Goal: Find contact information: Find specific fact

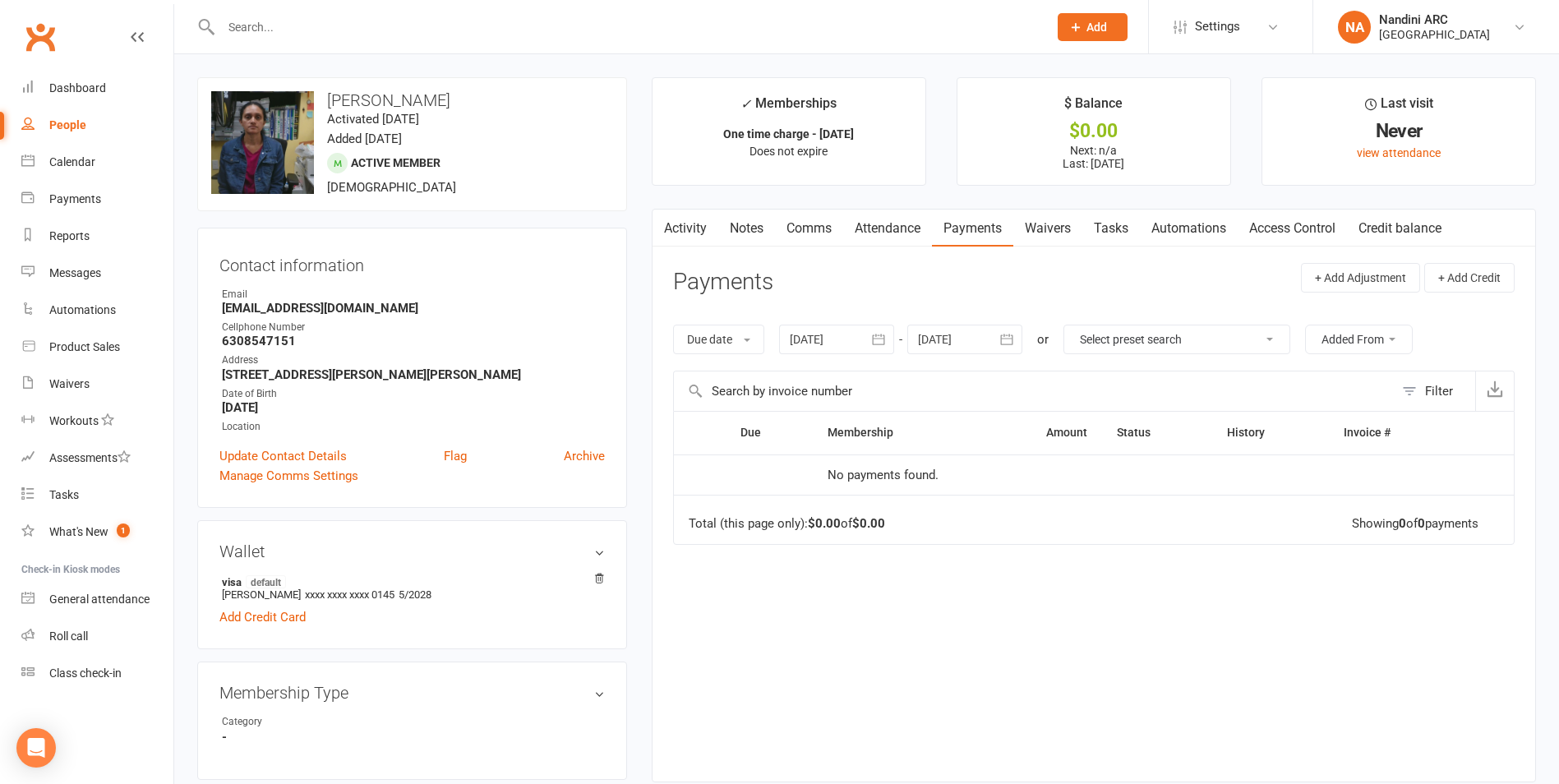
click at [355, 35] on input "text" at bounding box center [626, 27] width 820 height 23
paste input "[PERSON_NAME]"
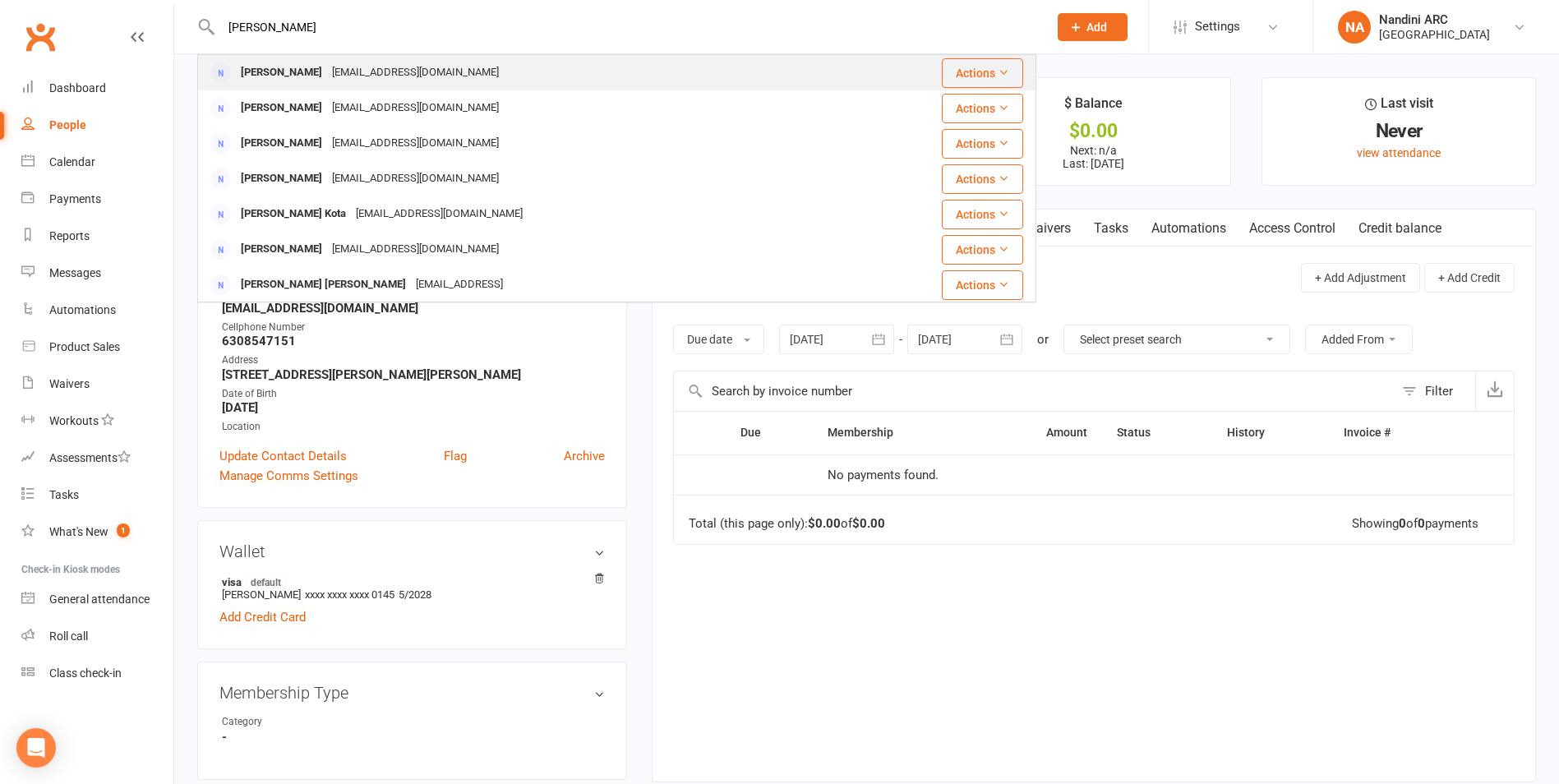
type input "[PERSON_NAME]"
click at [364, 81] on div "[EMAIL_ADDRESS][DOMAIN_NAME]" at bounding box center [416, 72] width 177 height 23
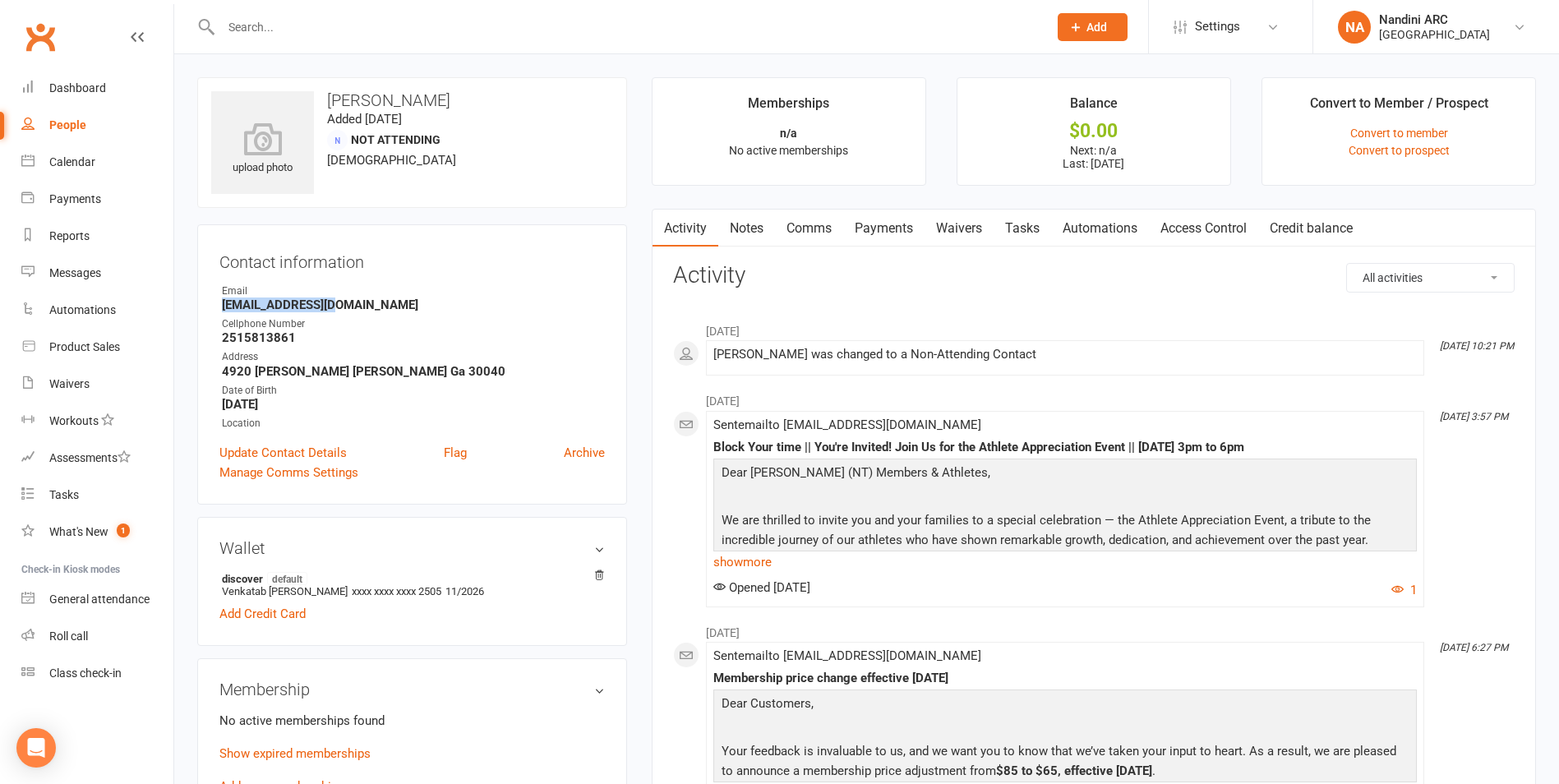
drag, startPoint x: 218, startPoint y: 306, endPoint x: 341, endPoint y: 306, distance: 123.0
click at [341, 306] on div "Contact information Owner Email [EMAIL_ADDRESS][DOMAIN_NAME] Cellphone Number […" at bounding box center [412, 364] width 429 height 281
copy strong "[EMAIL_ADDRESS][DOMAIN_NAME]"
click at [357, 283] on div "Email" at bounding box center [413, 291] width 383 height 15
click at [325, 23] on input "text" at bounding box center [626, 27] width 820 height 23
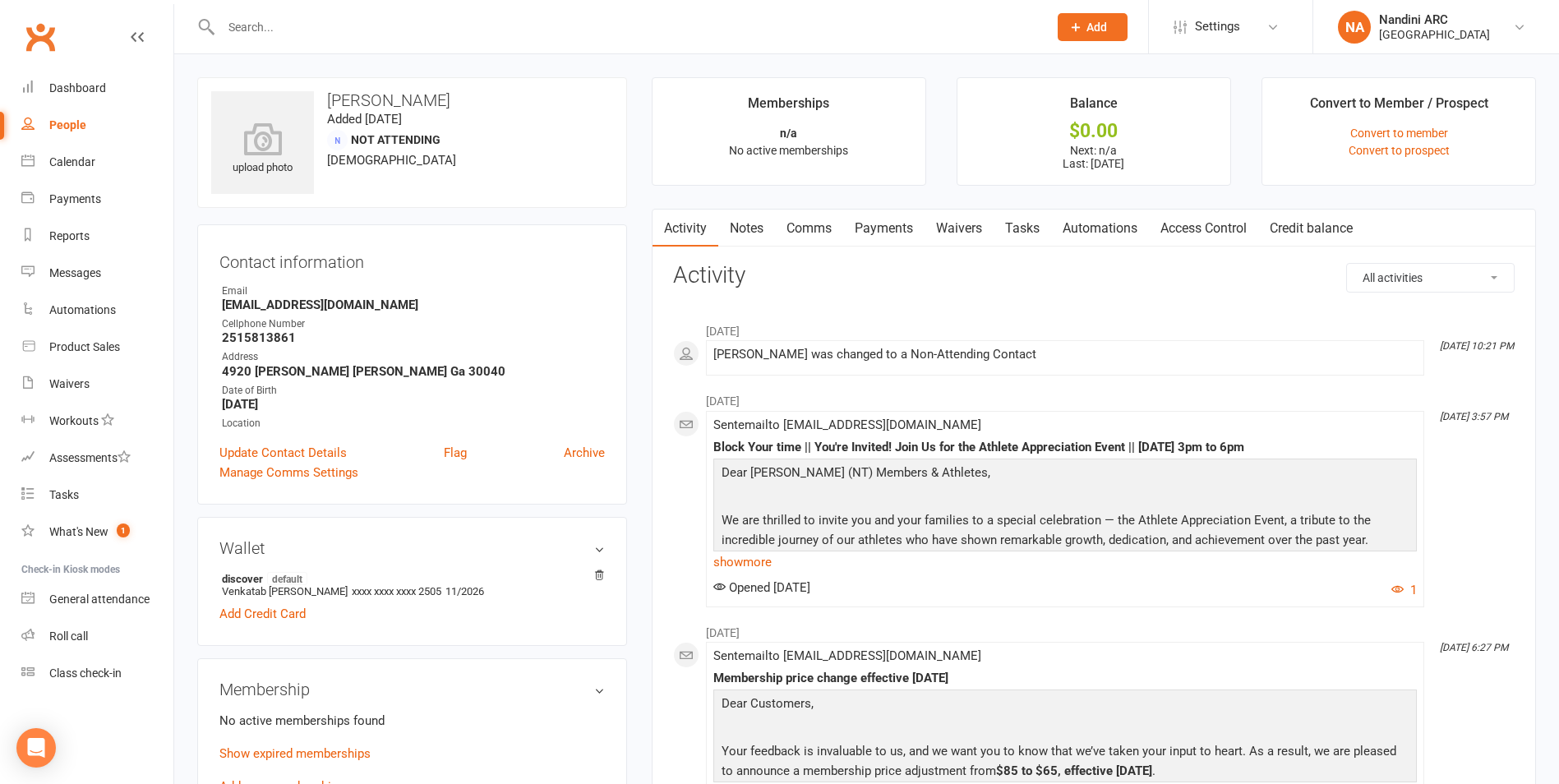
paste input "Duy Pham"
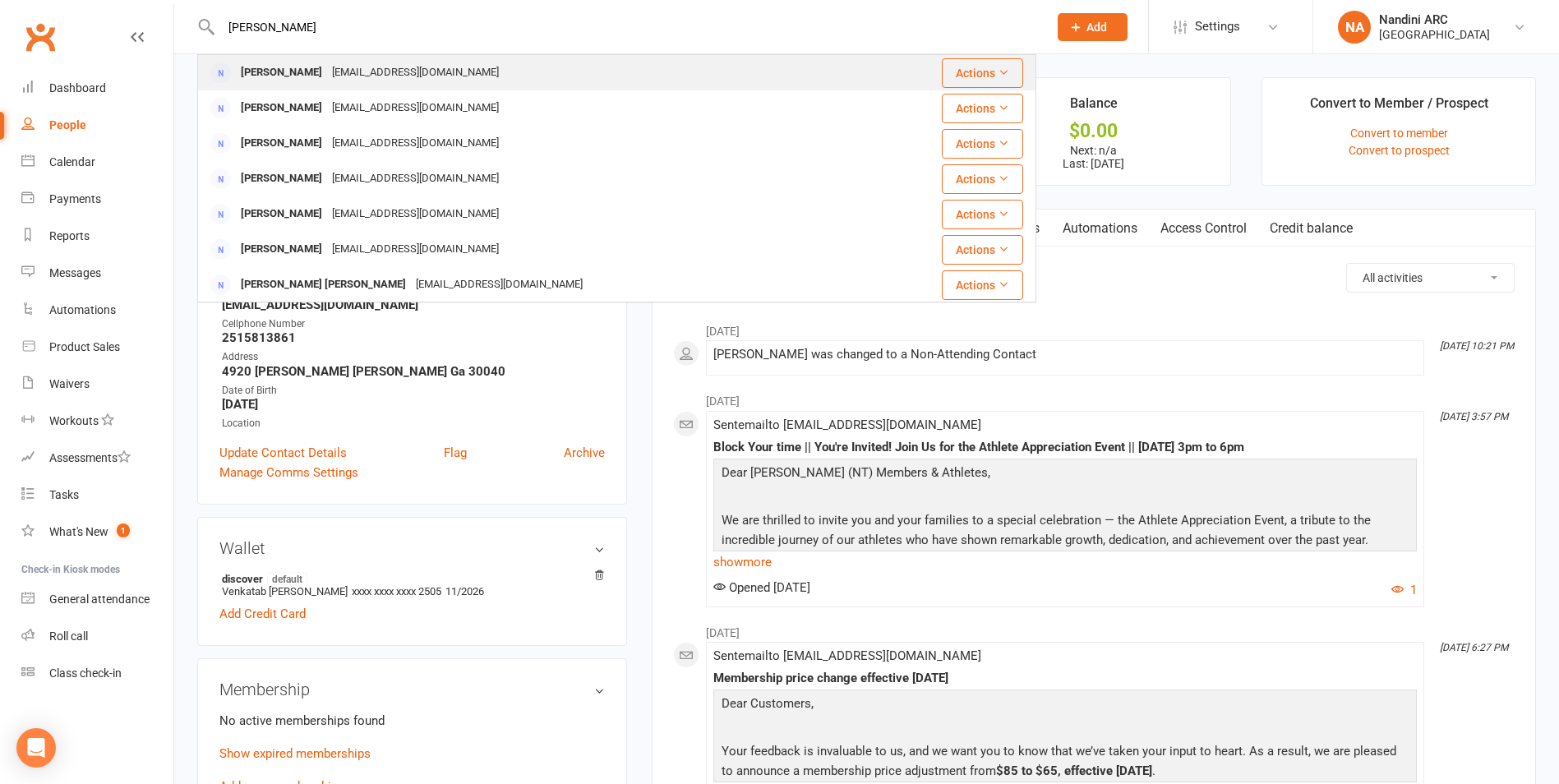
type input "Duy Pham"
click at [333, 73] on div "dylanpham0302@yahoo.com" at bounding box center [416, 72] width 177 height 23
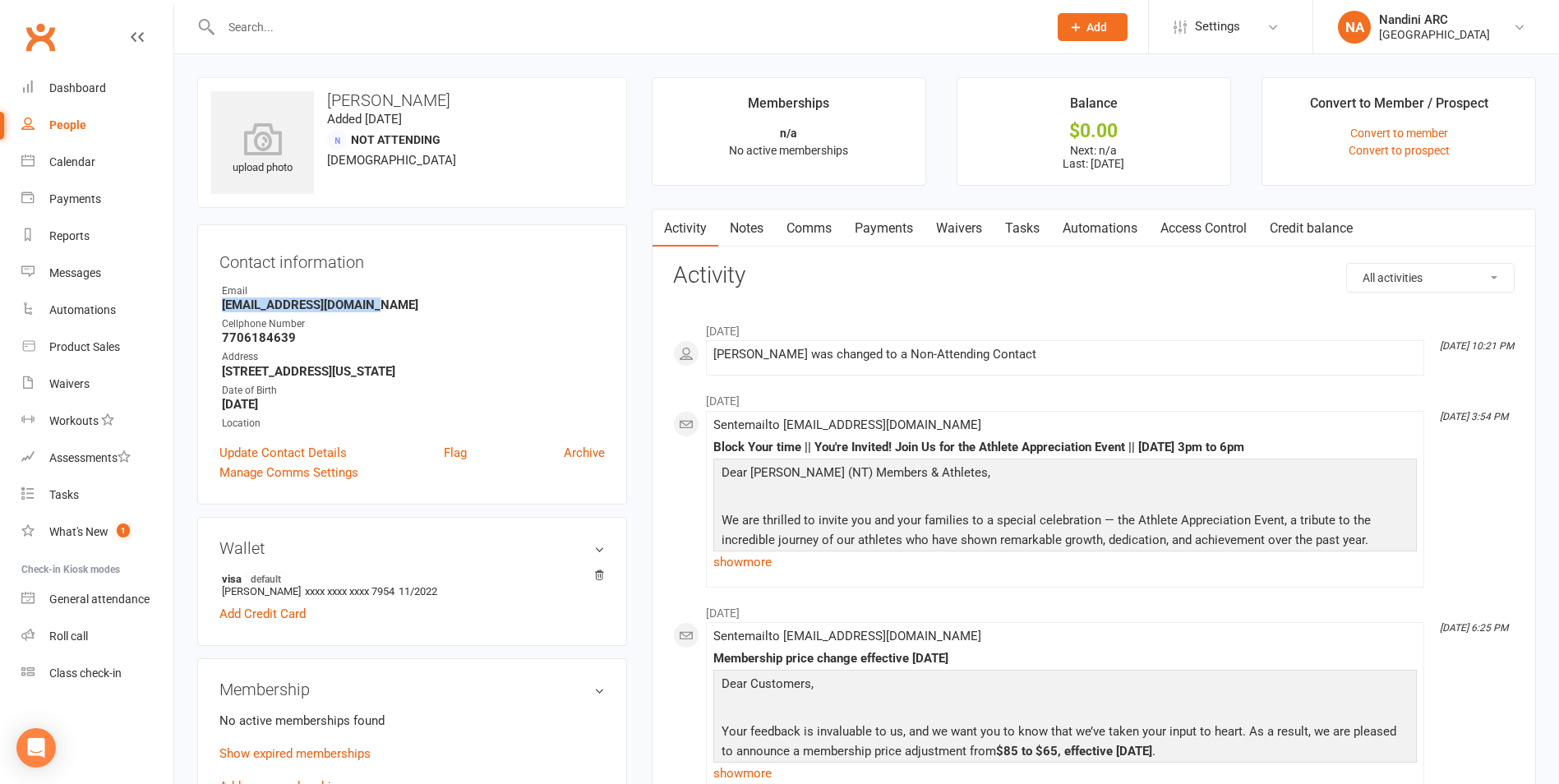
drag, startPoint x: 217, startPoint y: 305, endPoint x: 392, endPoint y: 306, distance: 175.0
click at [392, 306] on div "Contact information Owner Email dylanpham0302@yahoo.com Cellphone Number 770618…" at bounding box center [412, 364] width 429 height 281
copy strong "dylanpham0302@yahoo.com"
click at [427, 293] on div "Email" at bounding box center [413, 291] width 383 height 15
click at [282, 20] on input "text" at bounding box center [626, 27] width 820 height 23
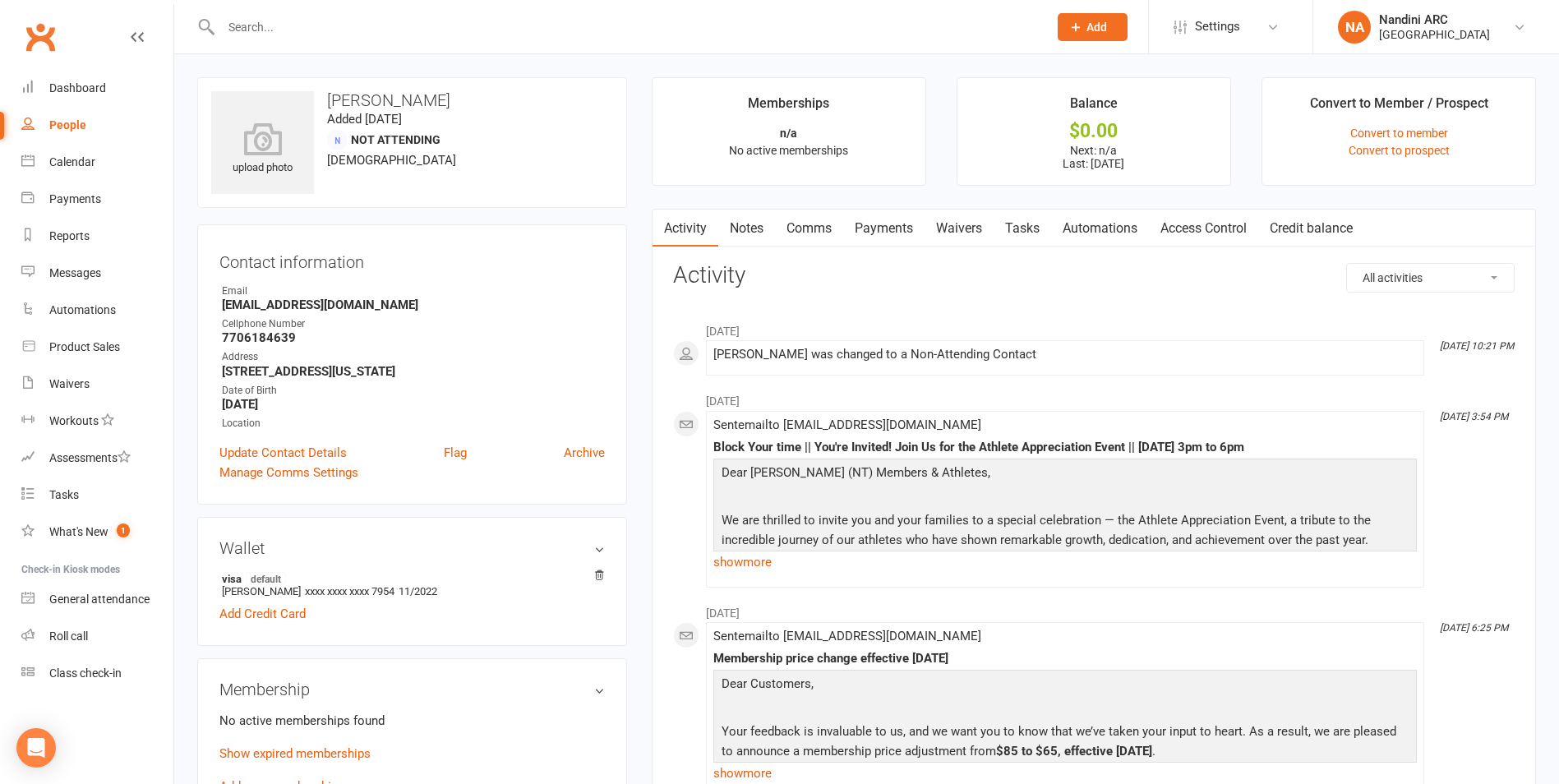
paste input "Ngoc Phan"
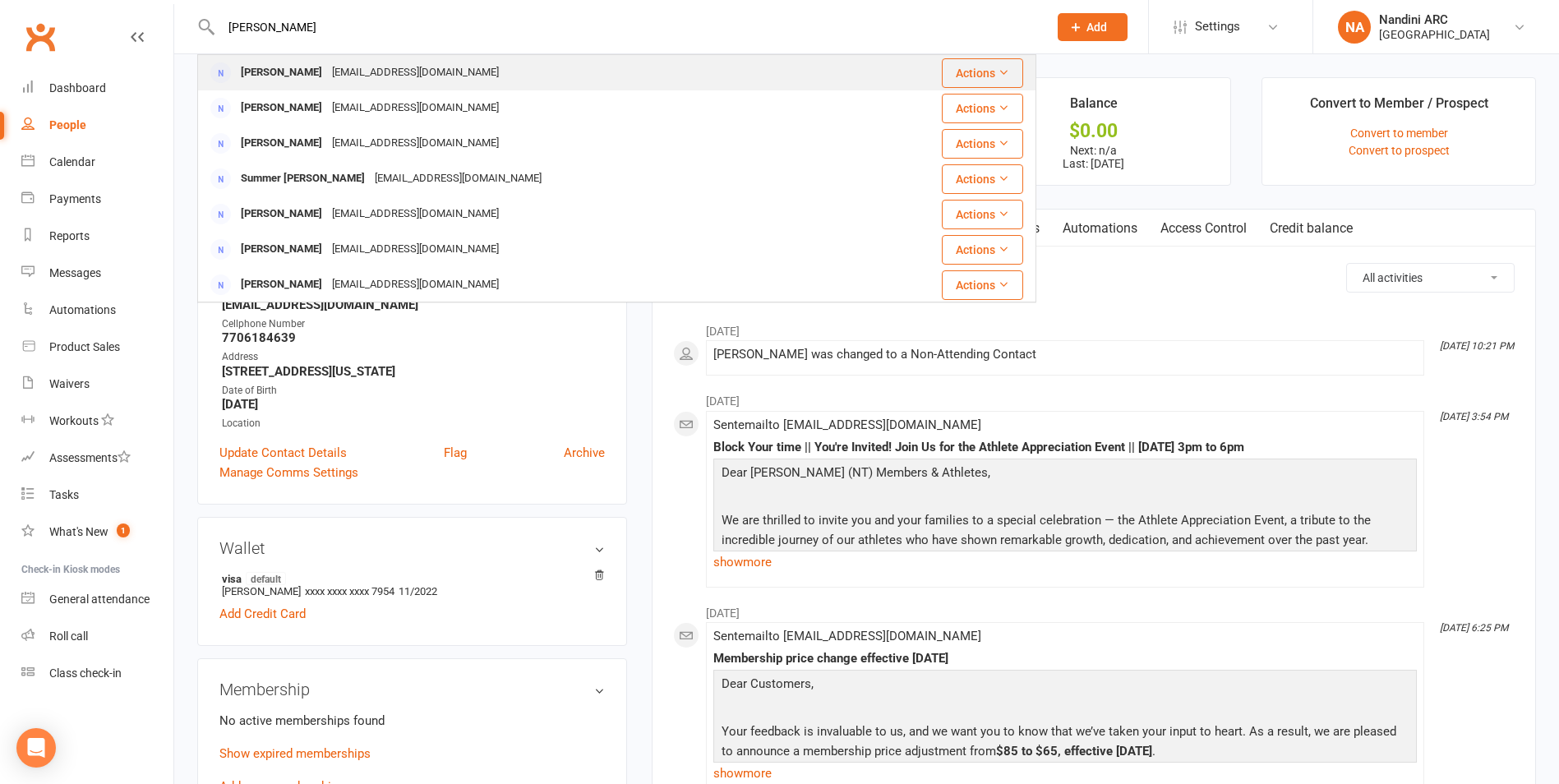
type input "Ngoc Phan"
click at [327, 69] on div "Ngocphan2392@gmail.com" at bounding box center [416, 72] width 177 height 23
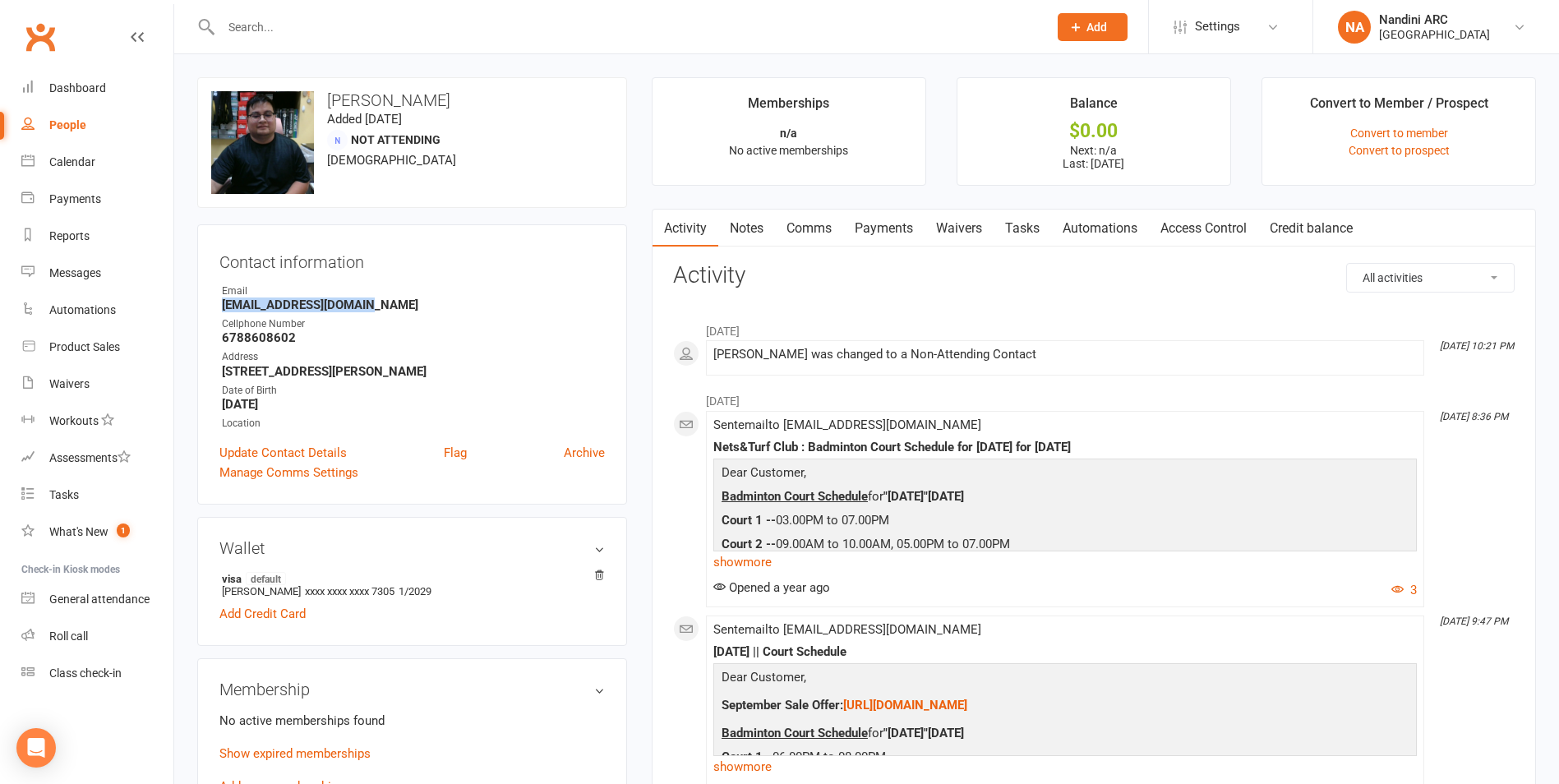
drag, startPoint x: 222, startPoint y: 306, endPoint x: 397, endPoint y: 311, distance: 175.1
click at [397, 311] on strong "Ngocphan2392@gmail.com" at bounding box center [413, 305] width 383 height 14
copy strong "Ngocphan2392@gmail.com"
click at [429, 291] on div "Email" at bounding box center [413, 291] width 383 height 15
click at [350, 29] on input "text" at bounding box center [626, 27] width 820 height 23
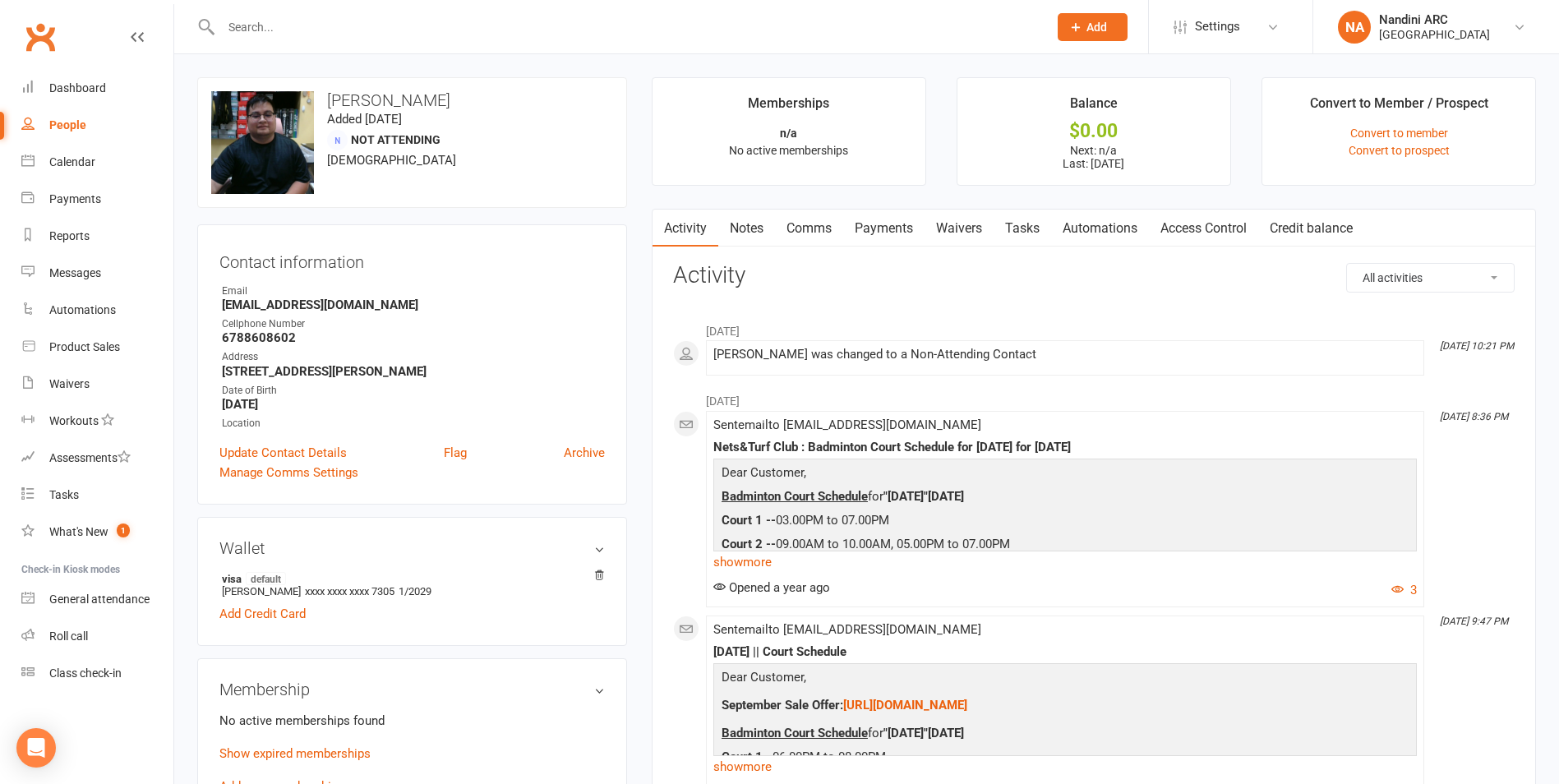
paste input "Anh Phung"
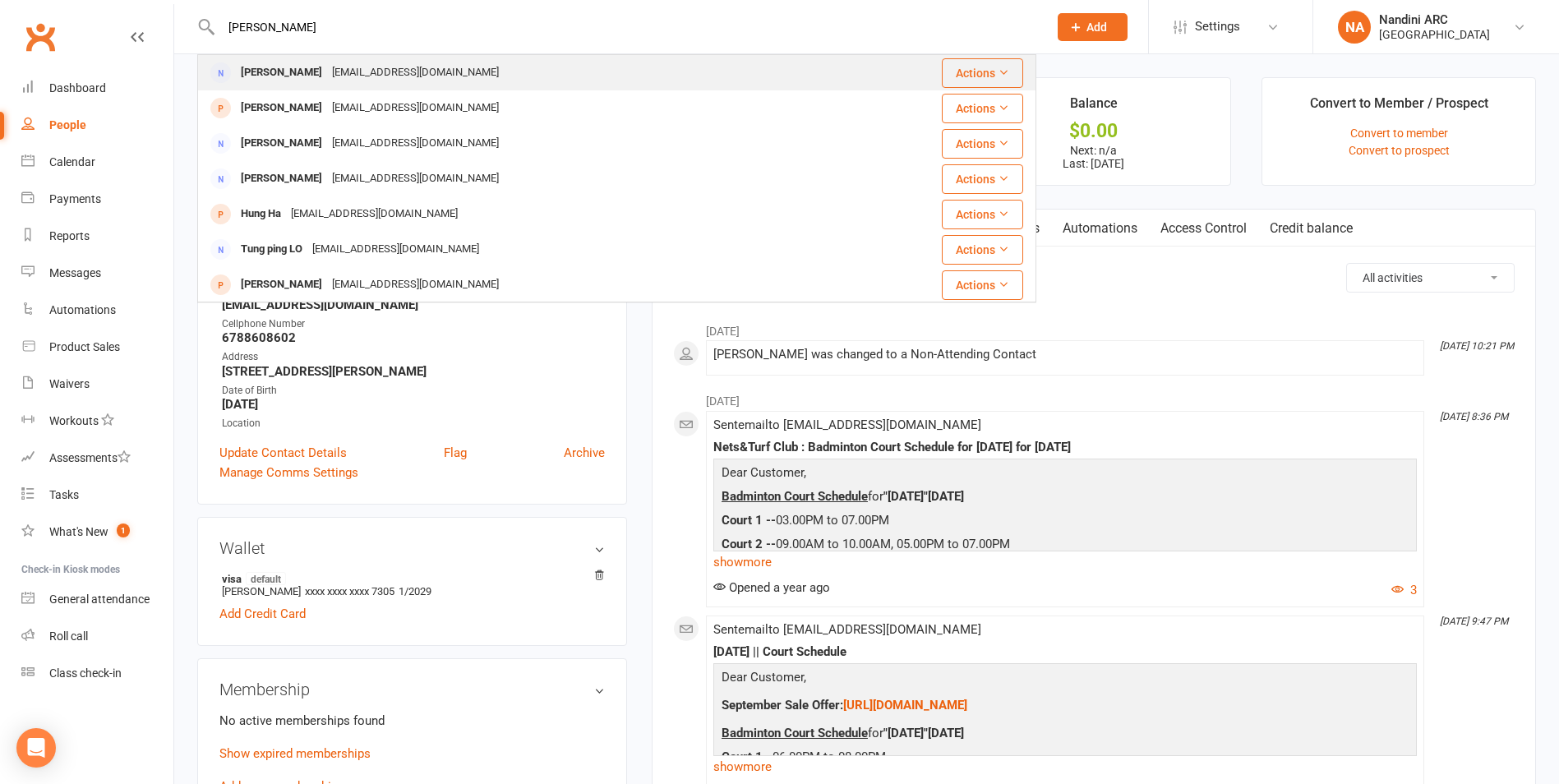
type input "Anh Phung"
click at [355, 69] on div "phungvanquocanh@gmail.com" at bounding box center [416, 72] width 177 height 23
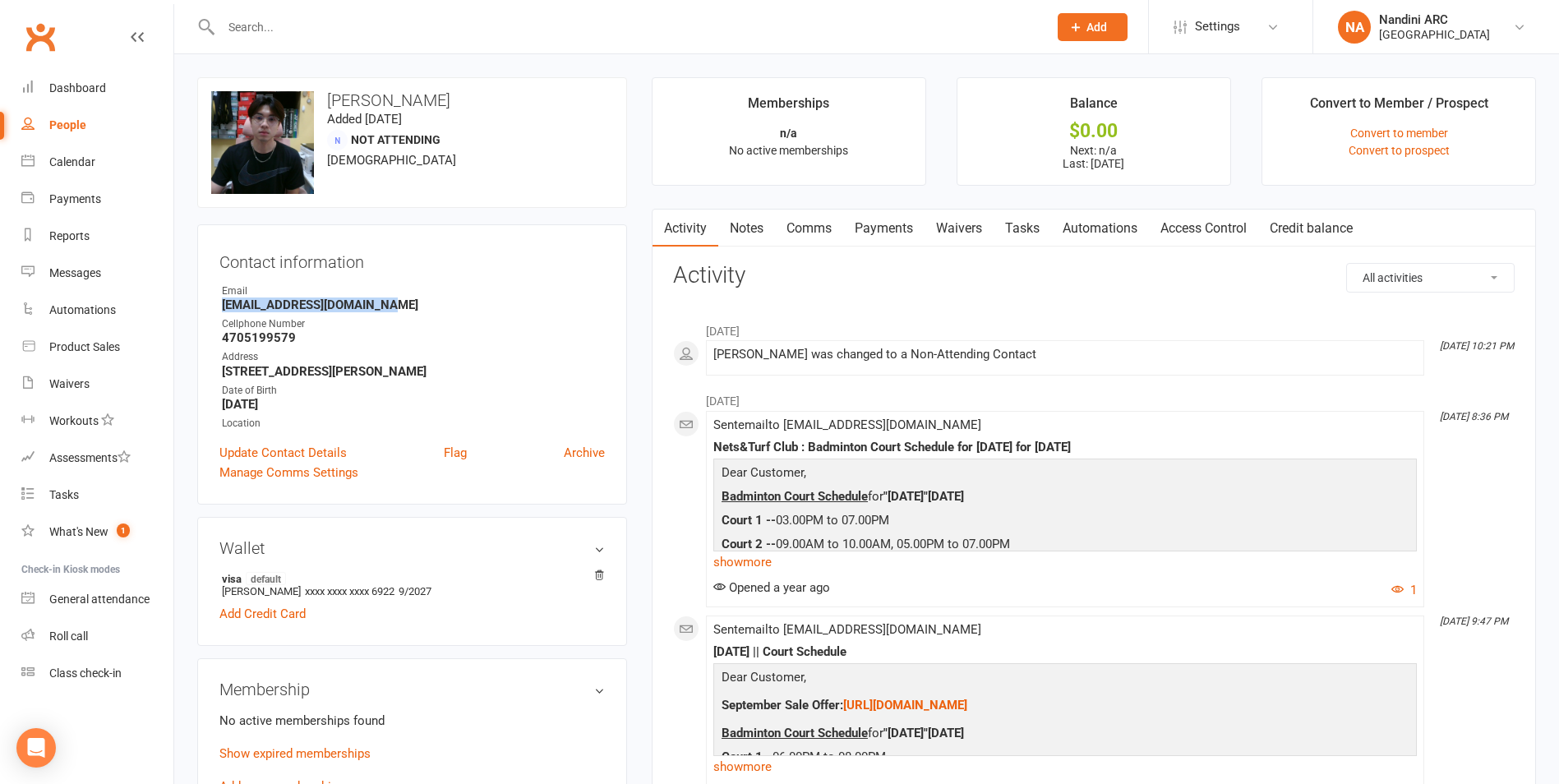
drag, startPoint x: 218, startPoint y: 305, endPoint x: 401, endPoint y: 311, distance: 183.1
click at [401, 311] on div "Contact information Owner Email phungvanquocanh@gmail.com Cellphone Number 4705…" at bounding box center [412, 364] width 429 height 281
copy strong "phungvanquocanh@gmail.com"
click at [422, 300] on strong "phungvanquocanh@gmail.com" at bounding box center [413, 305] width 383 height 14
click at [387, 42] on div at bounding box center [617, 26] width 839 height 53
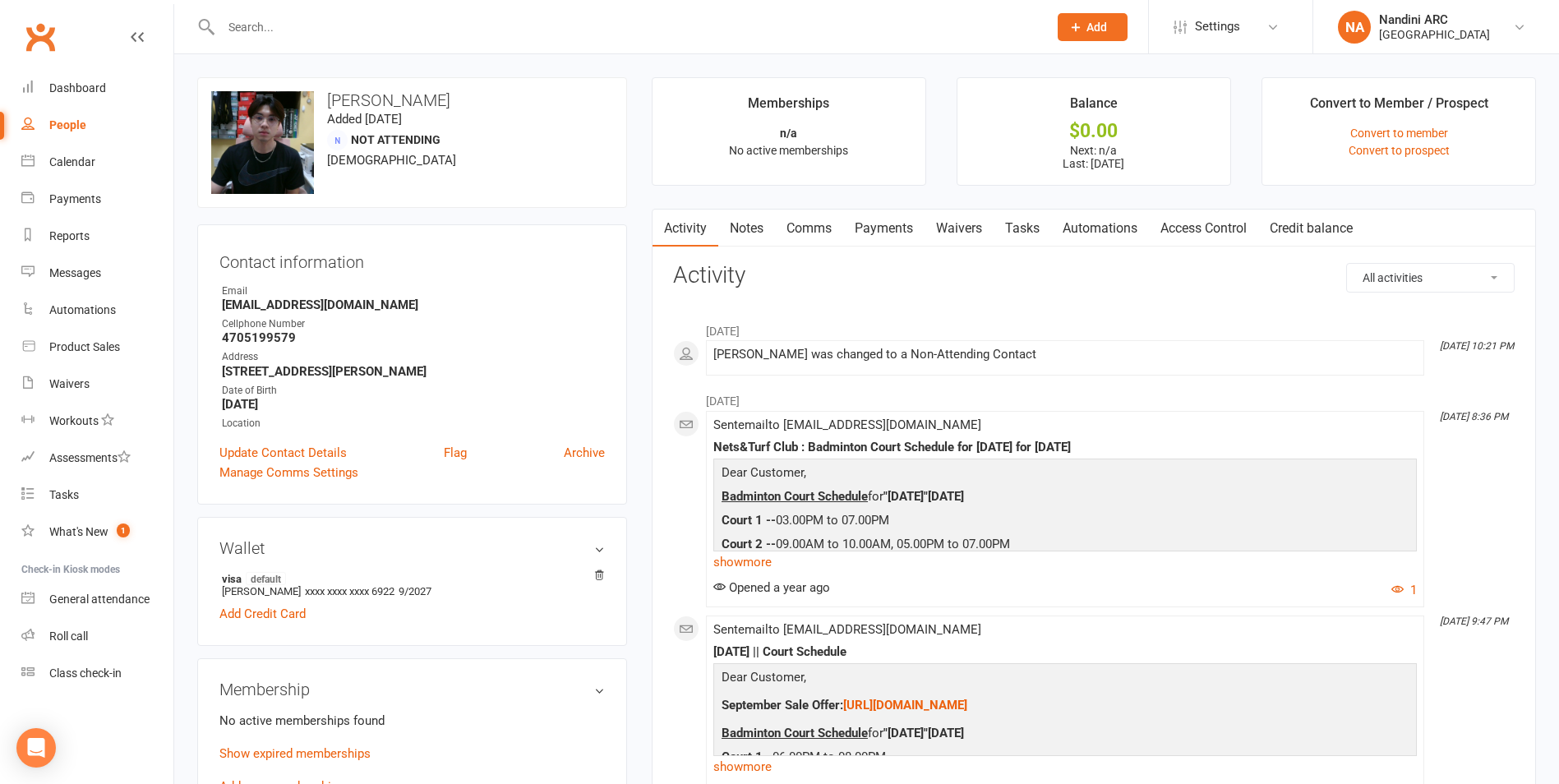
click at [373, 31] on input "text" at bounding box center [626, 27] width 820 height 23
paste input "Huu Phuoc Nguyen"
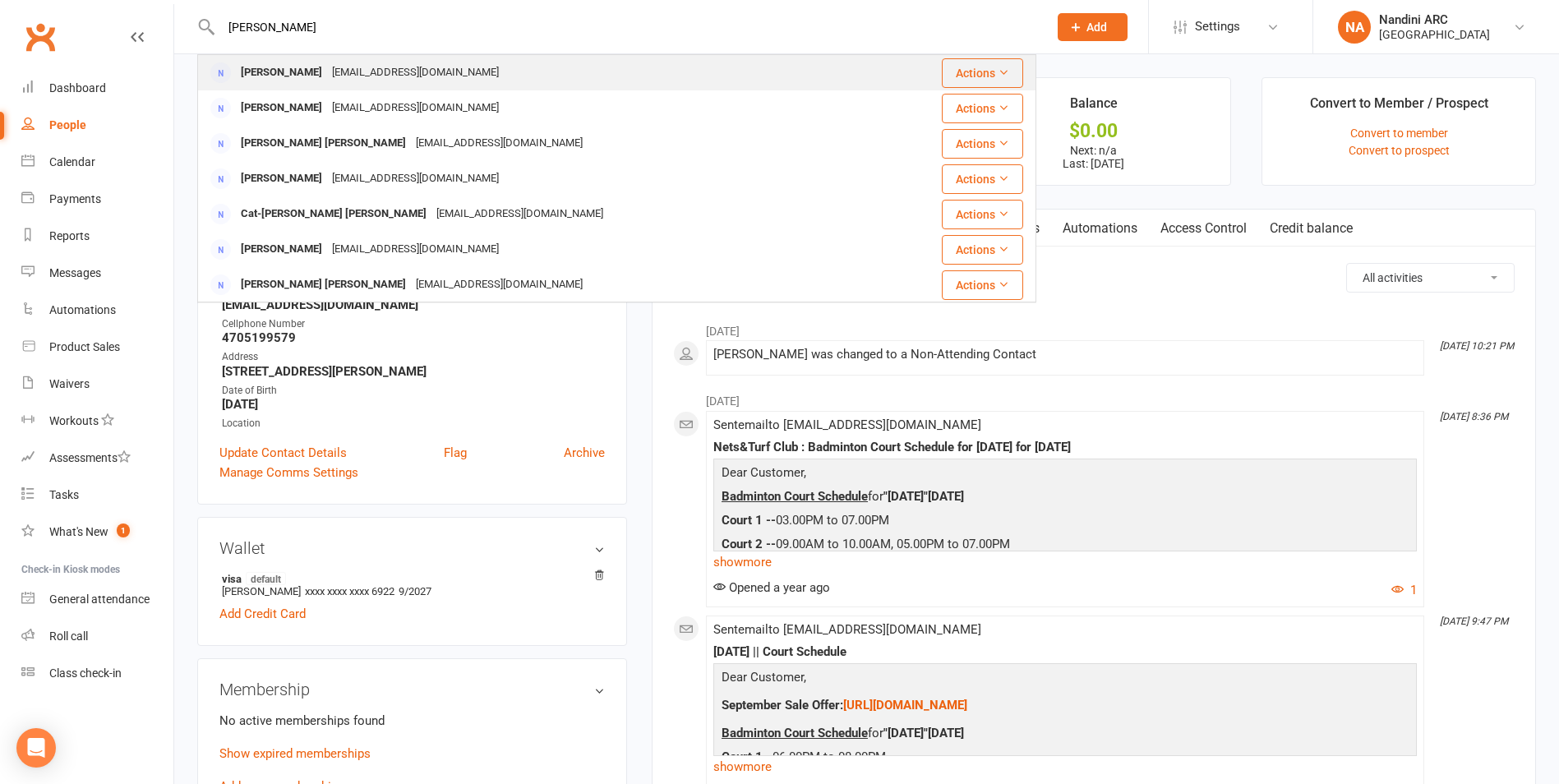
type input "Huu Phuoc Nguyen"
click at [383, 80] on div "phuocnguyen3677@gmail.com" at bounding box center [416, 72] width 177 height 23
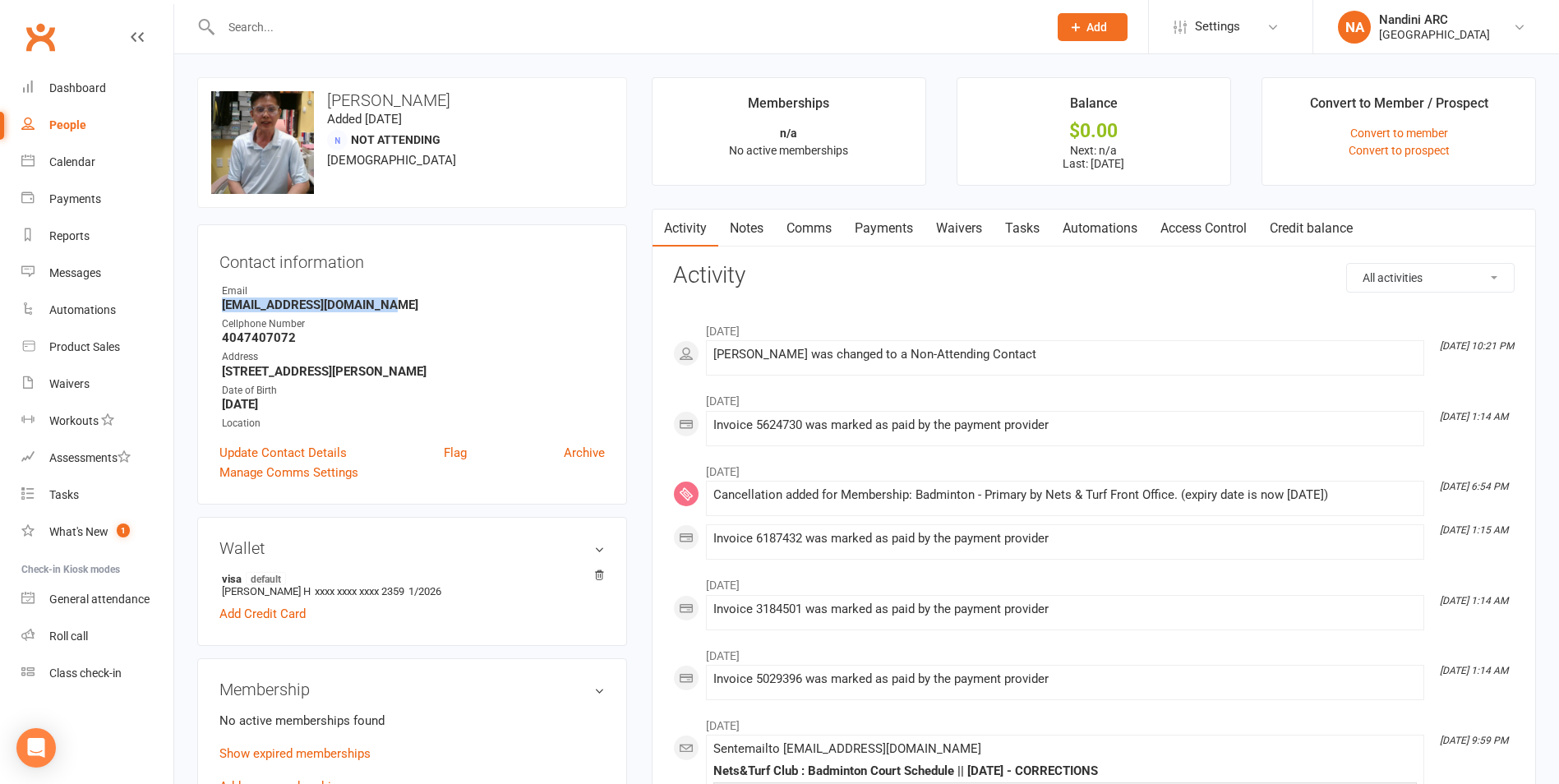
drag, startPoint x: 217, startPoint y: 306, endPoint x: 431, endPoint y: 309, distance: 214.0
click at [431, 309] on div "Contact information Owner Email phuocnguyen3677@gmail.com Cellphone Number 4047…" at bounding box center [412, 364] width 429 height 281
copy strong "phuocnguyen3677@gmail.com"
click at [439, 304] on strong "phuocnguyen3677@gmail.com" at bounding box center [413, 305] width 383 height 14
click at [287, 39] on div at bounding box center [617, 26] width 839 height 53
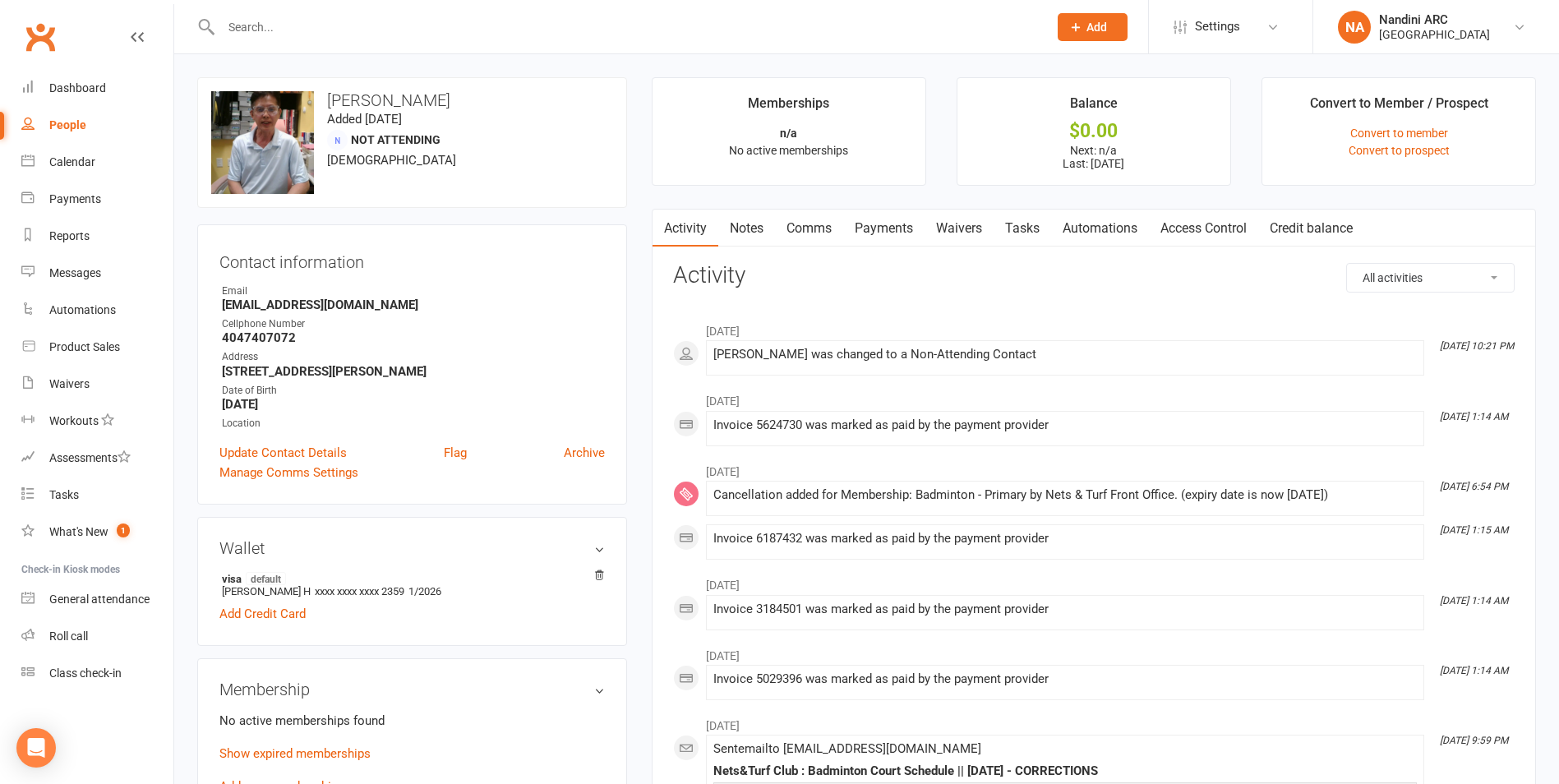
click at [282, 29] on input "text" at bounding box center [626, 27] width 820 height 23
paste input "77531320811"
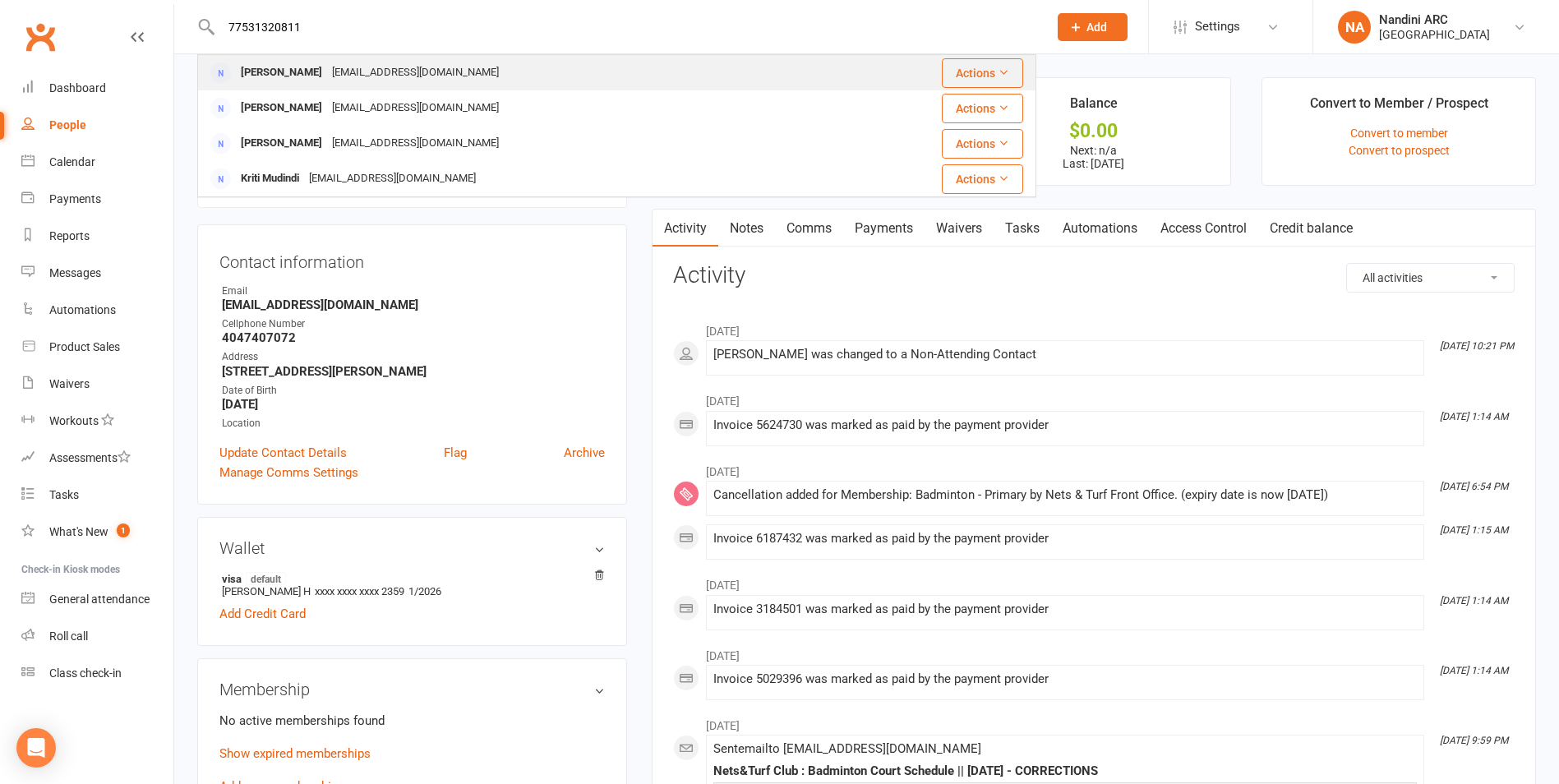
type input "77531320811"
click at [364, 76] on div "kachupinnika@gmail.com" at bounding box center [416, 72] width 177 height 23
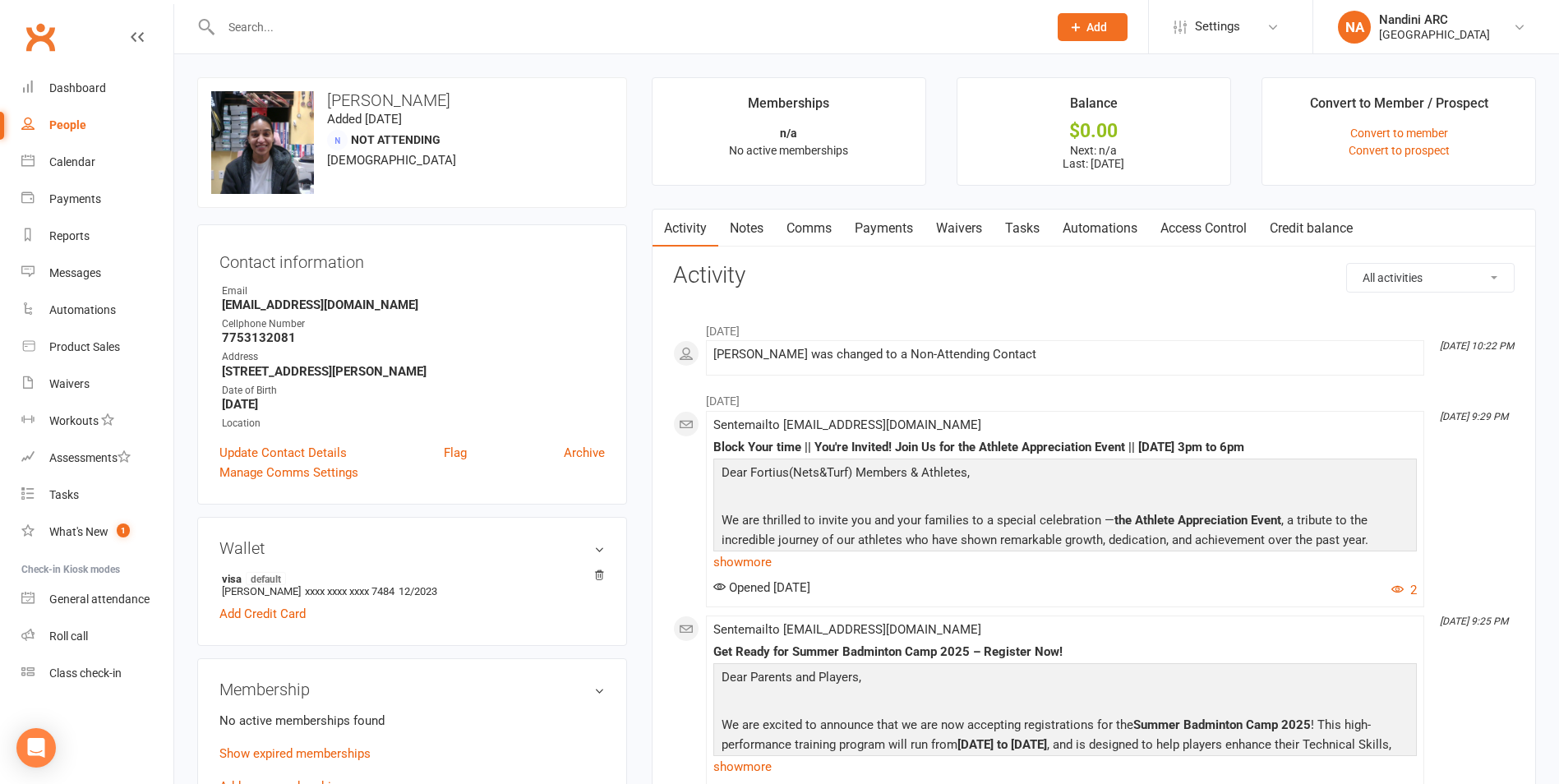
click at [890, 231] on link "Payments" at bounding box center [884, 228] width 81 height 38
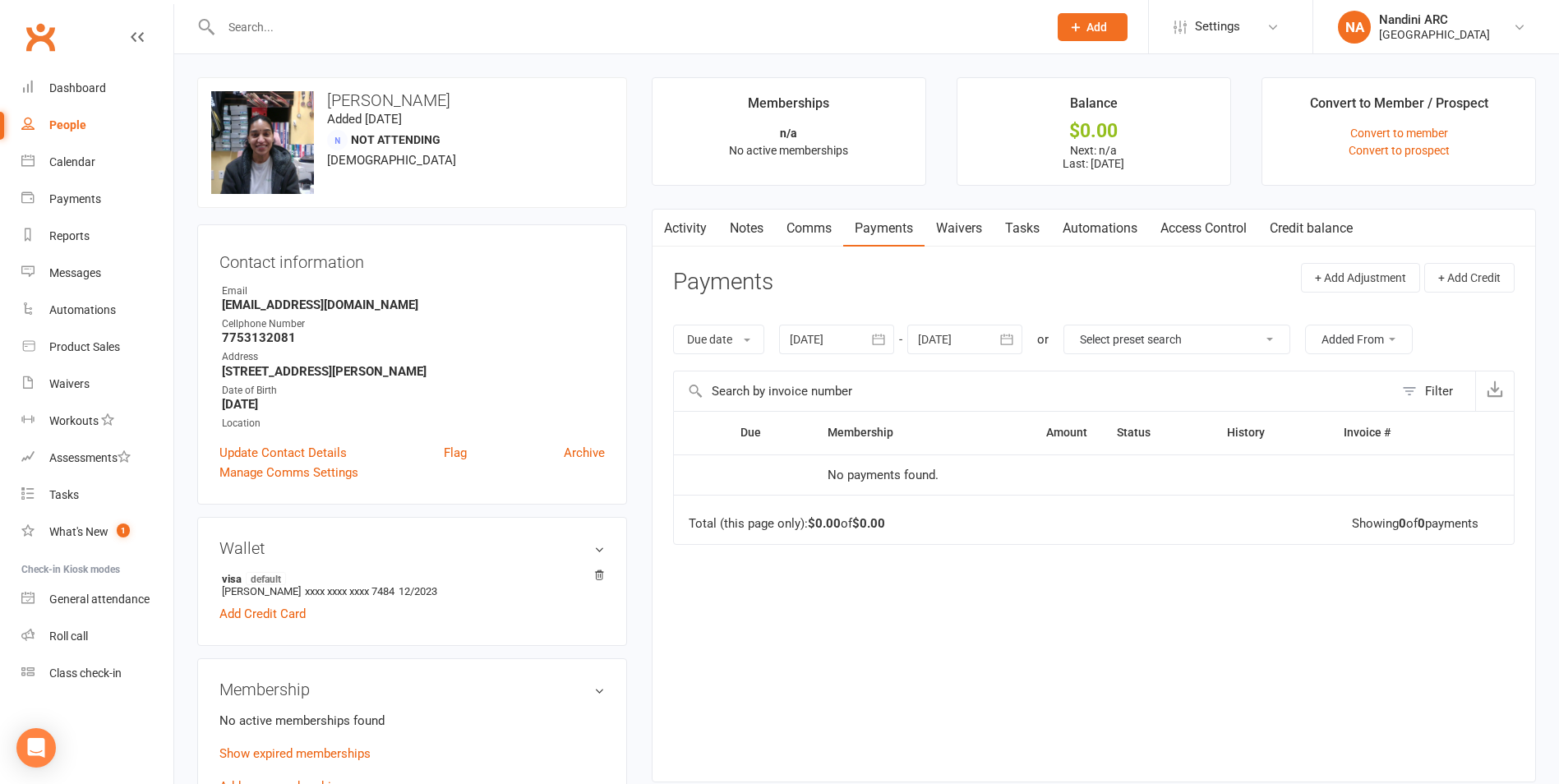
click at [887, 346] on icon "button" at bounding box center [879, 339] width 16 height 16
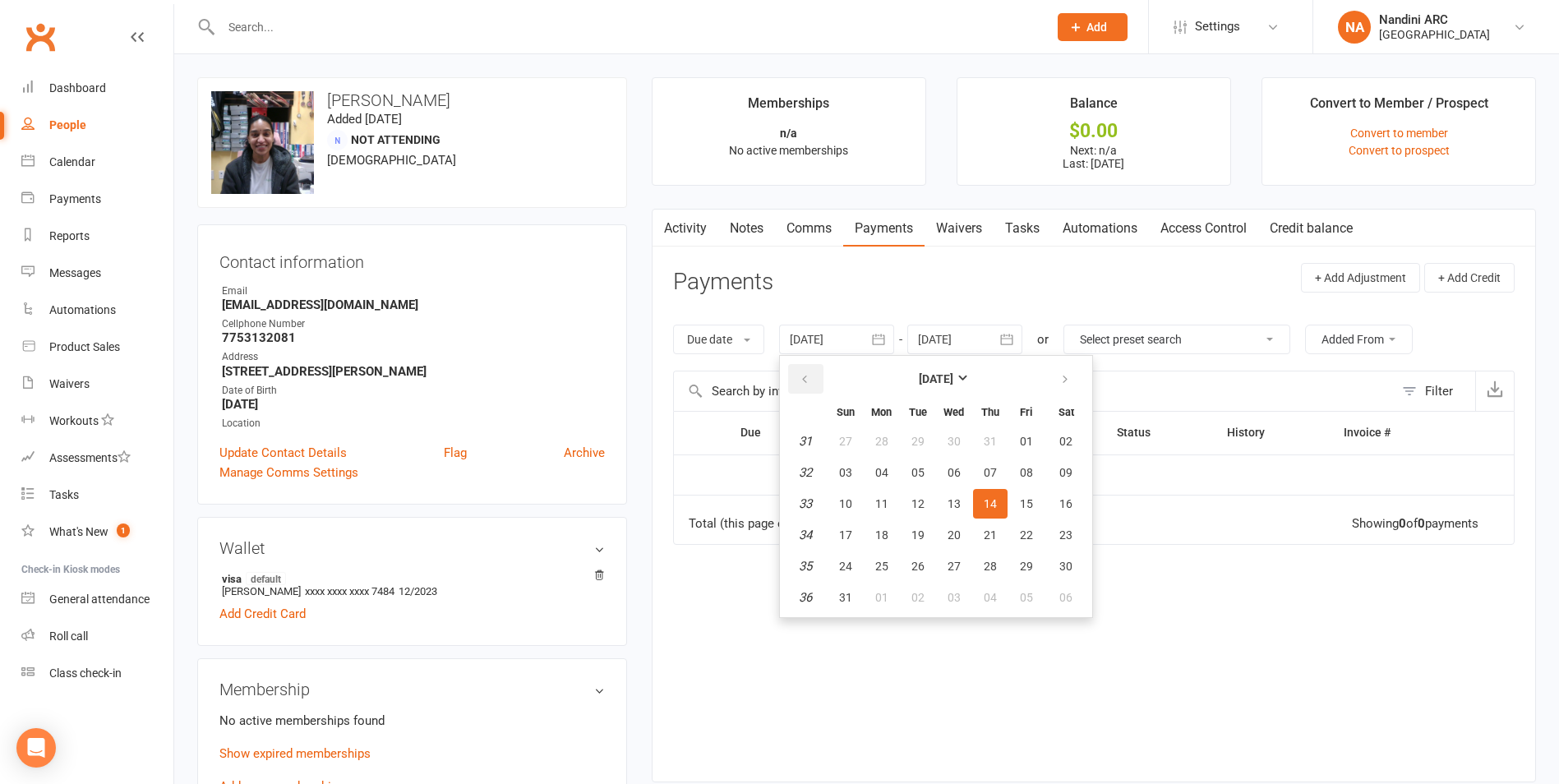
click at [819, 391] on button "button" at bounding box center [806, 379] width 35 height 30
click at [812, 389] on button "button" at bounding box center [806, 379] width 35 height 30
click at [811, 389] on button "button" at bounding box center [806, 379] width 35 height 30
click at [881, 513] on button "12" at bounding box center [881, 503] width 34 height 30
type input "12 May 2025"
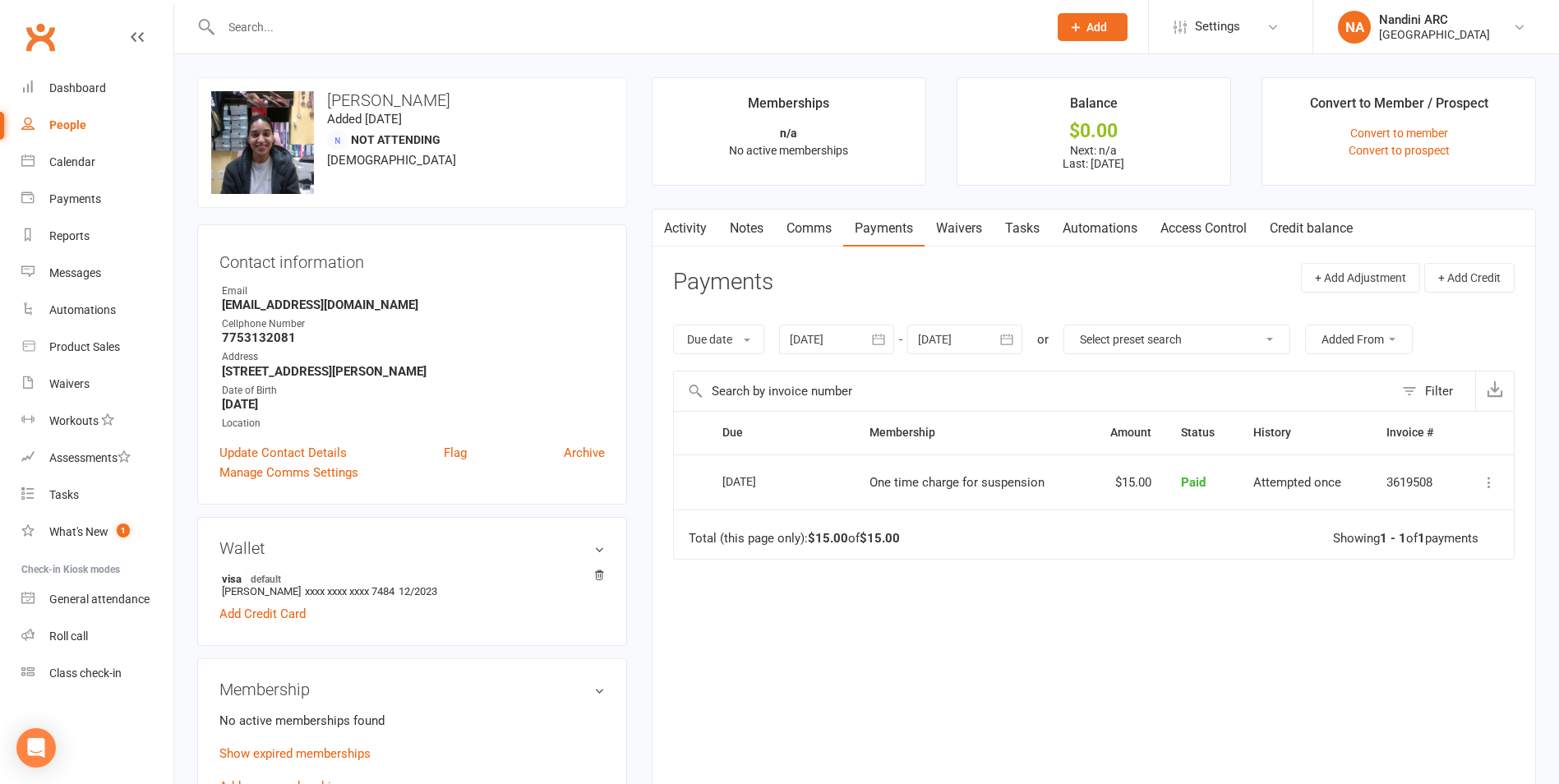
click at [1004, 334] on icon "button" at bounding box center [1007, 339] width 16 height 16
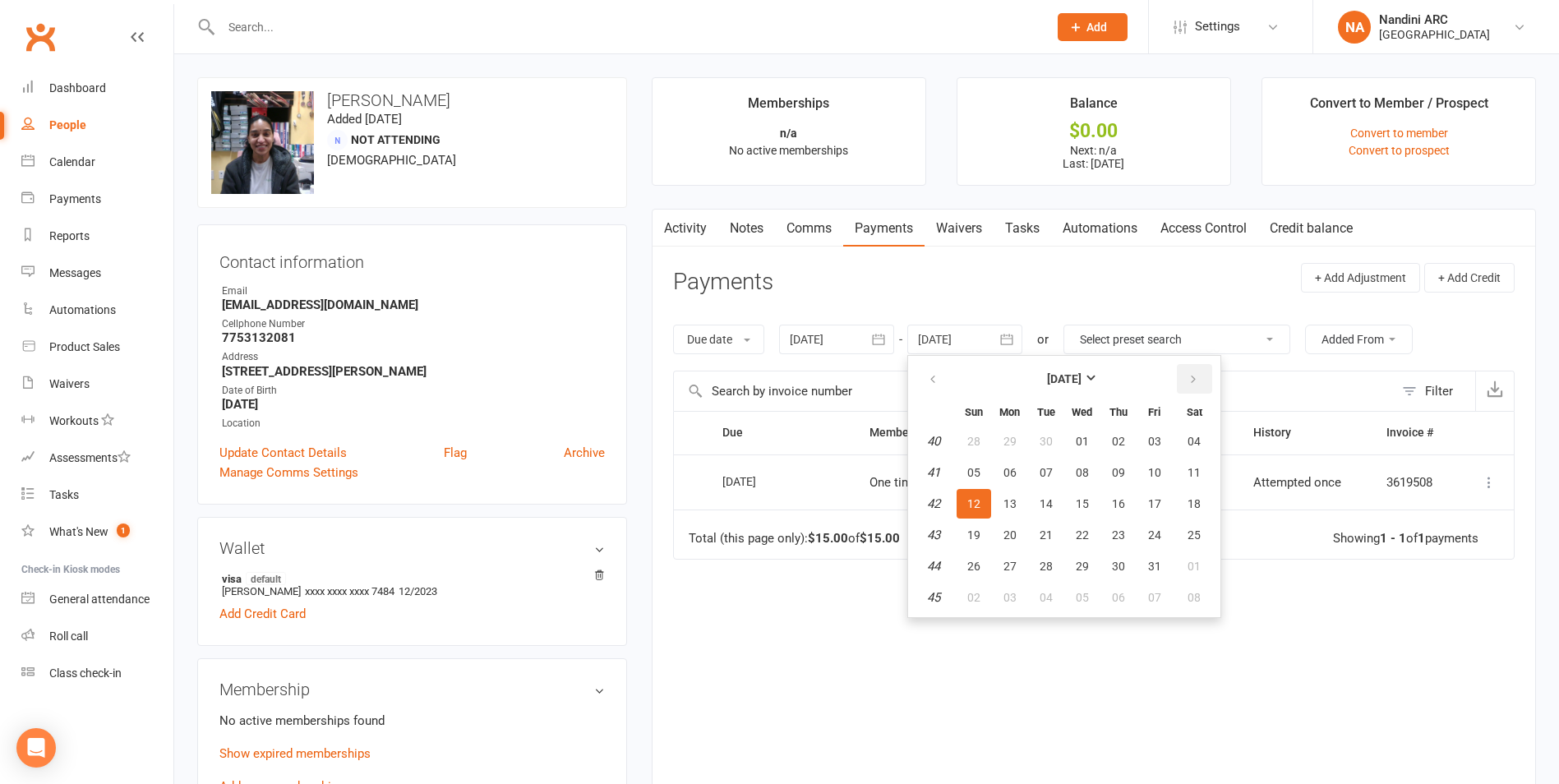
click at [1190, 377] on icon "button" at bounding box center [1193, 380] width 12 height 14
click at [1188, 456] on button "01" at bounding box center [1195, 441] width 42 height 30
type input "[DATE]"
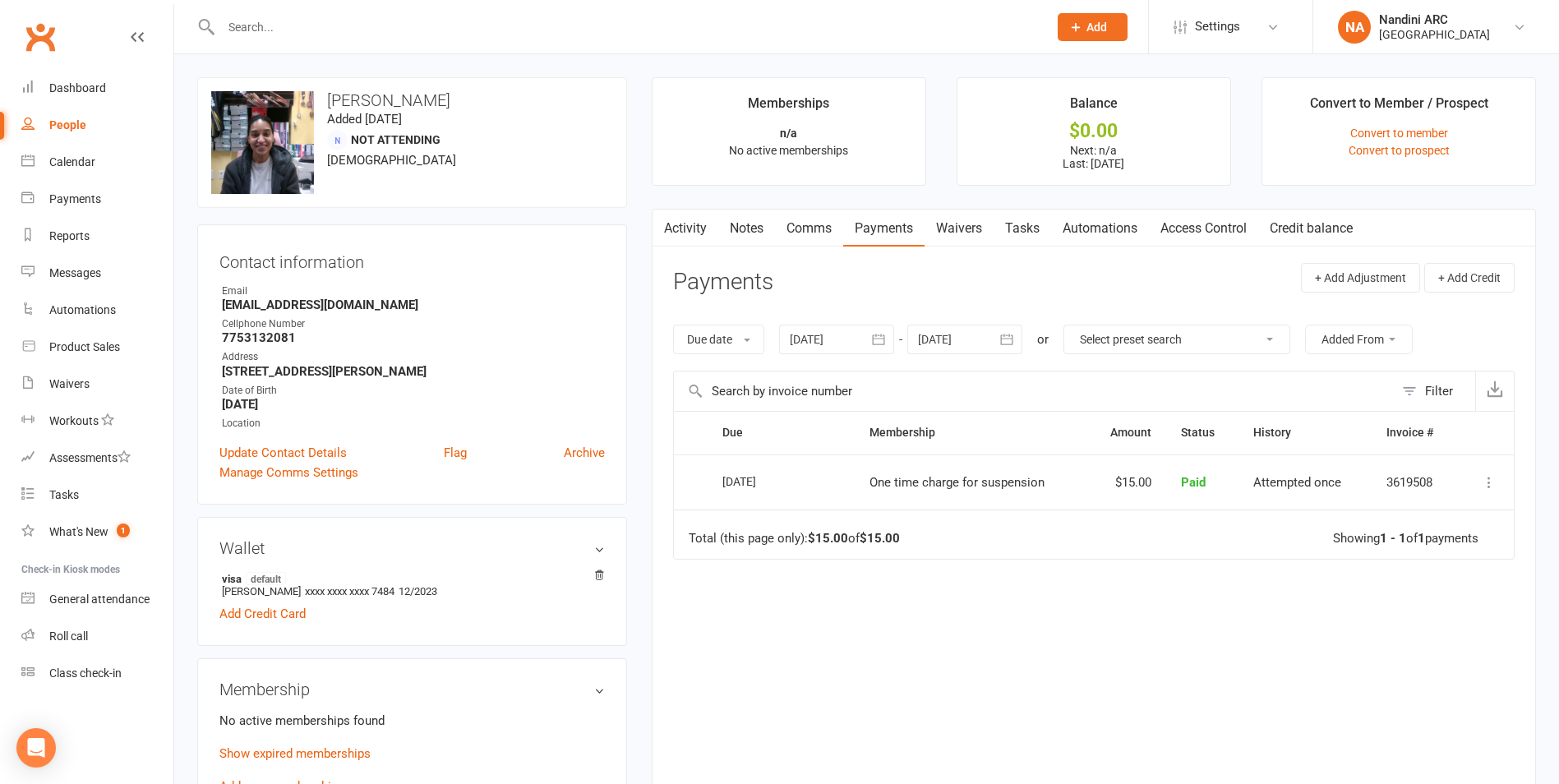
click at [337, 33] on input "text" at bounding box center [626, 27] width 820 height 23
click at [293, 10] on div at bounding box center [617, 26] width 839 height 53
click at [291, 11] on div at bounding box center [617, 26] width 839 height 53
click at [323, 34] on input "text" at bounding box center [626, 27] width 820 height 23
paste input "Satish Kumar pittala"
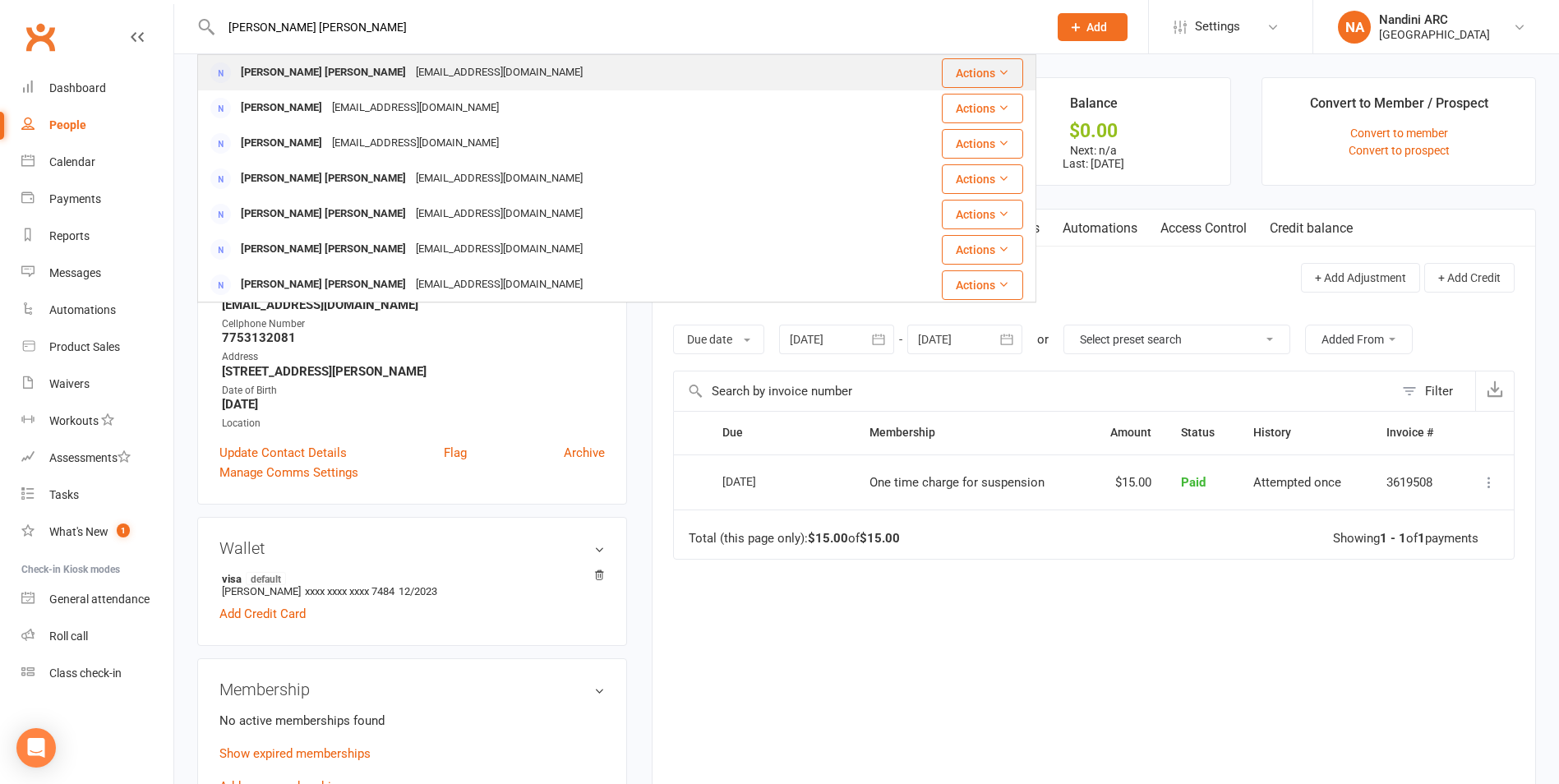
type input "Satish Kumar pittala"
click at [411, 78] on div "psatishkumar27@gmil.com" at bounding box center [499, 72] width 177 height 23
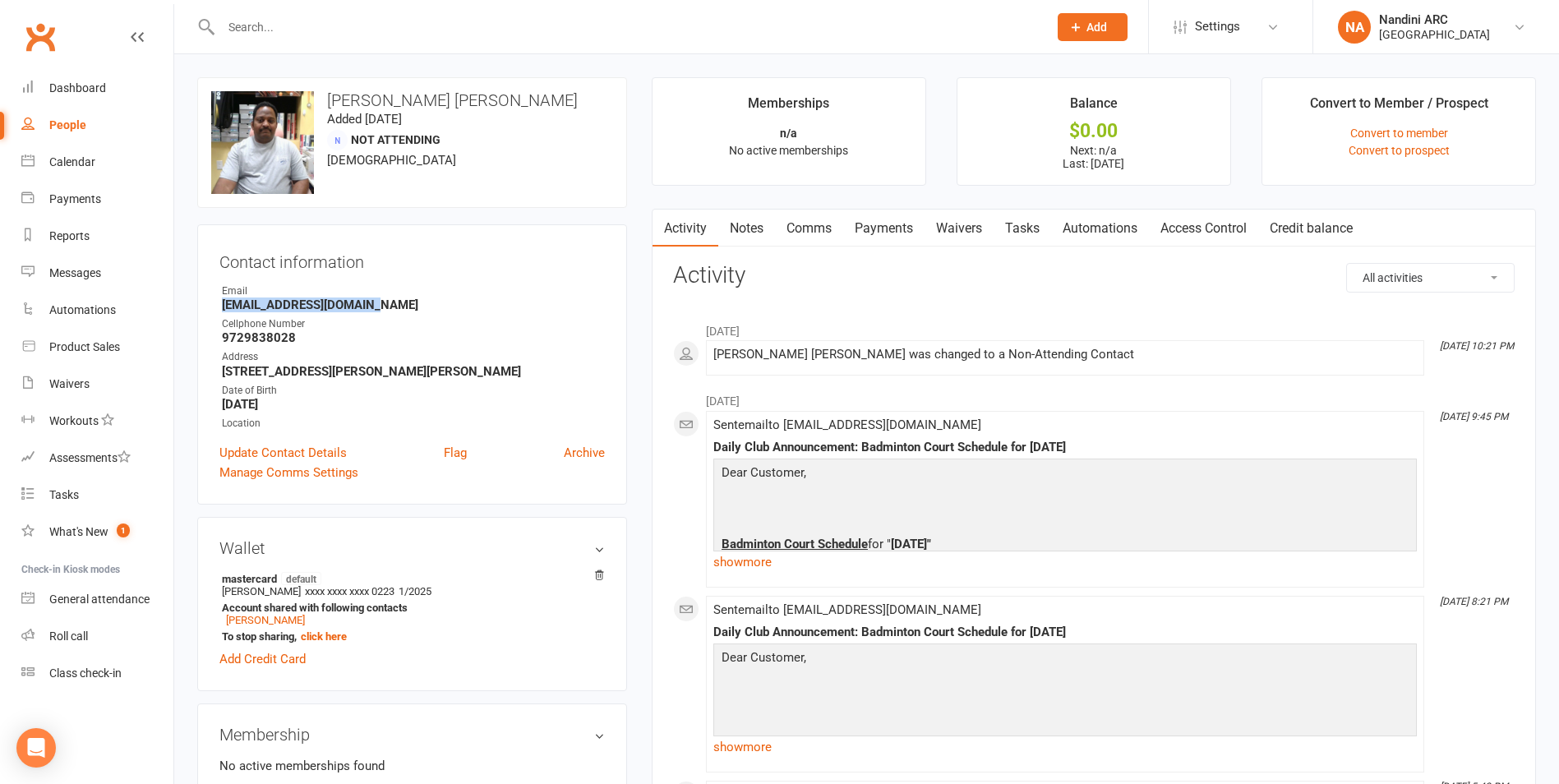
drag, startPoint x: 210, startPoint y: 304, endPoint x: 391, endPoint y: 307, distance: 181.0
click at [391, 307] on div "Contact information Owner Email psatishkumar27@gmil.com Cellphone Number 972983…" at bounding box center [412, 364] width 429 height 281
copy strong "psatishkumar27@gmil.com"
click at [424, 291] on div "Email" at bounding box center [413, 291] width 383 height 15
click at [272, 25] on input "text" at bounding box center [626, 27] width 820 height 23
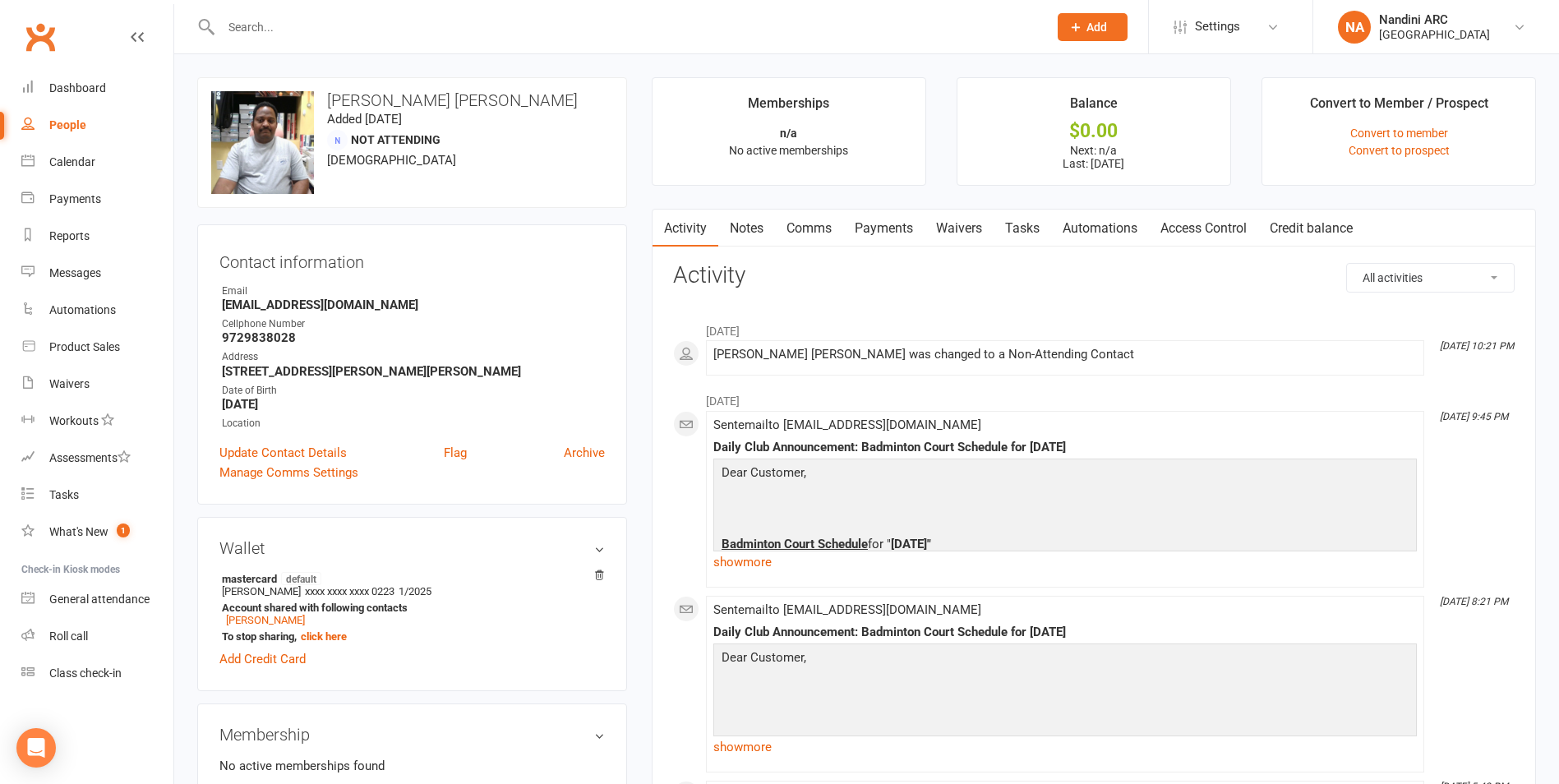
paste input "SURESH PODI"
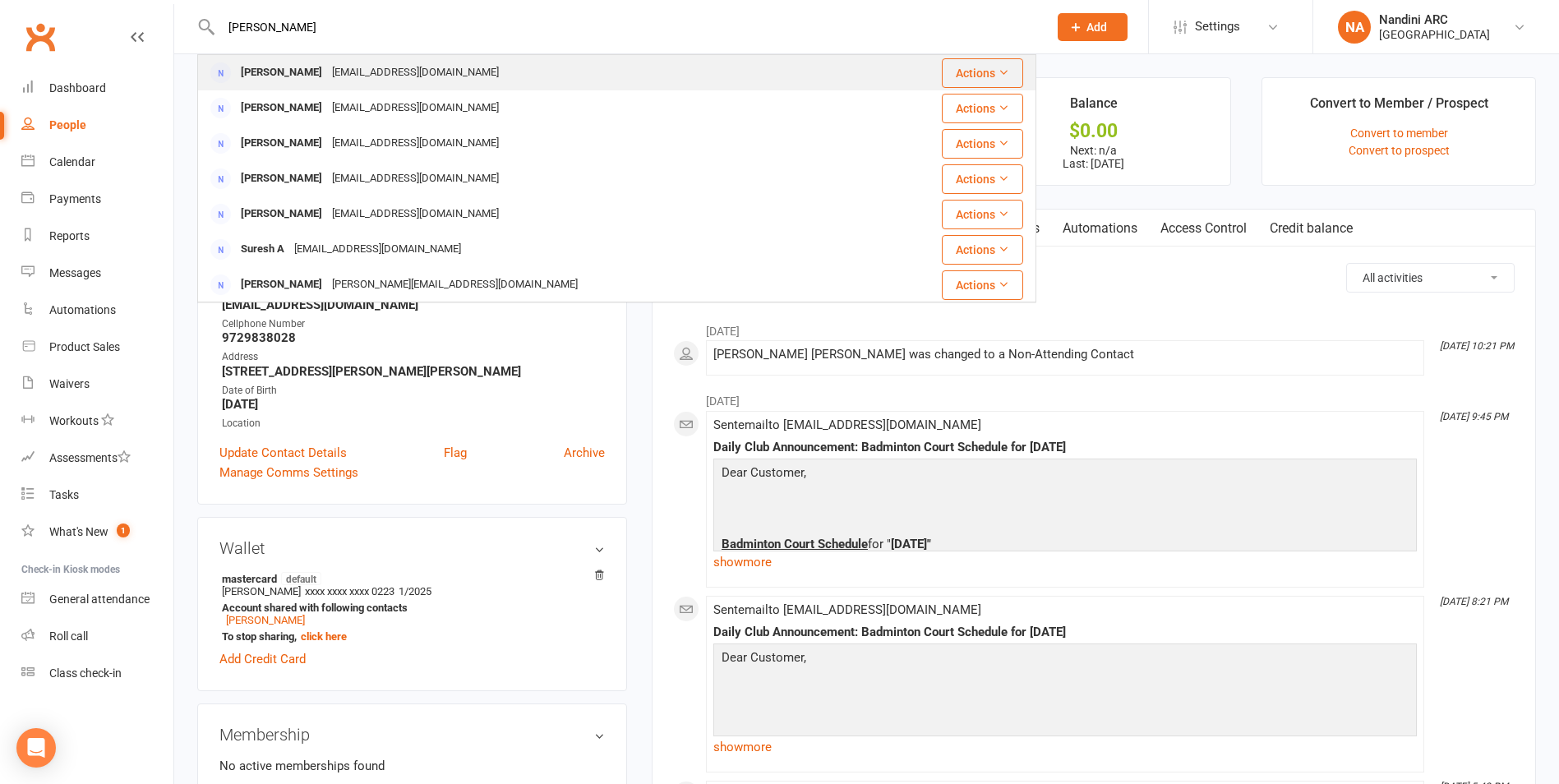
type input "SURESH PODI"
click at [327, 77] on div "sureshpodi2024@gmail.com" at bounding box center [416, 72] width 177 height 23
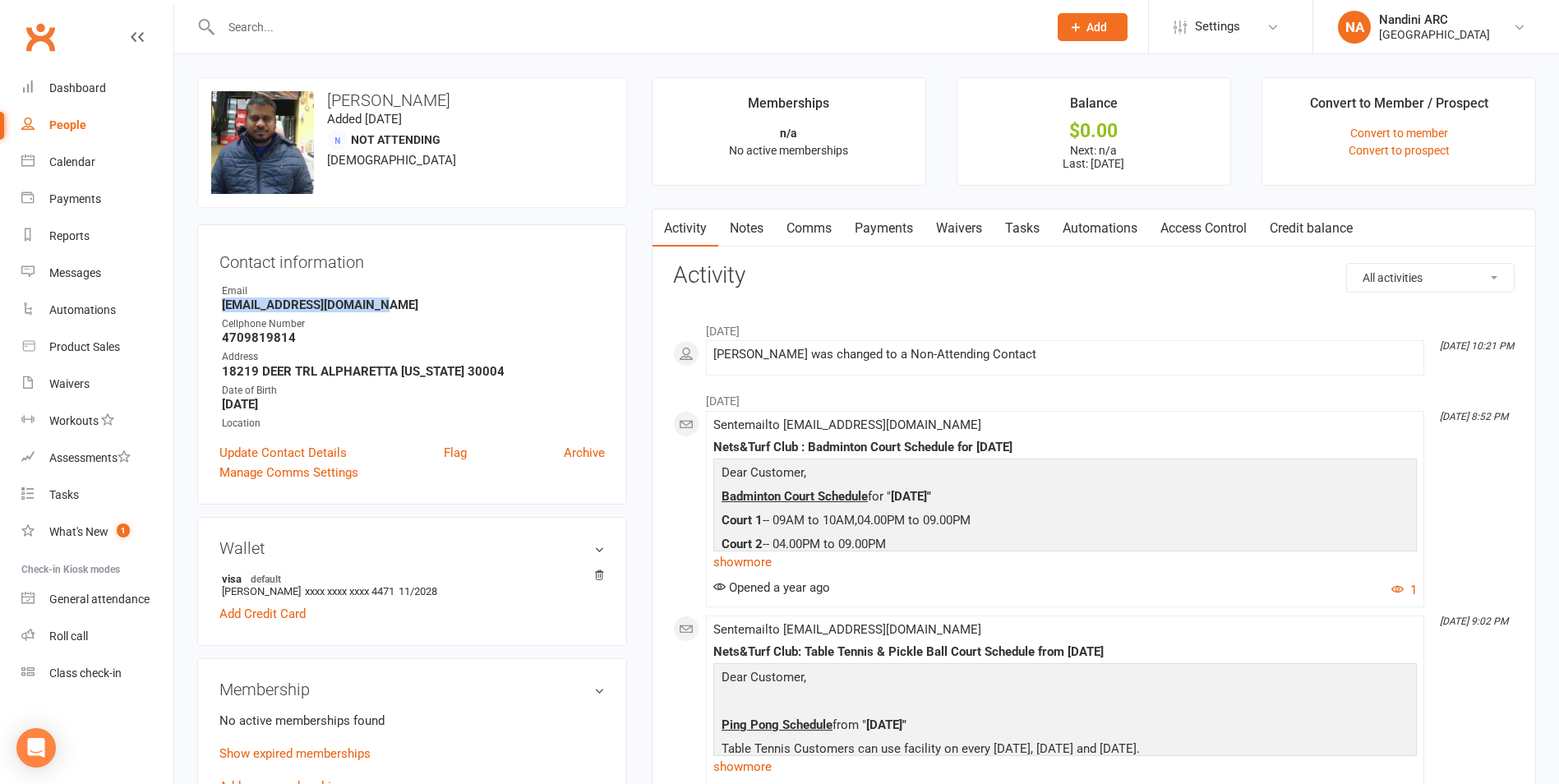
drag, startPoint x: 217, startPoint y: 308, endPoint x: 401, endPoint y: 303, distance: 184.1
click at [401, 303] on div "Contact information Owner Email sureshpodi2024@gmail.com Cellphone Number 47098…" at bounding box center [412, 364] width 429 height 281
copy strong "sureshpodi2024@gmail.com"
click at [506, 262] on h3 "Contact information" at bounding box center [411, 258] width 385 height 24
click at [283, 28] on input "text" at bounding box center [626, 27] width 820 height 23
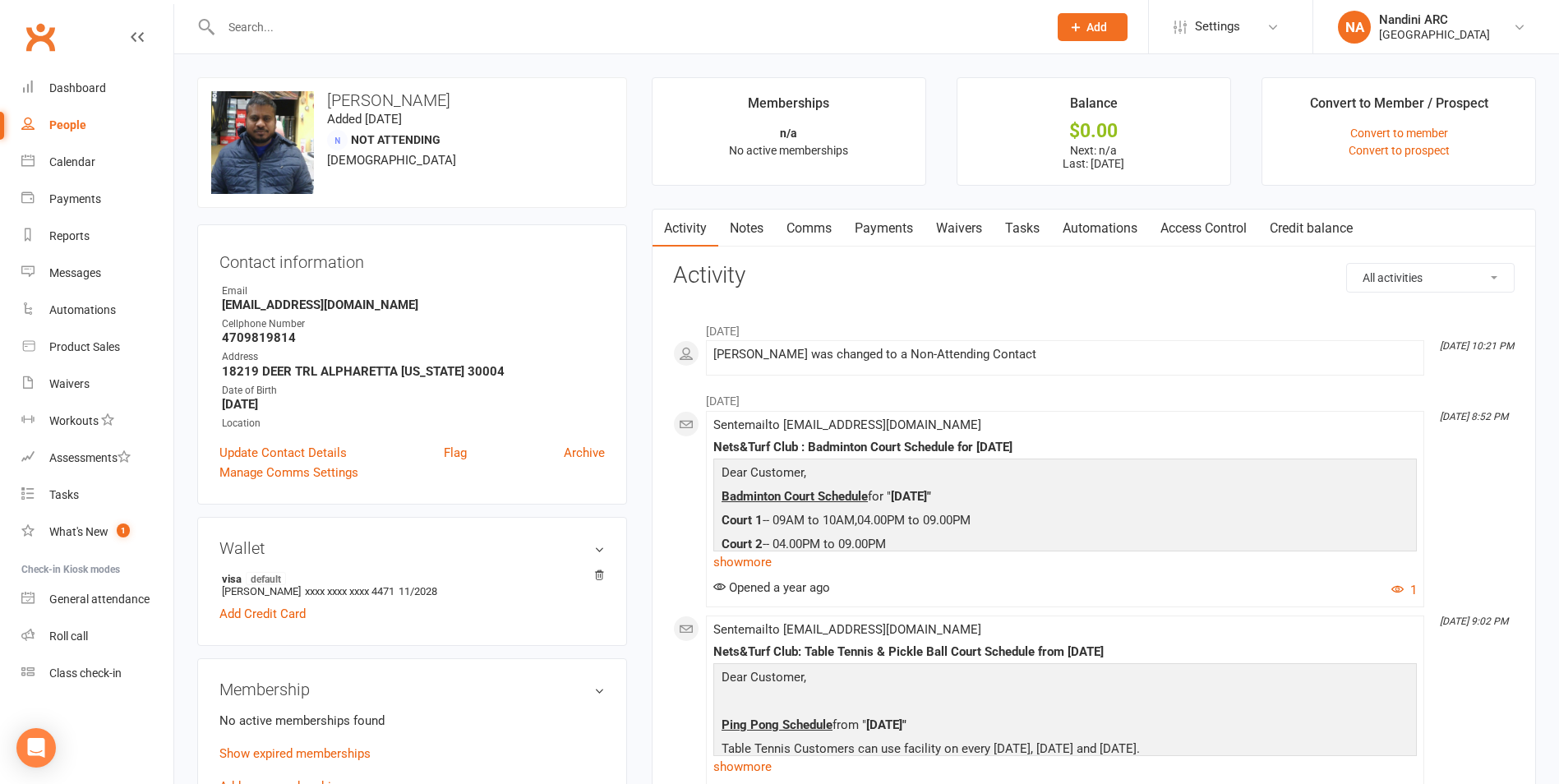
paste input "Phani Ponnapalli"
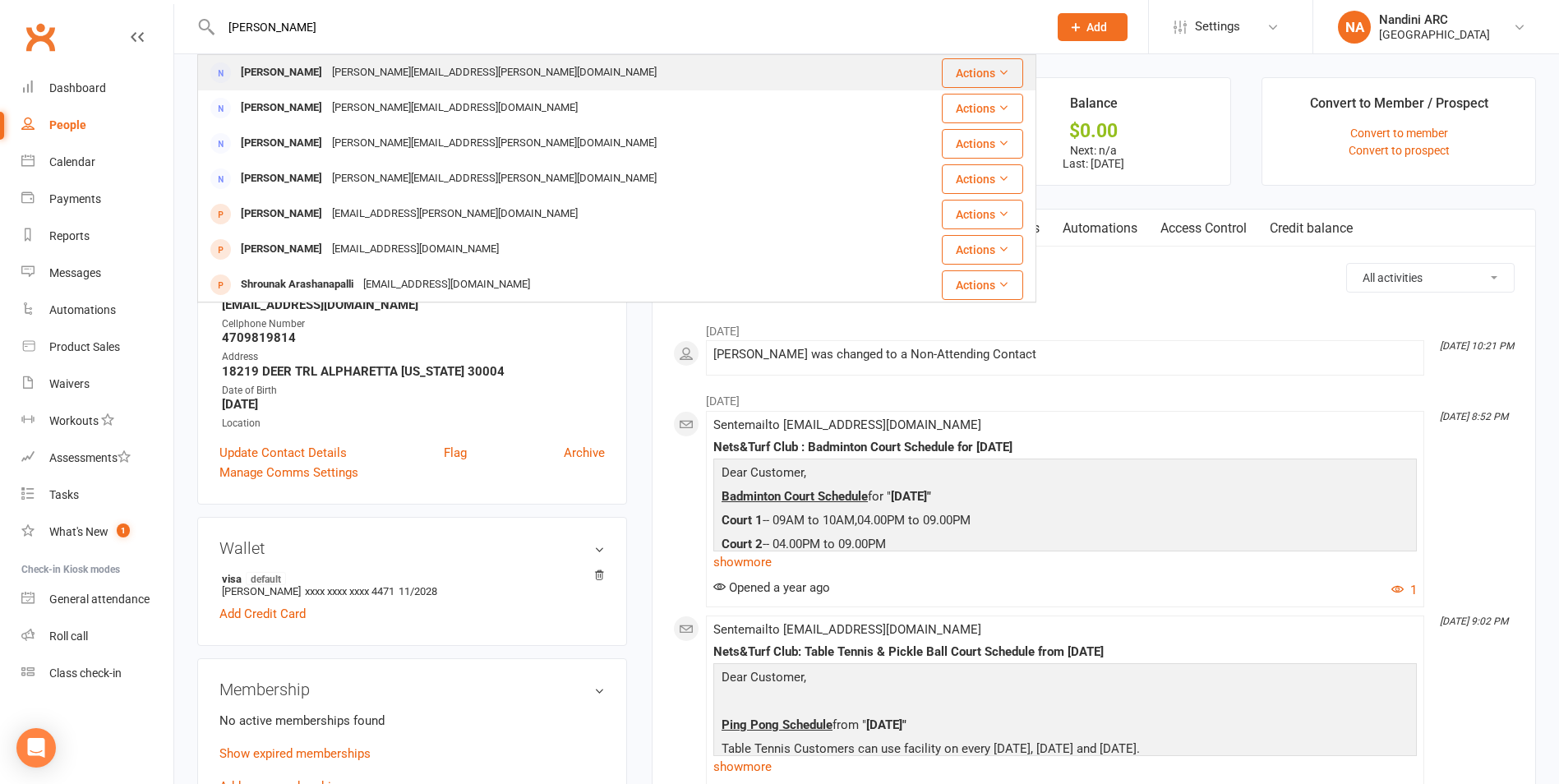
type input "Phani Ponnapalli"
click at [343, 68] on div "Phani.ponnapalli@gmail.com" at bounding box center [494, 72] width 335 height 23
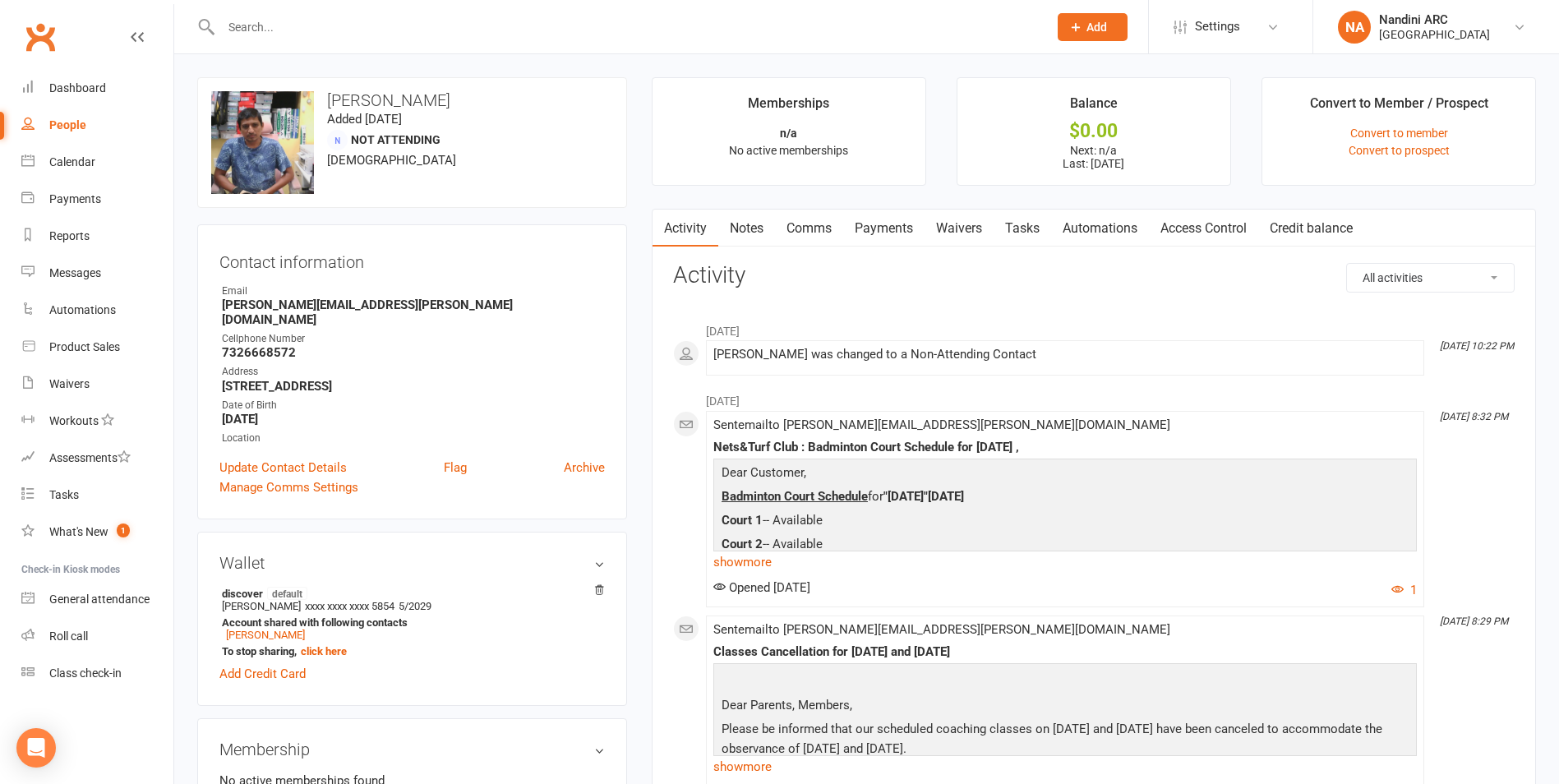
click at [900, 228] on link "Payments" at bounding box center [884, 228] width 81 height 38
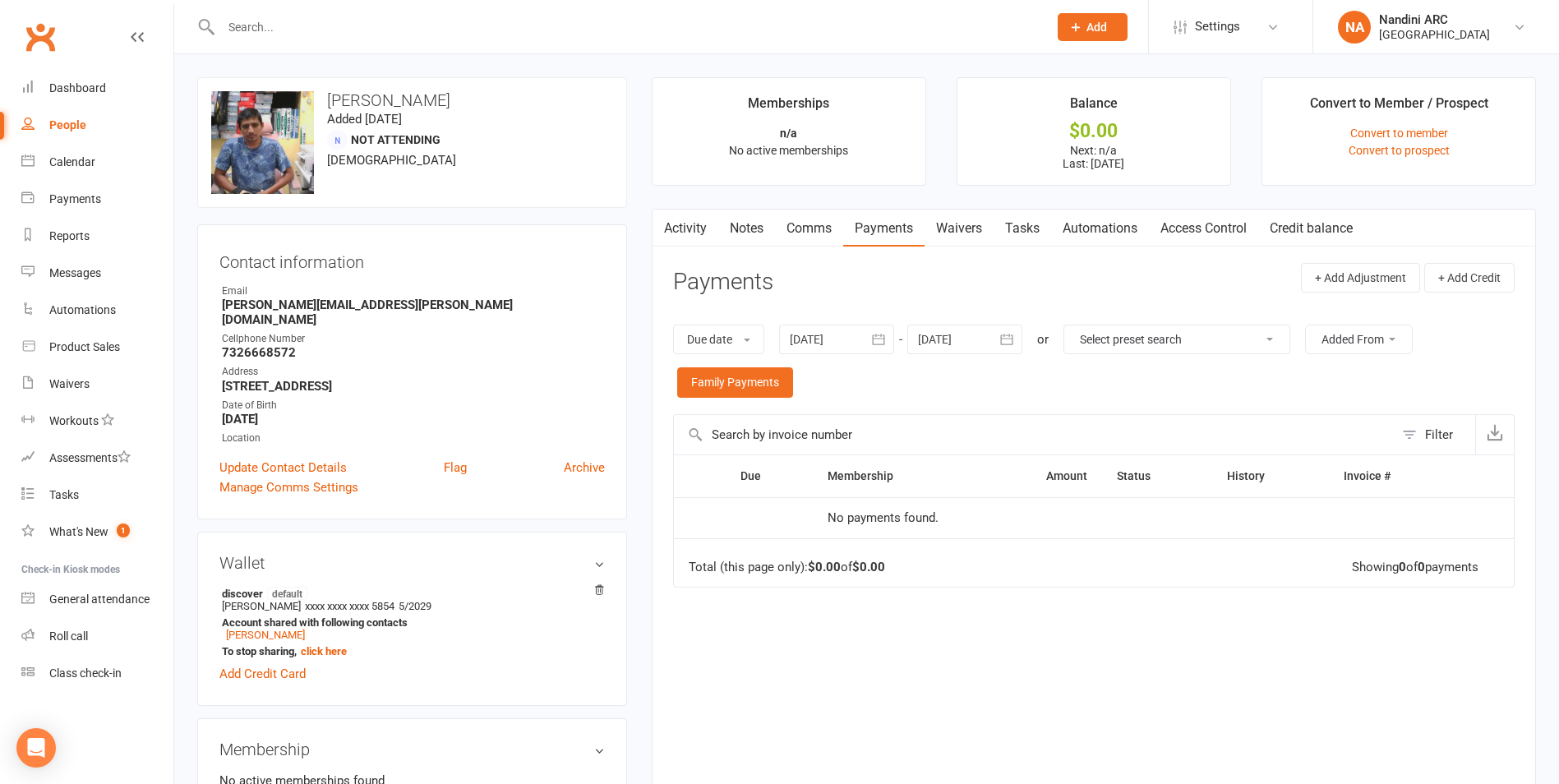
click at [875, 340] on icon "button" at bounding box center [879, 339] width 16 height 16
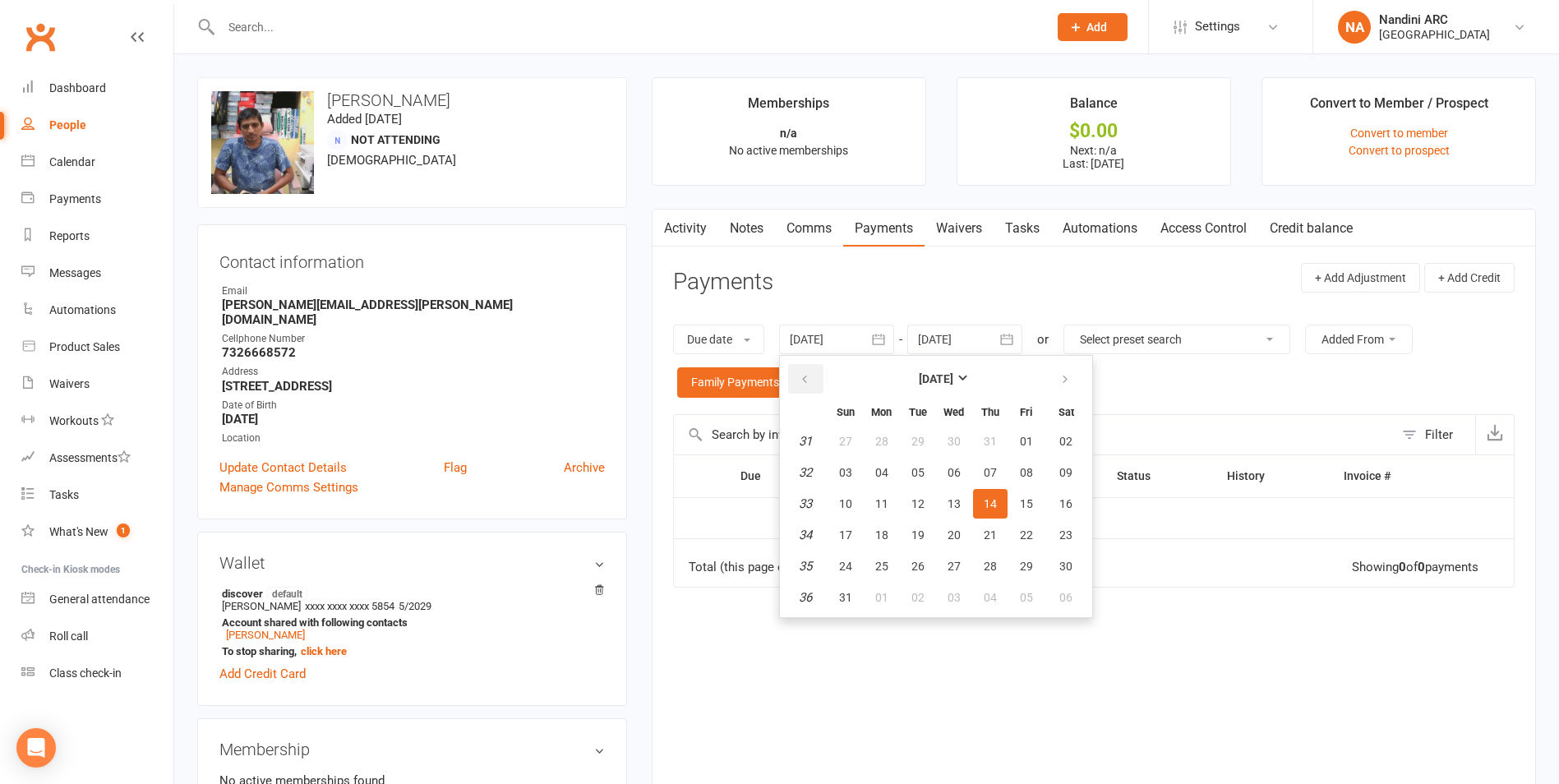
drag, startPoint x: 808, startPoint y: 378, endPoint x: 813, endPoint y: 387, distance: 10.3
click at [808, 383] on icon "button" at bounding box center [804, 380] width 12 height 14
click at [813, 387] on button "button" at bounding box center [806, 379] width 35 height 30
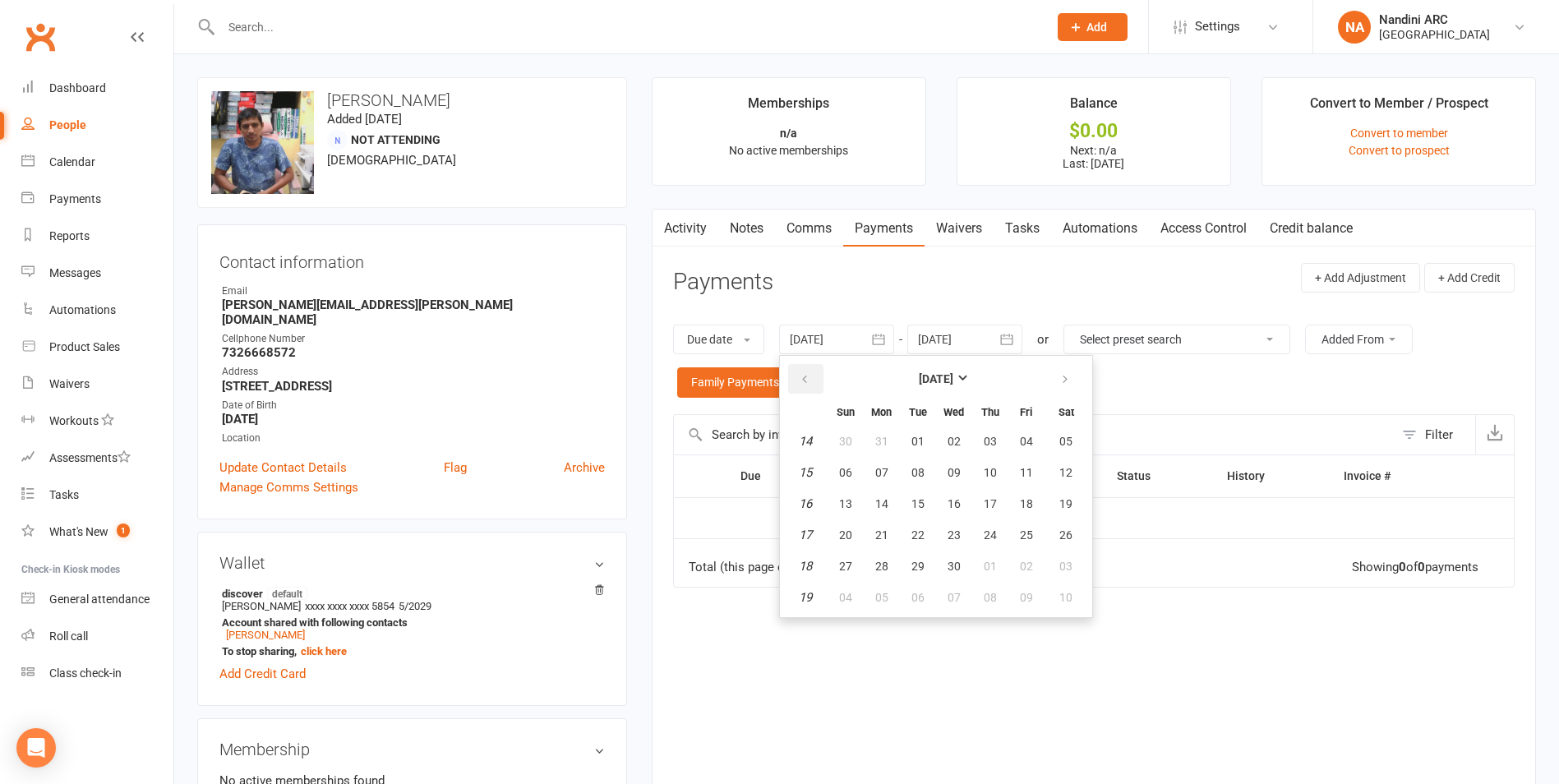
click at [813, 387] on button "button" at bounding box center [806, 379] width 35 height 30
click at [837, 465] on button "02" at bounding box center [845, 472] width 34 height 30
type input "02 Mar 2025"
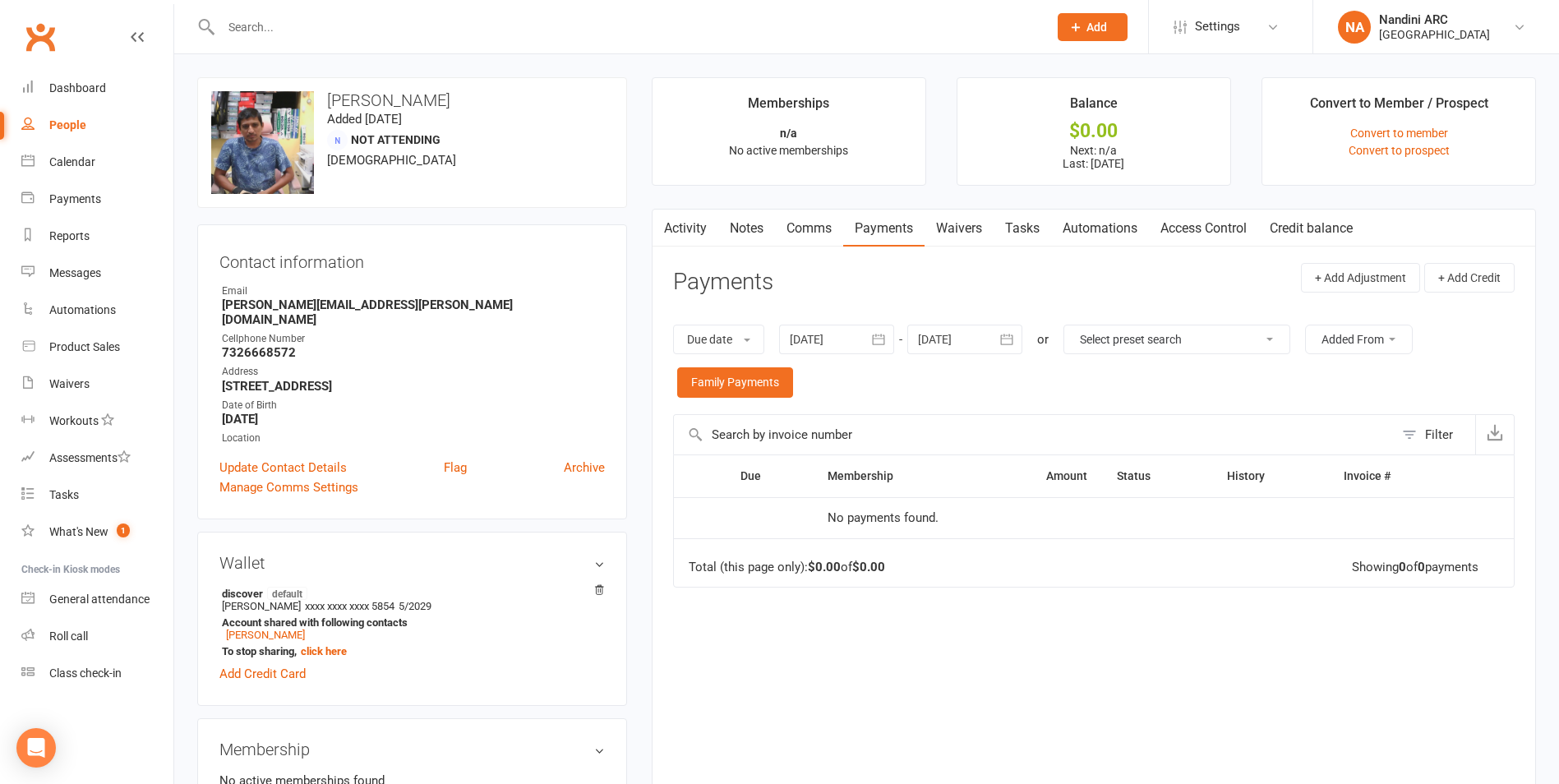
click at [315, 28] on input "text" at bounding box center [626, 27] width 820 height 23
paste input "Santhosh Pothapu"
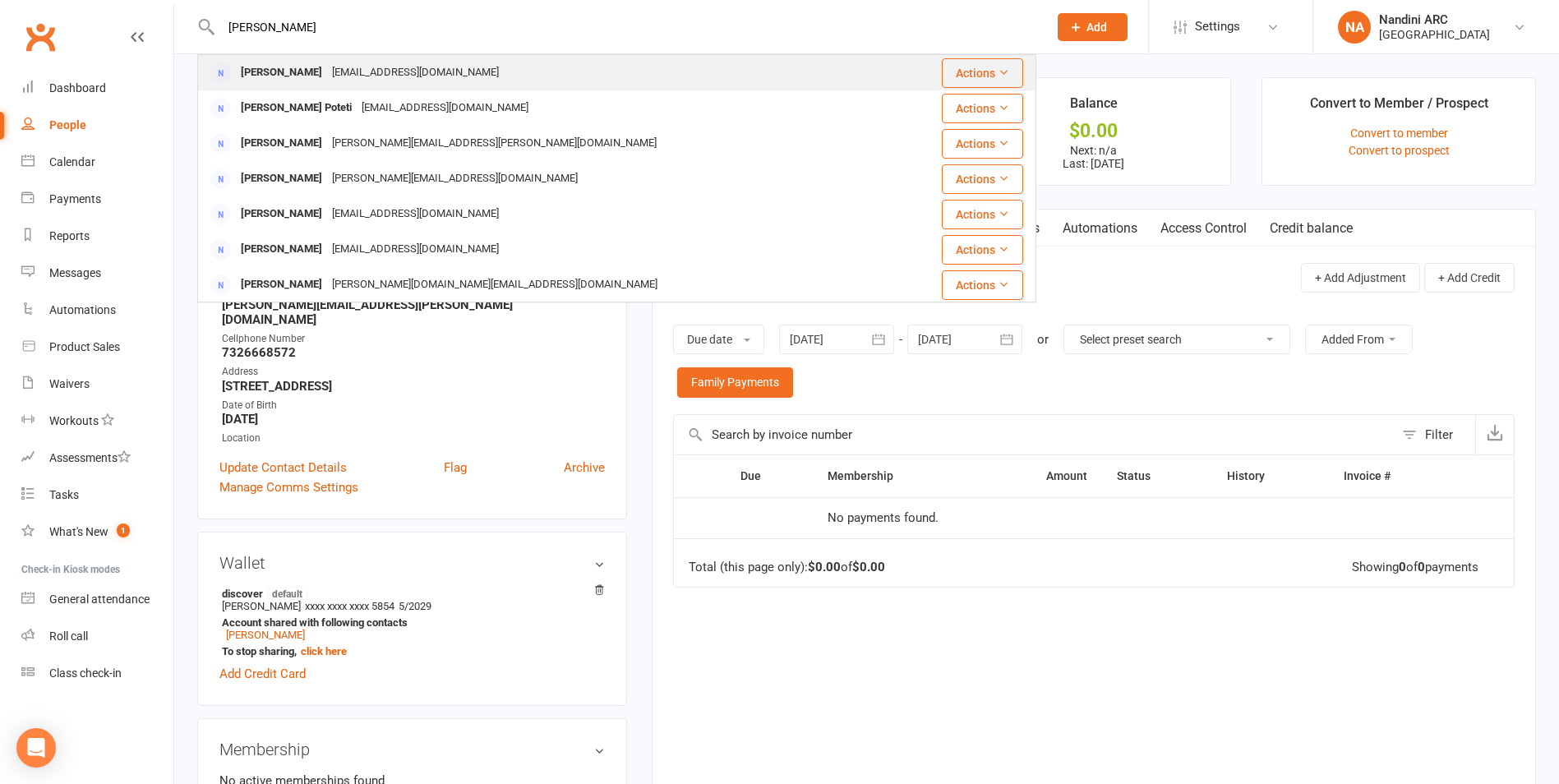
type input "Santhosh Pothapu"
click at [372, 68] on div "Santhoshkumarpothapu@gmail.com" at bounding box center [416, 72] width 177 height 23
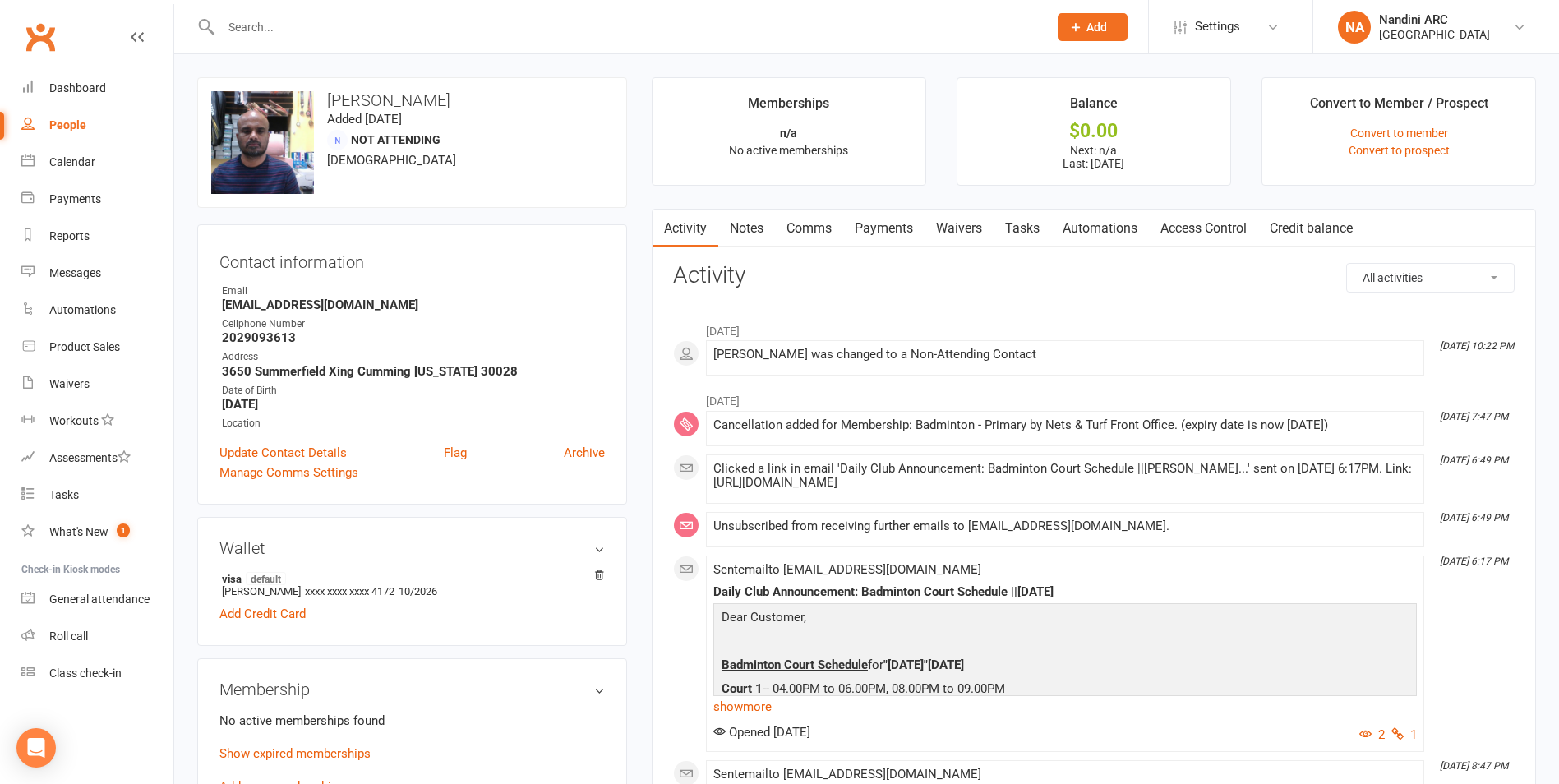
drag, startPoint x: 217, startPoint y: 308, endPoint x: 463, endPoint y: 312, distance: 246.0
click at [463, 312] on div "Contact information Owner Email Santhoshkumarpothapu@gmail.com Cellphone Number…" at bounding box center [412, 364] width 429 height 281
copy strong "Santhoshkumarpothapu@gmail.com"
click at [465, 308] on strong "Santhoshkumarpothapu@gmail.com" at bounding box center [413, 305] width 383 height 14
click at [331, 18] on input "text" at bounding box center [626, 27] width 820 height 23
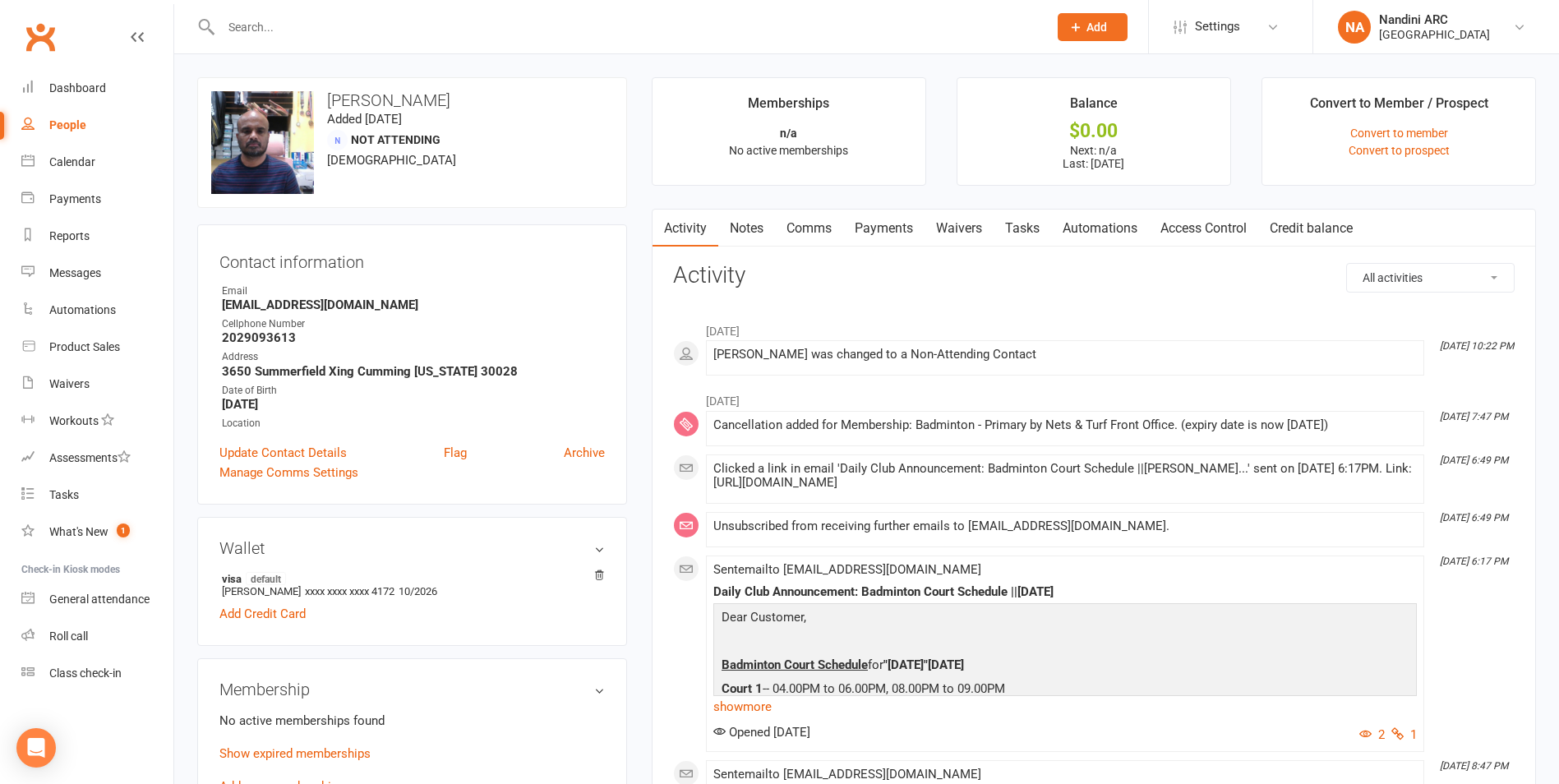
paste input "Yash Poojala"
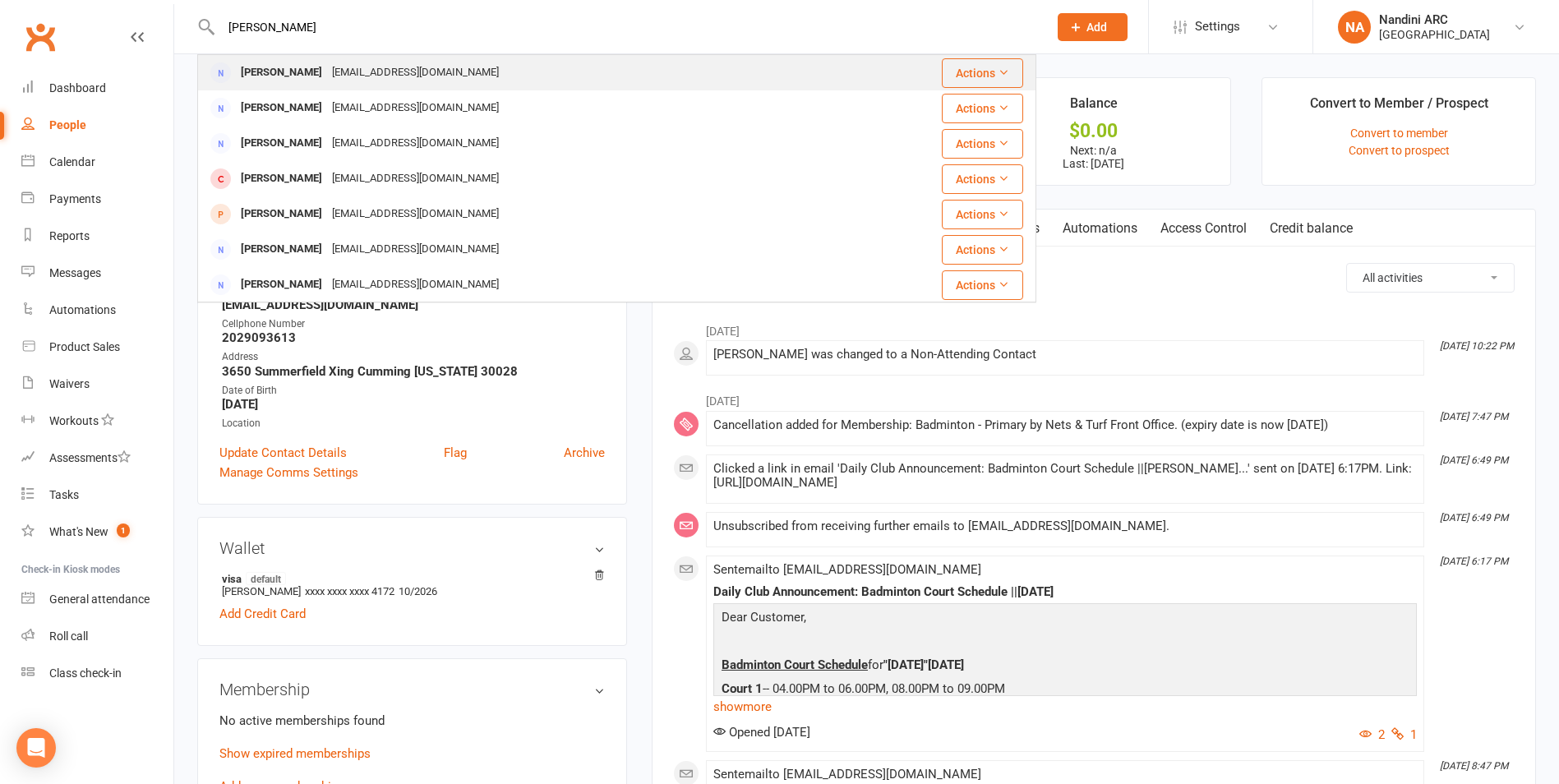
type input "Yash Poojala"
click at [346, 66] on div "Ntharani@outlook.com" at bounding box center [416, 72] width 177 height 23
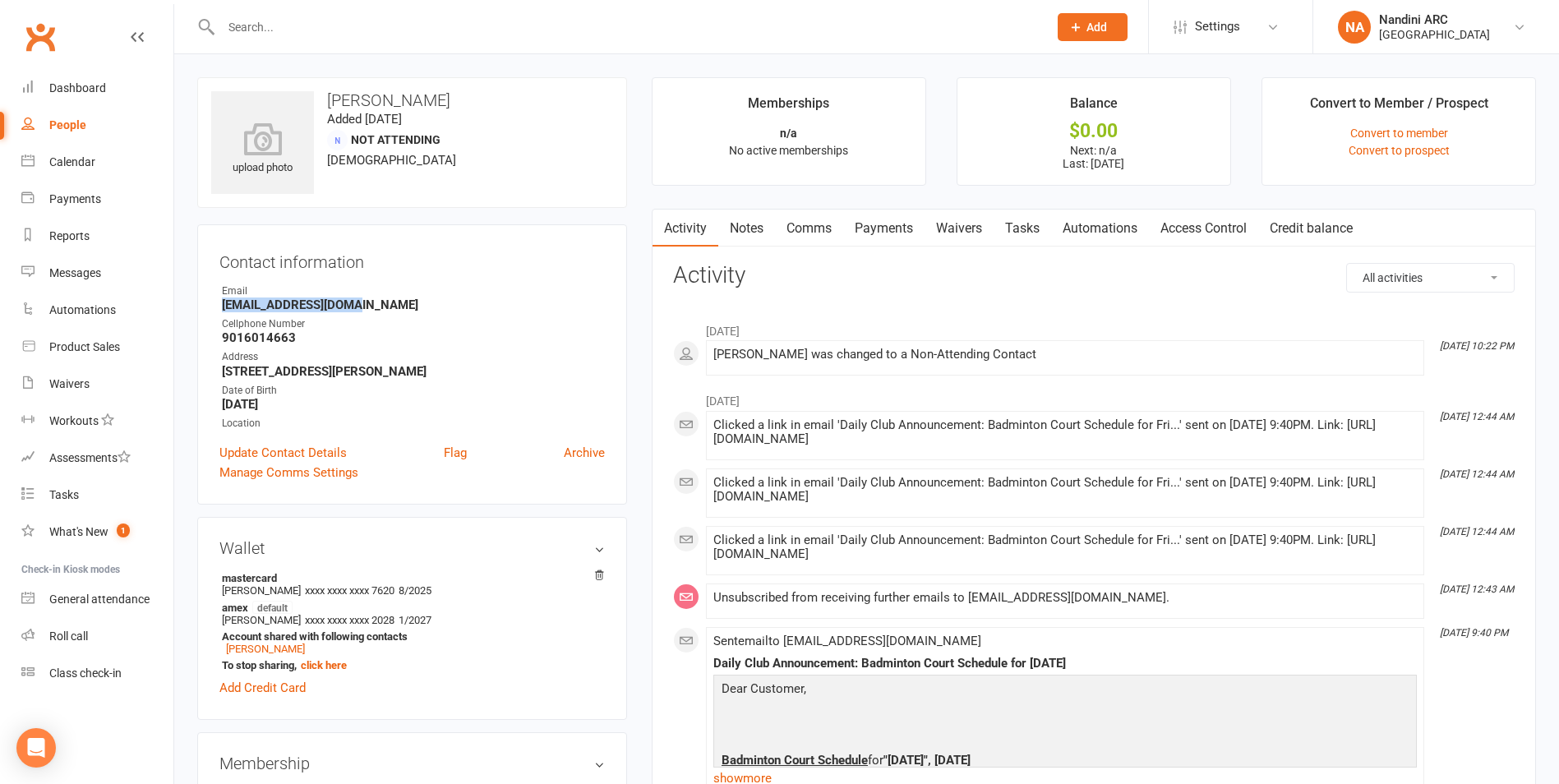
drag, startPoint x: 215, startPoint y: 306, endPoint x: 386, endPoint y: 312, distance: 171.1
click at [386, 312] on div "Contact information Owner Email Ntharani@outlook.com Cellphone Number 901601466…" at bounding box center [412, 364] width 429 height 281
copy strong "Ntharani@outlook.com"
click at [401, 273] on div "Contact information Owner Email Ntharani@outlook.com Cellphone Number 901601466…" at bounding box center [412, 364] width 429 height 281
click at [263, 33] on input "text" at bounding box center [626, 27] width 820 height 23
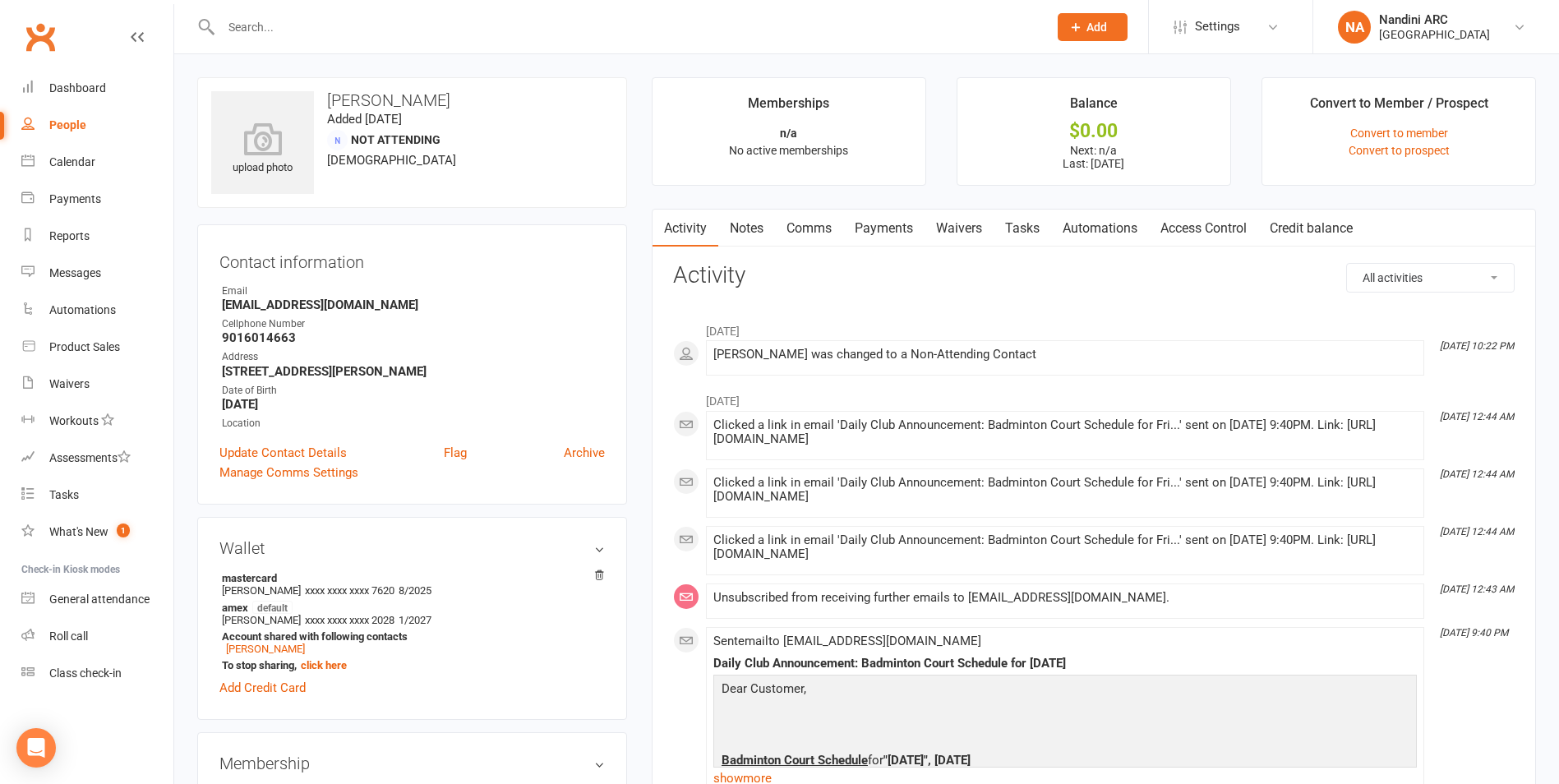
paste input "Venkat Potru"
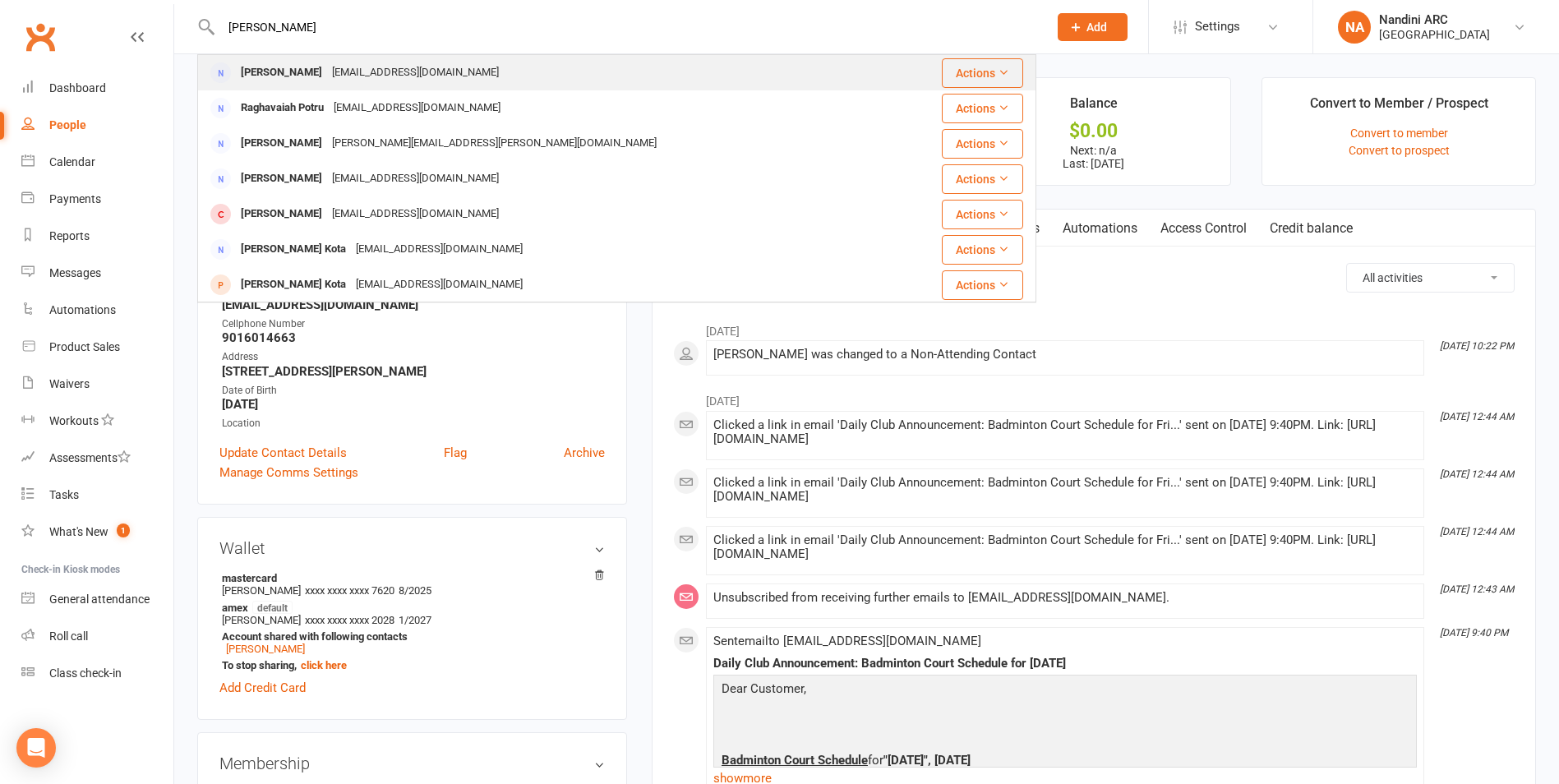
type input "Venkat Potru"
click at [336, 61] on div "venky.kittu4@gmail.com" at bounding box center [416, 72] width 177 height 23
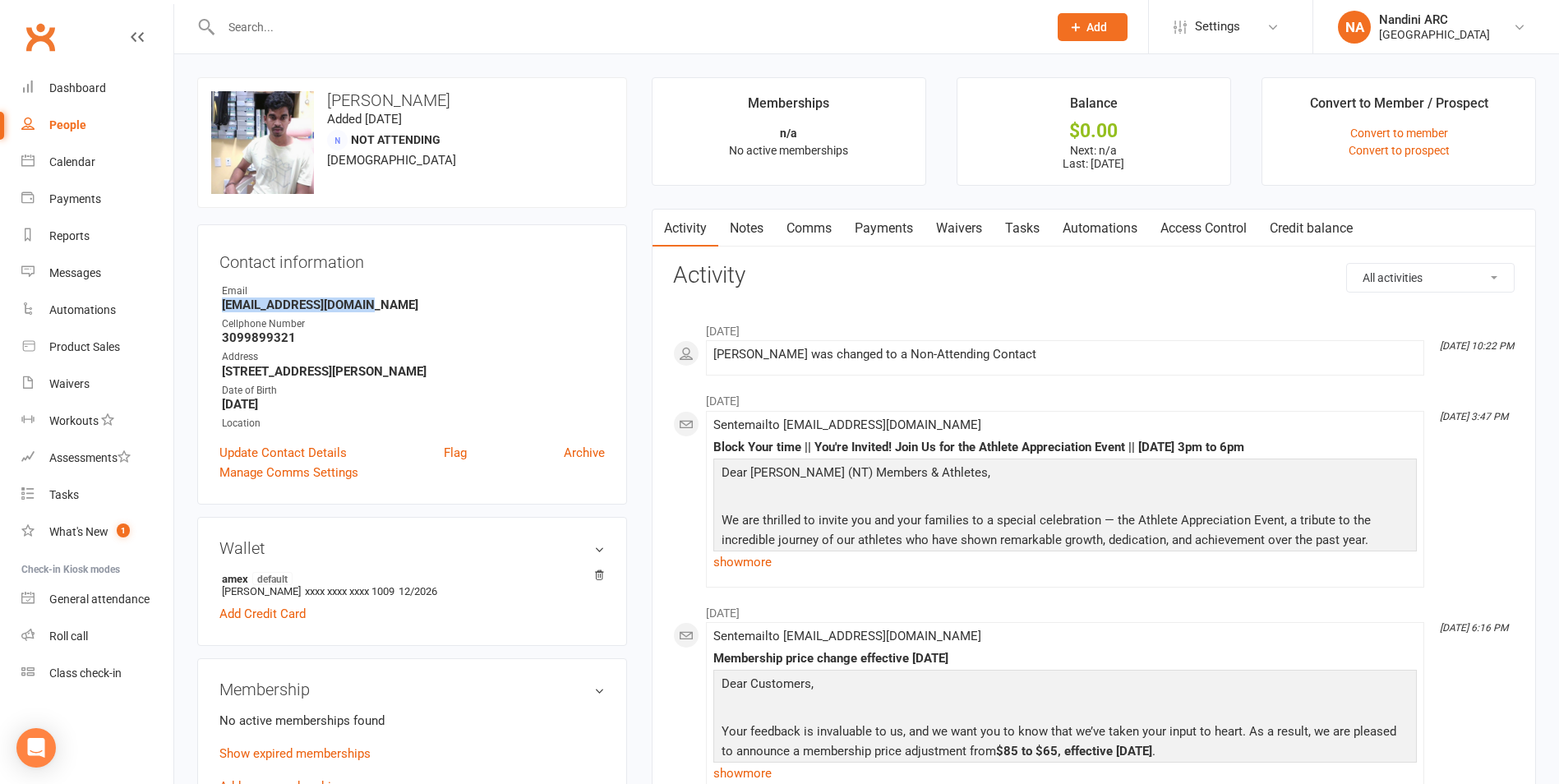
drag, startPoint x: 218, startPoint y: 304, endPoint x: 435, endPoint y: 312, distance: 217.1
click at [435, 312] on div "Contact information Owner Email venky.kittu4@gmail.com Cellphone Number 3099899…" at bounding box center [412, 364] width 429 height 281
copy strong "venky.kittu4@gmail.com"
click at [456, 269] on h3 "Contact information" at bounding box center [411, 258] width 385 height 24
click at [288, 29] on input "text" at bounding box center [626, 27] width 820 height 23
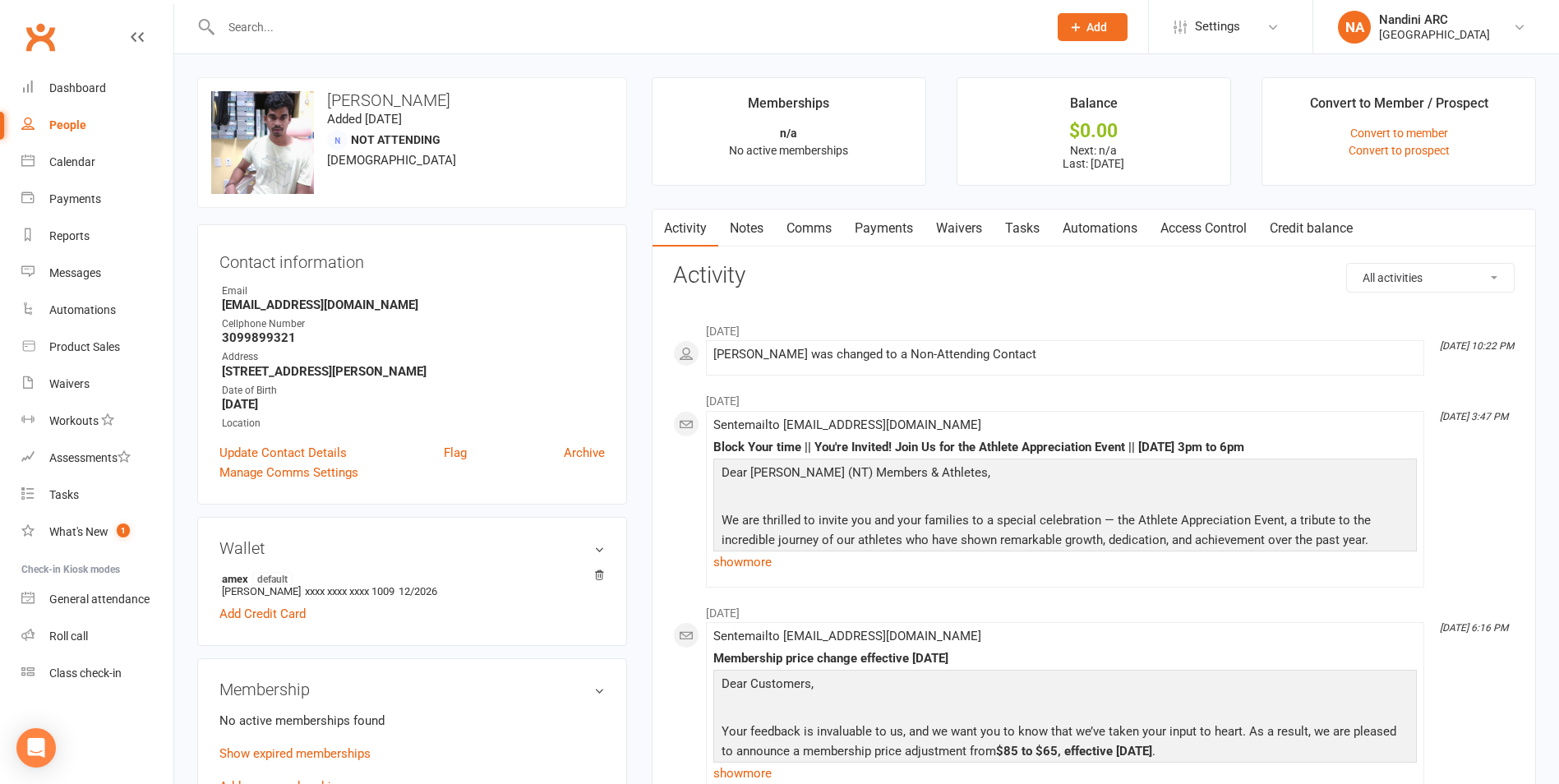
paste input "Venkat Prasanth Kambala"
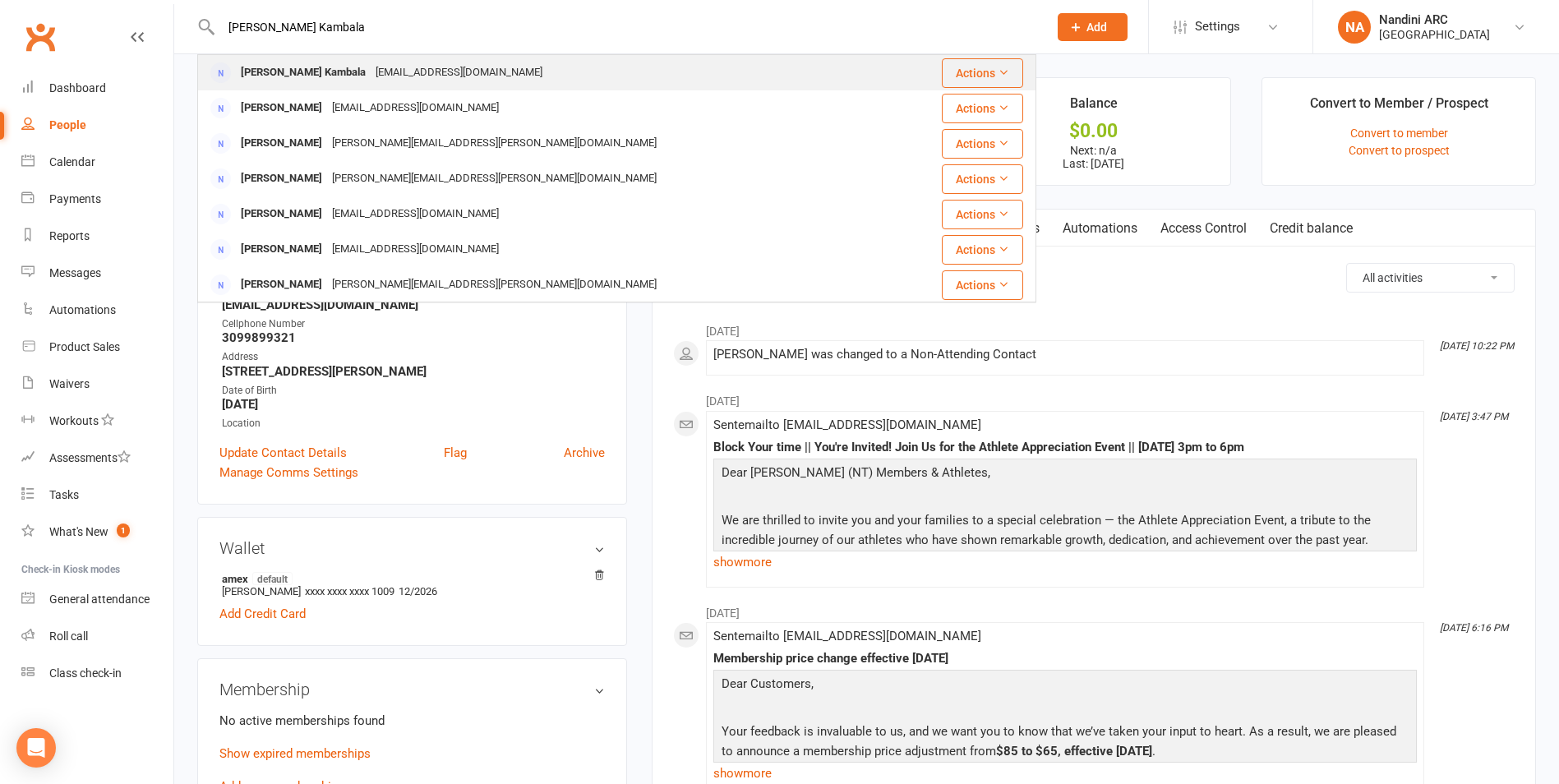
type input "Venkat Prasanth Kambala"
click at [386, 61] on div "k.v.prasanth176@gmail.com" at bounding box center [459, 72] width 177 height 23
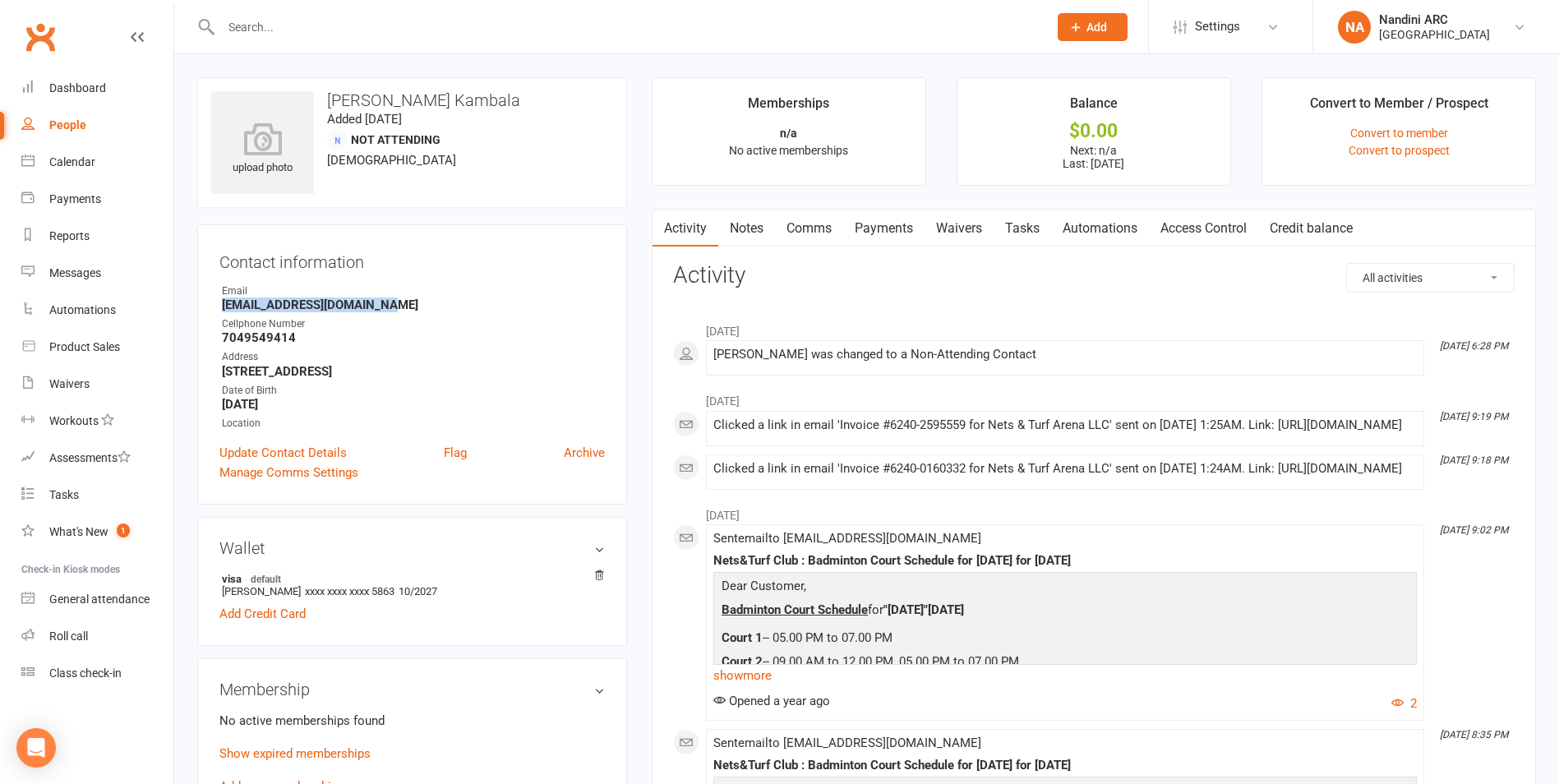
drag, startPoint x: 212, startPoint y: 303, endPoint x: 401, endPoint y: 303, distance: 189.0
click at [401, 303] on div "Contact information Owner Email k.v.prasanth176@gmail.com Cellphone Number 7049…" at bounding box center [412, 364] width 429 height 281
click at [436, 277] on div "Contact information Owner Email k.v.prasanth176@gmail.com Cellphone Number 7049…" at bounding box center [412, 364] width 429 height 281
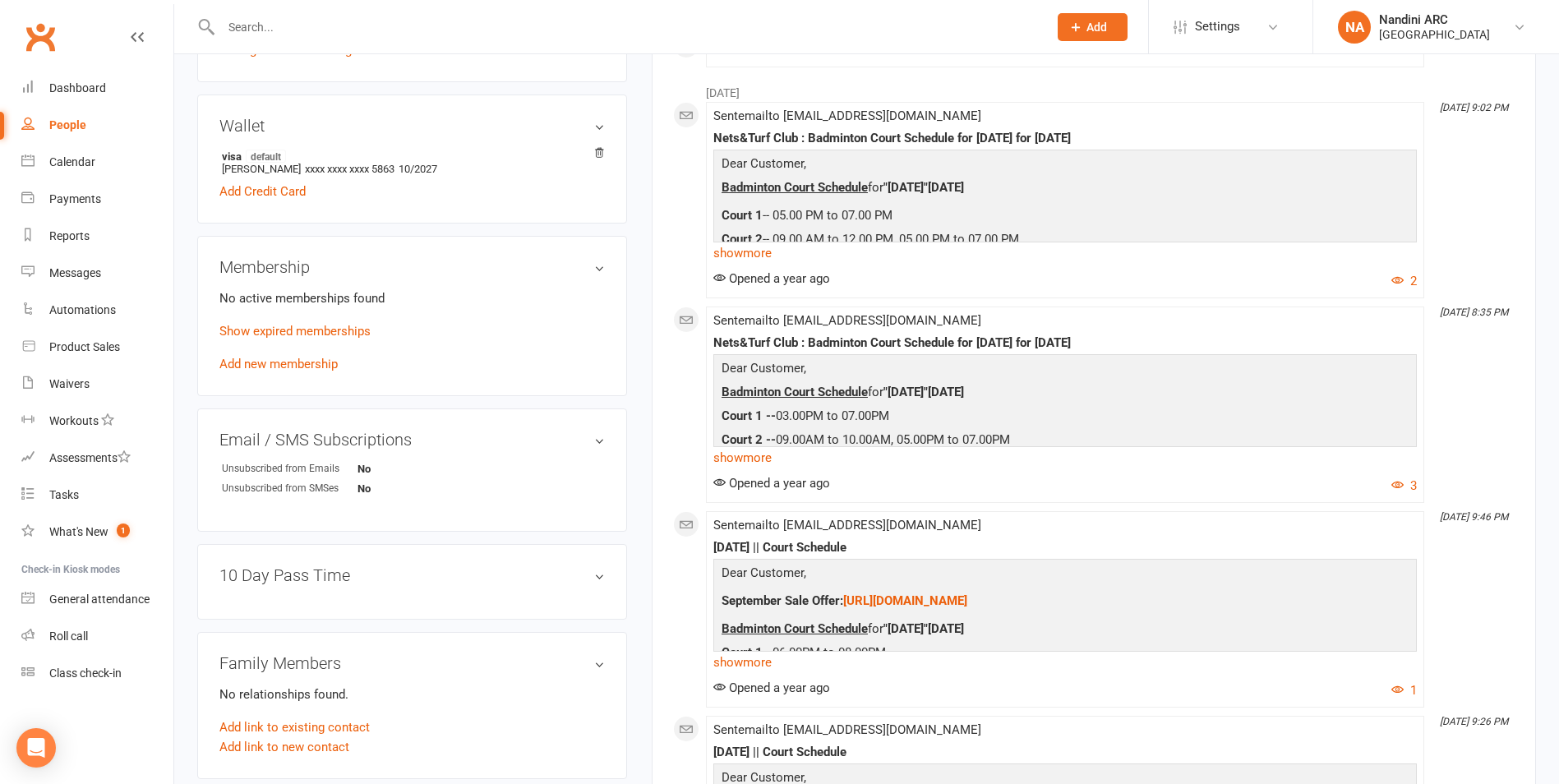
scroll to position [493, 0]
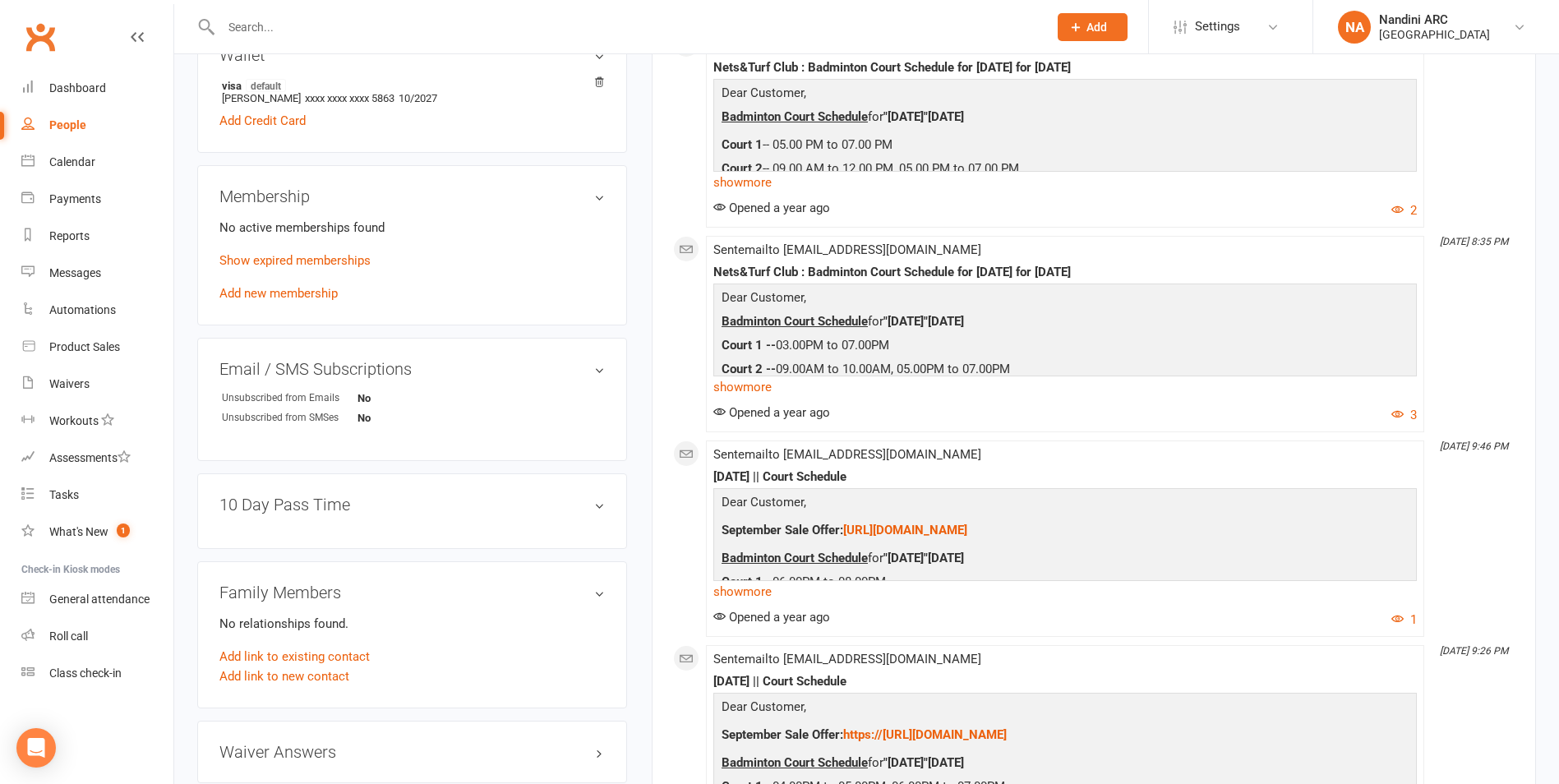
click at [296, 27] on input "text" at bounding box center [626, 27] width 820 height 23
paste input "56130636101"
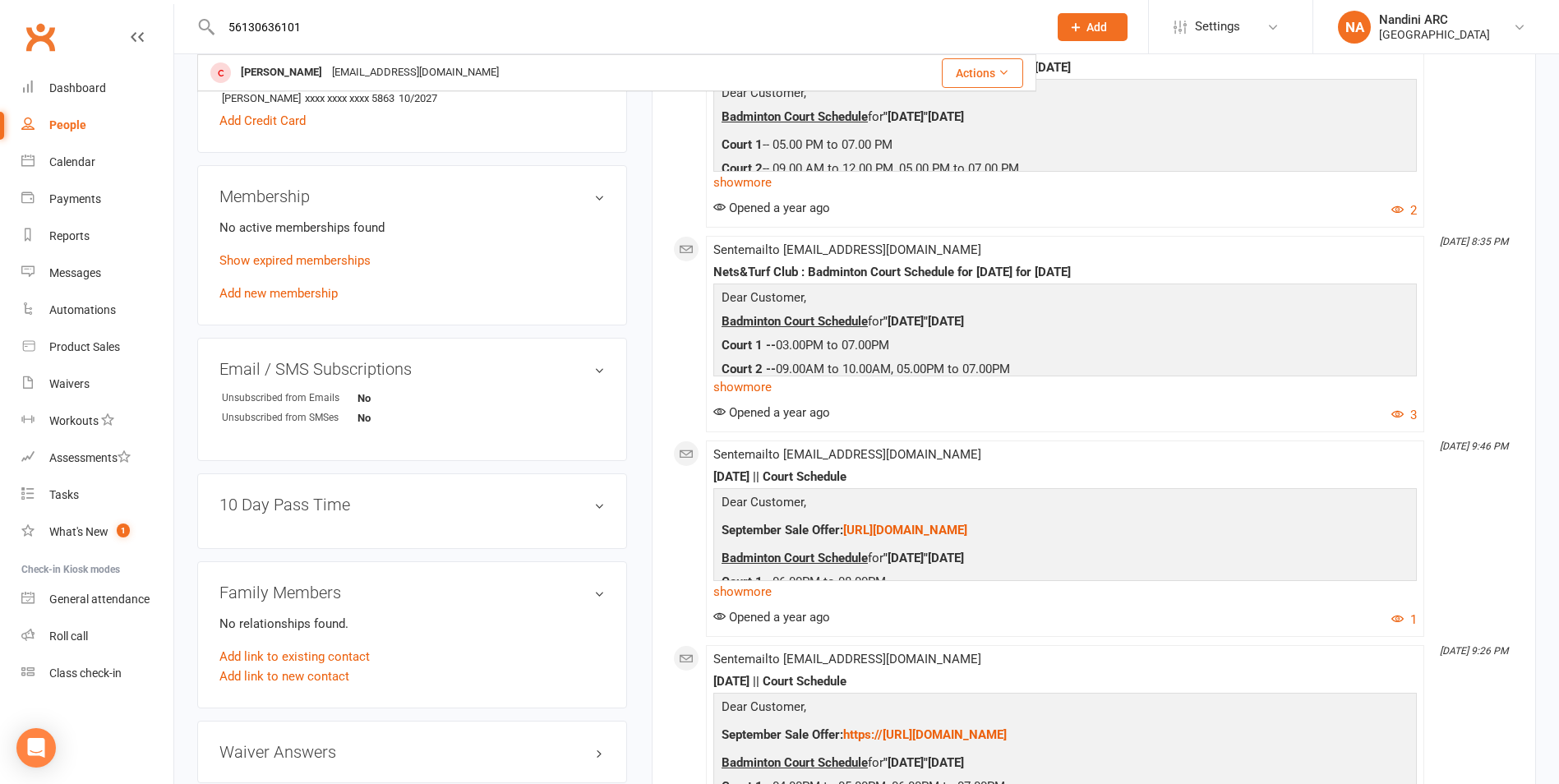
drag, startPoint x: 300, startPoint y: 27, endPoint x: 166, endPoint y: 35, distance: 134.2
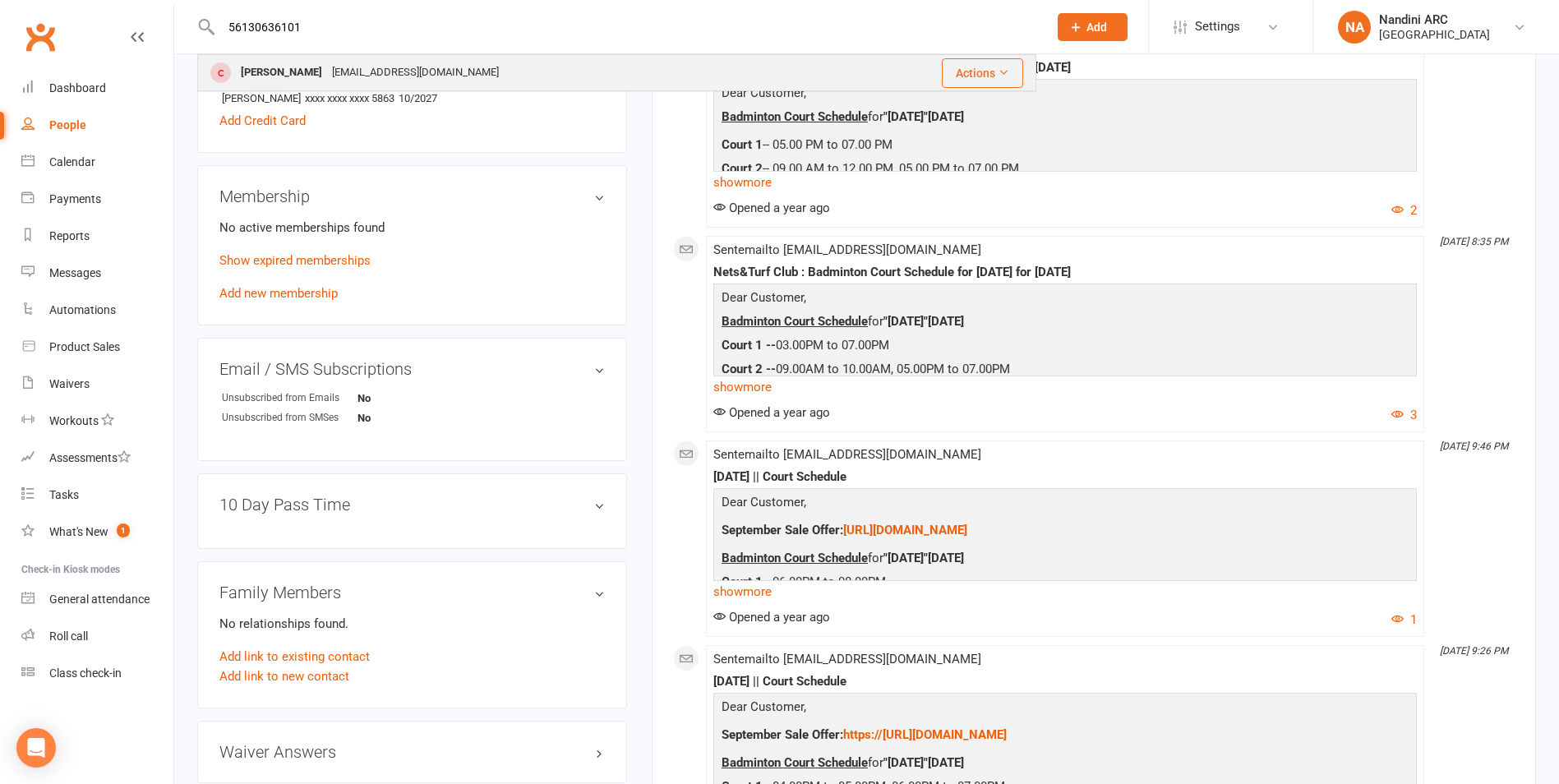
type input "56130636101"
click at [263, 70] on div "[PERSON_NAME]" at bounding box center [281, 72] width 91 height 23
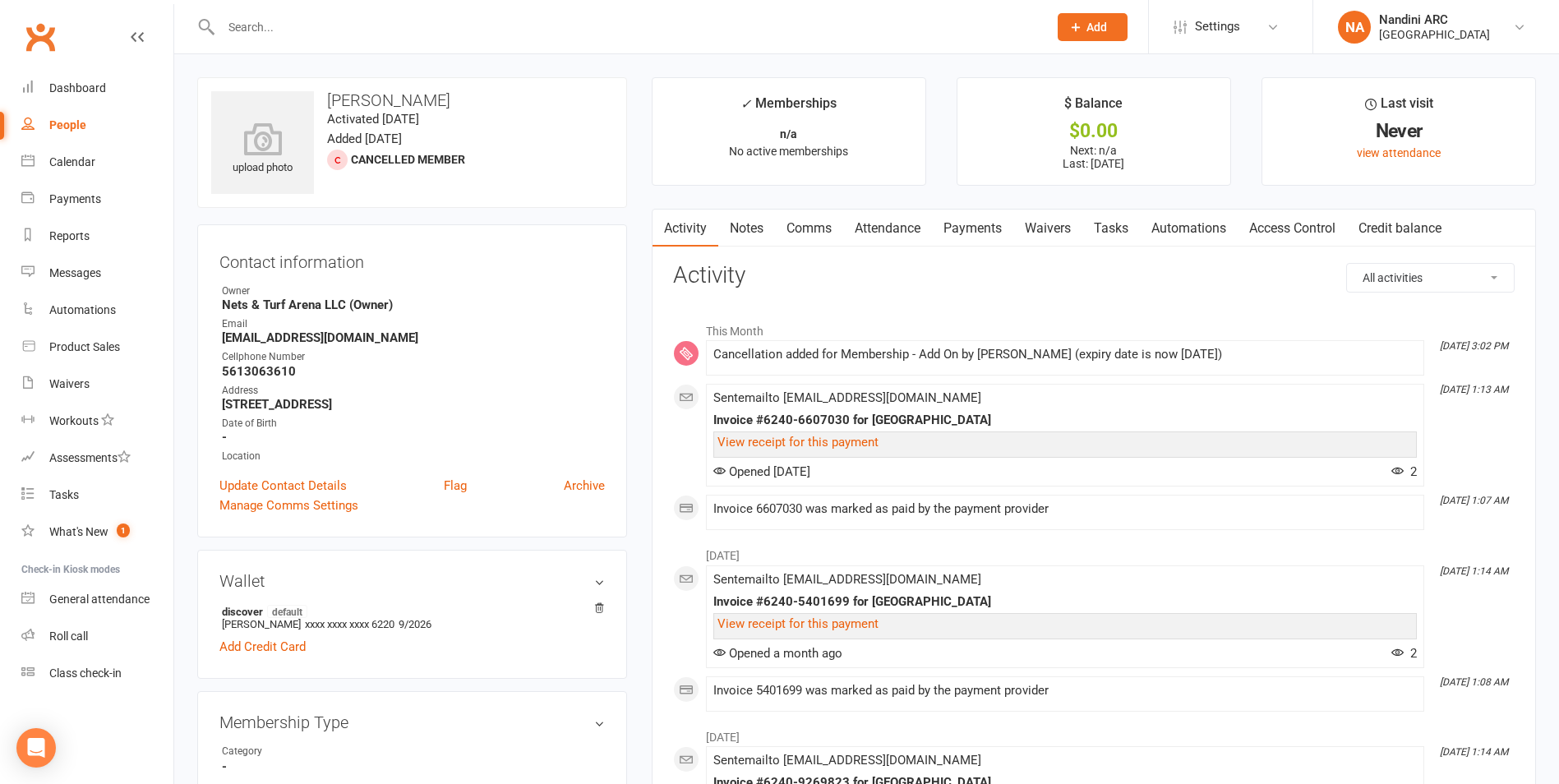
click at [301, 27] on input "text" at bounding box center [626, 27] width 820 height 23
paste input "Radhika Premkumar"
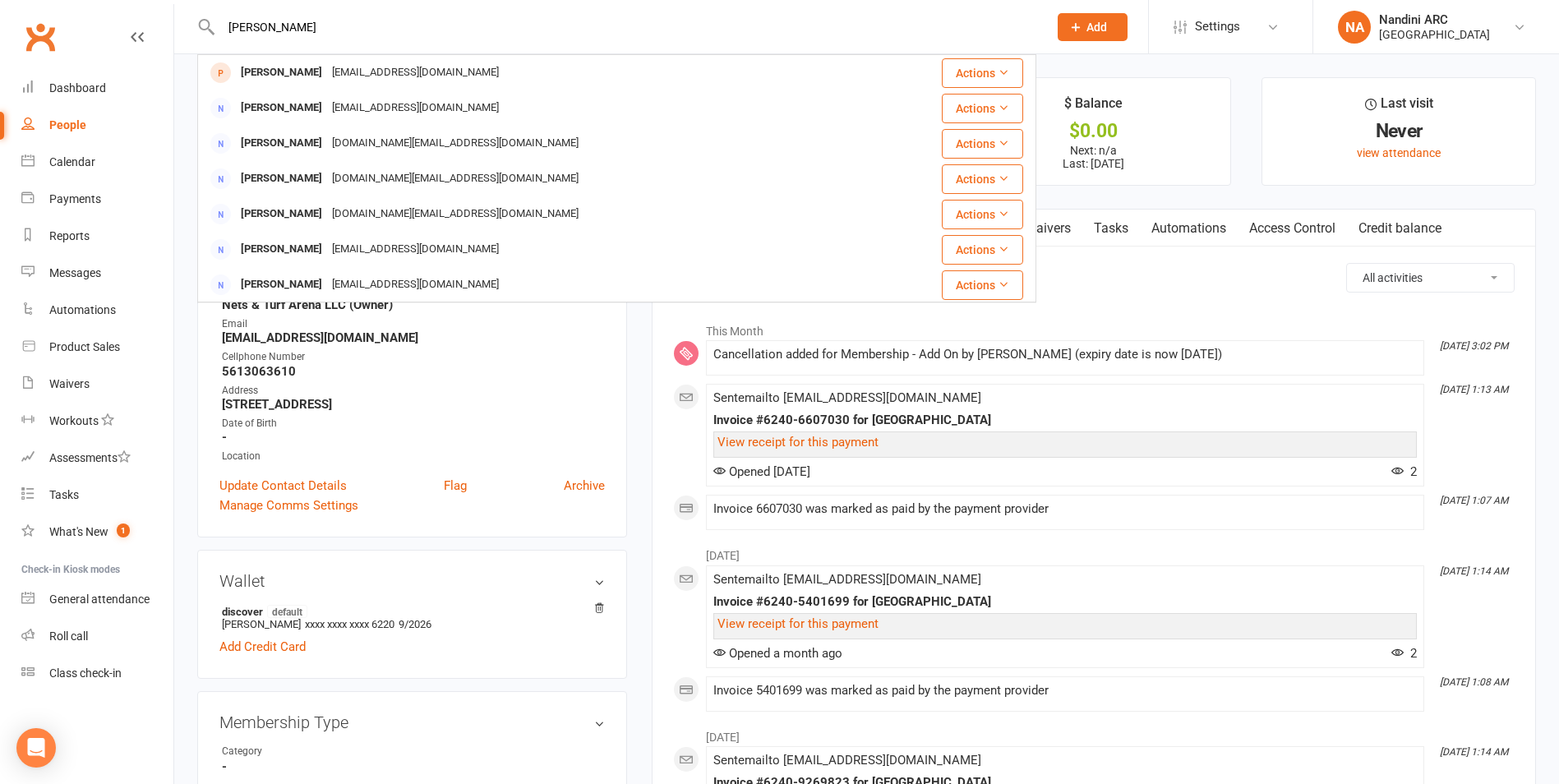
type input "Radhika Premkumar"
click at [369, 45] on div "Radhika Premkumar Radhika Premkumar Radhikavenkatesh@gmail.com Actions Radhika …" at bounding box center [617, 26] width 839 height 53
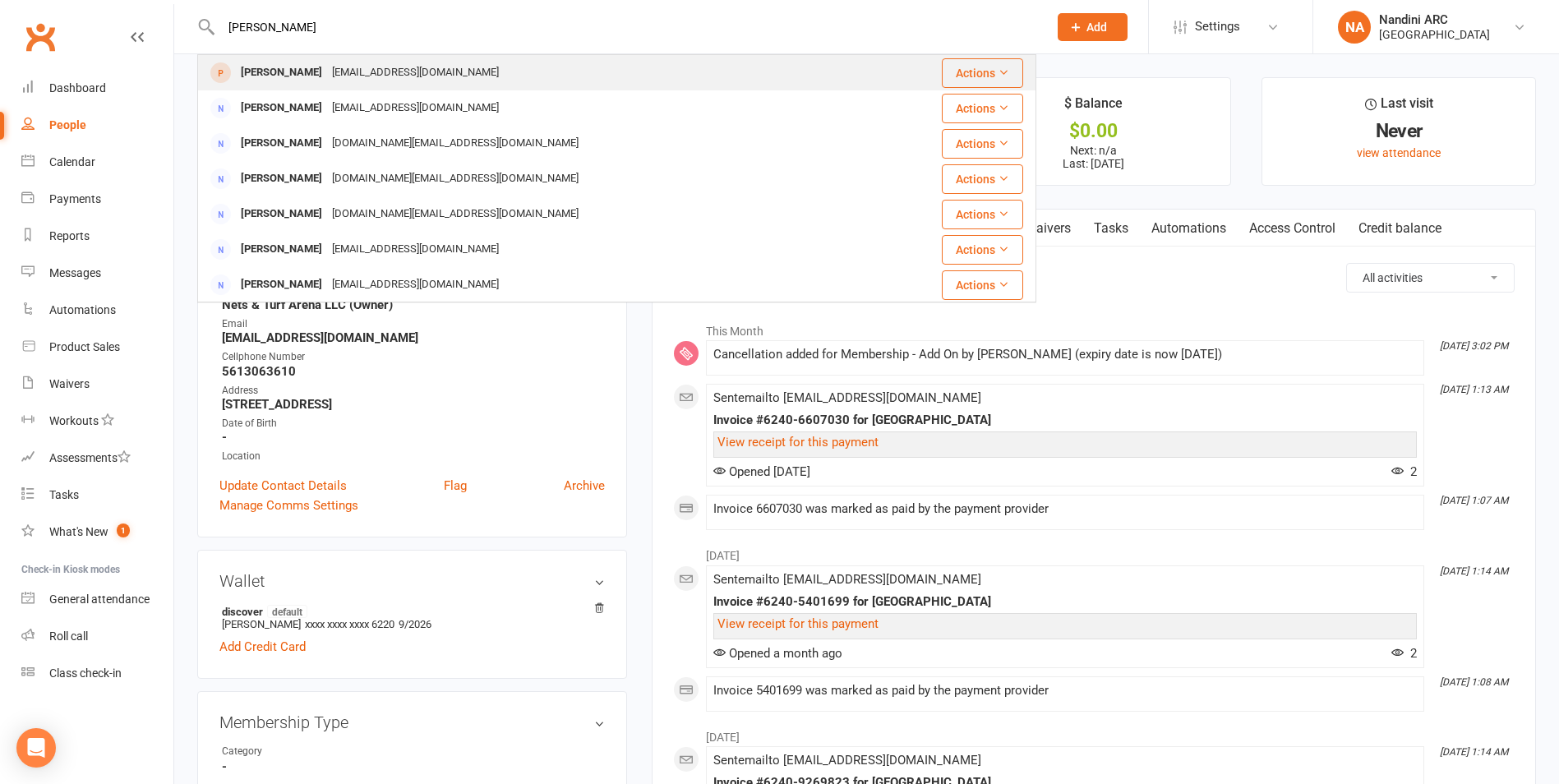
click at [373, 79] on div "Radhikavenkatesh@gmail.com" at bounding box center [416, 72] width 177 height 23
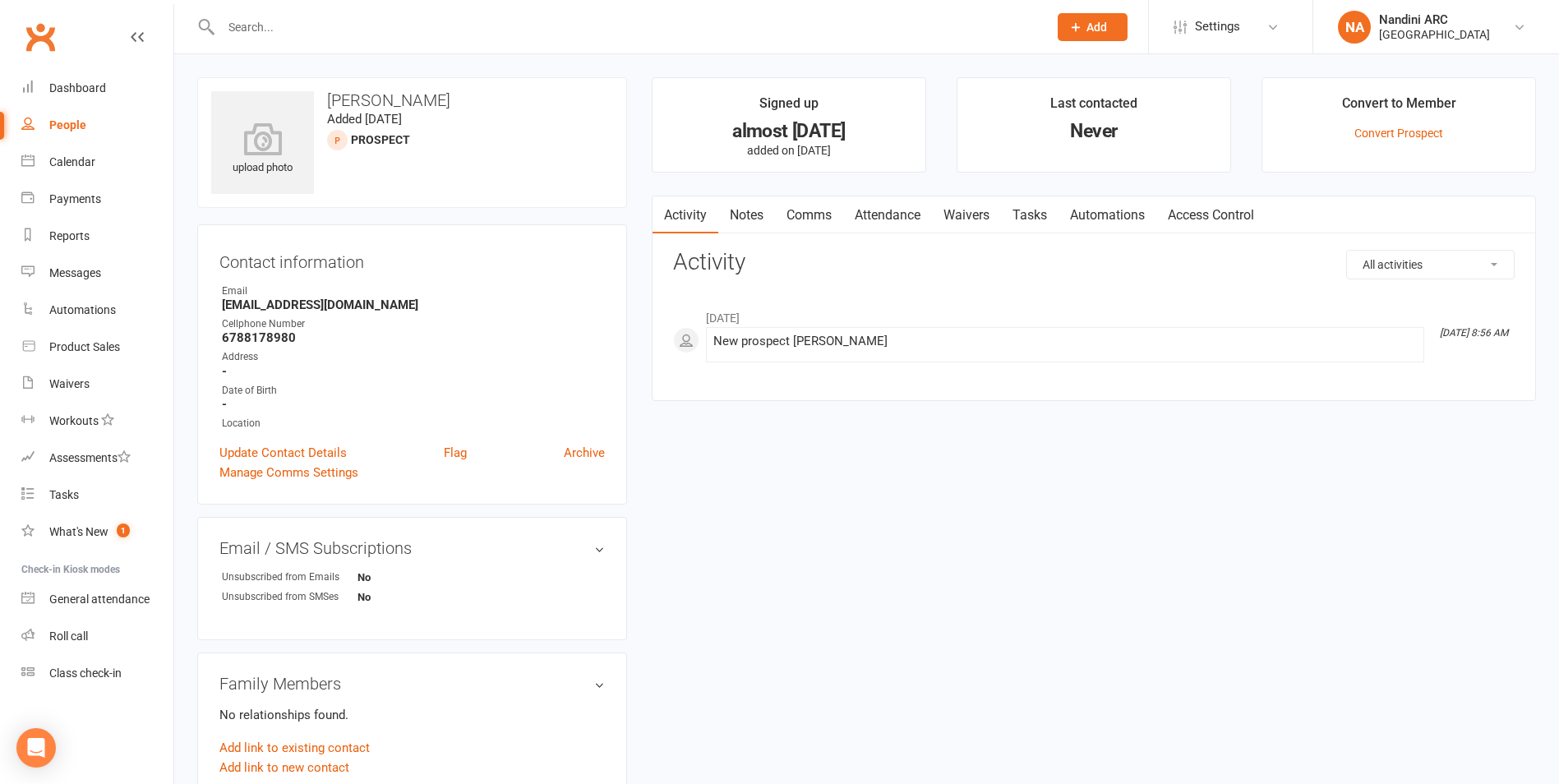
click at [318, 32] on input "text" at bounding box center [626, 27] width 820 height 23
paste input "Joseph Pudhota"
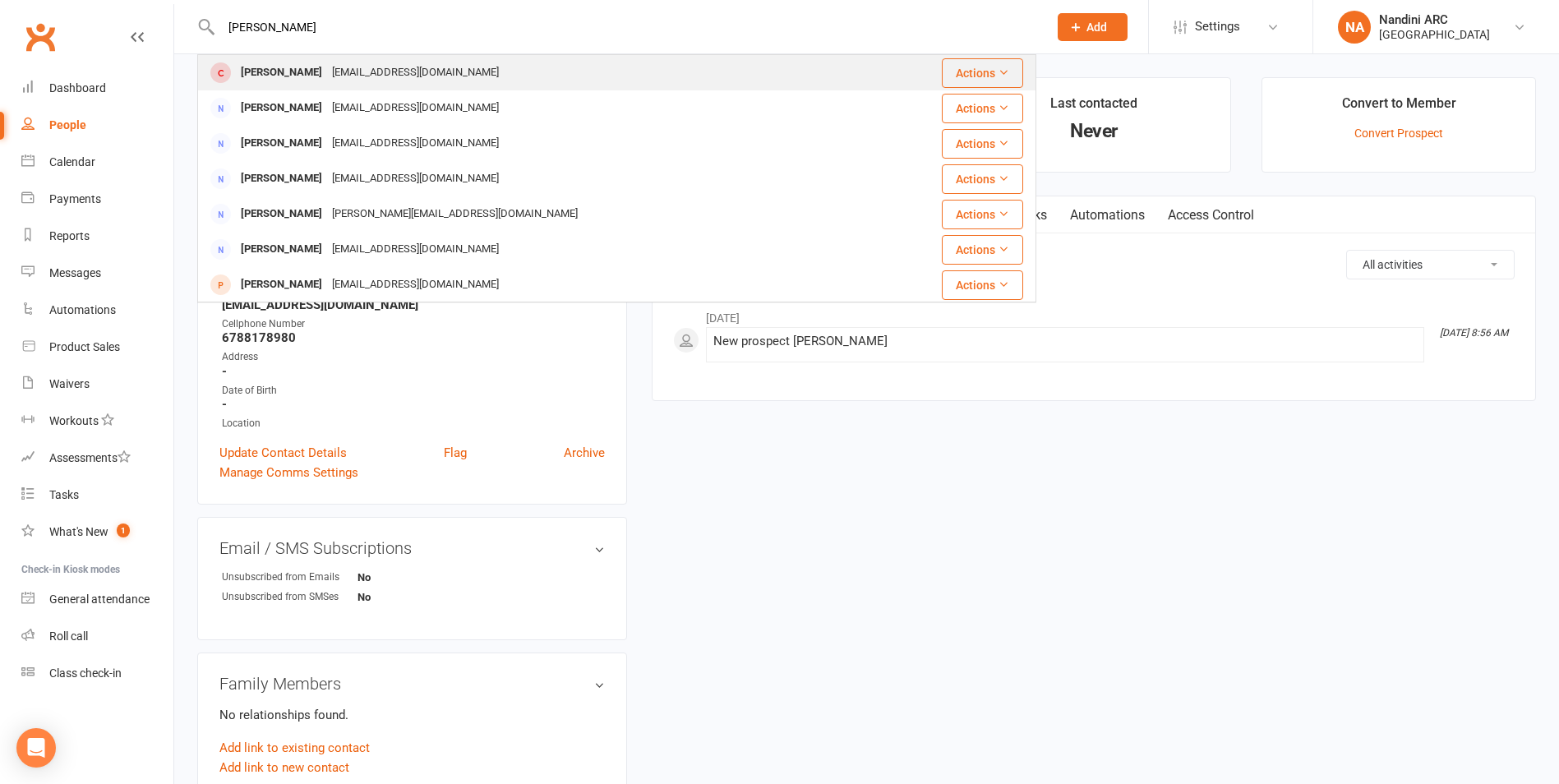
type input "Joseph Pudhota"
click at [363, 82] on div "Jpudhota@yahoo.com" at bounding box center [416, 72] width 177 height 23
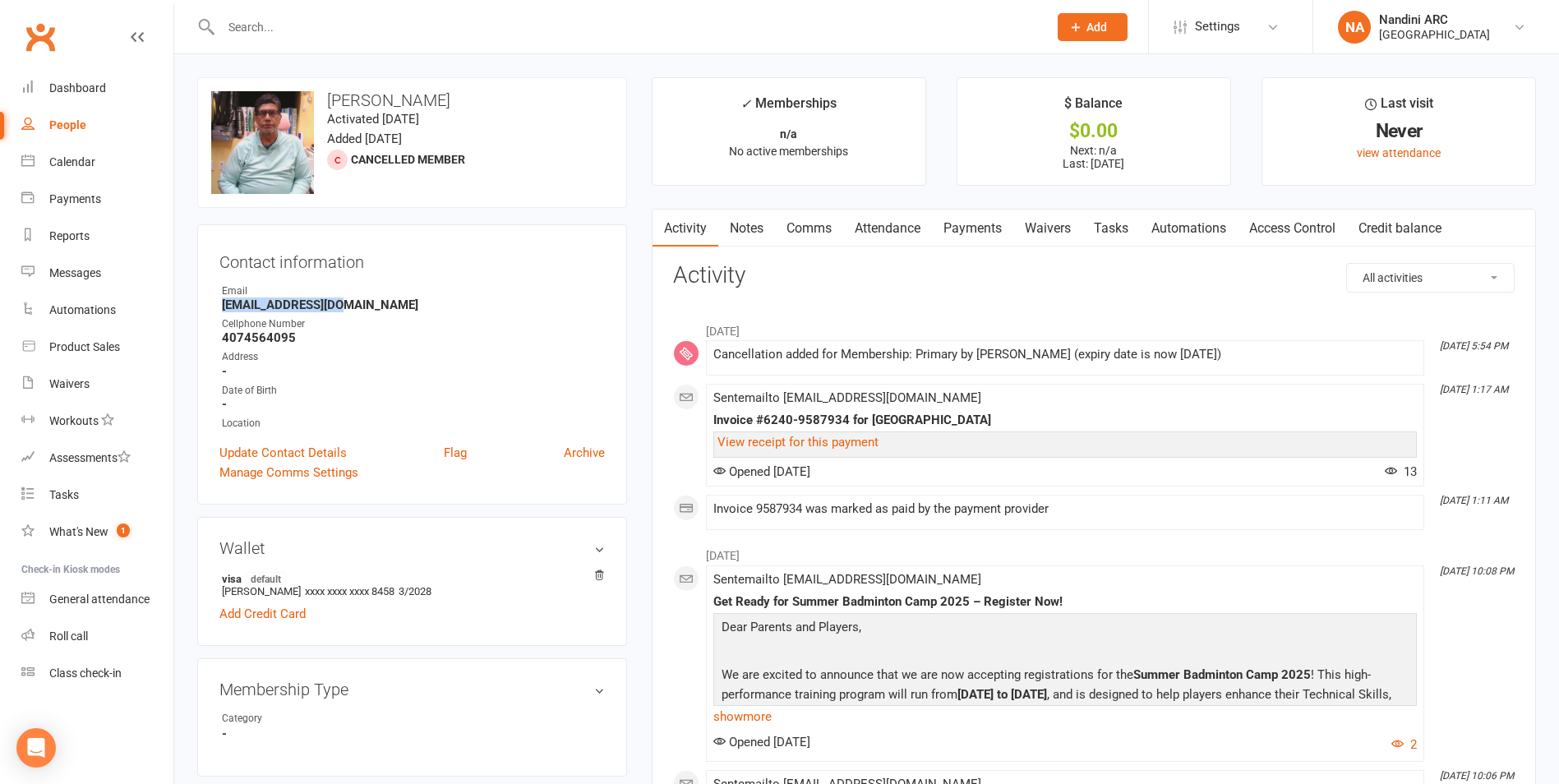
drag, startPoint x: 222, startPoint y: 303, endPoint x: 355, endPoint y: 305, distance: 133.0
click at [355, 305] on strong "Jpudhota@yahoo.com" at bounding box center [413, 305] width 383 height 14
click at [390, 282] on div "Contact information Owner Email Jpudhota@yahoo.com Cellphone Number 4074564095 …" at bounding box center [412, 364] width 429 height 281
click at [390, 20] on input "text" at bounding box center [626, 27] width 820 height 23
paste input "sarah.unni@gmail.com"
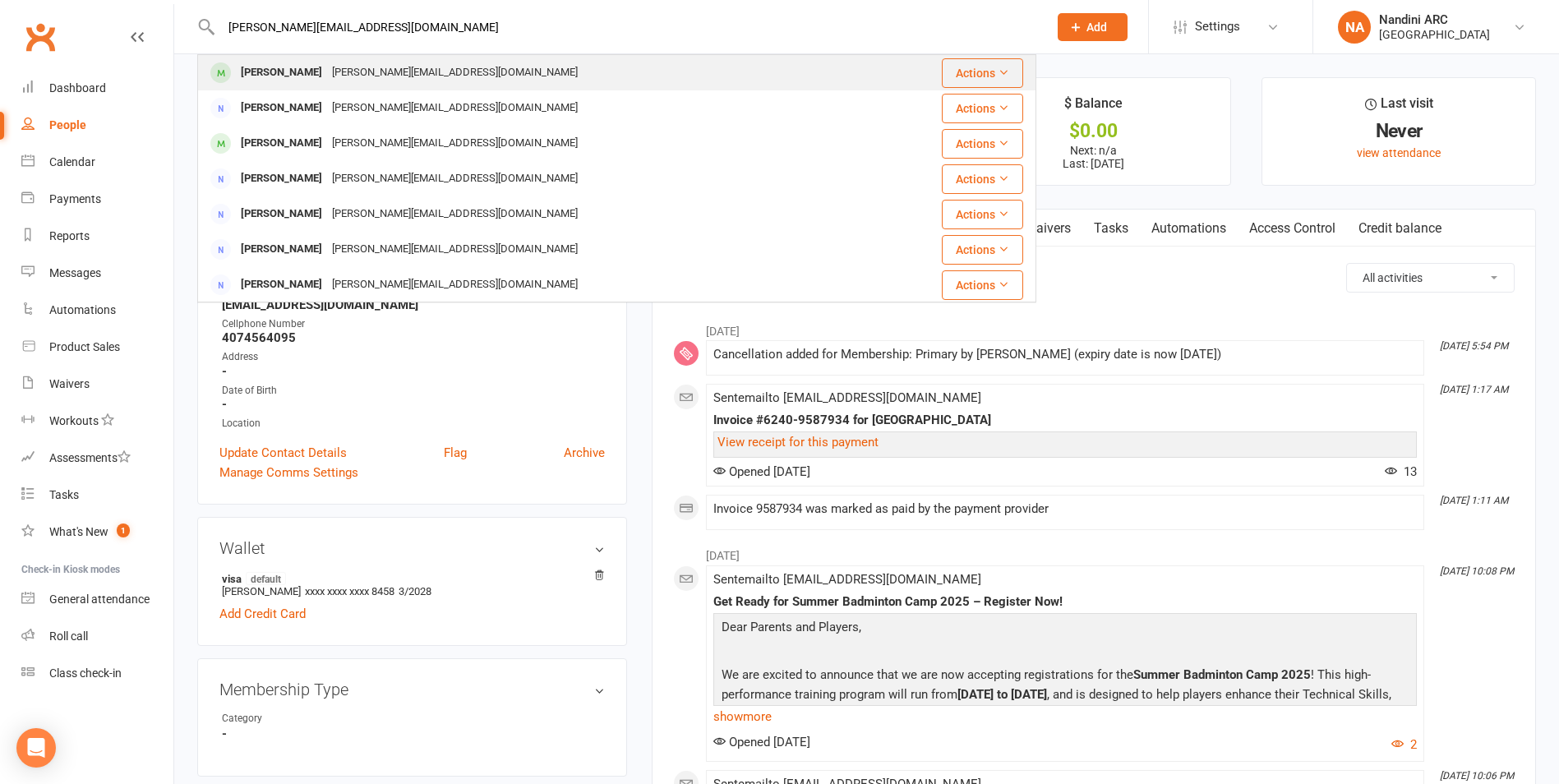
type input "sarah.unni@gmail.com"
click at [399, 71] on div "Sarah.unni@gmail.com" at bounding box center [455, 72] width 255 height 23
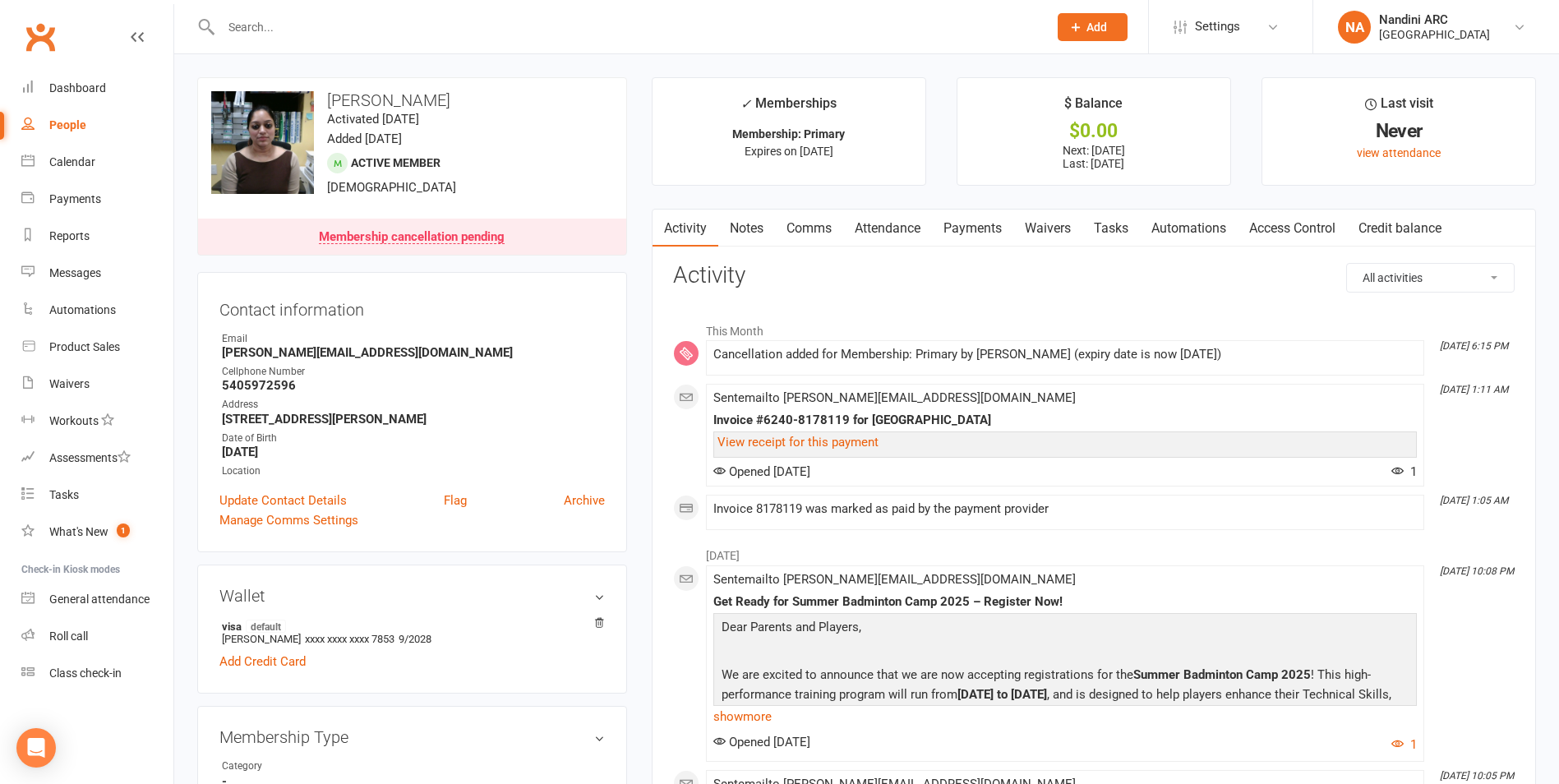
click at [966, 235] on link "Payments" at bounding box center [973, 228] width 81 height 38
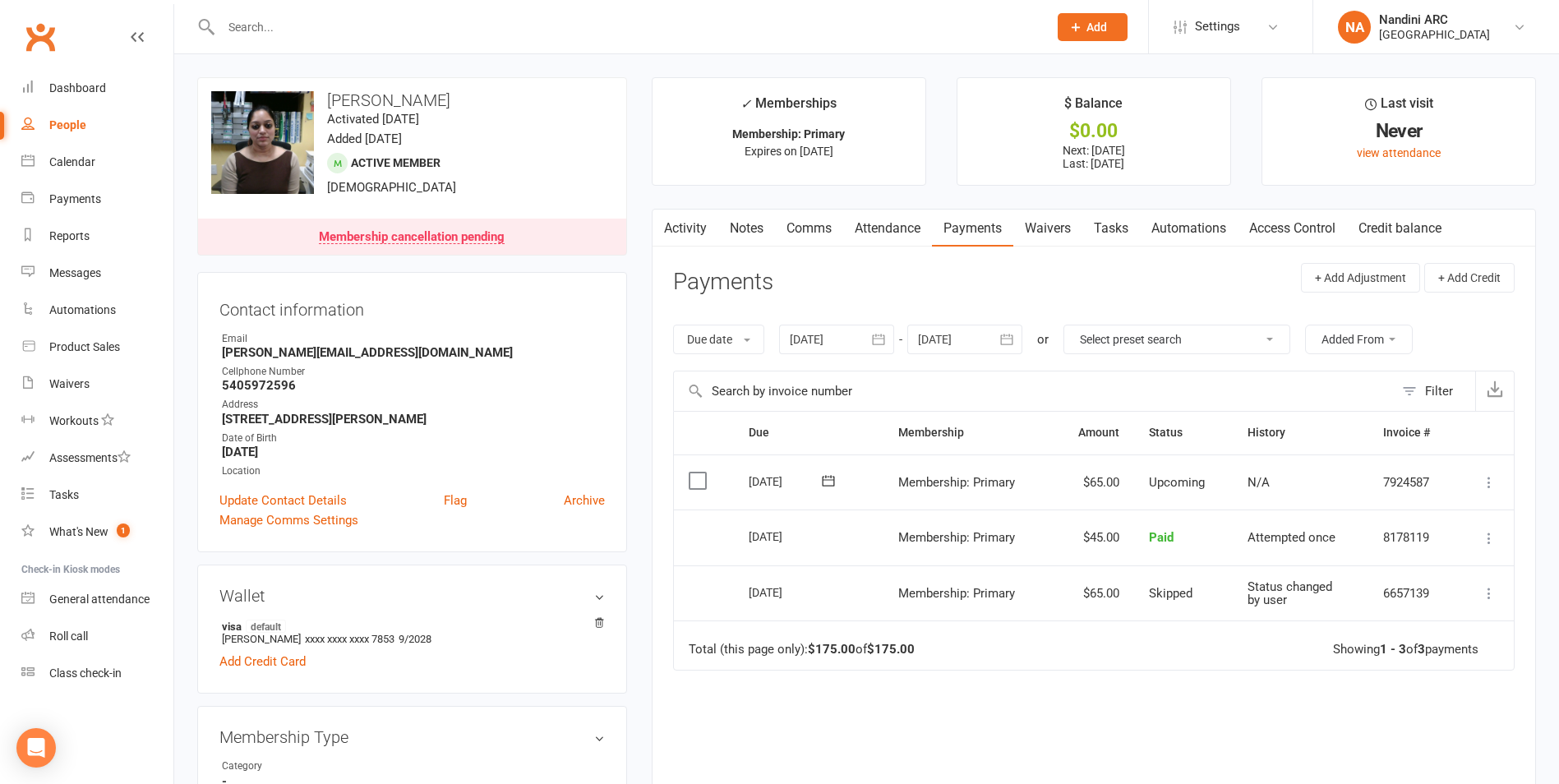
click at [289, 21] on input "text" at bounding box center [626, 27] width 820 height 23
paste input "Abhram reddy Pulakurthy"
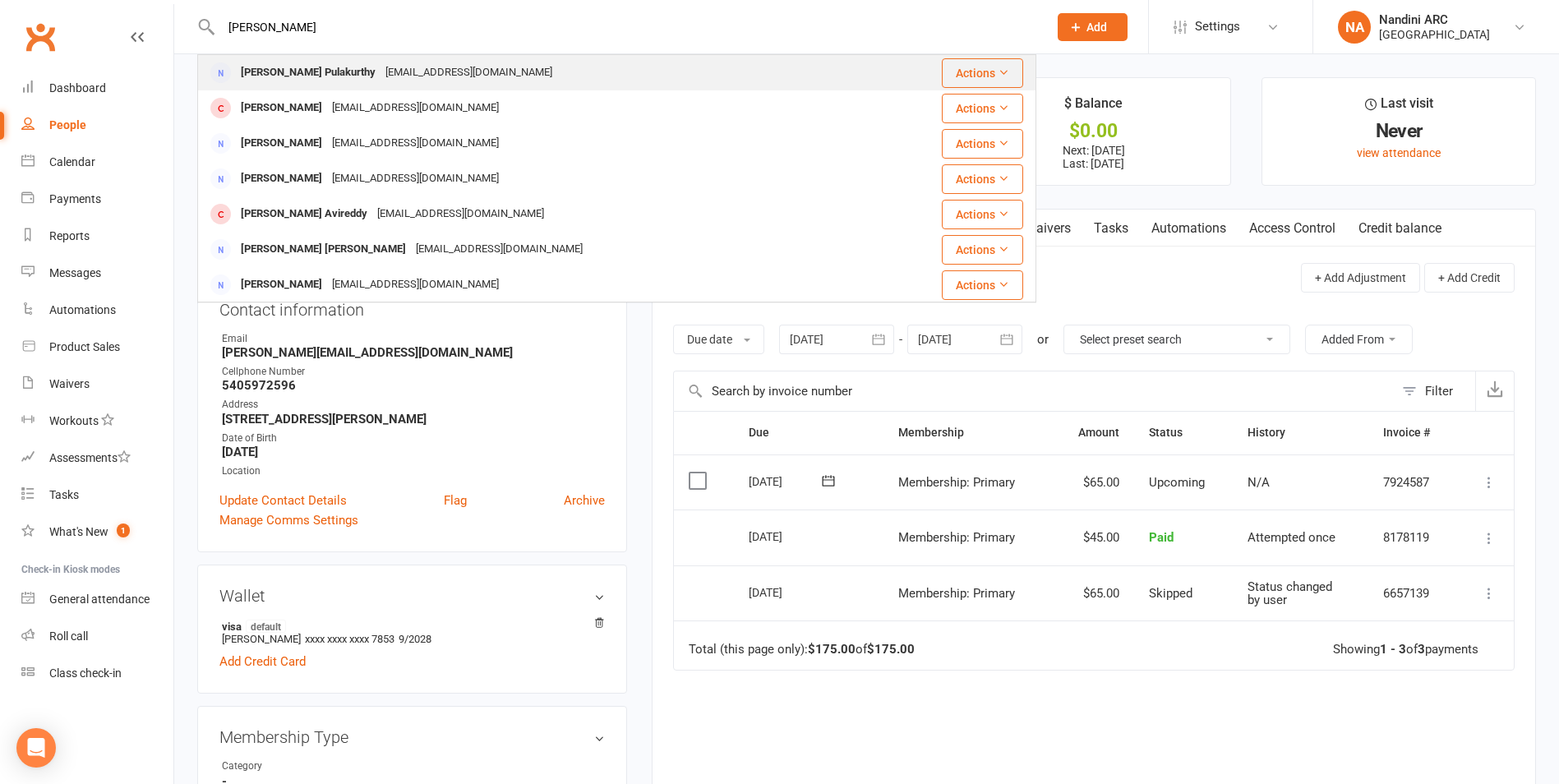
type input "Abhram reddy Pulakurthy"
click at [386, 69] on div "abhiramp10@gmail.com" at bounding box center [469, 72] width 177 height 23
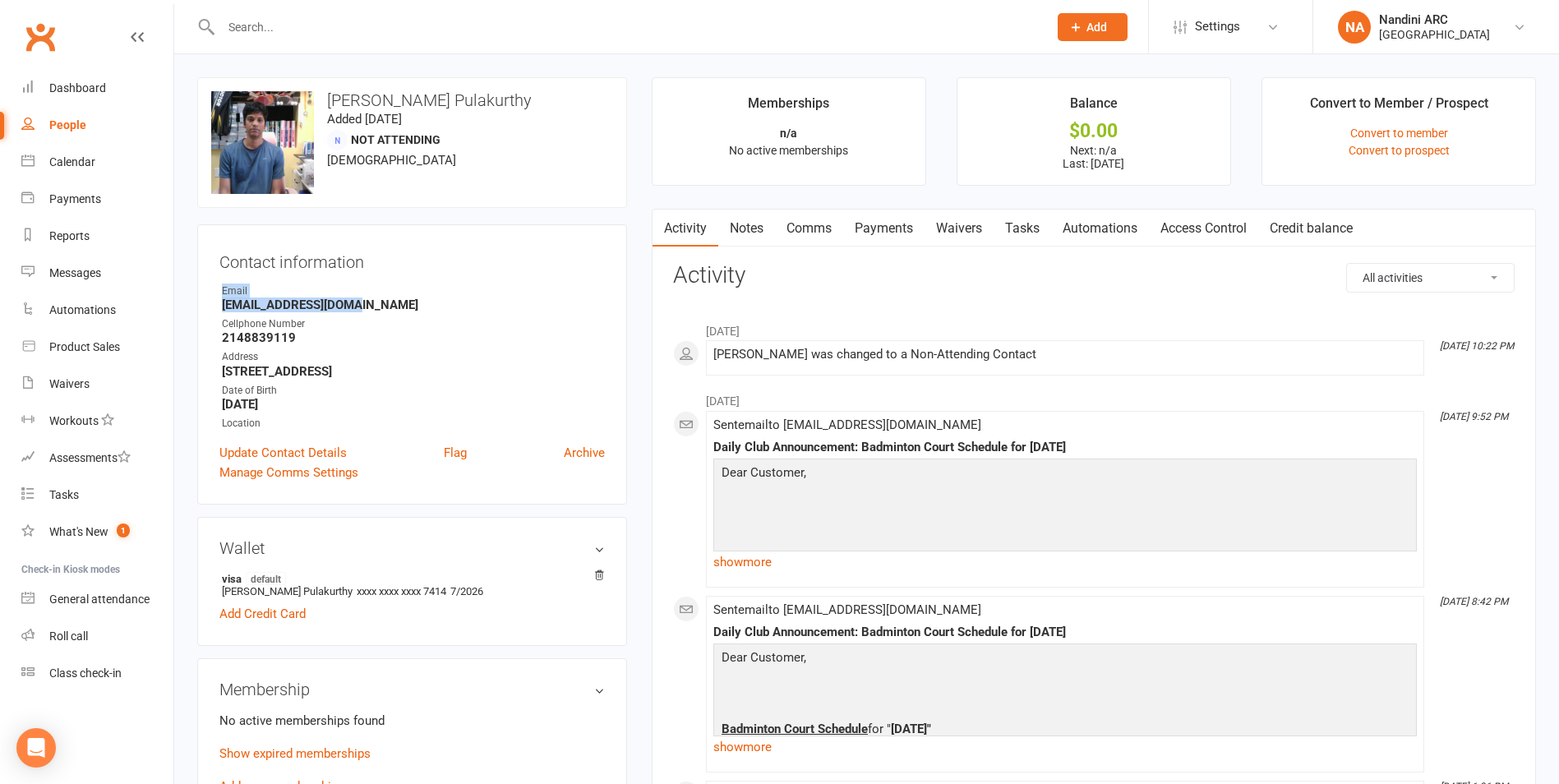
drag, startPoint x: 220, startPoint y: 300, endPoint x: 381, endPoint y: 301, distance: 161.0
click at [381, 301] on li "Email abhiramp10@gmail.com" at bounding box center [411, 298] width 385 height 29
click at [381, 301] on strong "abhiramp10@gmail.com" at bounding box center [413, 305] width 383 height 14
drag, startPoint x: 359, startPoint y: 302, endPoint x: 198, endPoint y: 309, distance: 161.2
click at [202, 309] on div "Contact information Owner Email abhiramp10@gmail.com Cellphone Number 214883911…" at bounding box center [412, 364] width 429 height 281
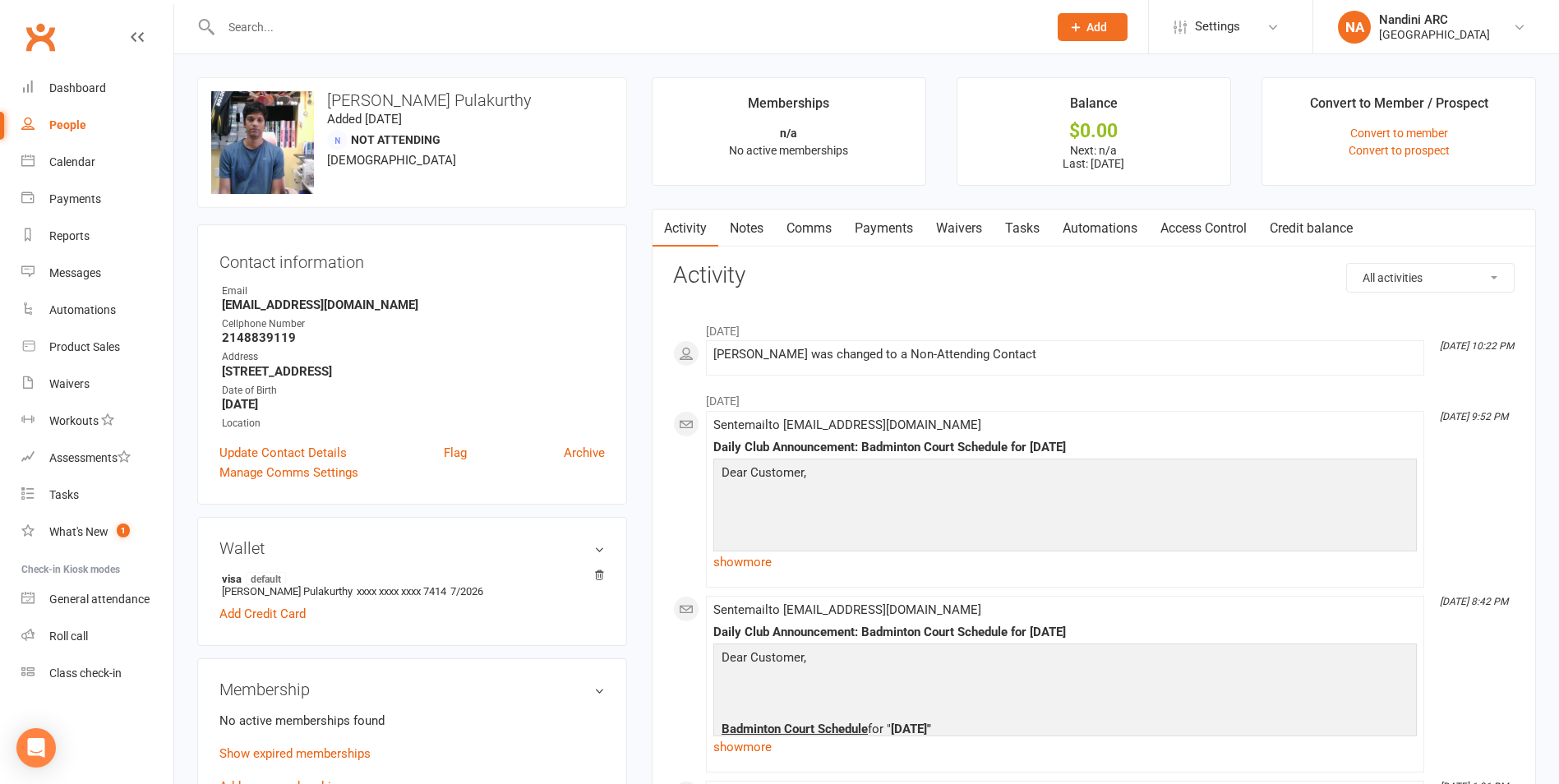
click at [418, 275] on div "Contact information Owner Email abhiramp10@gmail.com Cellphone Number 214883911…" at bounding box center [412, 364] width 429 height 281
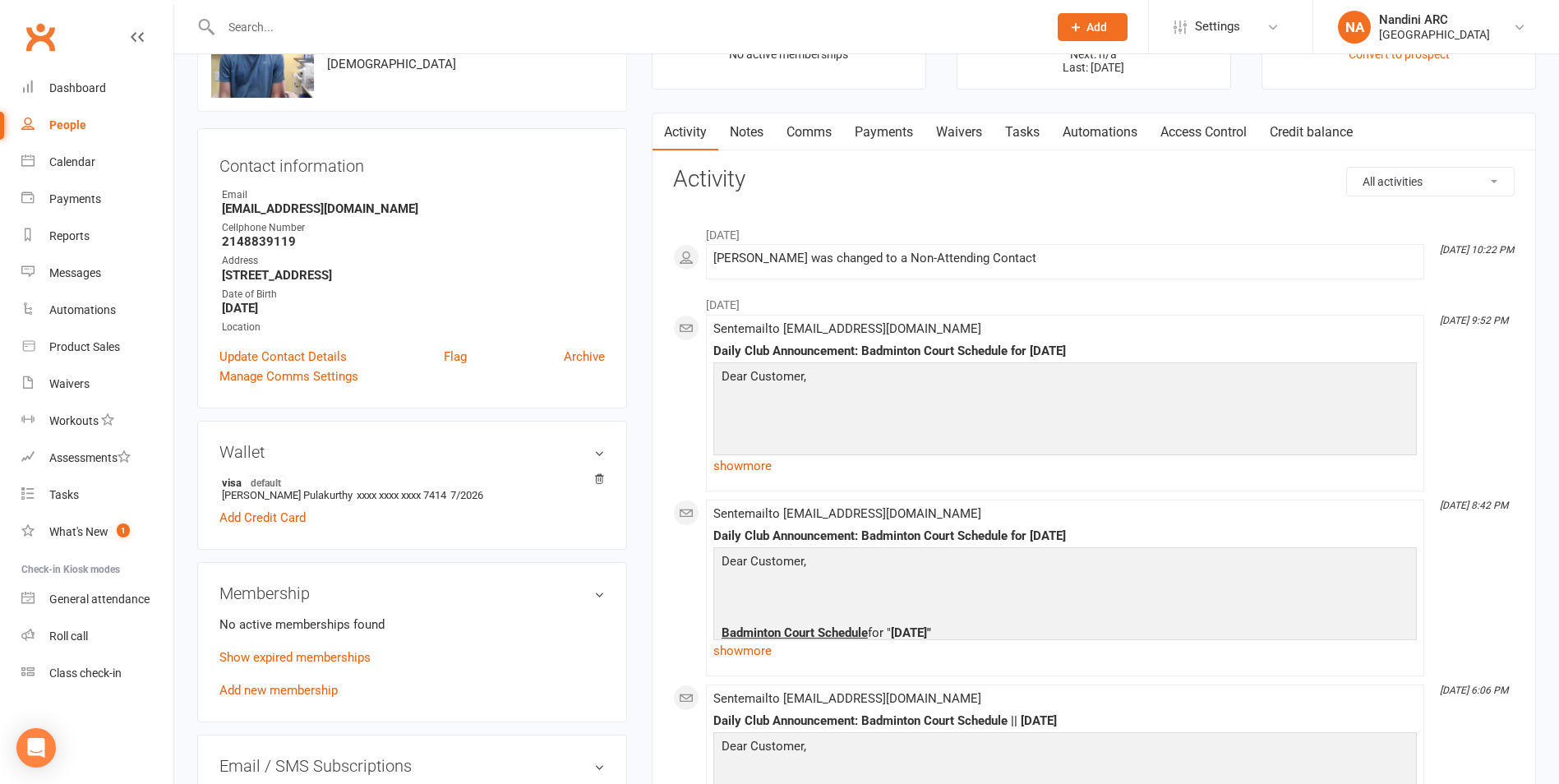
scroll to position [164, 0]
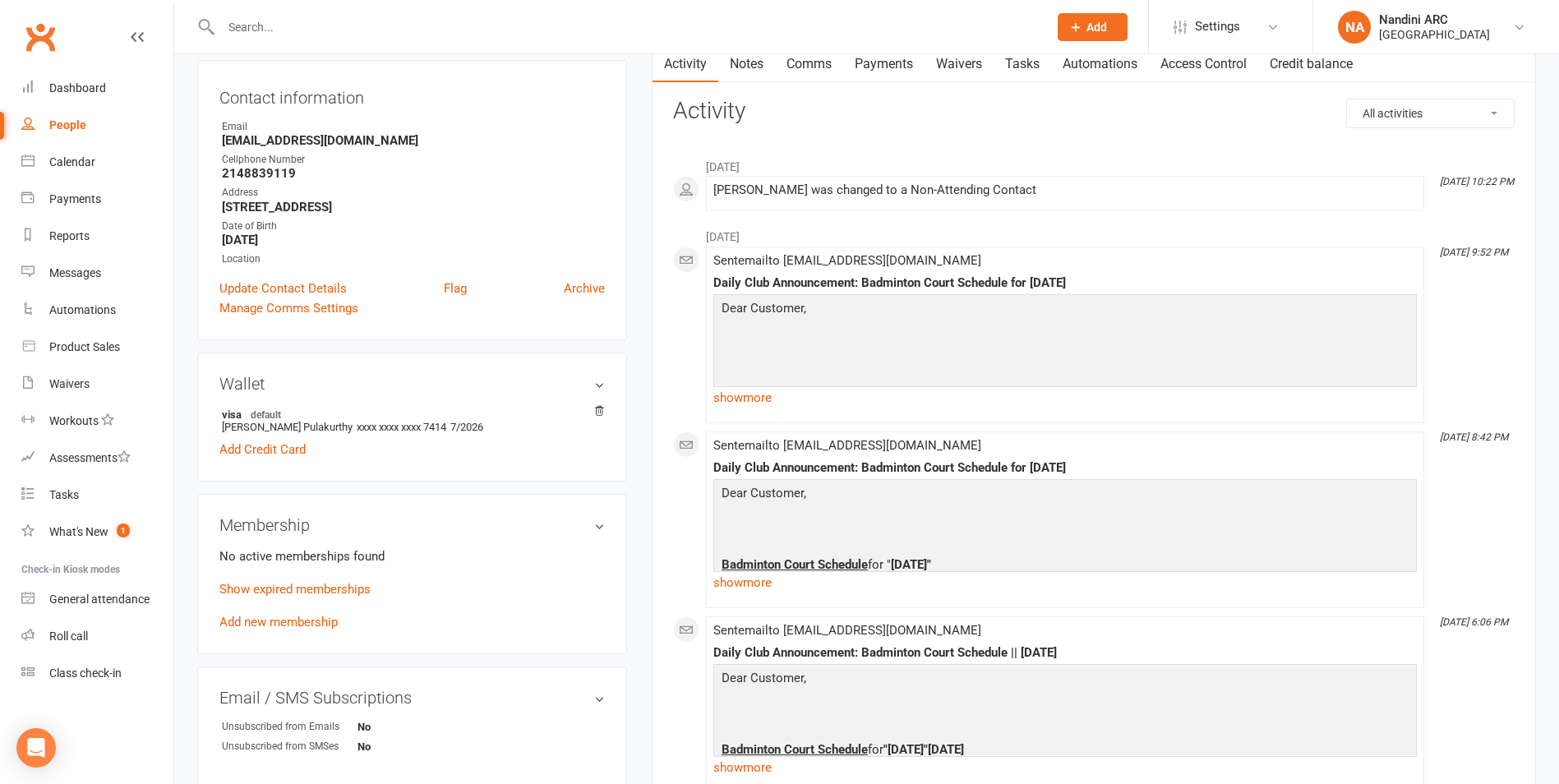
click at [309, 32] on input "text" at bounding box center [626, 27] width 820 height 23
paste input "Venkateswara Rao Punnam"
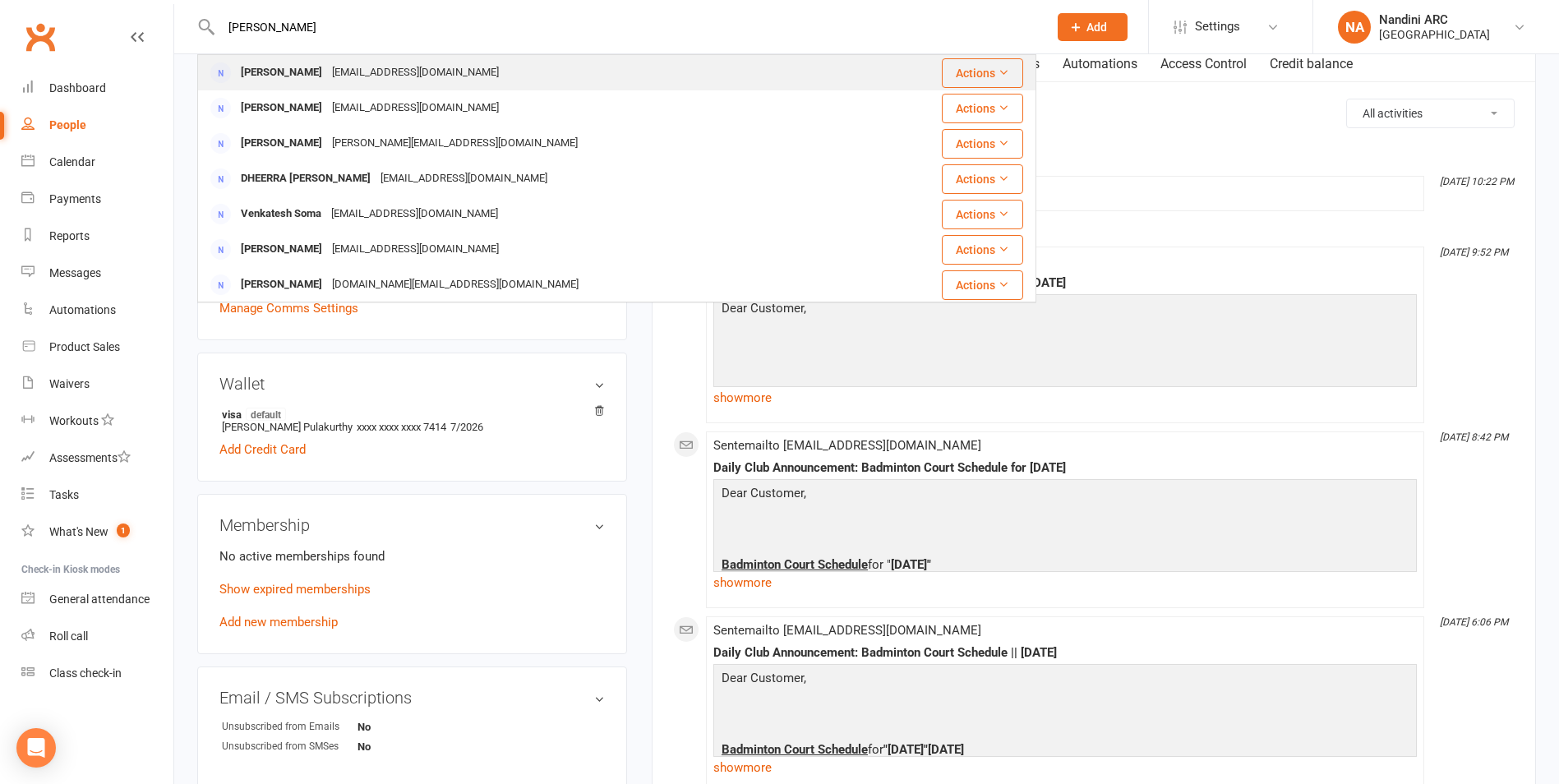
type input "Venkateswara Rao Punnam"
click at [432, 83] on div "ruci4sap@gmail.com" at bounding box center [416, 72] width 177 height 23
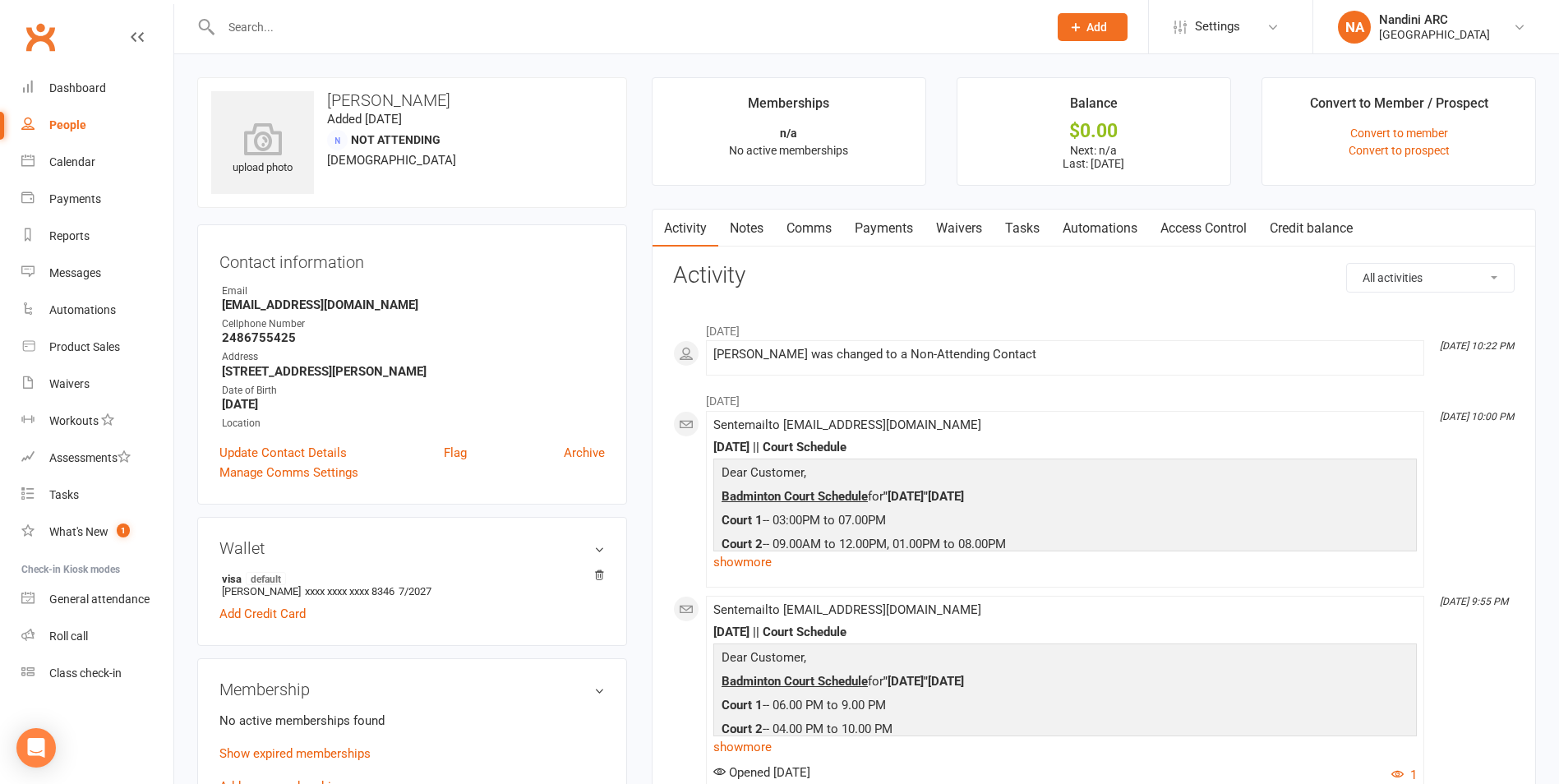
click at [244, 25] on input "text" at bounding box center [626, 27] width 820 height 23
paste input "31282308081"
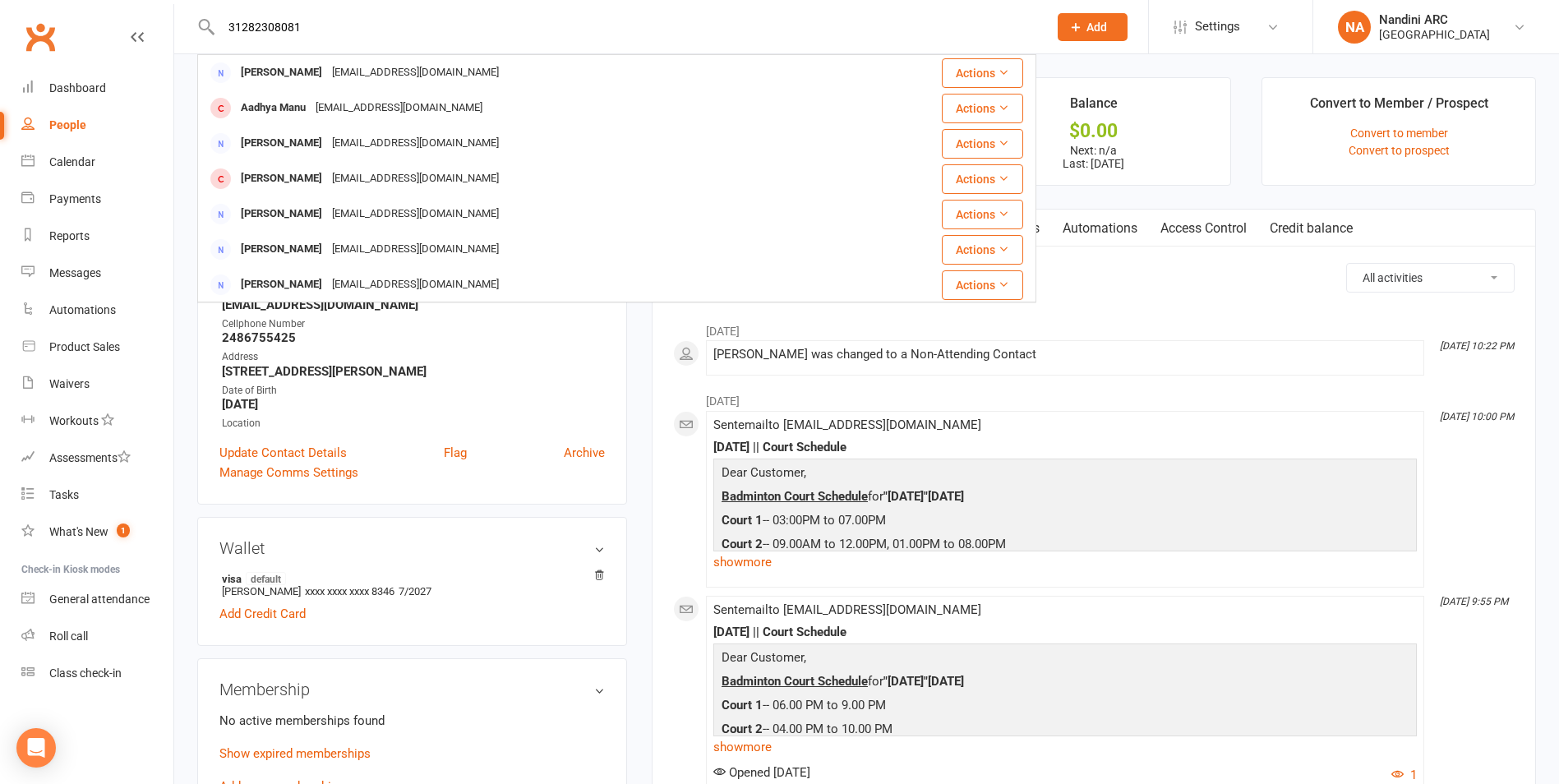
type input "31282308081"
click at [343, 175] on div "Manu369@gmail.com" at bounding box center [416, 179] width 177 height 23
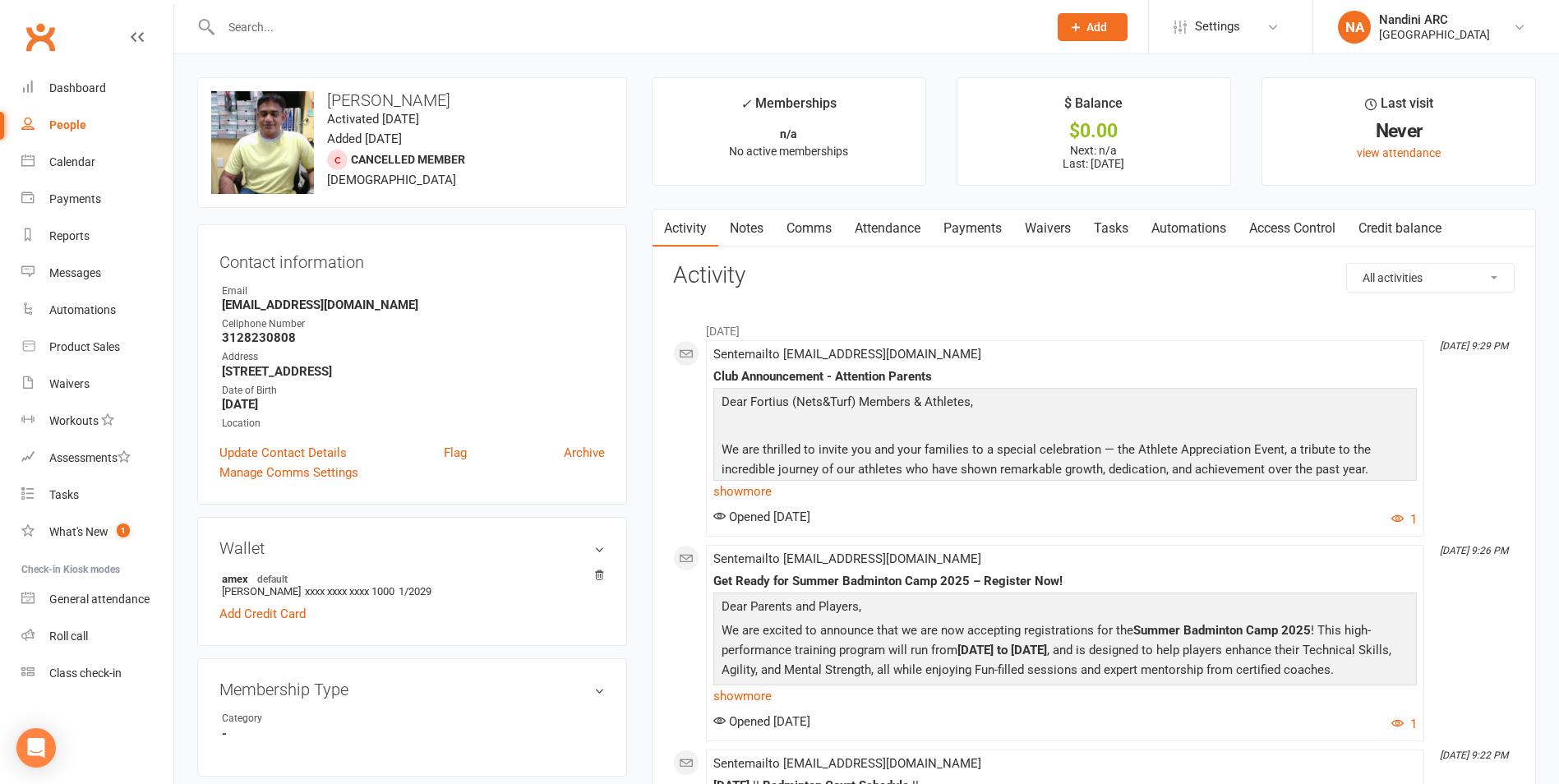
click at [303, 28] on input "text" at bounding box center [626, 27] width 820 height 23
paste input "Vasu Putta"
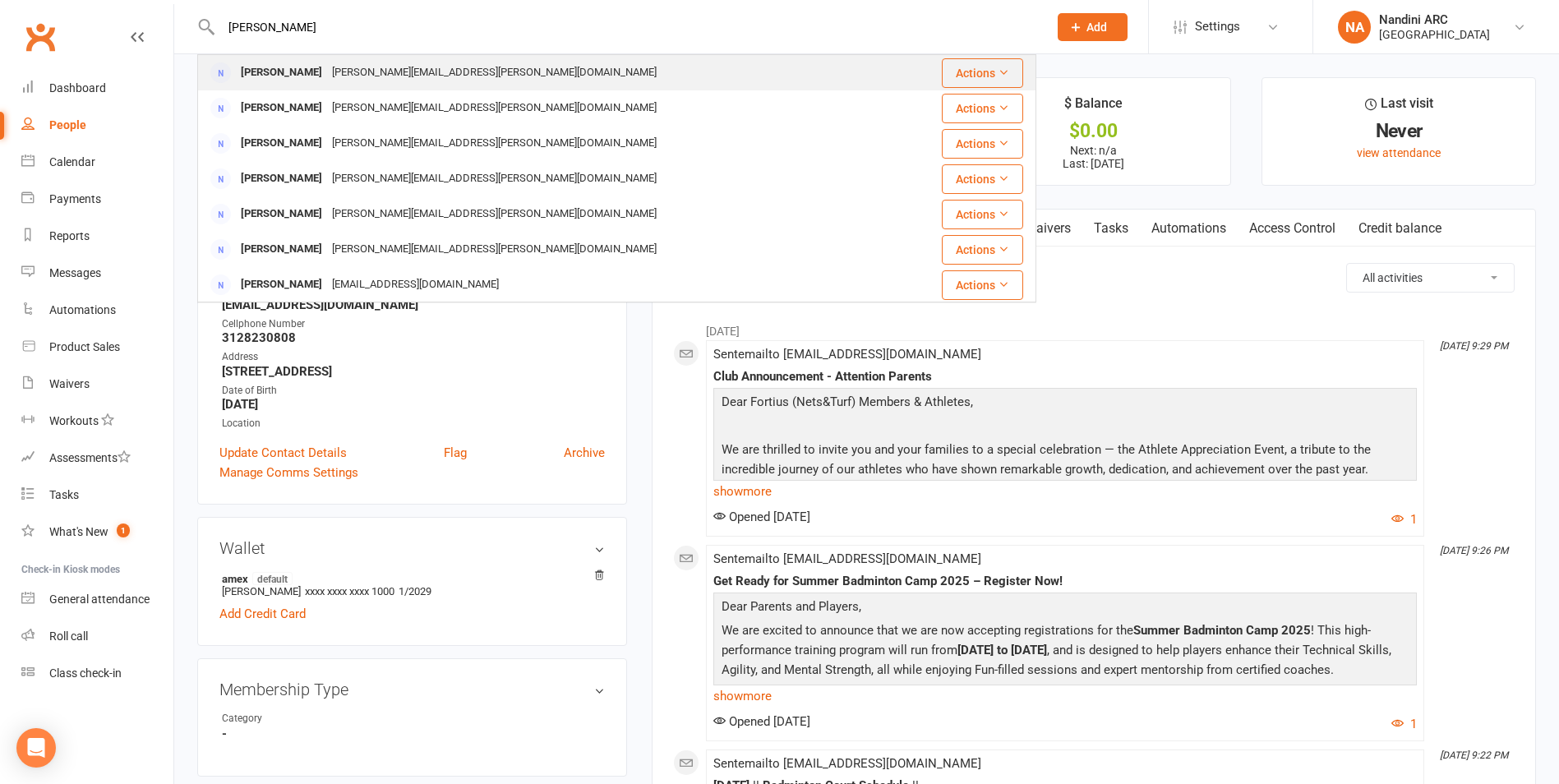
type input "Vasu Putta"
click at [356, 73] on div "[PERSON_NAME][EMAIL_ADDRESS][PERSON_NAME][DOMAIN_NAME]" at bounding box center [494, 72] width 335 height 23
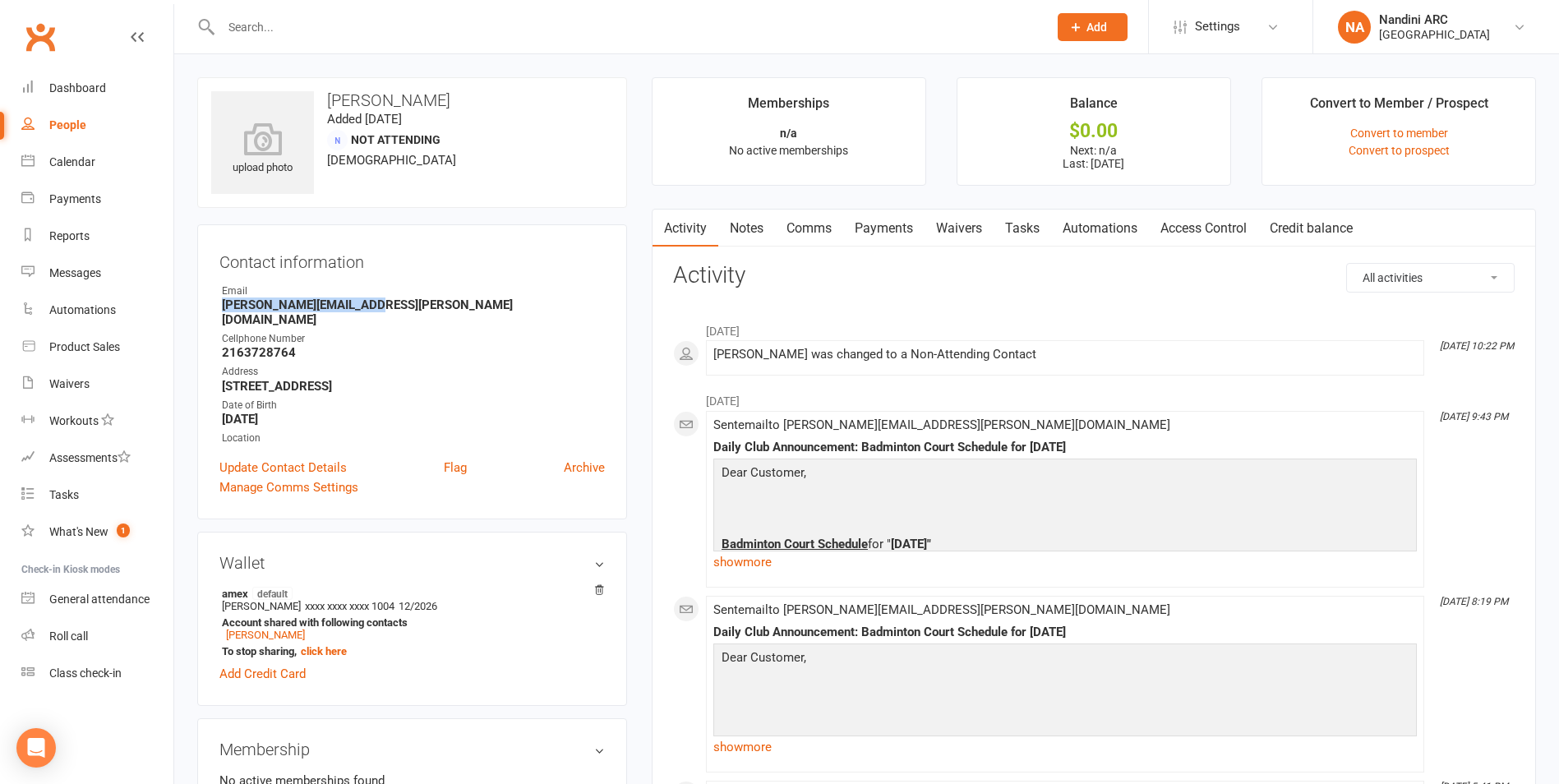
drag, startPoint x: 217, startPoint y: 304, endPoint x: 402, endPoint y: 303, distance: 185.0
click at [402, 303] on div "Contact information Owner Email vasu.putta.81@gmail.com Cellphone Number 216372…" at bounding box center [412, 372] width 429 height 295
click at [447, 281] on div "Contact information Owner Email vasu.putta.81@gmail.com Cellphone Number 216372…" at bounding box center [412, 372] width 429 height 295
click at [298, 23] on input "text" at bounding box center [626, 27] width 820 height 23
paste input "Venkata Suresh Putturu"
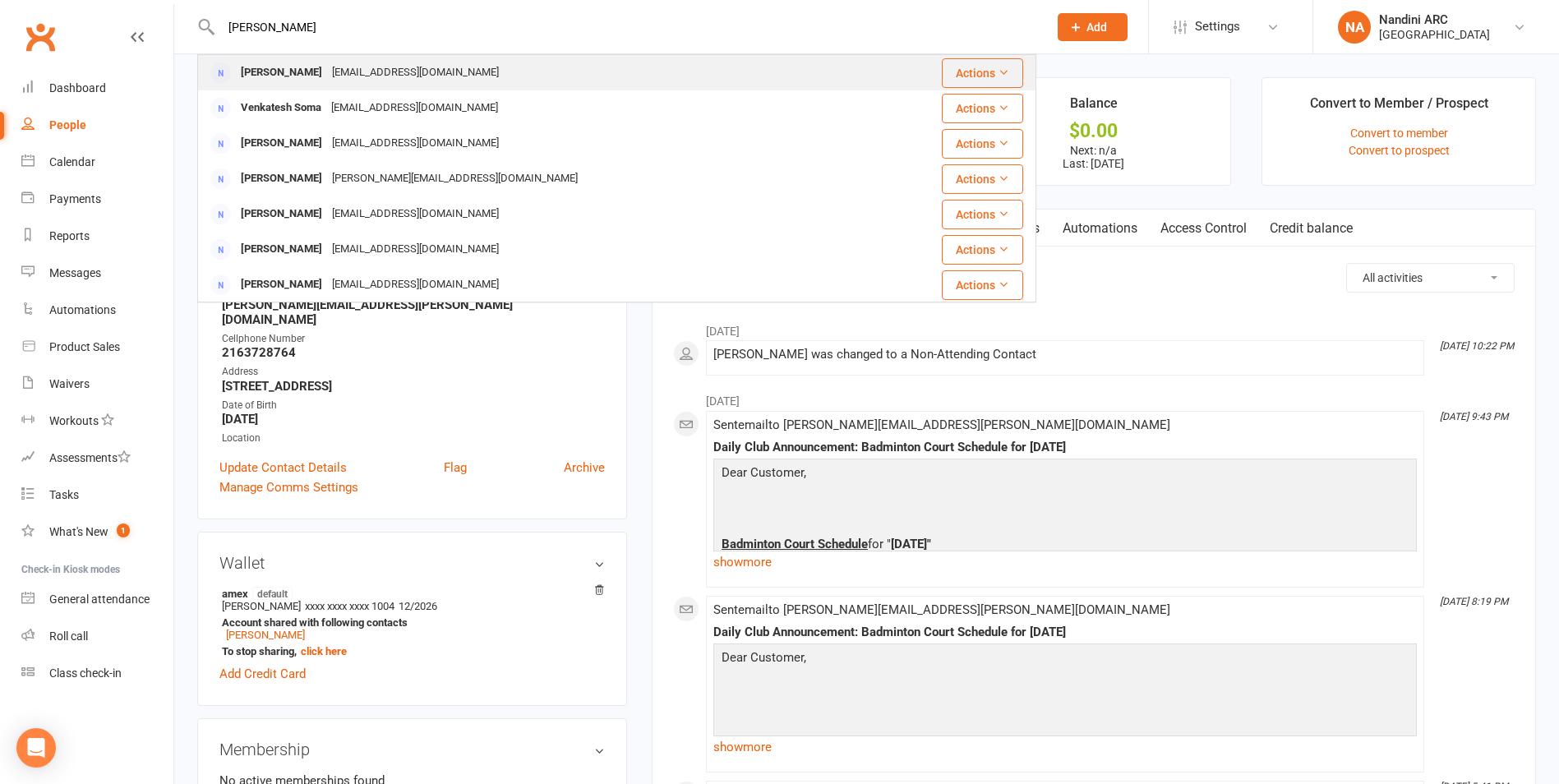
type input "Venkata Suresh Putturu"
click at [434, 75] on div "pvsuresh29@gmail.com" at bounding box center [416, 72] width 177 height 23
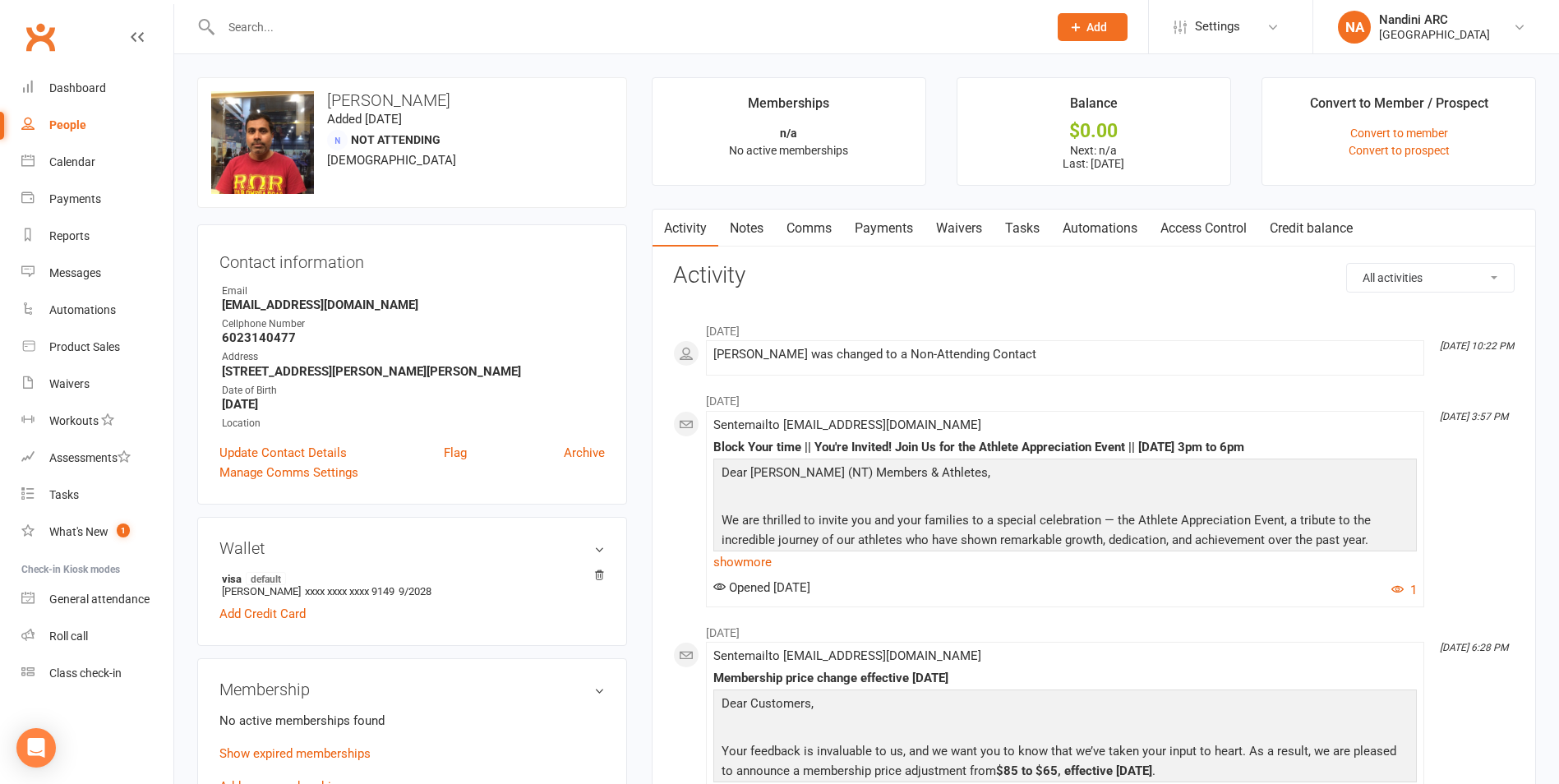
click at [872, 229] on link "Payments" at bounding box center [884, 228] width 81 height 38
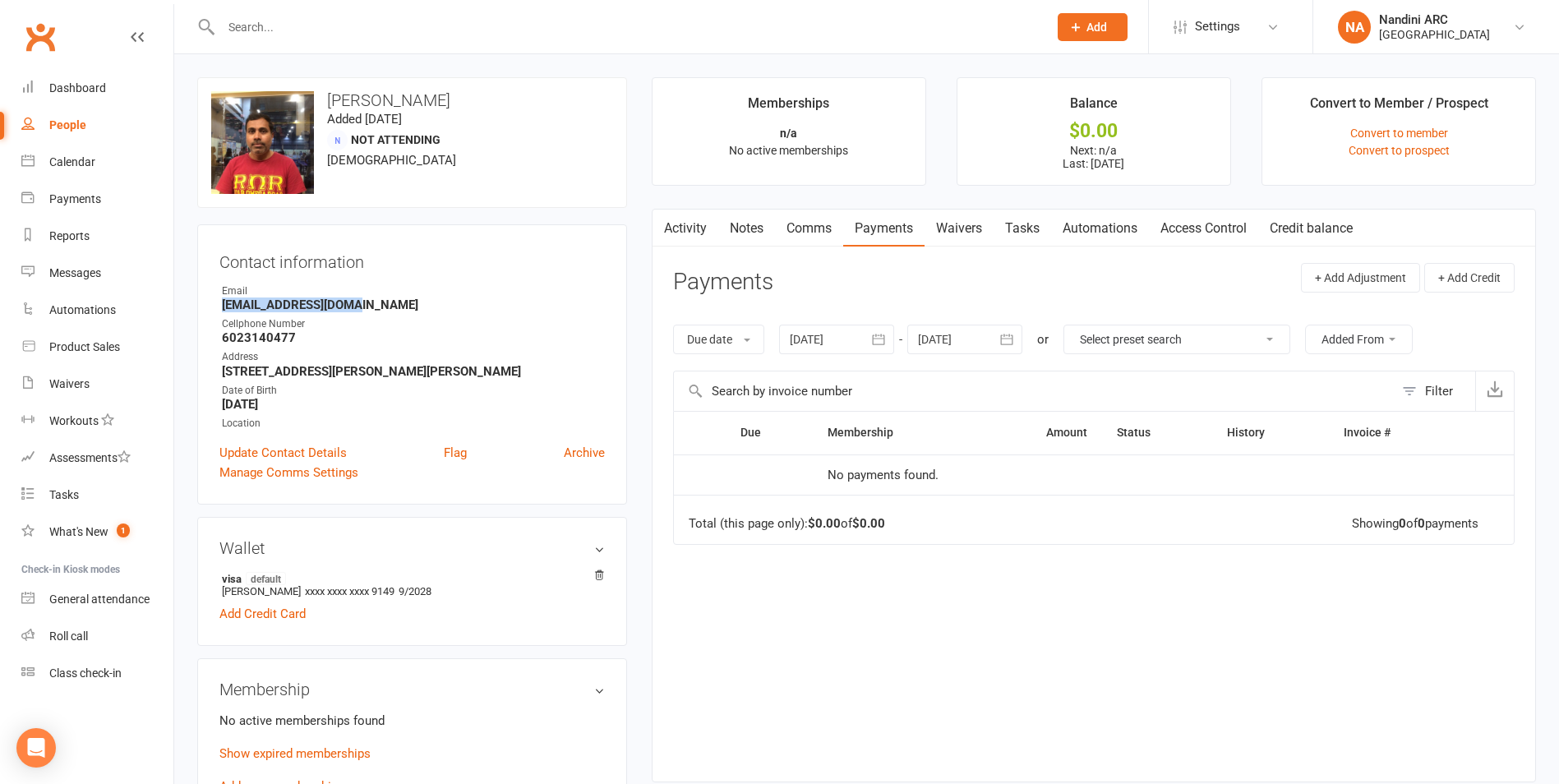
drag, startPoint x: 216, startPoint y: 306, endPoint x: 401, endPoint y: 309, distance: 185.0
click at [401, 309] on div "Contact information Owner Email pvsuresh29@gmail.com Cellphone Number 602314047…" at bounding box center [412, 364] width 429 height 281
click at [446, 294] on div "Email" at bounding box center [413, 291] width 383 height 15
click at [347, 23] on input "text" at bounding box center [626, 27] width 820 height 23
paste input "Minh Quang Vu"
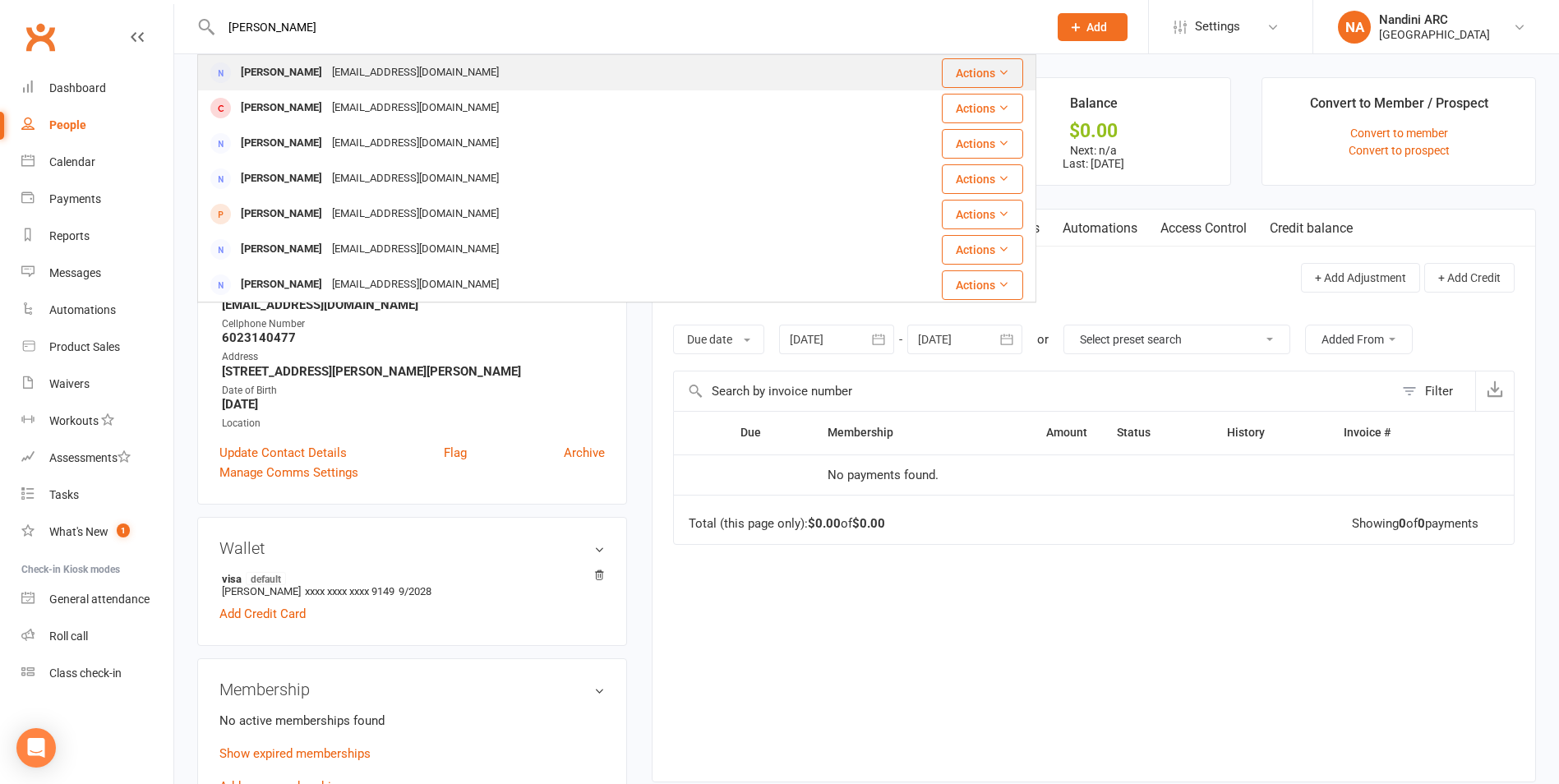
type input "Minh Quang Vu"
click at [424, 58] on div "Minh Quang Vu quangminhvu8998@gmail.com" at bounding box center [536, 72] width 675 height 33
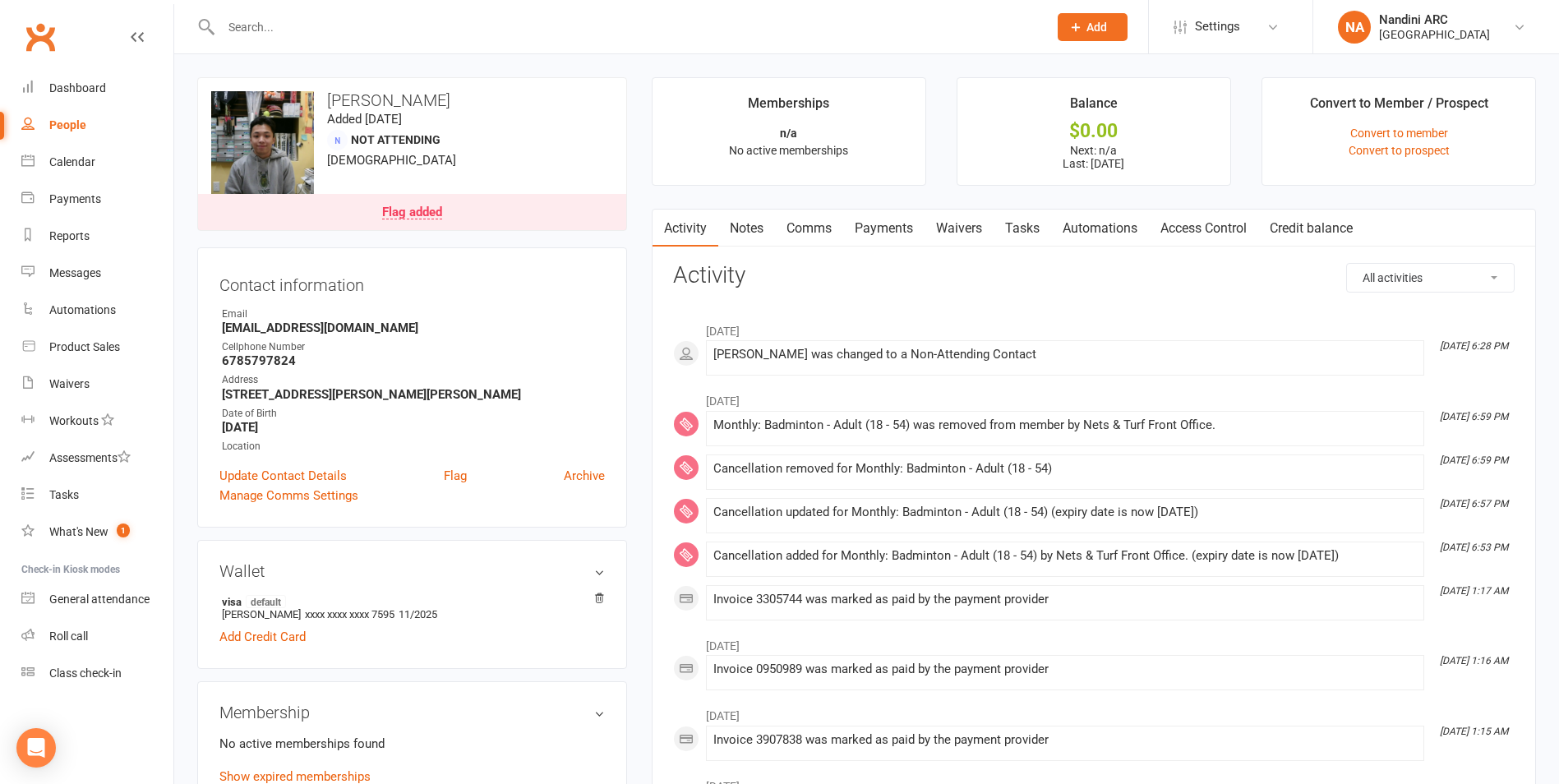
click at [287, 36] on input "text" at bounding box center [626, 27] width 820 height 23
paste input "TON QUI TRUONG"
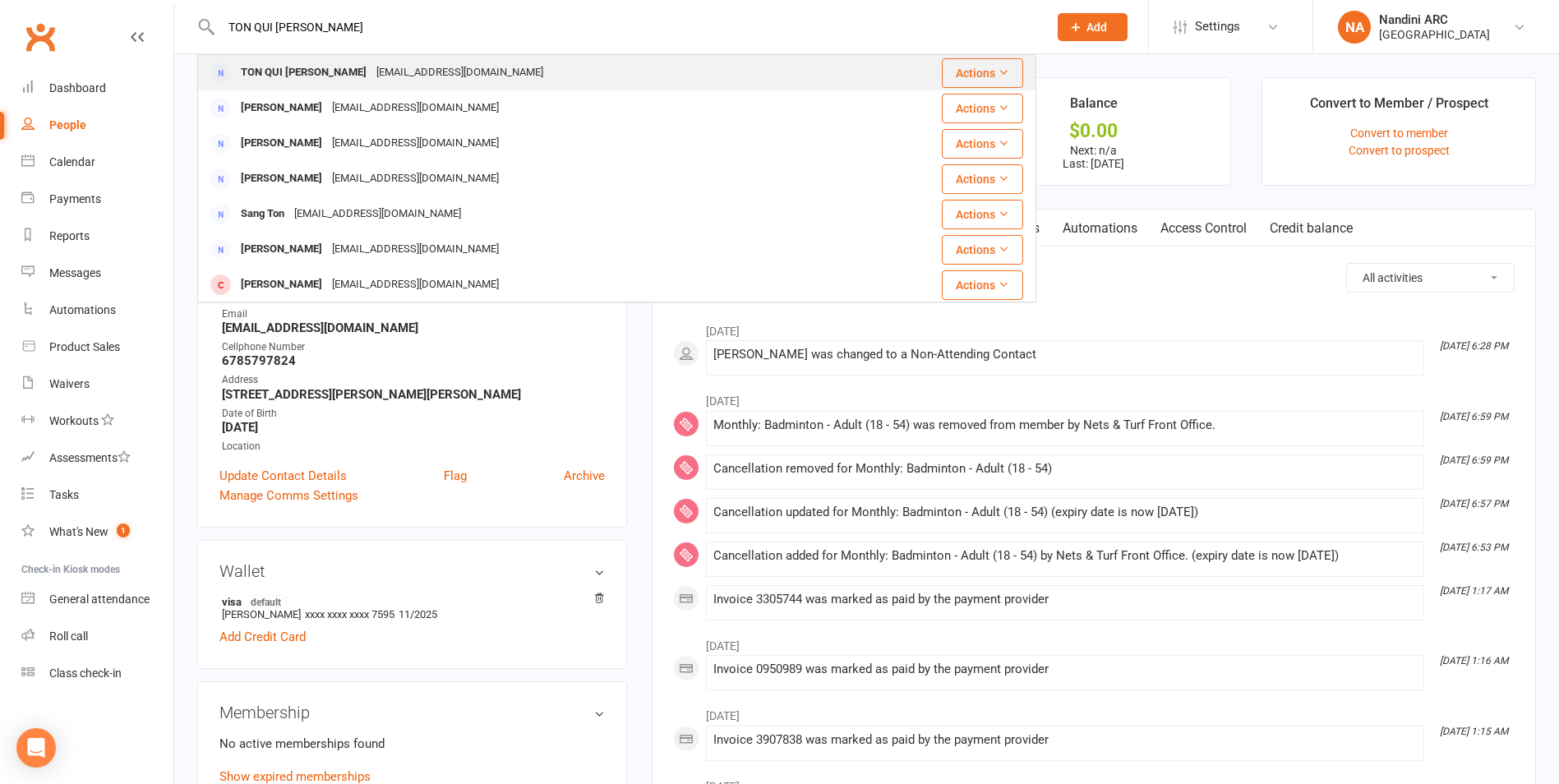
type input "TON QUI TRUONG"
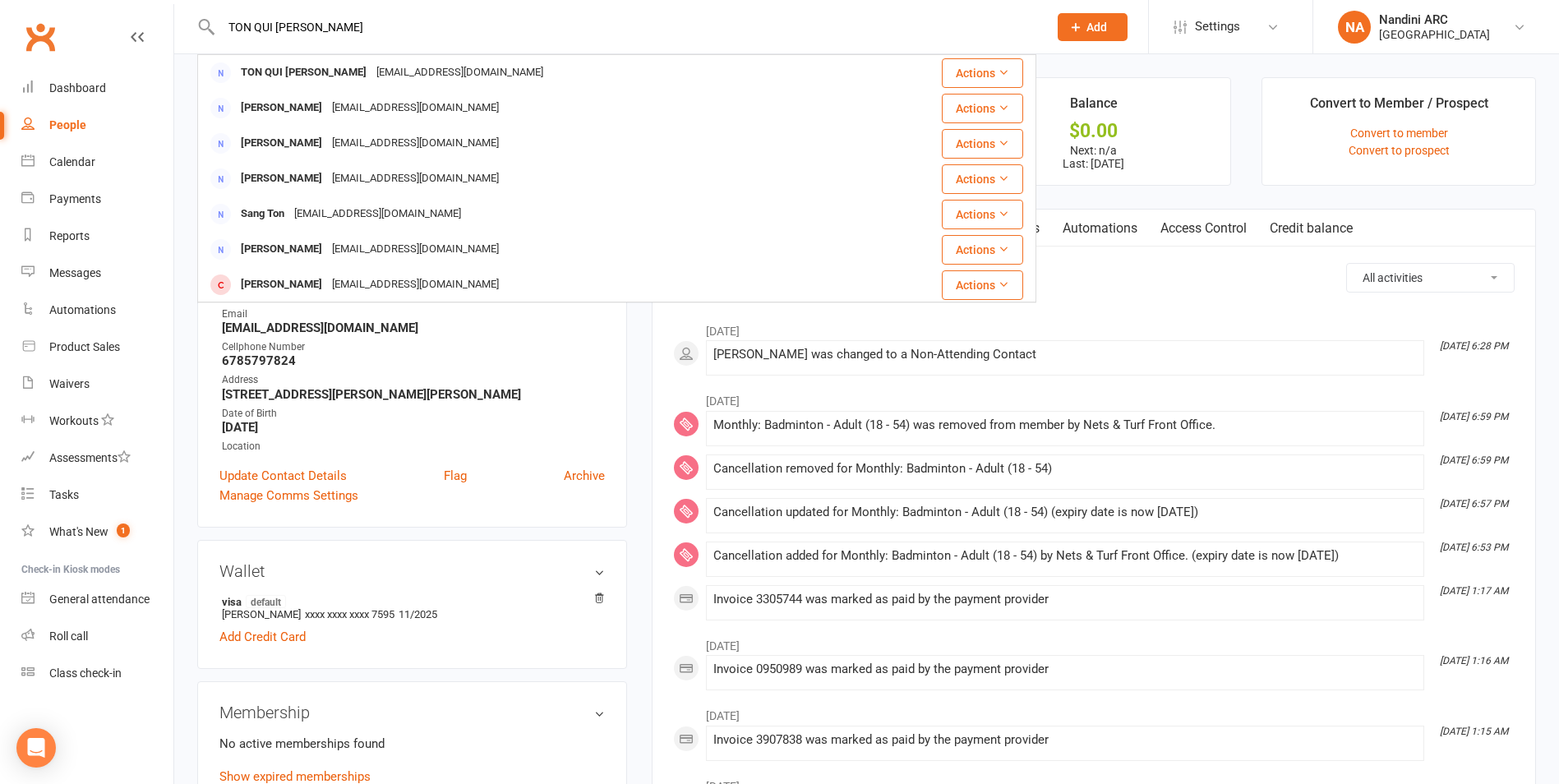
drag, startPoint x: 404, startPoint y: 60, endPoint x: 403, endPoint y: 71, distance: 11.0
click at [404, 64] on div "Truongtonqui@gmail.com" at bounding box center [460, 72] width 177 height 23
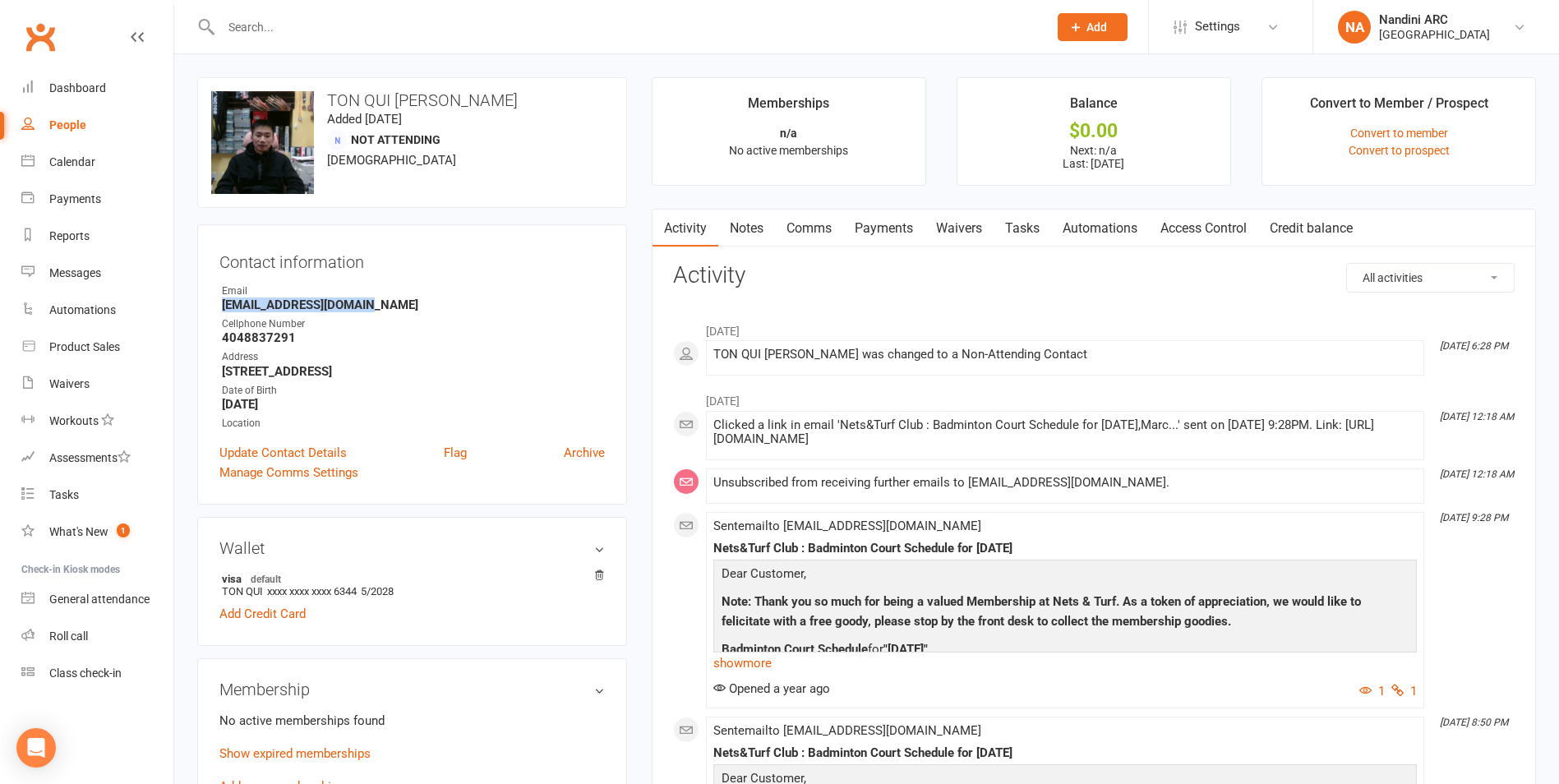
drag, startPoint x: 220, startPoint y: 304, endPoint x: 392, endPoint y: 304, distance: 172.0
click at [392, 304] on li "Email Truongtonqui@gmail.com" at bounding box center [411, 298] width 385 height 29
click at [454, 273] on div "Contact information Owner Email Truongtonqui@gmail.com Cellphone Number 4048837…" at bounding box center [412, 364] width 429 height 281
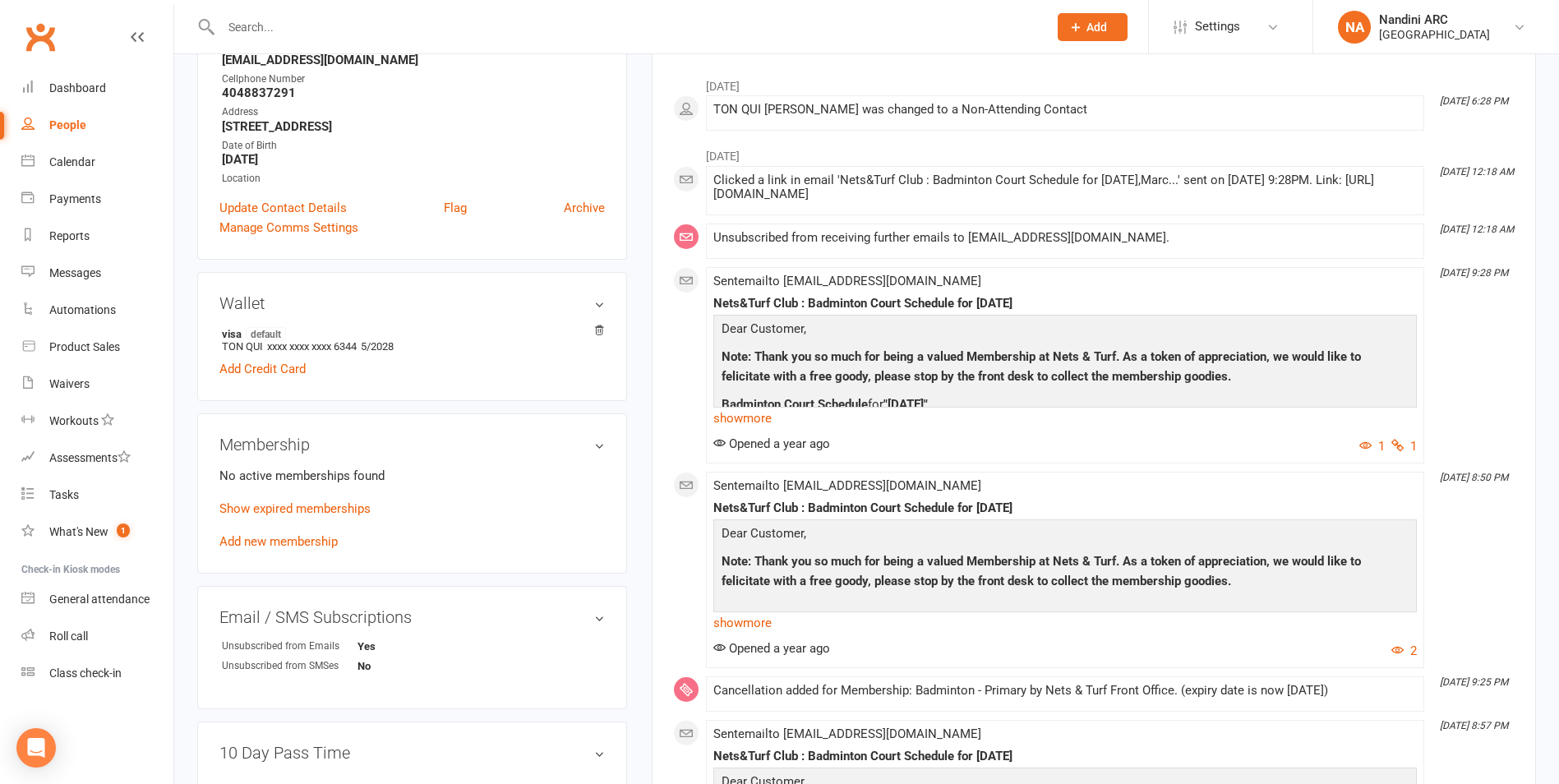
scroll to position [246, 0]
click at [307, 21] on input "text" at bounding box center [626, 27] width 820 height 23
paste input "Milton R."
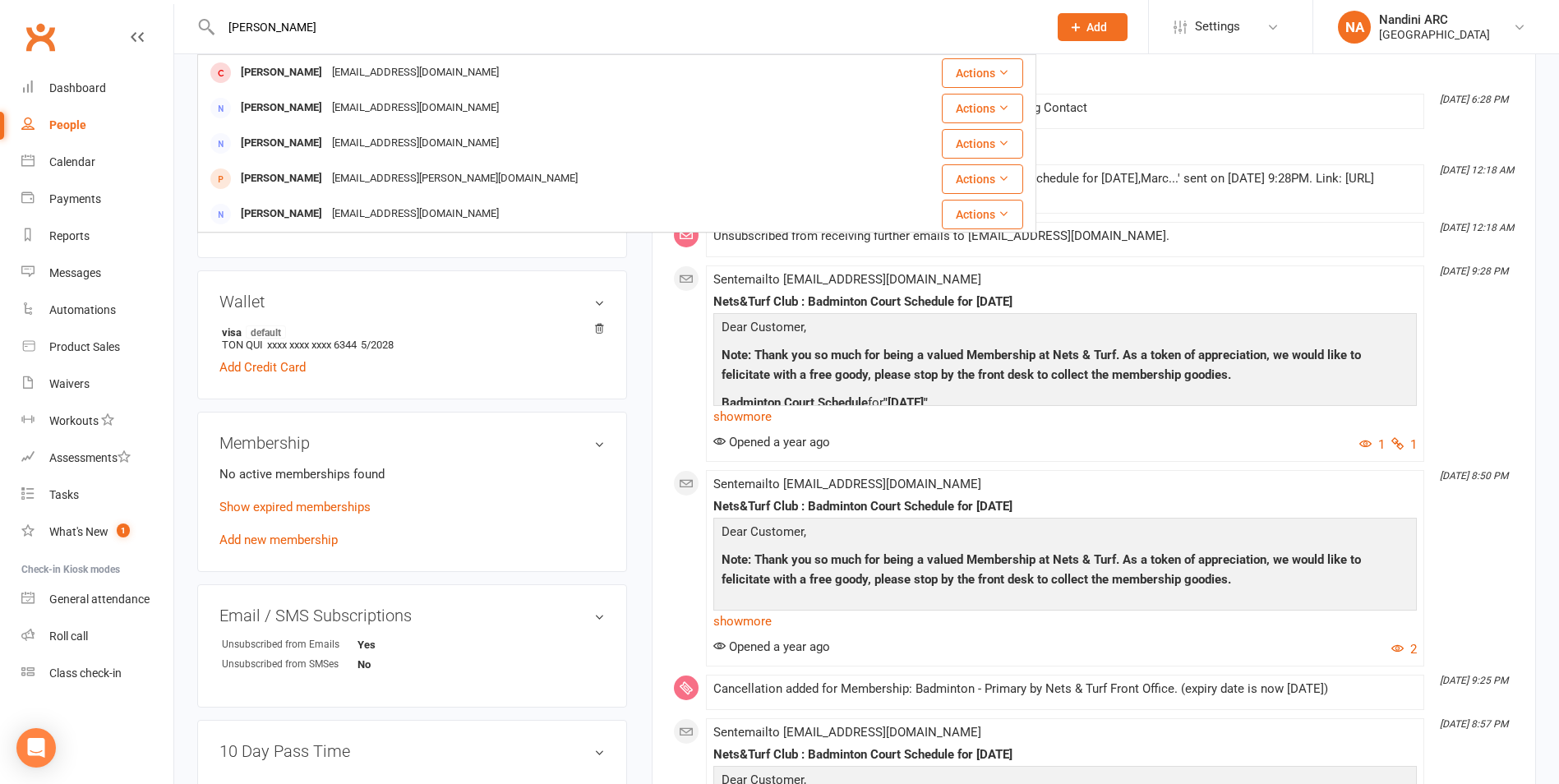
scroll to position [82, 0]
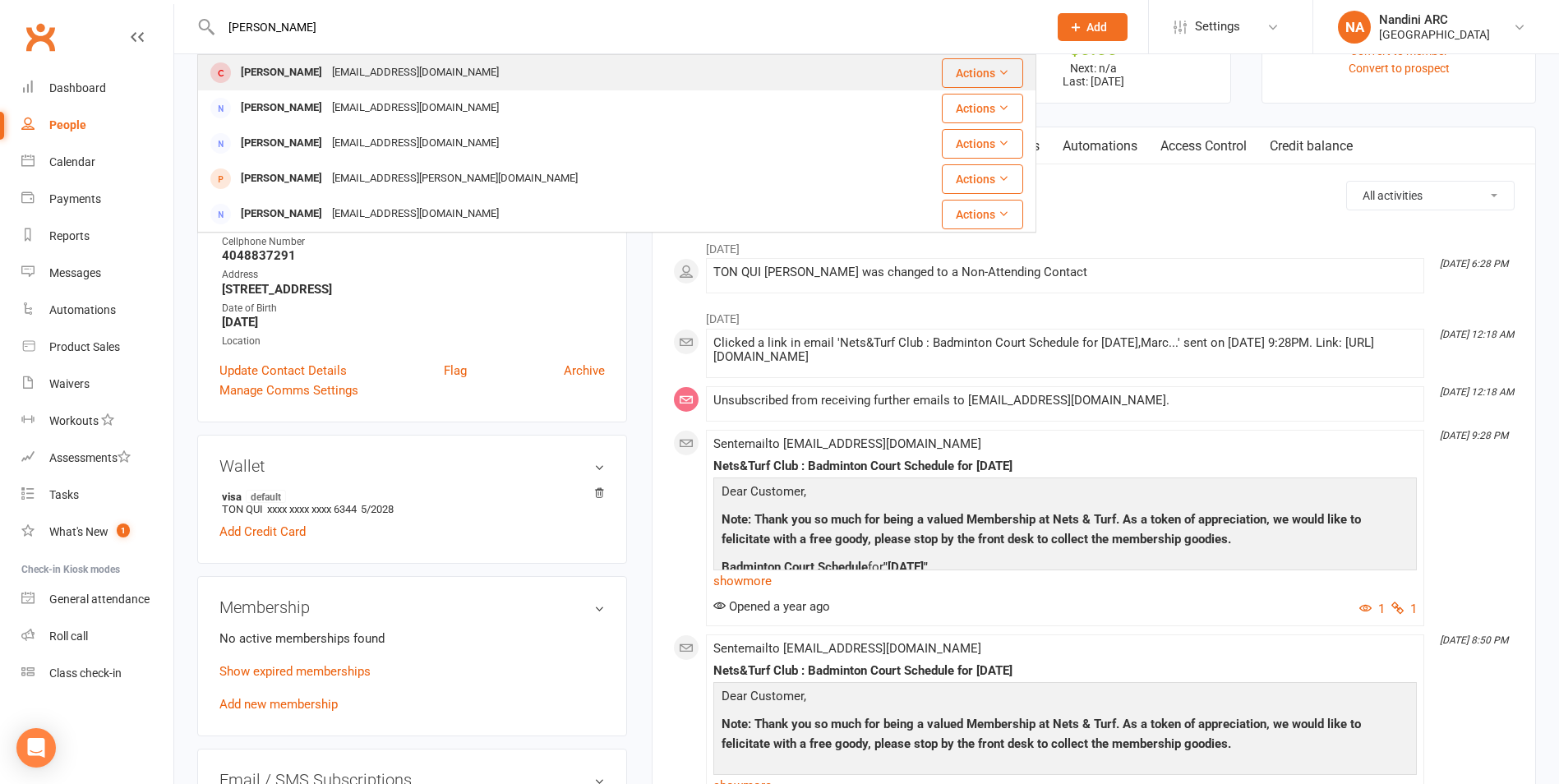
type input "Milton R."
click at [348, 73] on div "milllyboy@gmail.com" at bounding box center [416, 72] width 177 height 23
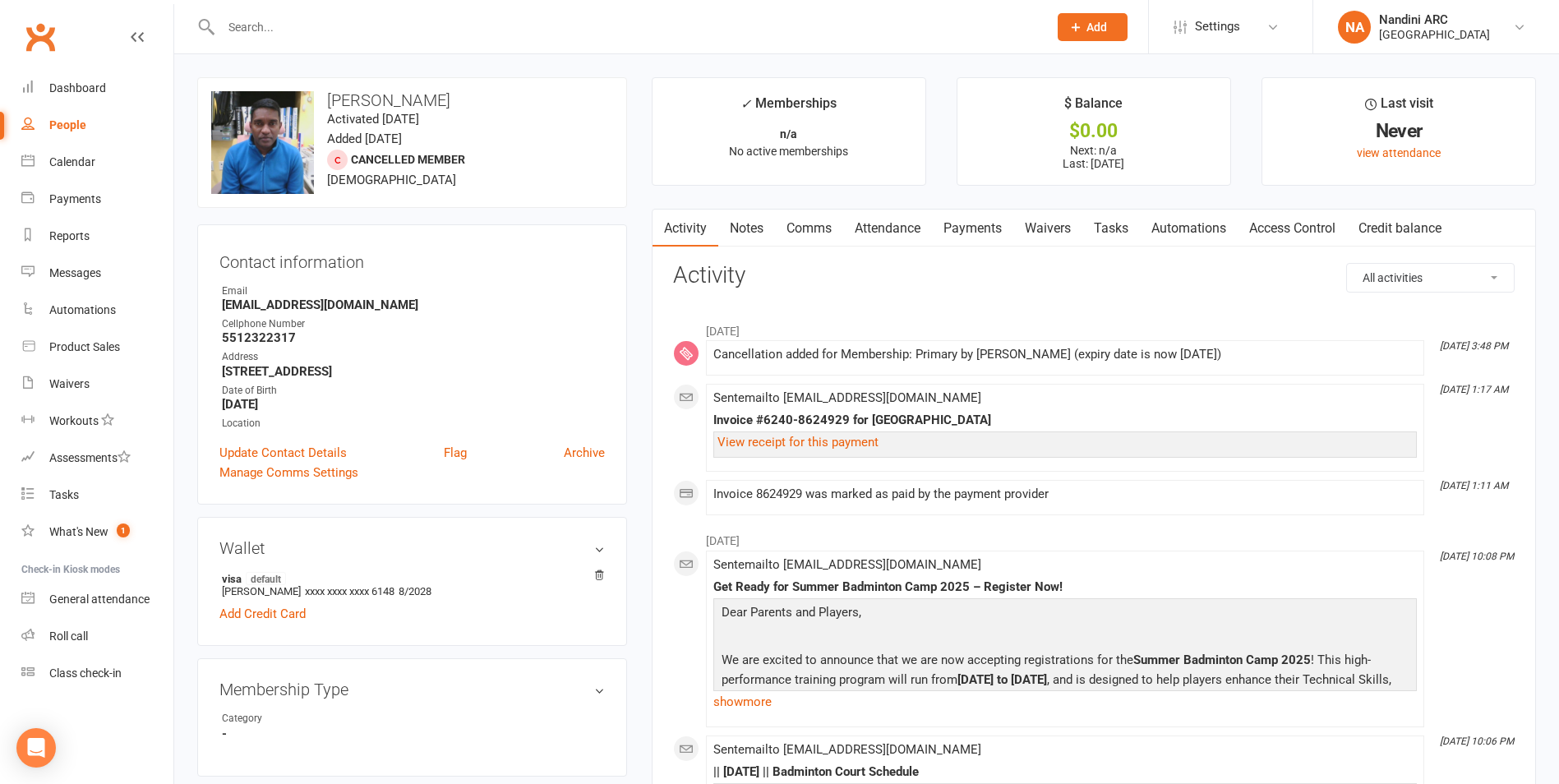
click at [312, 32] on input "text" at bounding box center [626, 27] width 820 height 23
click at [354, 30] on input "text" at bounding box center [626, 27] width 820 height 23
paste input "[EMAIL_ADDRESS][DOMAIN_NAME]"
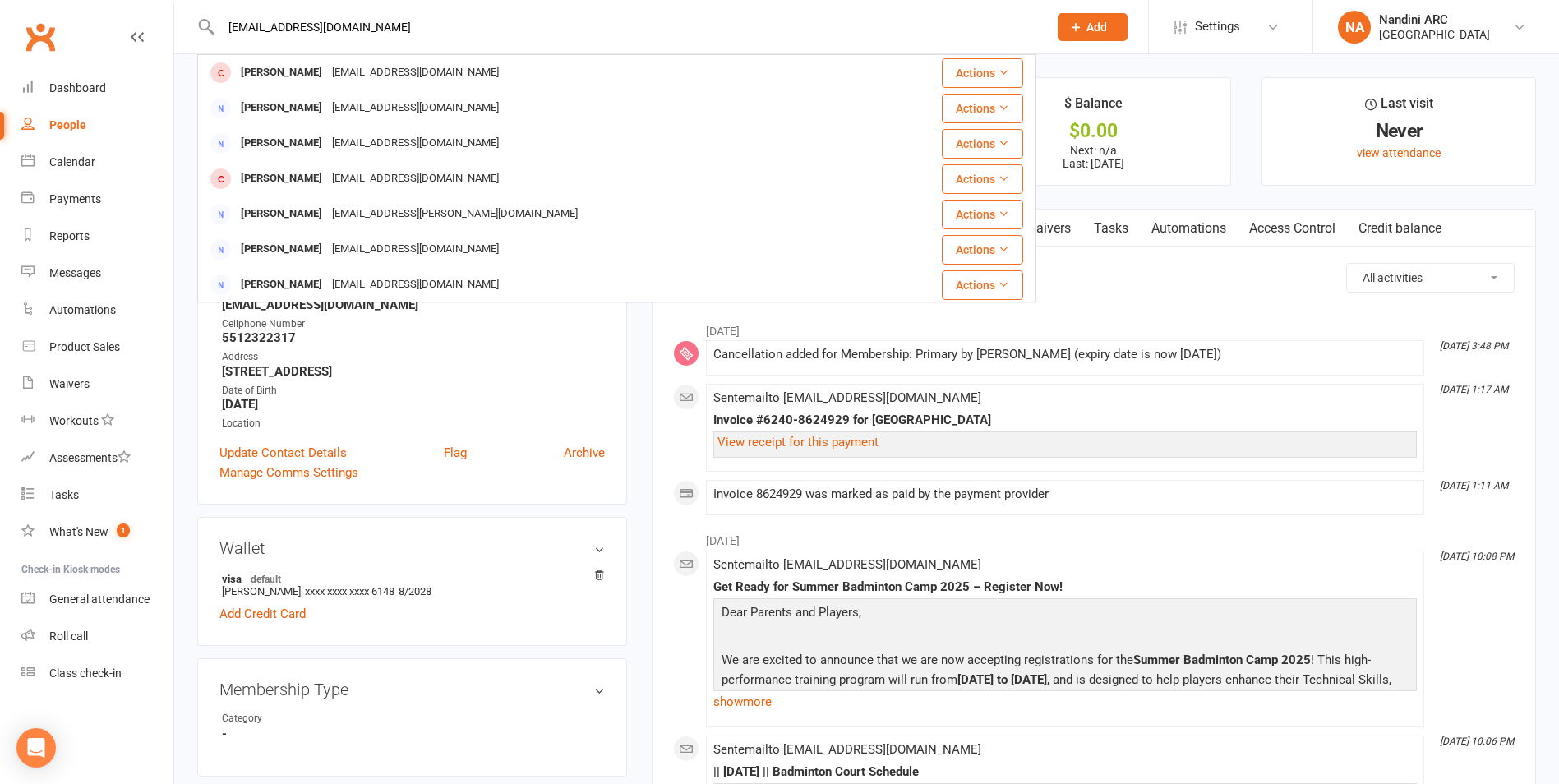
drag, startPoint x: 370, startPoint y: 23, endPoint x: 226, endPoint y: 26, distance: 144.0
click at [226, 26] on input "[EMAIL_ADDRESS][DOMAIN_NAME]" at bounding box center [626, 27] width 820 height 23
paste input "Abdul Rahman"
type input "Abdul Rahman"
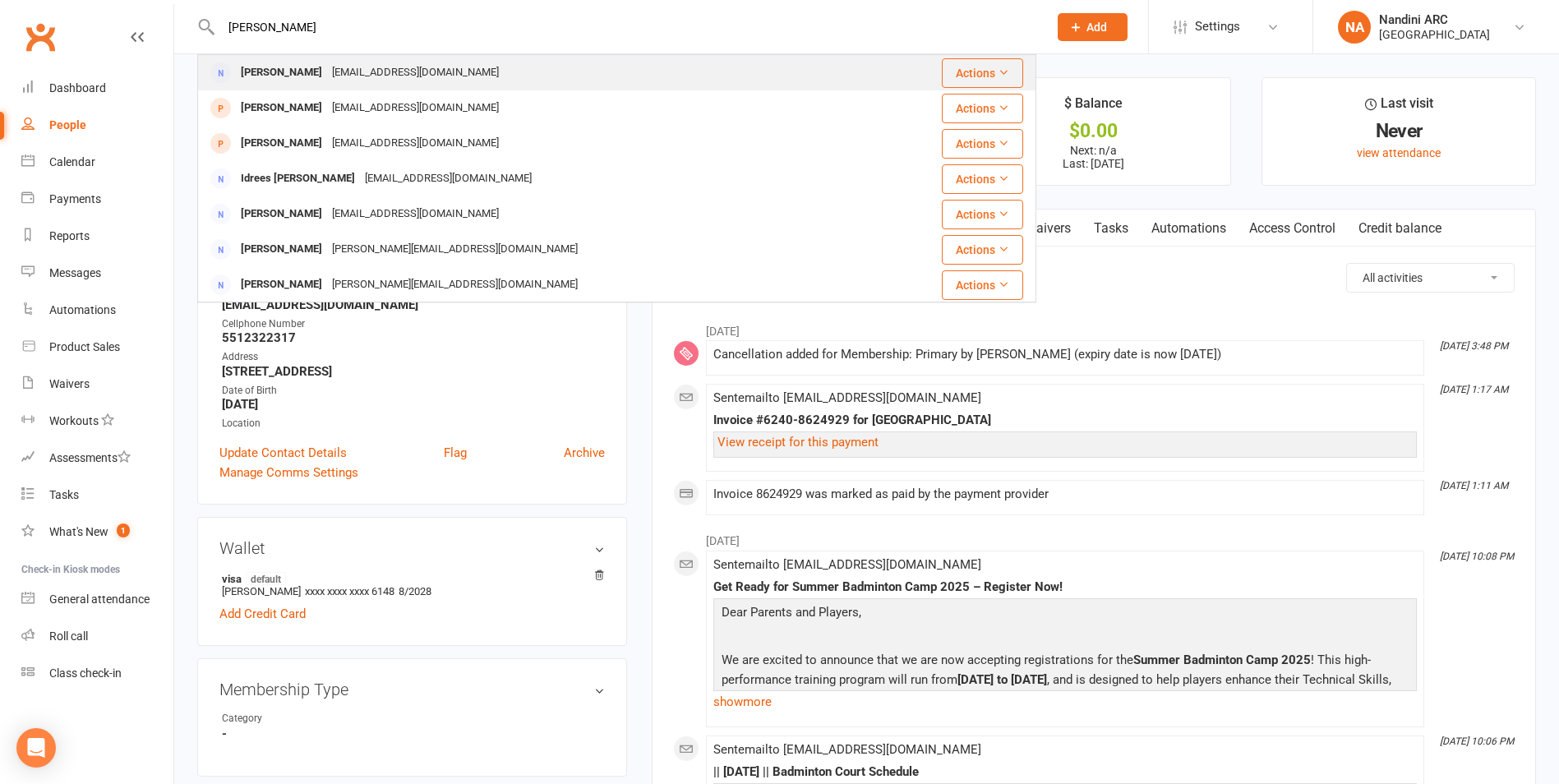
click at [327, 69] on div "passionateinsap@gmail.com" at bounding box center [416, 72] width 177 height 23
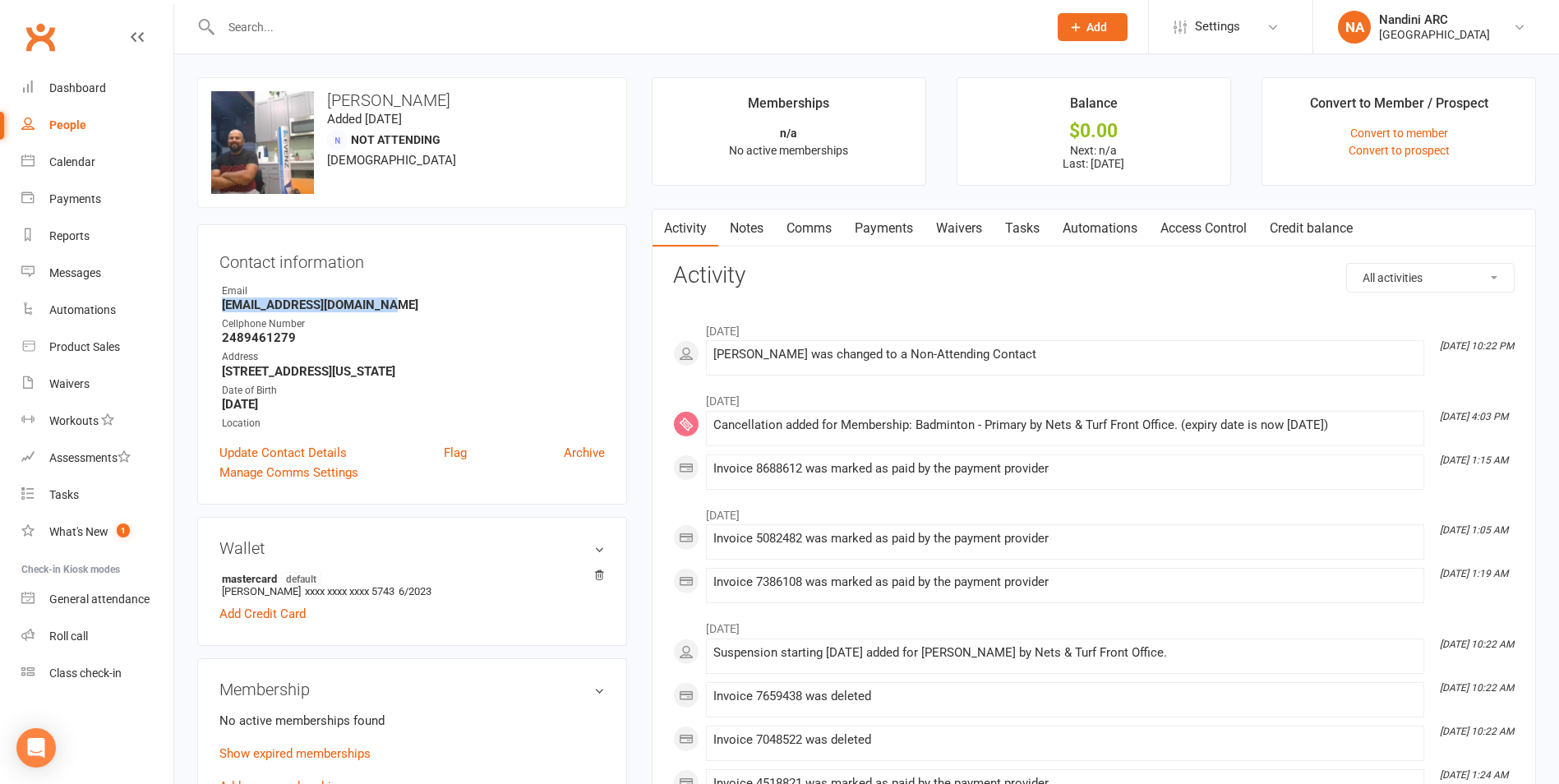
drag, startPoint x: 214, startPoint y: 307, endPoint x: 439, endPoint y: 300, distance: 225.1
click at [439, 300] on div "Contact information Owner Email passionateinsap@gmail.com Cellphone Number 2489…" at bounding box center [412, 364] width 429 height 281
click at [485, 281] on div "Contact information Owner Email passionateinsap@gmail.com Cellphone Number 2489…" at bounding box center [412, 364] width 429 height 281
click at [272, 30] on input "text" at bounding box center [626, 27] width 820 height 23
paste input "[PERSON_NAME][DATE]"
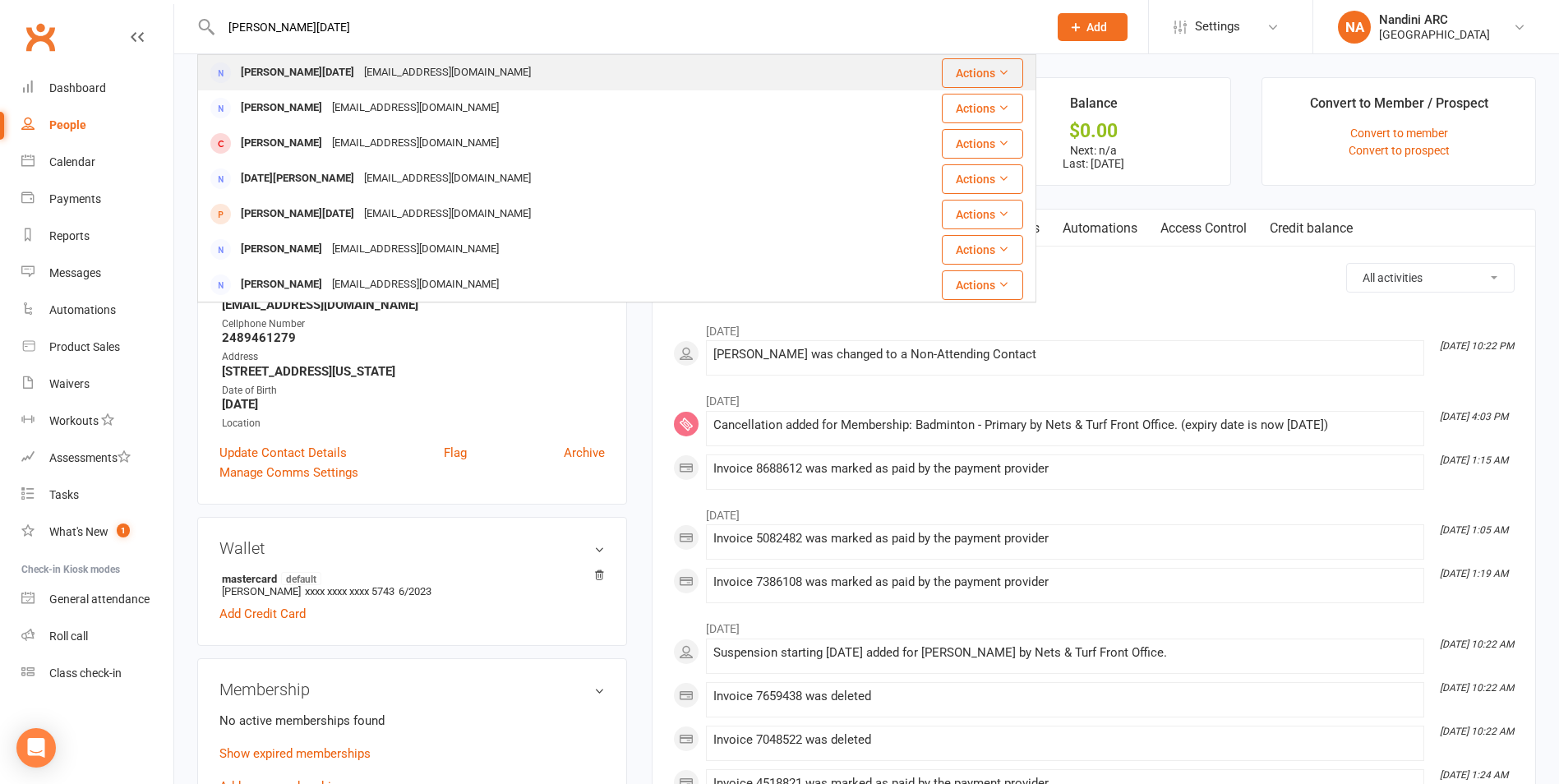
type input "[PERSON_NAME][DATE]"
click at [359, 82] on div "[EMAIL_ADDRESS][DOMAIN_NAME]" at bounding box center [447, 72] width 177 height 23
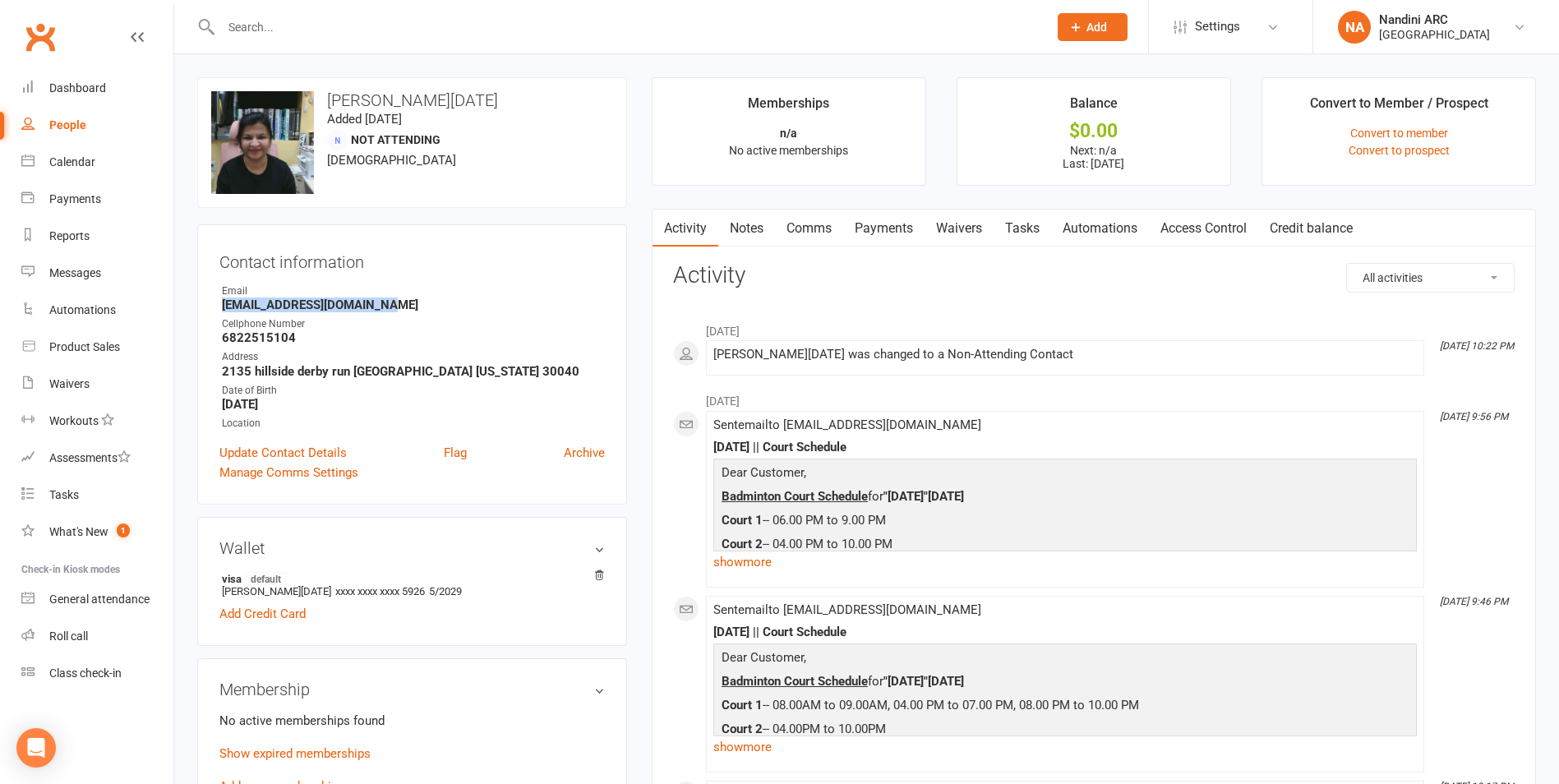
drag, startPoint x: 214, startPoint y: 309, endPoint x: 425, endPoint y: 307, distance: 211.0
click at [425, 307] on div "Contact information Owner Email Supriyamahesh24@gmail.com Cellphone Number 6822…" at bounding box center [412, 364] width 429 height 281
click at [429, 290] on div "Email" at bounding box center [413, 291] width 383 height 15
click at [301, 33] on input "text" at bounding box center [626, 27] width 820 height 23
paste input "[PERSON_NAME]"
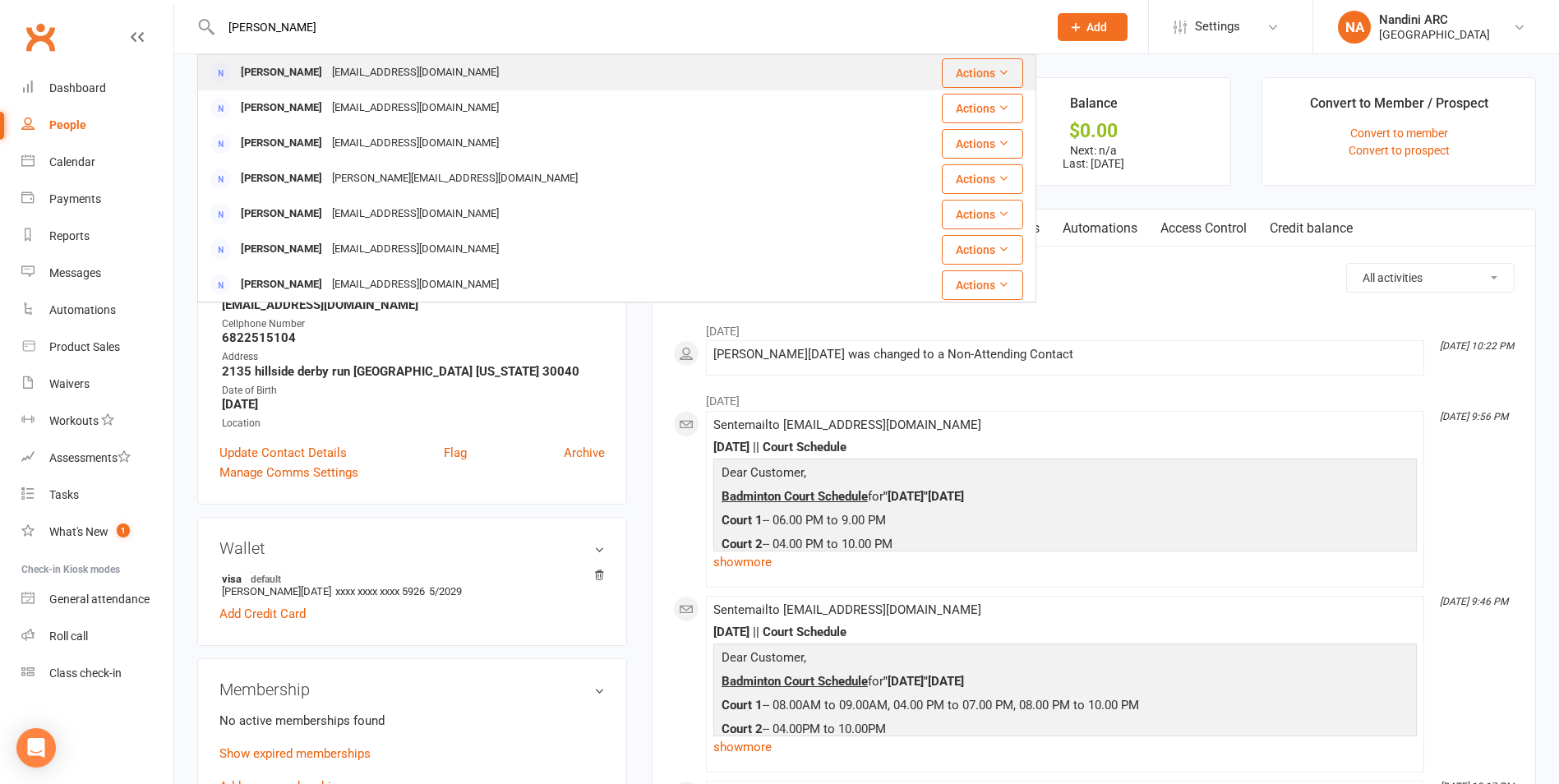
type input "[PERSON_NAME]"
click at [361, 67] on div "[EMAIL_ADDRESS][DOMAIN_NAME]" at bounding box center [416, 72] width 177 height 23
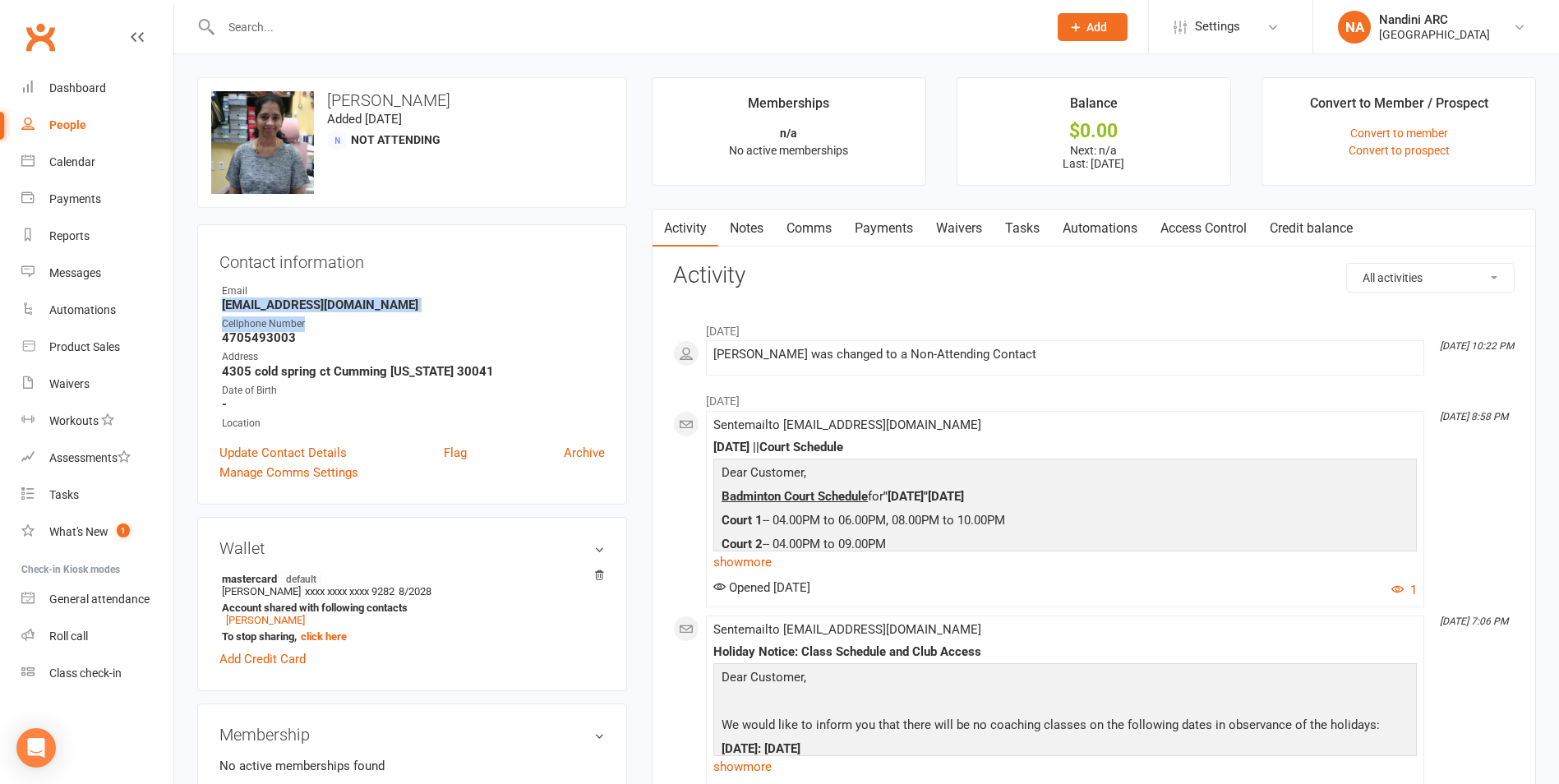
drag, startPoint x: 218, startPoint y: 303, endPoint x: 374, endPoint y: 313, distance: 156.3
click at [374, 313] on div "Contact information Owner Email draghavachari@gmail.com Cellphone Number 470549…" at bounding box center [412, 364] width 429 height 281
click at [413, 285] on div "Email" at bounding box center [413, 291] width 383 height 15
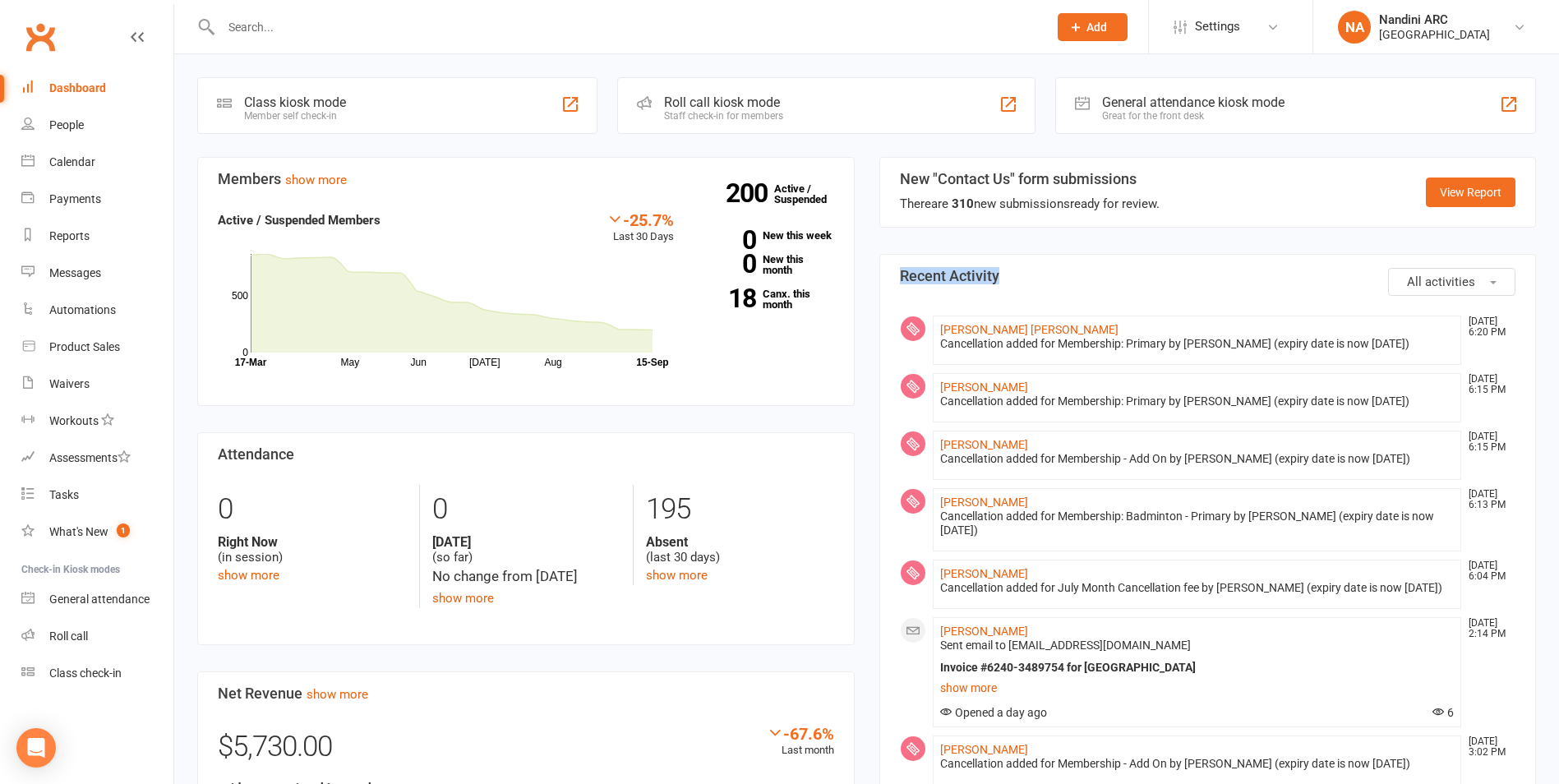
drag, startPoint x: 1001, startPoint y: 280, endPoint x: 894, endPoint y: 268, distance: 107.7
drag, startPoint x: 894, startPoint y: 268, endPoint x: 898, endPoint y: 295, distance: 27.3
click at [324, 15] on input "text" at bounding box center [626, 27] width 820 height 23
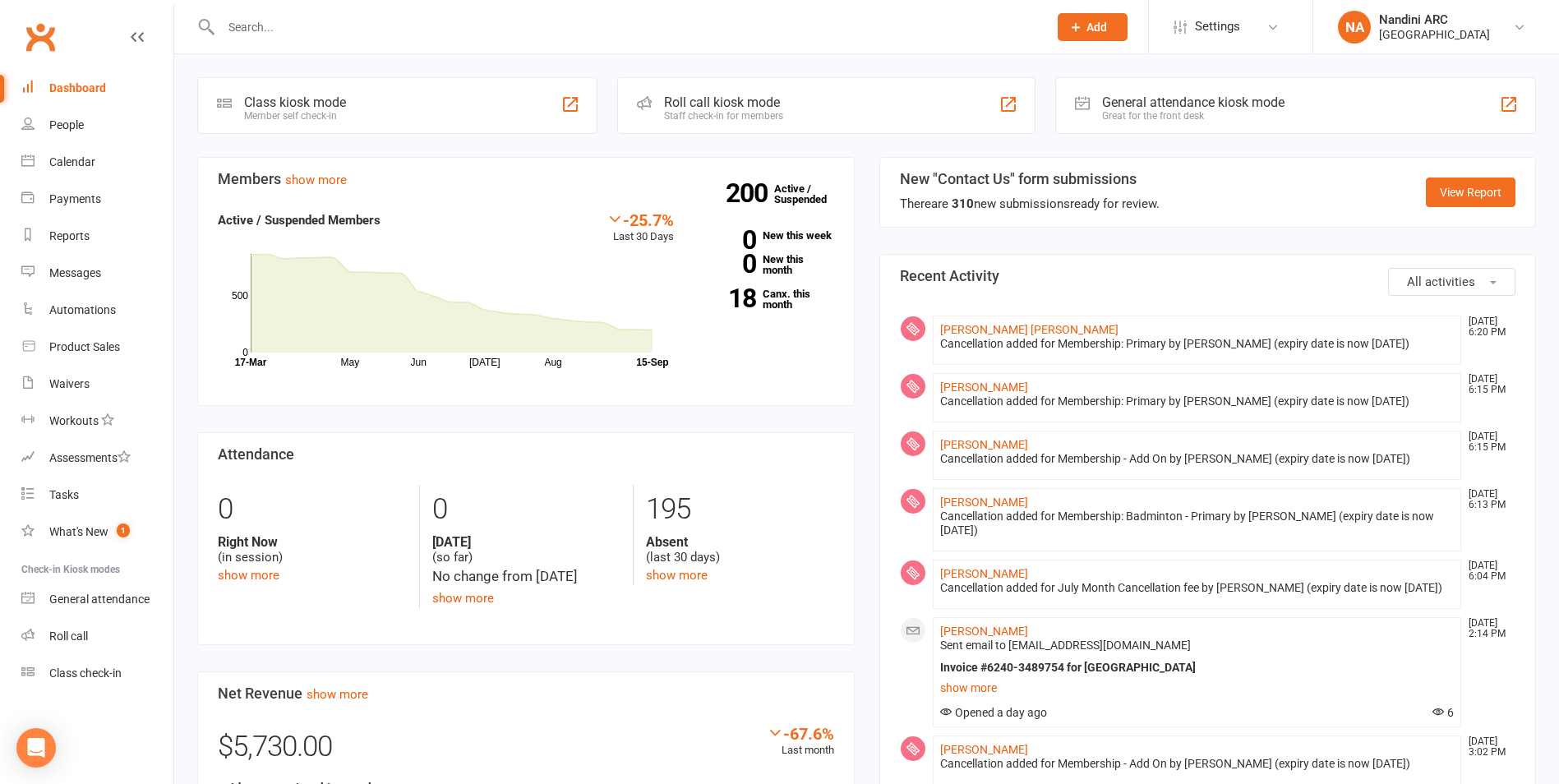
paste input "[PERSON_NAME]"
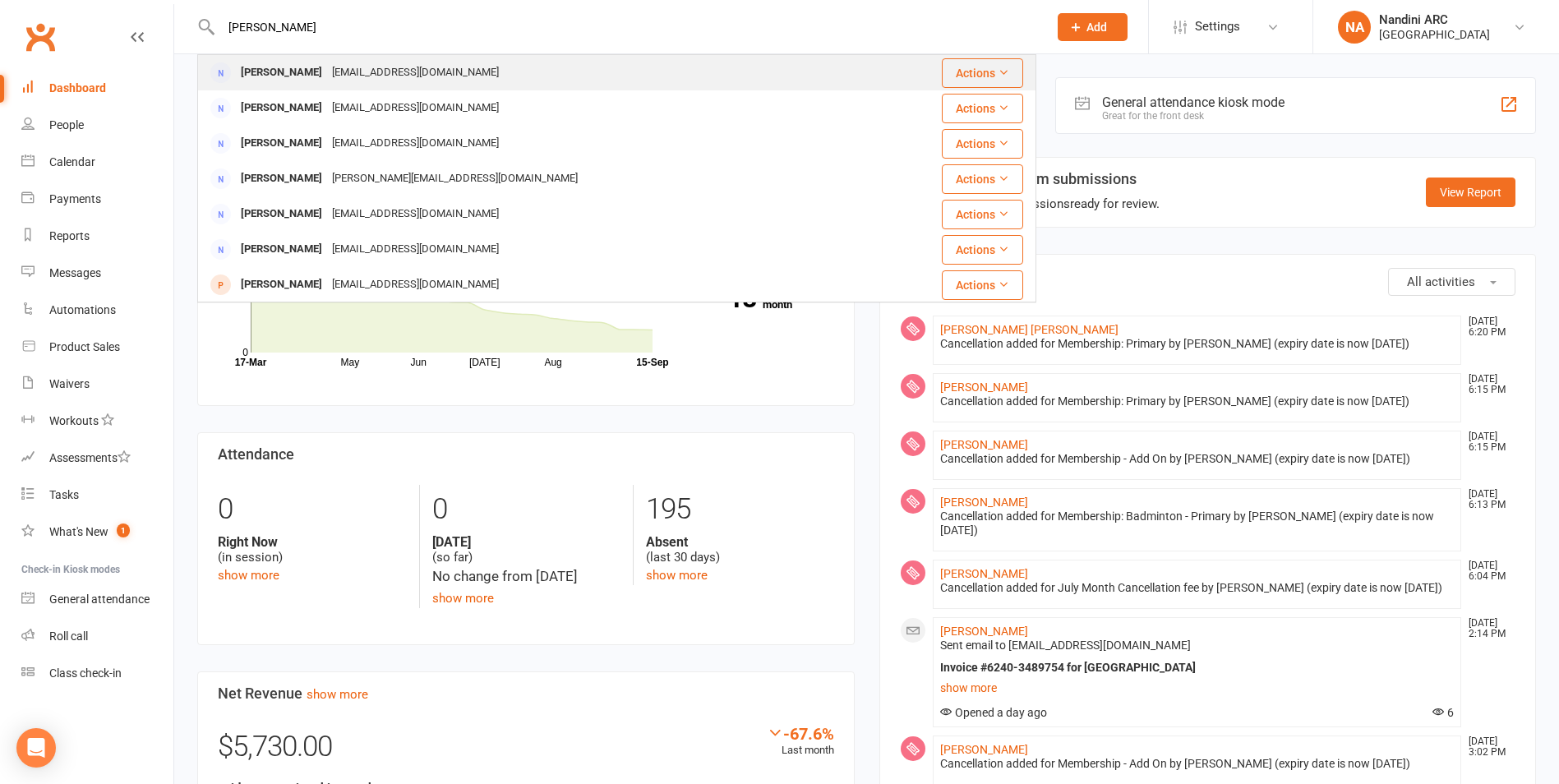
type input "[PERSON_NAME]"
click at [327, 69] on div "[PERSON_NAME]" at bounding box center [281, 72] width 91 height 23
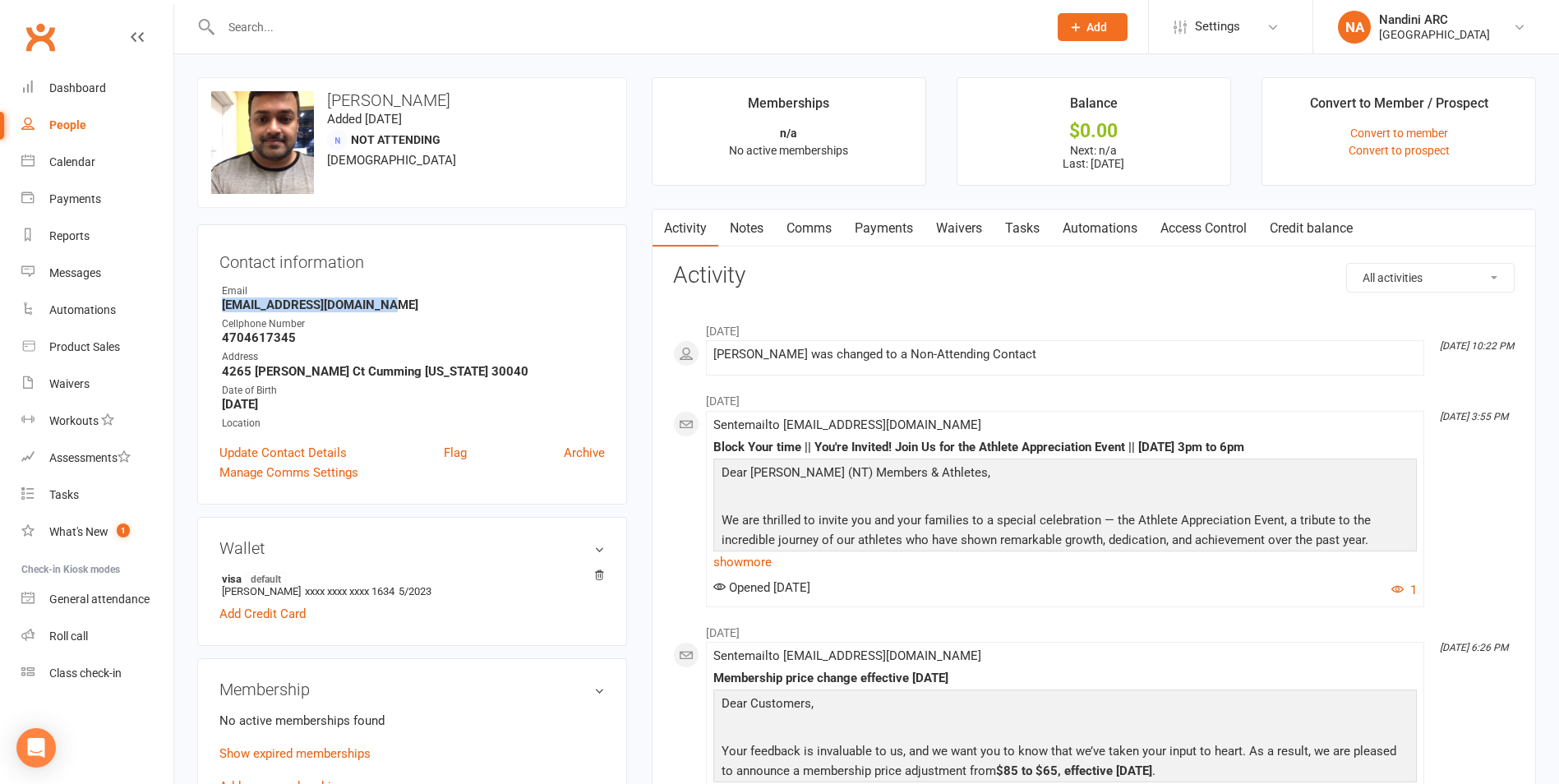
drag, startPoint x: 219, startPoint y: 308, endPoint x: 397, endPoint y: 306, distance: 178.0
click at [397, 306] on li "Email [EMAIL_ADDRESS][DOMAIN_NAME]" at bounding box center [411, 298] width 385 height 29
copy strong "[EMAIL_ADDRESS][DOMAIN_NAME]"
click at [464, 198] on div "upload photo change photo [PERSON_NAME] Added [DATE] Not Attending [DEMOGRAPHIC…" at bounding box center [412, 143] width 429 height 131
click at [324, 53] on div "Prospect Member Non-attending contact Class / event Appointment Task Bulk messa…" at bounding box center [780, 27] width 1559 height 54
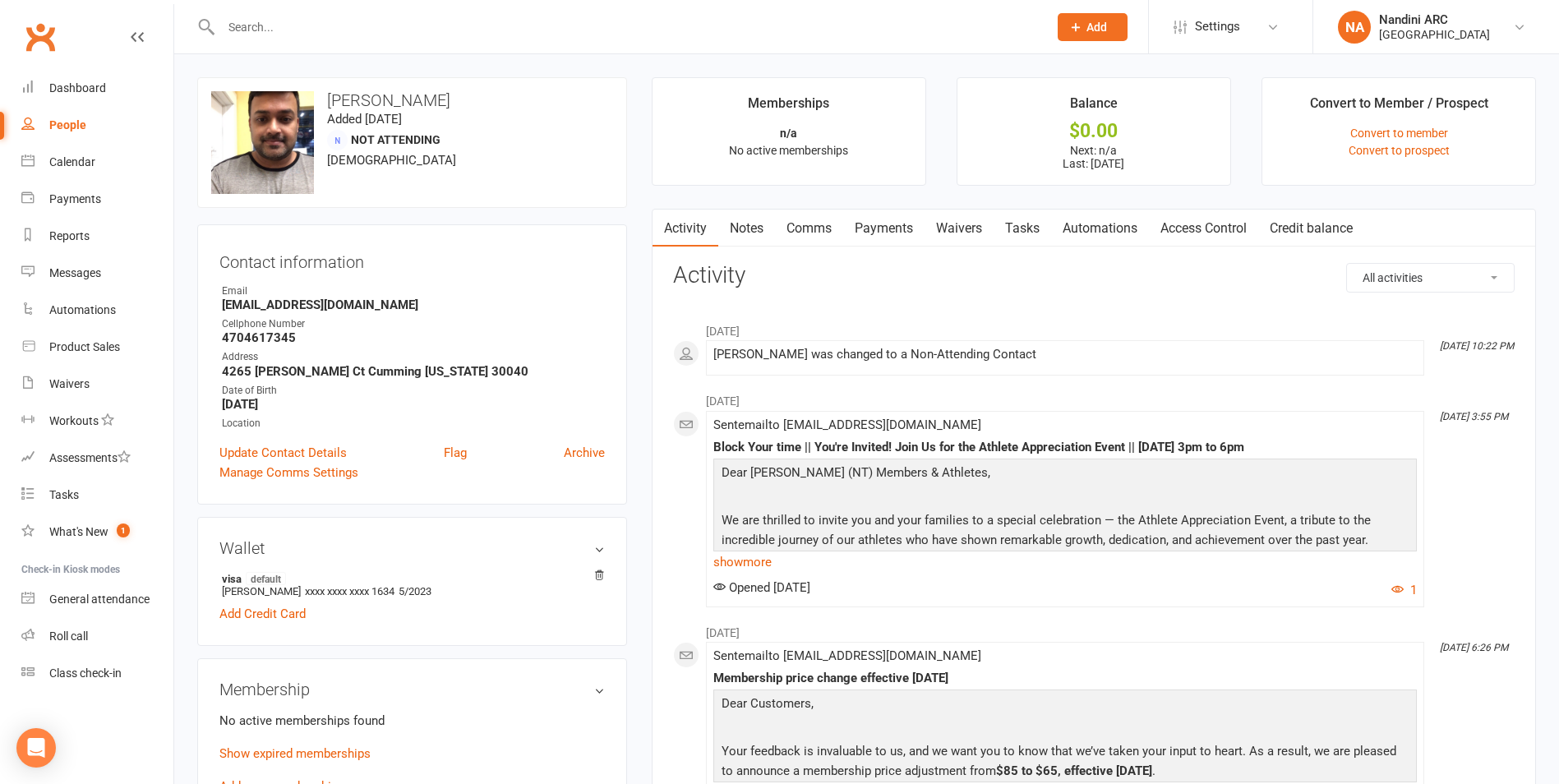
click at [310, 32] on input "text" at bounding box center [626, 27] width 820 height 23
paste input "[PERSON_NAME]"
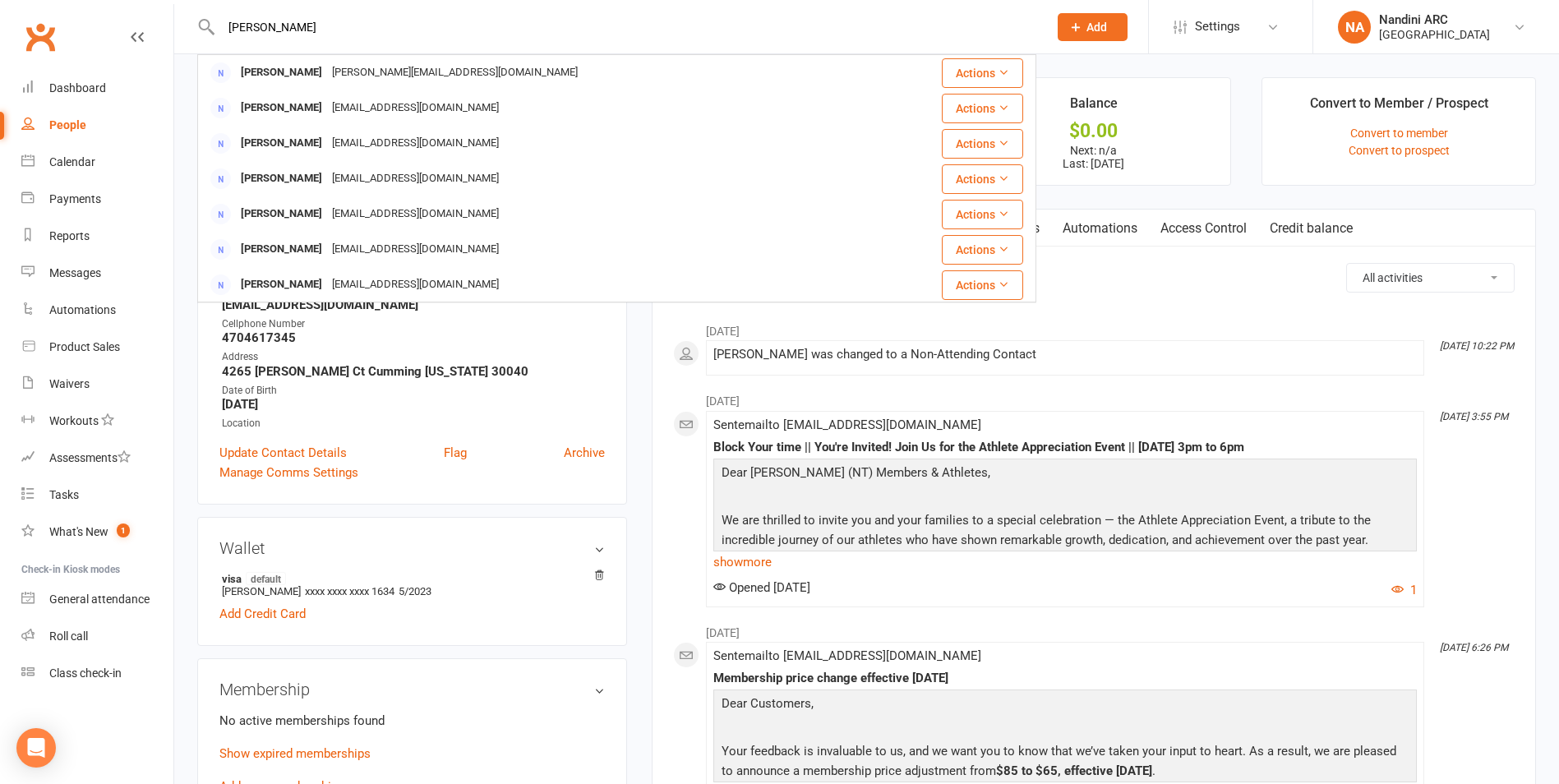
type input "[PERSON_NAME]"
click at [317, 51] on div "[PERSON_NAME] [PERSON_NAME] [PERSON_NAME][EMAIL_ADDRESS][DOMAIN_NAME] Actions […" at bounding box center [617, 26] width 839 height 53
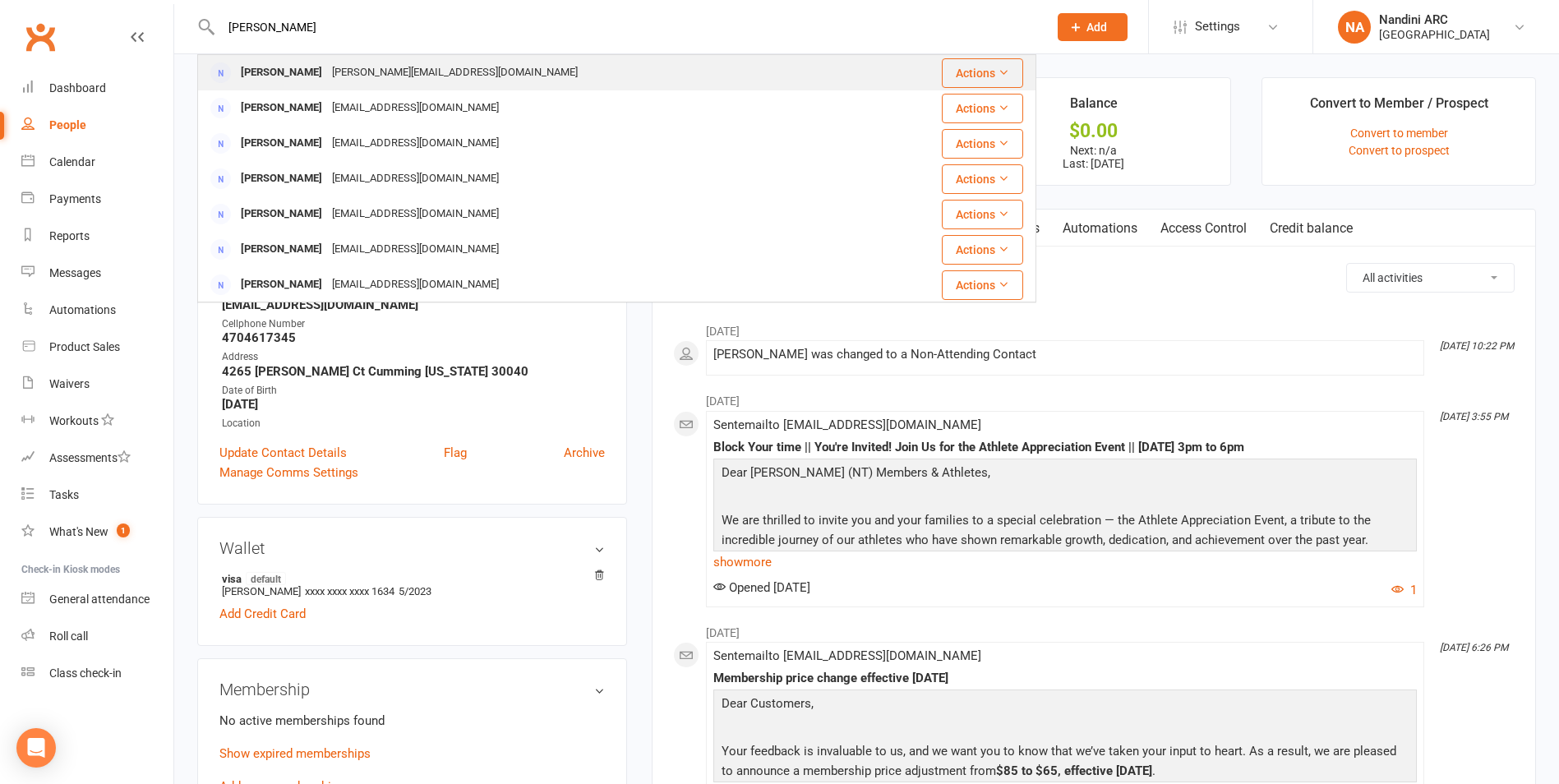
click at [320, 70] on div "[PERSON_NAME]" at bounding box center [281, 72] width 91 height 23
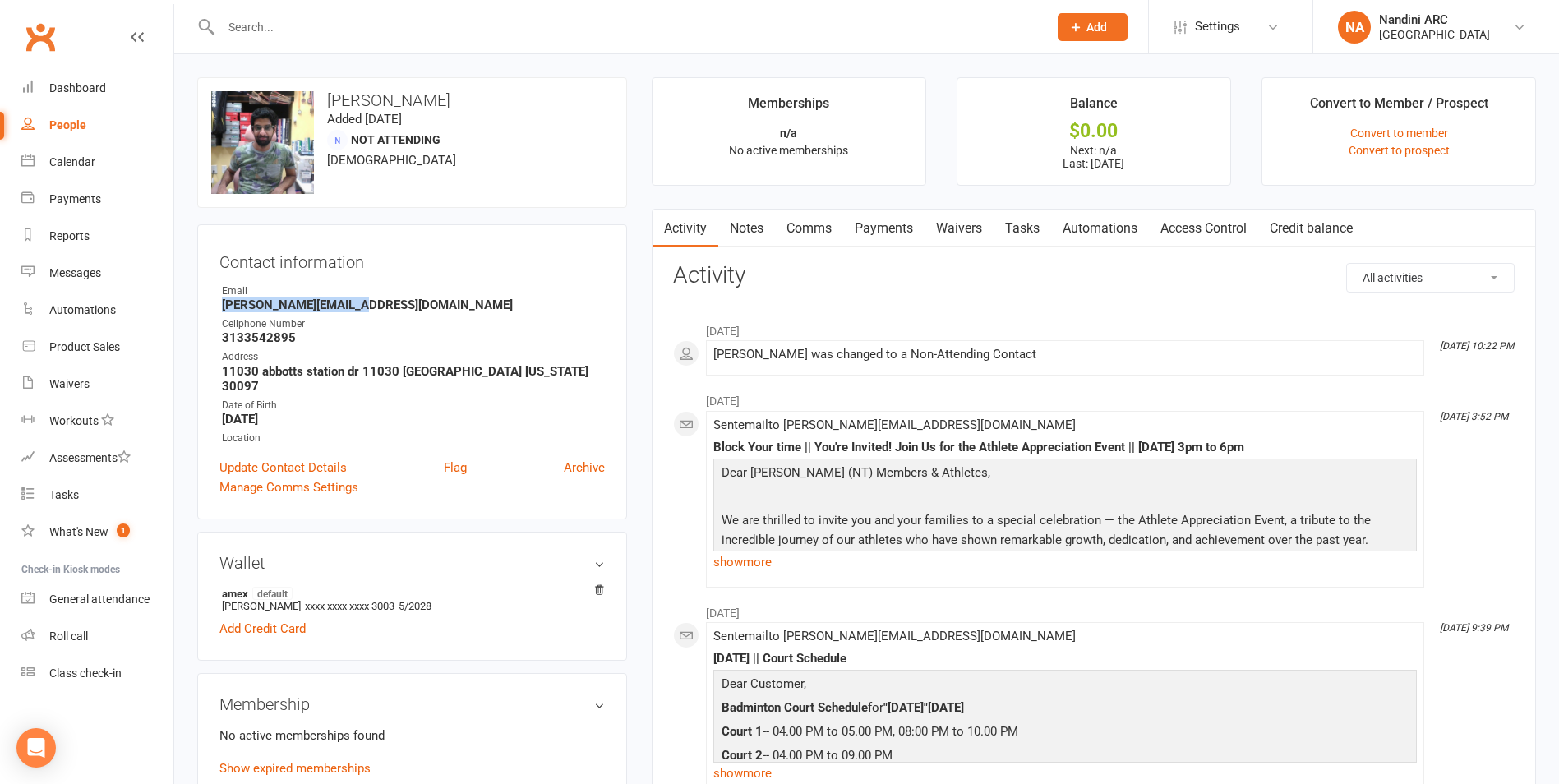
drag, startPoint x: 217, startPoint y: 302, endPoint x: 376, endPoint y: 300, distance: 159.0
click at [376, 300] on div "Contact information Owner Email [PERSON_NAME][EMAIL_ADDRESS][DOMAIN_NAME] Cellp…" at bounding box center [412, 372] width 429 height 295
copy strong "[PERSON_NAME][EMAIL_ADDRESS][DOMAIN_NAME]"
click at [382, 281] on div "Contact information Owner Email [PERSON_NAME][EMAIL_ADDRESS][DOMAIN_NAME] Cellp…" at bounding box center [412, 372] width 429 height 295
click at [281, 32] on input "text" at bounding box center [626, 27] width 820 height 23
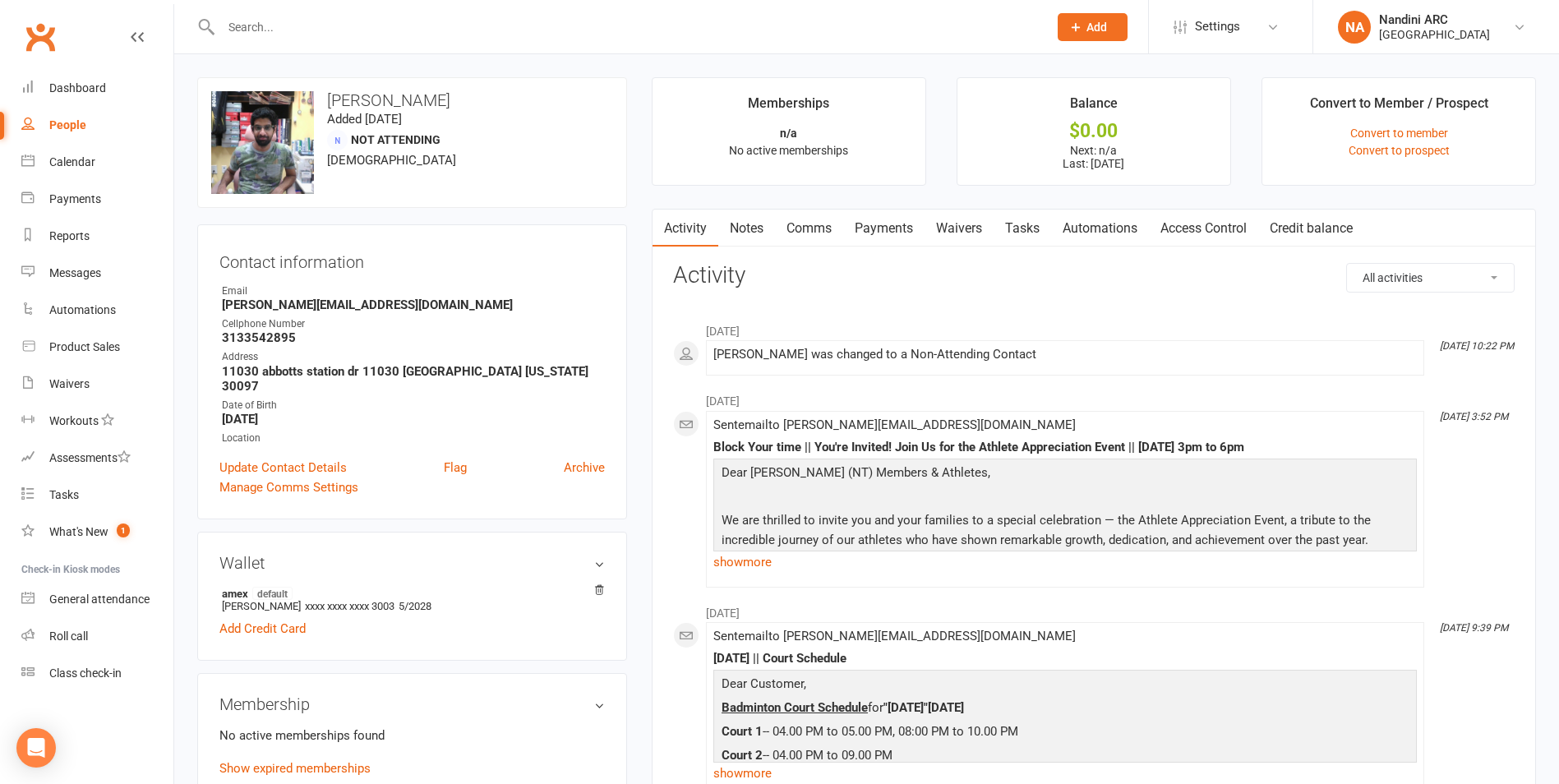
paste input "[PERSON_NAME]"
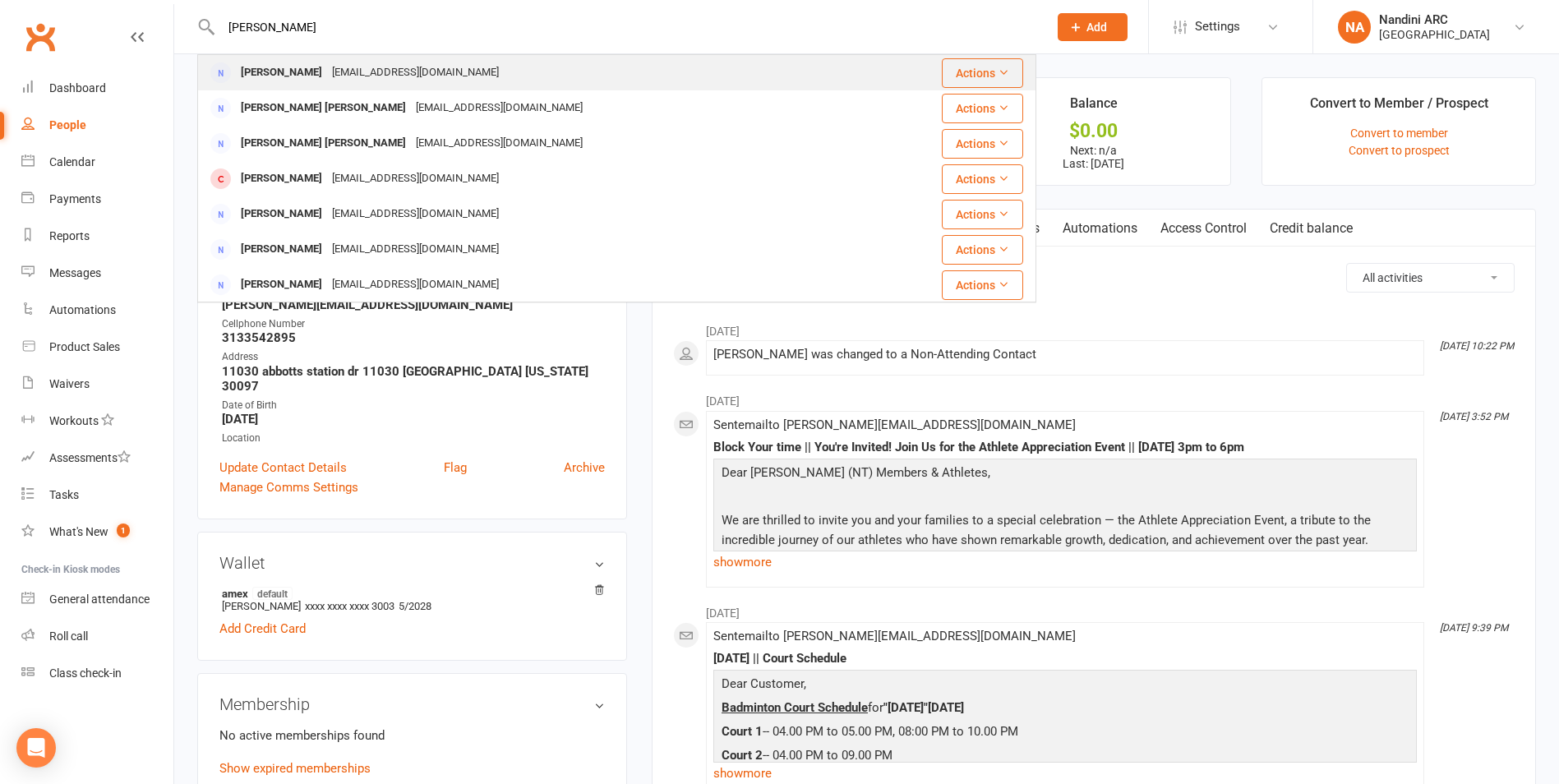
type input "[PERSON_NAME]"
click at [380, 65] on div "[EMAIL_ADDRESS][DOMAIN_NAME]" at bounding box center [416, 72] width 177 height 23
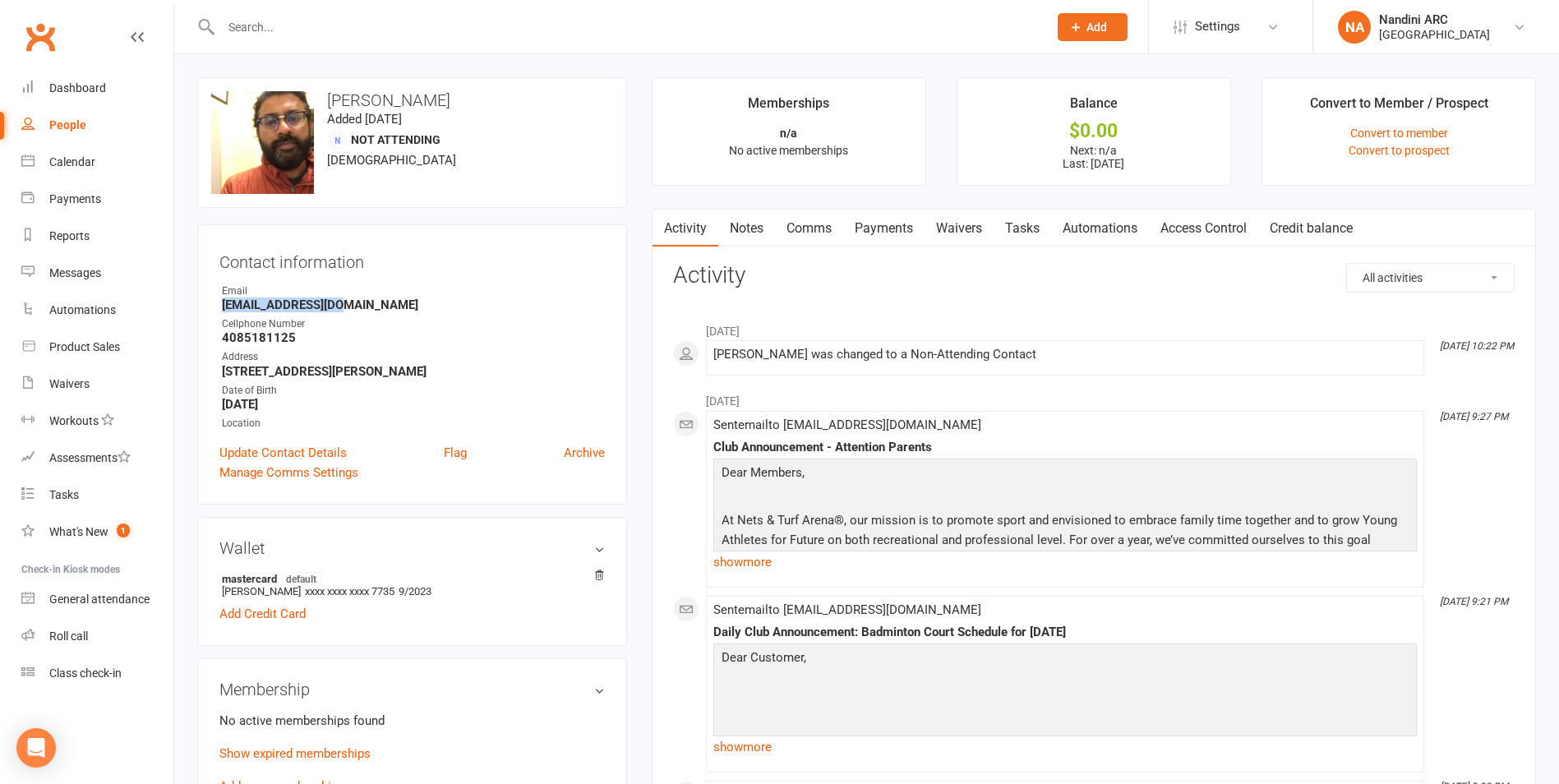
drag, startPoint x: 216, startPoint y: 309, endPoint x: 347, endPoint y: 303, distance: 131.1
click at [347, 303] on div "Contact information Owner Email [EMAIL_ADDRESS][DOMAIN_NAME] Cellphone Number […" at bounding box center [412, 364] width 429 height 281
copy strong "[EMAIL_ADDRESS][DOMAIN_NAME]"
click at [368, 281] on div "Contact information Owner Email [EMAIL_ADDRESS][DOMAIN_NAME] Cellphone Number […" at bounding box center [412, 364] width 429 height 281
click at [344, 34] on input "text" at bounding box center [626, 27] width 820 height 23
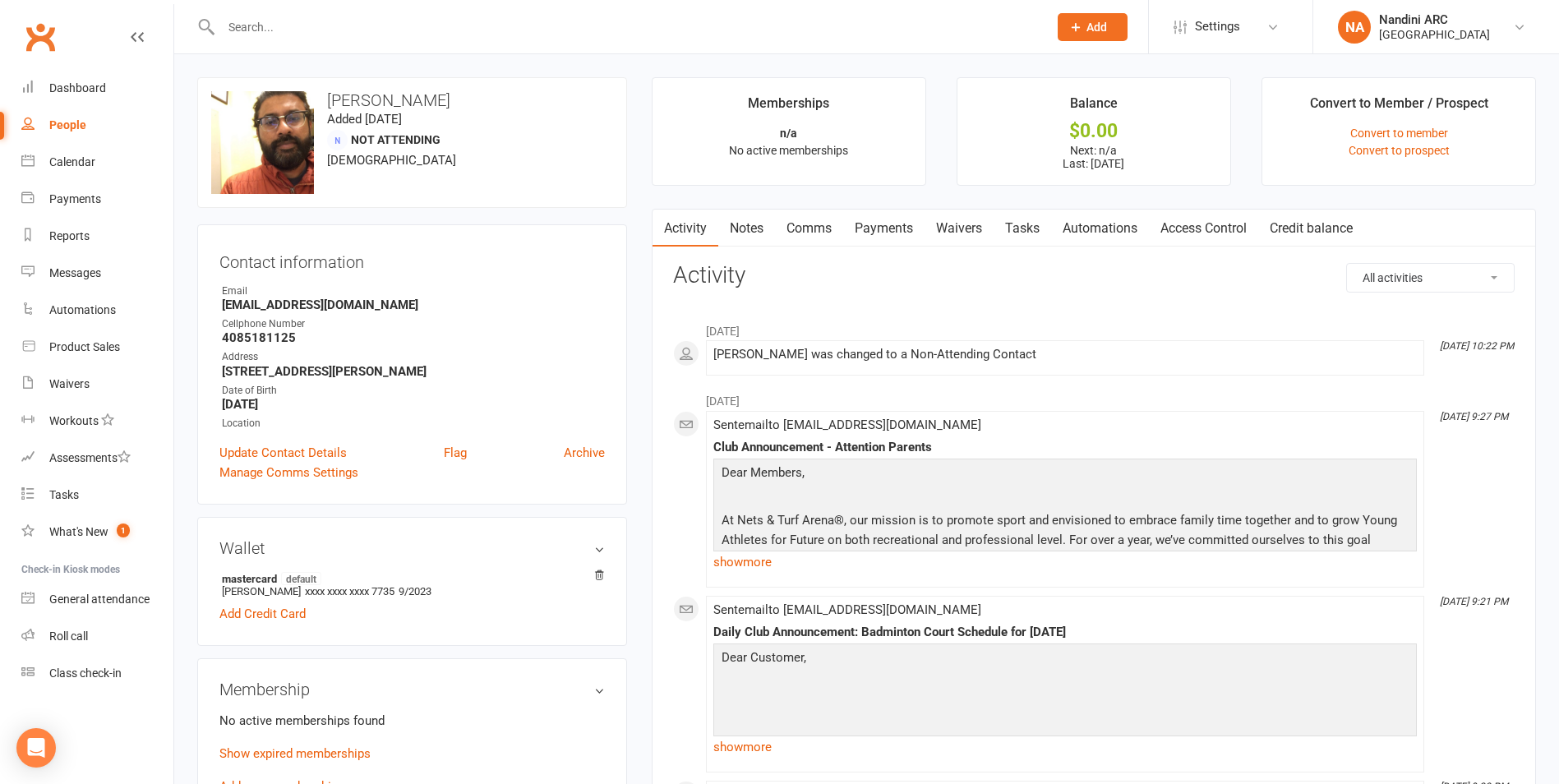
click at [308, 19] on input "text" at bounding box center [626, 27] width 820 height 23
paste input "[PERSON_NAME]"
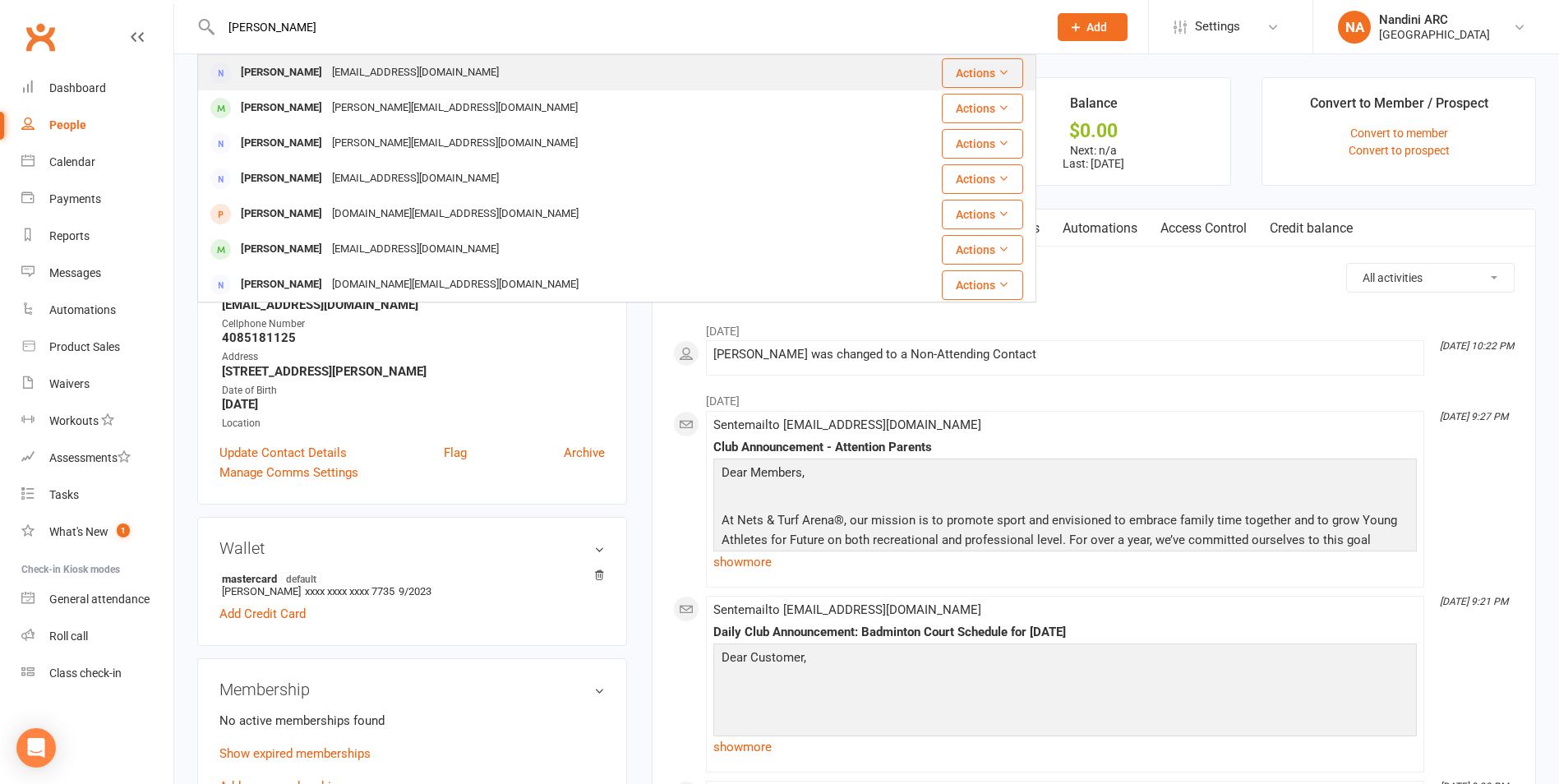
type input "[PERSON_NAME]"
click at [407, 85] on div "[EMAIL_ADDRESS][DOMAIN_NAME]" at bounding box center [416, 72] width 177 height 23
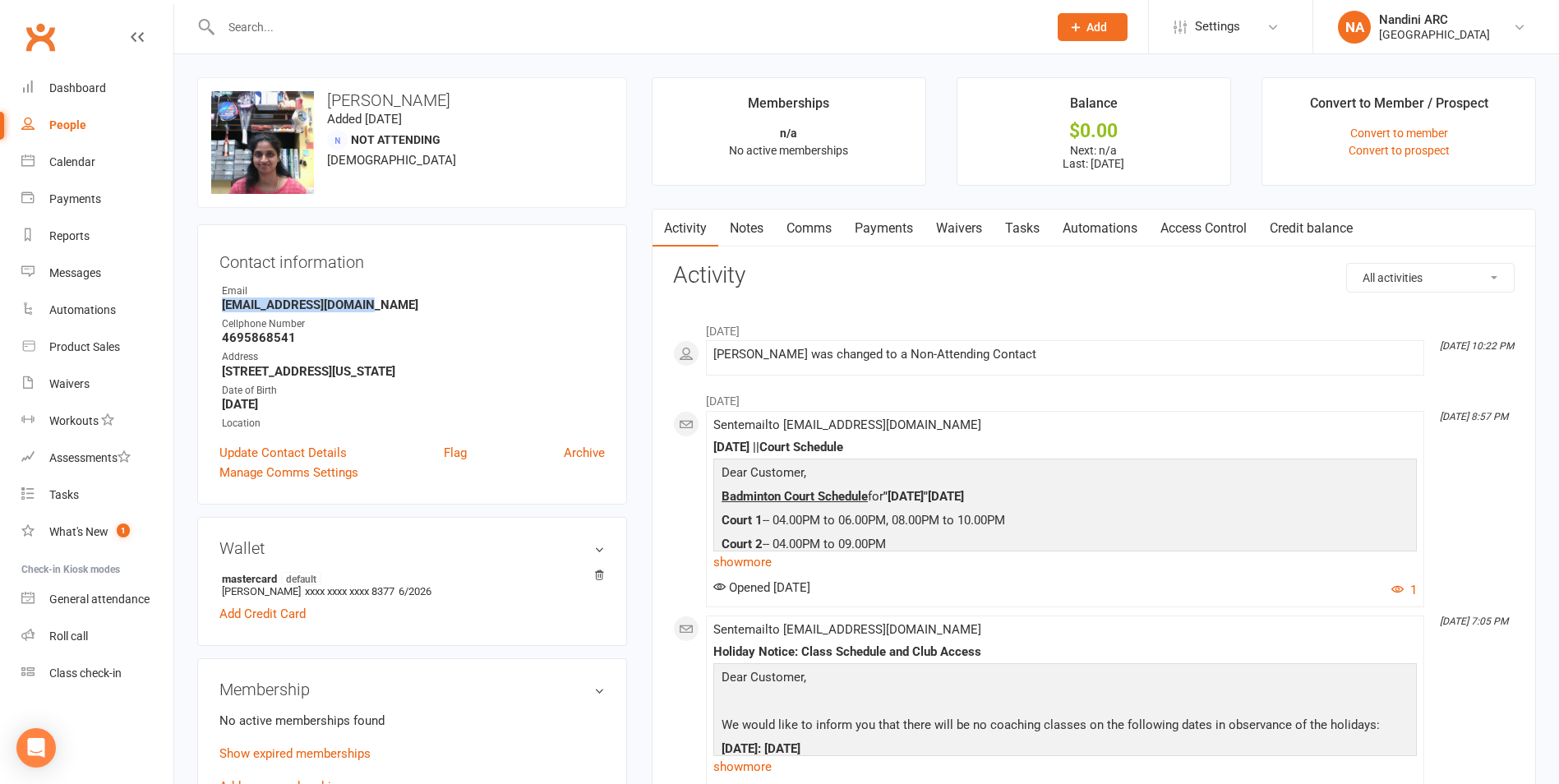
drag, startPoint x: 220, startPoint y: 305, endPoint x: 400, endPoint y: 303, distance: 180.0
click at [400, 303] on li "Email [EMAIL_ADDRESS][DOMAIN_NAME]" at bounding box center [411, 298] width 385 height 29
copy strong "[EMAIL_ADDRESS][DOMAIN_NAME]"
click at [411, 263] on h3 "Contact information" at bounding box center [411, 258] width 385 height 24
click at [352, 20] on input "text" at bounding box center [626, 27] width 820 height 23
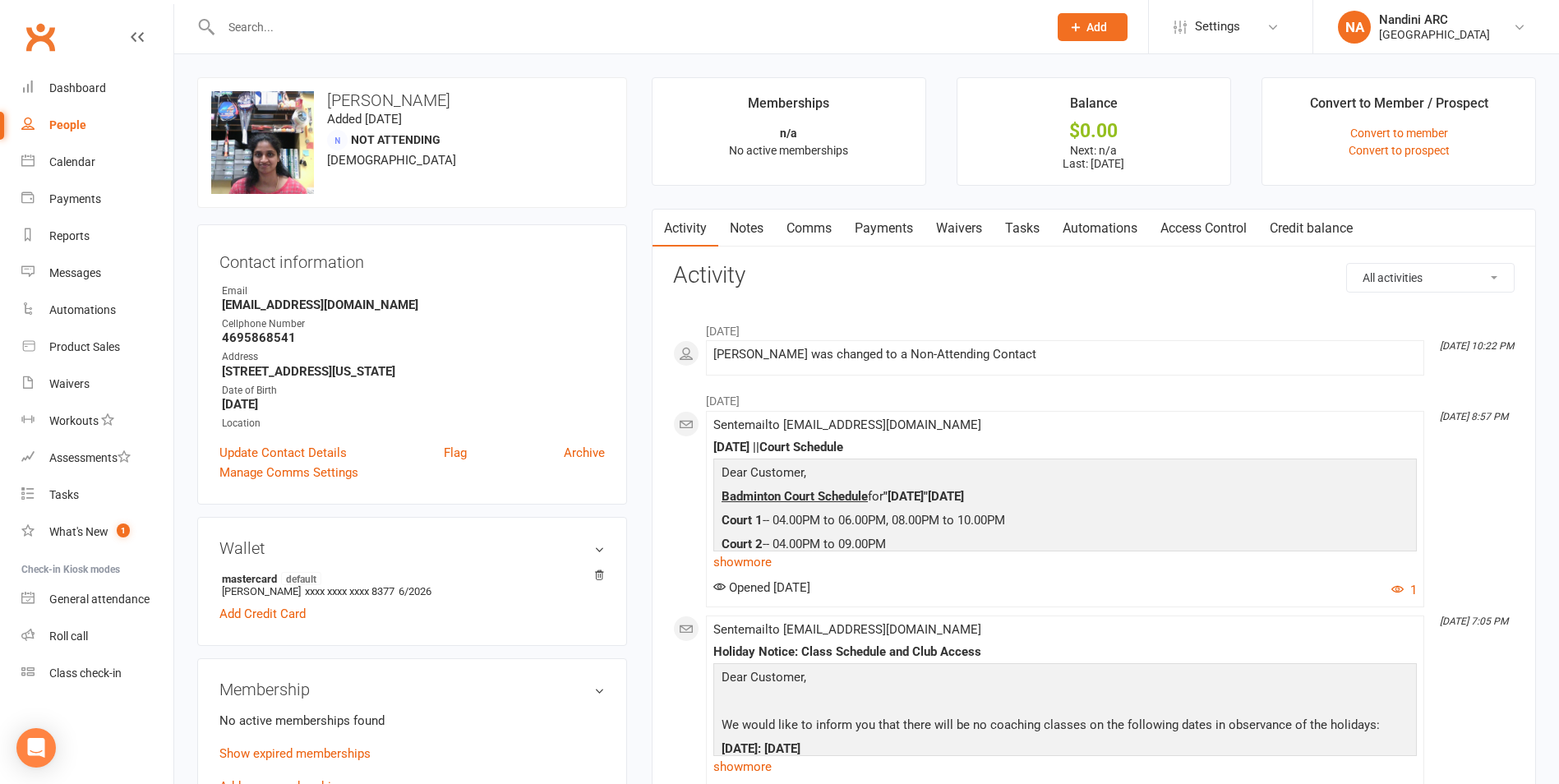
paste input "[PERSON_NAME]"
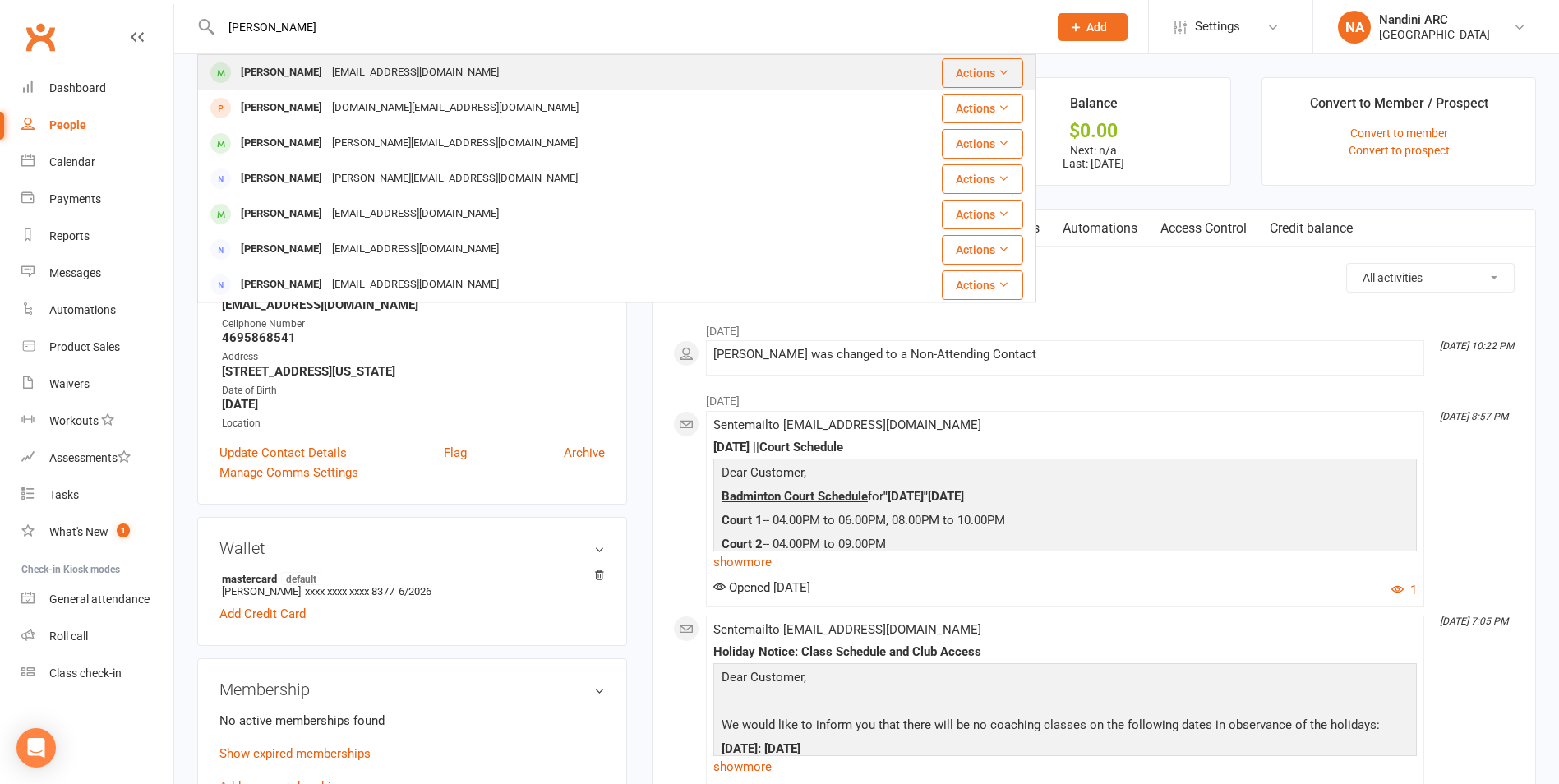
type input "[PERSON_NAME]"
click at [399, 63] on div "[EMAIL_ADDRESS][DOMAIN_NAME]" at bounding box center [416, 72] width 177 height 23
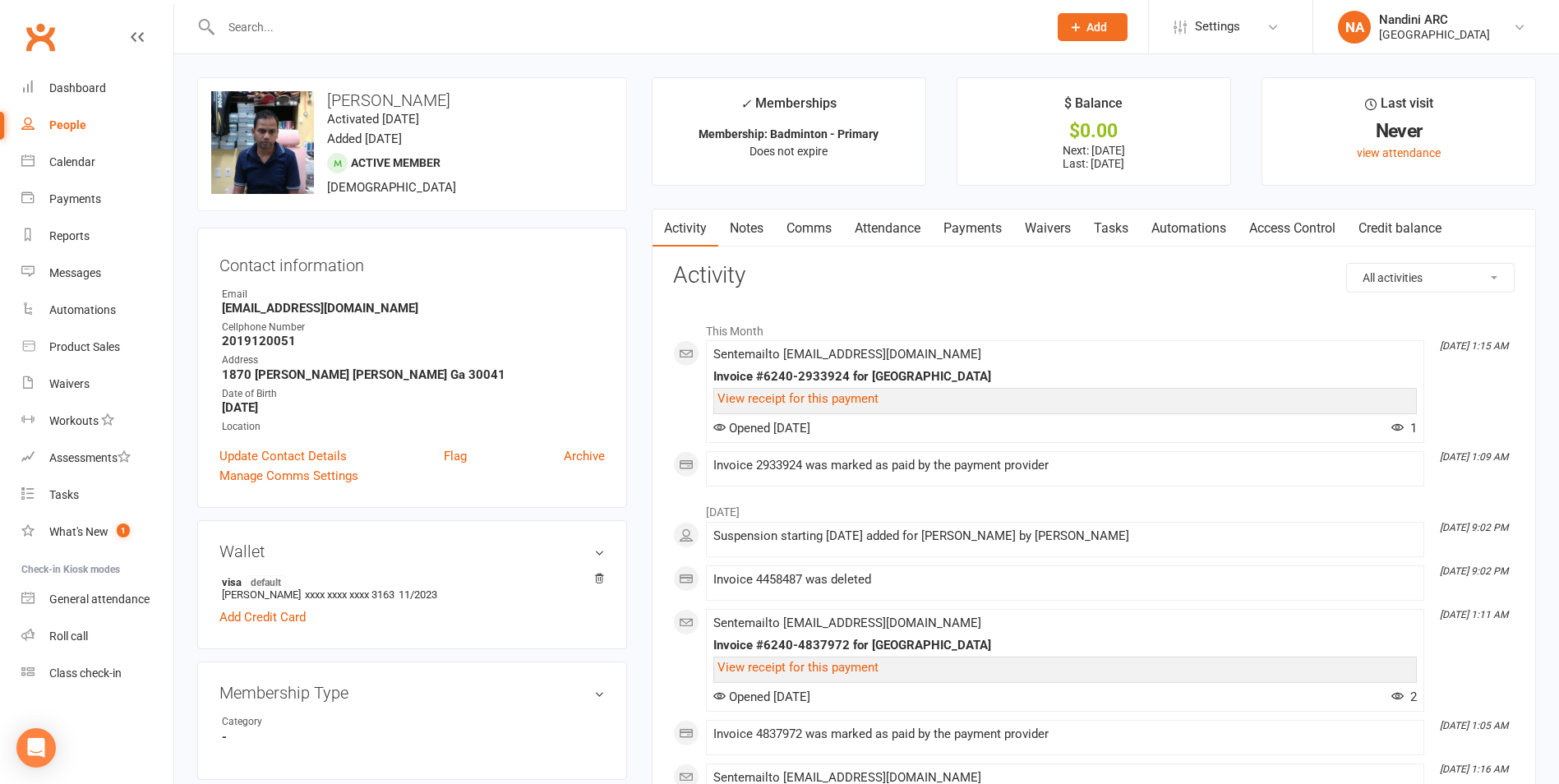
click at [964, 242] on link "Payments" at bounding box center [973, 228] width 81 height 38
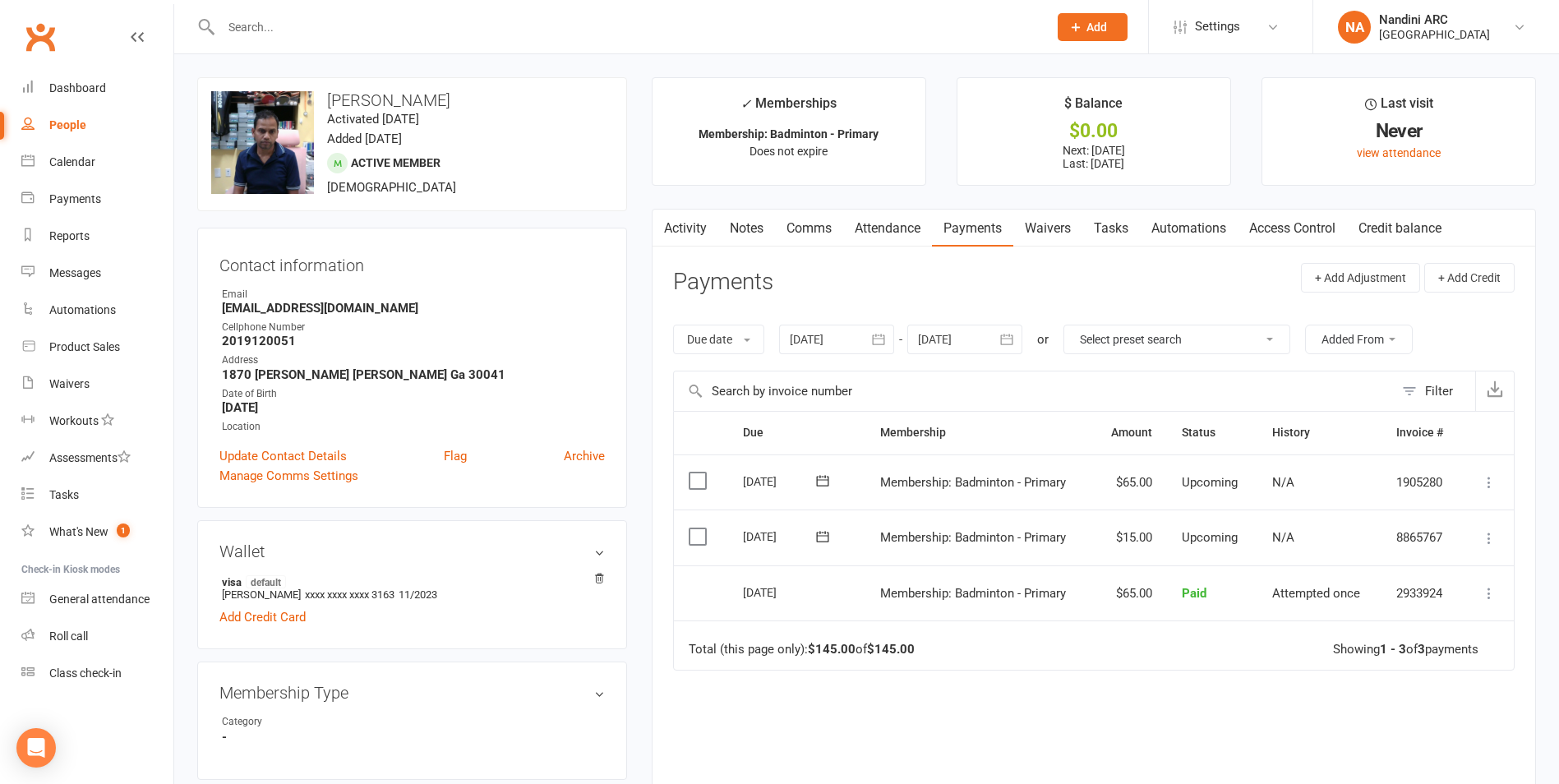
click at [277, 31] on input "text" at bounding box center [626, 27] width 820 height 23
paste input "[PERSON_NAME]"
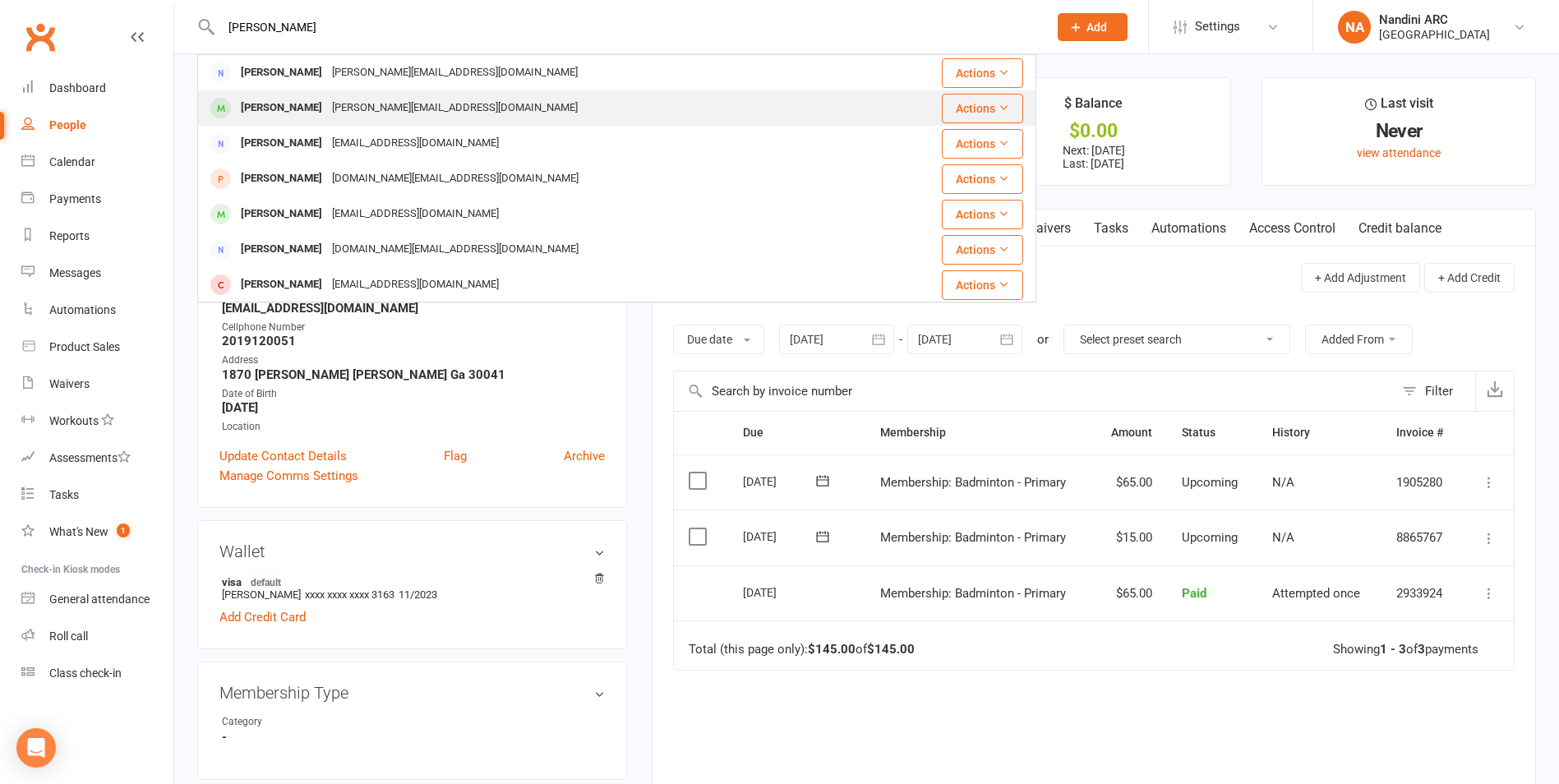
type input "[PERSON_NAME]"
click at [389, 99] on div "[PERSON_NAME][EMAIL_ADDRESS][DOMAIN_NAME]" at bounding box center [455, 108] width 255 height 23
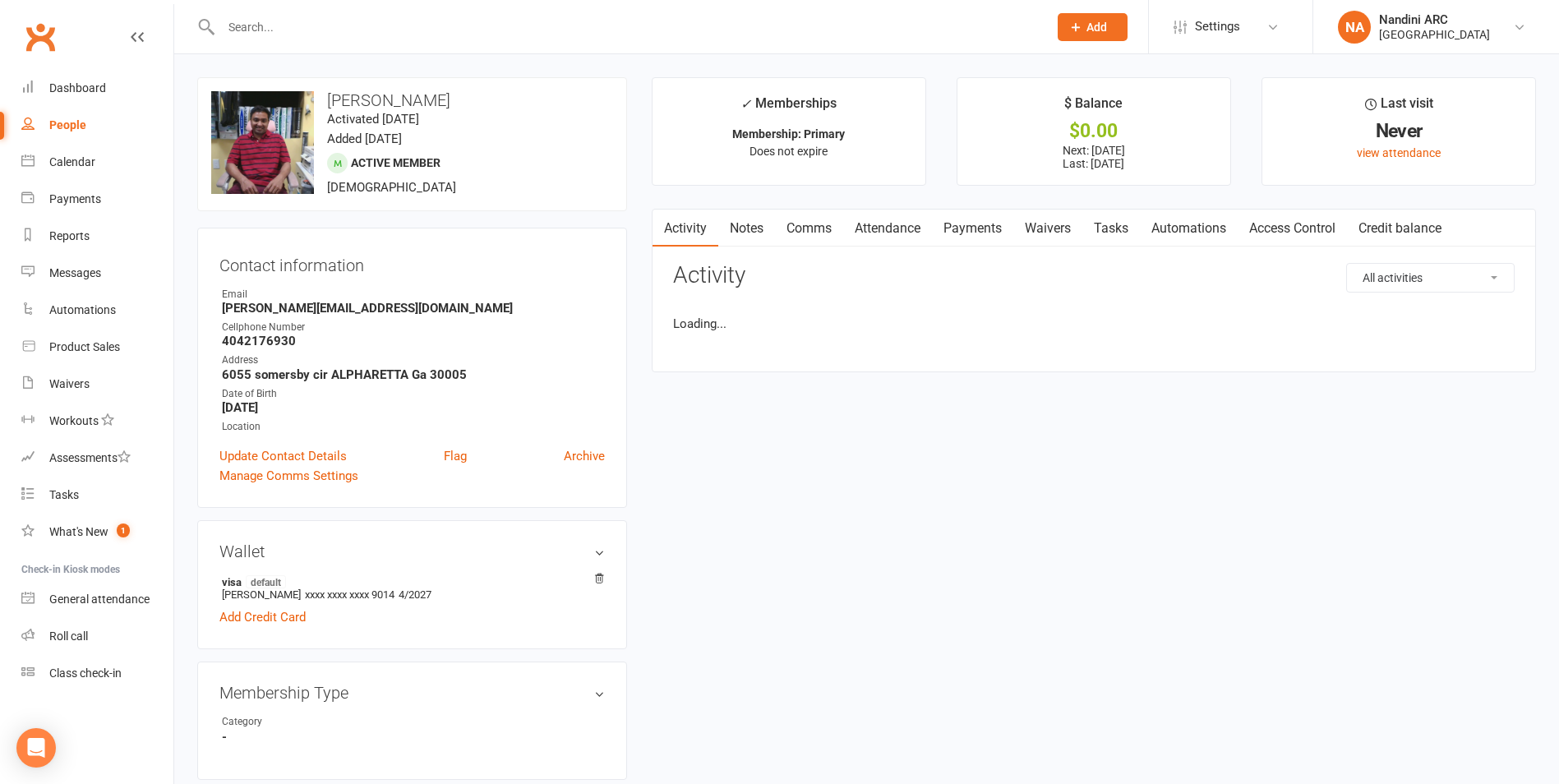
click at [967, 234] on link "Payments" at bounding box center [973, 228] width 81 height 38
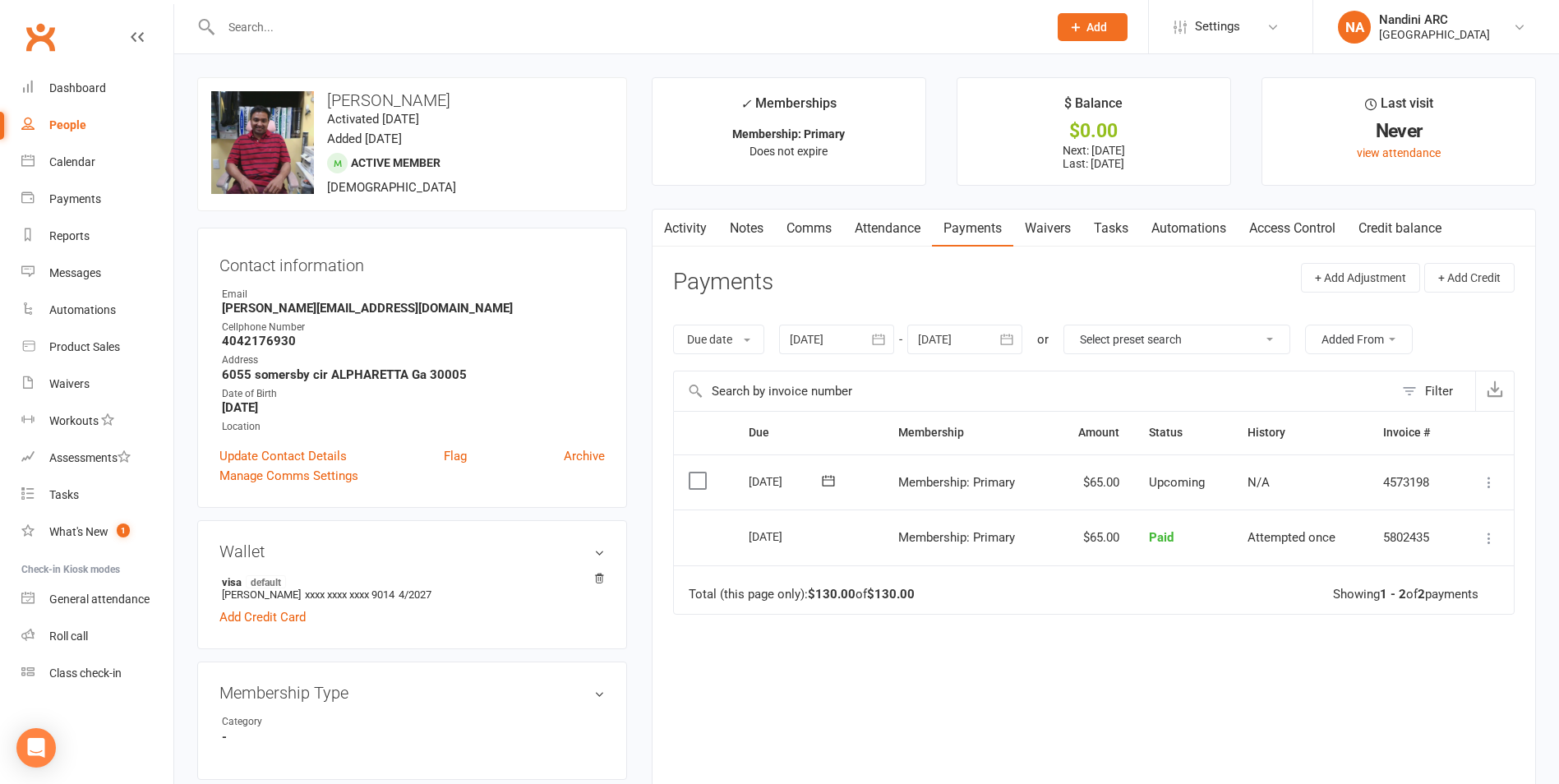
click at [273, 21] on input "text" at bounding box center [626, 27] width 820 height 23
paste input "81840521831"
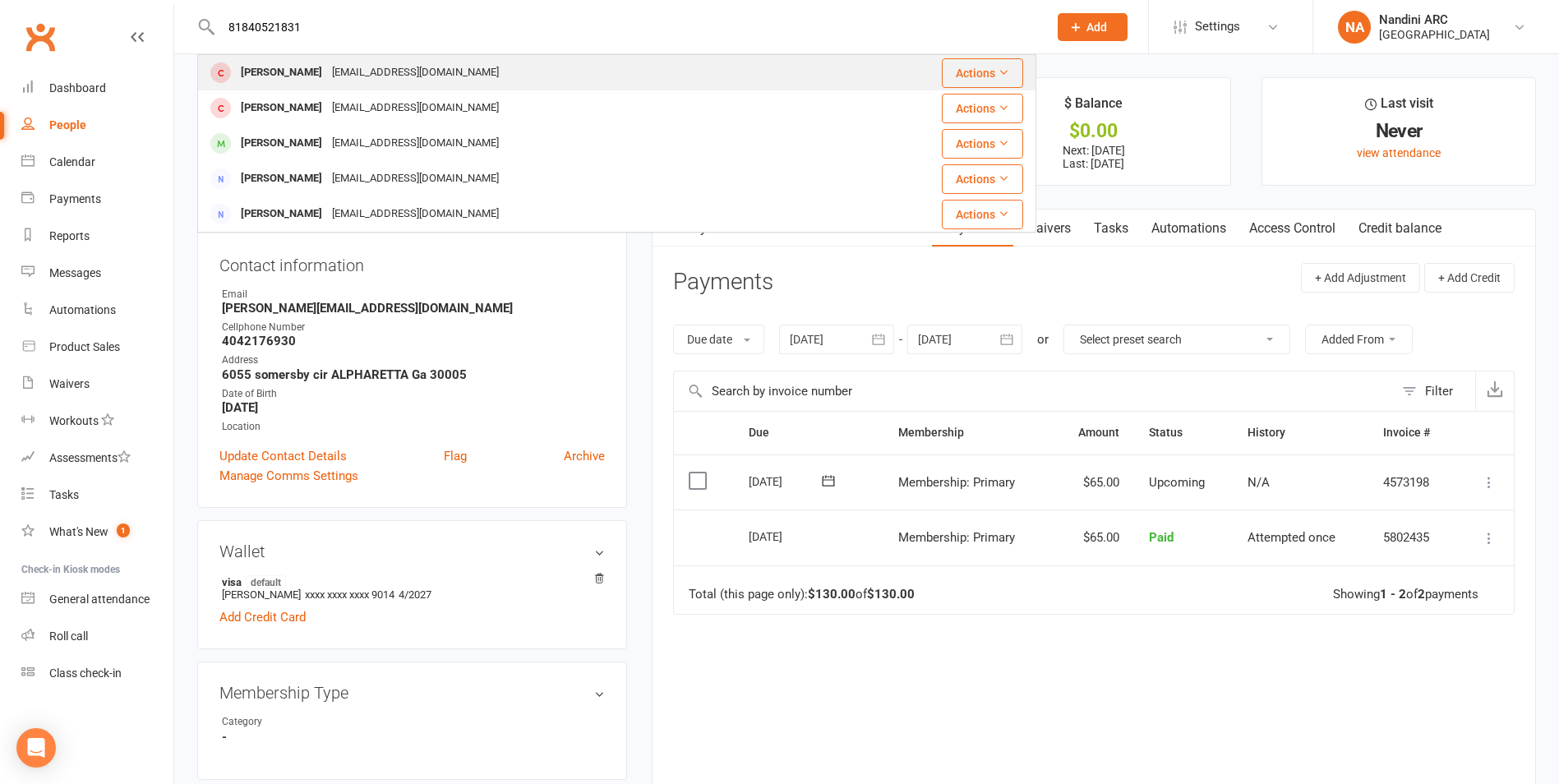
type input "81840521831"
click at [355, 69] on div "[EMAIL_ADDRESS][DOMAIN_NAME]" at bounding box center [416, 72] width 177 height 23
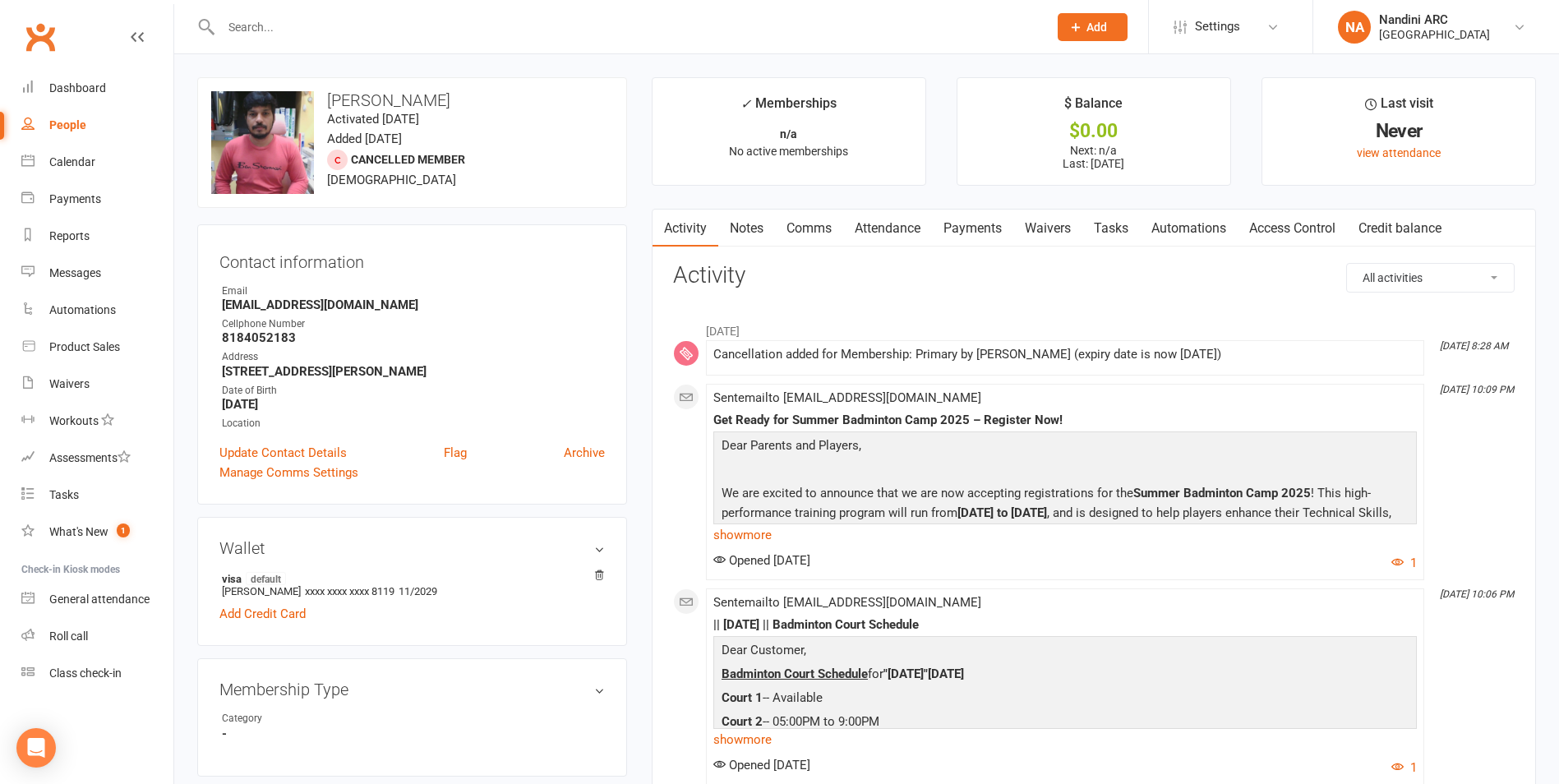
click at [267, 20] on input "text" at bounding box center [626, 27] width 820 height 23
paste input "[PERSON_NAME]"
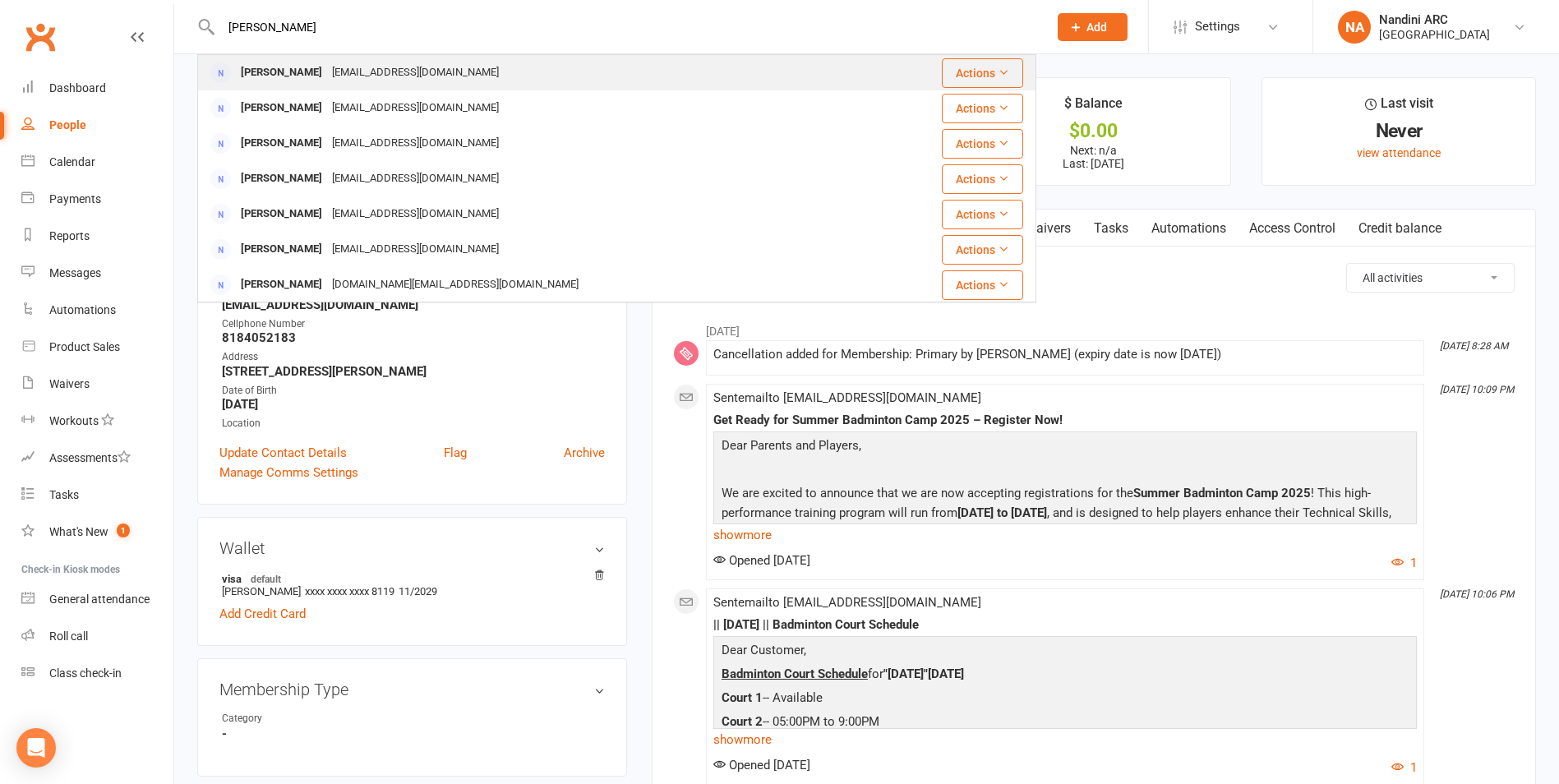
type input "[PERSON_NAME]"
click at [430, 67] on div "[EMAIL_ADDRESS][DOMAIN_NAME]" at bounding box center [416, 72] width 177 height 23
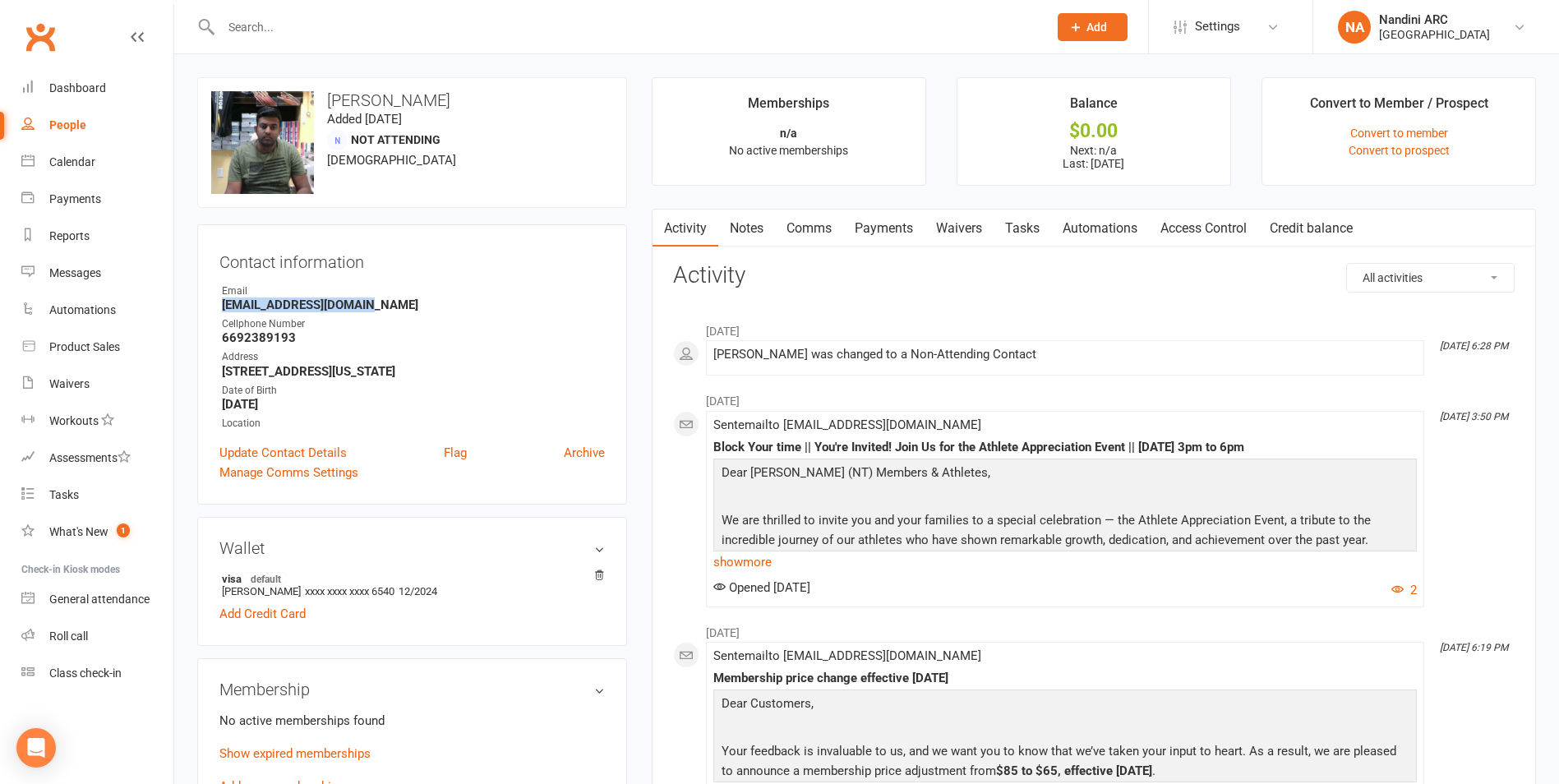
drag, startPoint x: 217, startPoint y: 308, endPoint x: 374, endPoint y: 306, distance: 157.0
click at [374, 306] on div "Contact information Owner Email [EMAIL_ADDRESS][DOMAIN_NAME] Cellphone Number […" at bounding box center [412, 364] width 429 height 281
copy strong "[EMAIL_ADDRESS][DOMAIN_NAME]"
click at [415, 254] on h3 "Contact information" at bounding box center [411, 258] width 385 height 24
click at [302, 22] on input "text" at bounding box center [626, 27] width 820 height 23
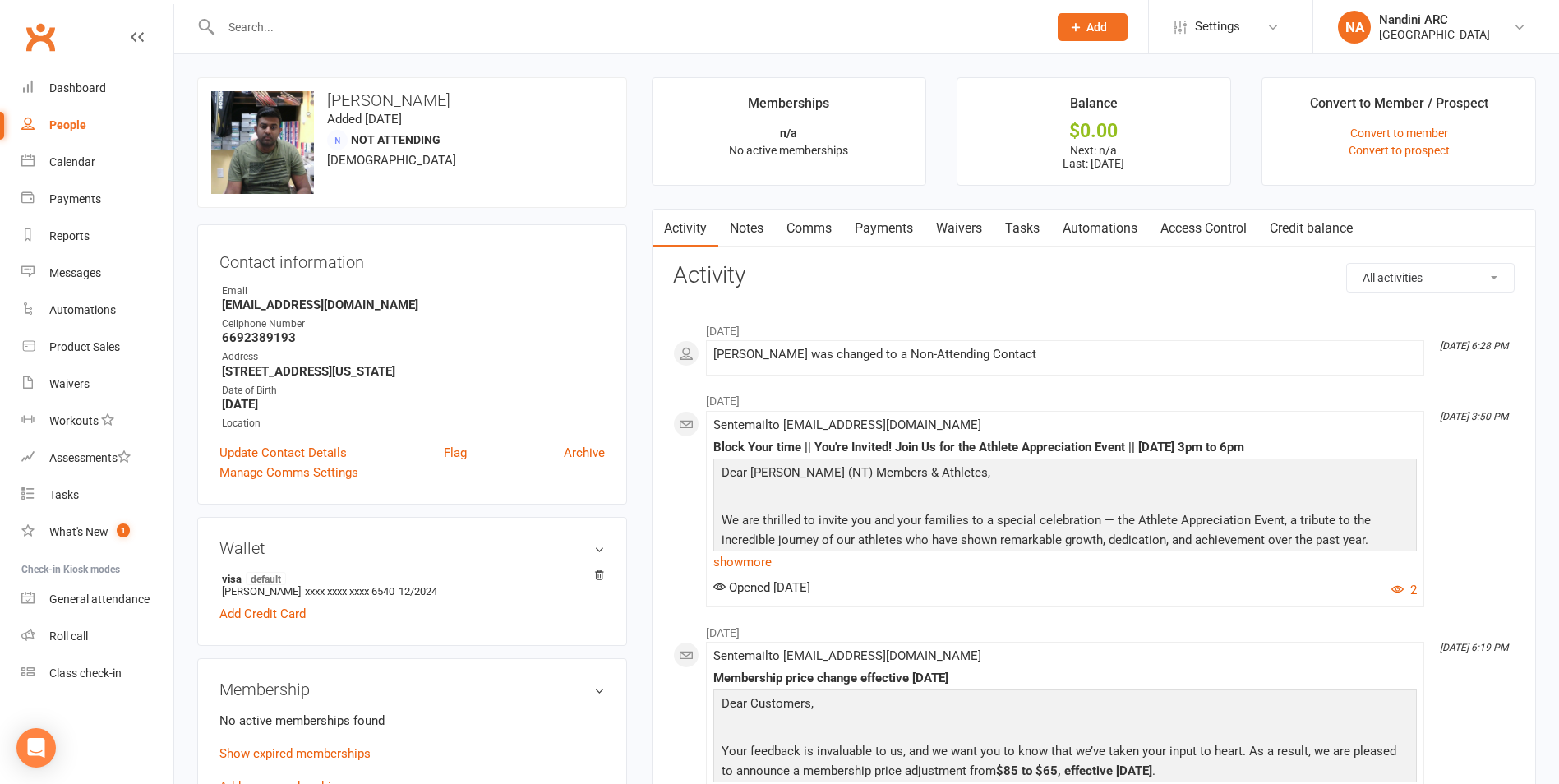
paste input "[PERSON_NAME]"
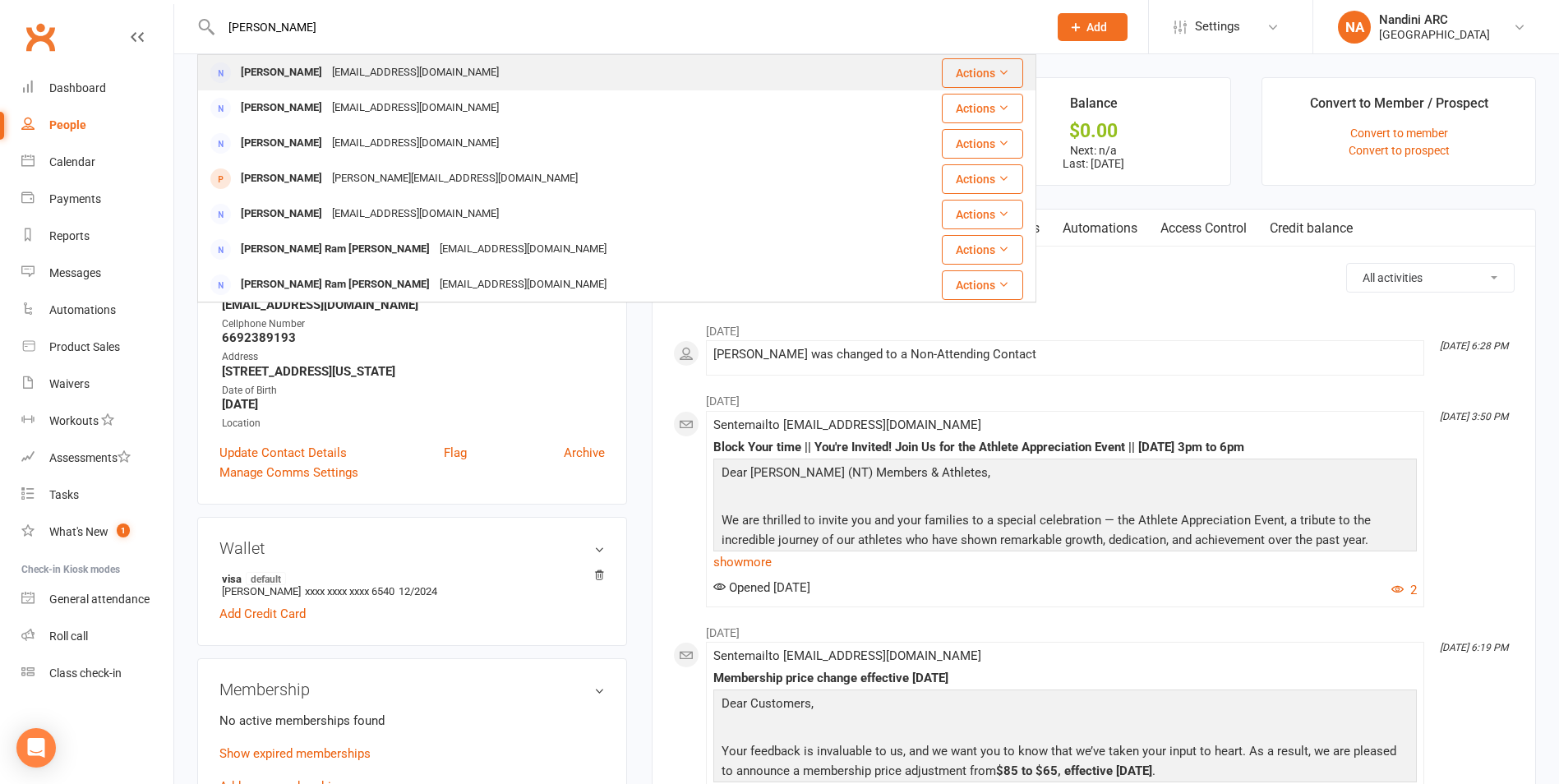
type input "[PERSON_NAME]"
click at [262, 75] on div "[PERSON_NAME]" at bounding box center [281, 72] width 91 height 23
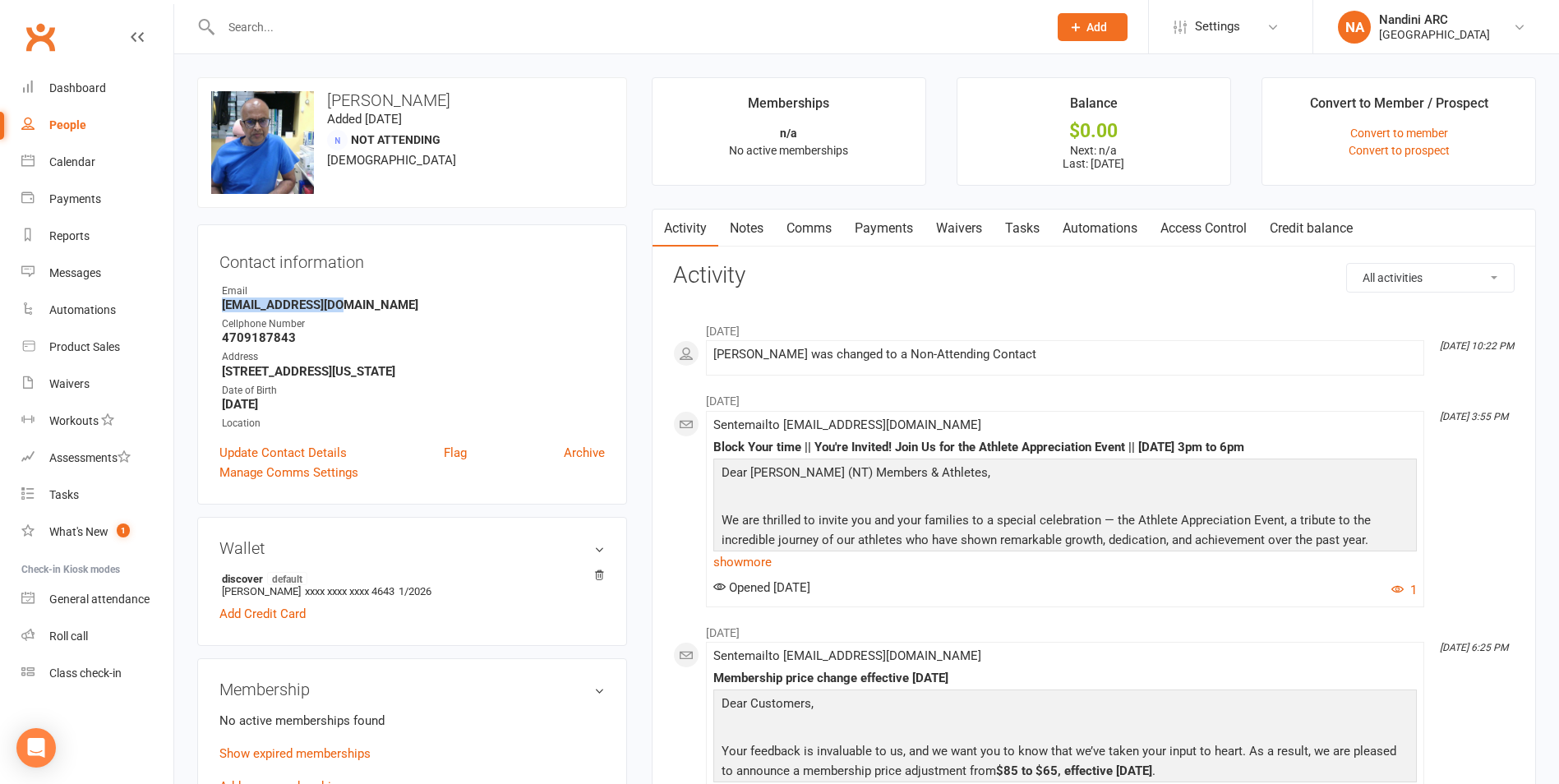
drag, startPoint x: 205, startPoint y: 303, endPoint x: 355, endPoint y: 303, distance: 150.0
click at [355, 303] on div "Contact information Owner Email [EMAIL_ADDRESS][DOMAIN_NAME] Cellphone Number […" at bounding box center [412, 364] width 429 height 281
copy strong "[EMAIL_ADDRESS][DOMAIN_NAME]"
click at [374, 255] on h3 "Contact information" at bounding box center [411, 258] width 385 height 24
click at [290, 23] on input "text" at bounding box center [626, 27] width 820 height 23
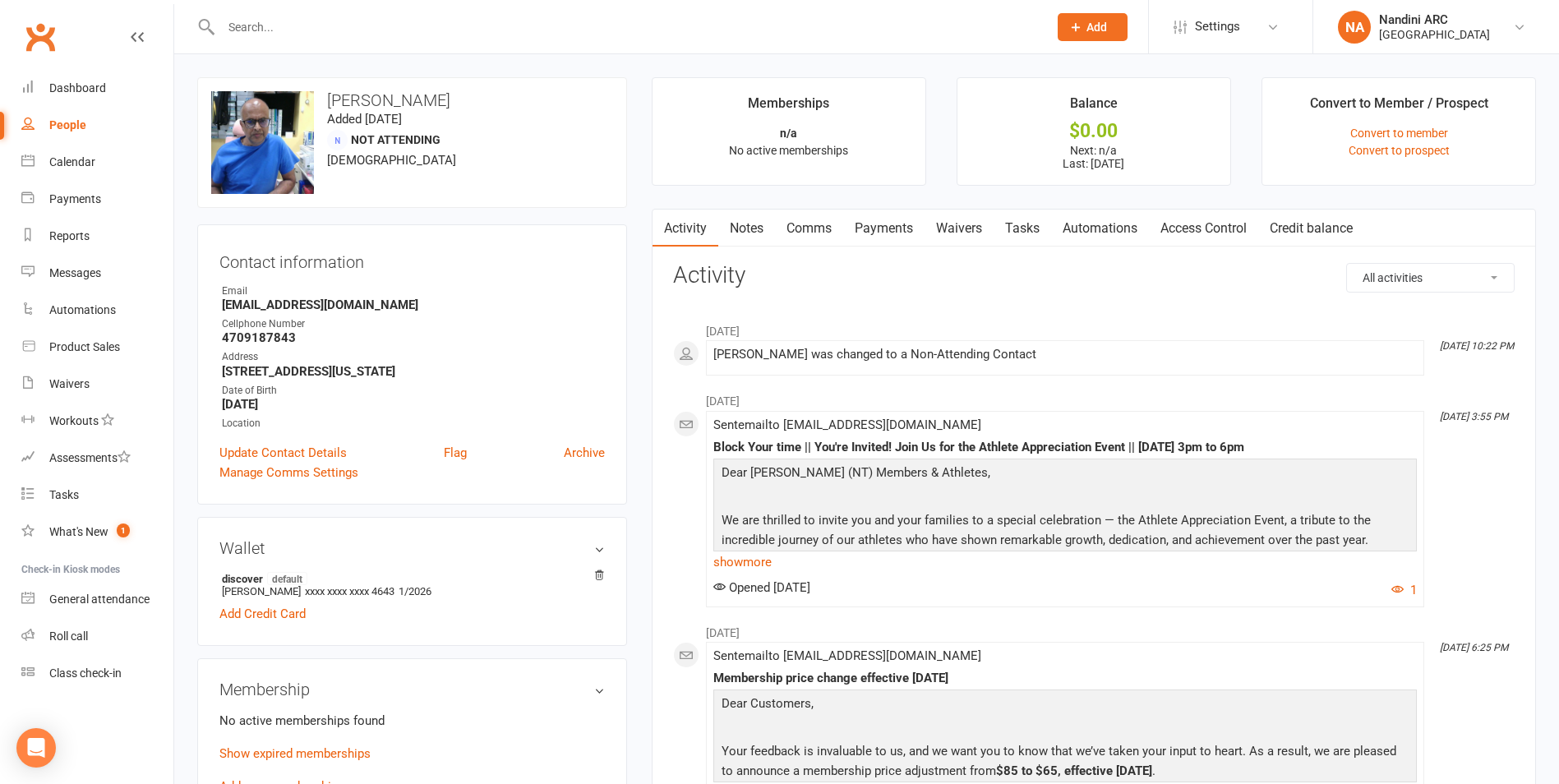
paste input "[PERSON_NAME]"
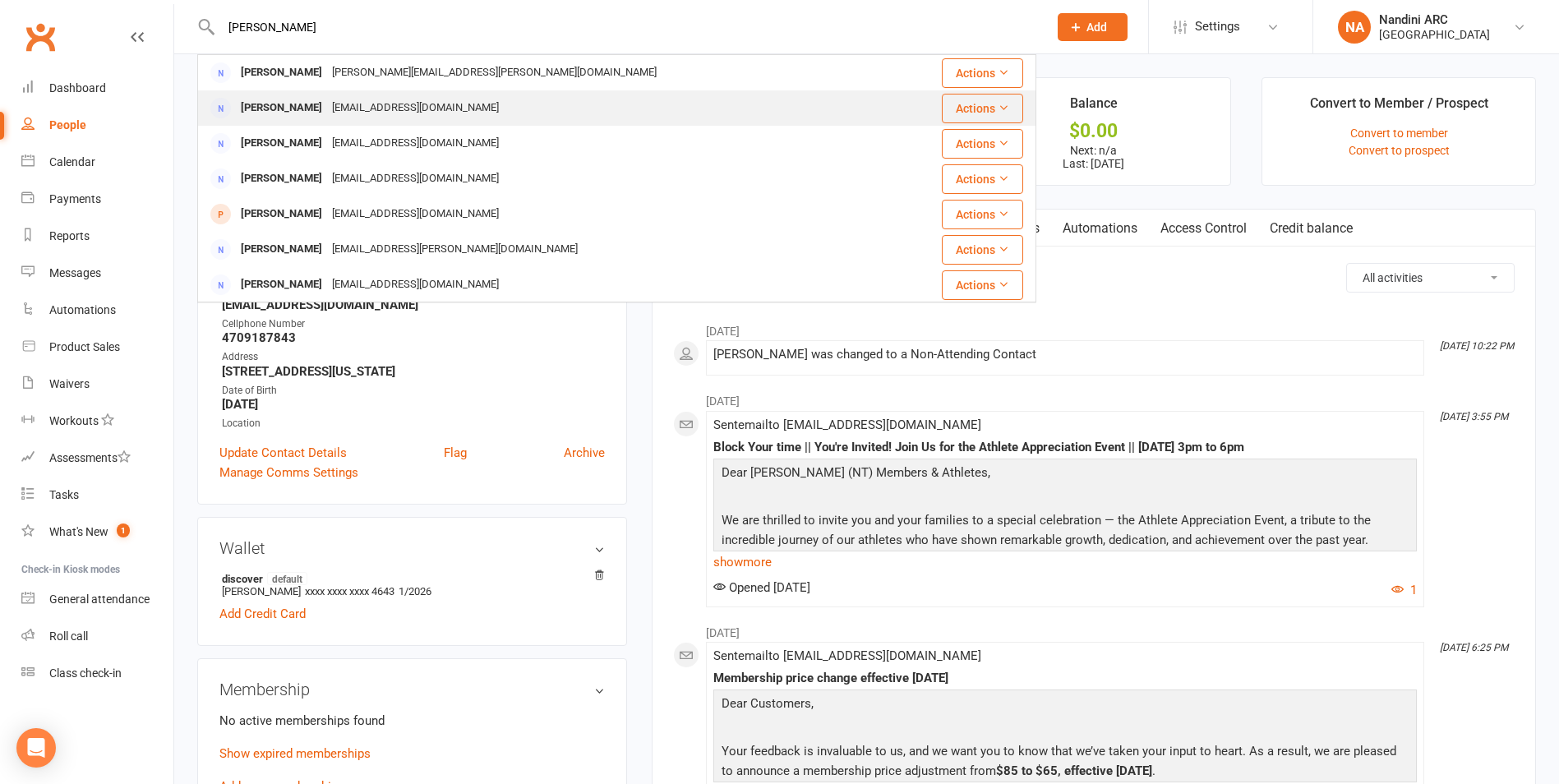
type input "[PERSON_NAME]"
click at [380, 106] on div "[EMAIL_ADDRESS][DOMAIN_NAME]" at bounding box center [416, 108] width 177 height 23
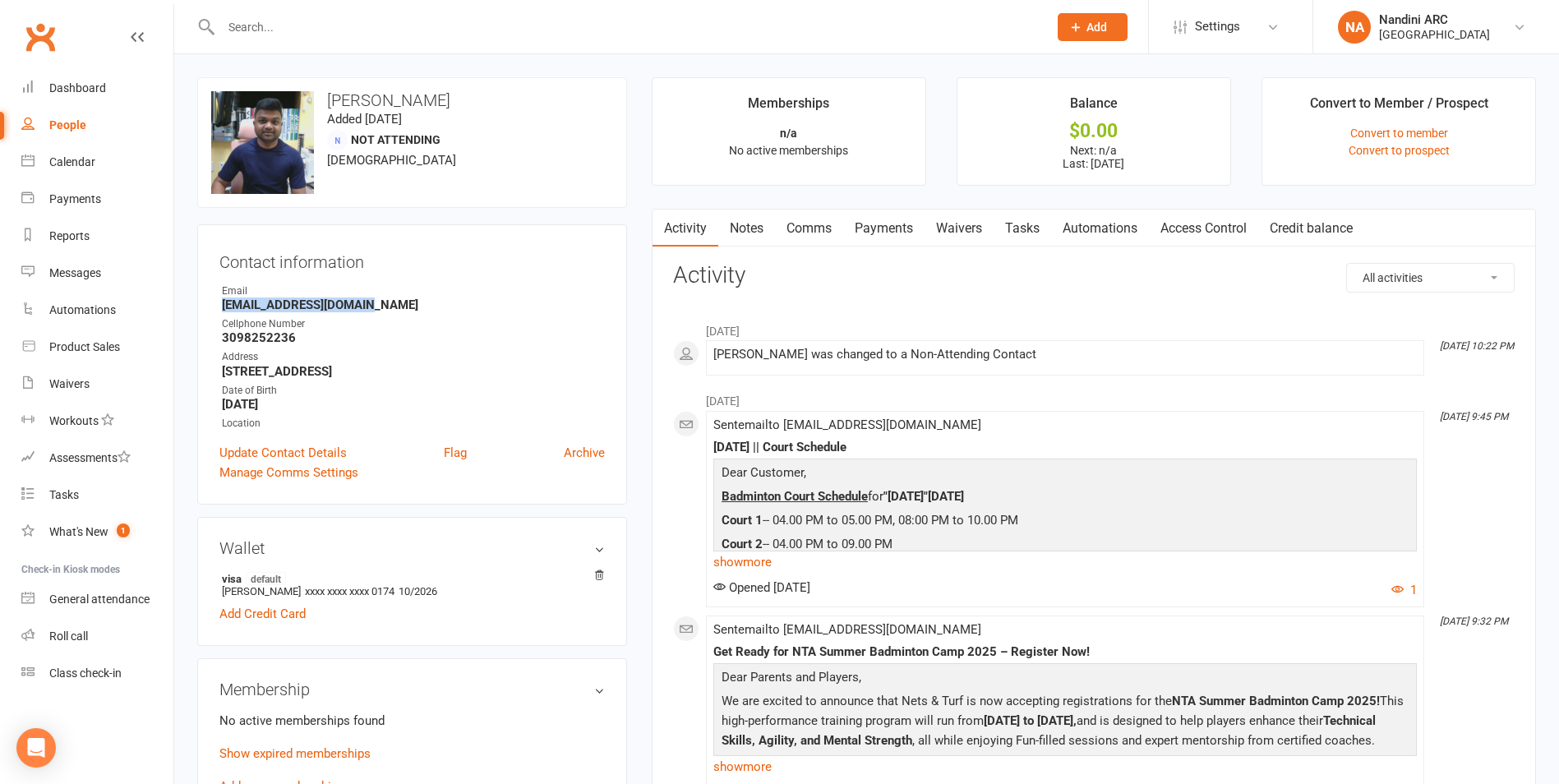
drag, startPoint x: 207, startPoint y: 309, endPoint x: 392, endPoint y: 300, distance: 185.2
click at [392, 300] on div "Contact information Owner Email [EMAIL_ADDRESS][DOMAIN_NAME] Cellphone Number […" at bounding box center [412, 364] width 429 height 281
copy strong "[EMAIL_ADDRESS][DOMAIN_NAME]"
click at [401, 274] on div "Contact information Owner Email [EMAIL_ADDRESS][DOMAIN_NAME] Cellphone Number […" at bounding box center [412, 364] width 429 height 281
click at [337, 21] on input "text" at bounding box center [626, 27] width 820 height 23
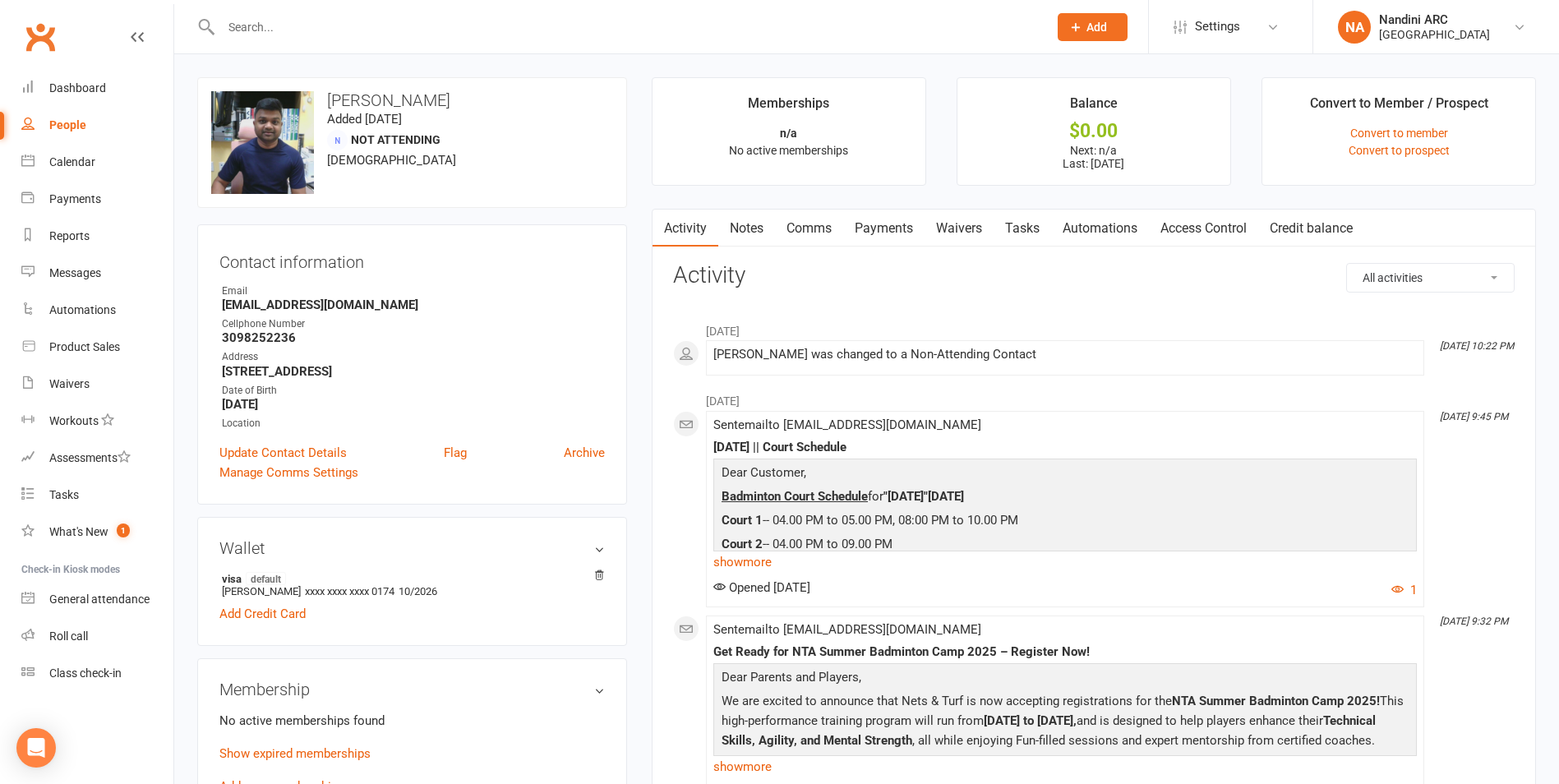
paste input "[PERSON_NAME]"
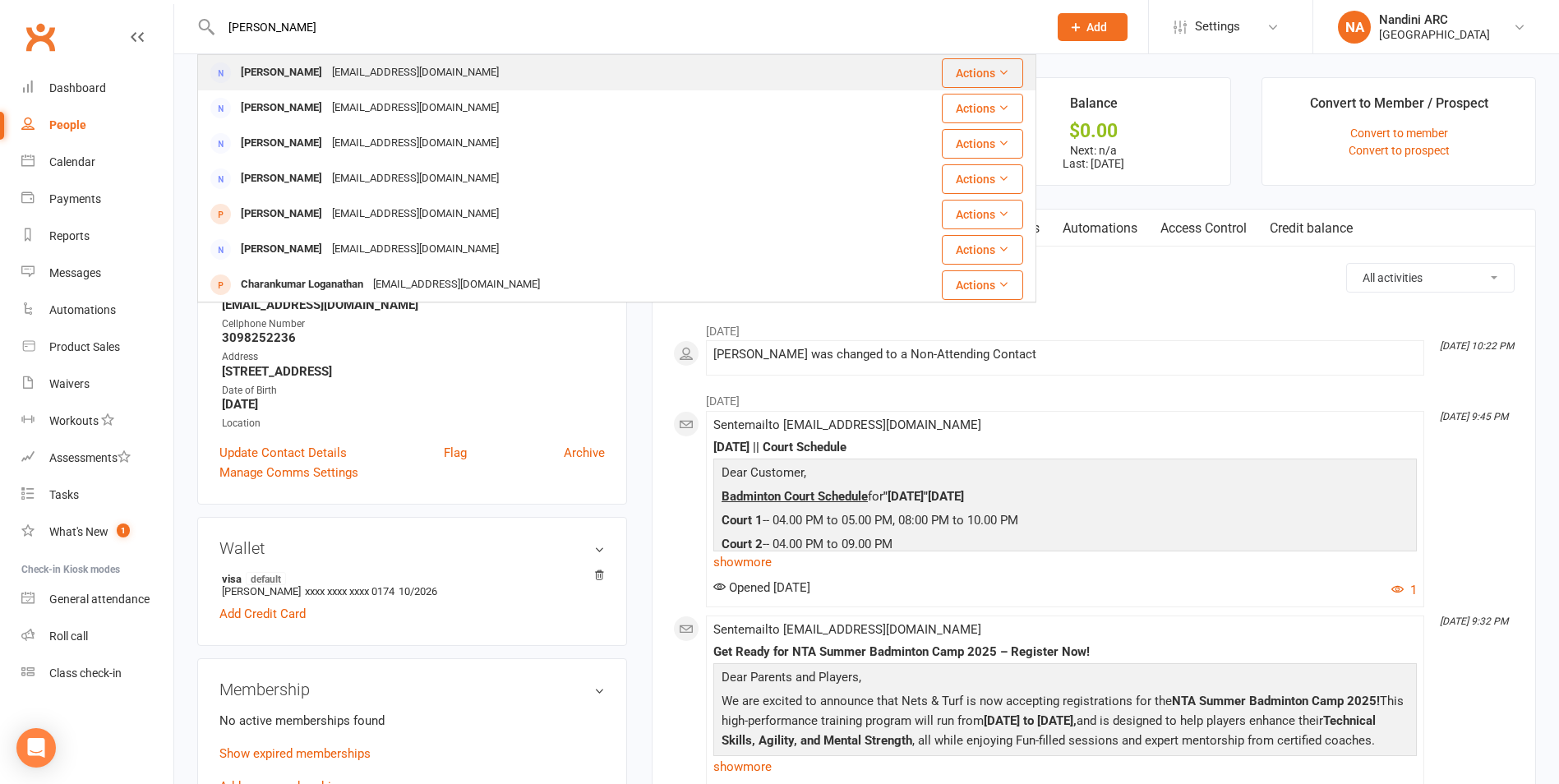
type input "[PERSON_NAME]"
click at [398, 78] on div "[EMAIL_ADDRESS][DOMAIN_NAME]" at bounding box center [416, 72] width 177 height 23
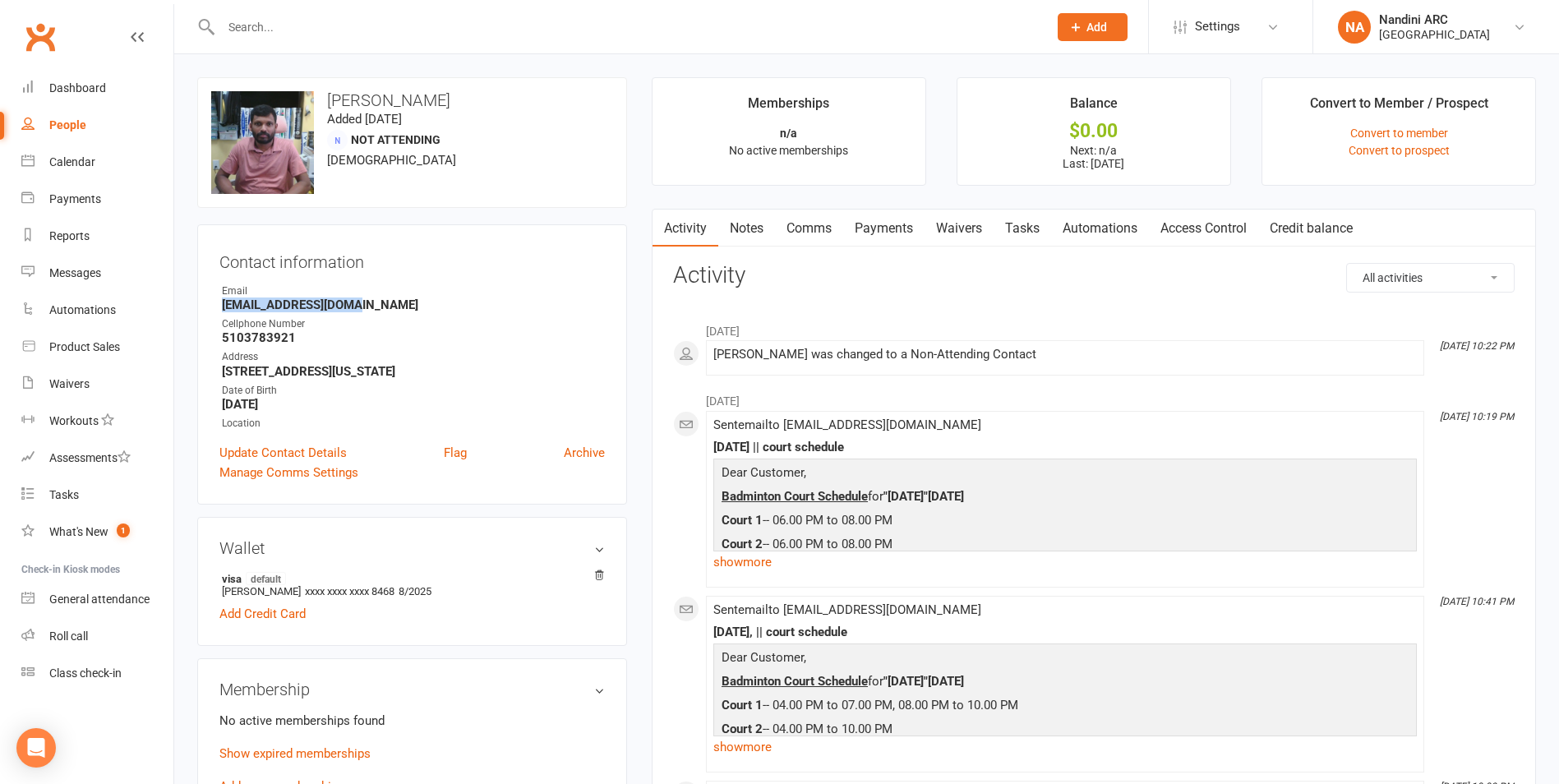
drag, startPoint x: 217, startPoint y: 305, endPoint x: 364, endPoint y: 299, distance: 147.1
click at [364, 299] on div "Contact information Owner Email [EMAIL_ADDRESS][DOMAIN_NAME] Cellphone Number […" at bounding box center [412, 364] width 429 height 281
copy strong "[EMAIL_ADDRESS][DOMAIN_NAME]"
click at [391, 287] on div "Email" at bounding box center [413, 291] width 383 height 15
click at [282, 22] on input "text" at bounding box center [626, 27] width 820 height 23
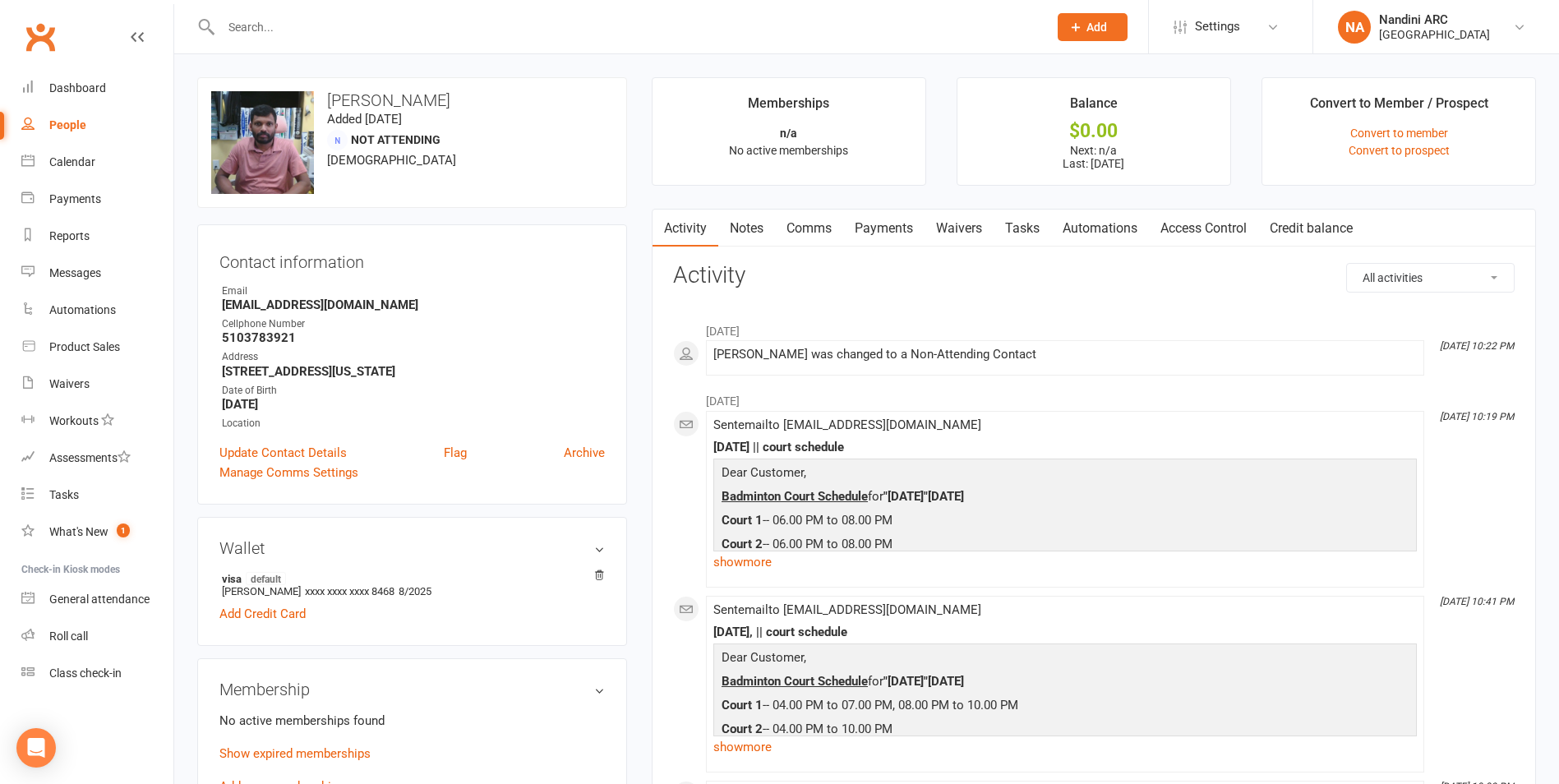
paste input "[PERSON_NAME]"
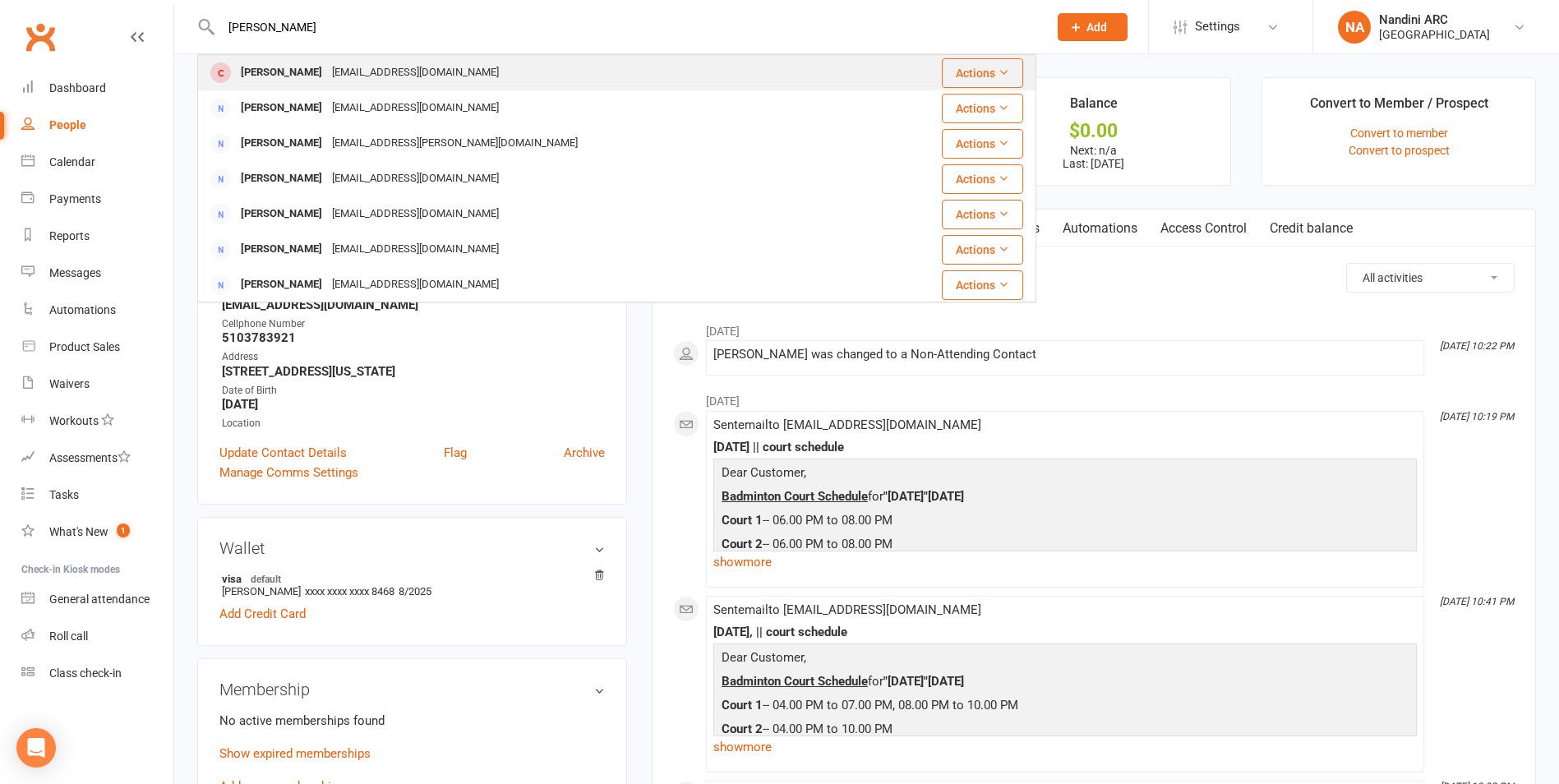
type input "[PERSON_NAME]"
click at [393, 67] on div "[EMAIL_ADDRESS][DOMAIN_NAME]" at bounding box center [416, 72] width 177 height 23
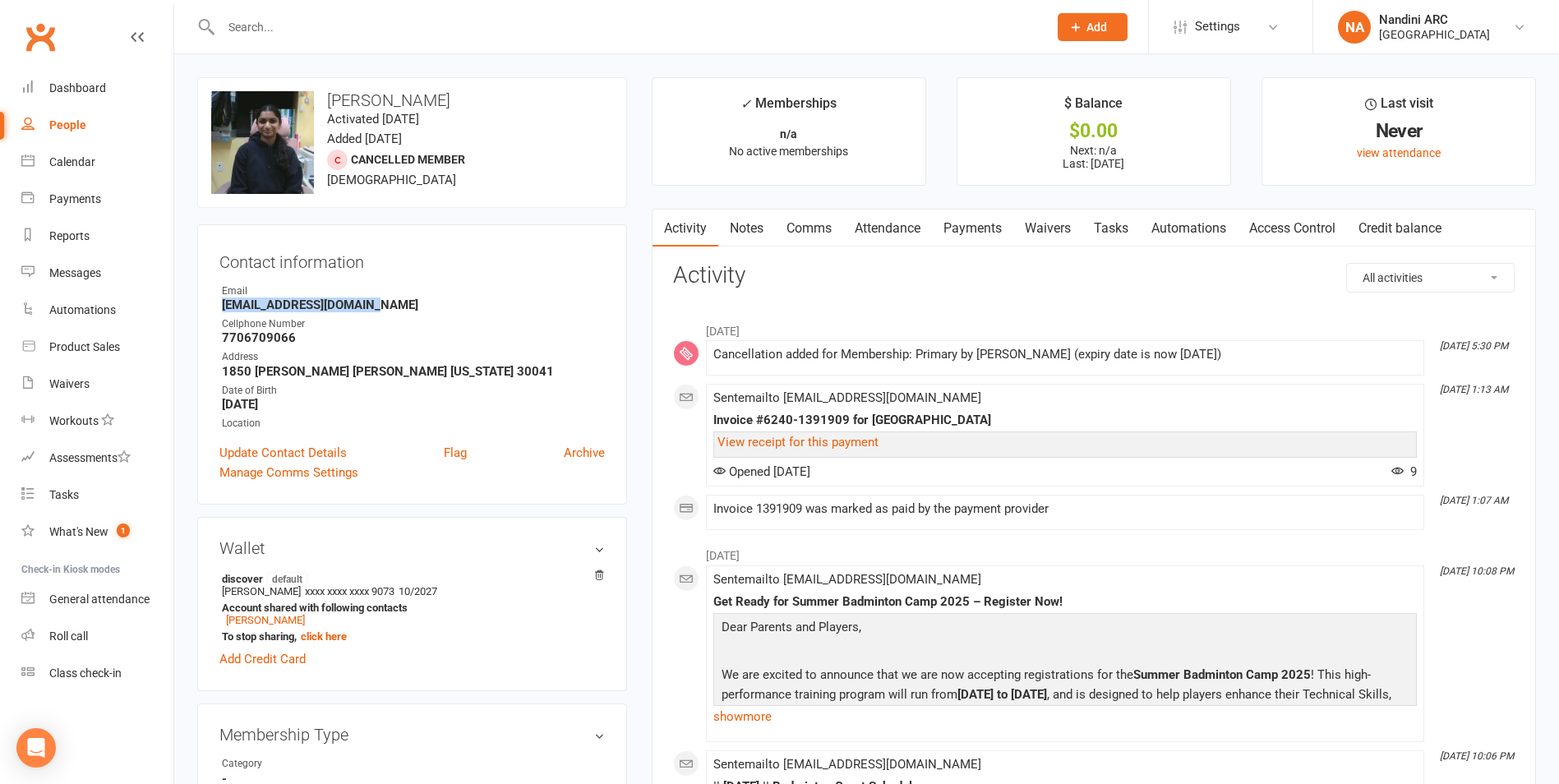
drag, startPoint x: 320, startPoint y: 300, endPoint x: 364, endPoint y: 300, distance: 44.0
click at [364, 300] on div "Contact information Owner Email [EMAIL_ADDRESS][DOMAIN_NAME] Cellphone Number […" at bounding box center [412, 364] width 429 height 281
click at [474, 251] on h3 "Contact information" at bounding box center [411, 258] width 385 height 24
click at [312, 26] on input "text" at bounding box center [626, 27] width 820 height 23
paste input "[PERSON_NAME] [PERSON_NAME]"
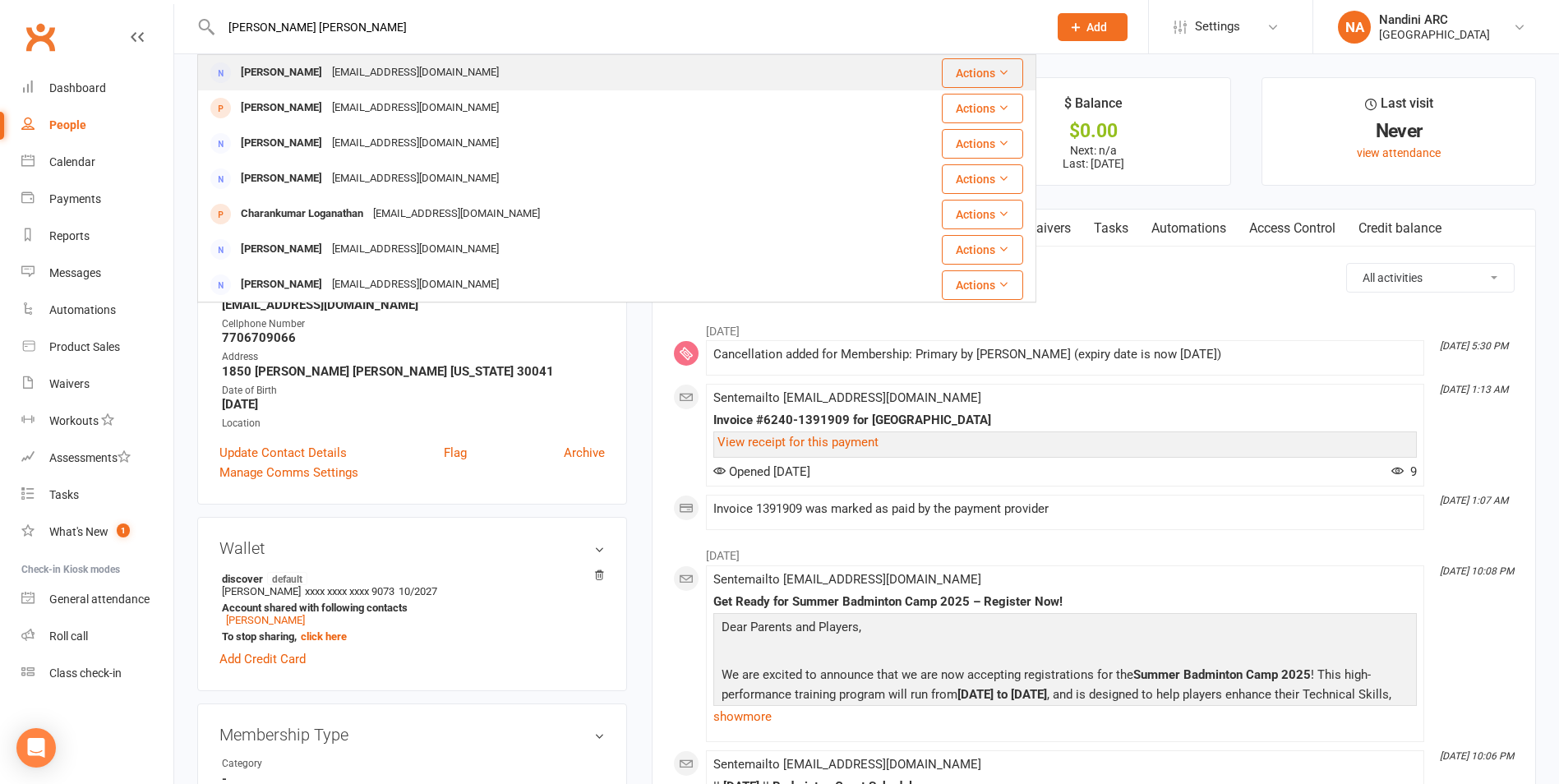
type input "[PERSON_NAME] [PERSON_NAME]"
click at [408, 75] on div "[EMAIL_ADDRESS][DOMAIN_NAME]" at bounding box center [416, 72] width 177 height 23
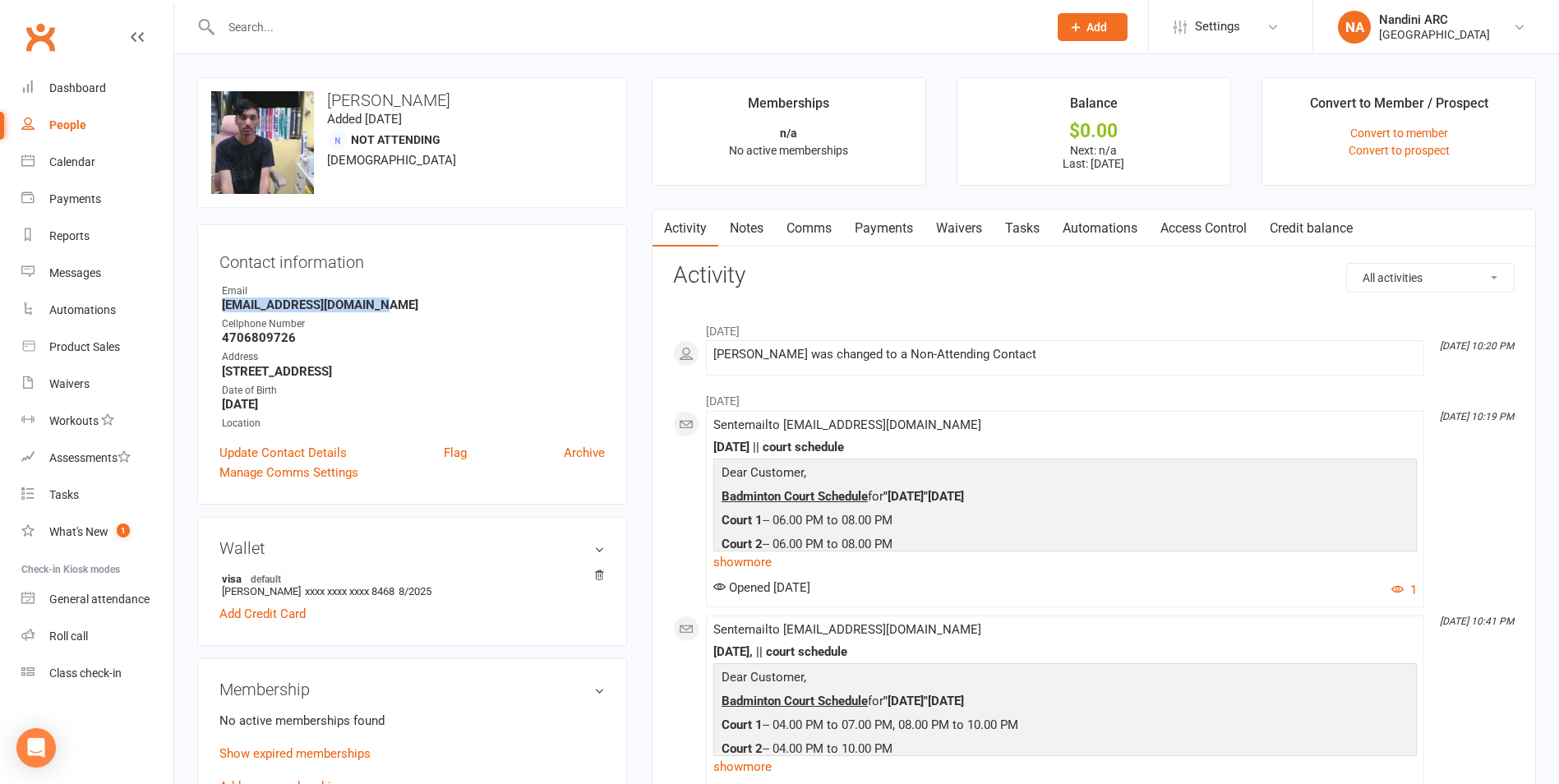
drag, startPoint x: 208, startPoint y: 302, endPoint x: 392, endPoint y: 306, distance: 184.0
click at [392, 306] on div "Contact information Owner Email [EMAIL_ADDRESS][DOMAIN_NAME] Cellphone Number […" at bounding box center [412, 364] width 429 height 281
copy strong "[EMAIL_ADDRESS][DOMAIN_NAME]"
click at [397, 279] on div "Contact information Owner Email [EMAIL_ADDRESS][DOMAIN_NAME] Cellphone Number […" at bounding box center [412, 364] width 429 height 281
click at [299, 30] on input "text" at bounding box center [626, 27] width 820 height 23
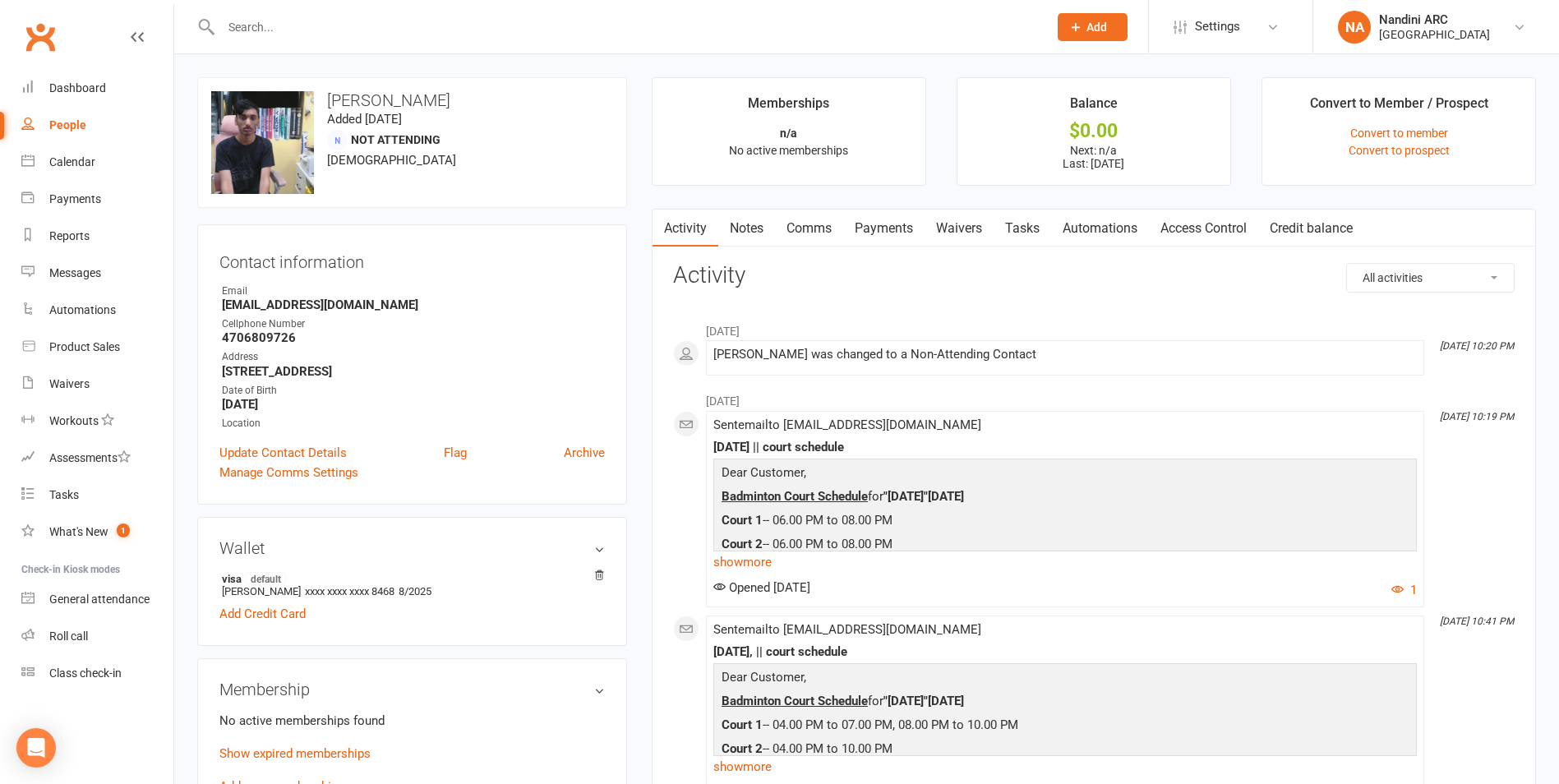
paste input "[EMAIL_ADDRESS][DOMAIN_NAME]"
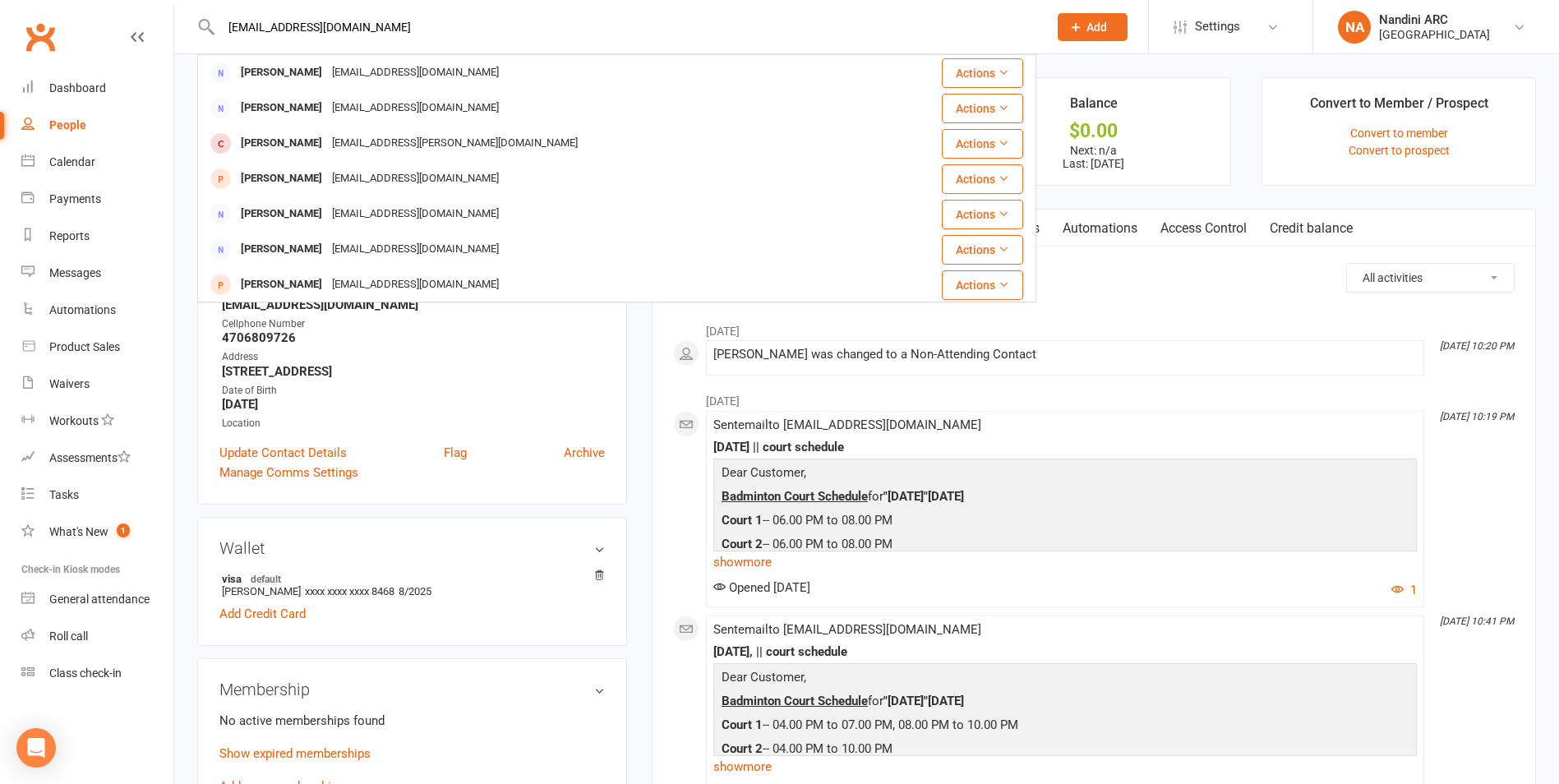
drag, startPoint x: 354, startPoint y: 27, endPoint x: 226, endPoint y: 23, distance: 128.1
click at [227, 23] on input "[EMAIL_ADDRESS][DOMAIN_NAME]" at bounding box center [626, 27] width 820 height 23
paste input "[PERSON_NAME]"
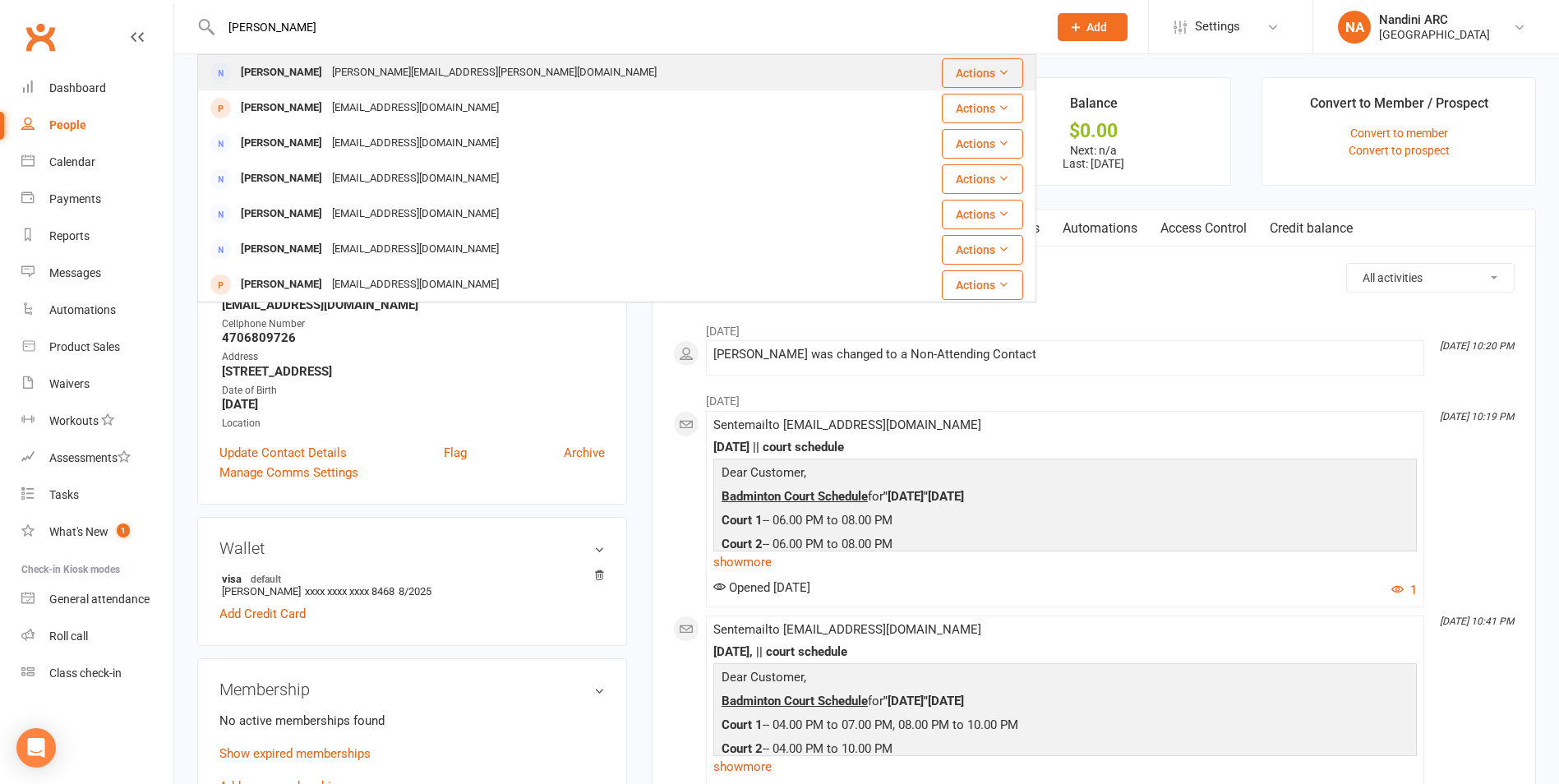
type input "[PERSON_NAME]"
click at [388, 76] on div "[PERSON_NAME][EMAIL_ADDRESS][PERSON_NAME][DOMAIN_NAME]" at bounding box center [494, 72] width 335 height 23
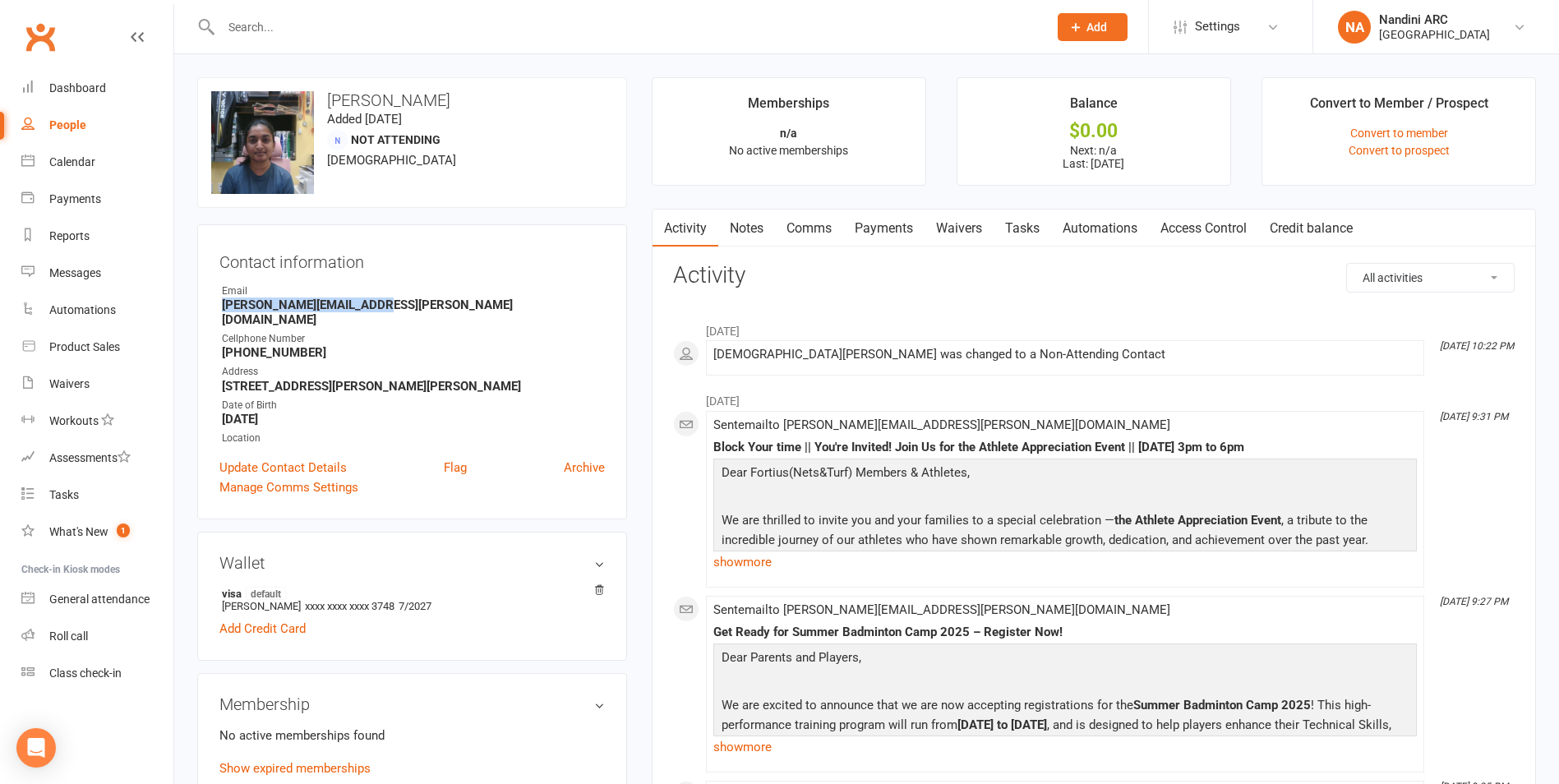
drag, startPoint x: 210, startPoint y: 305, endPoint x: 430, endPoint y: 300, distance: 220.1
click at [430, 300] on div "Contact information Owner Email [PERSON_NAME][EMAIL_ADDRESS][PERSON_NAME][DOMAI…" at bounding box center [412, 372] width 429 height 295
copy strong "[PERSON_NAME][EMAIL_ADDRESS][PERSON_NAME][DOMAIN_NAME]"
click at [534, 304] on strong "[PERSON_NAME][EMAIL_ADDRESS][PERSON_NAME][DOMAIN_NAME]" at bounding box center [413, 312] width 383 height 30
click at [318, 32] on input "text" at bounding box center [626, 27] width 820 height 23
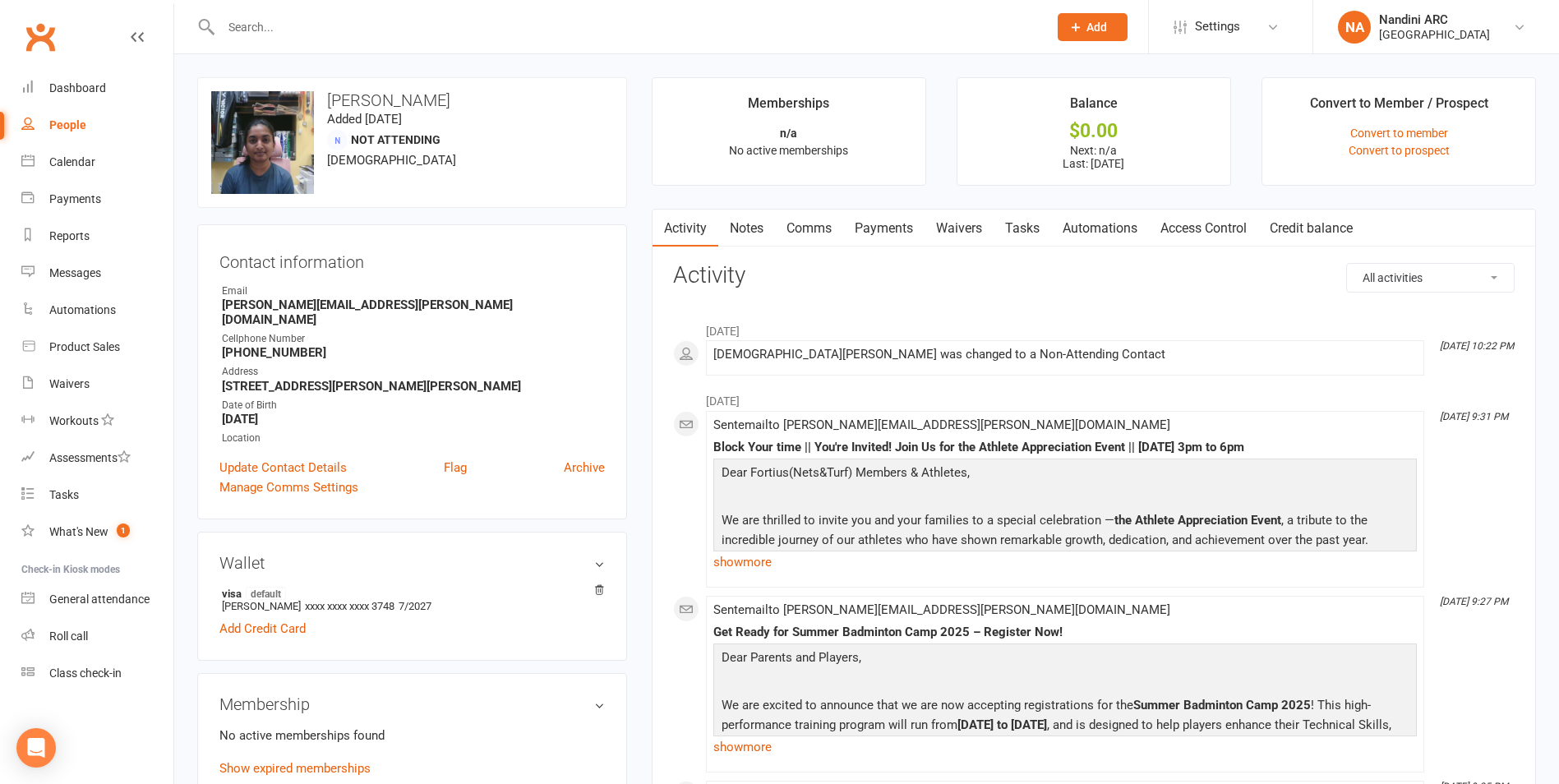
paste input "[PERSON_NAME]"
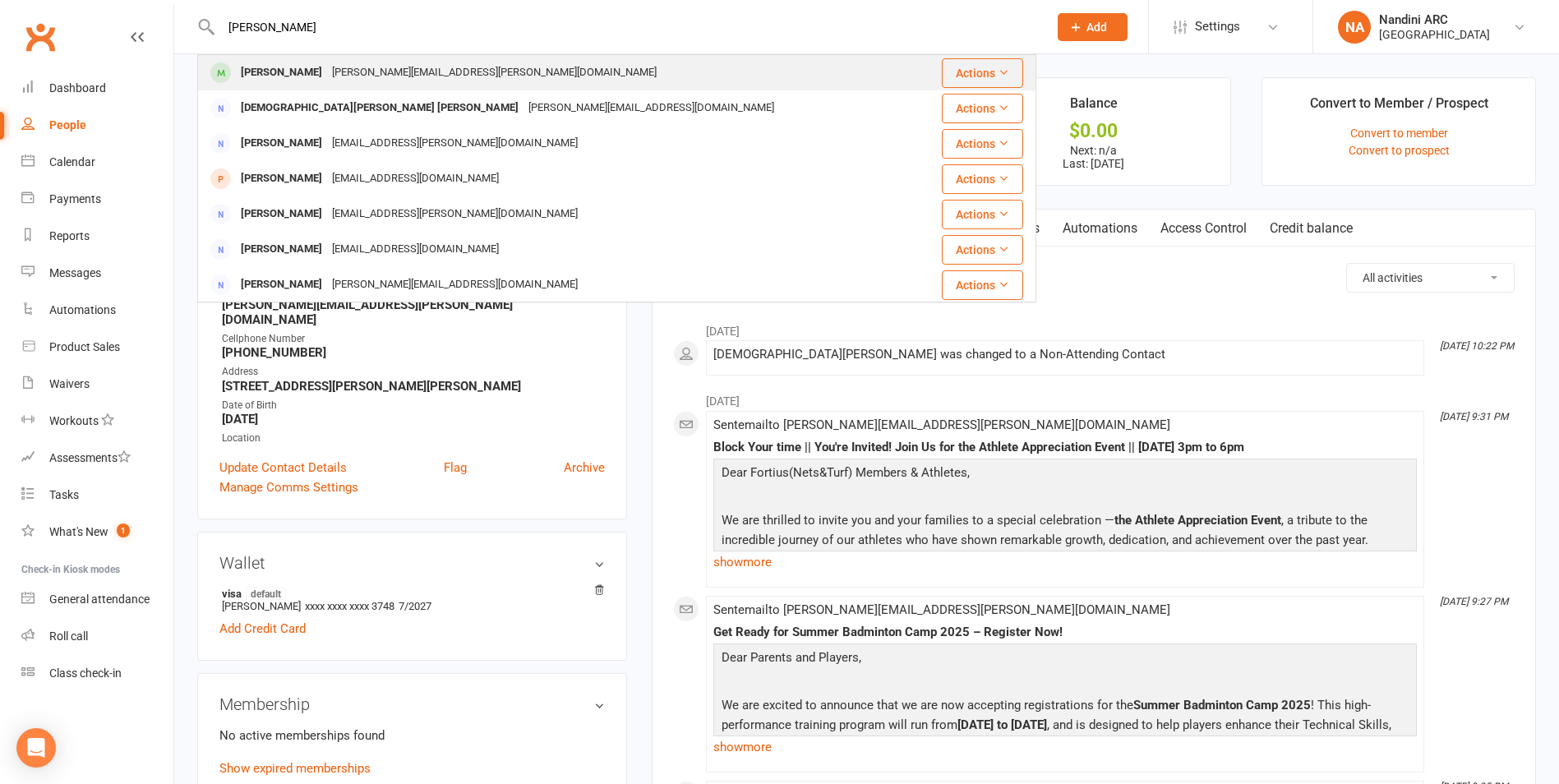
type input "[PERSON_NAME]"
click at [339, 69] on div "[PERSON_NAME][EMAIL_ADDRESS][PERSON_NAME][DOMAIN_NAME]" at bounding box center [494, 72] width 335 height 23
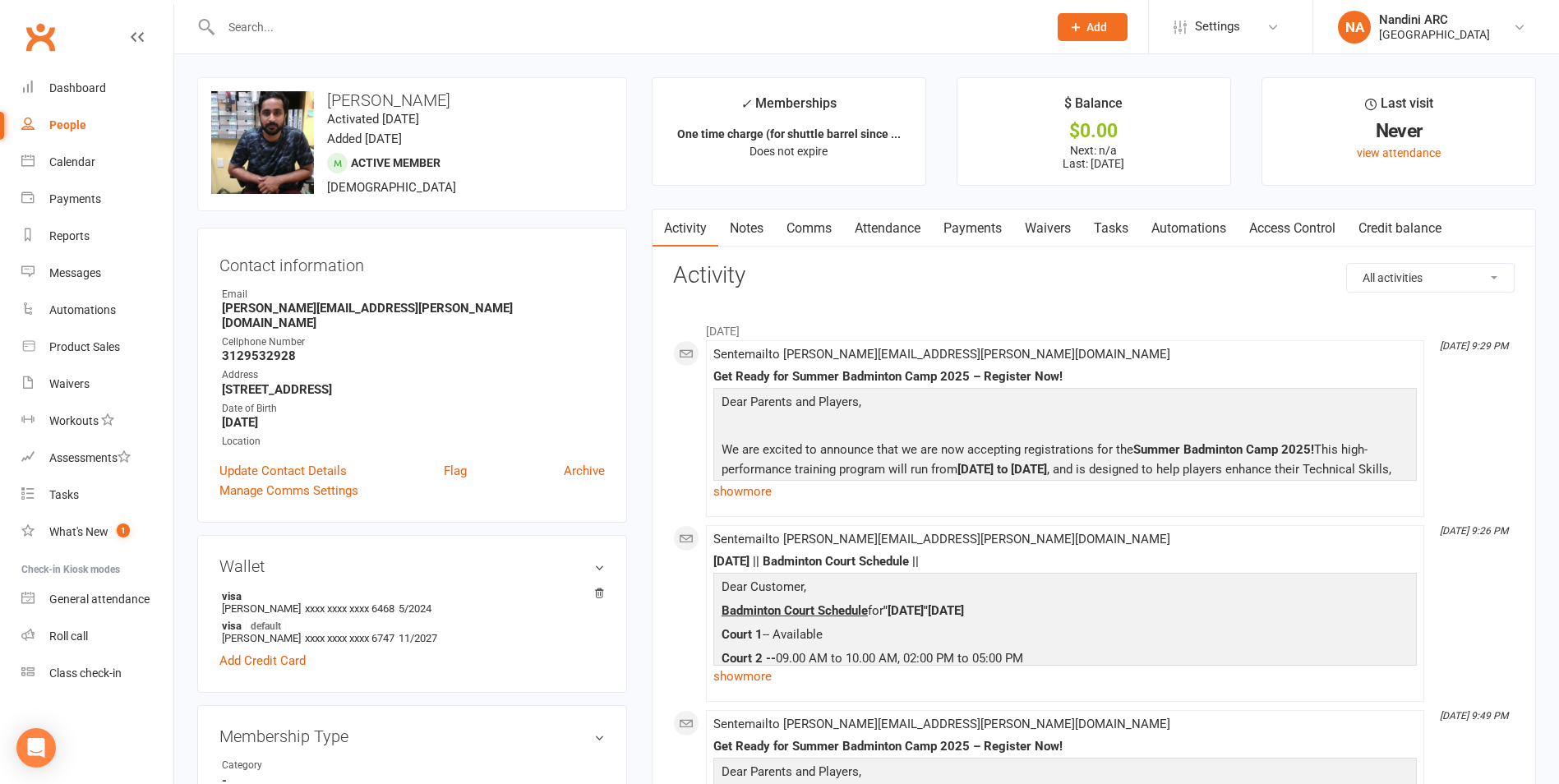
click at [976, 226] on link "Payments" at bounding box center [973, 228] width 81 height 38
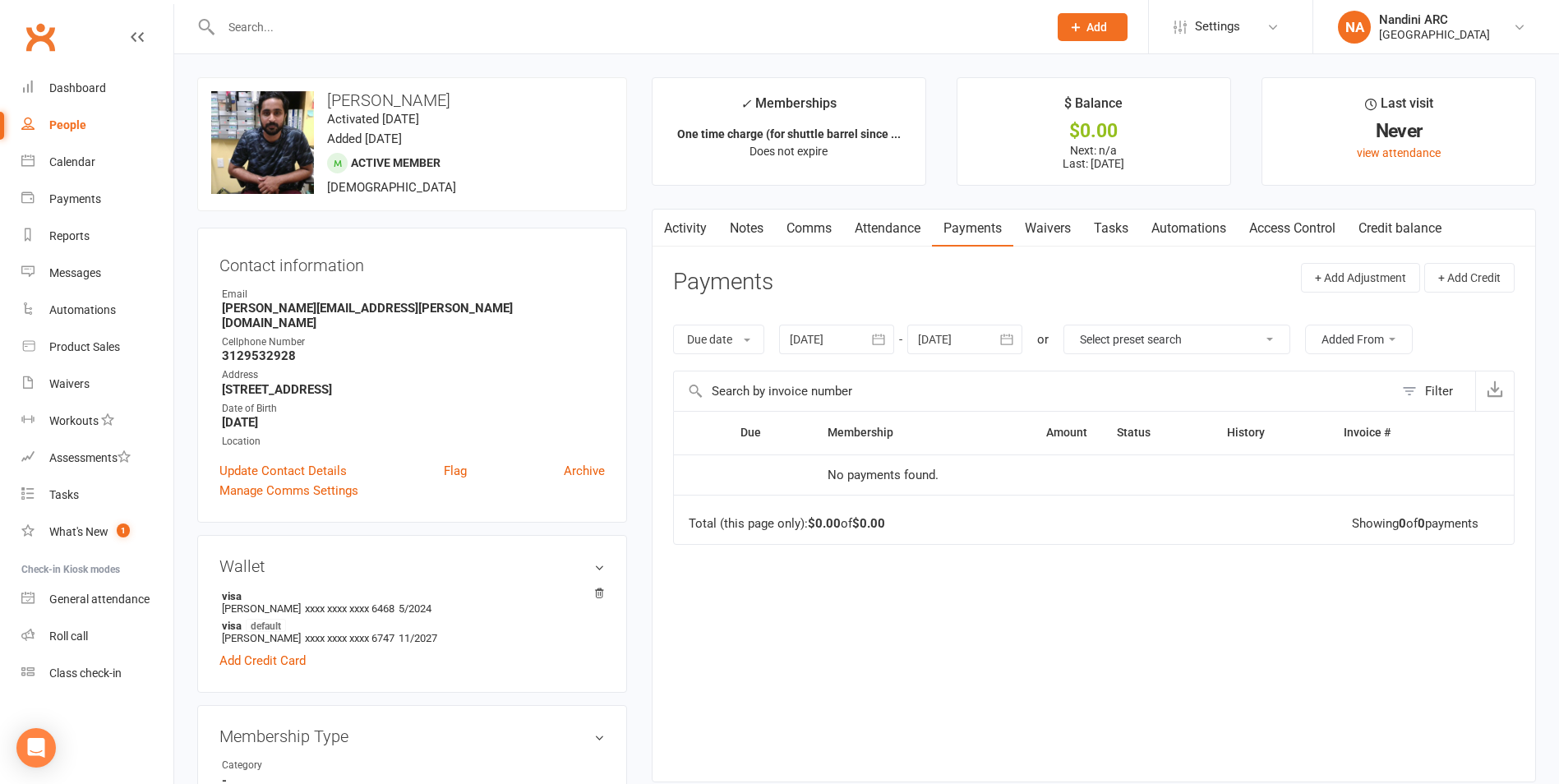
click at [881, 338] on icon "button" at bounding box center [879, 340] width 13 height 11
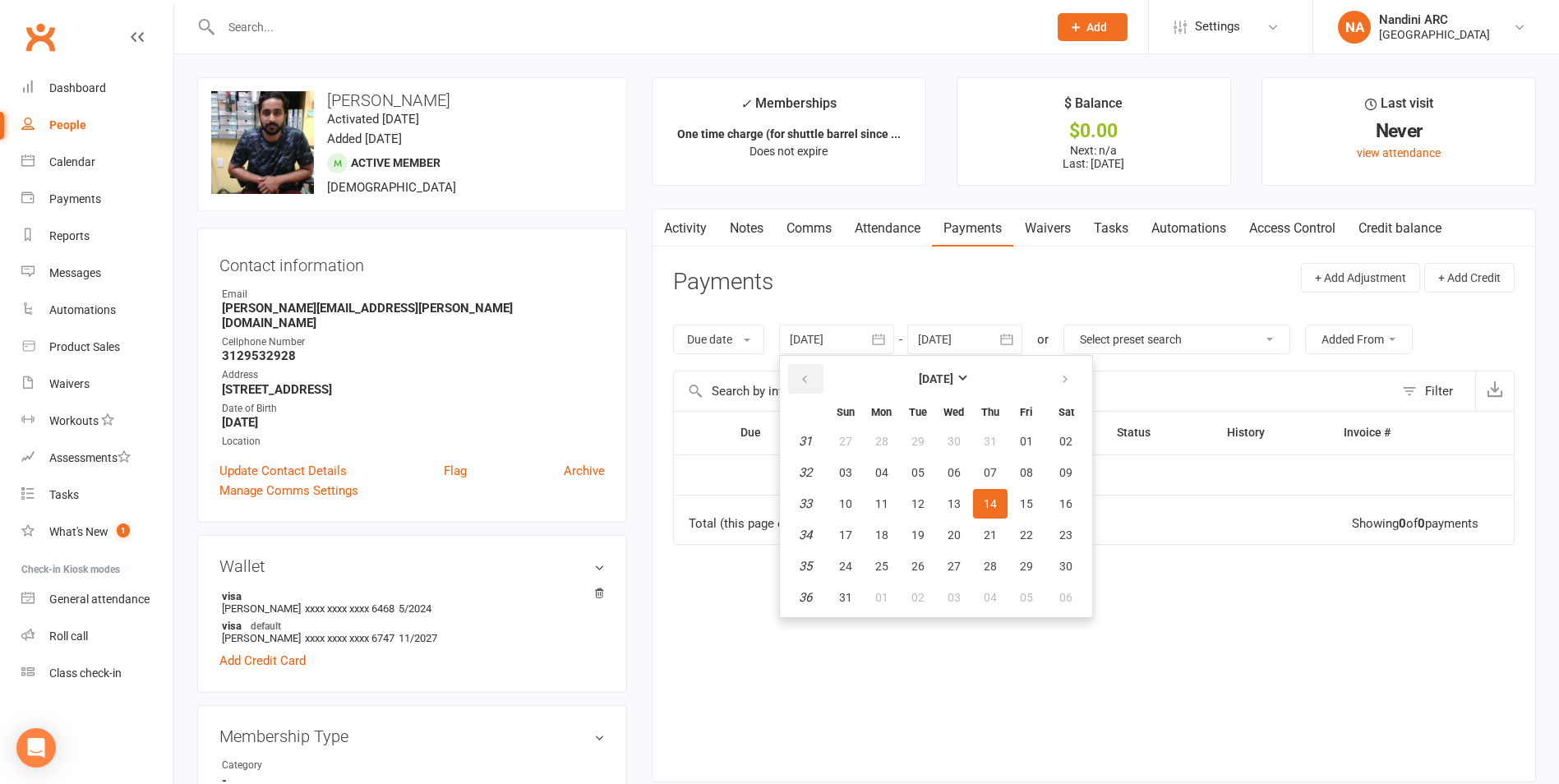
click at [810, 374] on icon "button" at bounding box center [804, 380] width 12 height 14
click at [895, 447] on button "30" at bounding box center [881, 441] width 34 height 30
type input "[DATE]"
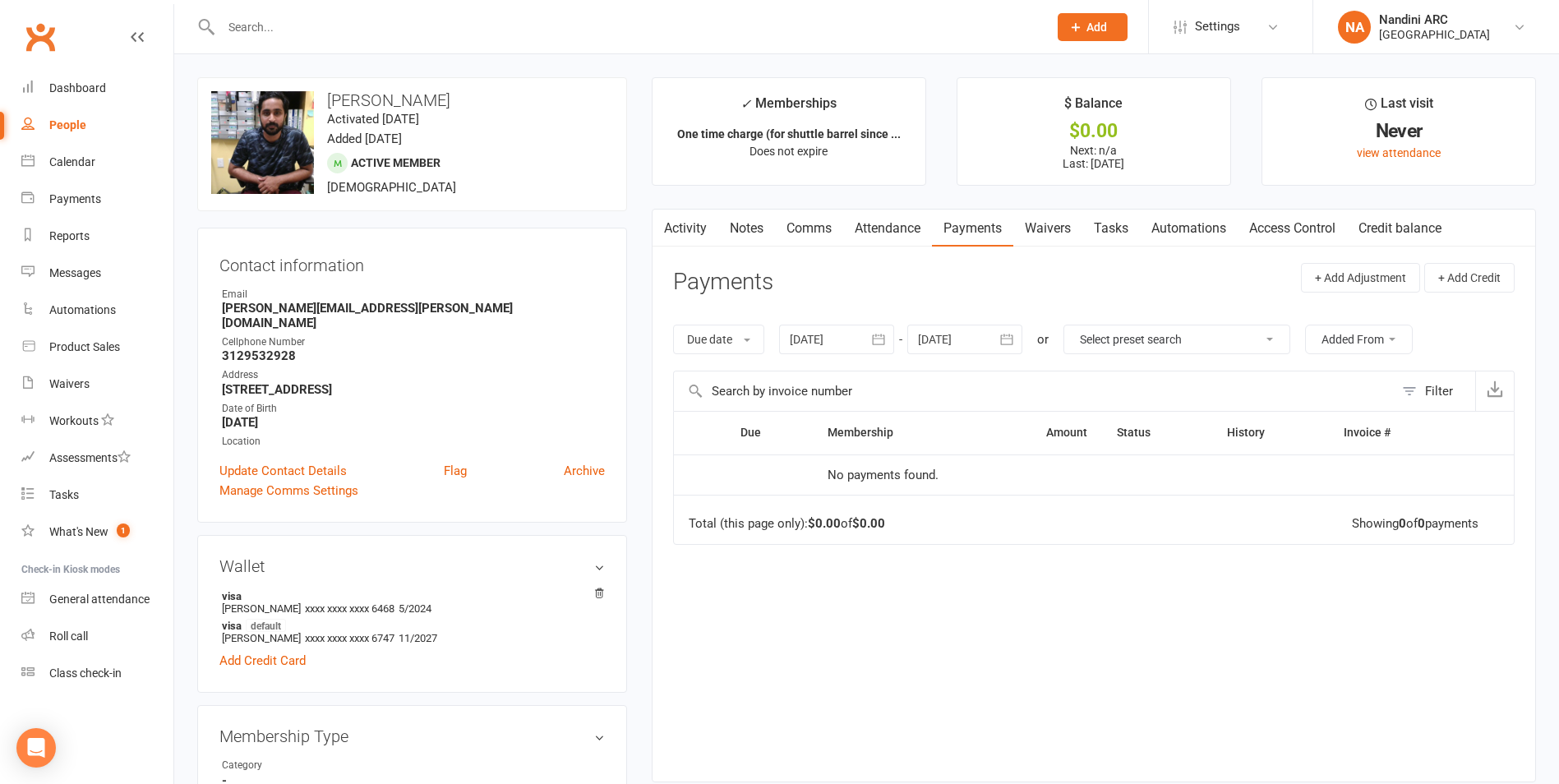
click at [1019, 341] on button "button" at bounding box center [1007, 339] width 30 height 30
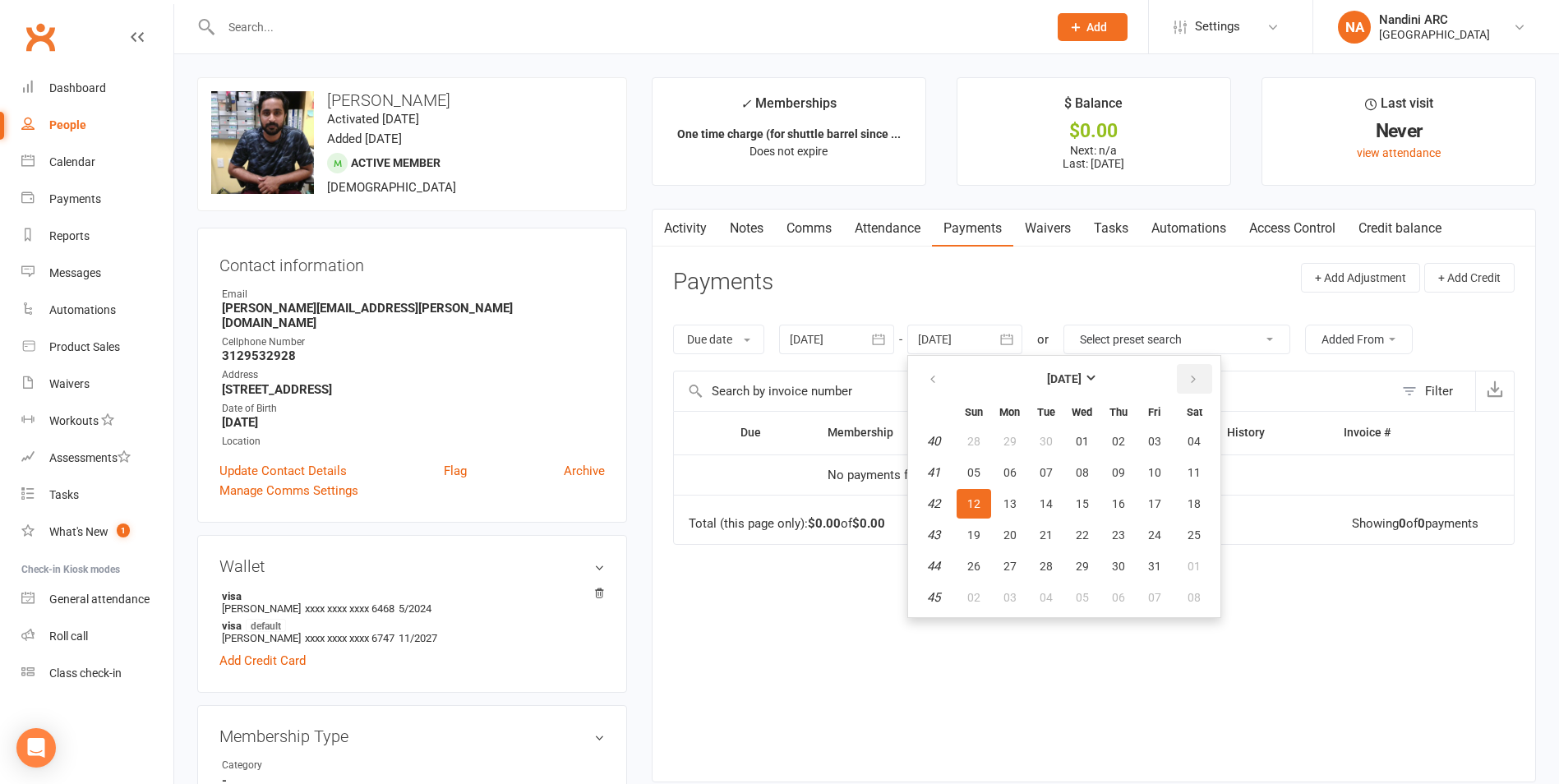
click at [1202, 381] on button "button" at bounding box center [1194, 379] width 35 height 30
click at [1211, 464] on button "13" at bounding box center [1195, 472] width 42 height 30
type input "[DATE]"
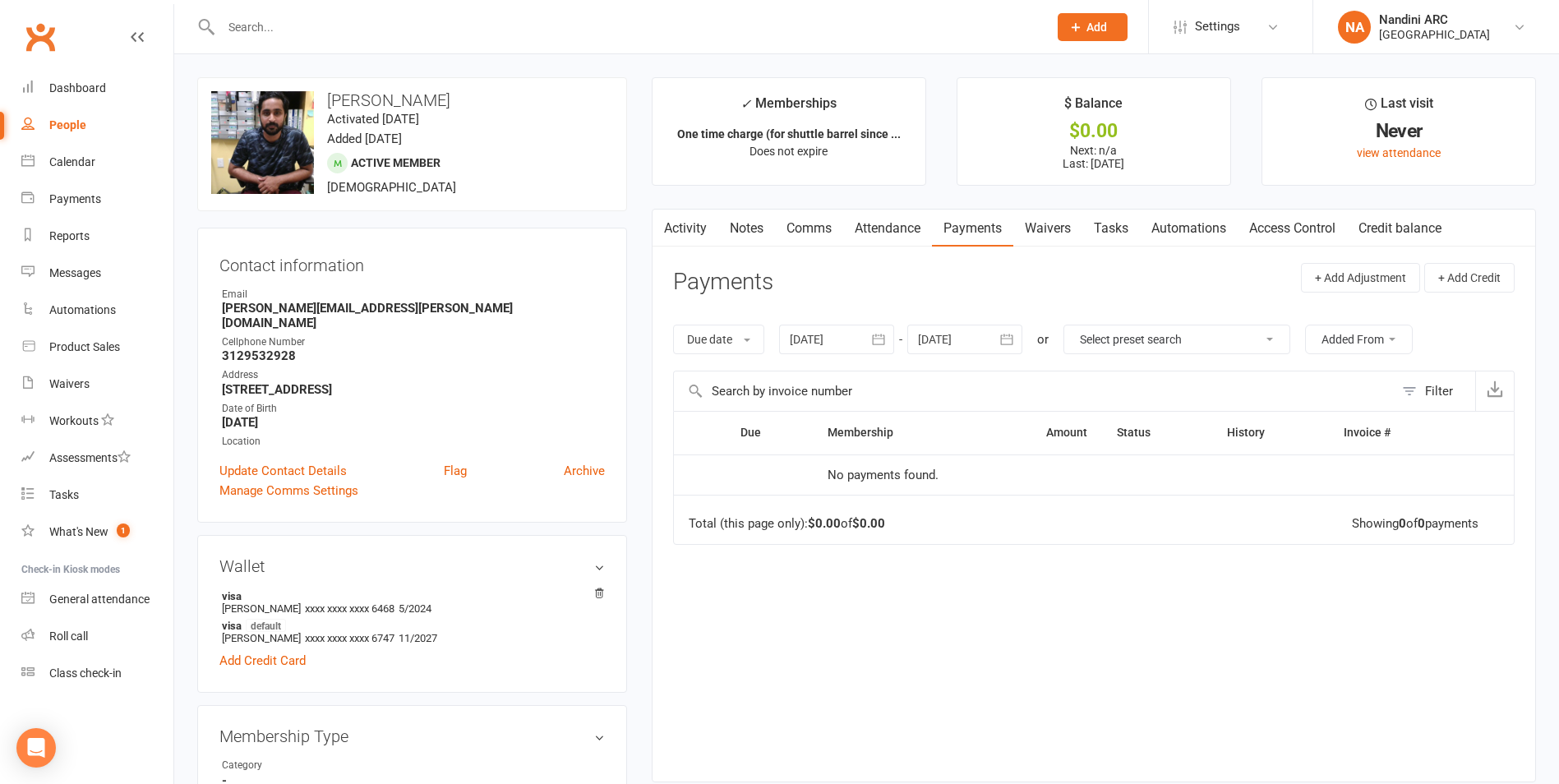
click at [884, 337] on icon "button" at bounding box center [879, 340] width 13 height 11
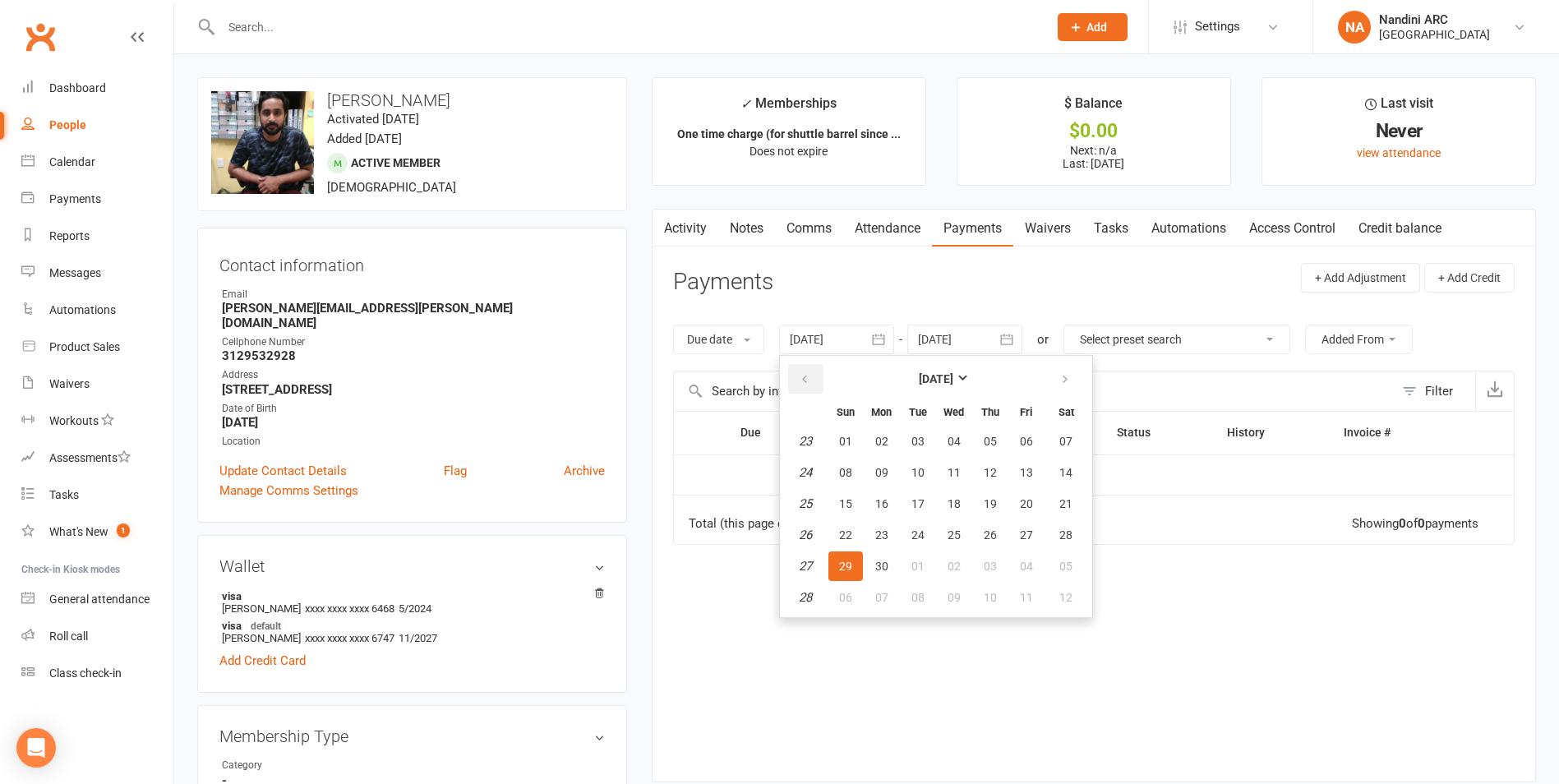
click at [807, 384] on icon "button" at bounding box center [804, 380] width 12 height 14
click at [873, 470] on button "03" at bounding box center [881, 472] width 34 height 30
type input "[DATE]"
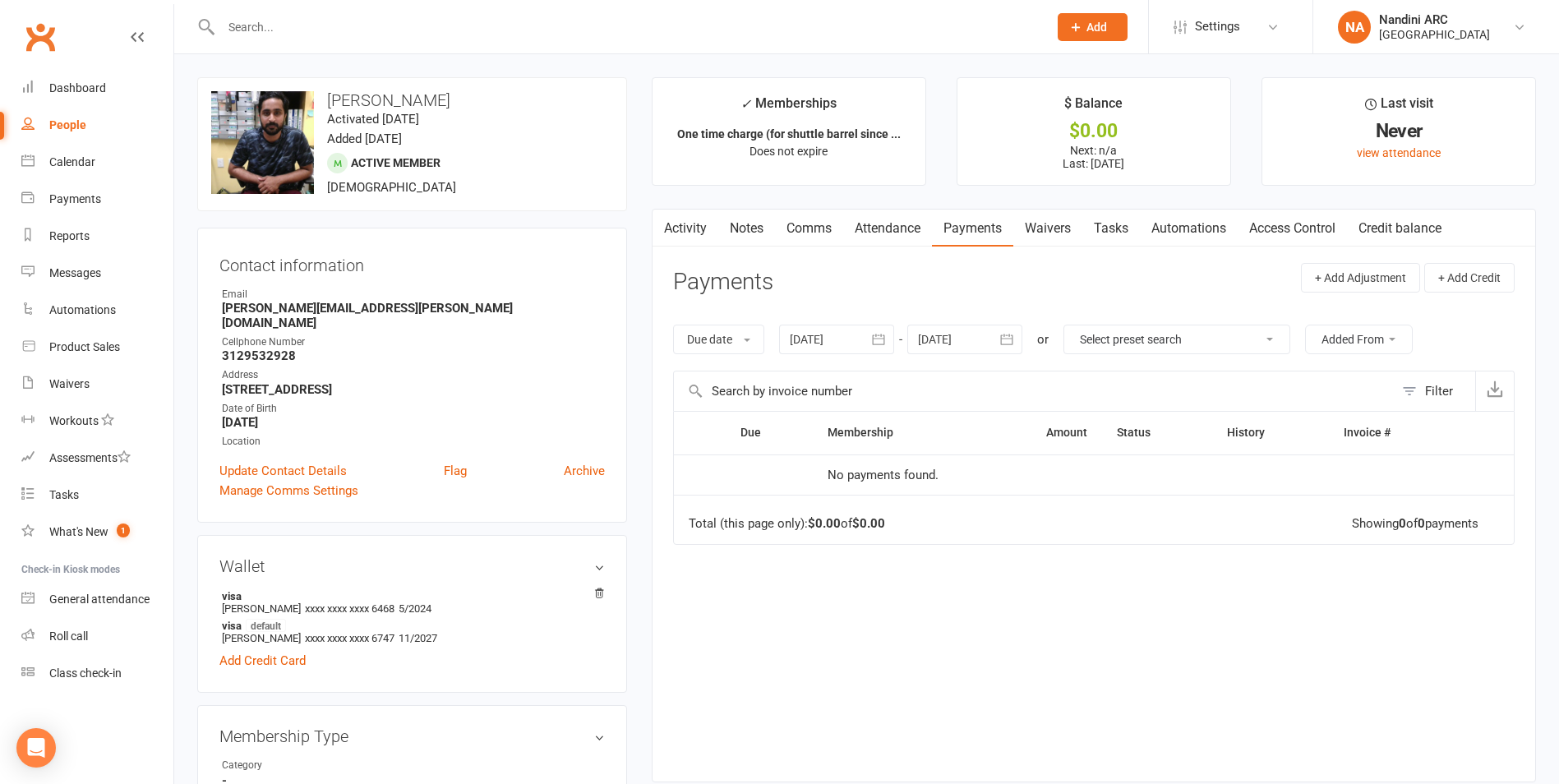
click at [999, 347] on button "button" at bounding box center [1007, 339] width 30 height 30
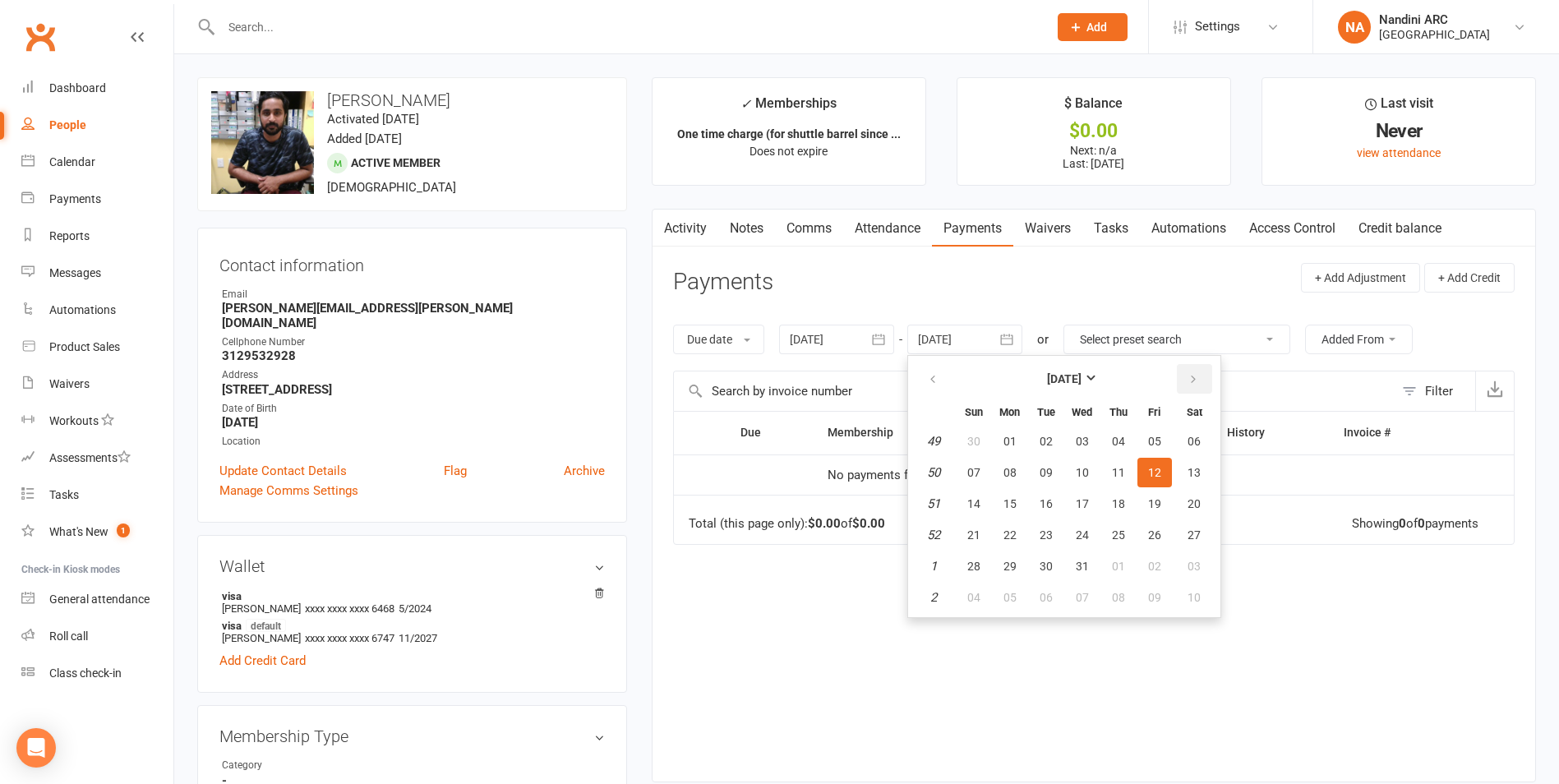
click at [1191, 376] on icon "button" at bounding box center [1193, 380] width 12 height 14
click at [1198, 450] on button "03" at bounding box center [1195, 441] width 42 height 30
type input "[DATE]"
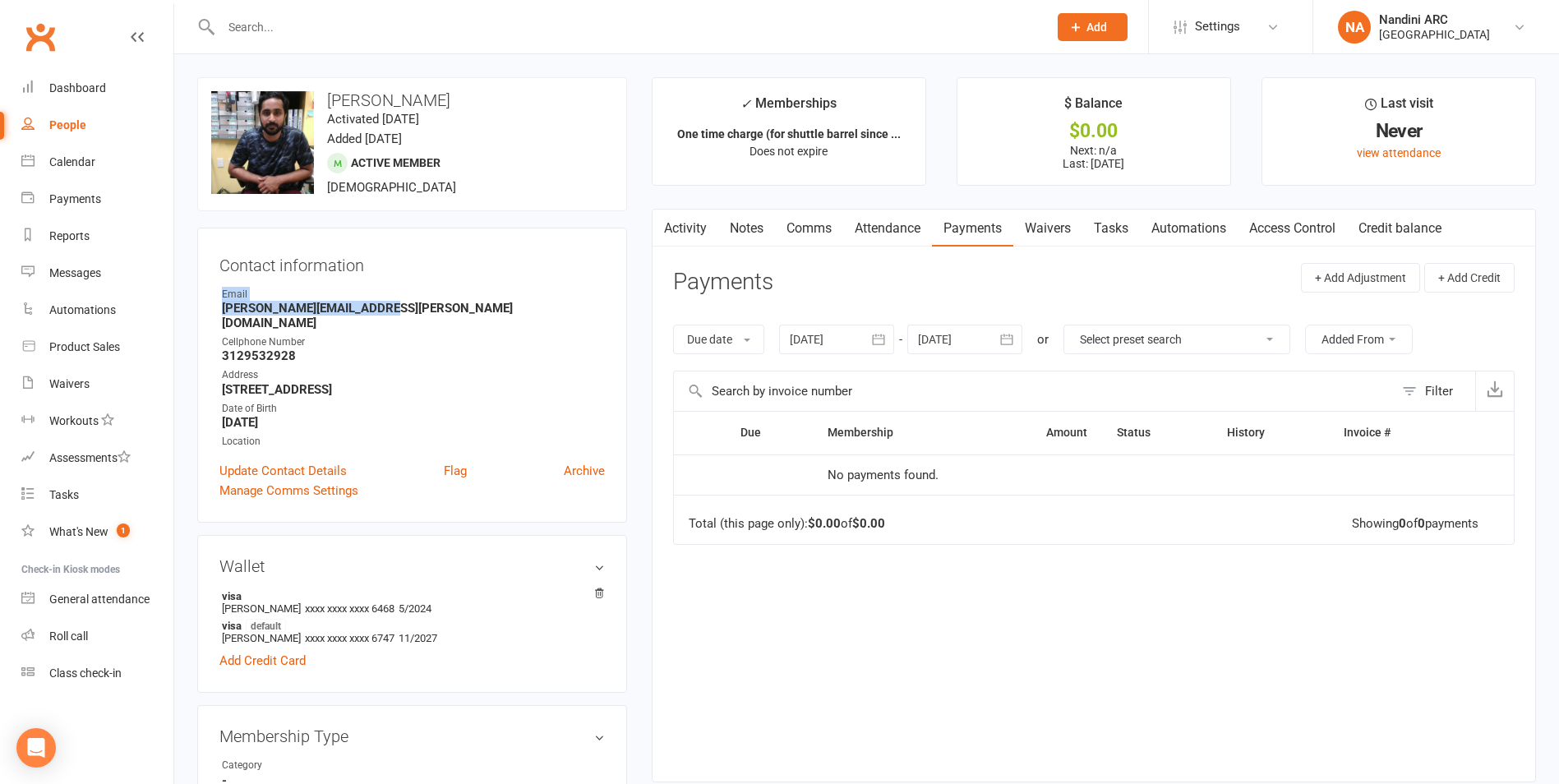
drag, startPoint x: 215, startPoint y: 301, endPoint x: 424, endPoint y: 305, distance: 209.0
click at [424, 305] on div "Contact information Owner Email [PERSON_NAME][EMAIL_ADDRESS][PERSON_NAME][DOMAI…" at bounding box center [412, 374] width 429 height 295
drag, startPoint x: 424, startPoint y: 305, endPoint x: 407, endPoint y: 309, distance: 17.5
click at [429, 315] on strong "[PERSON_NAME][EMAIL_ADDRESS][PERSON_NAME][DOMAIN_NAME]" at bounding box center [413, 315] width 383 height 30
drag, startPoint x: 399, startPoint y: 309, endPoint x: 384, endPoint y: 308, distance: 15.0
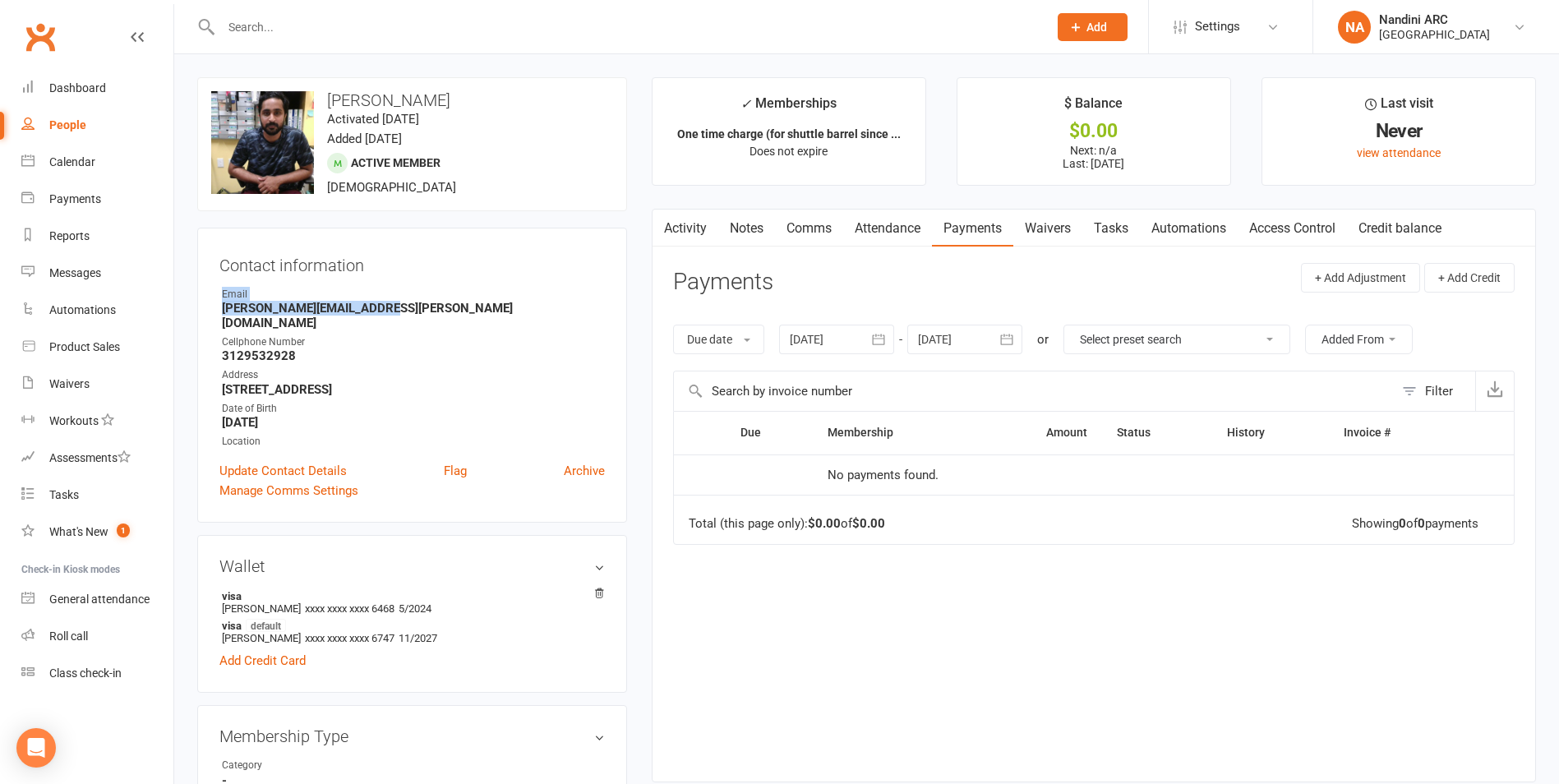
click at [397, 309] on strong "[PERSON_NAME][EMAIL_ADDRESS][PERSON_NAME][DOMAIN_NAME]" at bounding box center [413, 315] width 383 height 30
click at [392, 308] on strong "[PERSON_NAME][EMAIL_ADDRESS][PERSON_NAME][DOMAIN_NAME]" at bounding box center [413, 315] width 383 height 30
drag, startPoint x: 220, startPoint y: 308, endPoint x: 414, endPoint y: 305, distance: 194.0
click at [413, 305] on li "Email [PERSON_NAME][EMAIL_ADDRESS][PERSON_NAME][DOMAIN_NAME]" at bounding box center [411, 309] width 385 height 43
click at [434, 299] on div "Email" at bounding box center [413, 294] width 383 height 15
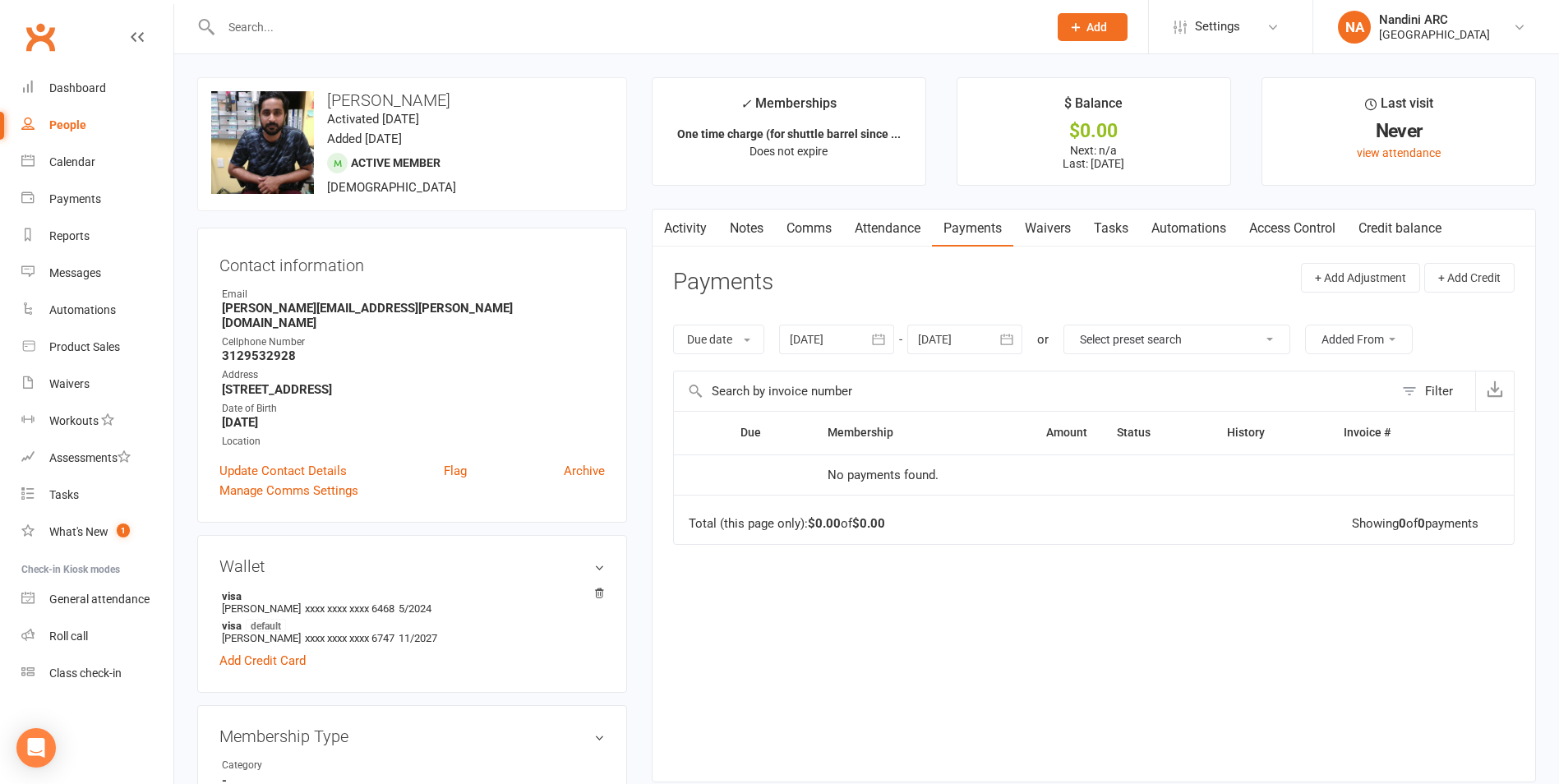
click at [314, 16] on input "text" at bounding box center [626, 27] width 820 height 23
paste input "[DEMOGRAPHIC_DATA][PERSON_NAME] [PERSON_NAME]"
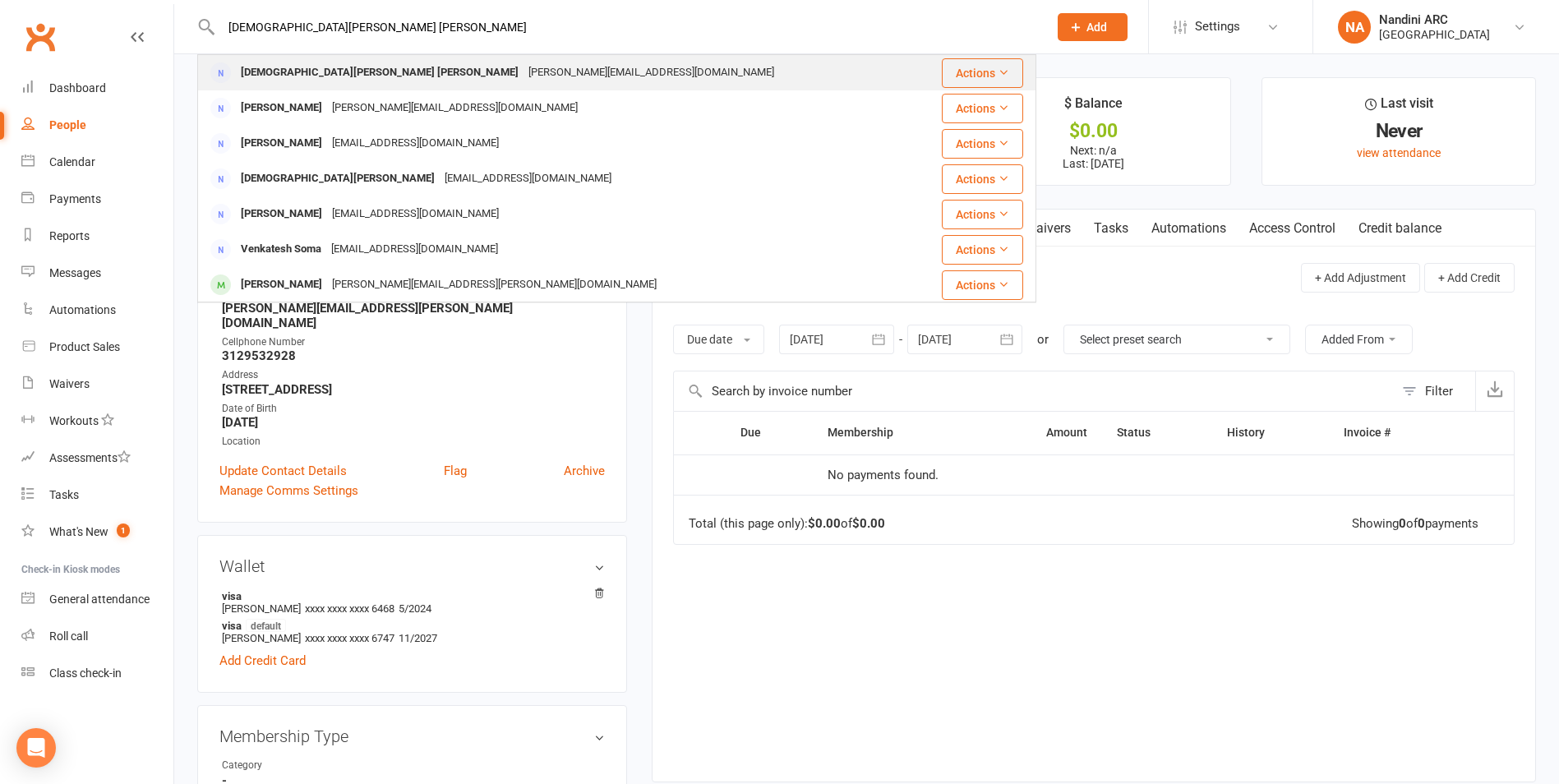
type input "[DEMOGRAPHIC_DATA][PERSON_NAME] [PERSON_NAME]"
click at [396, 65] on div "[DEMOGRAPHIC_DATA][PERSON_NAME] [PERSON_NAME]" at bounding box center [379, 72] width 288 height 23
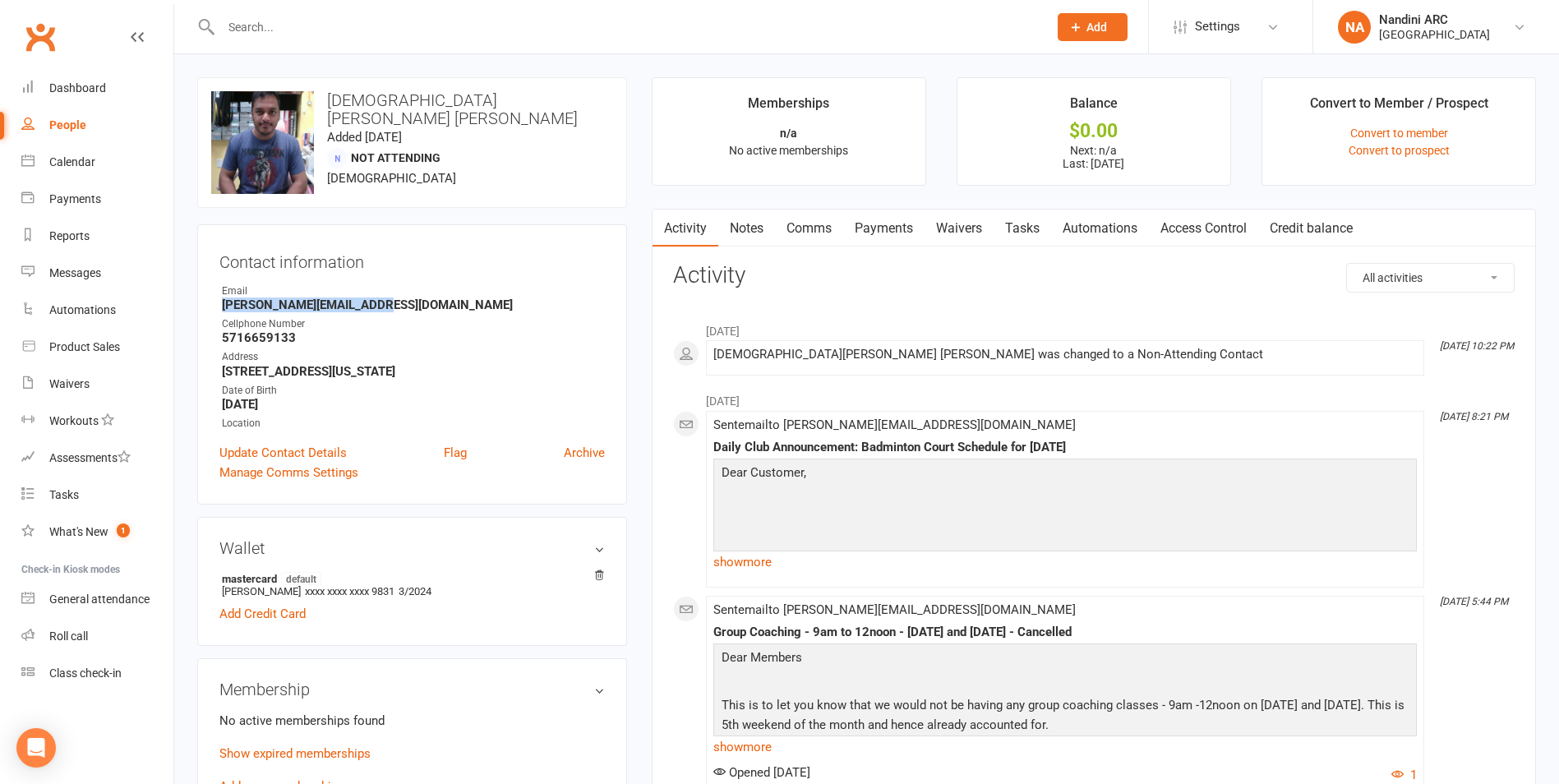
drag, startPoint x: 209, startPoint y: 304, endPoint x: 393, endPoint y: 304, distance: 184.0
click at [393, 304] on div "Contact information Owner Email [PERSON_NAME][EMAIL_ADDRESS][DOMAIN_NAME] Cellp…" at bounding box center [412, 364] width 429 height 281
click at [428, 288] on div "Email" at bounding box center [413, 291] width 383 height 15
click at [340, 29] on input "text" at bounding box center [626, 27] width 820 height 23
paste input "[PERSON_NAME]"
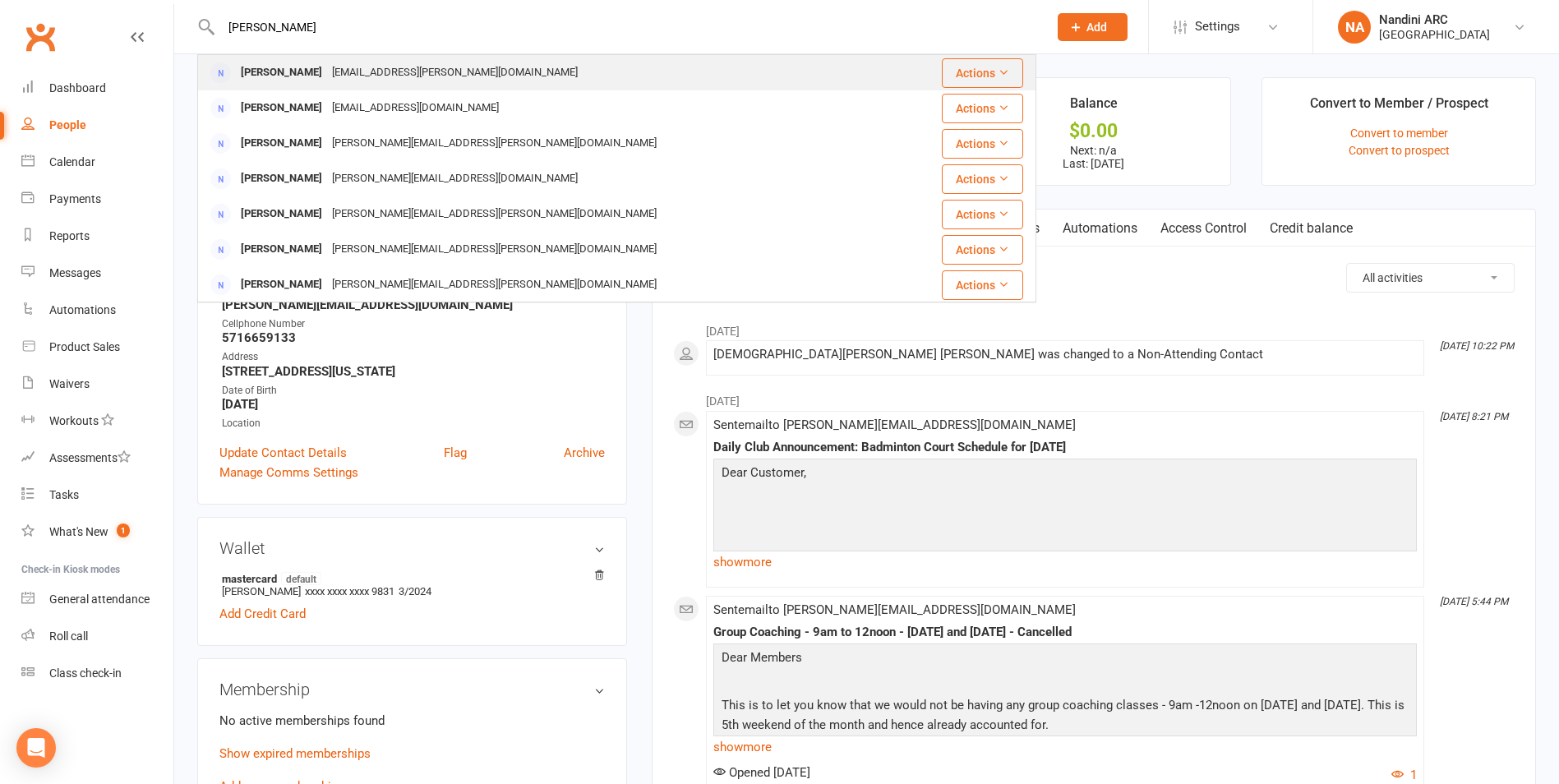
type input "[PERSON_NAME]"
click at [331, 62] on div "[EMAIL_ADDRESS][PERSON_NAME][DOMAIN_NAME]" at bounding box center [455, 72] width 255 height 23
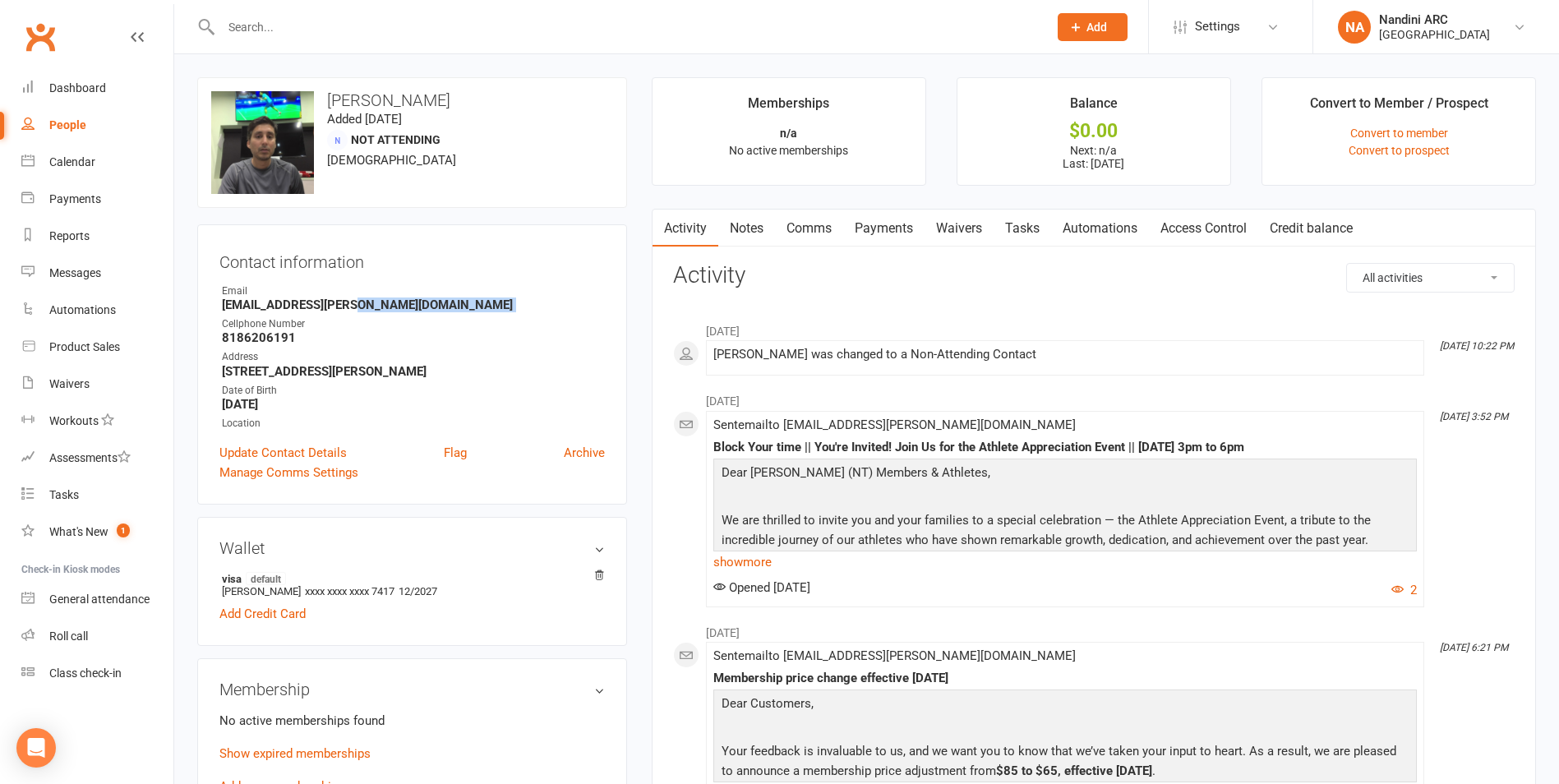
drag, startPoint x: 364, startPoint y: 305, endPoint x: 210, endPoint y: 314, distance: 154.3
click at [210, 314] on div "Contact information Owner Email [EMAIL_ADDRESS][PERSON_NAME][DOMAIN_NAME] Cellp…" at bounding box center [412, 364] width 429 height 281
drag, startPoint x: 222, startPoint y: 304, endPoint x: 363, endPoint y: 306, distance: 141.0
click at [363, 306] on strong "[EMAIL_ADDRESS][PERSON_NAME][DOMAIN_NAME]" at bounding box center [413, 305] width 383 height 14
click at [420, 267] on h3 "Contact information" at bounding box center [411, 258] width 385 height 24
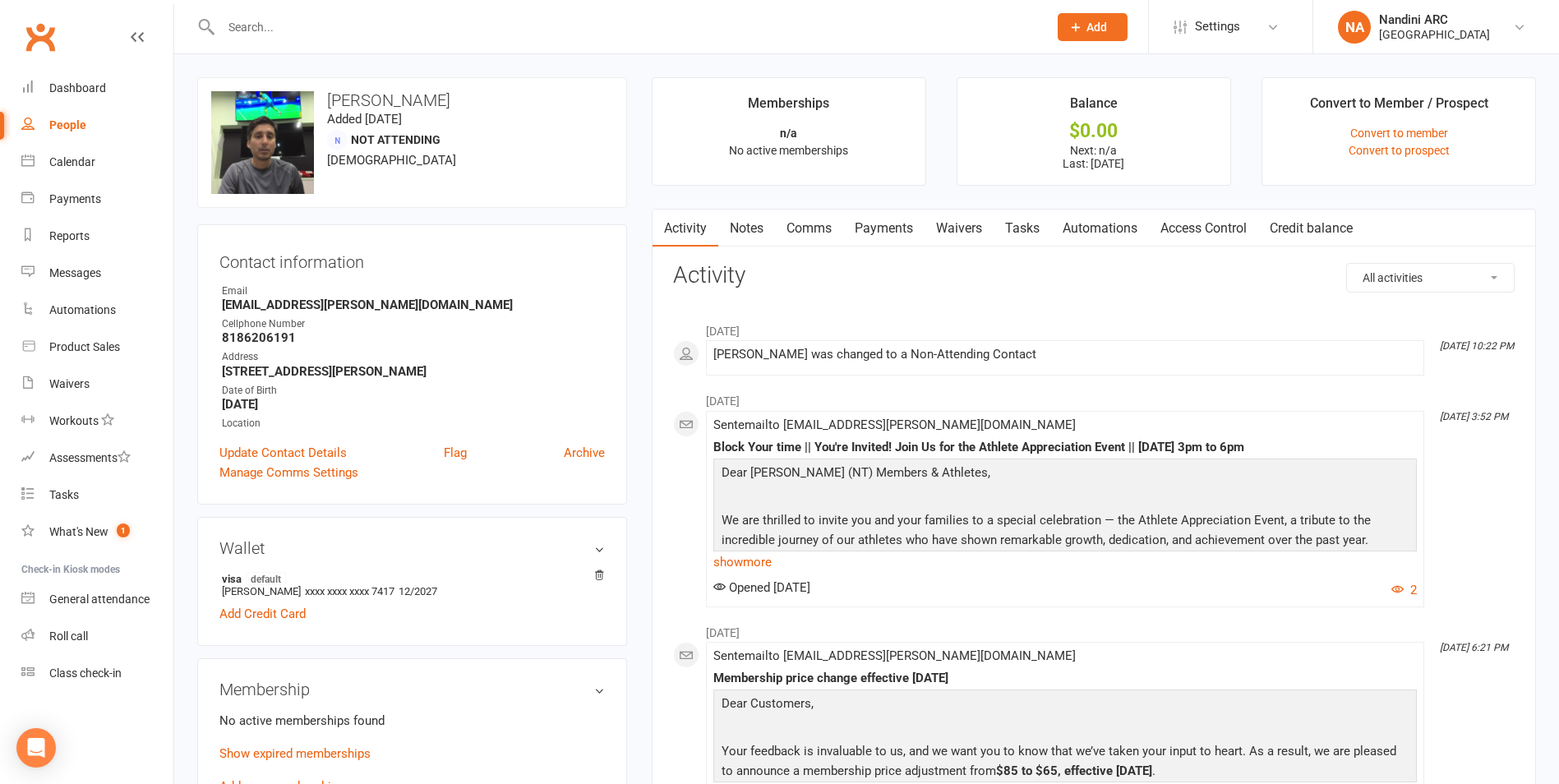
click at [475, 33] on input "text" at bounding box center [626, 27] width 820 height 23
paste input "[PERSON_NAME]"
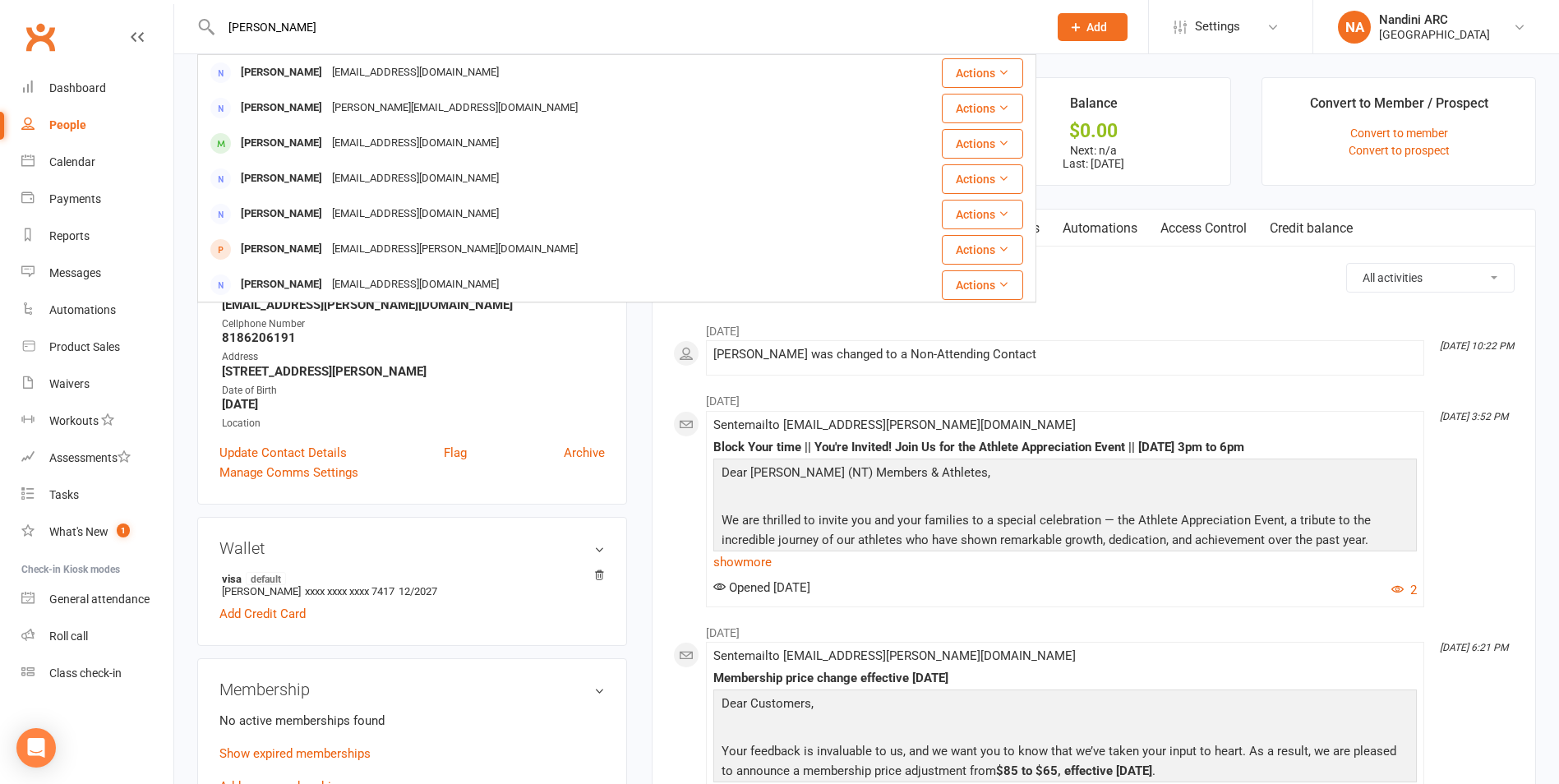
type input "[PERSON_NAME]"
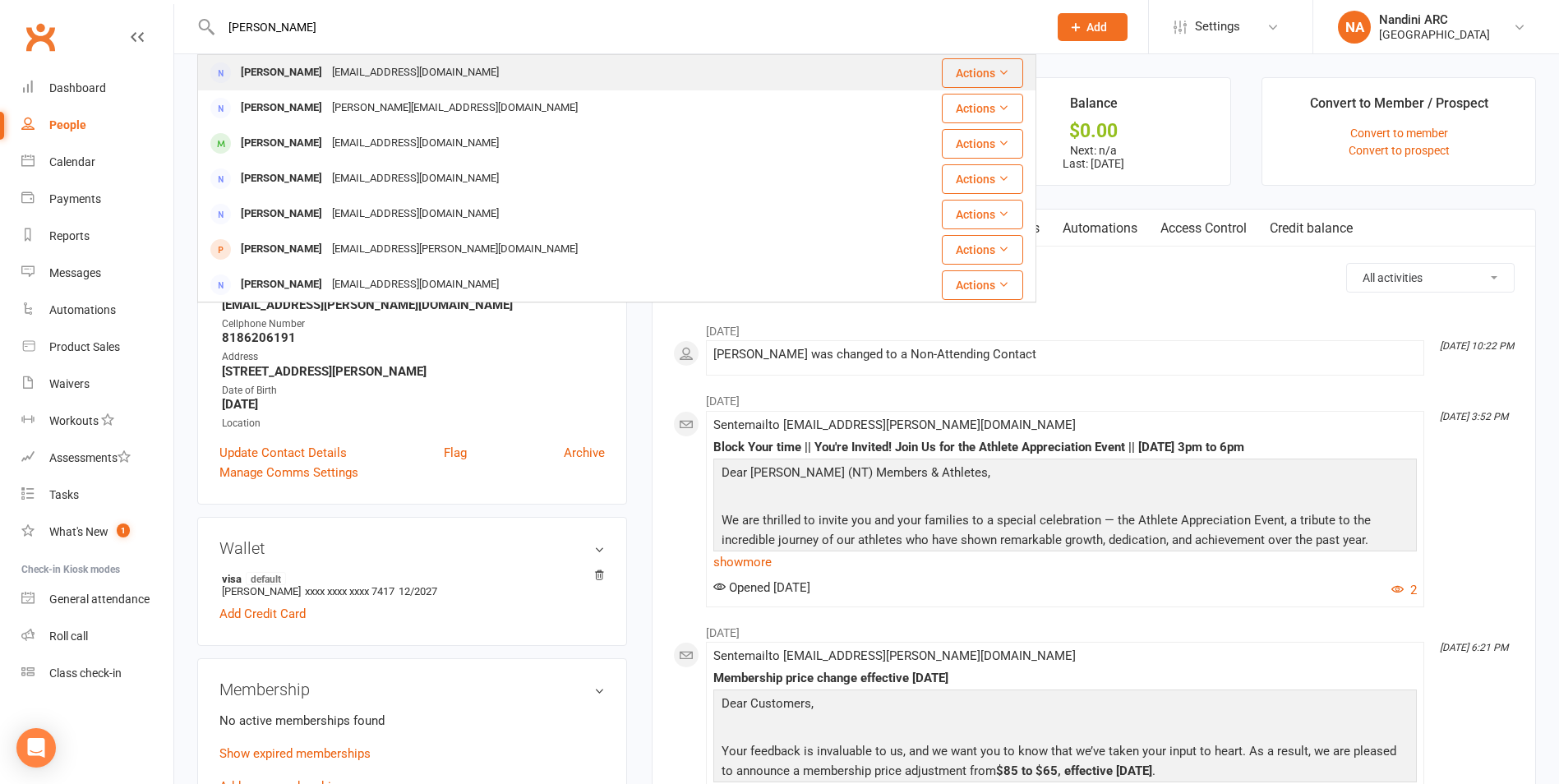
click at [401, 68] on div "[EMAIL_ADDRESS][DOMAIN_NAME]" at bounding box center [416, 72] width 177 height 23
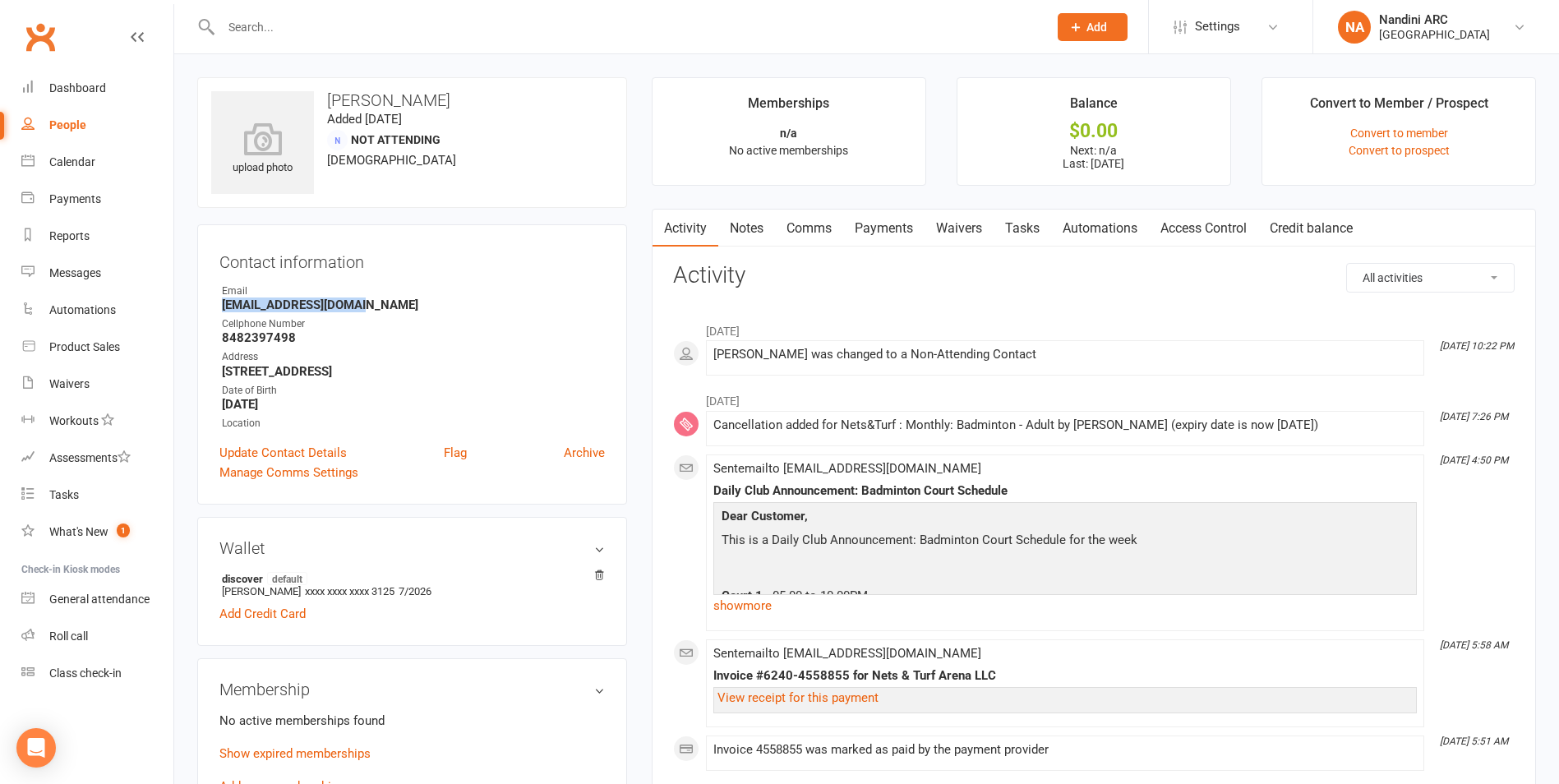
drag, startPoint x: 221, startPoint y: 308, endPoint x: 373, endPoint y: 304, distance: 152.1
click at [373, 304] on li "Email [EMAIL_ADDRESS][DOMAIN_NAME]" at bounding box center [411, 298] width 385 height 29
click at [393, 285] on div "Email" at bounding box center [413, 291] width 383 height 15
click at [318, 32] on input "text" at bounding box center [626, 27] width 820 height 23
paste input "[PERSON_NAME]"
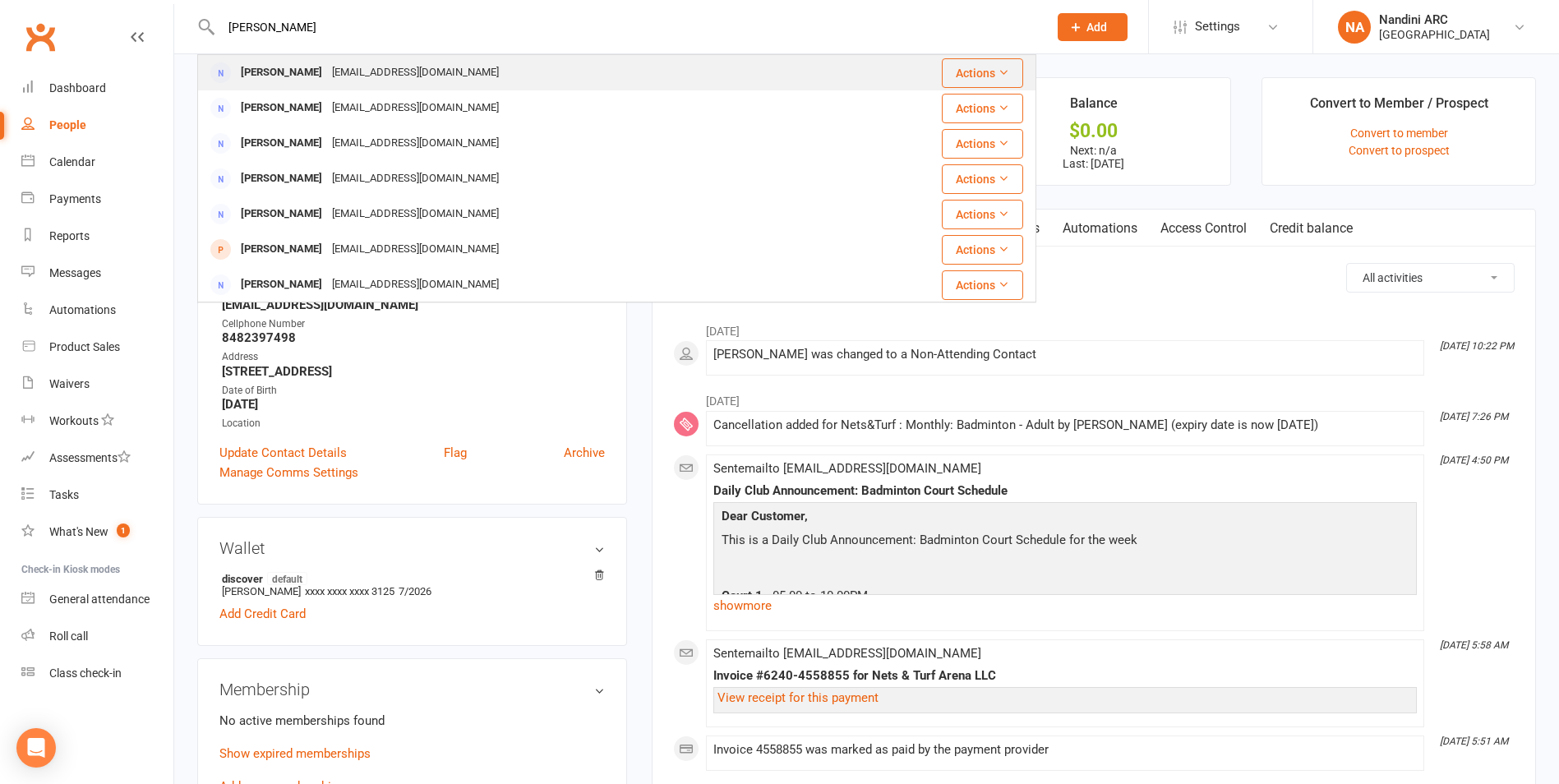
type input "[PERSON_NAME]"
click at [327, 64] on div "[EMAIL_ADDRESS][DOMAIN_NAME]" at bounding box center [416, 72] width 177 height 23
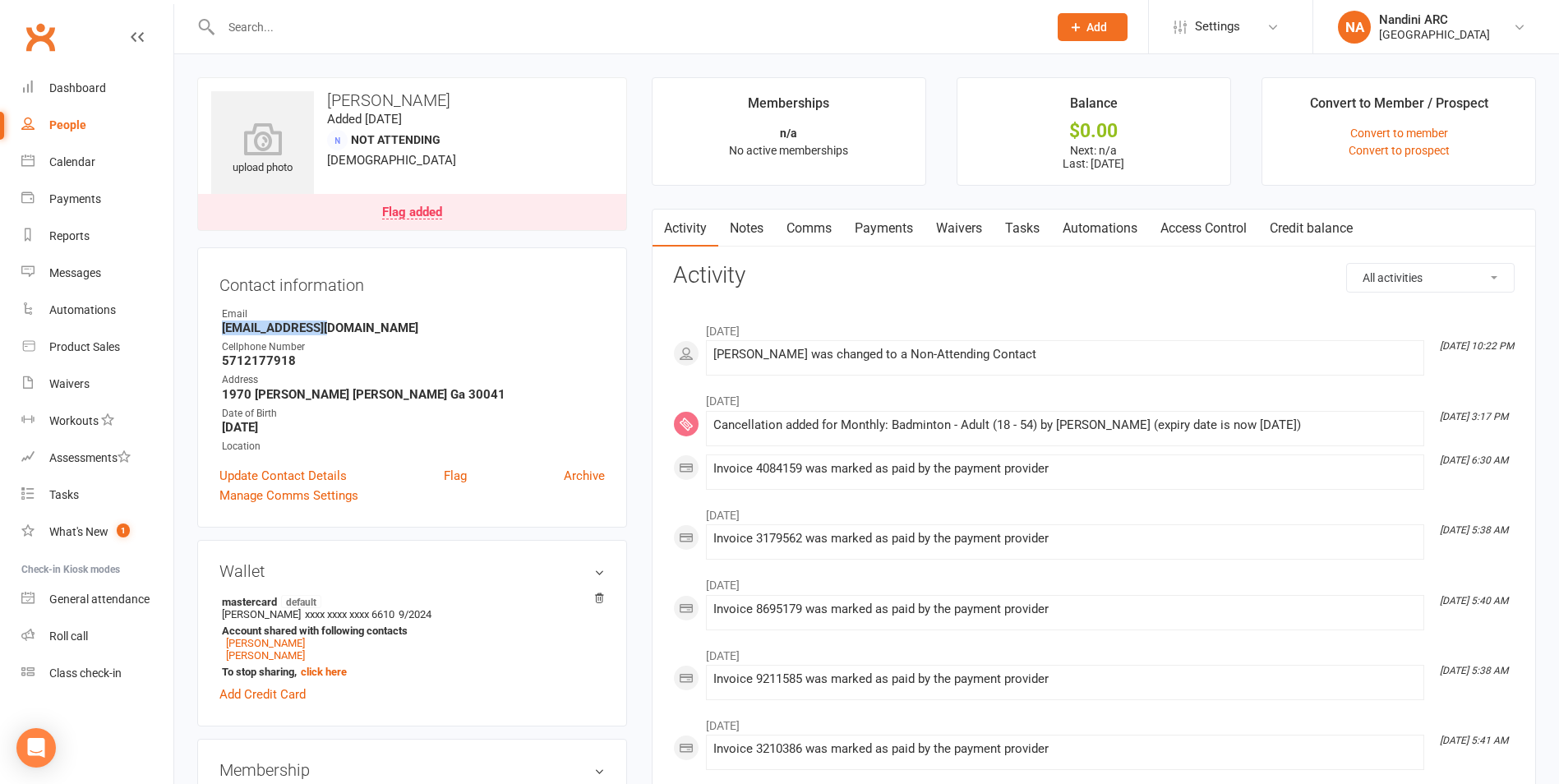
drag, startPoint x: 214, startPoint y: 333, endPoint x: 336, endPoint y: 324, distance: 122.3
click at [336, 324] on div "Contact information Owner Email [EMAIL_ADDRESS][DOMAIN_NAME] Cellphone Number […" at bounding box center [412, 387] width 429 height 281
click at [340, 321] on strong "[EMAIL_ADDRESS][DOMAIN_NAME]" at bounding box center [413, 327] width 383 height 14
click at [300, 18] on input "text" at bounding box center [626, 27] width 820 height 23
paste input "[PERSON_NAME]"
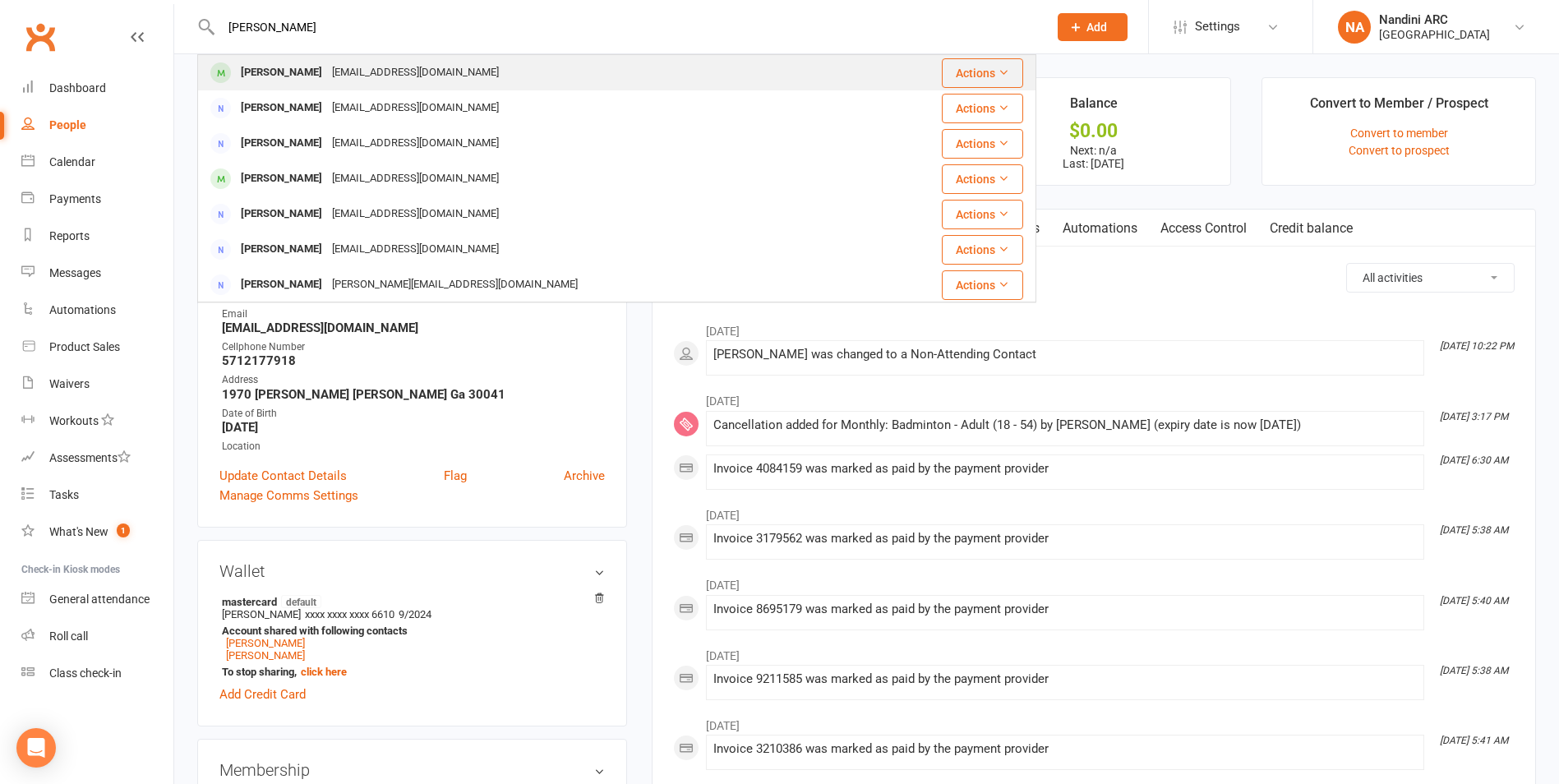
type input "[PERSON_NAME]"
click at [327, 67] on div "[EMAIL_ADDRESS][DOMAIN_NAME]" at bounding box center [416, 72] width 177 height 23
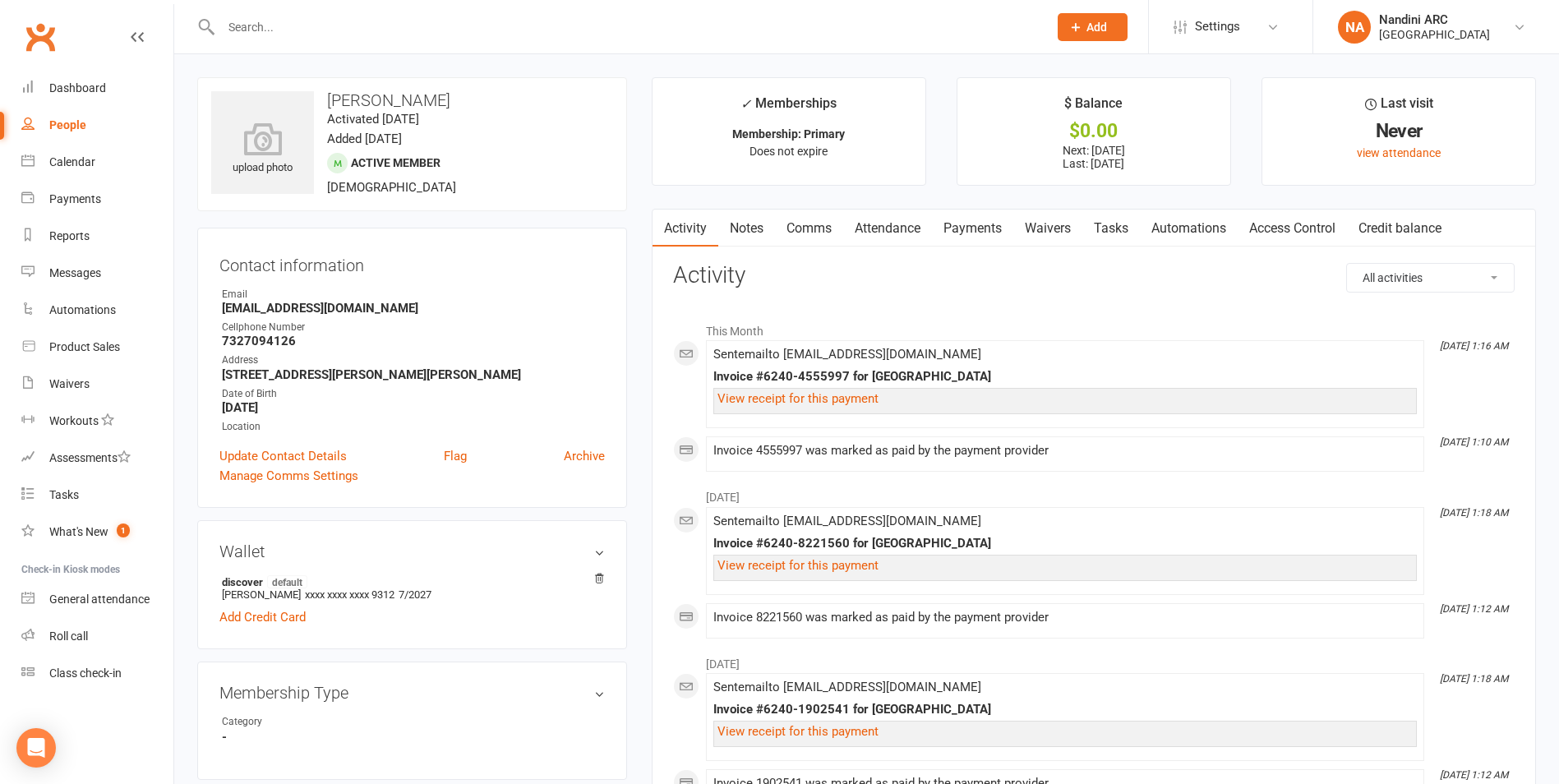
click at [952, 232] on link "Payments" at bounding box center [973, 228] width 81 height 38
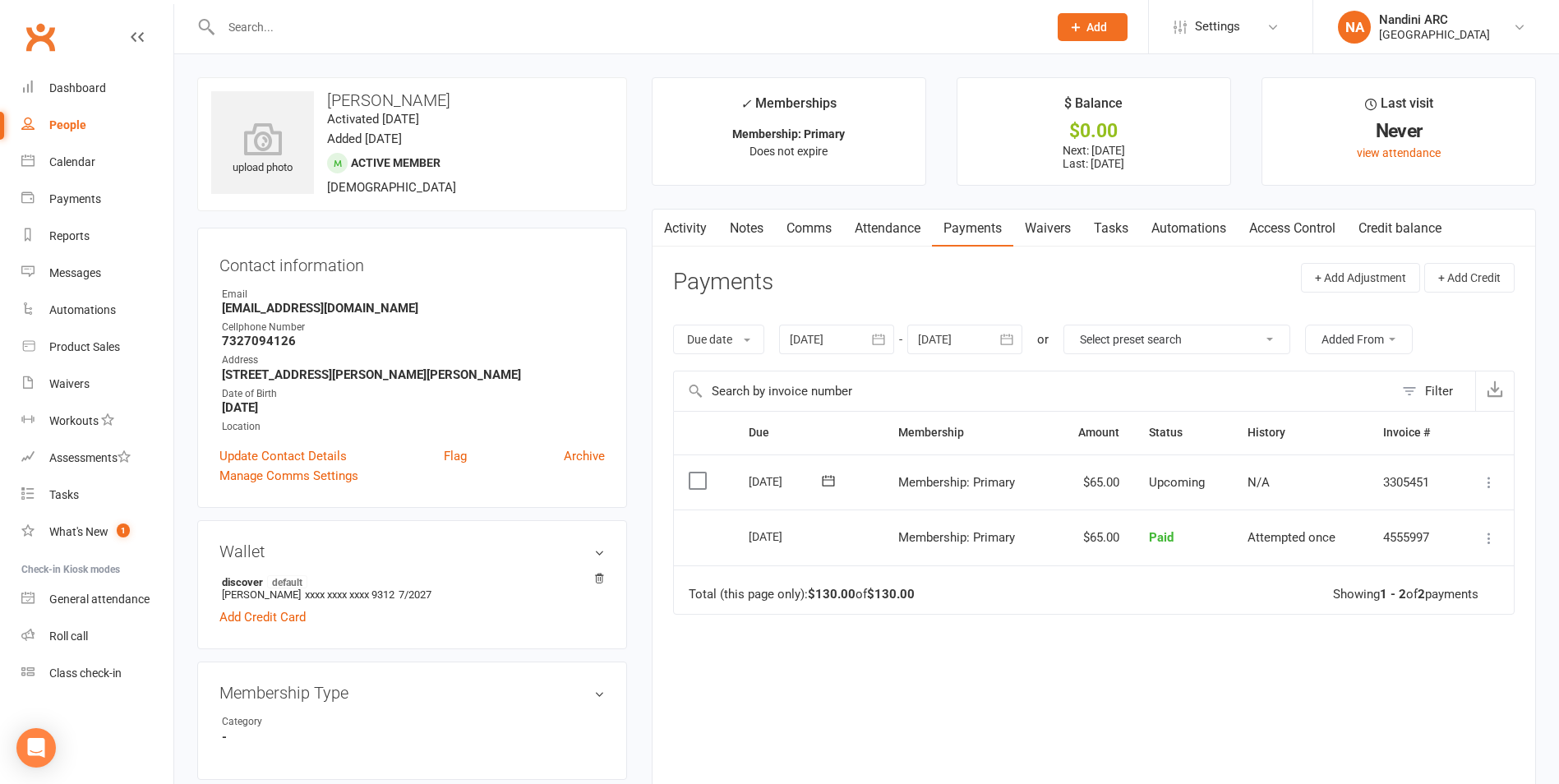
click at [294, 27] on input "text" at bounding box center [626, 27] width 820 height 23
click at [272, 33] on input "text" at bounding box center [626, 27] width 820 height 23
paste input "[PERSON_NAME]"
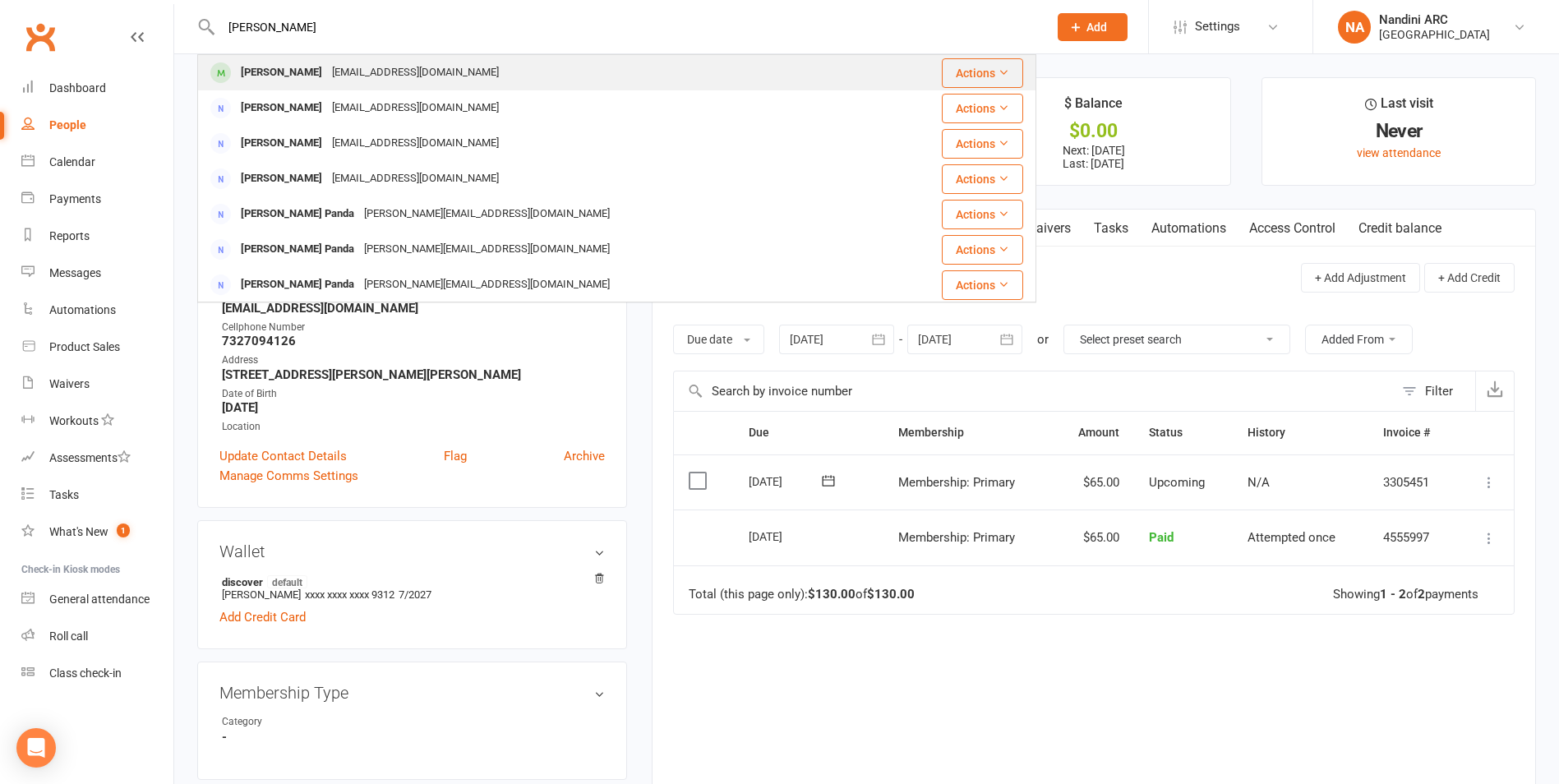
type input "[PERSON_NAME]"
click at [356, 73] on div "[EMAIL_ADDRESS][DOMAIN_NAME]" at bounding box center [416, 72] width 177 height 23
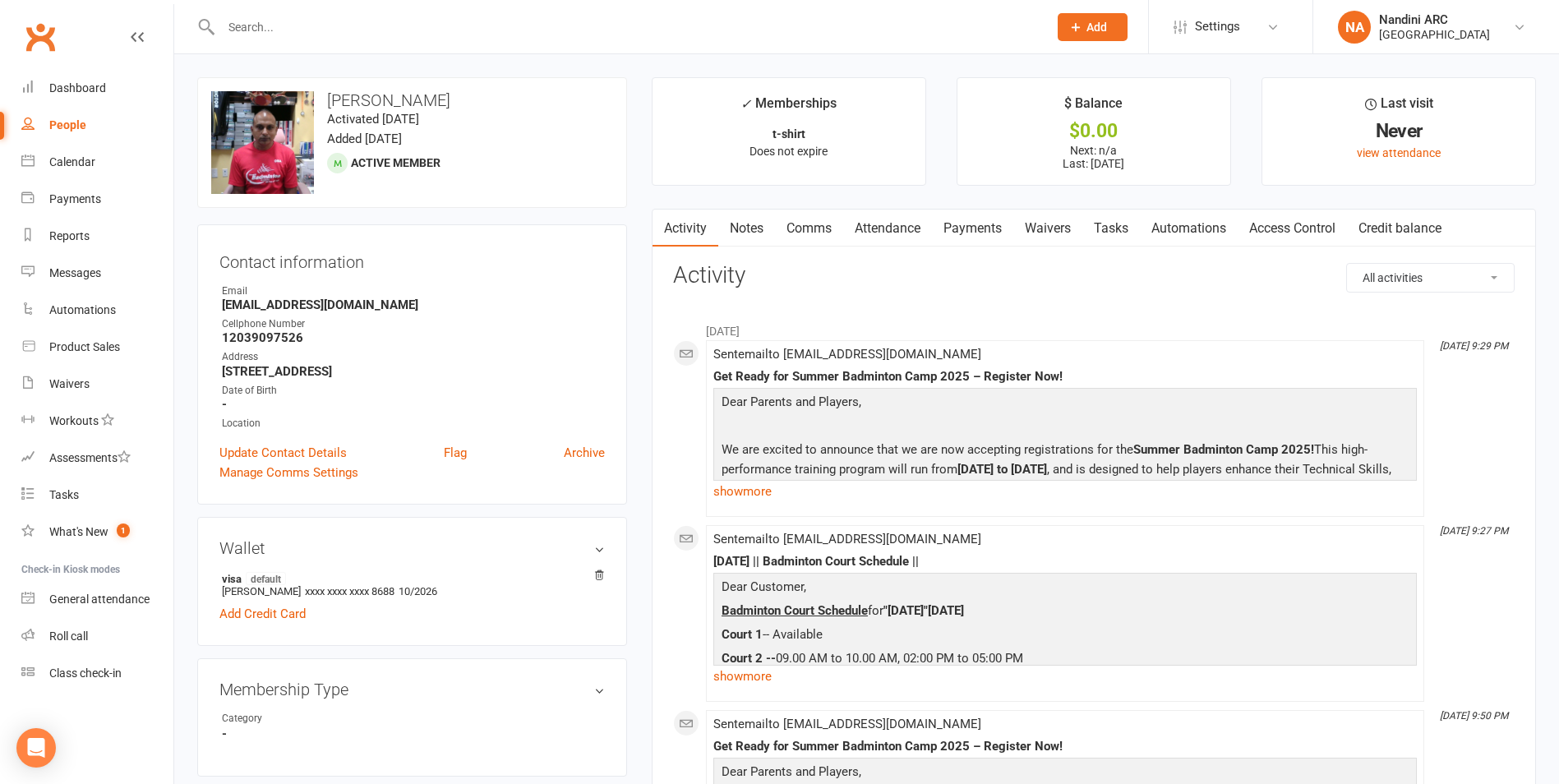
click at [982, 219] on link "Payments" at bounding box center [973, 228] width 81 height 38
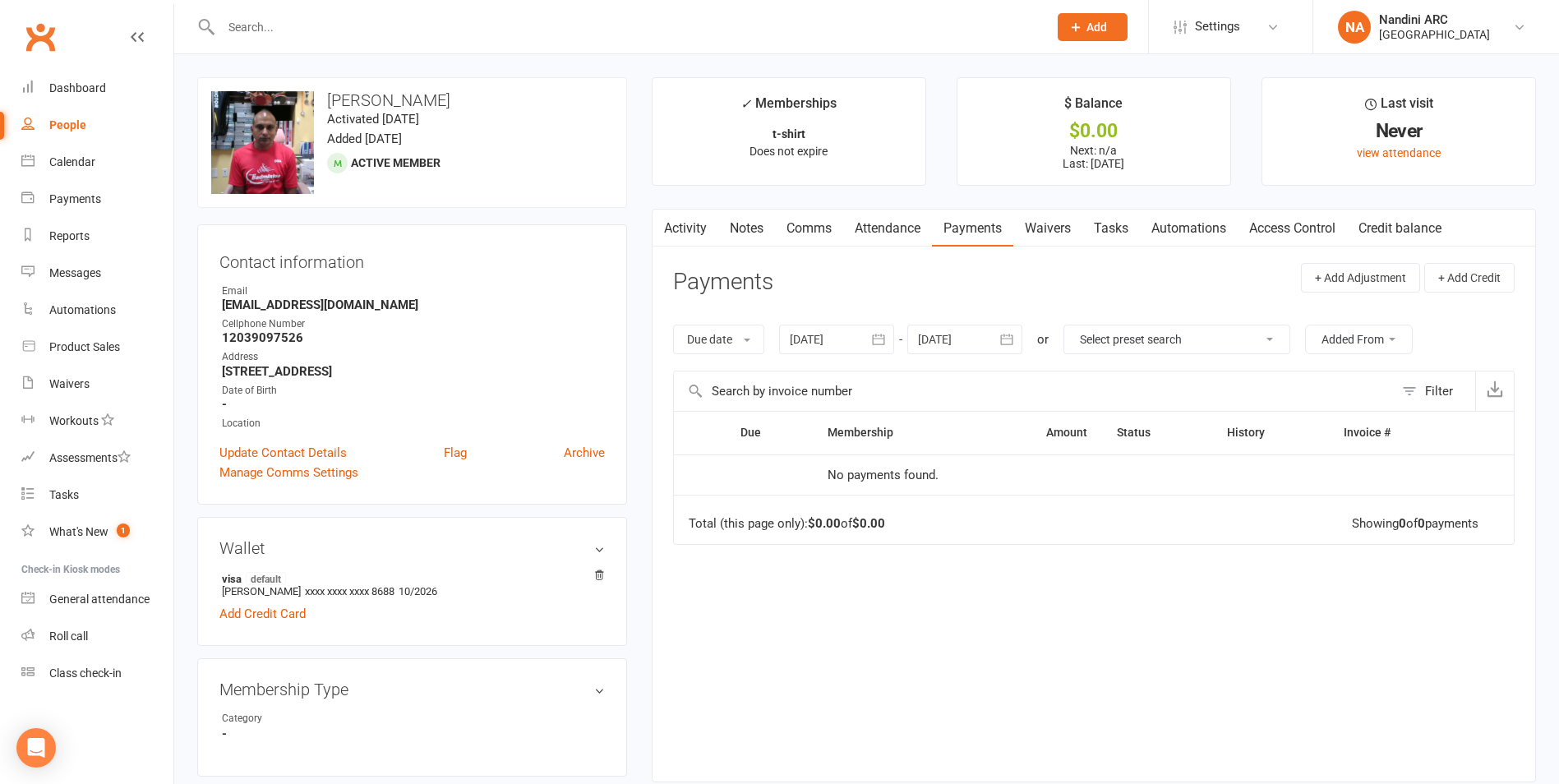
click at [876, 337] on icon "button" at bounding box center [879, 340] width 13 height 11
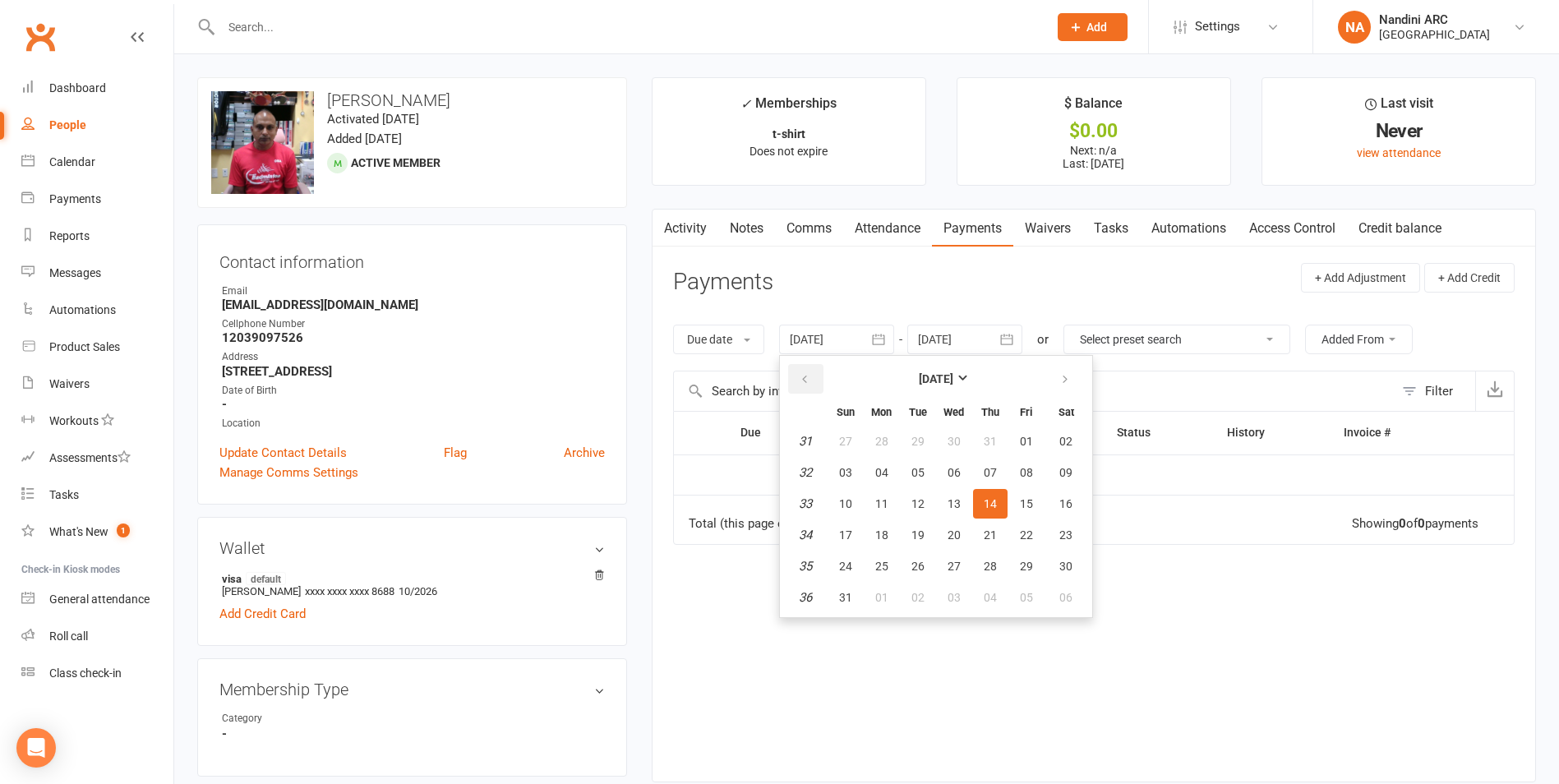
click at [803, 379] on icon "button" at bounding box center [804, 380] width 12 height 14
click at [842, 464] on button "06" at bounding box center [845, 472] width 34 height 30
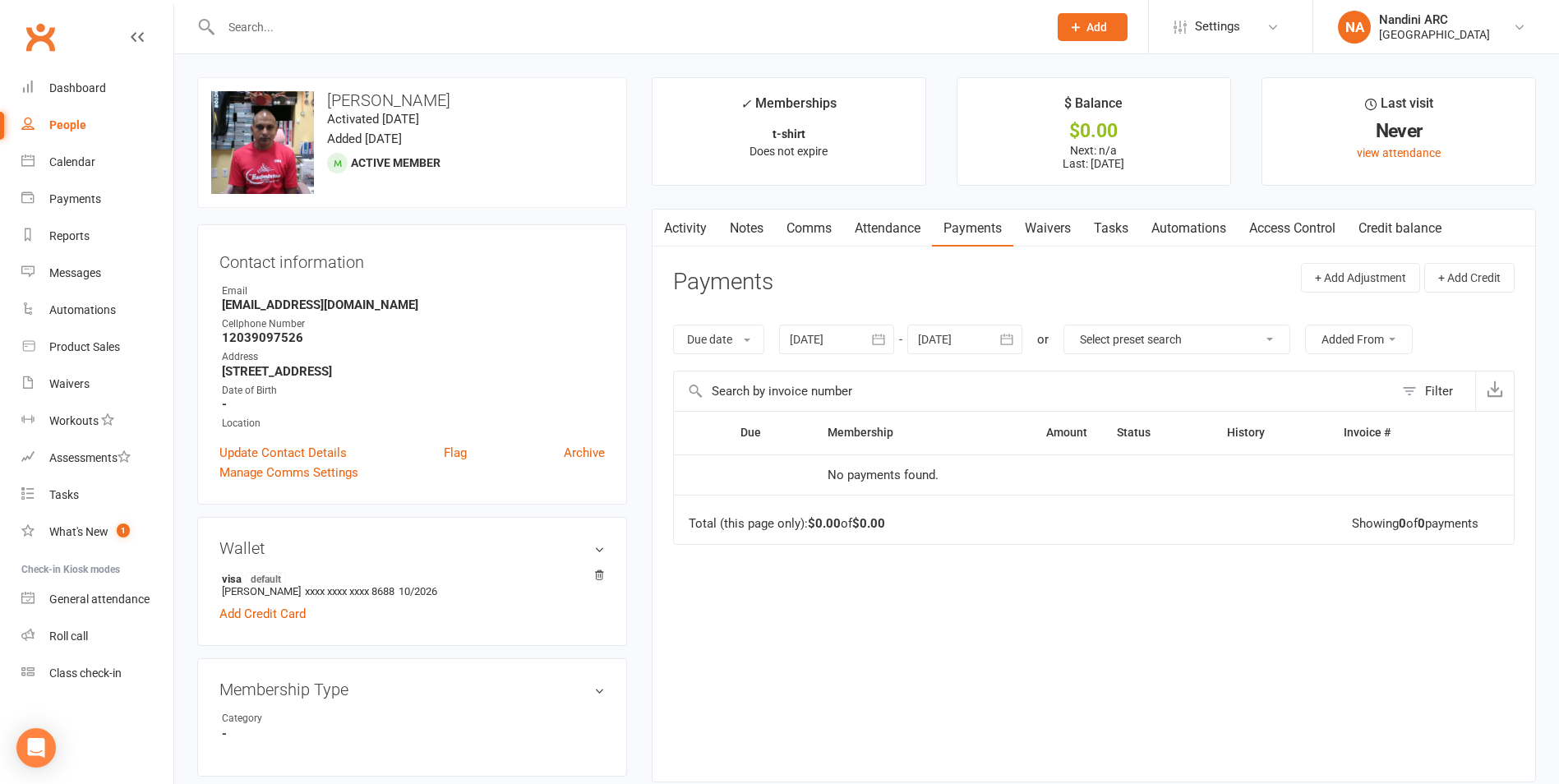
click at [881, 344] on icon "button" at bounding box center [879, 339] width 16 height 16
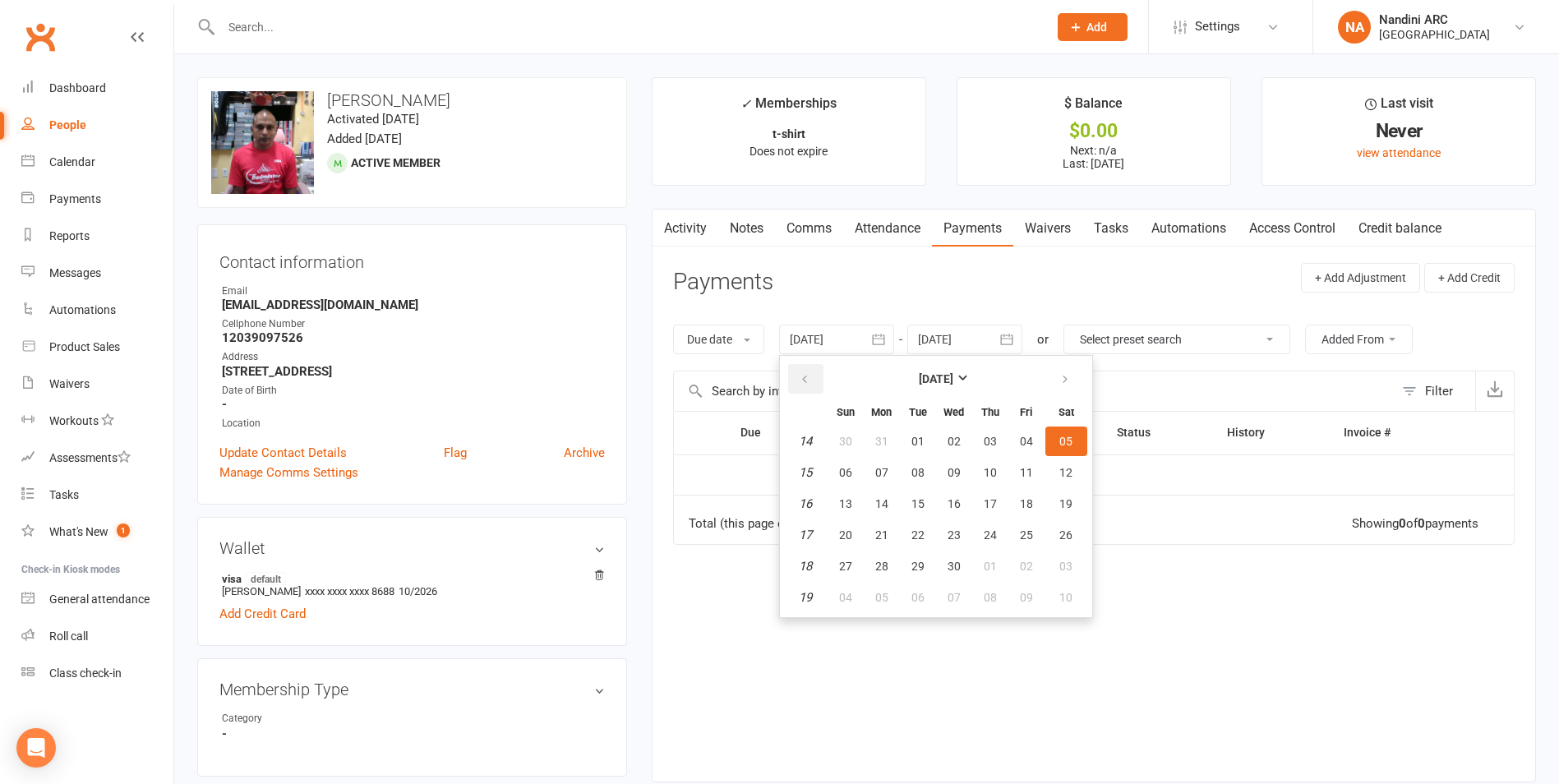
click at [803, 381] on icon "button" at bounding box center [804, 380] width 12 height 14
click at [881, 466] on span "06" at bounding box center [881, 472] width 14 height 14
type input "[DATE]"
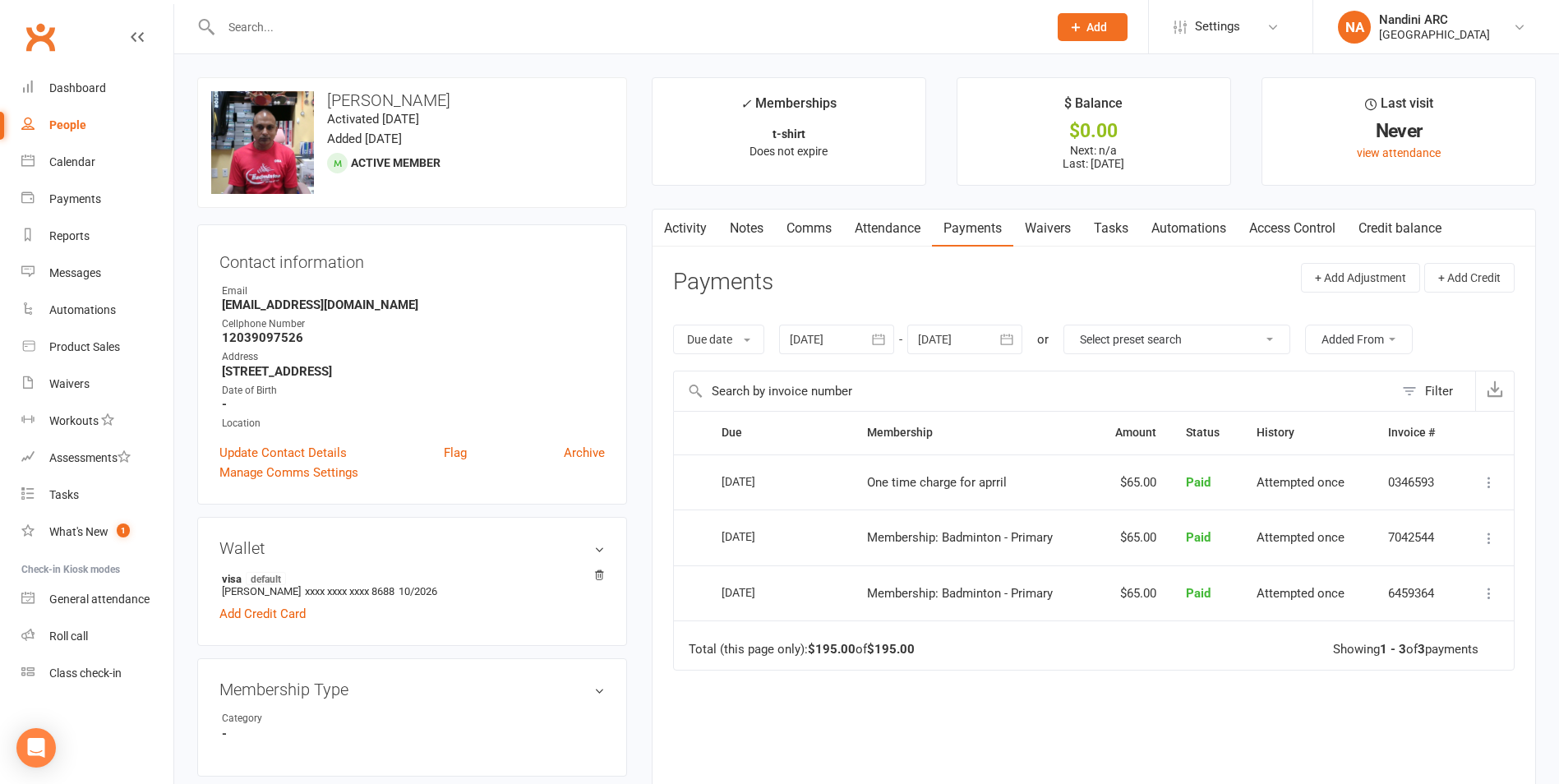
click at [1001, 327] on button "button" at bounding box center [1007, 339] width 30 height 30
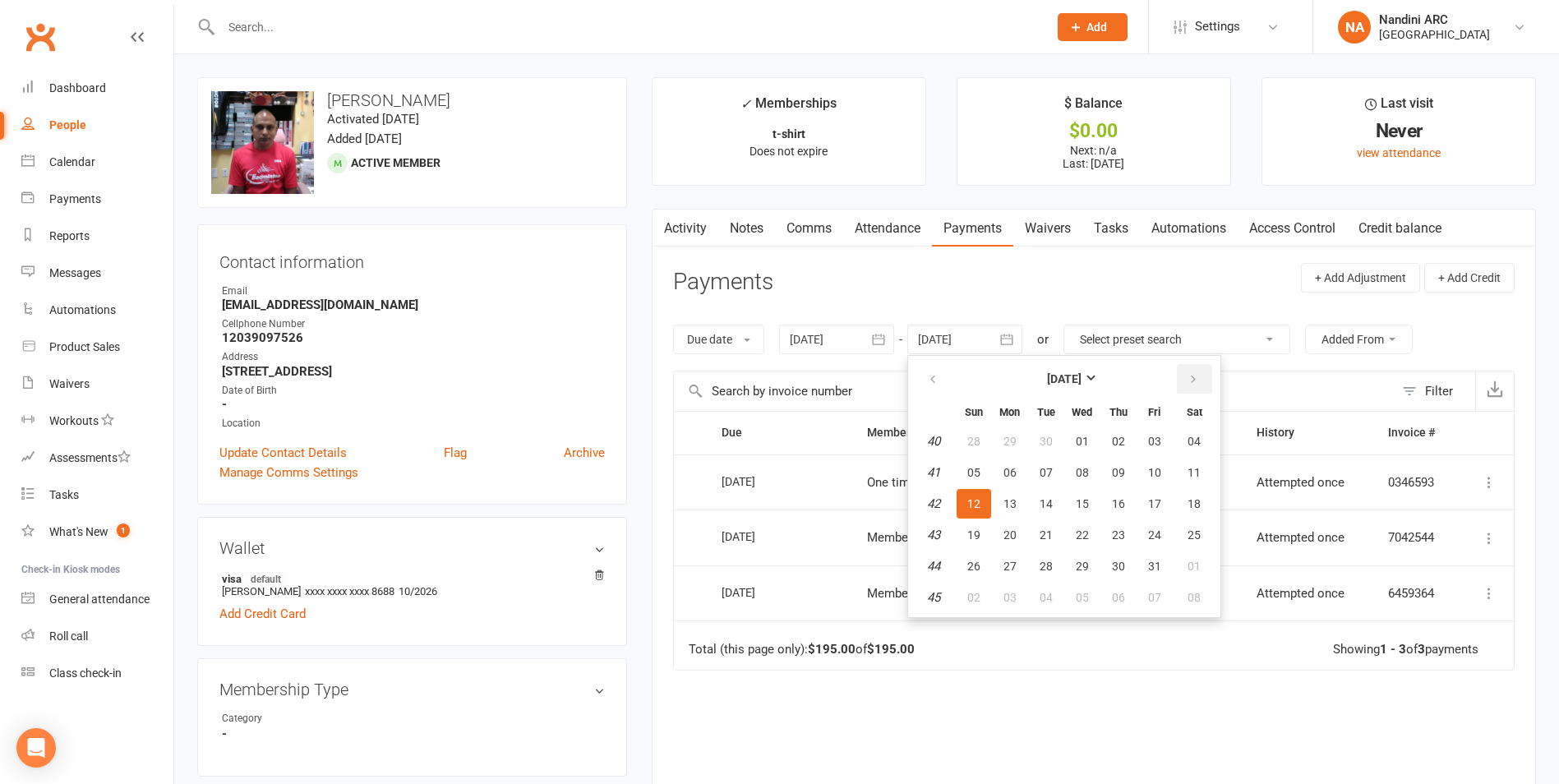
click at [1201, 383] on button "button" at bounding box center [1194, 379] width 35 height 30
click at [1203, 449] on button "01" at bounding box center [1195, 441] width 42 height 30
type input "[DATE]"
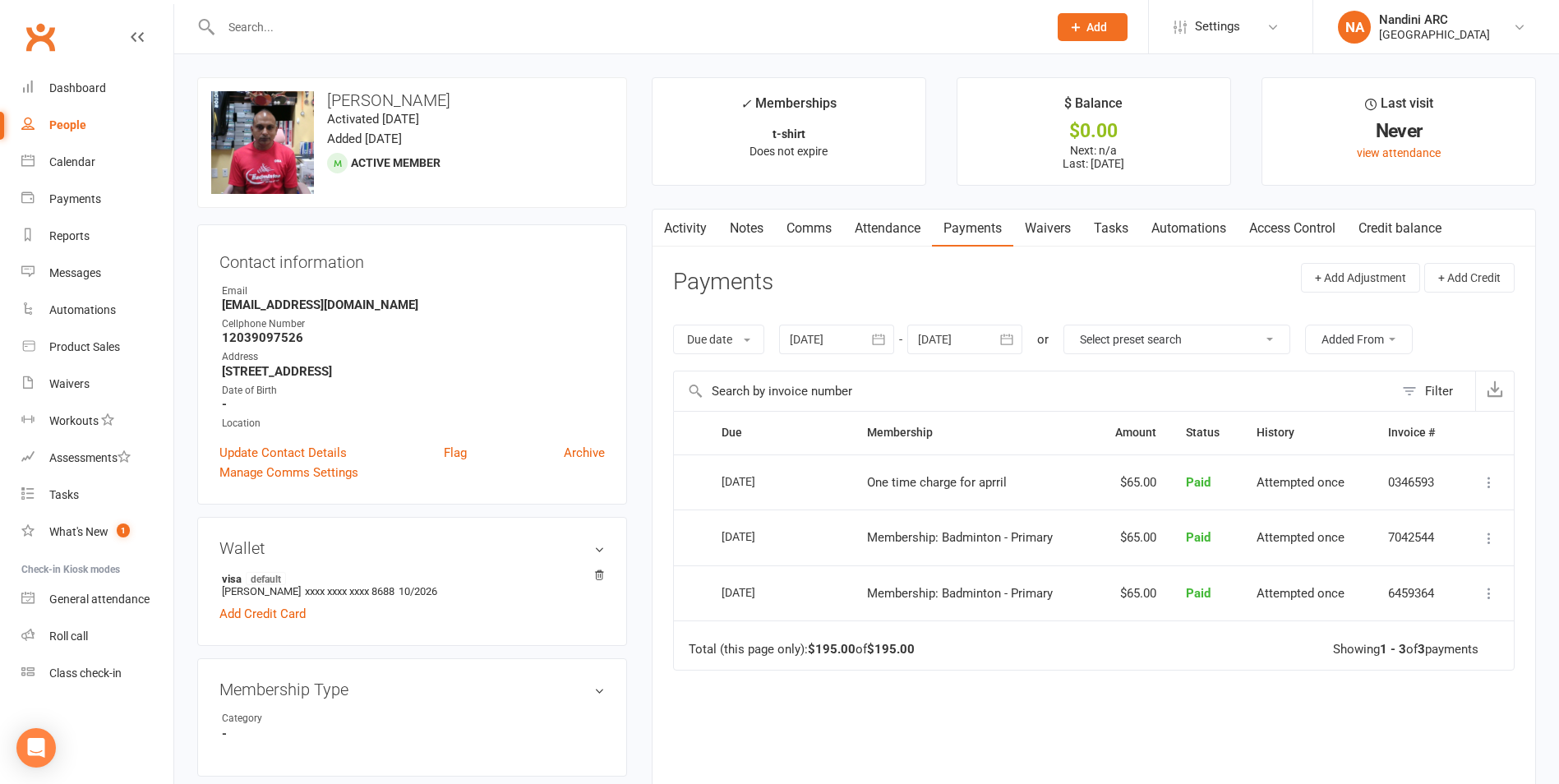
drag, startPoint x: 328, startPoint y: 97, endPoint x: 540, endPoint y: 100, distance: 212.0
click at [540, 100] on h3 "[PERSON_NAME]" at bounding box center [411, 100] width 401 height 18
click at [389, 23] on input "text" at bounding box center [626, 27] width 820 height 23
click at [355, 37] on input "text" at bounding box center [626, 27] width 820 height 23
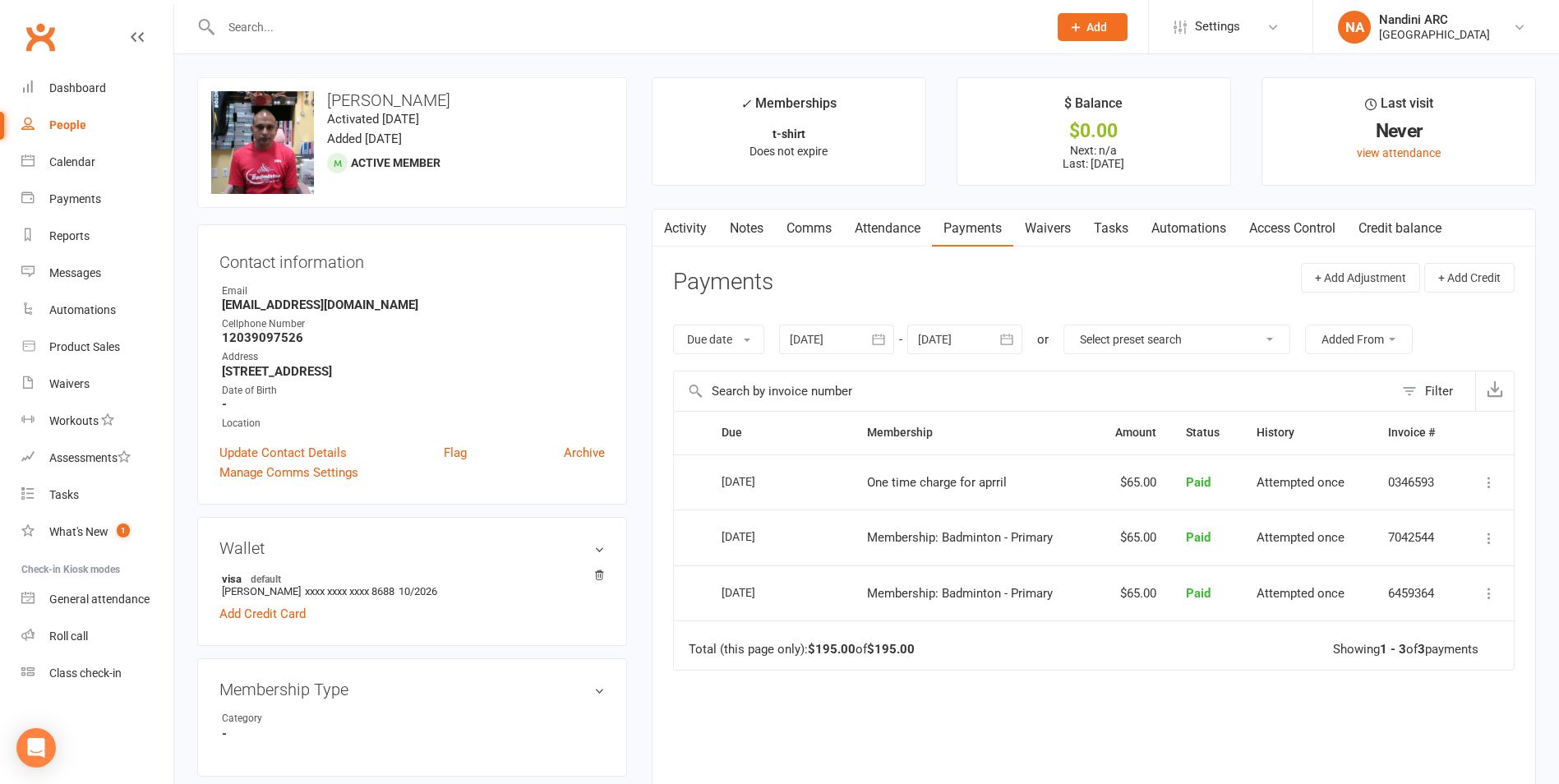
paste input "[PERSON_NAME]"
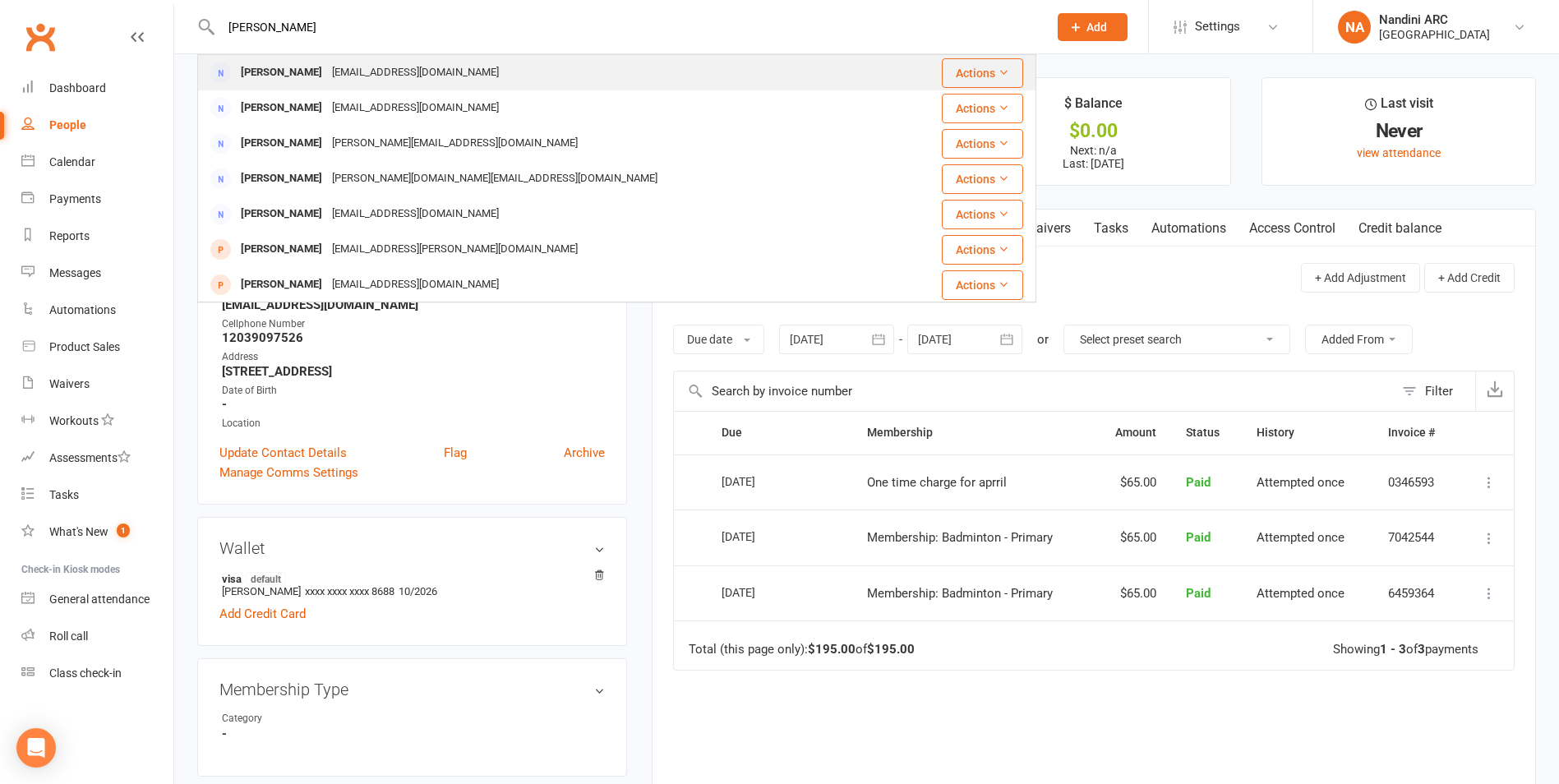
type input "[PERSON_NAME]"
click at [356, 67] on div "[EMAIL_ADDRESS][DOMAIN_NAME]" at bounding box center [416, 72] width 177 height 23
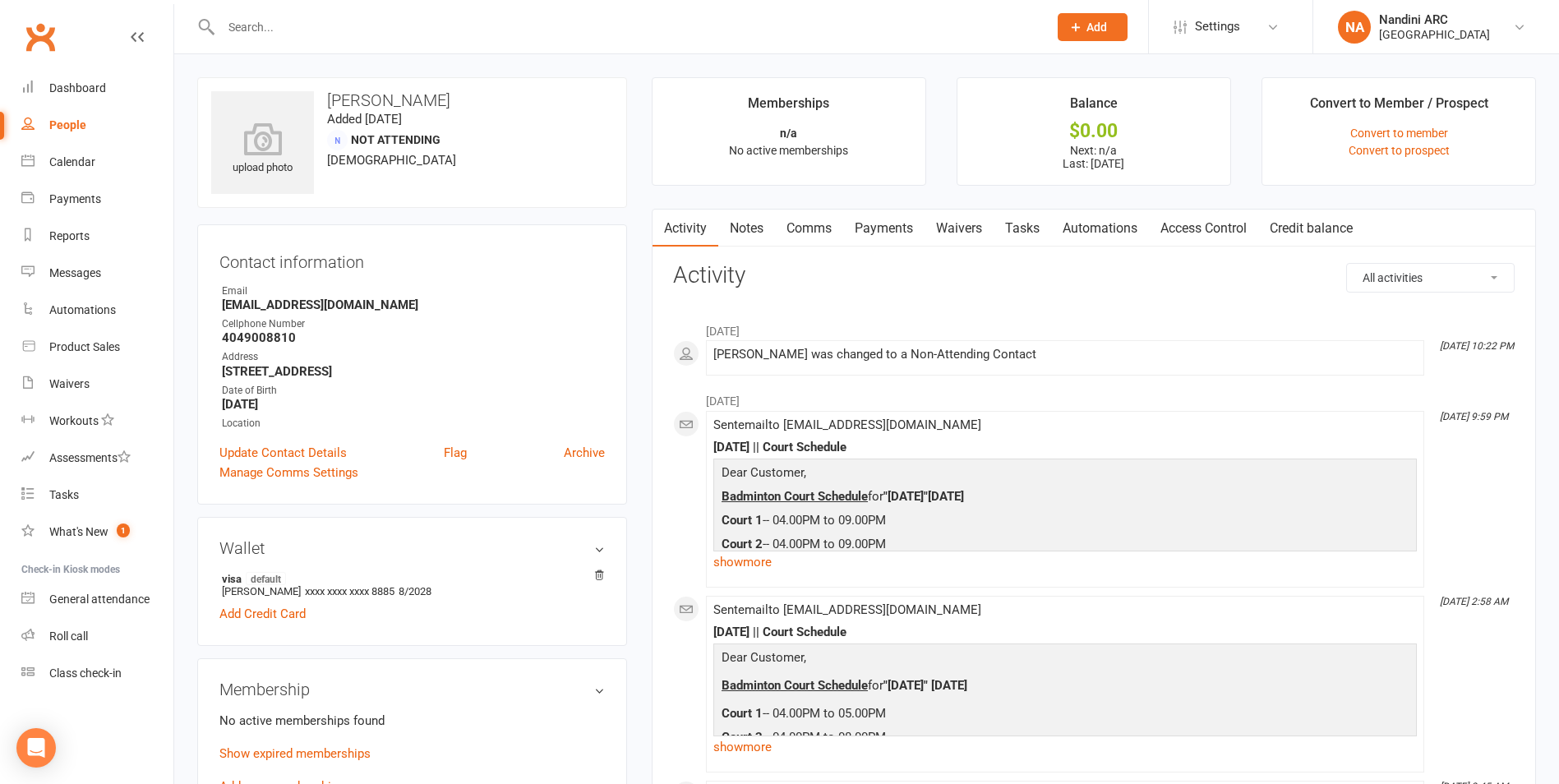
click at [938, 235] on link "Waivers" at bounding box center [959, 228] width 69 height 38
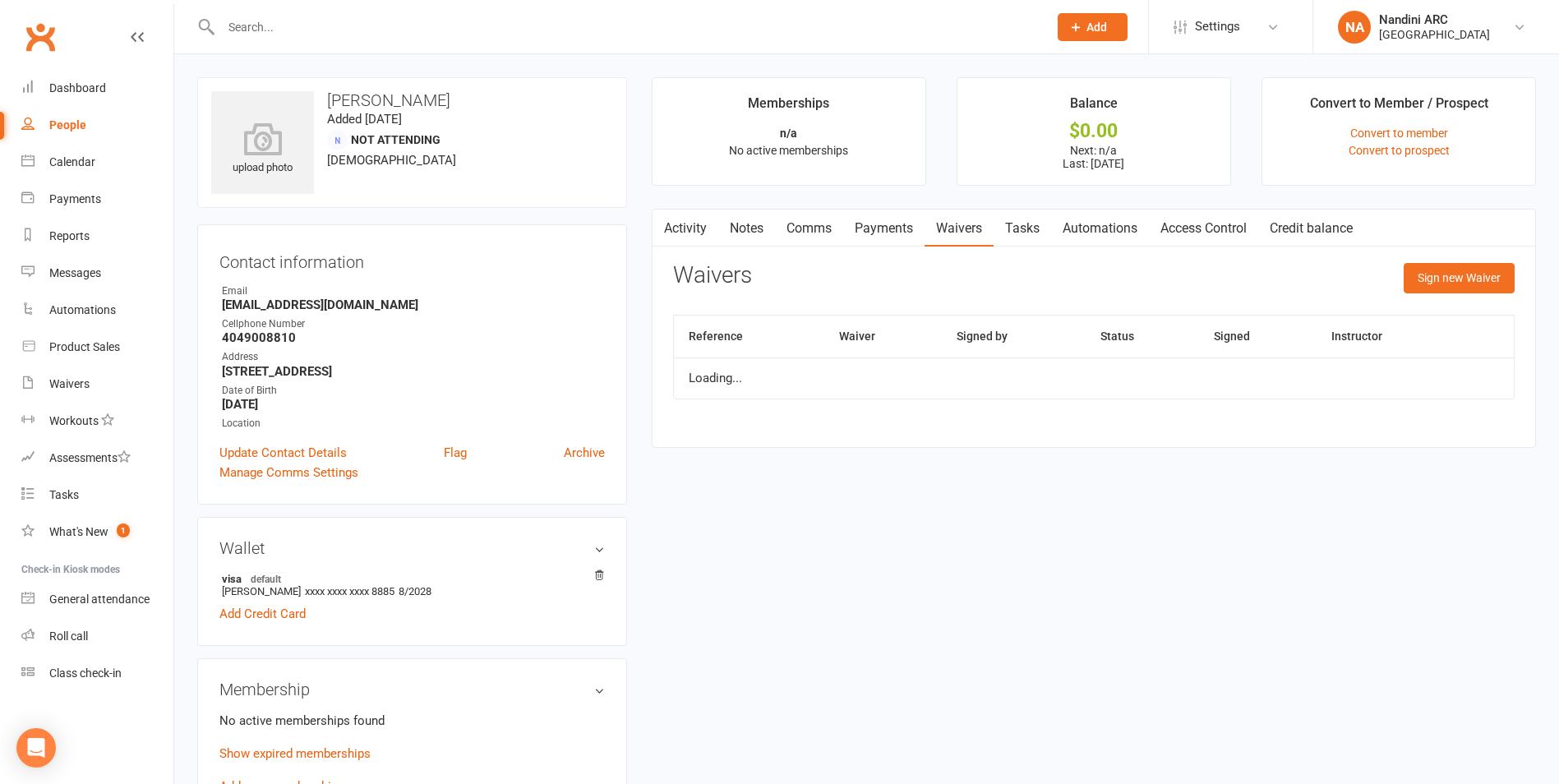
click at [884, 242] on link "Payments" at bounding box center [884, 228] width 81 height 38
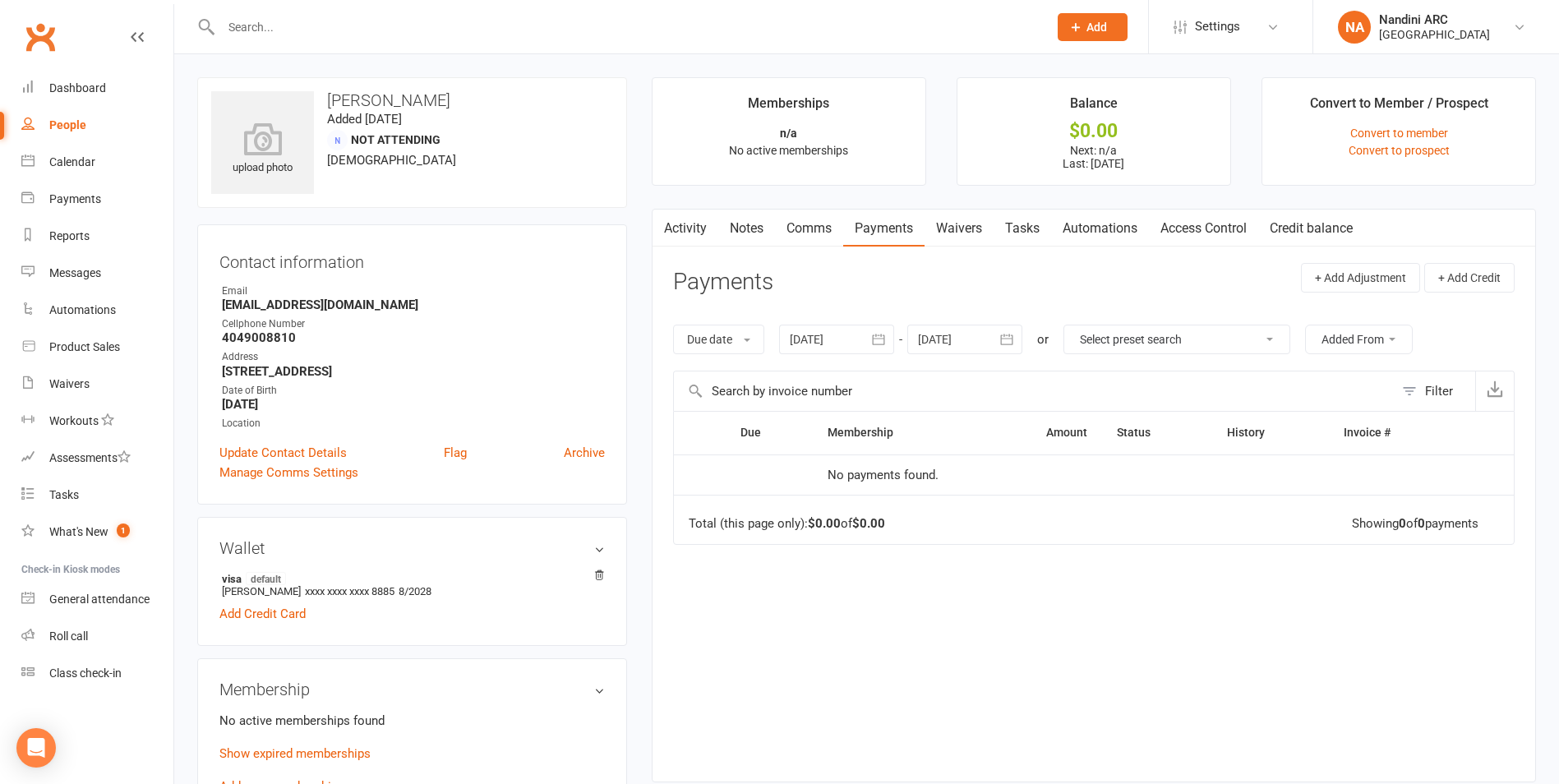
click at [881, 341] on icon "button" at bounding box center [879, 339] width 16 height 16
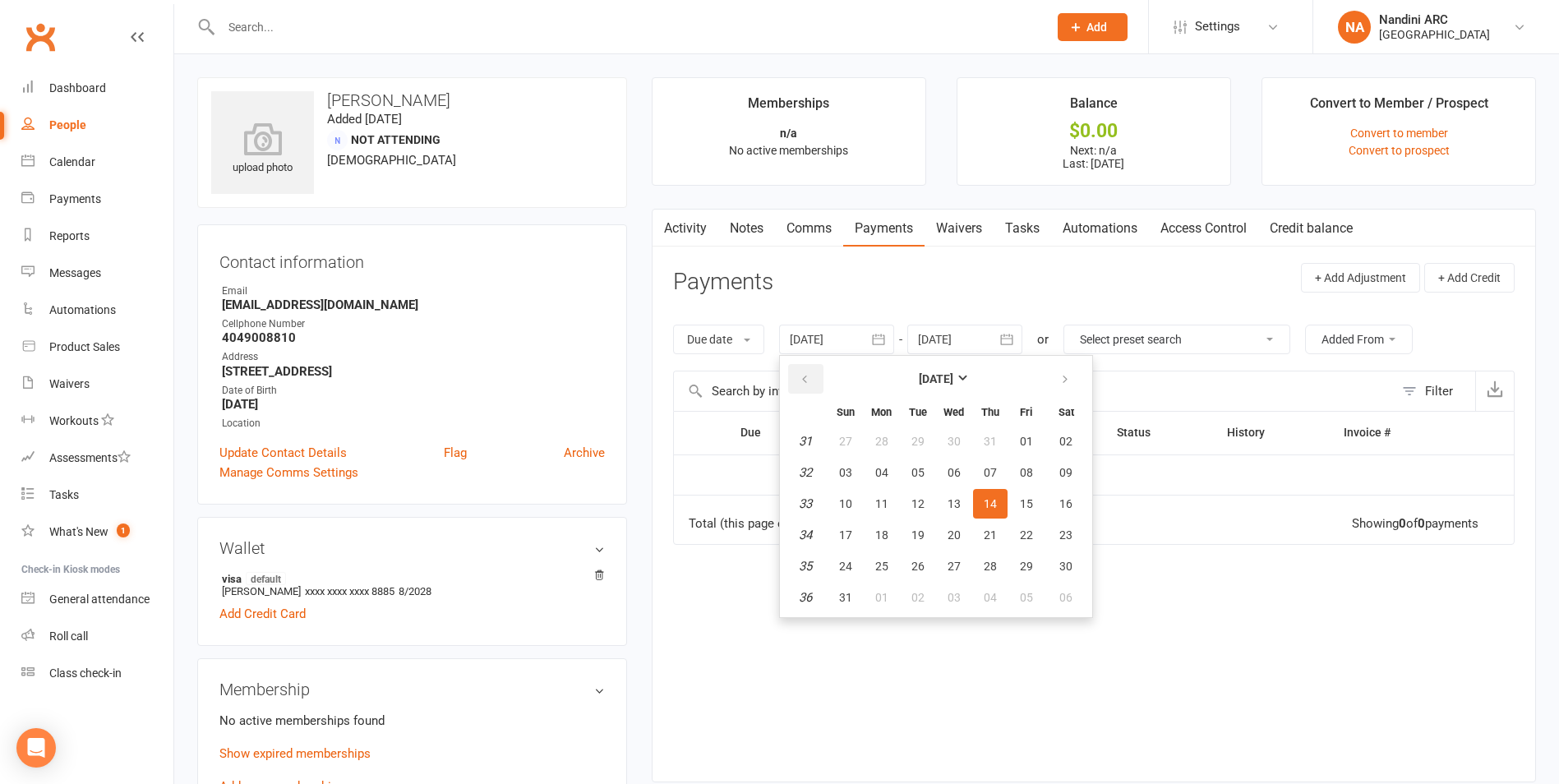
click at [818, 375] on button "button" at bounding box center [806, 379] width 35 height 30
click at [817, 375] on button "button" at bounding box center [806, 379] width 35 height 30
click at [850, 436] on span "01" at bounding box center [845, 441] width 14 height 14
type input "[DATE]"
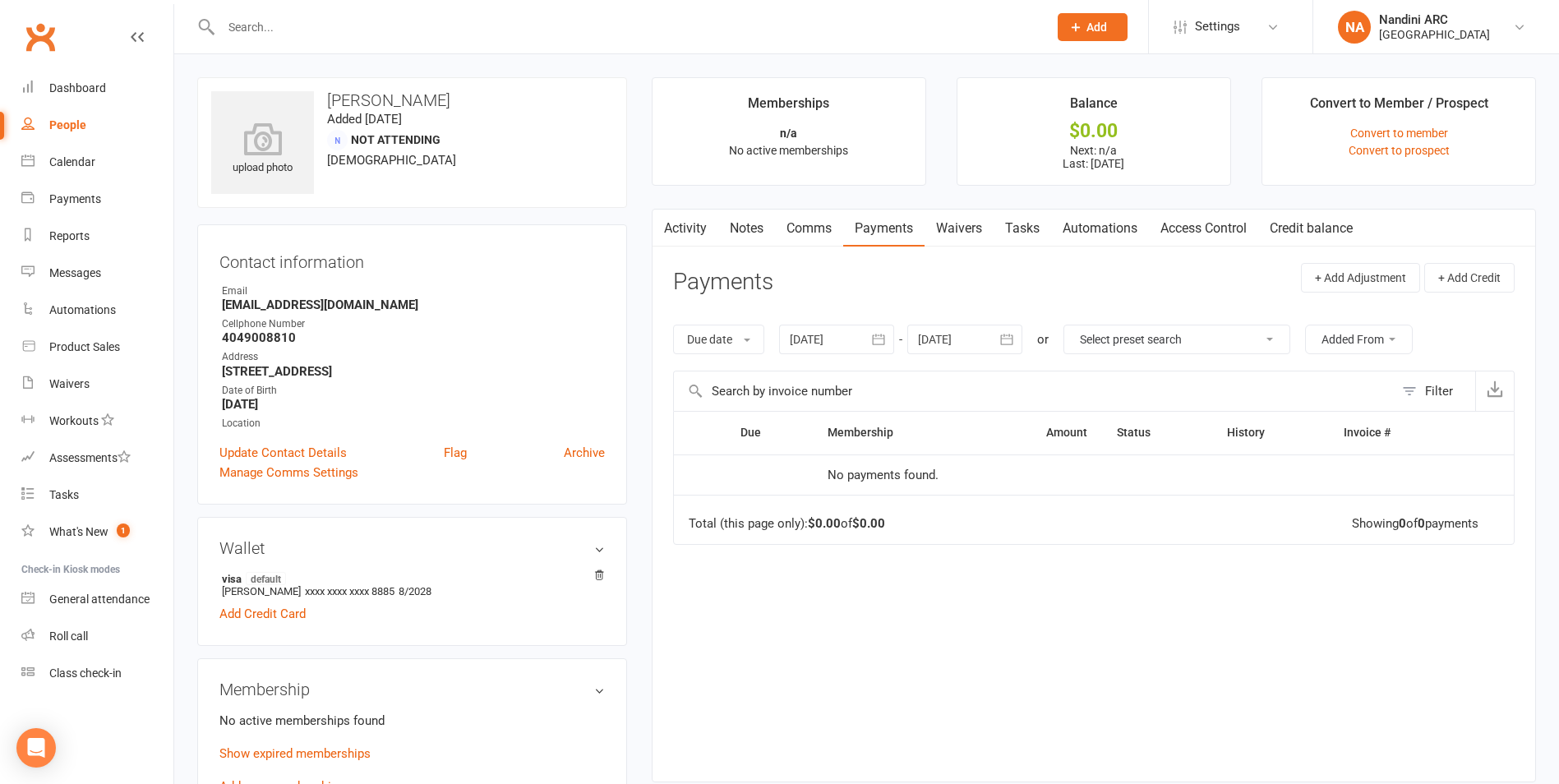
click at [290, 37] on input "text" at bounding box center [626, 27] width 820 height 23
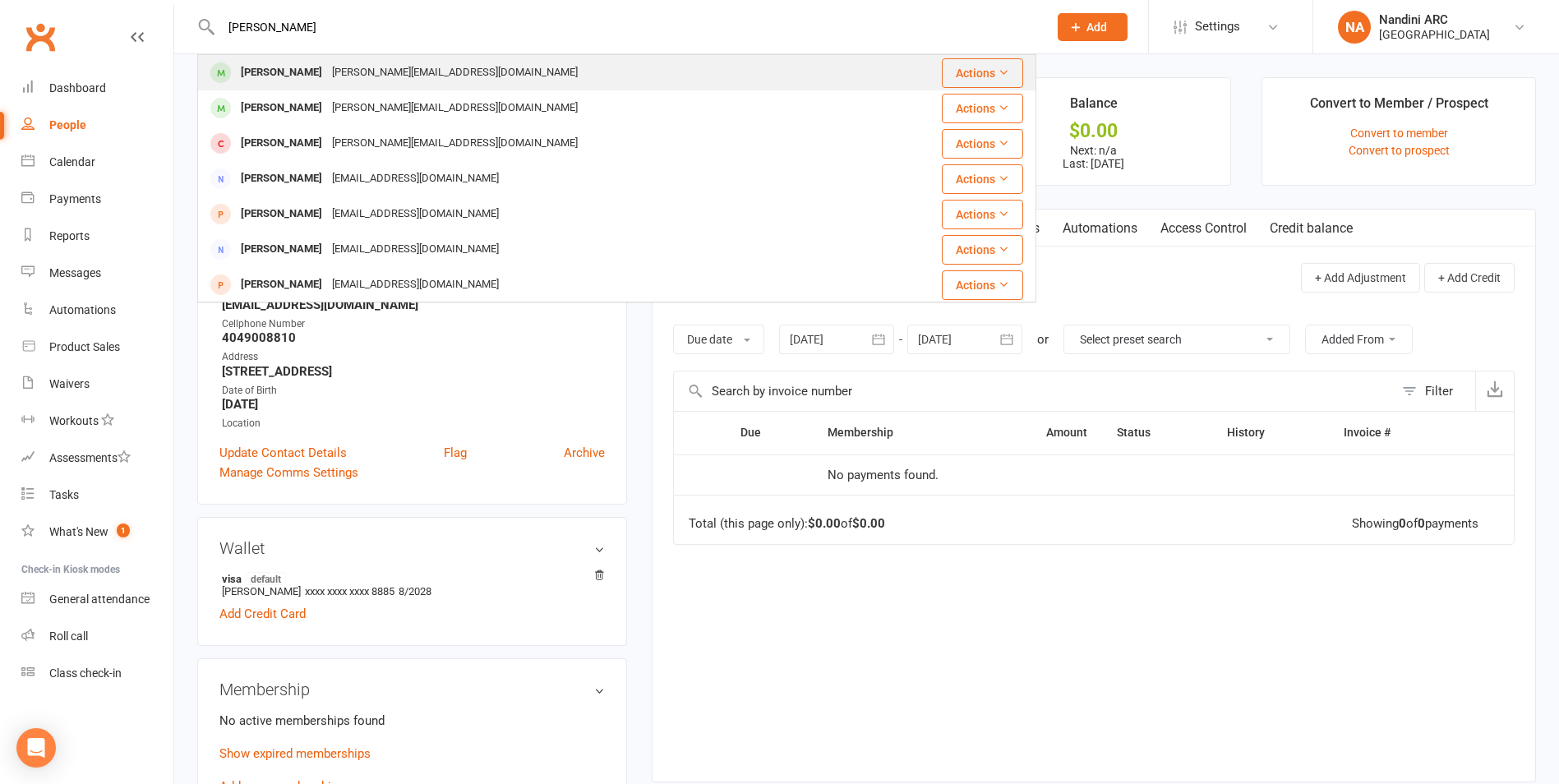
type input "[PERSON_NAME]"
click at [320, 70] on div "[PERSON_NAME]" at bounding box center [281, 72] width 91 height 23
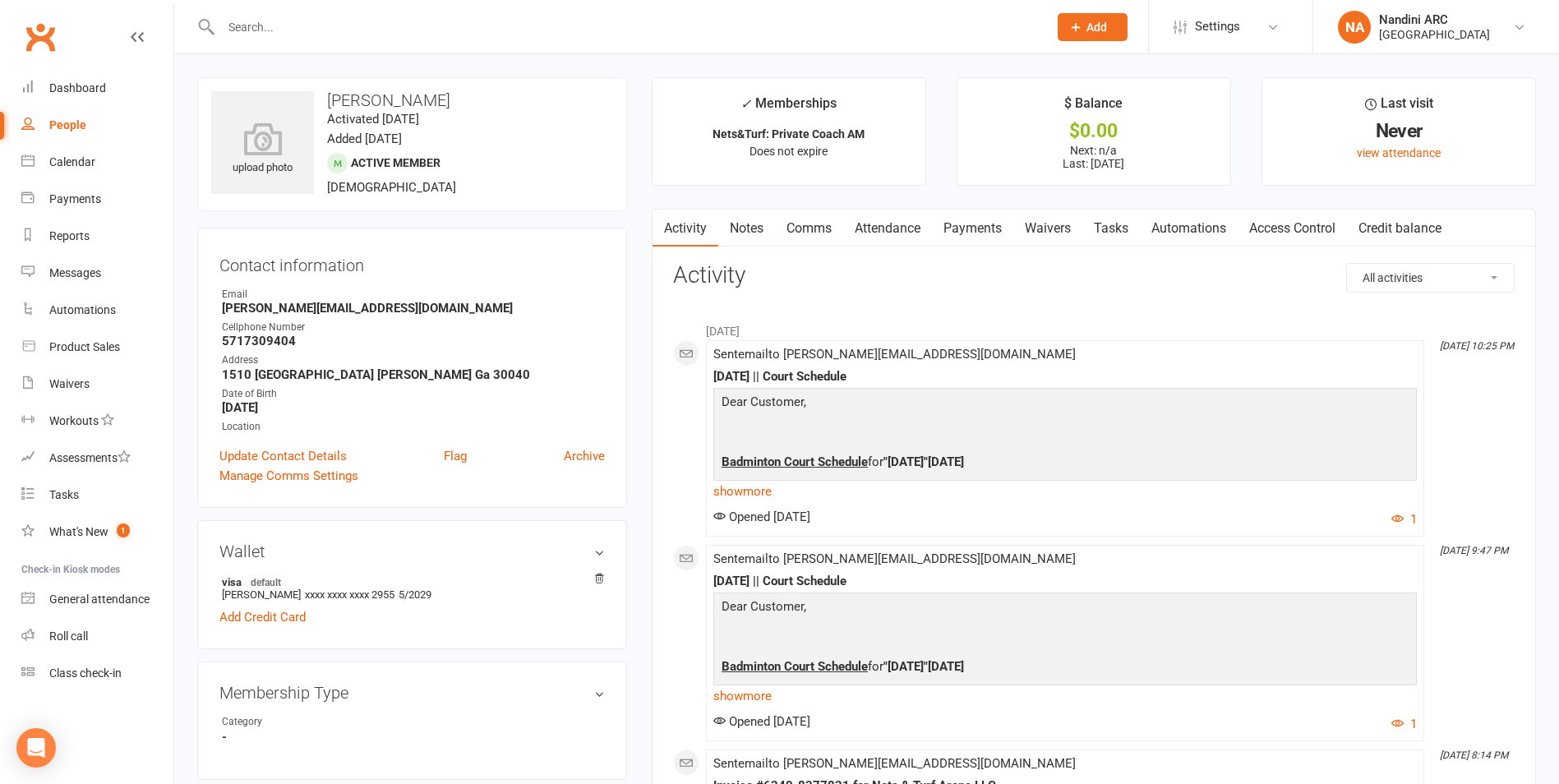
click at [311, 30] on input "text" at bounding box center [626, 27] width 820 height 23
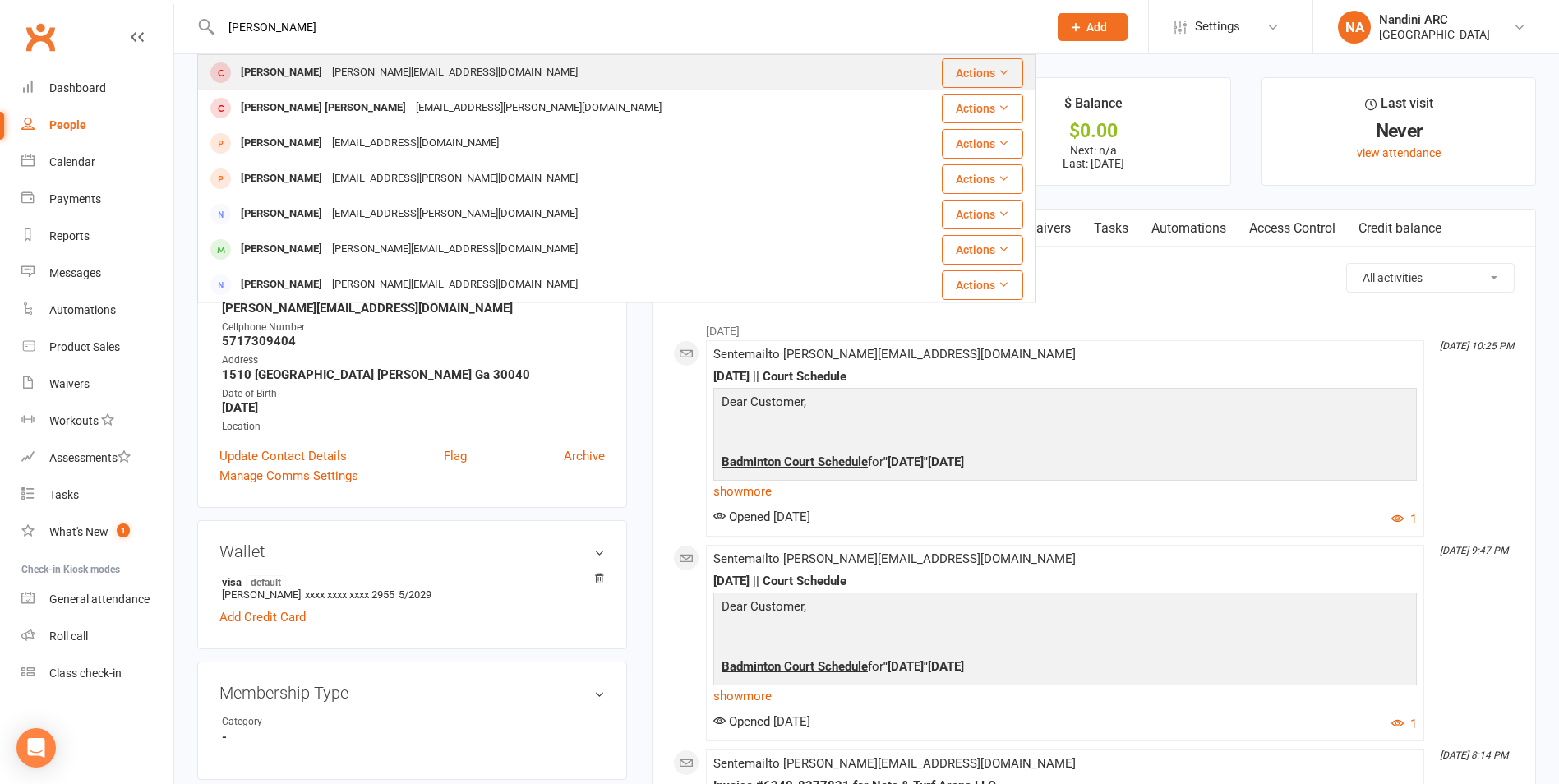
type input "[PERSON_NAME]"
click at [327, 72] on div "[PERSON_NAME]" at bounding box center [281, 72] width 91 height 23
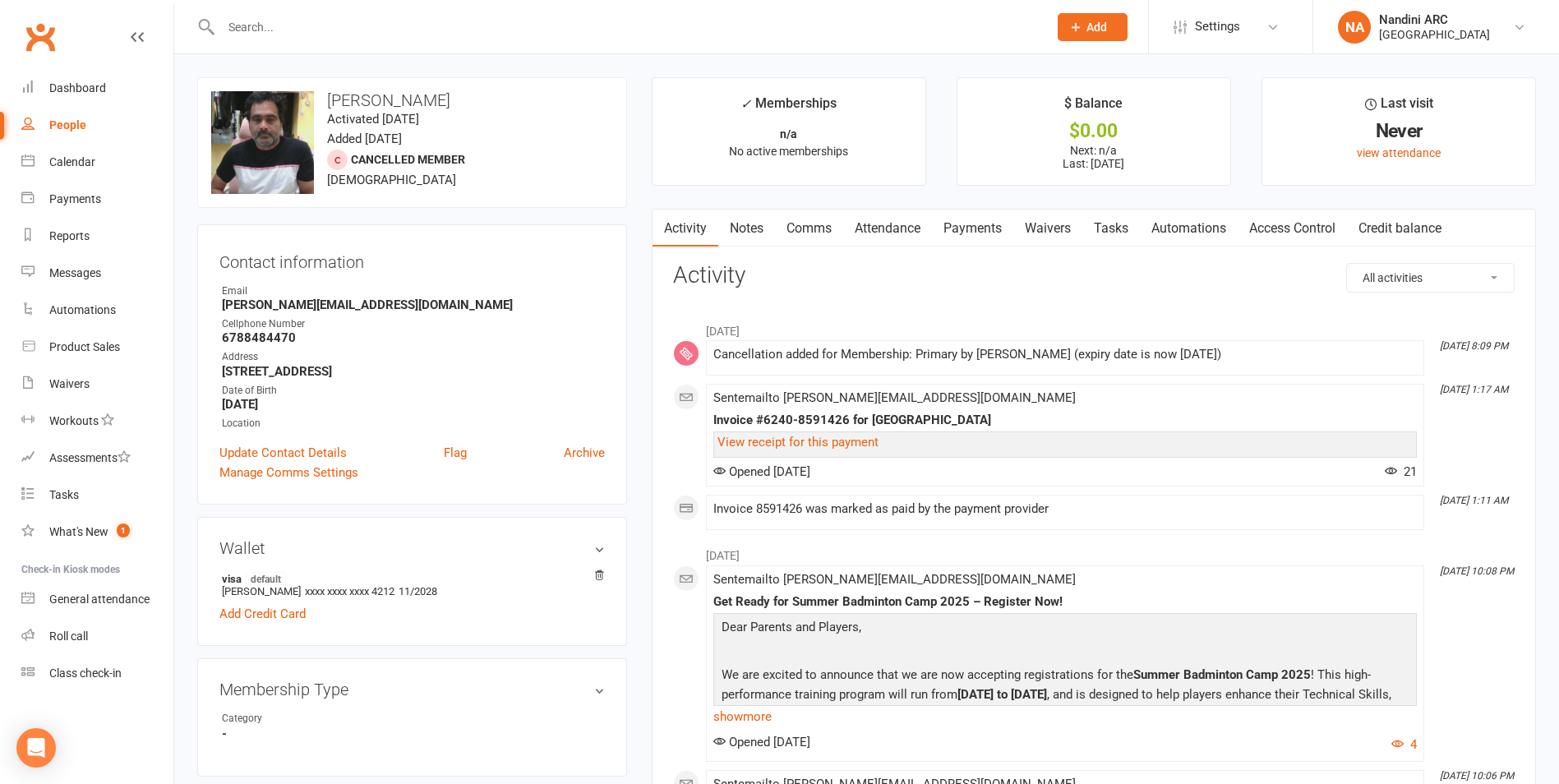
click at [974, 227] on link "Payments" at bounding box center [973, 228] width 81 height 38
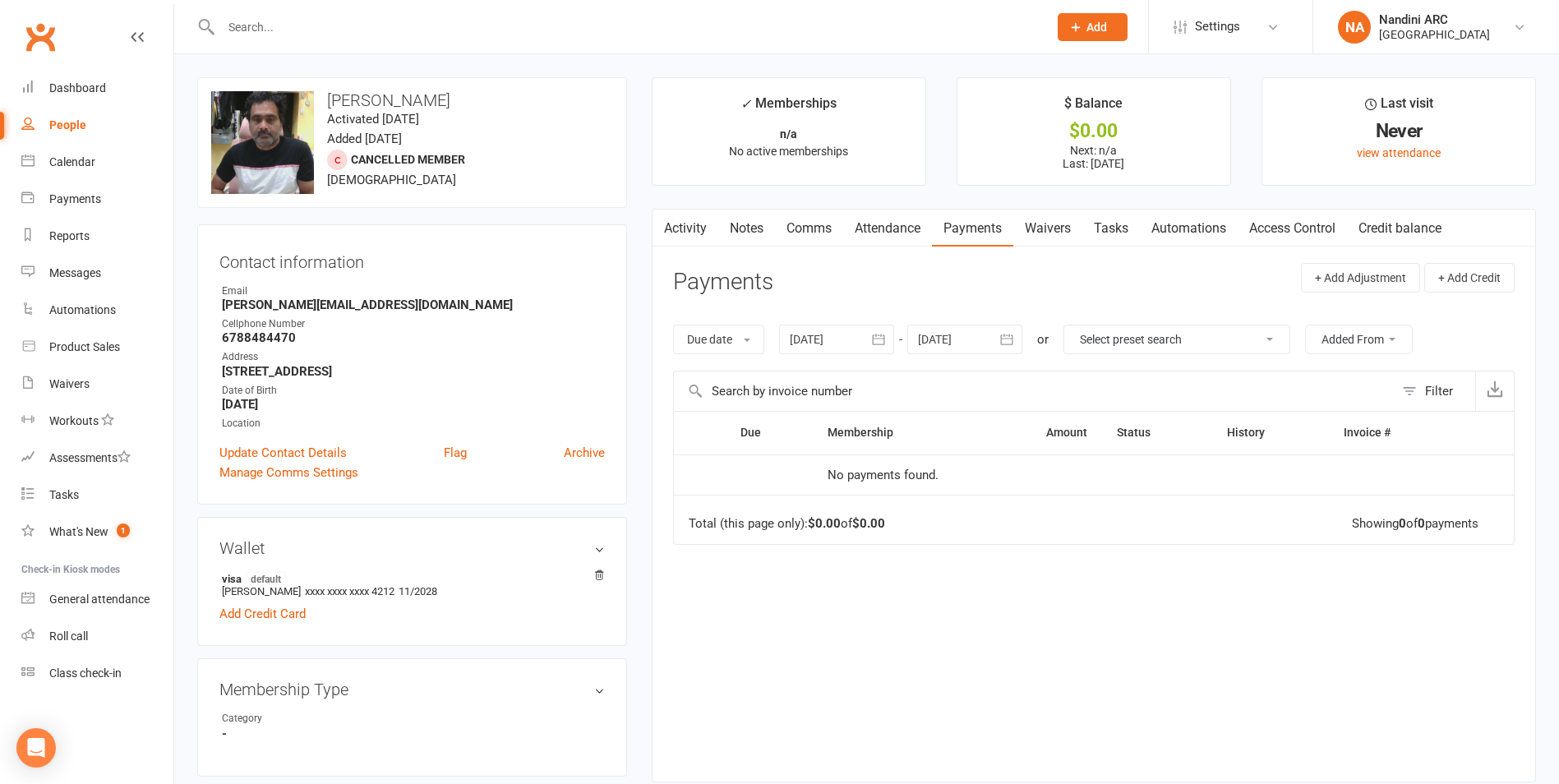
click at [879, 335] on icon "button" at bounding box center [879, 339] width 16 height 16
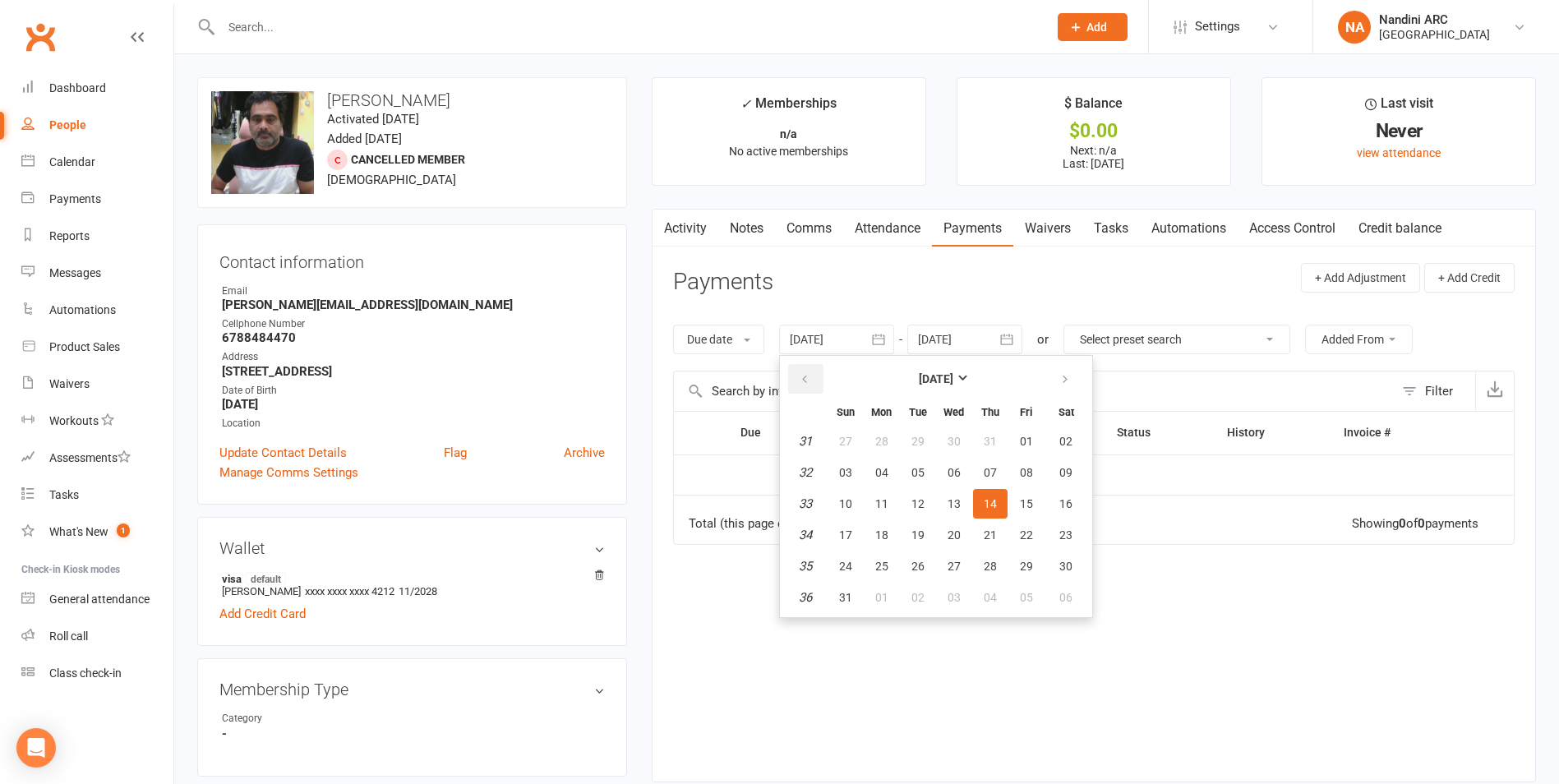
click at [790, 384] on button "button" at bounding box center [806, 379] width 35 height 30
click at [795, 383] on button "button" at bounding box center [806, 379] width 35 height 30
click at [796, 383] on button "button" at bounding box center [806, 379] width 35 height 30
click at [809, 385] on icon "button" at bounding box center [804, 380] width 12 height 14
click at [866, 447] on table "[DATE] Sun Mon Tue Wed Thu Fri Sat 14 30 31 01 02 03 04 05 15 06 07 08 09 10 11…" at bounding box center [936, 486] width 306 height 254
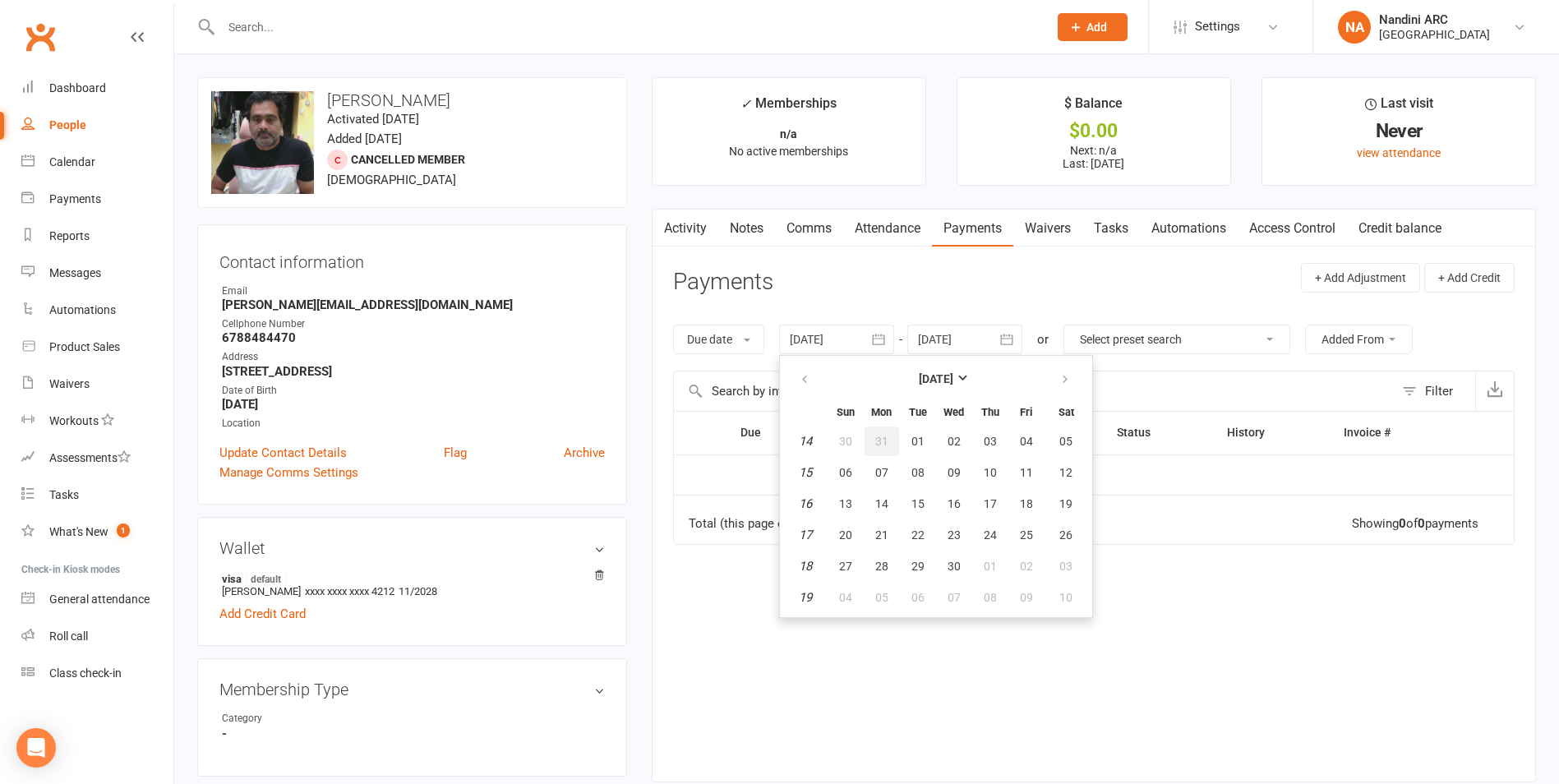
click at [889, 447] on span "31" at bounding box center [881, 441] width 14 height 14
type input "[DATE]"
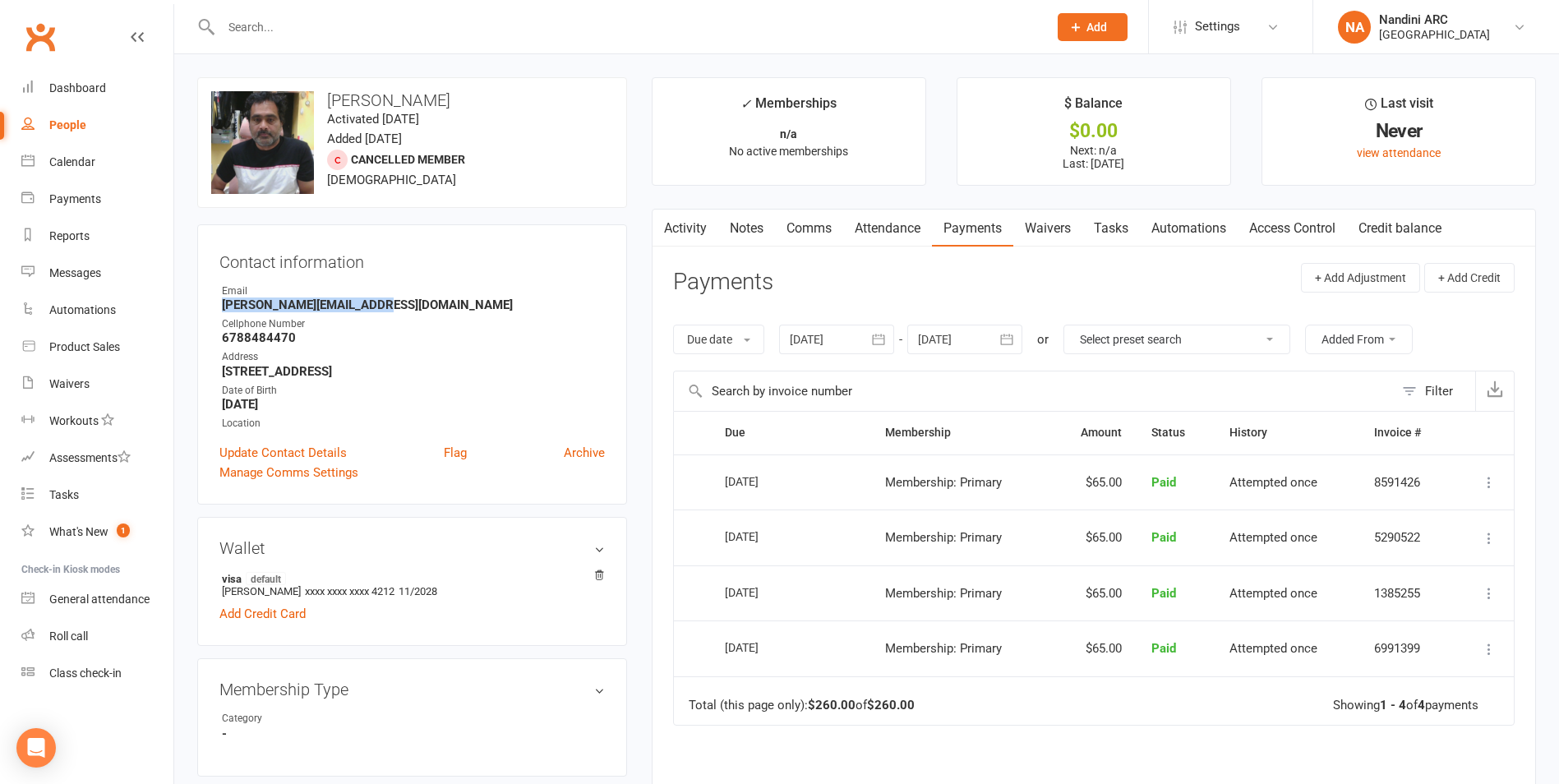
drag, startPoint x: 218, startPoint y: 301, endPoint x: 403, endPoint y: 301, distance: 185.0
click at [403, 301] on div "Contact information Owner Email [PERSON_NAME][EMAIL_ADDRESS][DOMAIN_NAME] Cellp…" at bounding box center [412, 364] width 429 height 281
click at [436, 282] on div "Contact information Owner Email [PERSON_NAME][EMAIL_ADDRESS][DOMAIN_NAME] Cellp…" at bounding box center [412, 364] width 429 height 281
click at [331, 25] on input "text" at bounding box center [626, 27] width 820 height 23
paste input "[PERSON_NAME]"
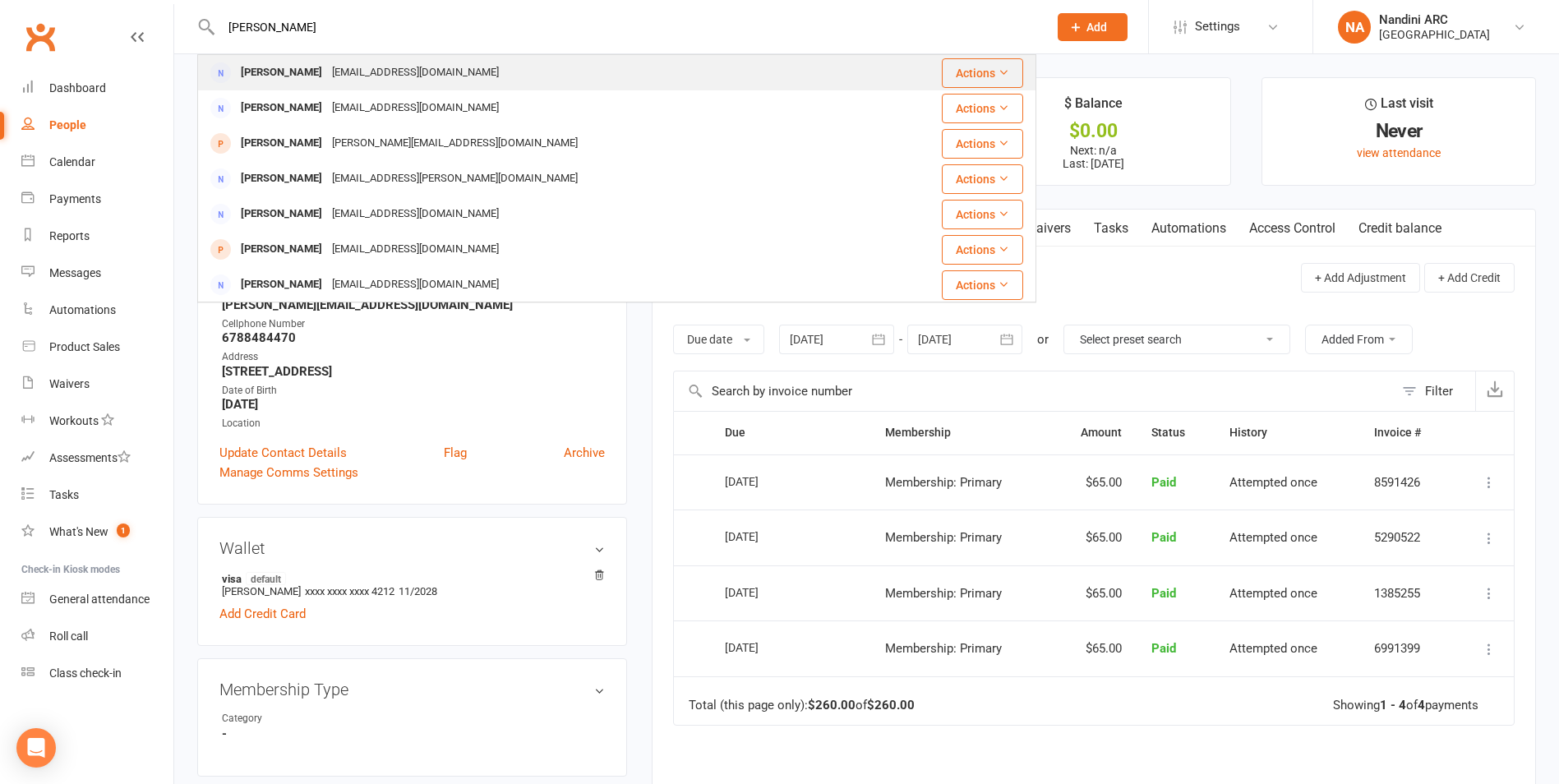
type input "[PERSON_NAME]"
click at [457, 72] on div "[EMAIL_ADDRESS][DOMAIN_NAME]" at bounding box center [416, 72] width 177 height 23
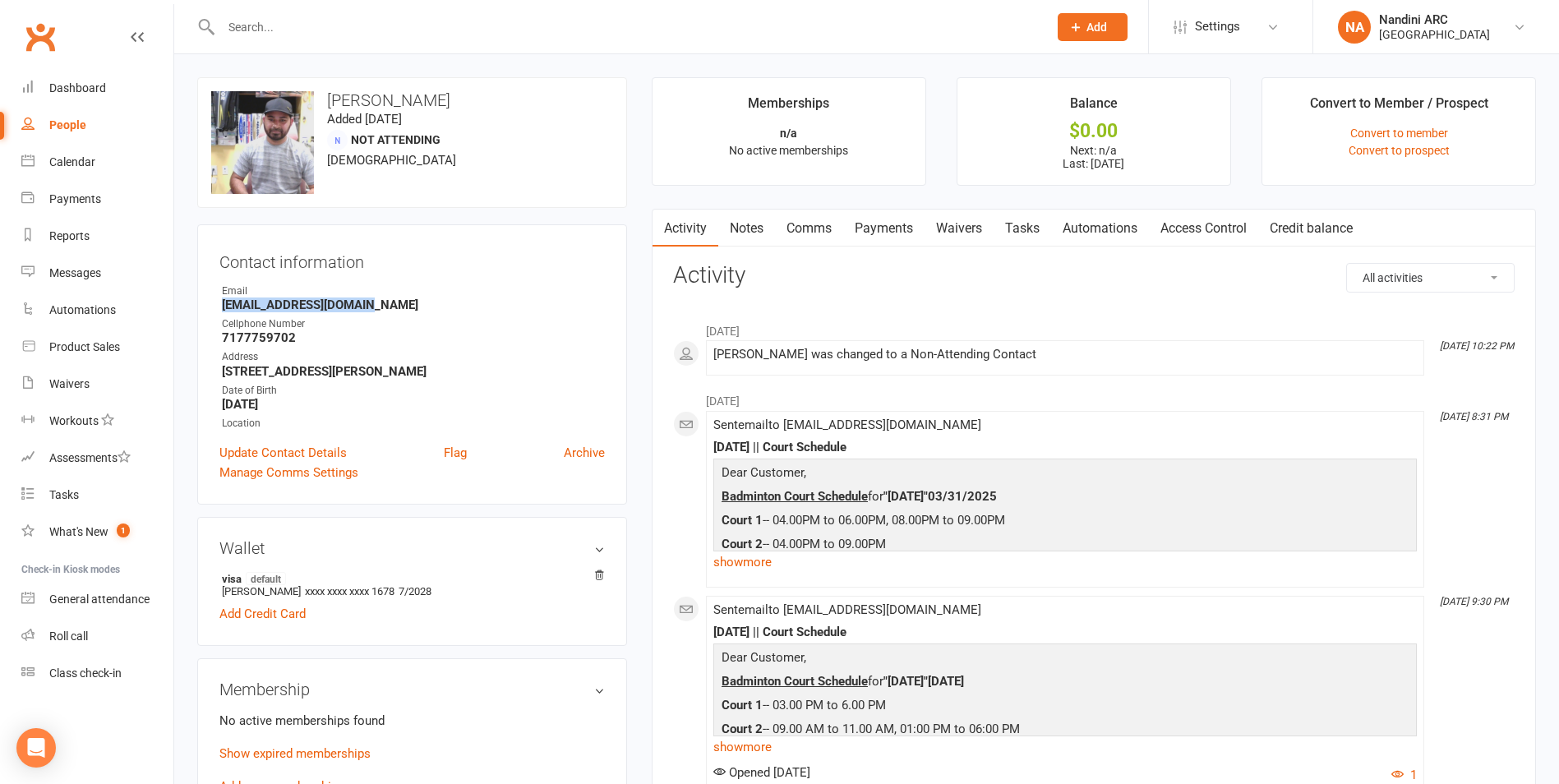
drag, startPoint x: 217, startPoint y: 306, endPoint x: 392, endPoint y: 309, distance: 175.0
click at [392, 309] on div "Contact information Owner Email [EMAIL_ADDRESS][DOMAIN_NAME] Cellphone Number […" at bounding box center [412, 364] width 429 height 281
click at [470, 252] on h3 "Contact information" at bounding box center [411, 258] width 385 height 24
click at [331, 23] on input "text" at bounding box center [626, 27] width 820 height 23
paste input "[PERSON_NAME]"
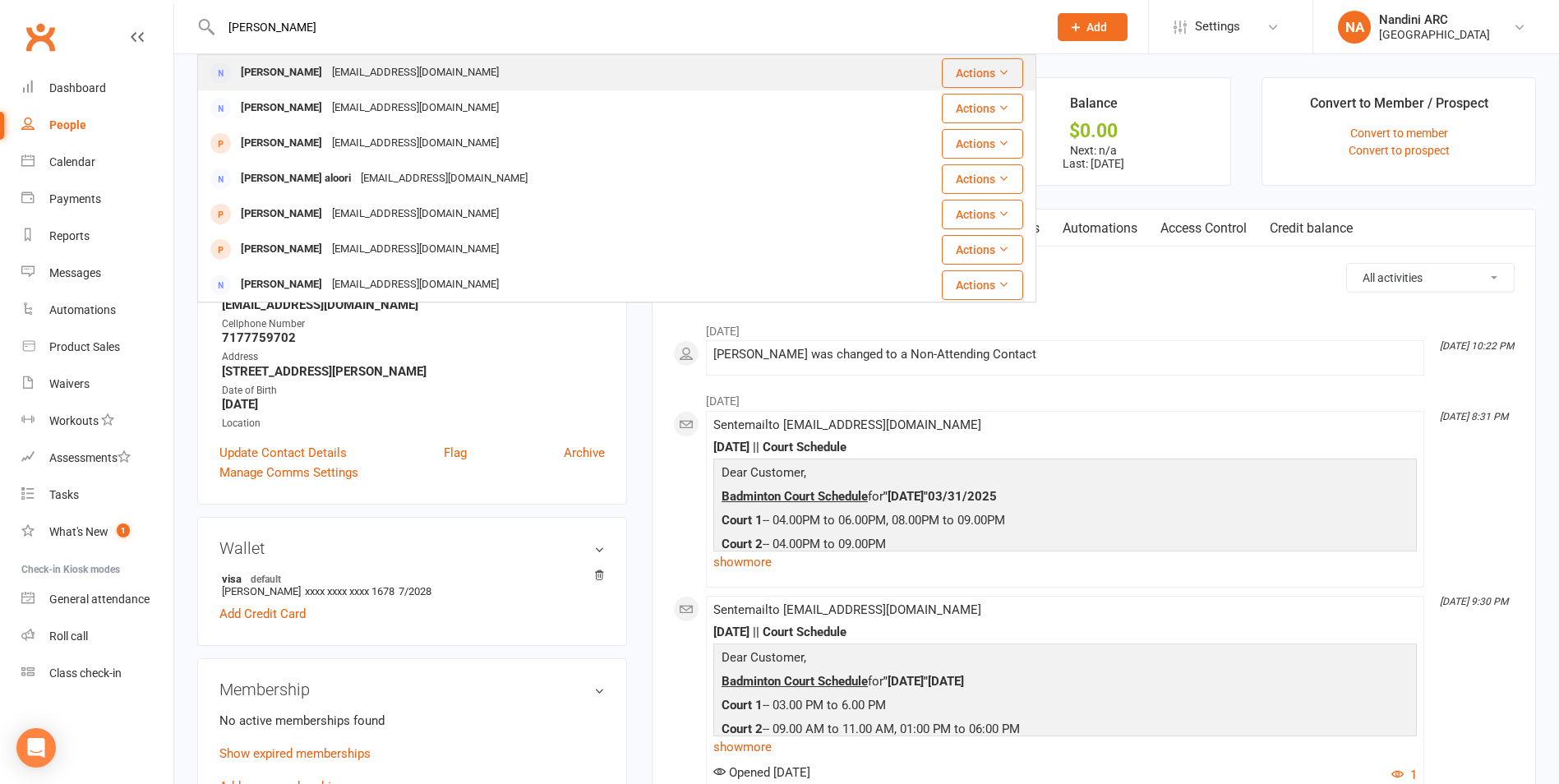
type input "[PERSON_NAME]"
click at [383, 72] on div "[EMAIL_ADDRESS][DOMAIN_NAME]" at bounding box center [416, 72] width 177 height 23
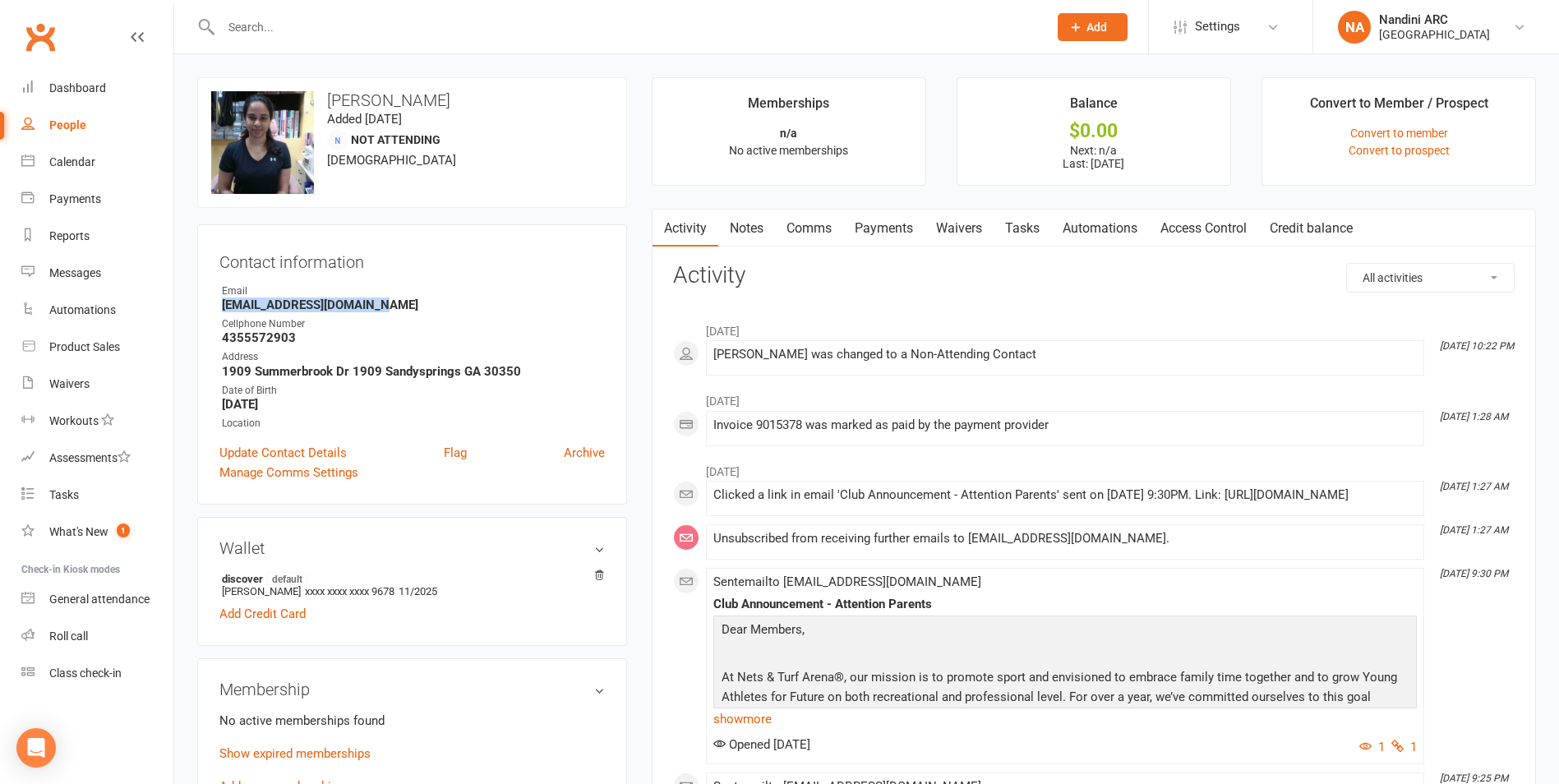
drag, startPoint x: 217, startPoint y: 303, endPoint x: 439, endPoint y: 309, distance: 222.1
click at [439, 309] on div "Contact information Owner Email [EMAIL_ADDRESS][DOMAIN_NAME] Cellphone Number […" at bounding box center [412, 364] width 429 height 281
click at [458, 275] on div "Contact information Owner Email [EMAIL_ADDRESS][DOMAIN_NAME] Cellphone Number […" at bounding box center [412, 364] width 429 height 281
click at [313, 30] on input "text" at bounding box center [626, 27] width 820 height 23
paste input "[PERSON_NAME]"
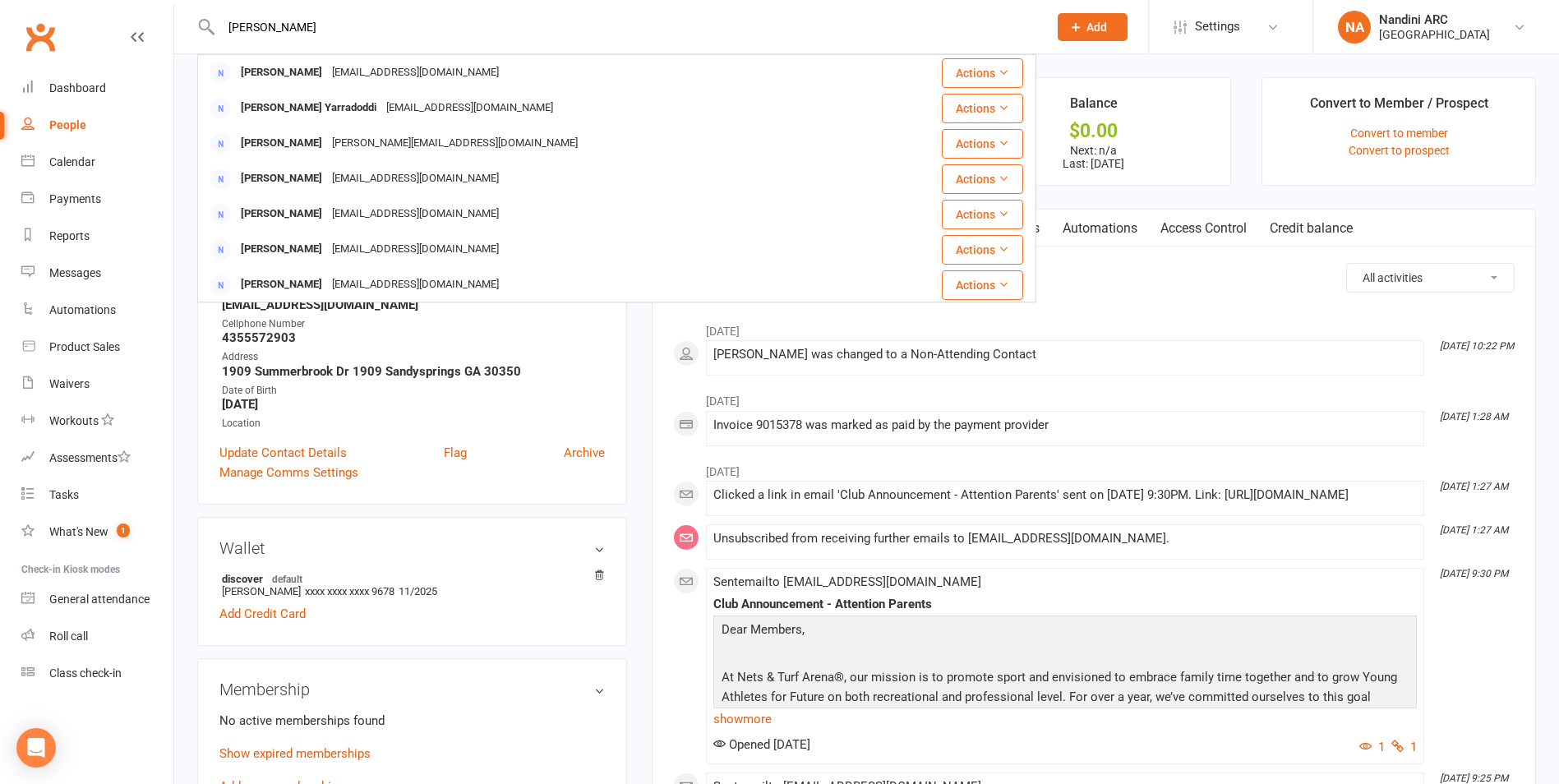
type input "[PERSON_NAME]"
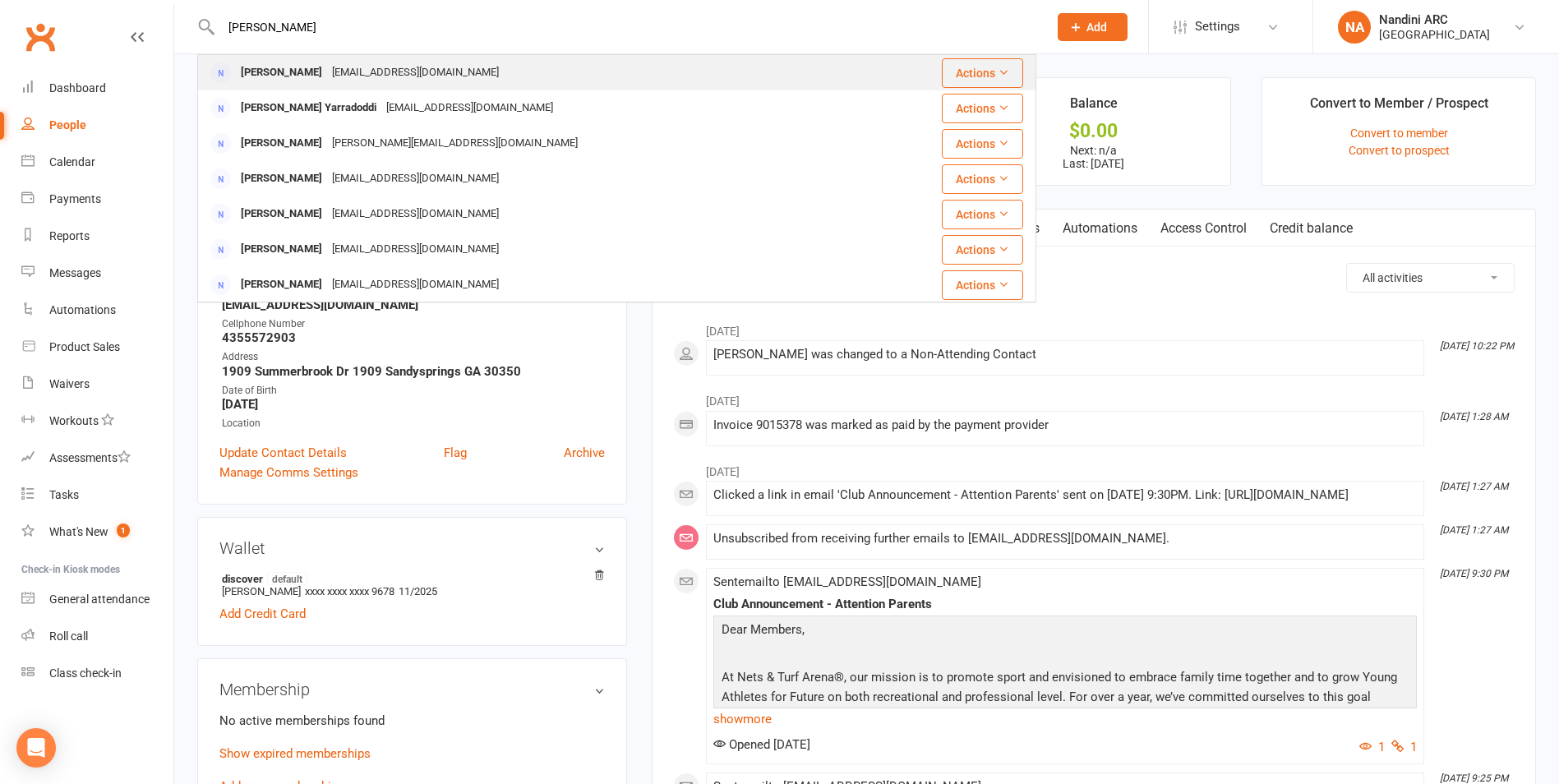
click at [327, 63] on div "[EMAIL_ADDRESS][DOMAIN_NAME]" at bounding box center [416, 72] width 177 height 23
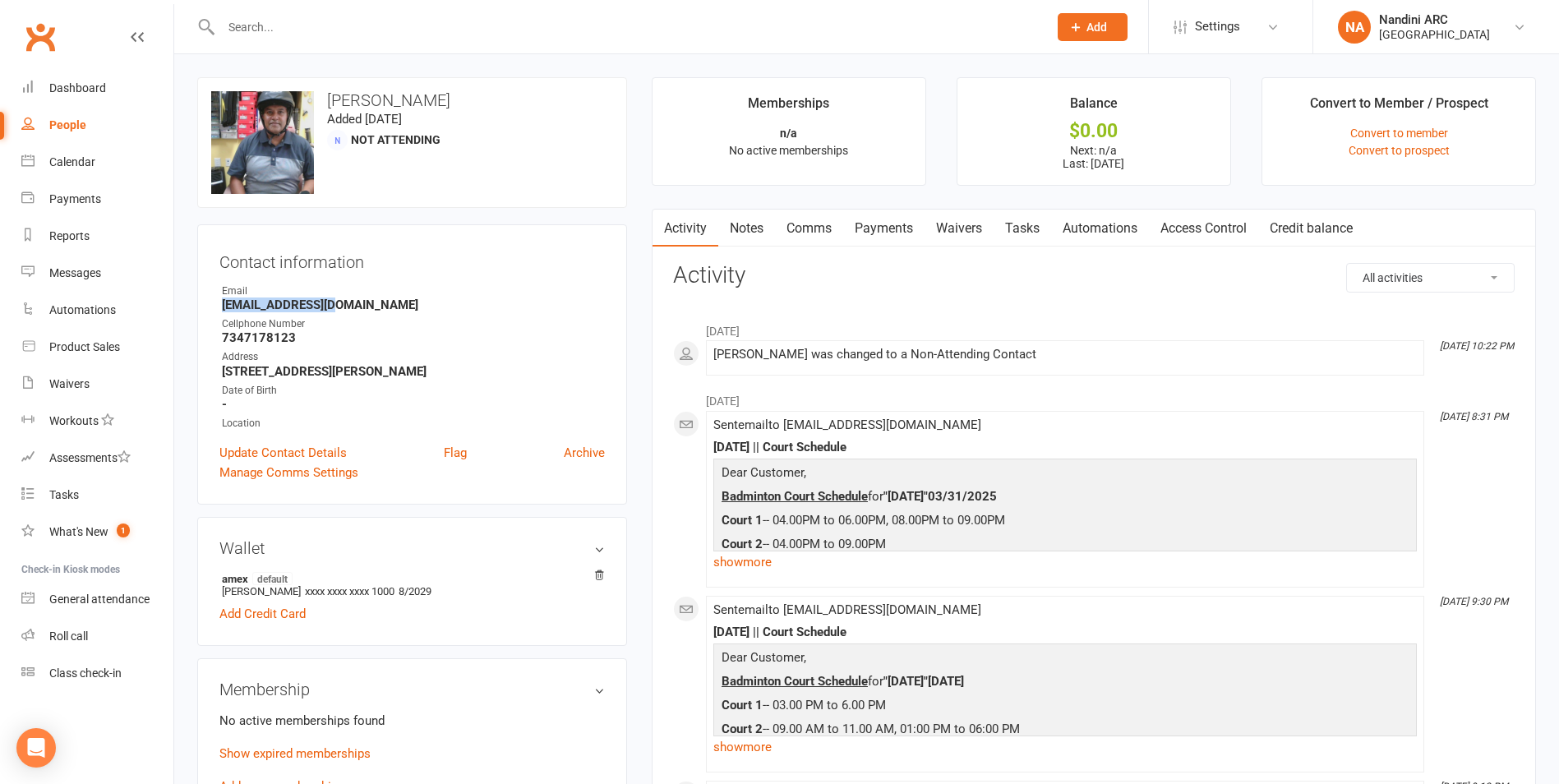
drag, startPoint x: 288, startPoint y: 303, endPoint x: 362, endPoint y: 303, distance: 74.0
click at [362, 303] on li "Email [EMAIL_ADDRESS][DOMAIN_NAME]" at bounding box center [411, 298] width 385 height 29
click at [394, 280] on div "Contact information Owner Email [EMAIL_ADDRESS][DOMAIN_NAME] Cellphone Number […" at bounding box center [412, 364] width 429 height 281
click at [318, 34] on input "text" at bounding box center [626, 27] width 820 height 23
paste input "[PERSON_NAME]"
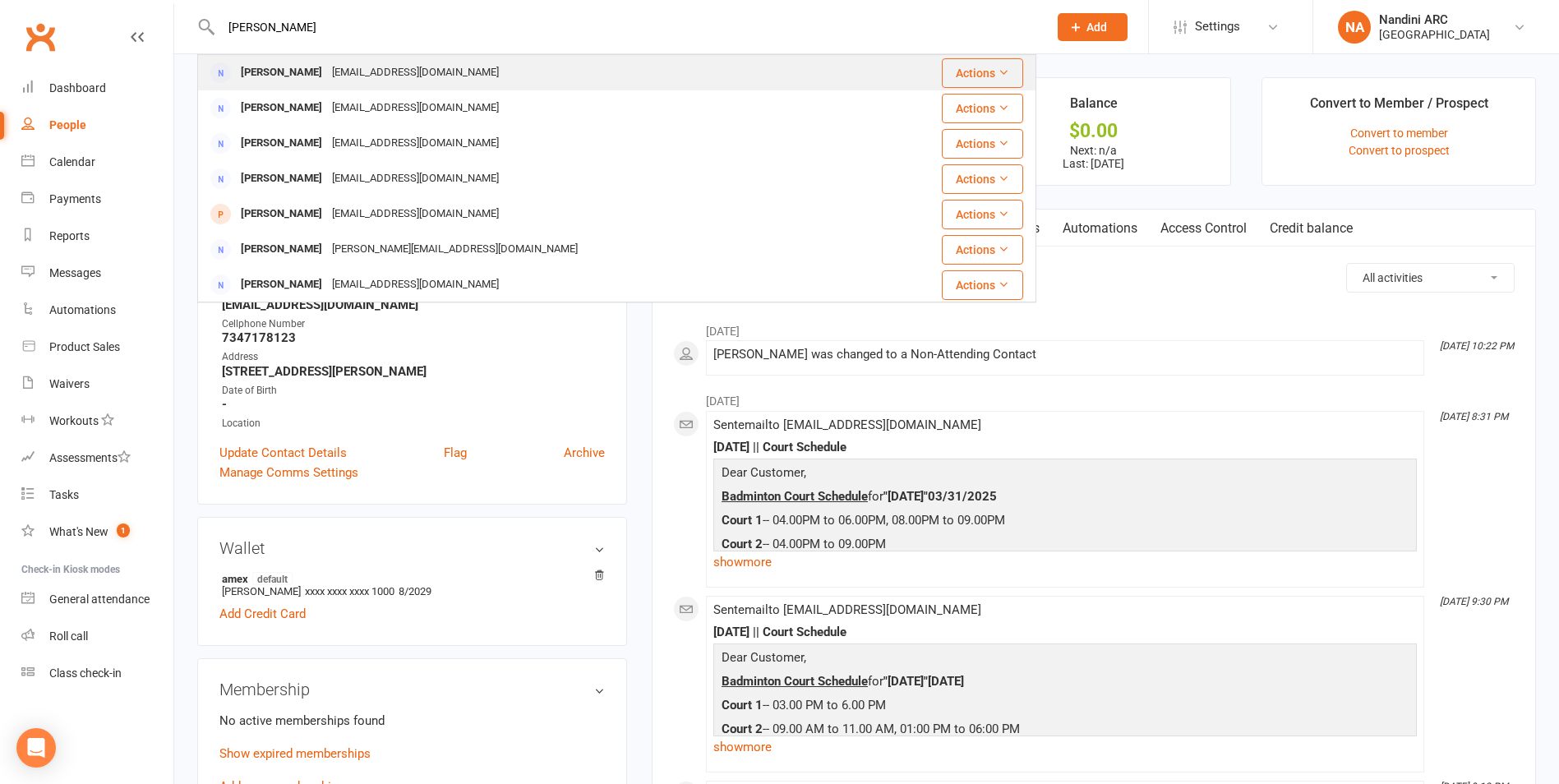
type input "[PERSON_NAME]"
click at [373, 70] on div "[EMAIL_ADDRESS][DOMAIN_NAME]" at bounding box center [416, 72] width 177 height 23
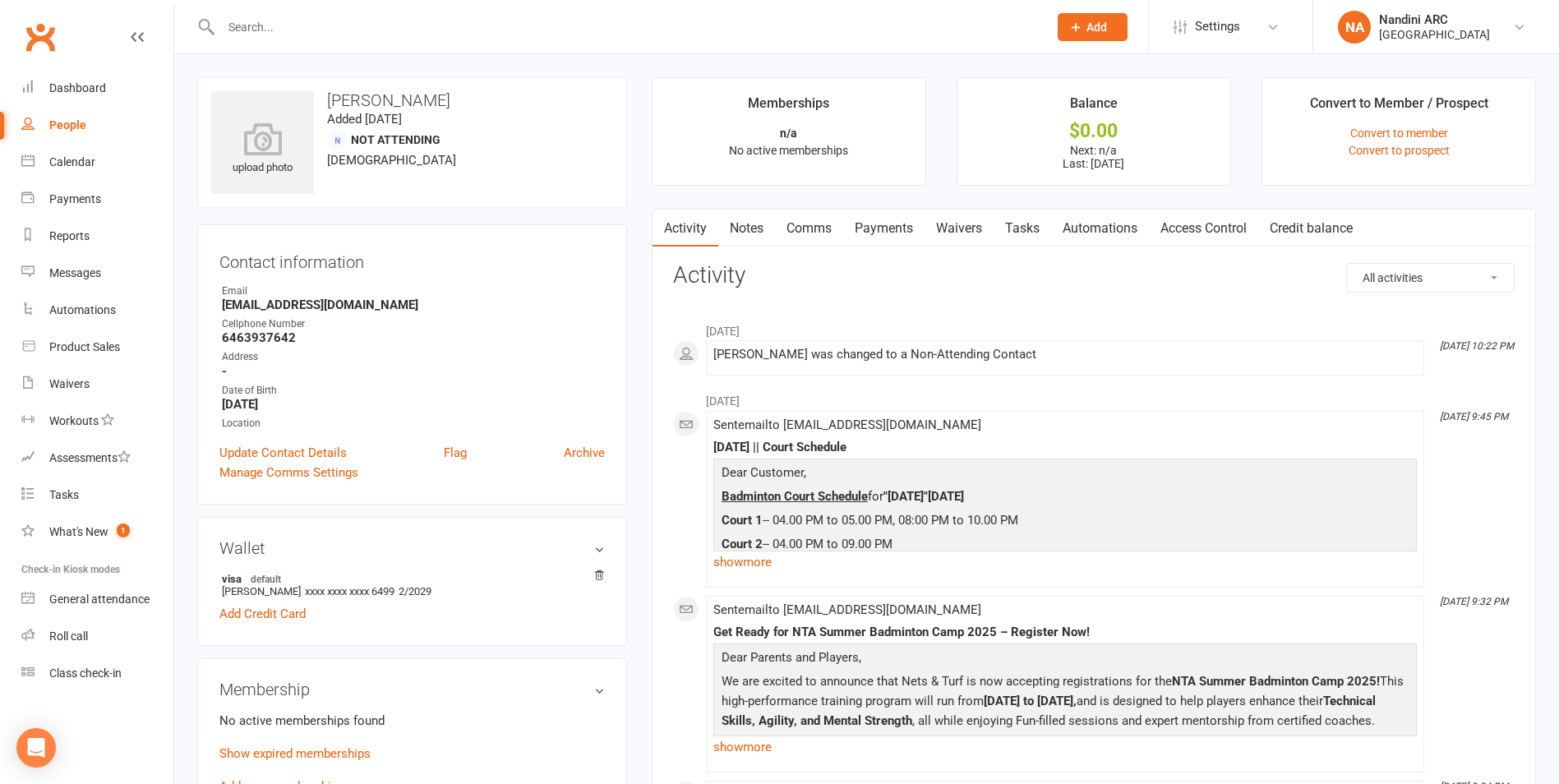
click at [884, 237] on link "Payments" at bounding box center [884, 228] width 81 height 38
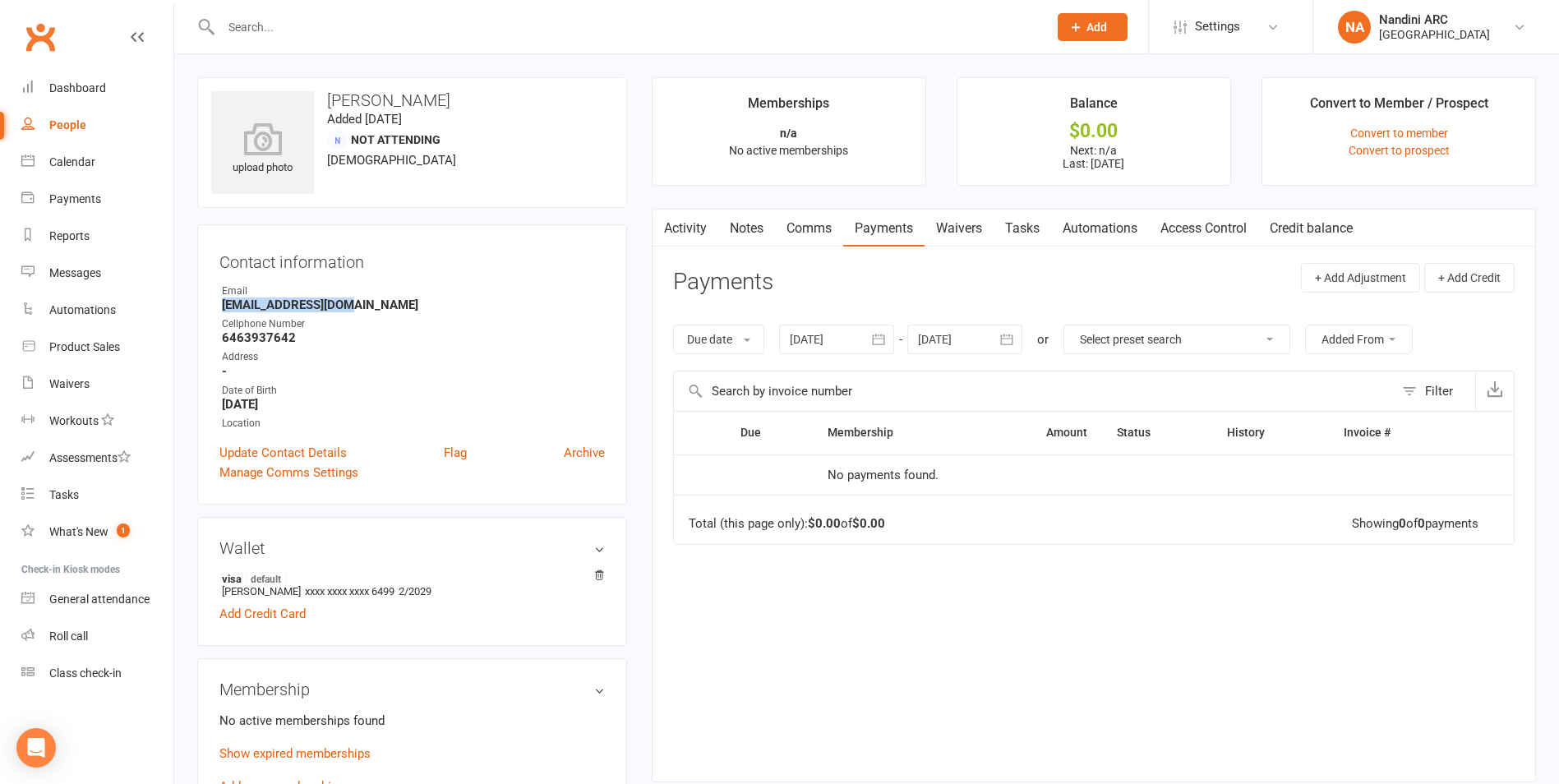
drag, startPoint x: 219, startPoint y: 306, endPoint x: 362, endPoint y: 307, distance: 143.0
click at [362, 307] on li "Email [EMAIL_ADDRESS][DOMAIN_NAME]" at bounding box center [411, 298] width 385 height 29
click at [420, 282] on div "Contact information Owner Email [EMAIL_ADDRESS][DOMAIN_NAME] Cellphone Number […" at bounding box center [412, 364] width 429 height 281
click at [315, 19] on input "text" at bounding box center [626, 27] width 820 height 23
paste input "[PERSON_NAME]"
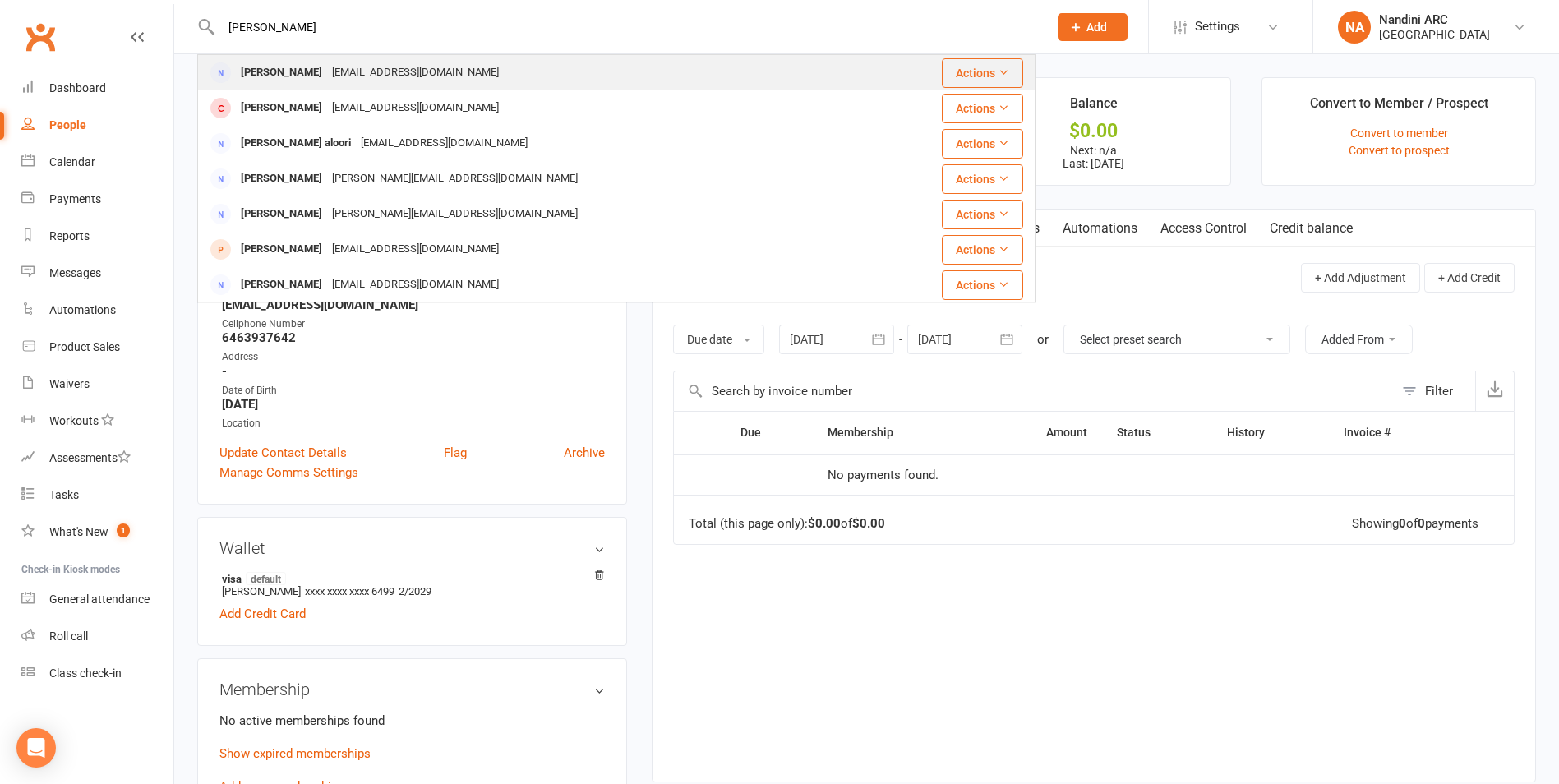
type input "[PERSON_NAME]"
click at [327, 67] on div "[EMAIL_ADDRESS][DOMAIN_NAME]" at bounding box center [416, 72] width 177 height 23
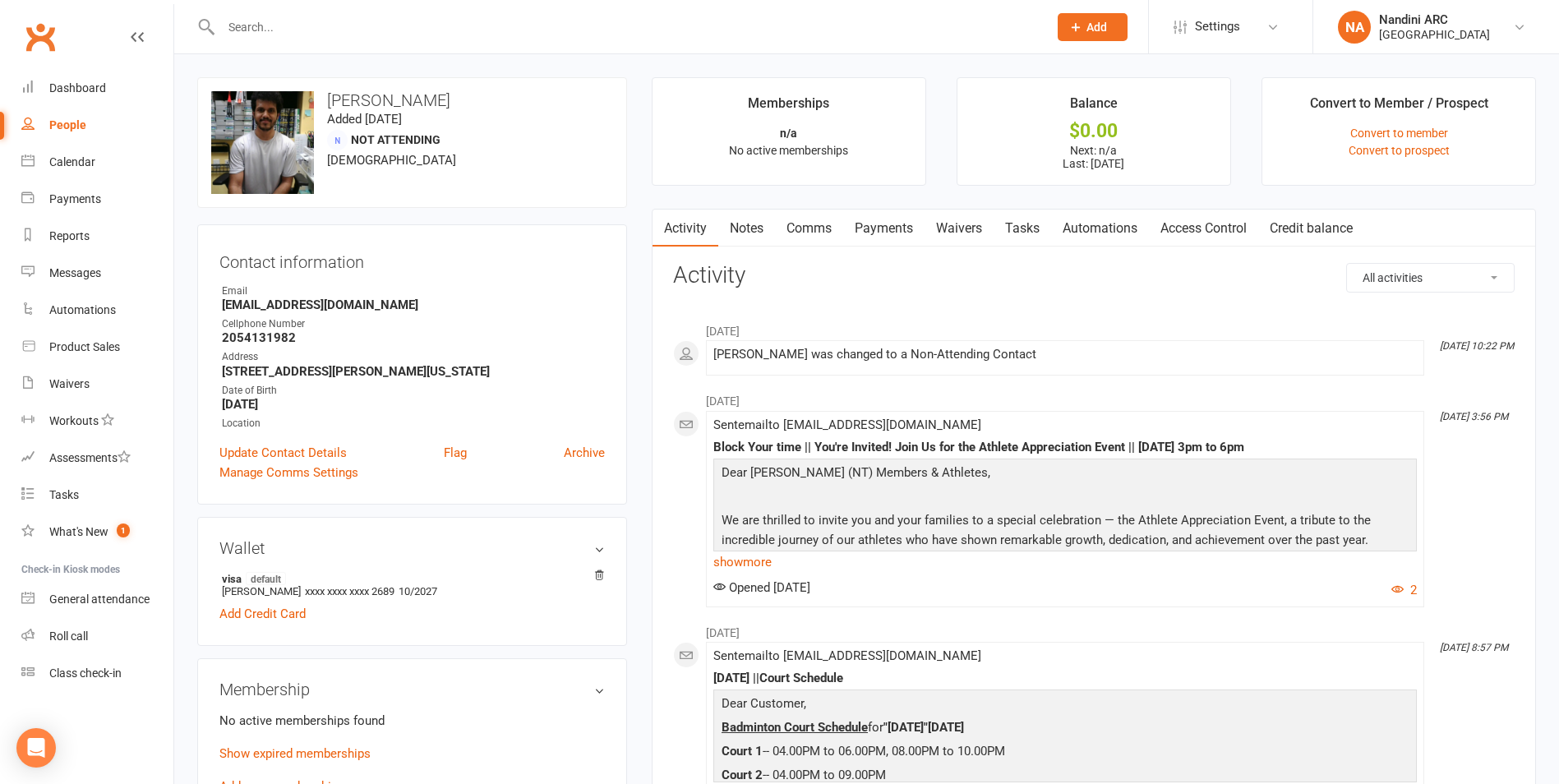
click at [374, 27] on input "text" at bounding box center [626, 27] width 820 height 23
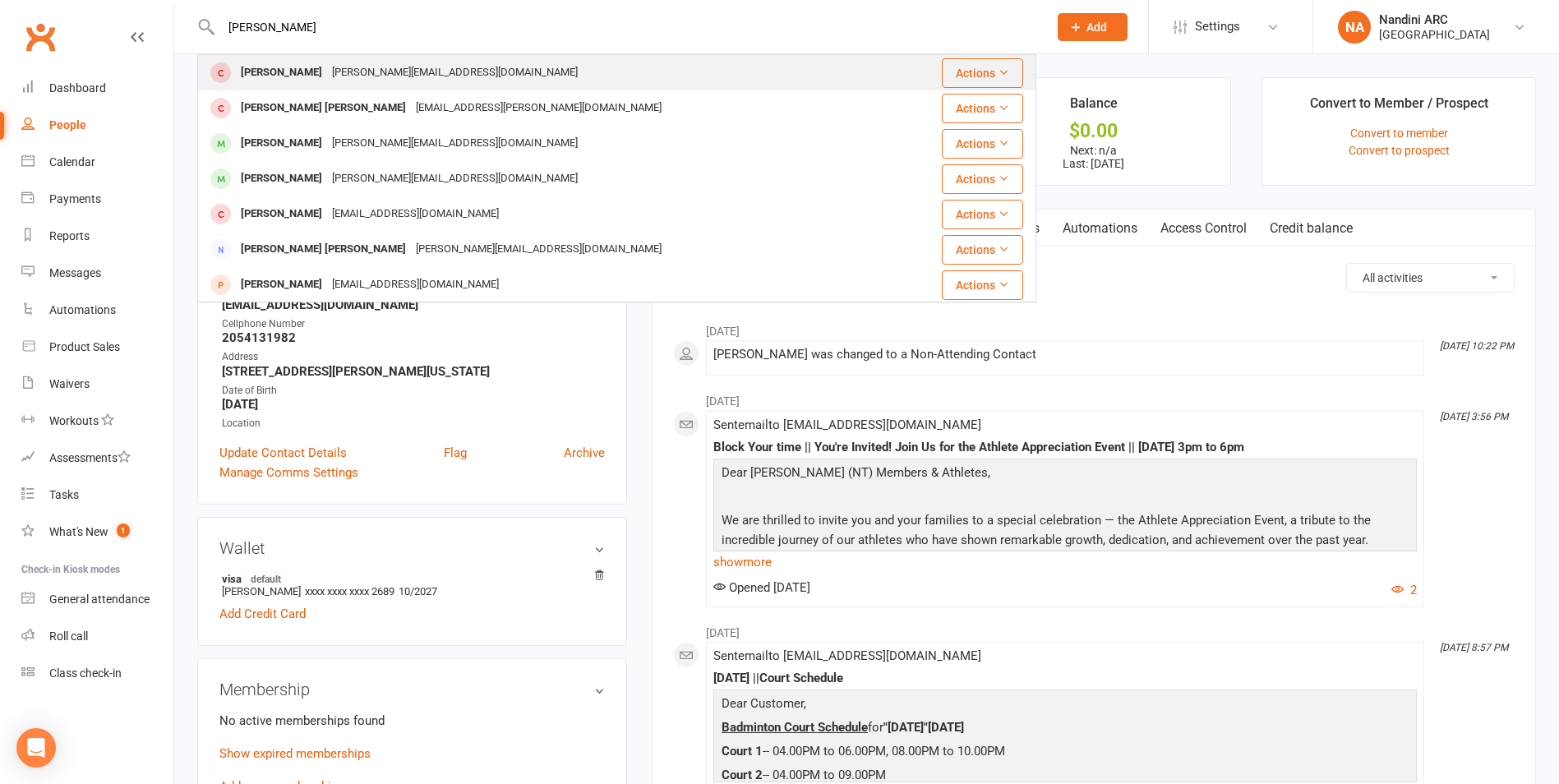
type input "[PERSON_NAME]"
click at [355, 70] on div "[PERSON_NAME][EMAIL_ADDRESS][DOMAIN_NAME]" at bounding box center [455, 72] width 255 height 23
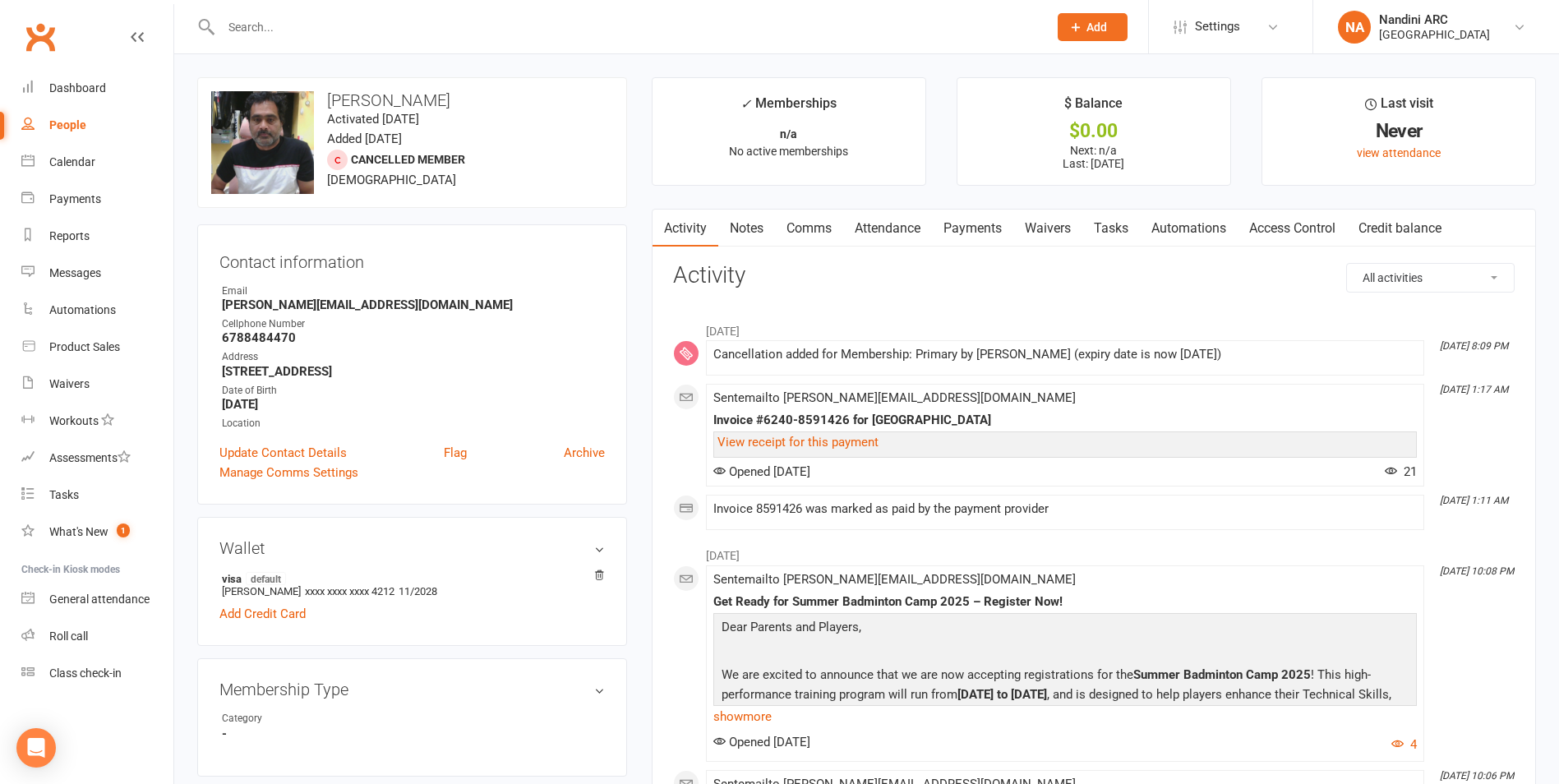
click at [970, 226] on link "Payments" at bounding box center [973, 228] width 81 height 38
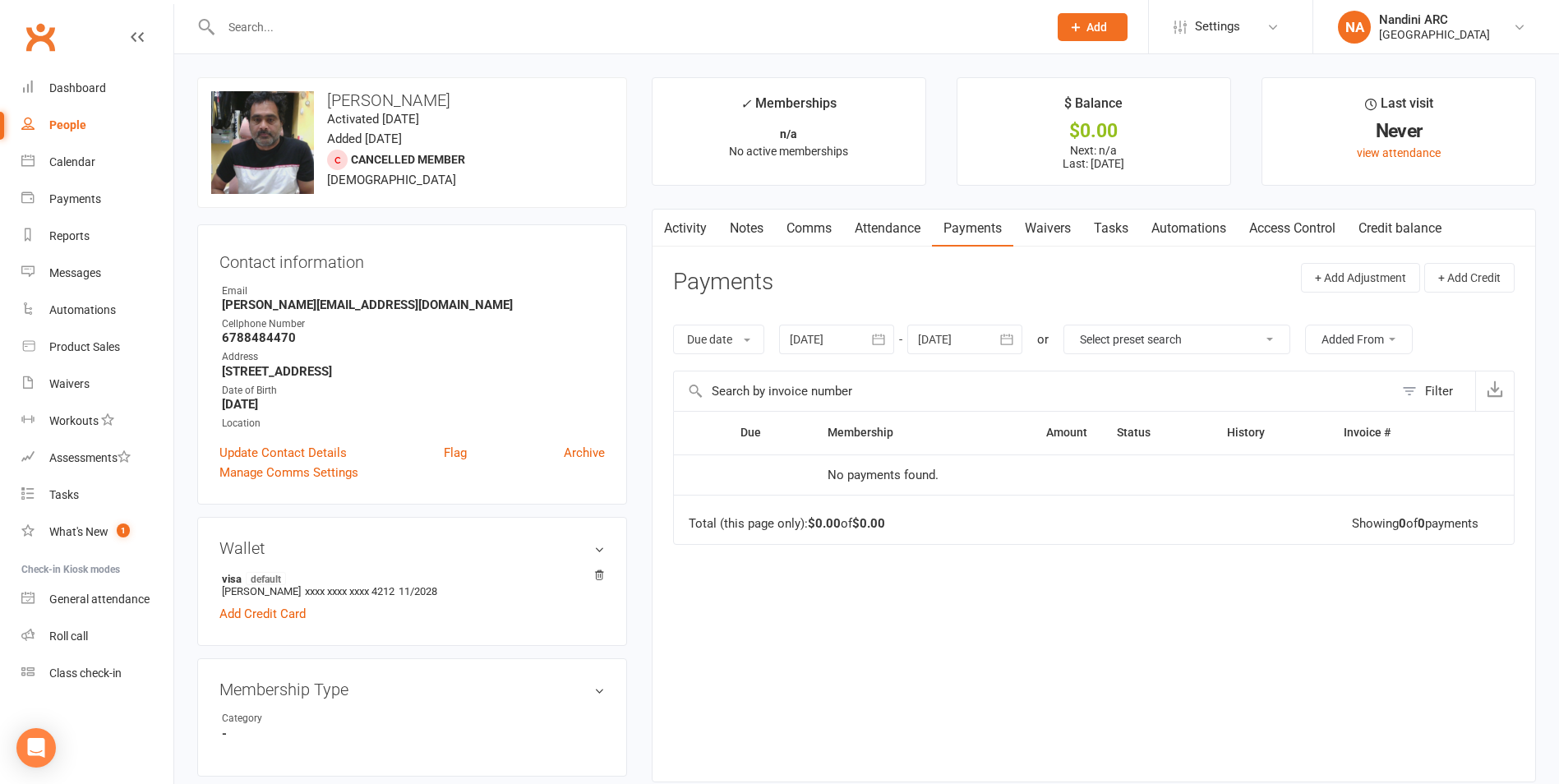
click at [992, 339] on div at bounding box center [965, 339] width 115 height 30
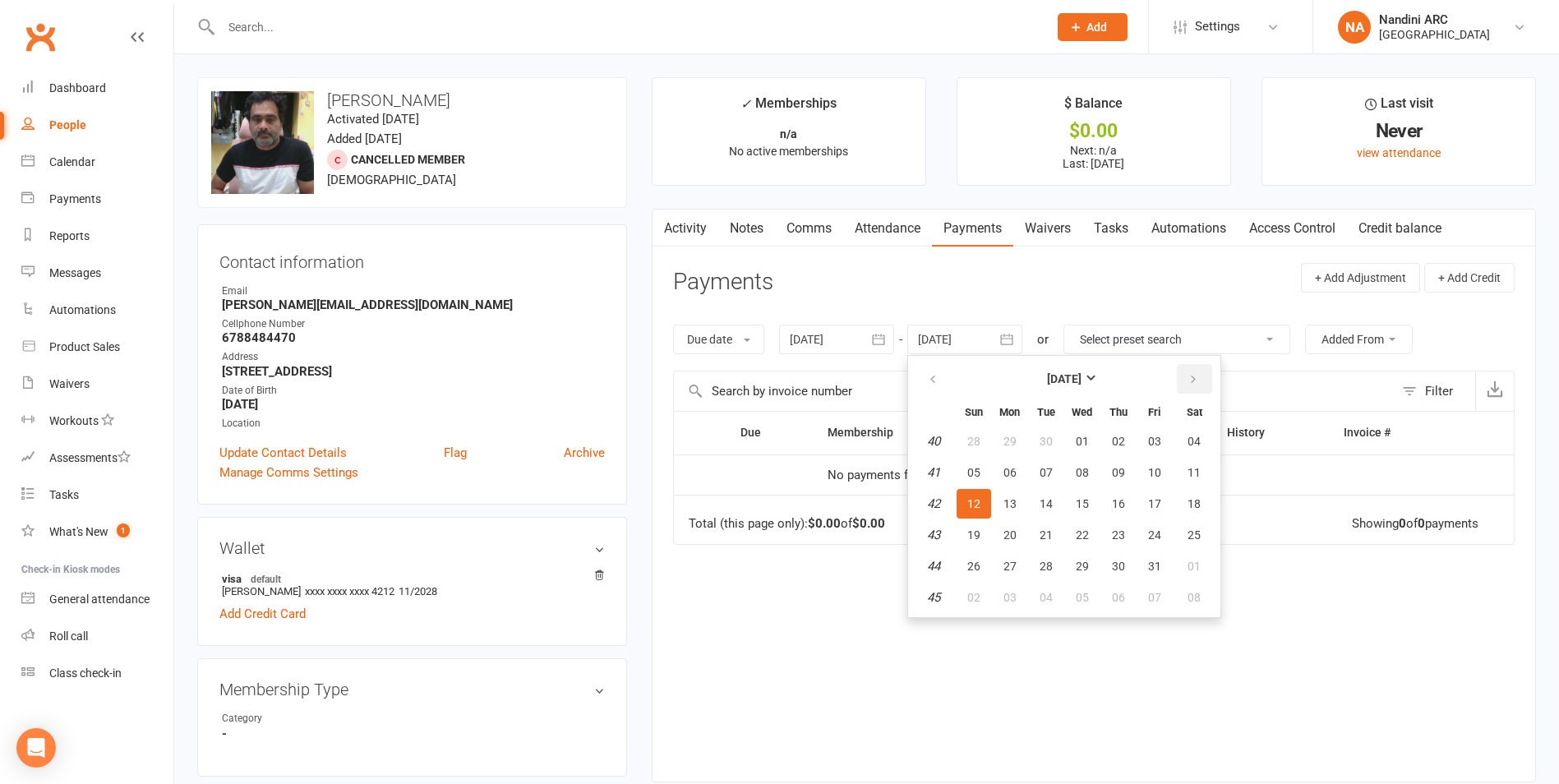
click at [1185, 386] on button "button" at bounding box center [1194, 379] width 35 height 30
click at [1178, 440] on button "01" at bounding box center [1195, 441] width 42 height 30
type input "[DATE]"
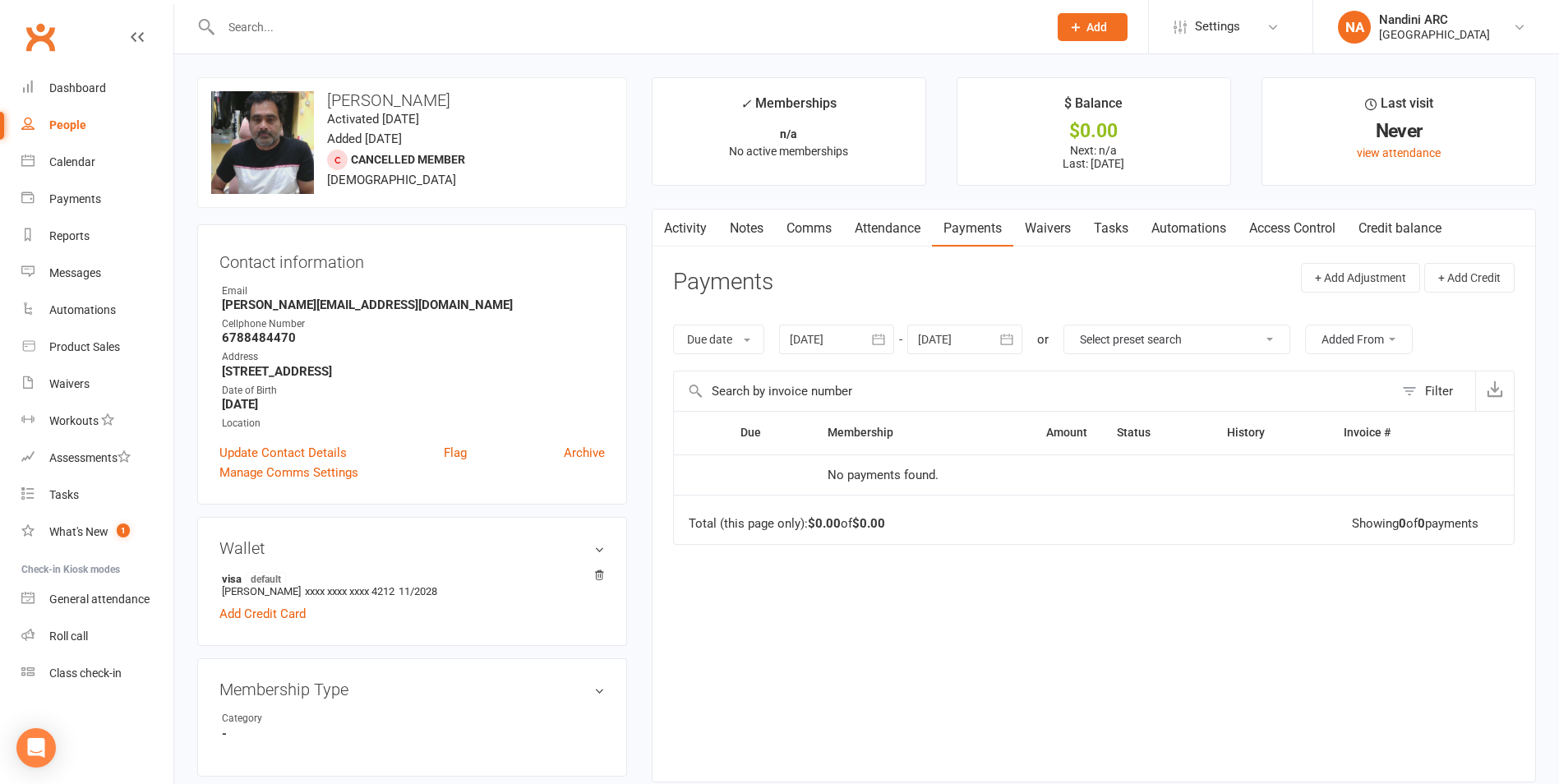
click at [881, 341] on icon "button" at bounding box center [879, 339] width 16 height 16
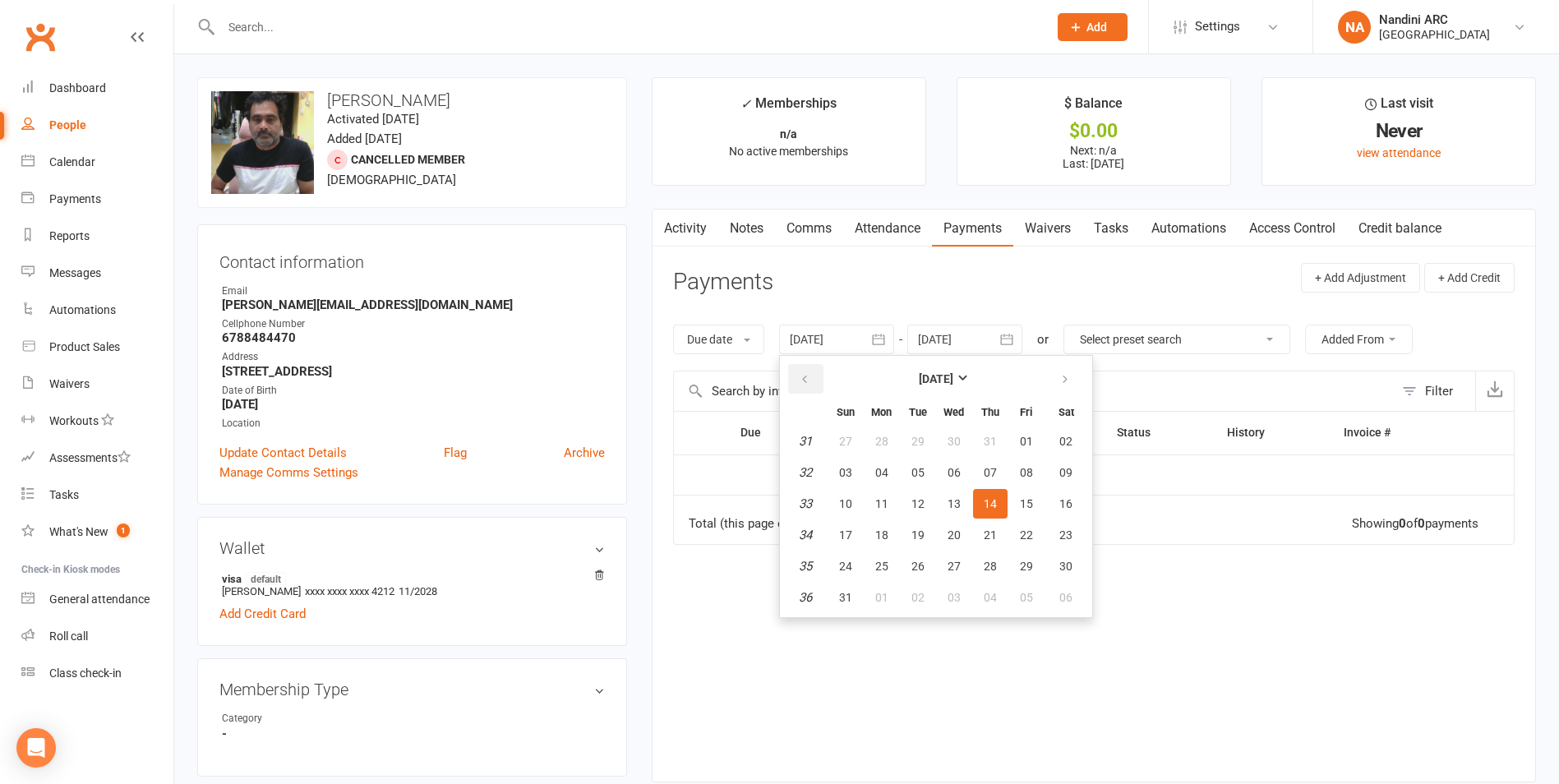
click at [814, 371] on button "button" at bounding box center [806, 379] width 35 height 30
click at [816, 374] on button "button" at bounding box center [806, 379] width 35 height 30
click at [844, 449] on button "27" at bounding box center [845, 441] width 34 height 30
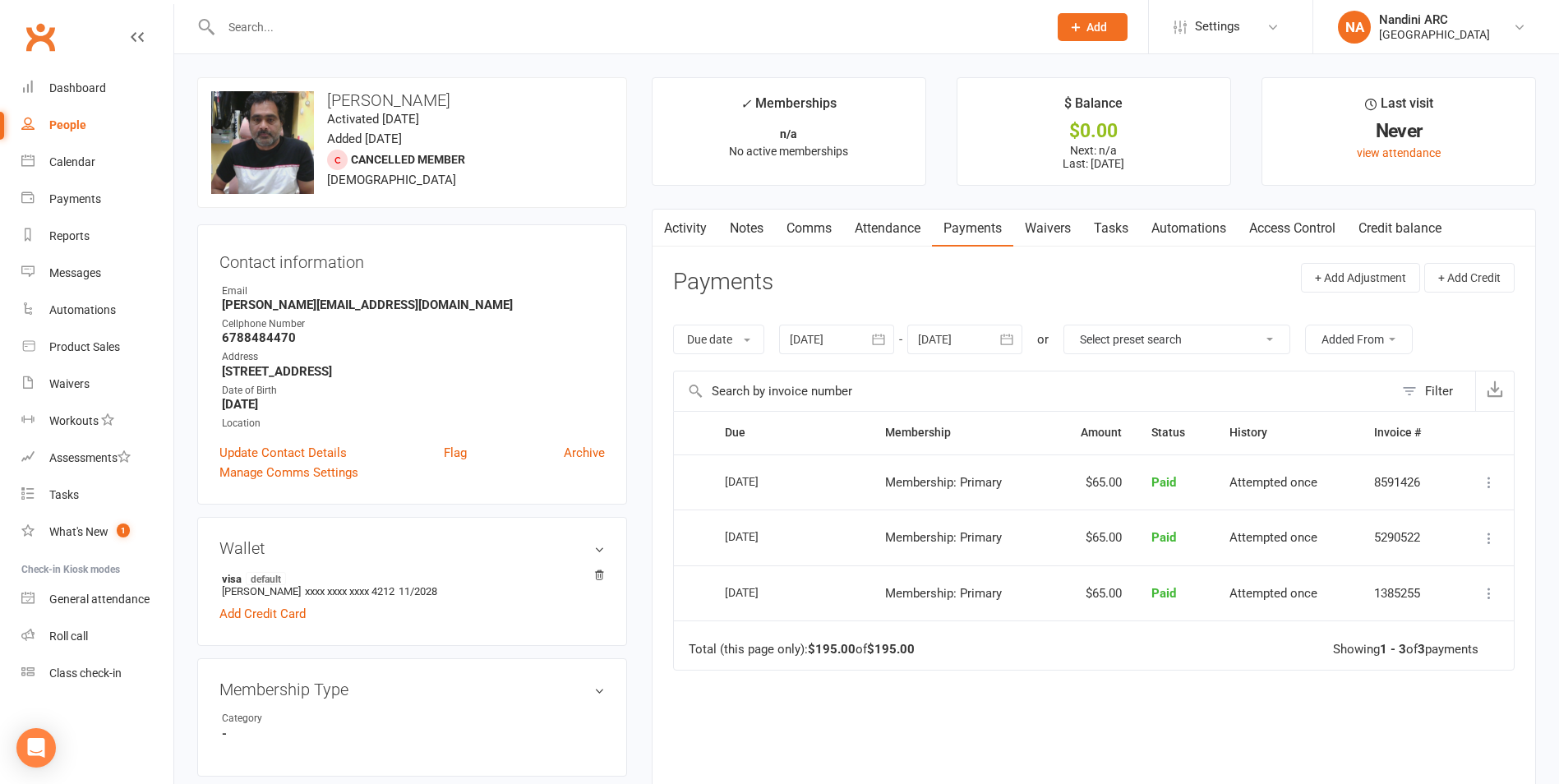
click at [752, 234] on link "Notes" at bounding box center [746, 228] width 57 height 38
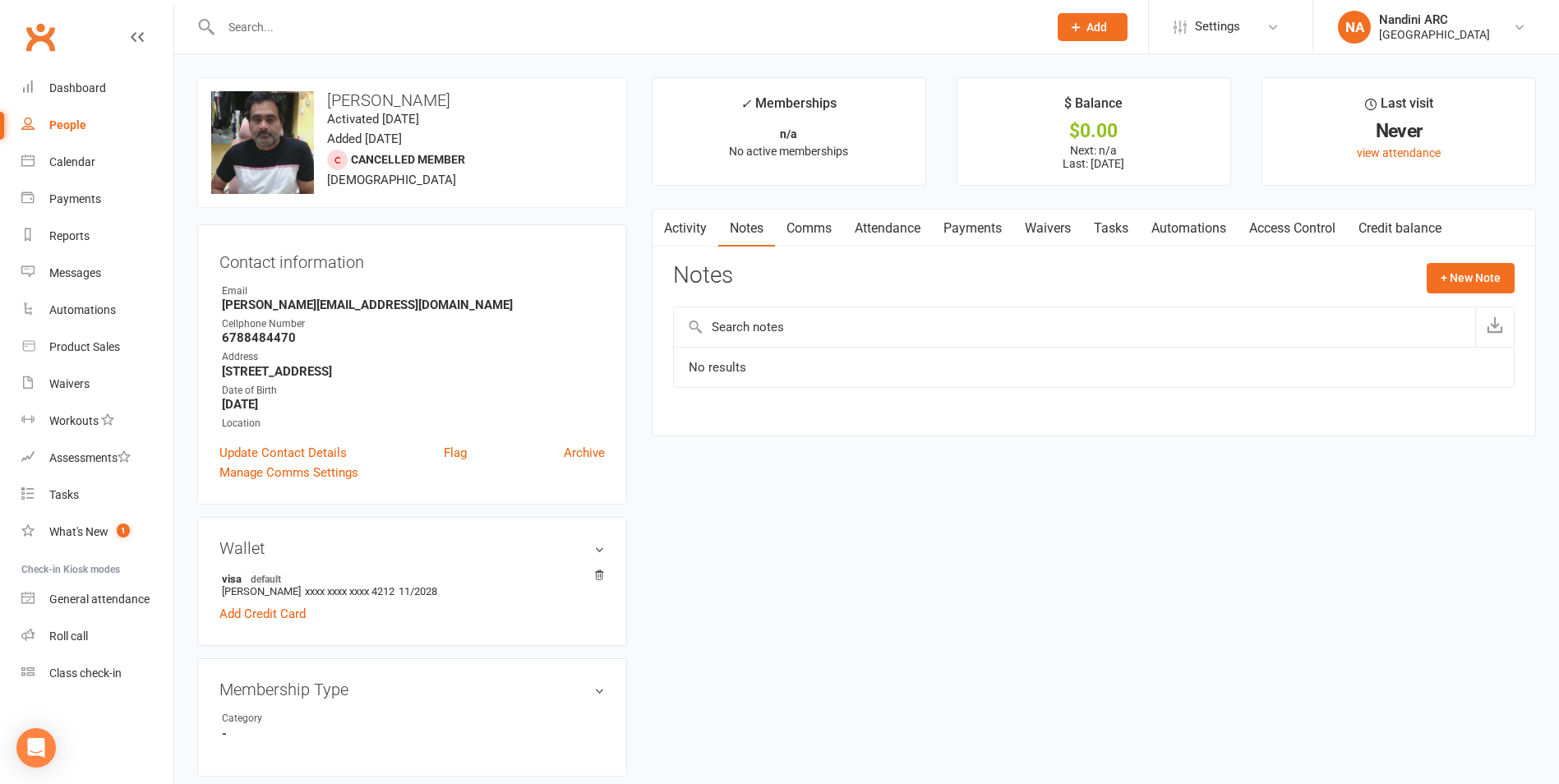
click at [952, 230] on link "Payments" at bounding box center [973, 228] width 81 height 38
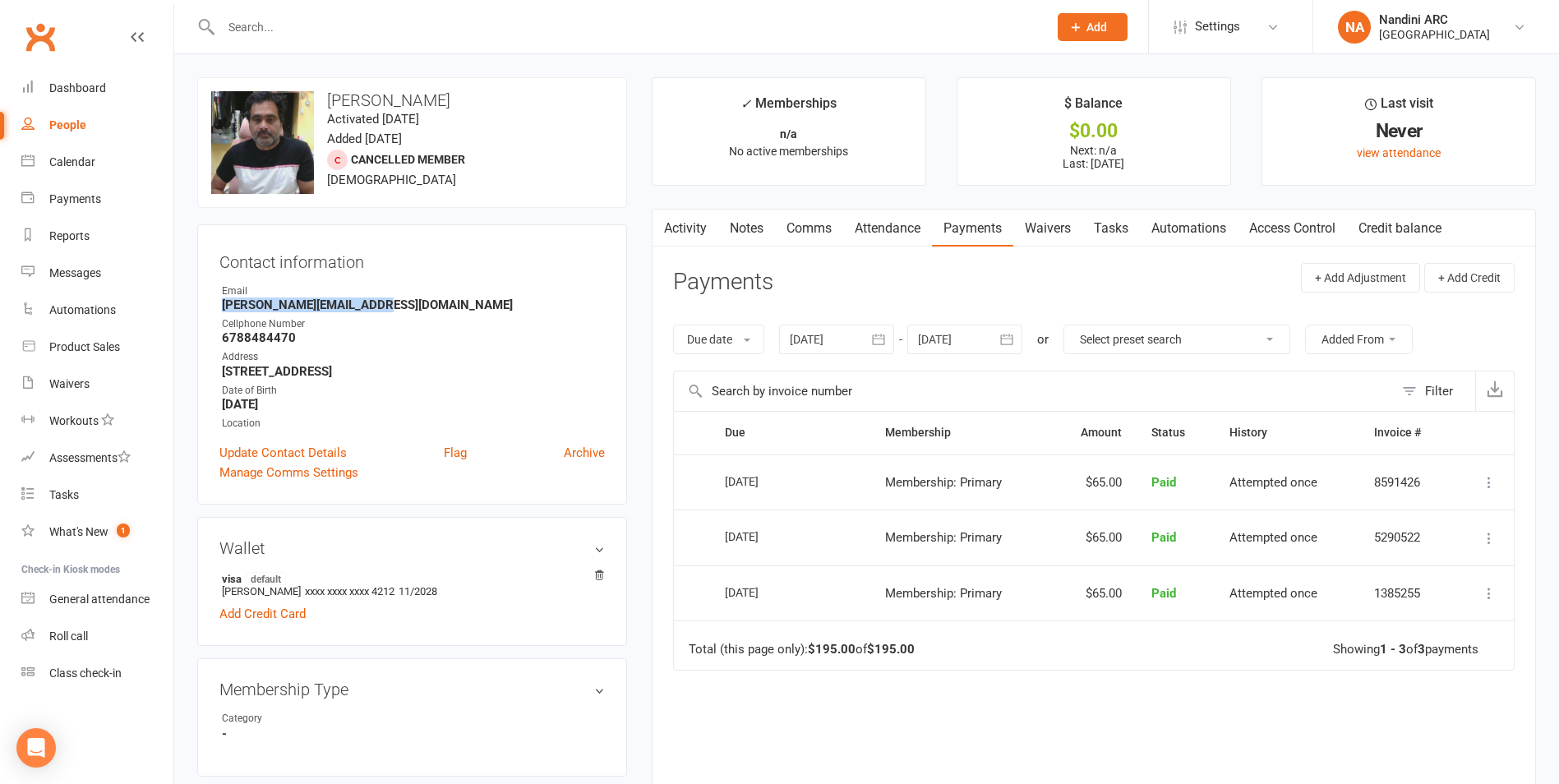
drag, startPoint x: 206, startPoint y: 301, endPoint x: 424, endPoint y: 309, distance: 218.1
click at [424, 309] on div "Contact information Owner Email [PERSON_NAME][EMAIL_ADDRESS][DOMAIN_NAME] Cellp…" at bounding box center [412, 364] width 429 height 281
click at [476, 286] on div "Email" at bounding box center [413, 291] width 383 height 15
drag, startPoint x: 803, startPoint y: 527, endPoint x: 712, endPoint y: 540, distance: 91.9
click at [712, 540] on td "[DATE]" at bounding box center [789, 538] width 160 height 56
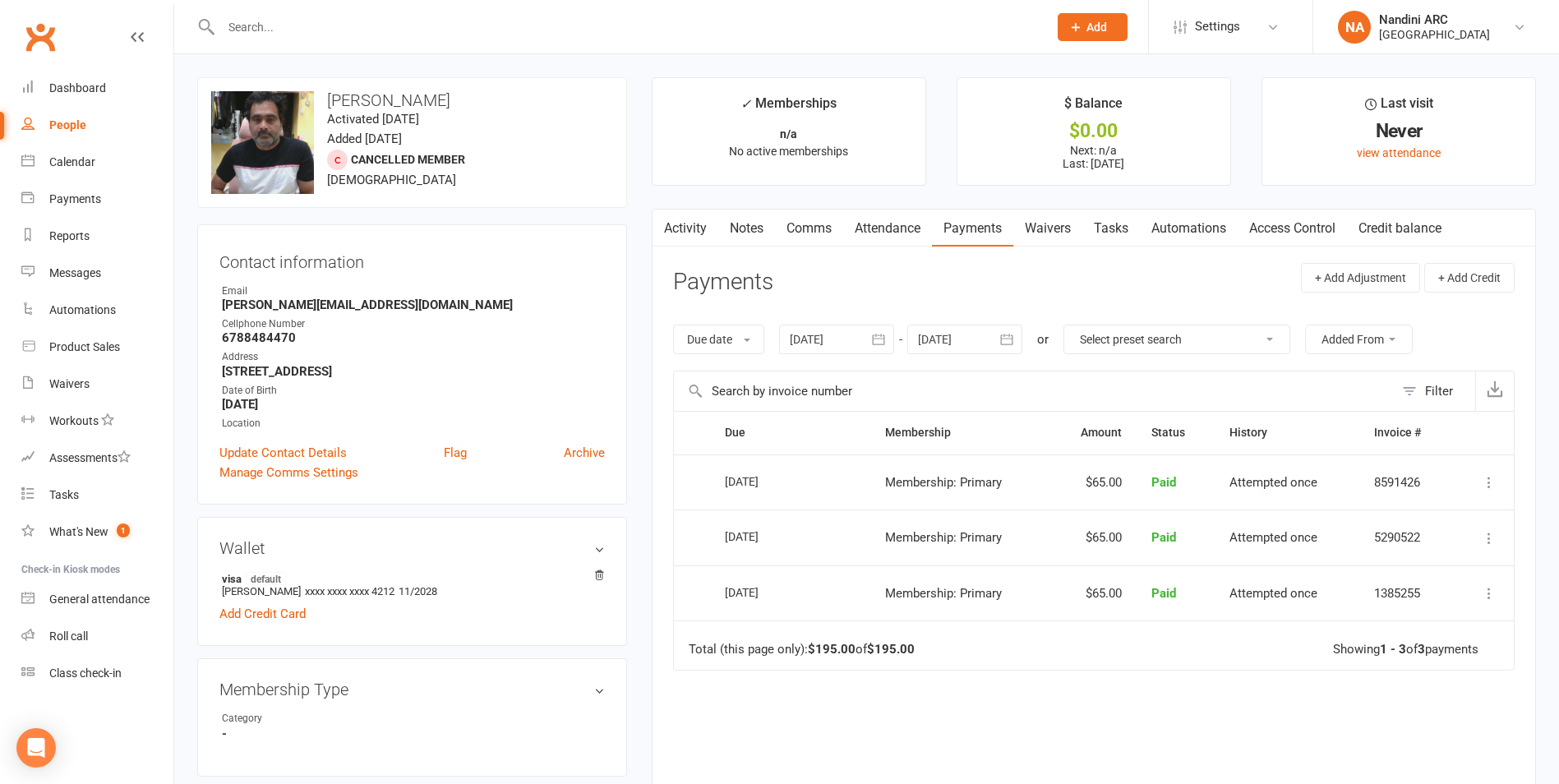
drag, startPoint x: 712, startPoint y: 540, endPoint x: 694, endPoint y: 503, distance: 41.1
click at [694, 503] on td "Select this" at bounding box center [692, 483] width 36 height 56
drag, startPoint x: 765, startPoint y: 484, endPoint x: 728, endPoint y: 485, distance: 37.0
click at [728, 485] on div "[DATE]" at bounding box center [762, 481] width 76 height 25
drag, startPoint x: 728, startPoint y: 485, endPoint x: 709, endPoint y: 490, distance: 19.6
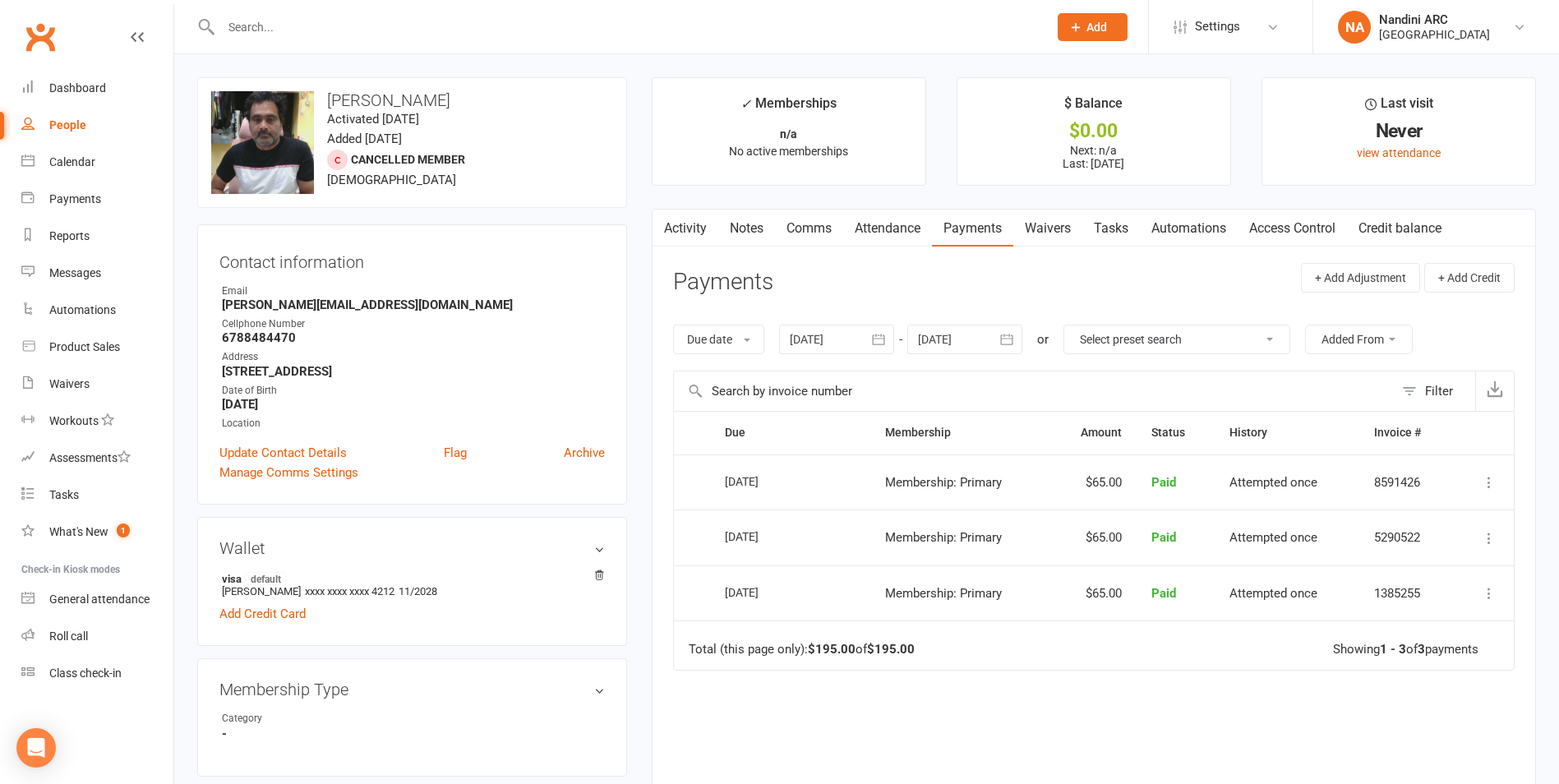
click at [709, 490] on td "Select this" at bounding box center [692, 483] width 36 height 56
drag, startPoint x: 327, startPoint y: 101, endPoint x: 490, endPoint y: 103, distance: 163.0
click at [490, 103] on h3 "[PERSON_NAME]" at bounding box center [411, 100] width 401 height 18
click at [880, 341] on icon "button" at bounding box center [879, 339] width 16 height 16
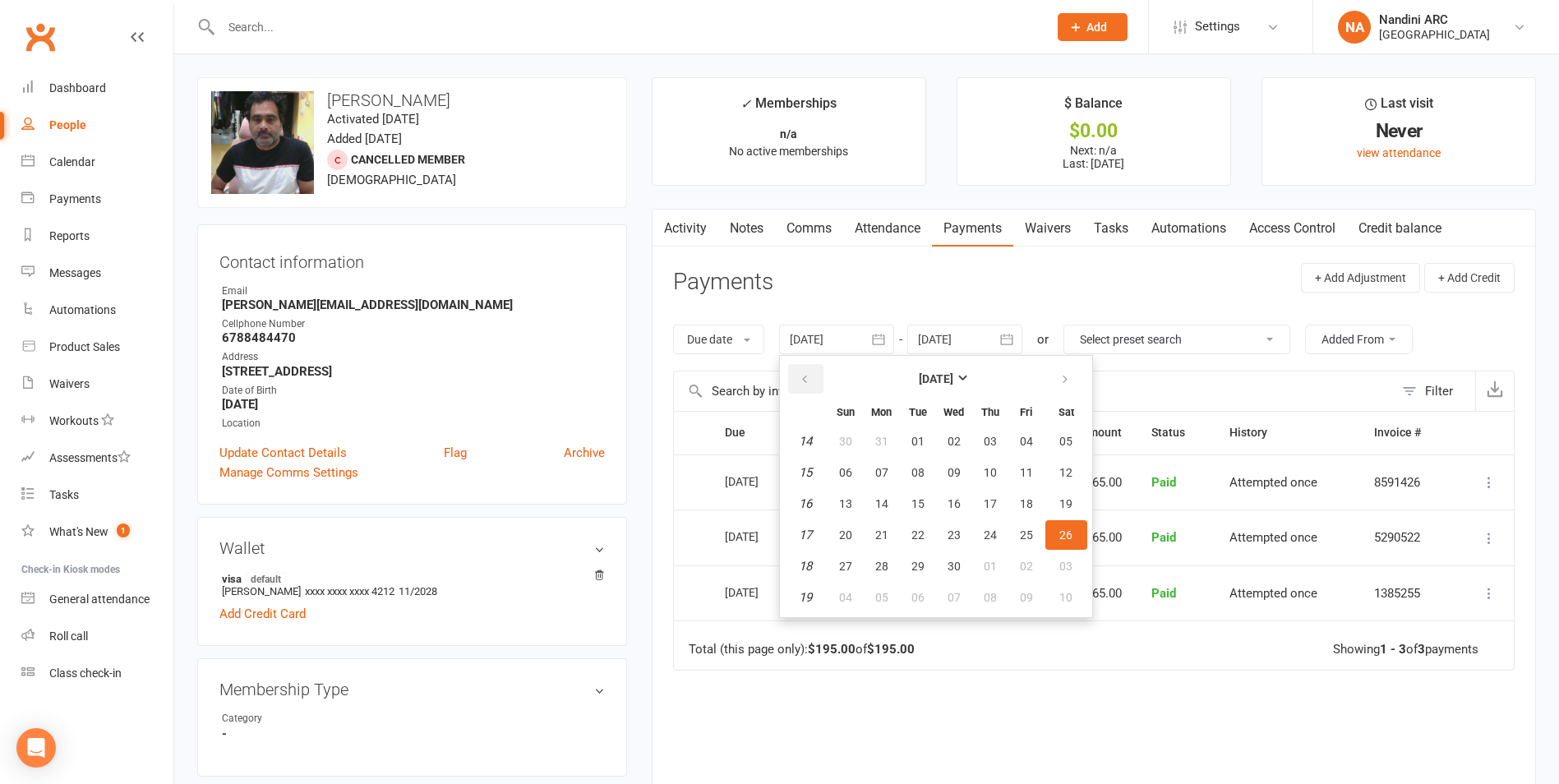
click at [816, 369] on button "button" at bounding box center [806, 379] width 35 height 30
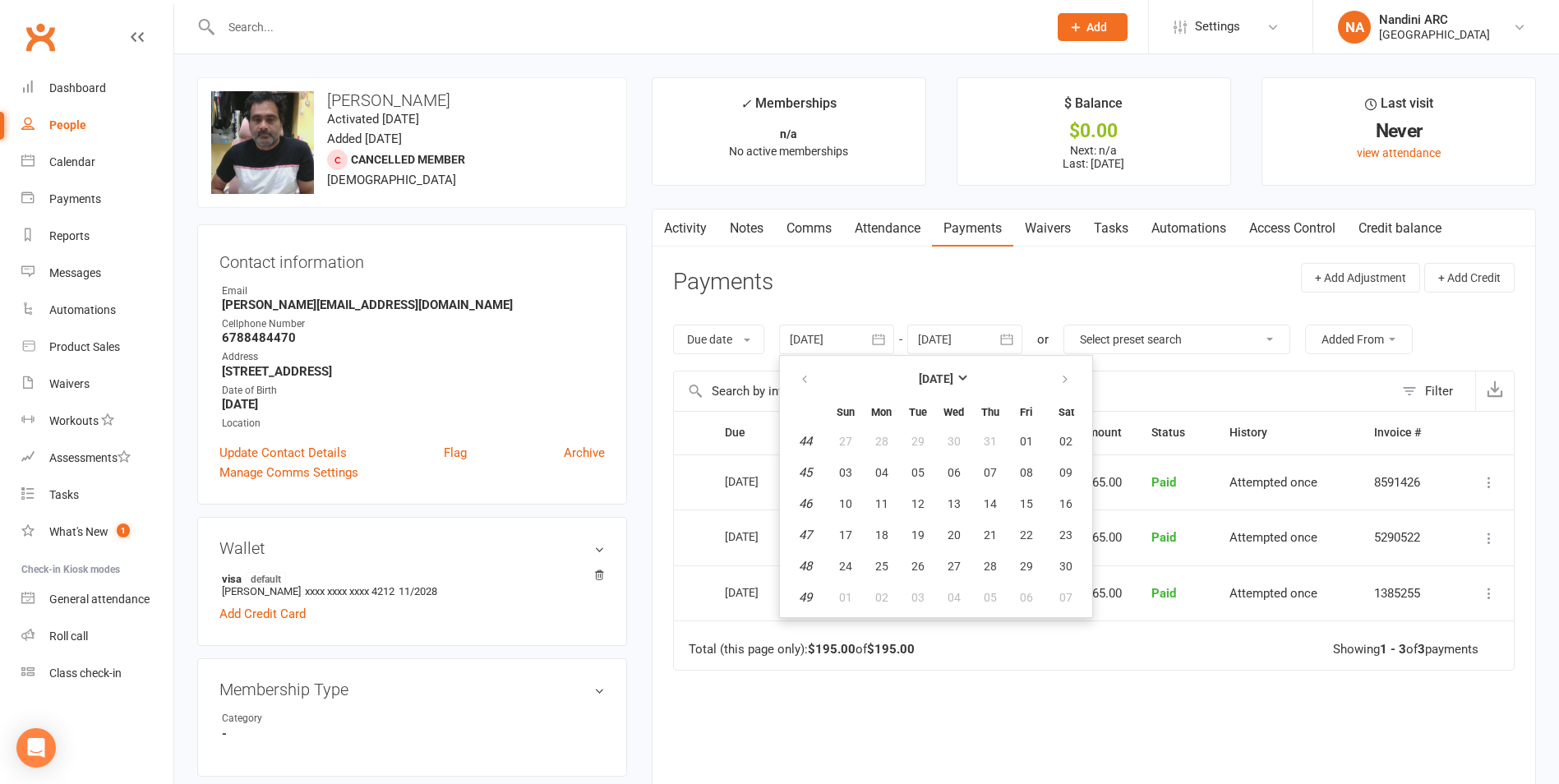
click at [826, 458] on td "45" at bounding box center [806, 472] width 42 height 30
click at [836, 455] on button "27" at bounding box center [845, 441] width 34 height 30
type input "[DATE]"
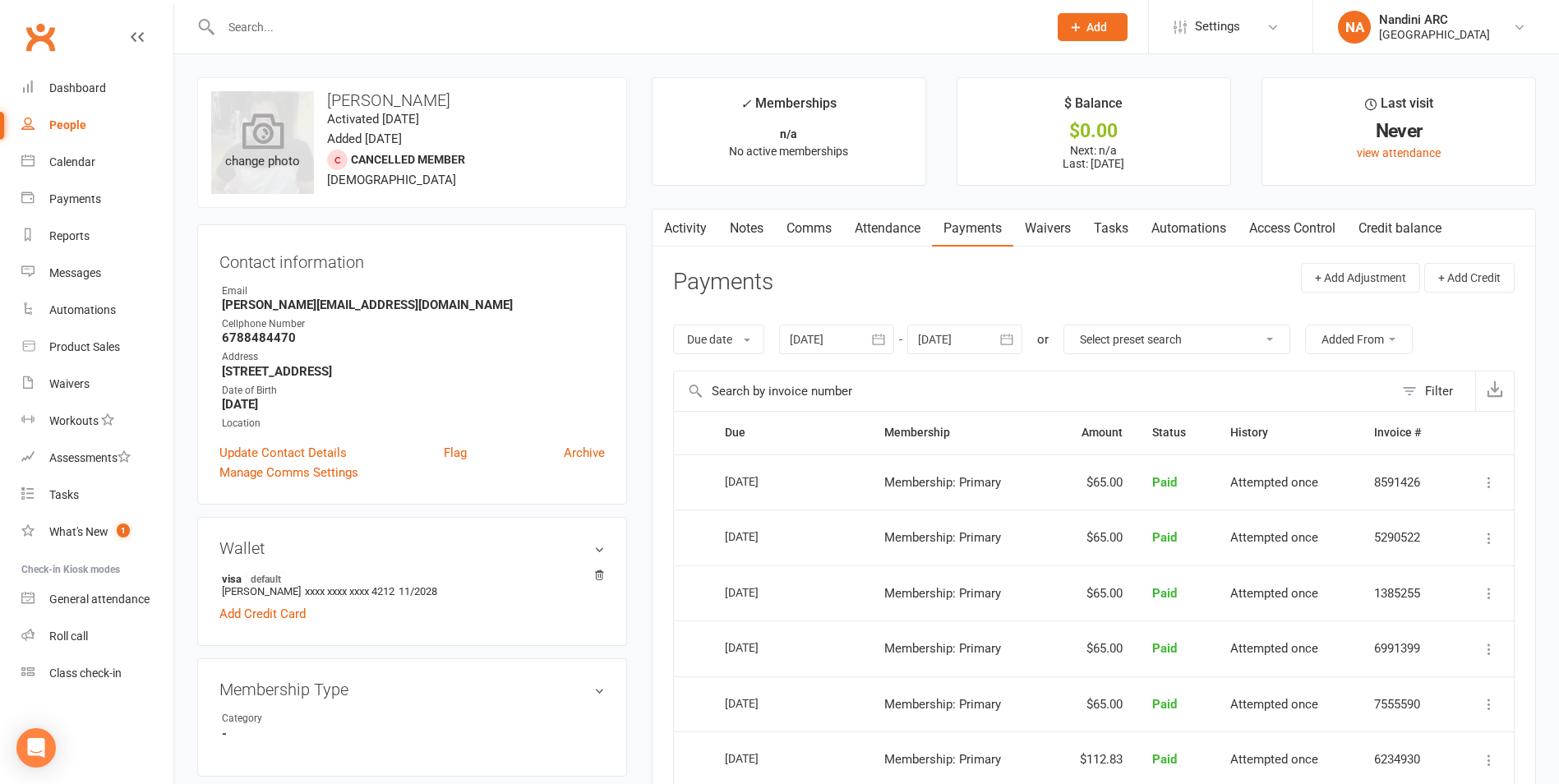
click at [237, 169] on div "change photo" at bounding box center [263, 143] width 103 height 103
drag, startPoint x: 326, startPoint y: 98, endPoint x: 500, endPoint y: 97, distance: 174.0
click at [500, 97] on h3 "[PERSON_NAME]" at bounding box center [411, 100] width 401 height 18
drag, startPoint x: 500, startPoint y: 97, endPoint x: 505, endPoint y: 113, distance: 16.8
click at [505, 113] on div "upload photo change photo Kumar [PERSON_NAME] Activated [DATE] Added [DATE] Can…" at bounding box center [412, 143] width 429 height 131
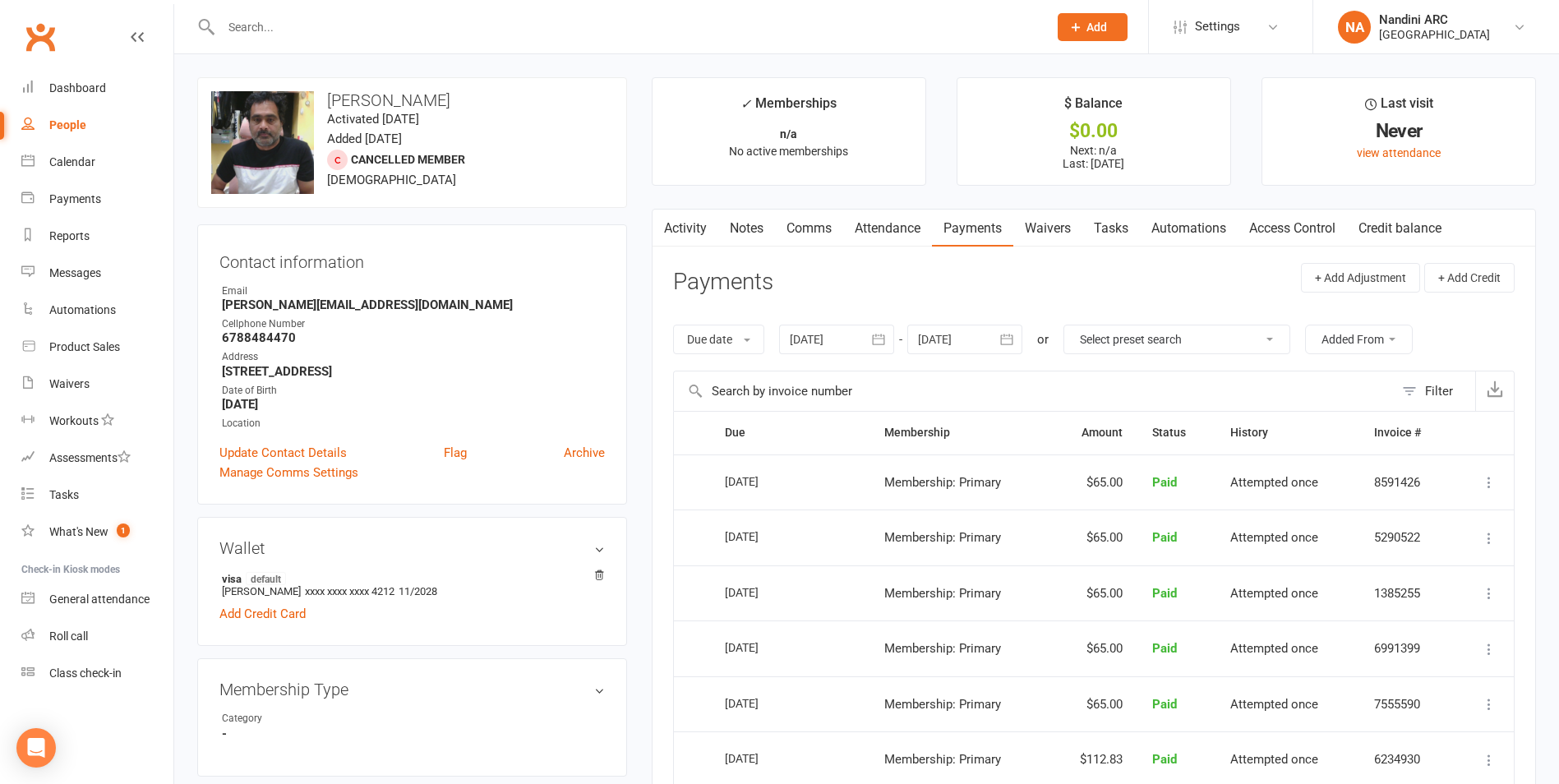
click at [318, 32] on input "text" at bounding box center [626, 27] width 820 height 23
paste input "50340901081"
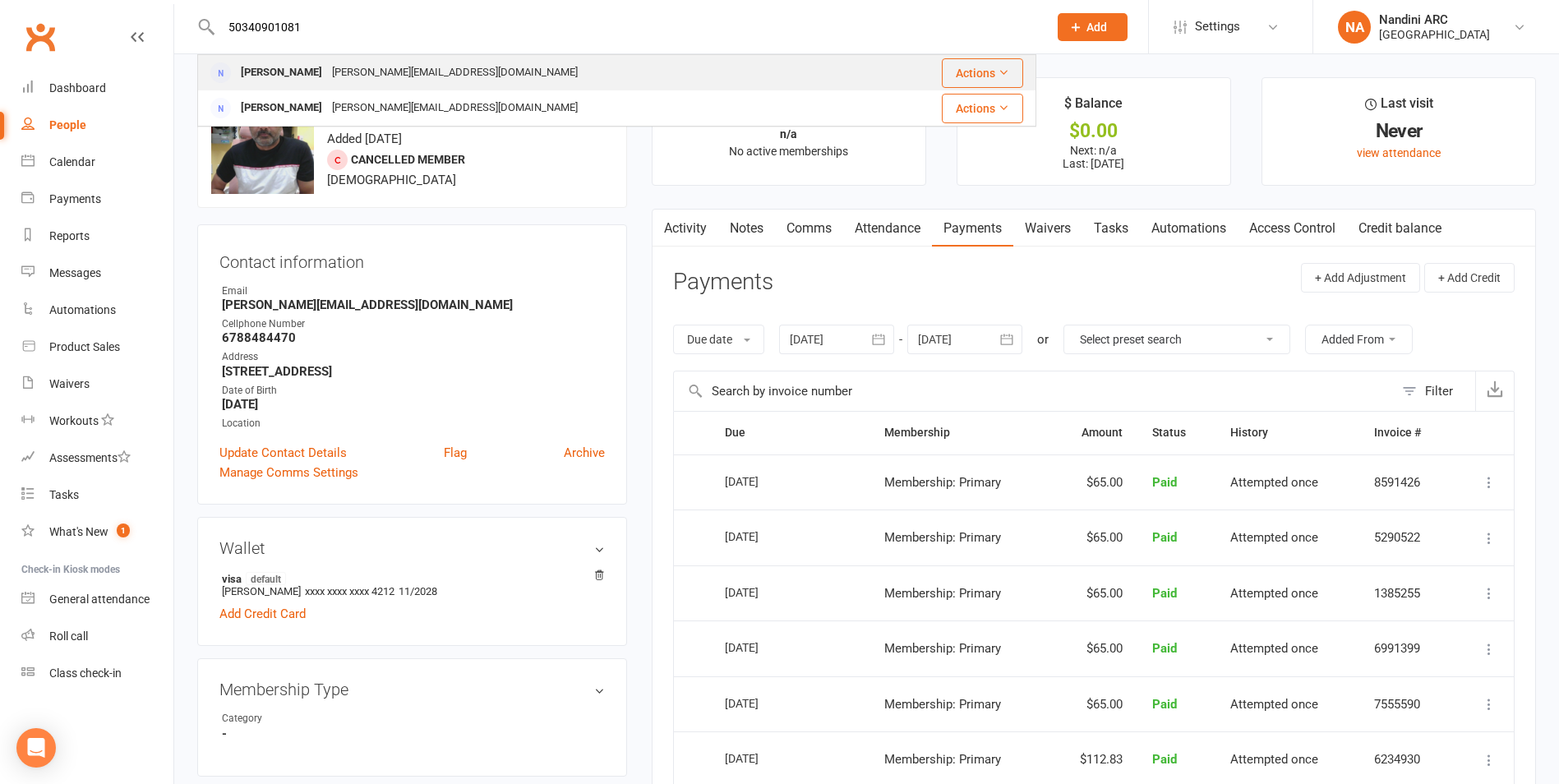
type input "50340901081"
click at [337, 76] on div "[PERSON_NAME][EMAIL_ADDRESS][DOMAIN_NAME]" at bounding box center [455, 72] width 255 height 23
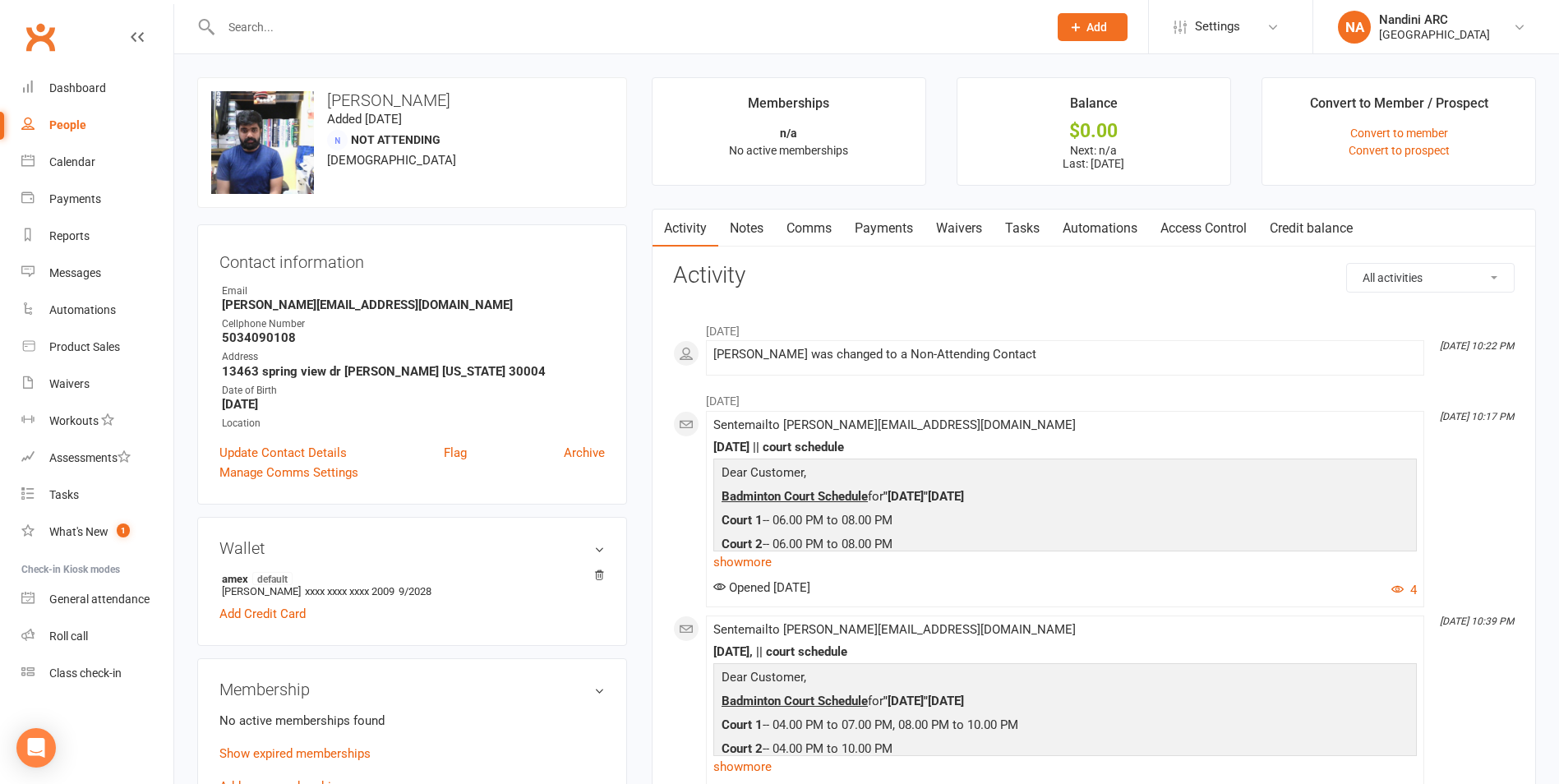
click at [283, 19] on input "text" at bounding box center [626, 27] width 820 height 23
paste input "[PERSON_NAME]"
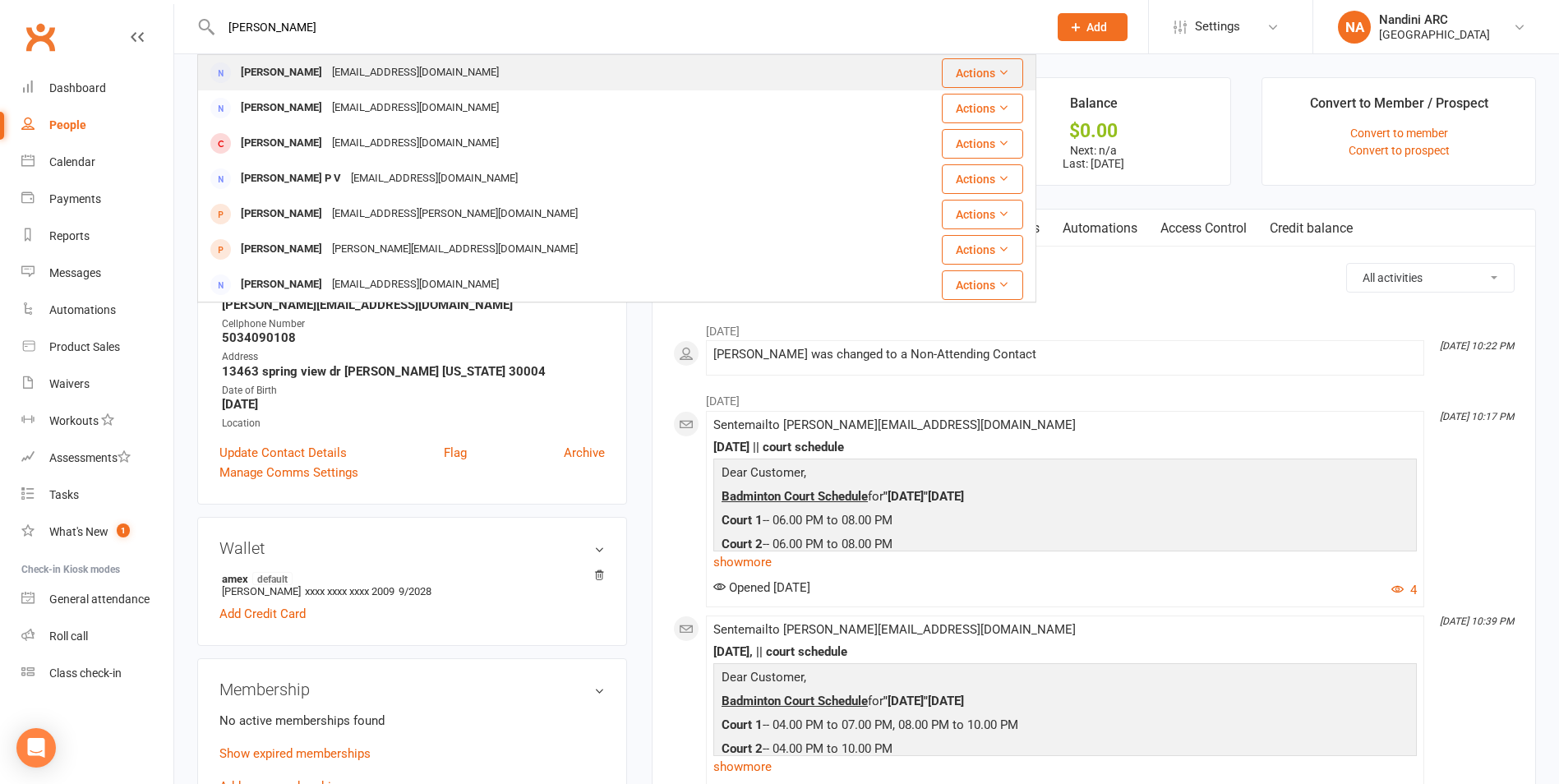
type input "[PERSON_NAME]"
click at [327, 80] on div "[EMAIL_ADDRESS][DOMAIN_NAME]" at bounding box center [416, 72] width 177 height 23
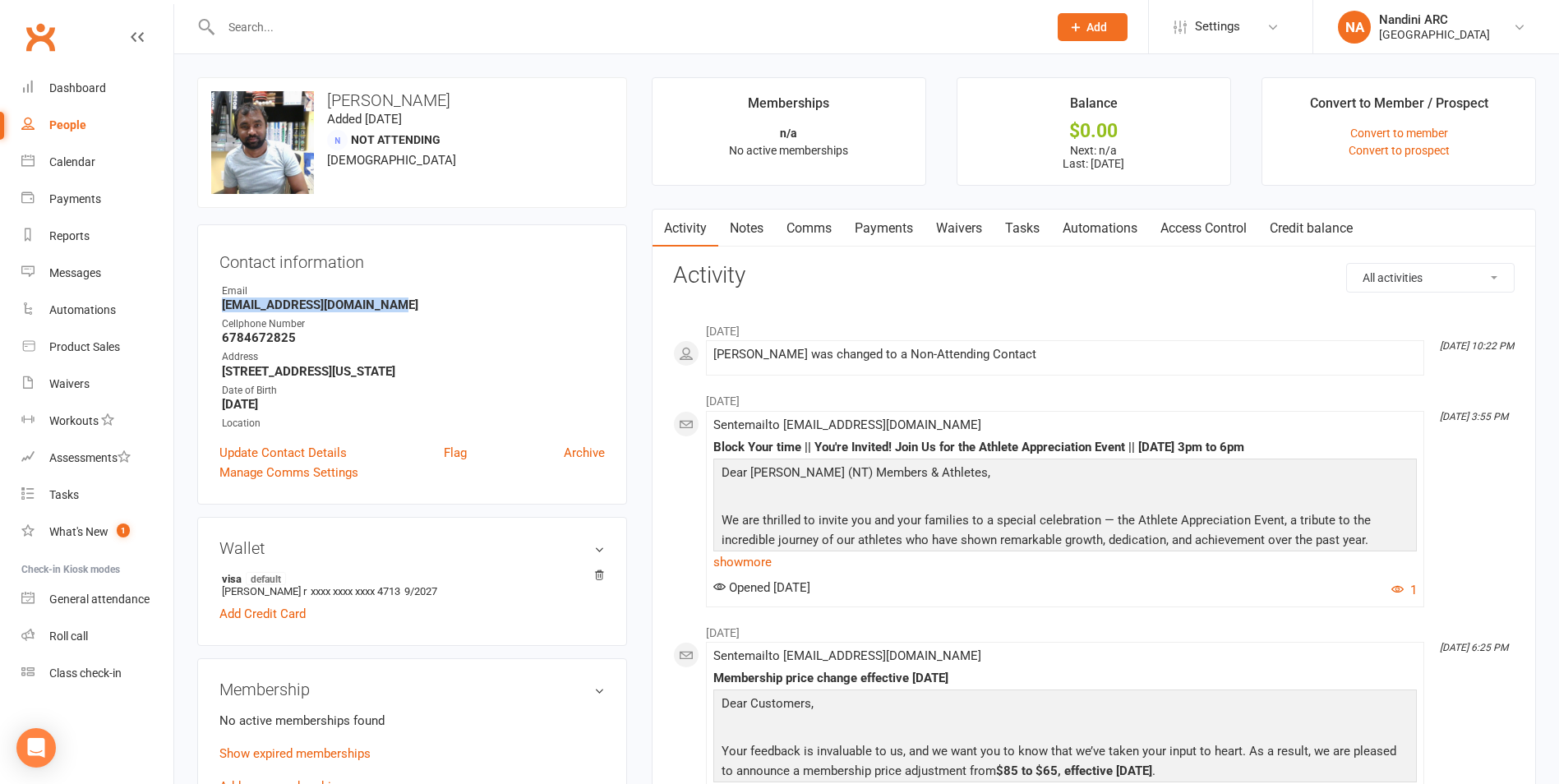
drag, startPoint x: 219, startPoint y: 300, endPoint x: 412, endPoint y: 302, distance: 193.0
click at [412, 302] on li "Email [EMAIL_ADDRESS][DOMAIN_NAME]" at bounding box center [411, 298] width 385 height 29
click at [443, 273] on div "Contact information Owner Email [EMAIL_ADDRESS][DOMAIN_NAME] Cellphone Number […" at bounding box center [412, 364] width 429 height 281
click at [320, 45] on div at bounding box center [617, 26] width 839 height 53
click at [319, 38] on input "text" at bounding box center [626, 27] width 820 height 23
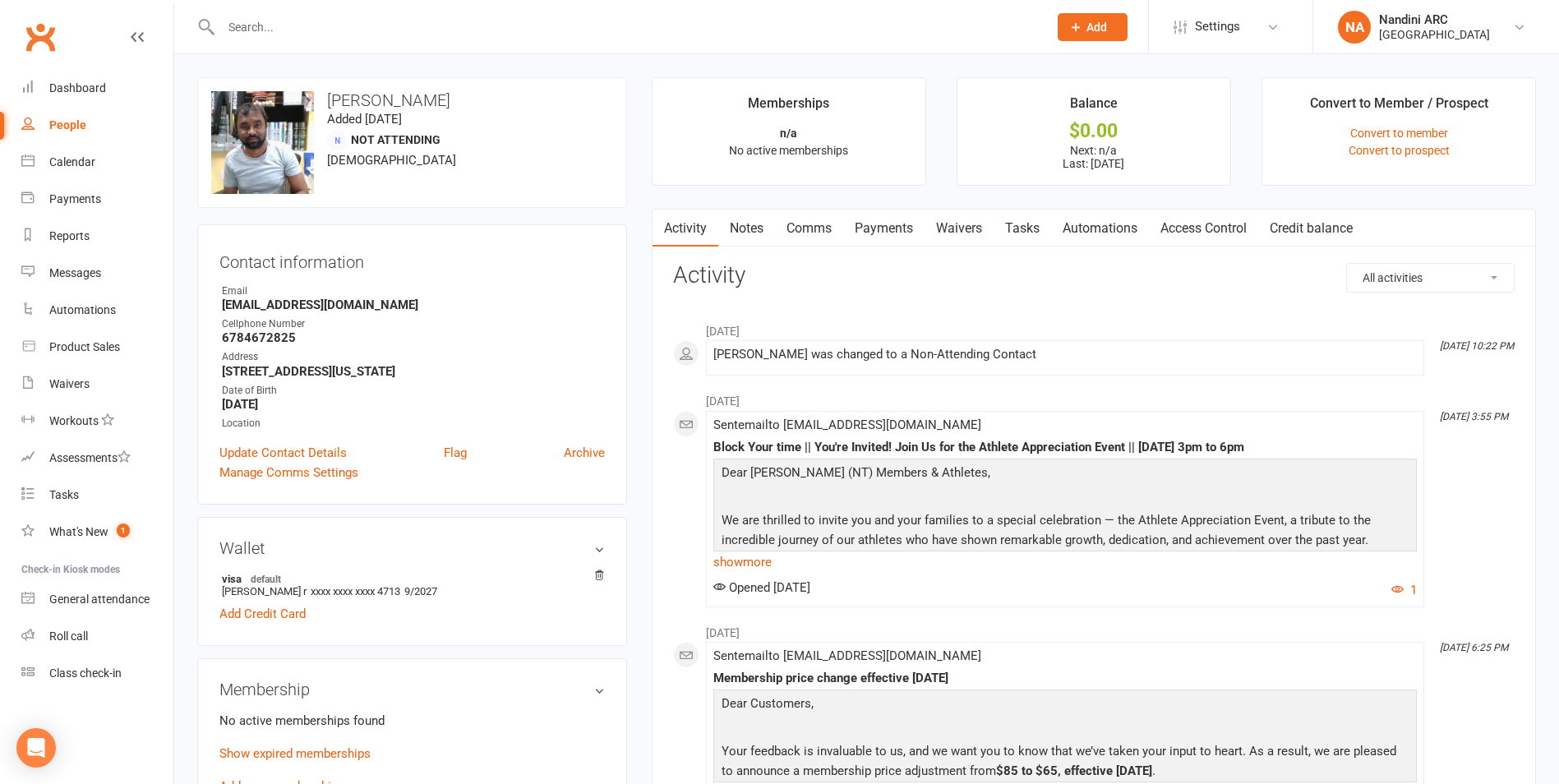
paste input "[PERSON_NAME]"
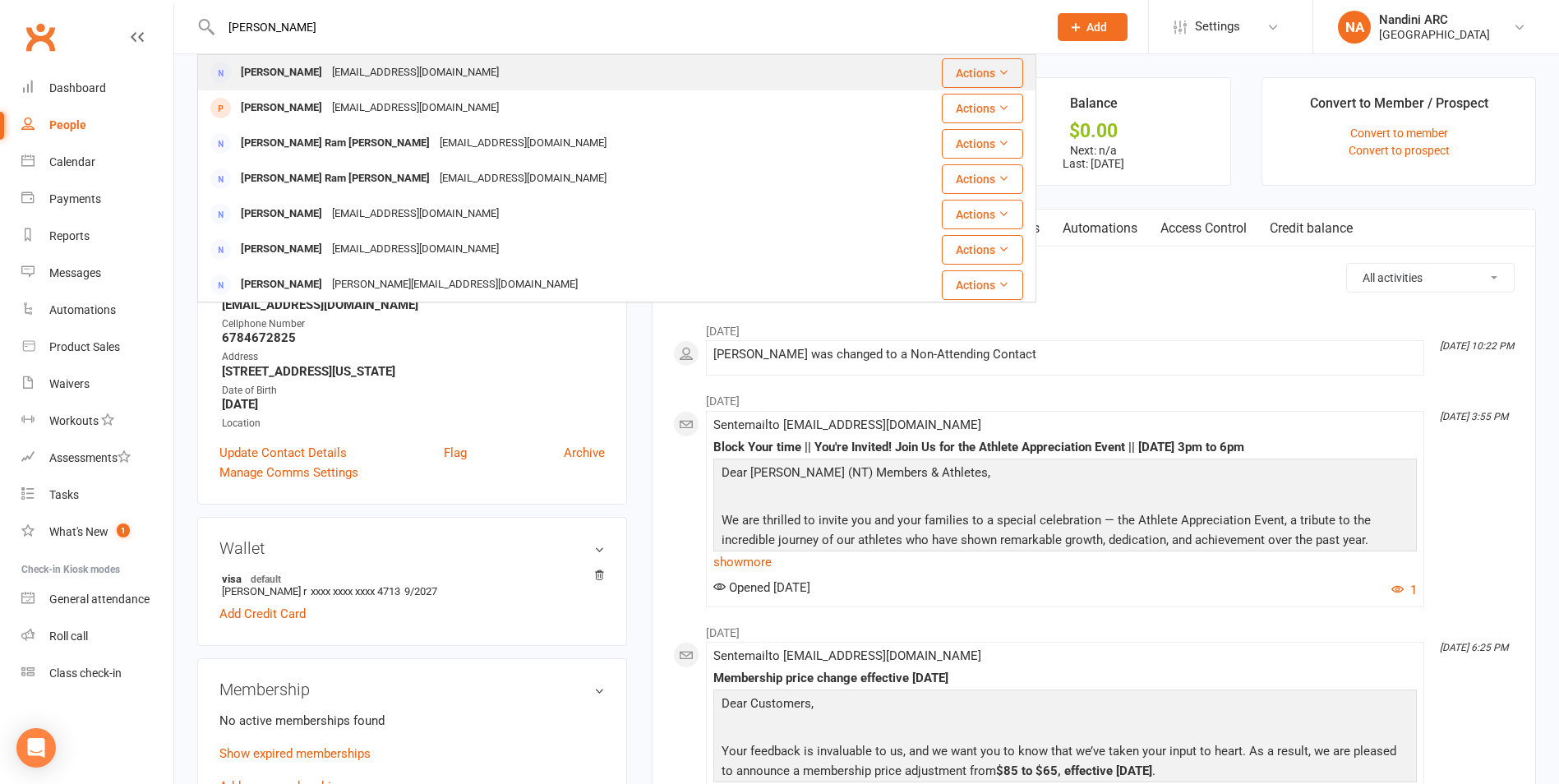
type input "[PERSON_NAME]"
click at [342, 76] on div "[EMAIL_ADDRESS][DOMAIN_NAME]" at bounding box center [416, 72] width 177 height 23
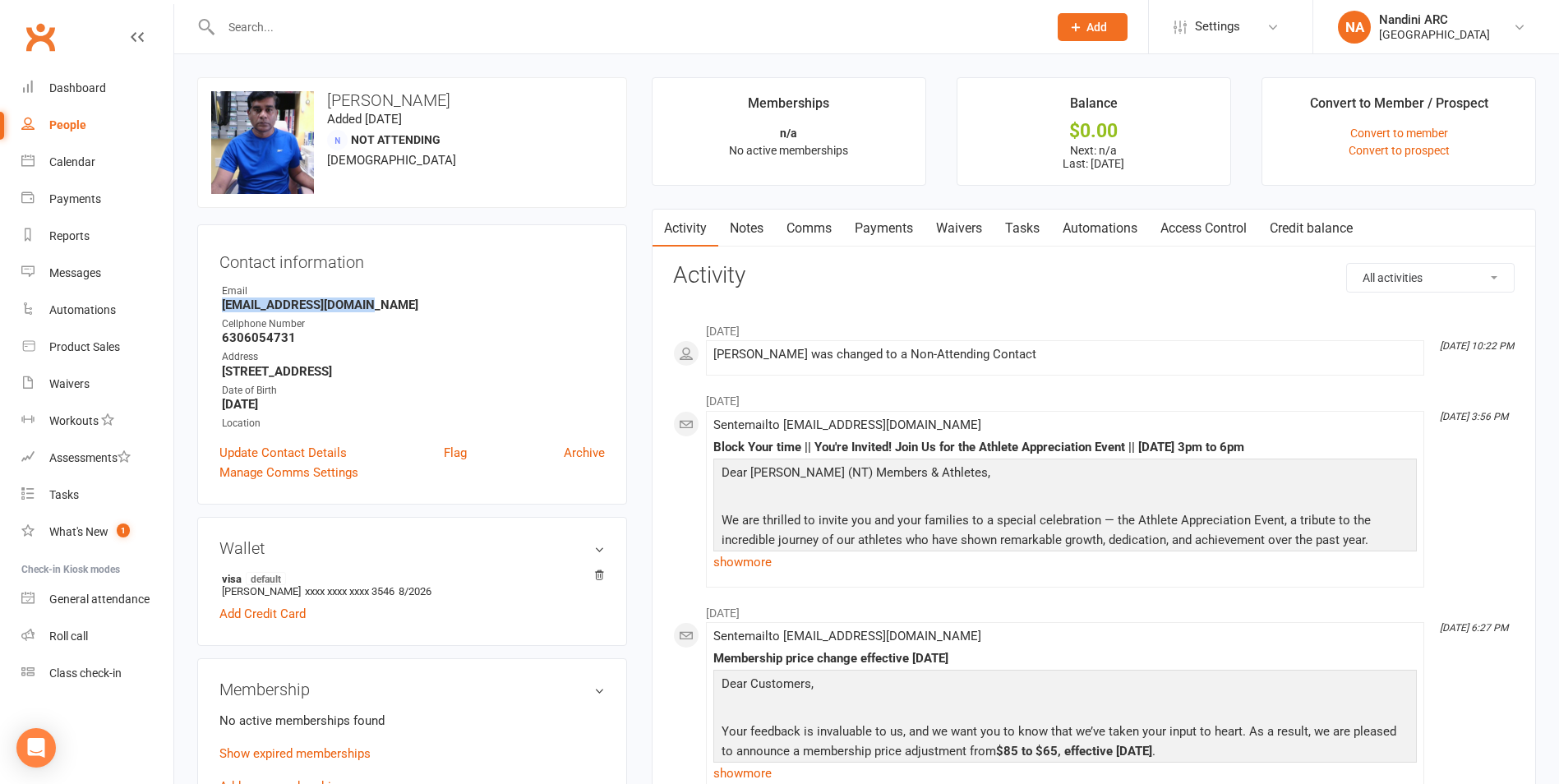
drag, startPoint x: 333, startPoint y: 308, endPoint x: 456, endPoint y: 309, distance: 123.0
click at [456, 309] on div "Contact information Owner Email [EMAIL_ADDRESS][DOMAIN_NAME] Cellphone Number […" at bounding box center [412, 364] width 429 height 281
click at [465, 252] on h3 "Contact information" at bounding box center [411, 258] width 385 height 24
click at [315, 14] on div at bounding box center [617, 26] width 839 height 53
click at [316, 29] on input "text" at bounding box center [626, 27] width 820 height 23
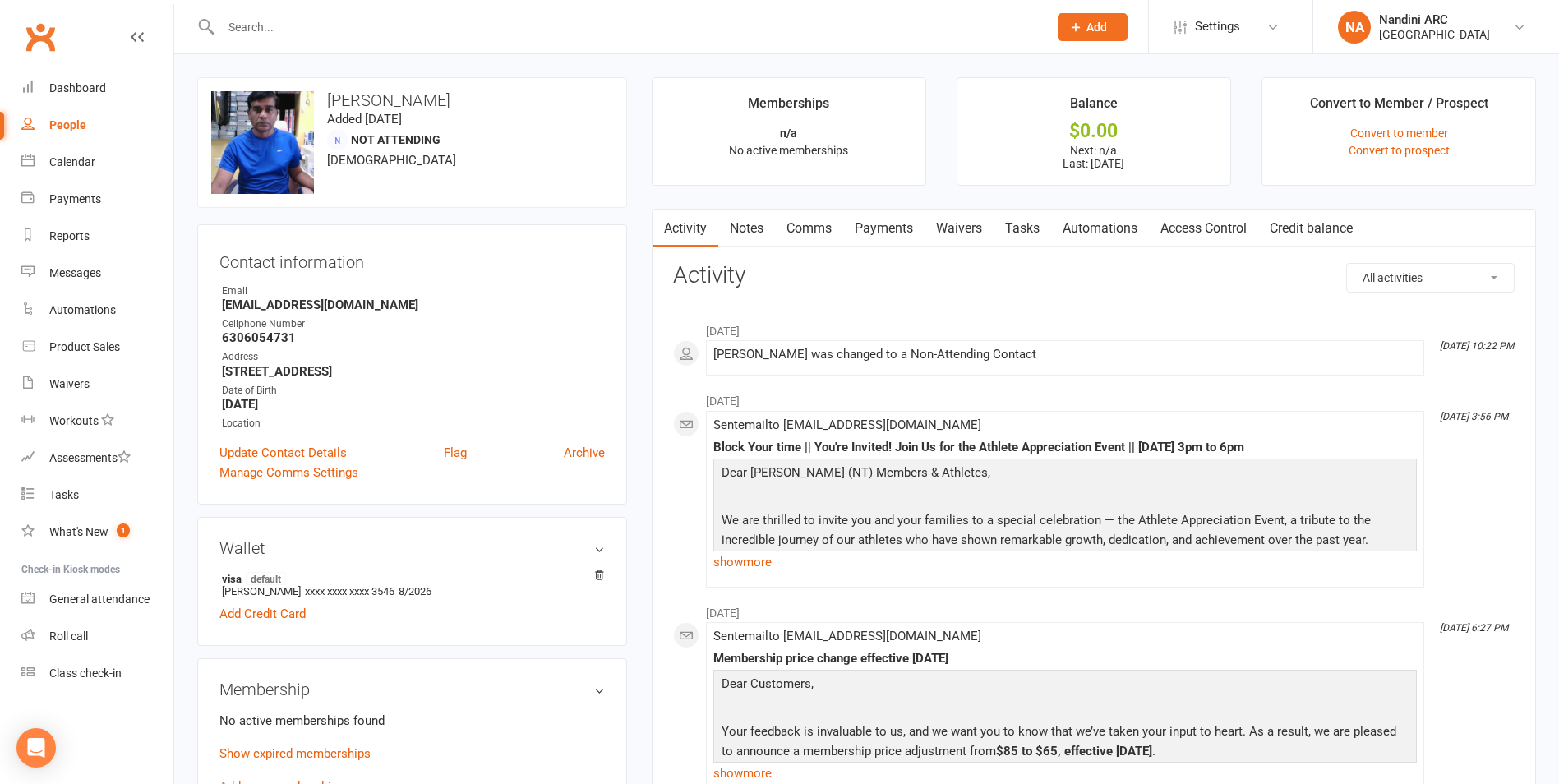
paste input "[PERSON_NAME]"
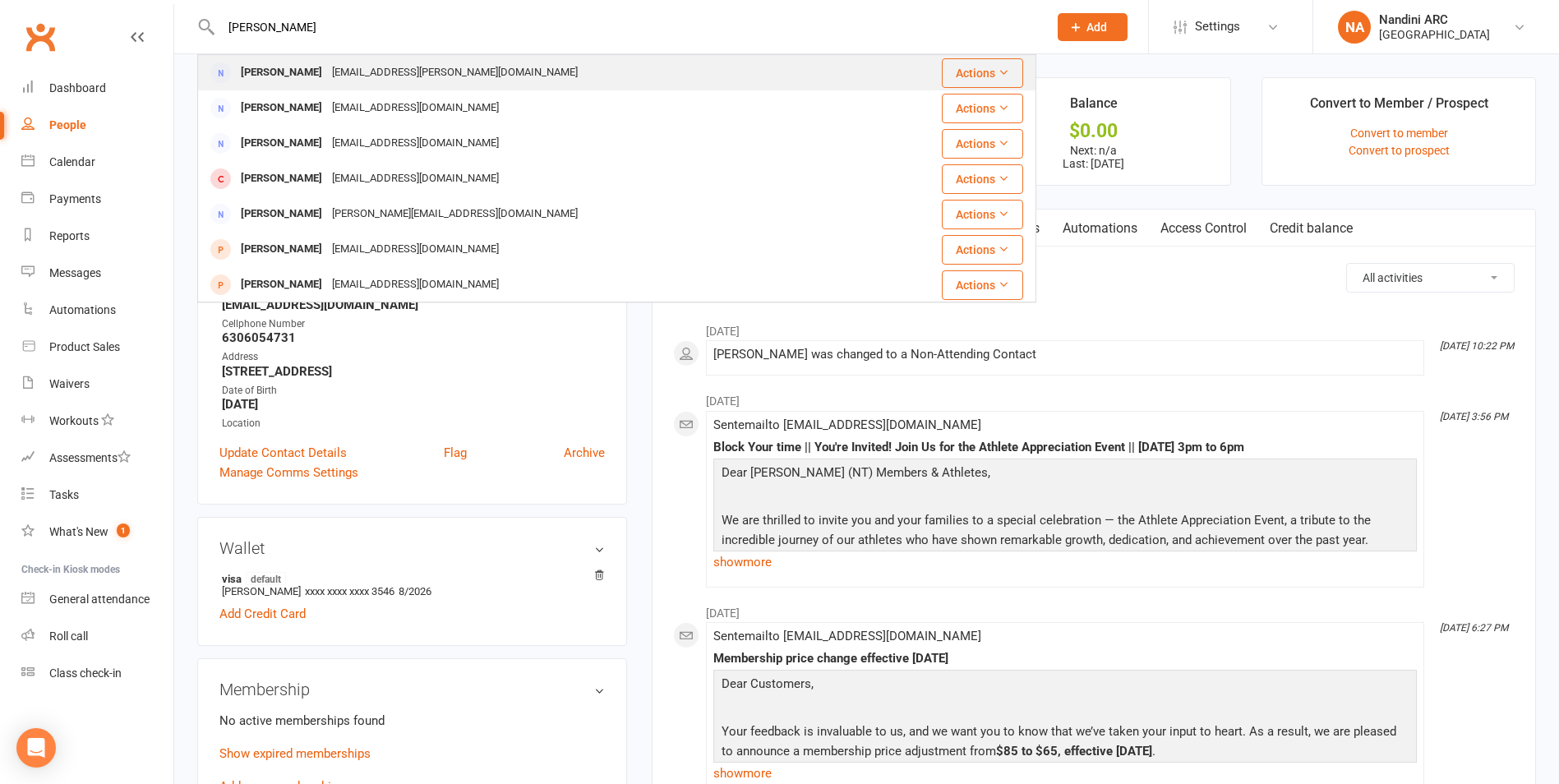
type input "[PERSON_NAME]"
click at [327, 77] on div "[EMAIL_ADDRESS][PERSON_NAME][DOMAIN_NAME]" at bounding box center [455, 72] width 255 height 23
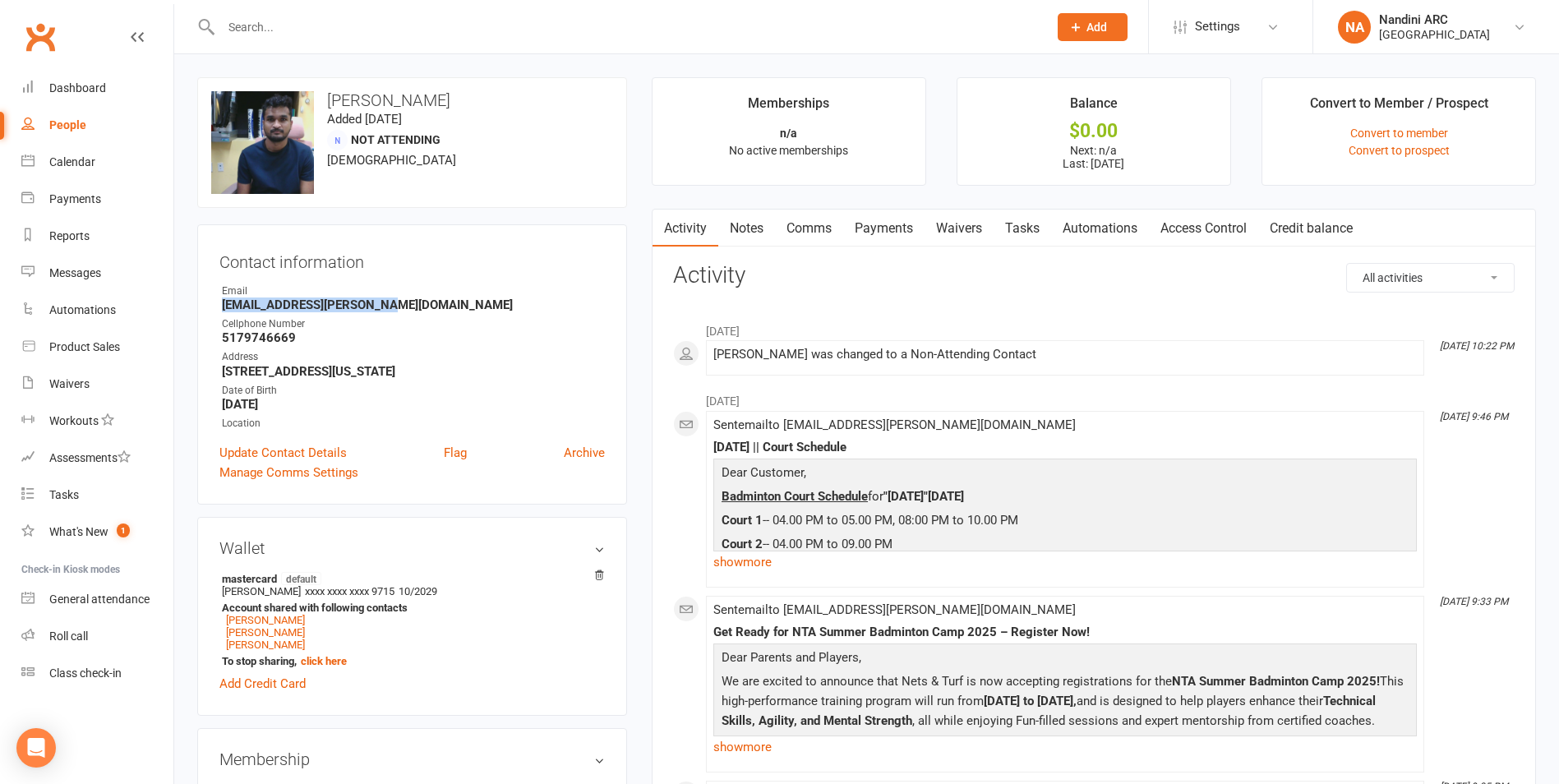
drag, startPoint x: 217, startPoint y: 306, endPoint x: 394, endPoint y: 308, distance: 177.0
click at [394, 308] on div "Contact information Owner Email [EMAIL_ADDRESS][PERSON_NAME][DOMAIN_NAME] Cellp…" at bounding box center [412, 364] width 429 height 281
click at [437, 235] on div "Contact information Owner Email [EMAIL_ADDRESS][PERSON_NAME][DOMAIN_NAME] Cellp…" at bounding box center [412, 364] width 429 height 281
click at [310, 23] on input "text" at bounding box center [626, 27] width 820 height 23
paste input "[PERSON_NAME]"
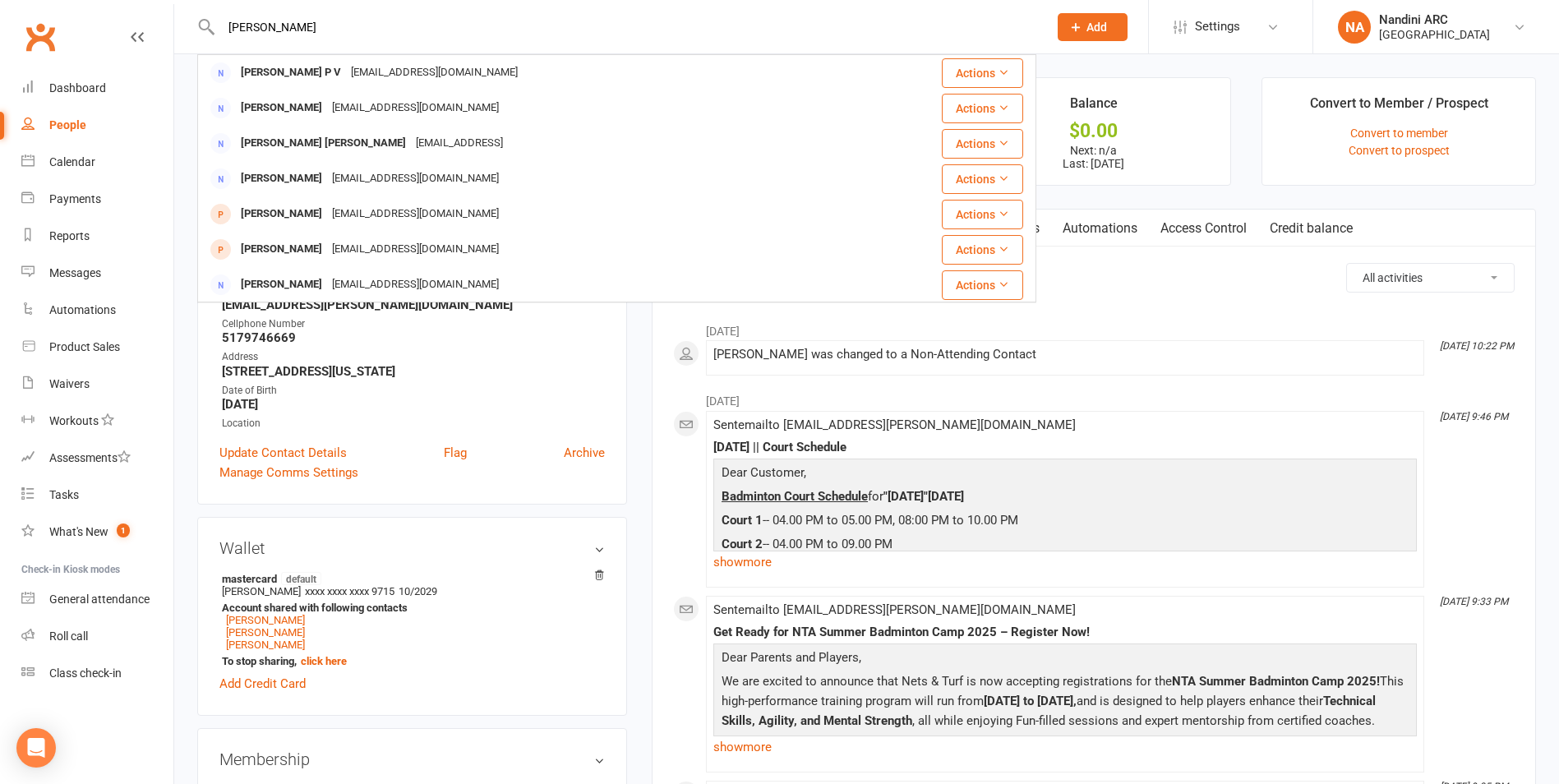
drag, startPoint x: 356, startPoint y: 35, endPoint x: 187, endPoint y: 44, distance: 169.2
click at [211, 34] on div "[PERSON_NAME] [PERSON_NAME] P V [EMAIL_ADDRESS][DOMAIN_NAME] Actions [PERSON_NA…" at bounding box center [617, 26] width 839 height 53
paste input ".[EMAIL_ADDRESS][DOMAIN_NAME]"
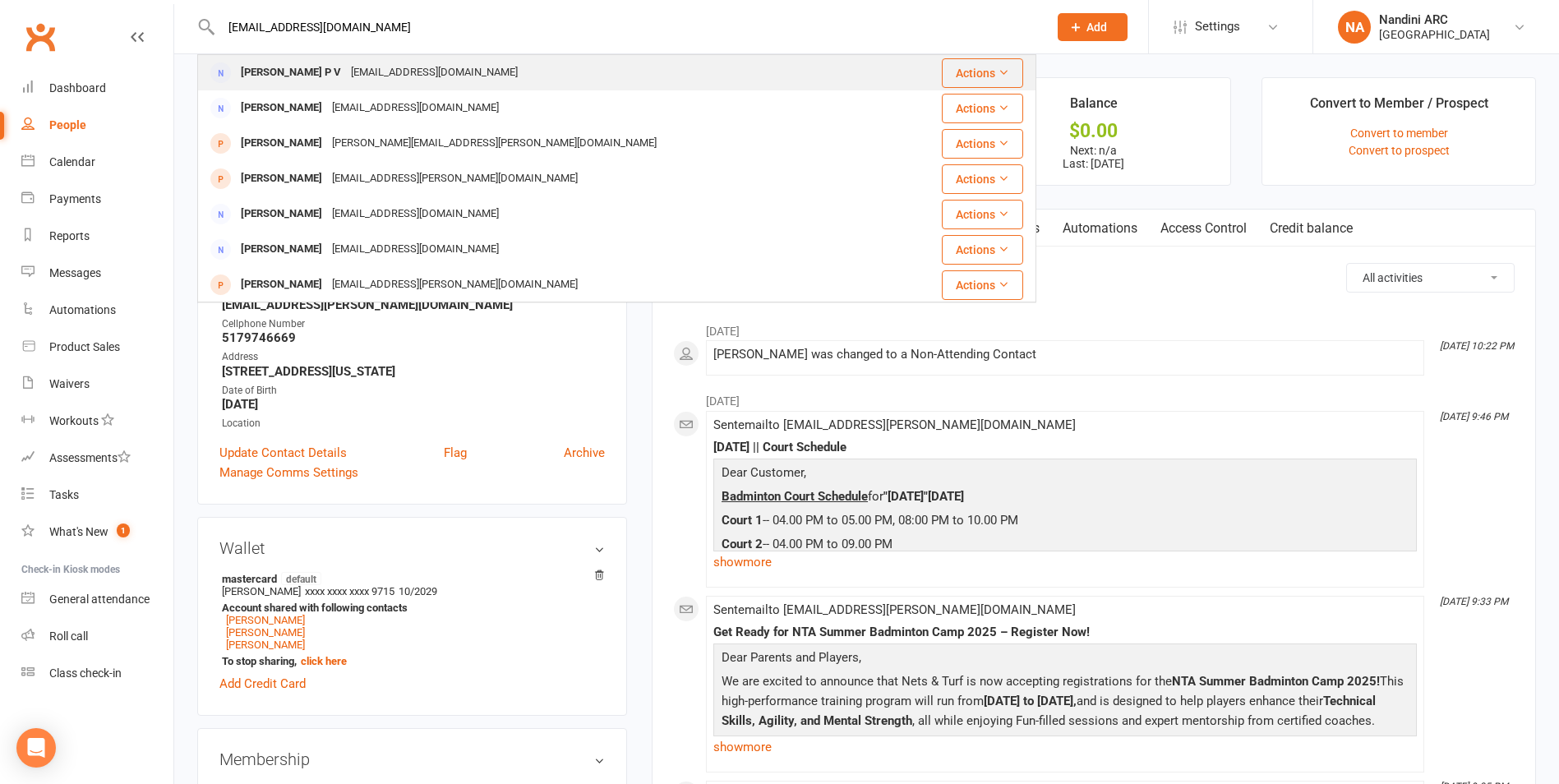
type input "[EMAIL_ADDRESS][DOMAIN_NAME]"
click at [394, 63] on div "[EMAIL_ADDRESS][DOMAIN_NAME]" at bounding box center [434, 72] width 177 height 23
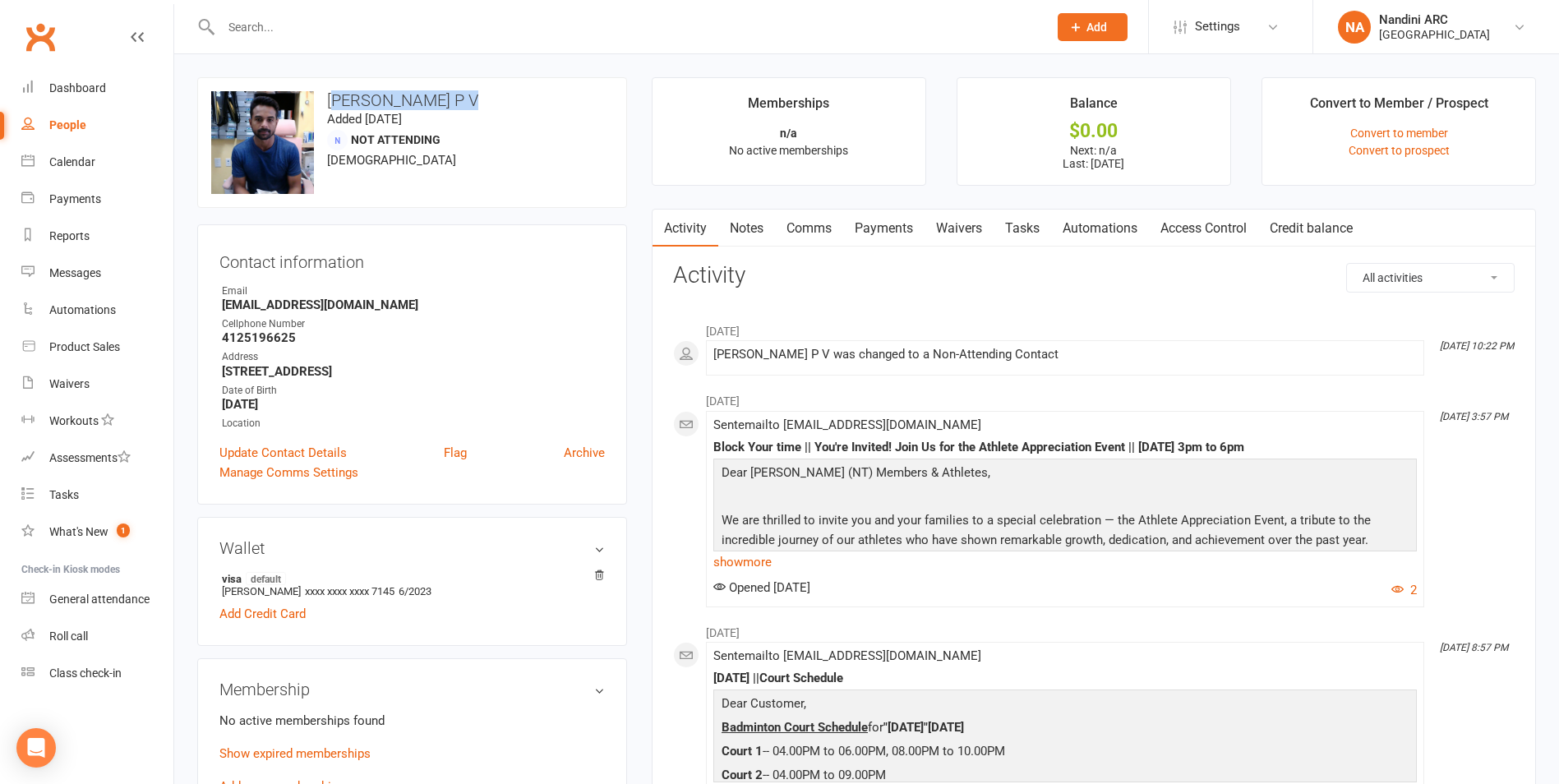
drag, startPoint x: 332, startPoint y: 103, endPoint x: 536, endPoint y: 88, distance: 204.6
click at [536, 88] on div "upload photo change photo [PERSON_NAME] P V Added [DATE] Not Attending [DEMOGRA…" at bounding box center [412, 143] width 429 height 131
click at [528, 94] on h3 "[PERSON_NAME] P V" at bounding box center [411, 100] width 401 height 18
click at [288, 33] on input "text" at bounding box center [626, 27] width 820 height 23
paste input "[PERSON_NAME] [PERSON_NAME]"
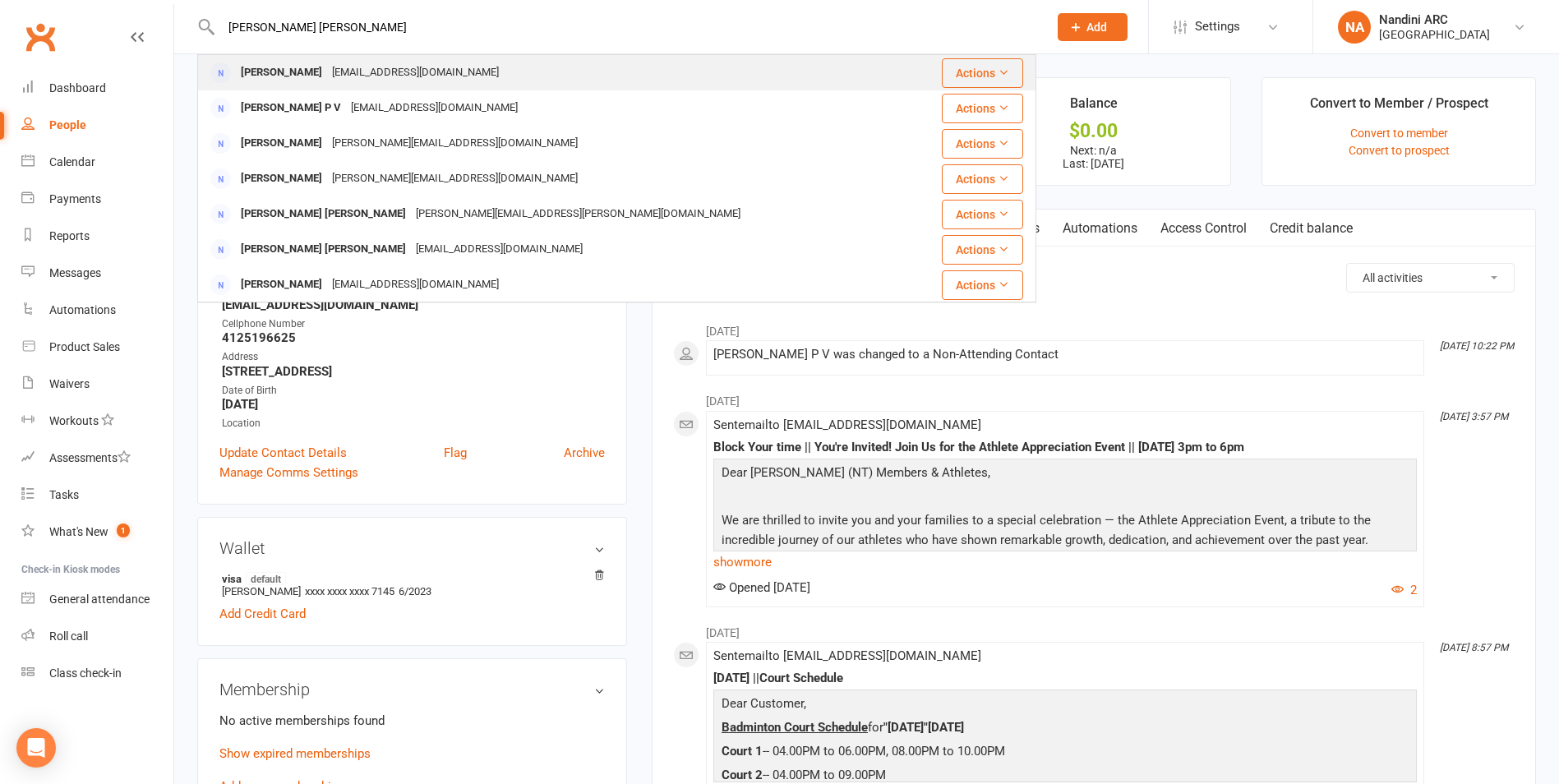
type input "[PERSON_NAME] [PERSON_NAME]"
click at [387, 67] on div "[EMAIL_ADDRESS][DOMAIN_NAME]" at bounding box center [416, 72] width 177 height 23
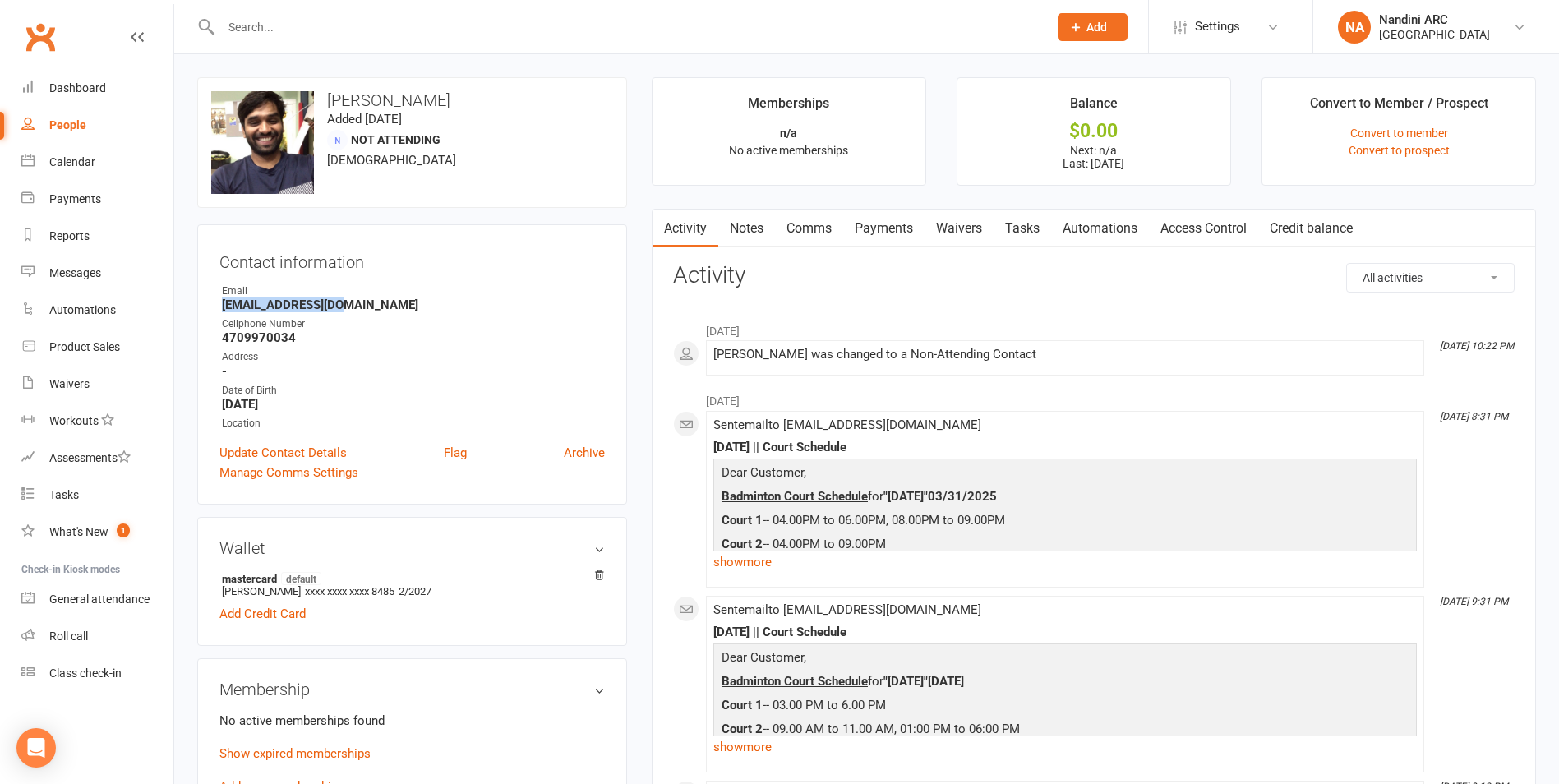
drag, startPoint x: 213, startPoint y: 300, endPoint x: 354, endPoint y: 305, distance: 141.1
click at [354, 305] on div "Contact information Owner Email [EMAIL_ADDRESS][DOMAIN_NAME] Cellphone Number […" at bounding box center [412, 364] width 429 height 281
click at [374, 282] on div "Contact information Owner Email [EMAIL_ADDRESS][DOMAIN_NAME] Cellphone Number […" at bounding box center [412, 364] width 429 height 281
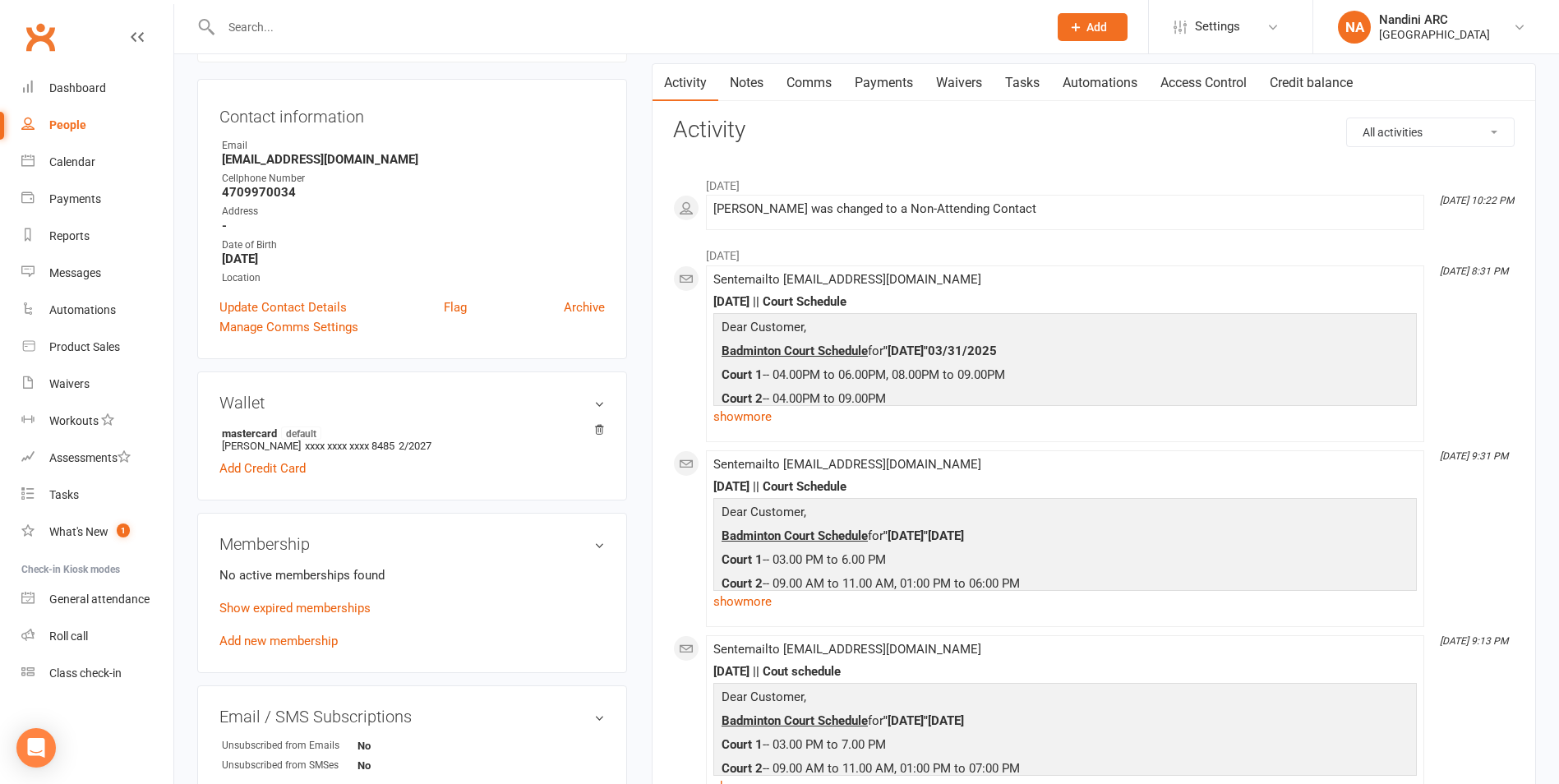
scroll to position [246, 0]
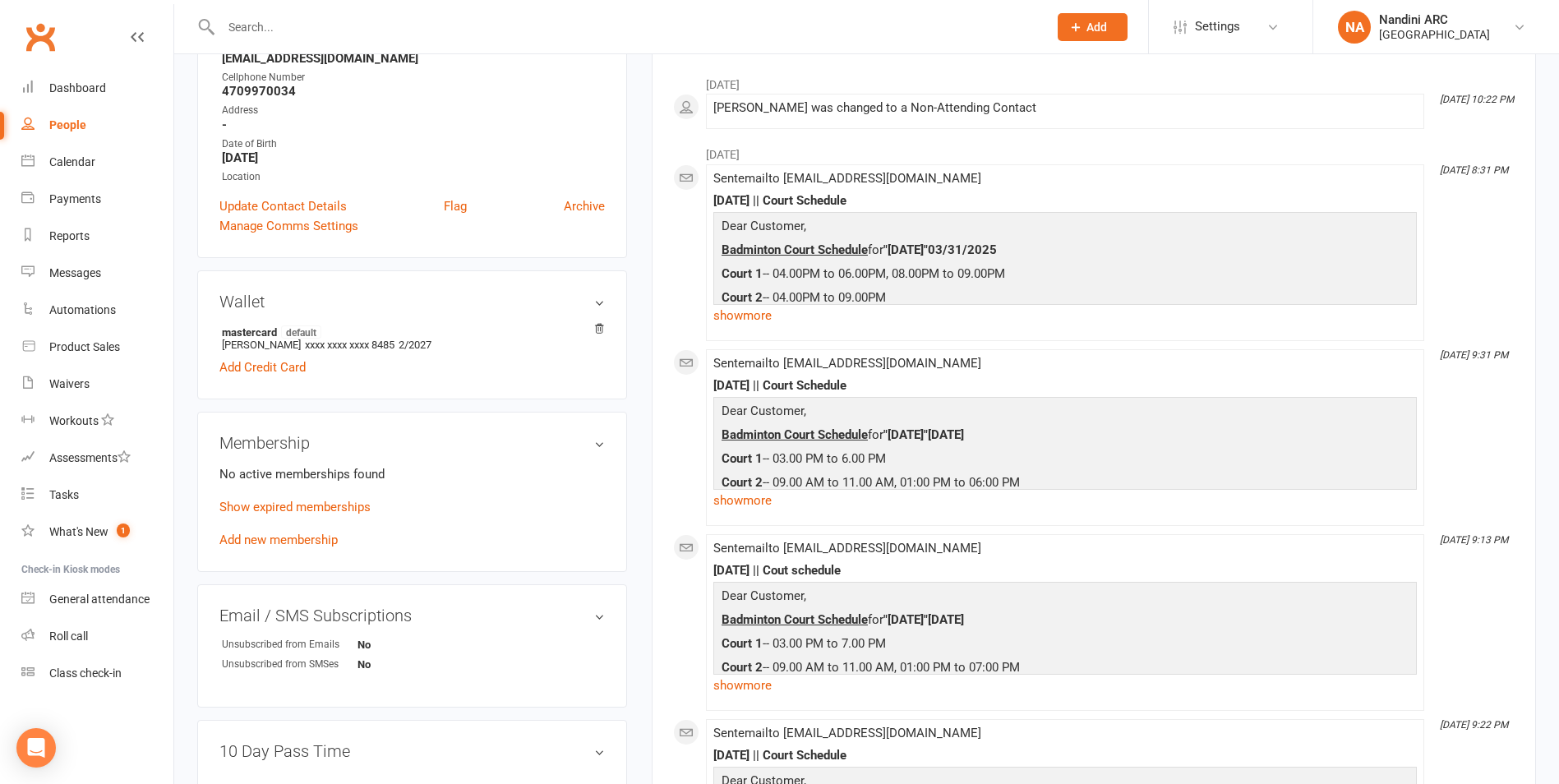
click at [348, 30] on input "text" at bounding box center [626, 27] width 820 height 23
paste input "[PERSON_NAME]"
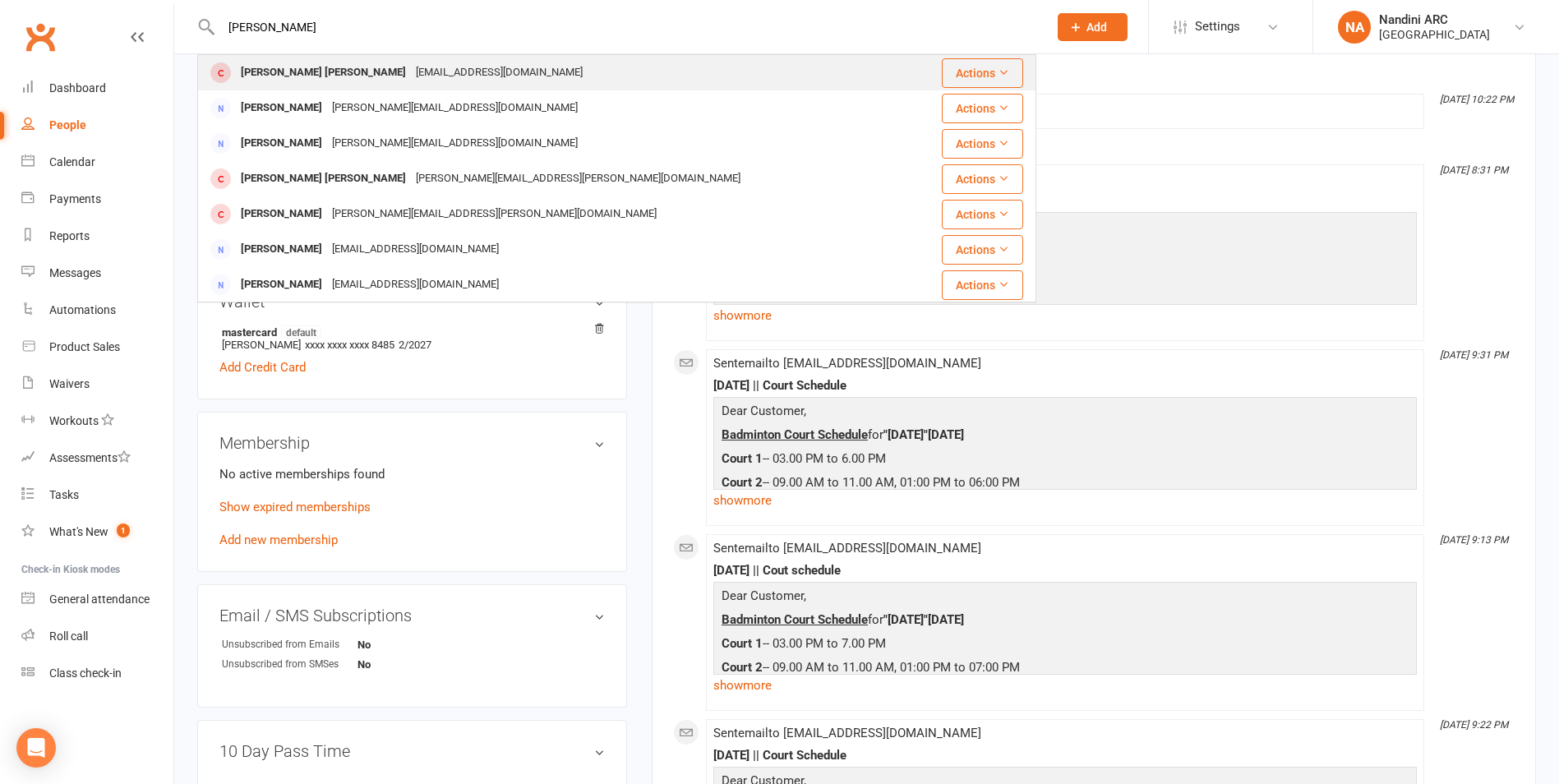
type input "[PERSON_NAME]"
click at [411, 64] on div "[EMAIL_ADDRESS][DOMAIN_NAME]" at bounding box center [499, 72] width 177 height 23
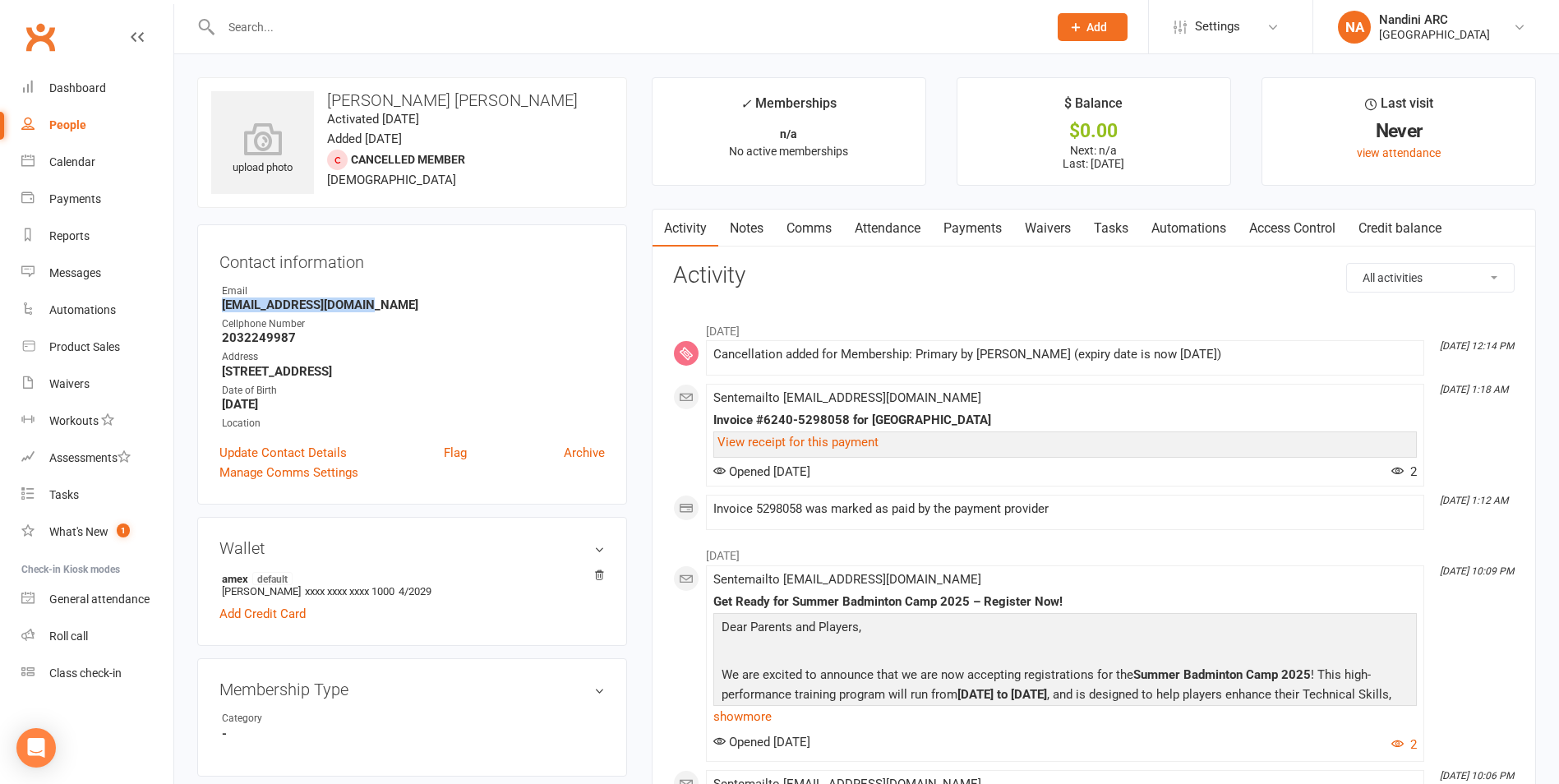
drag, startPoint x: 219, startPoint y: 309, endPoint x: 374, endPoint y: 309, distance: 155.0
click at [374, 309] on li "Email [EMAIL_ADDRESS][DOMAIN_NAME]" at bounding box center [411, 298] width 385 height 29
click at [379, 309] on strong "[EMAIL_ADDRESS][DOMAIN_NAME]" at bounding box center [413, 305] width 383 height 14
click at [327, 30] on input "text" at bounding box center [626, 27] width 820 height 23
paste input "Basavraj Rumalam"
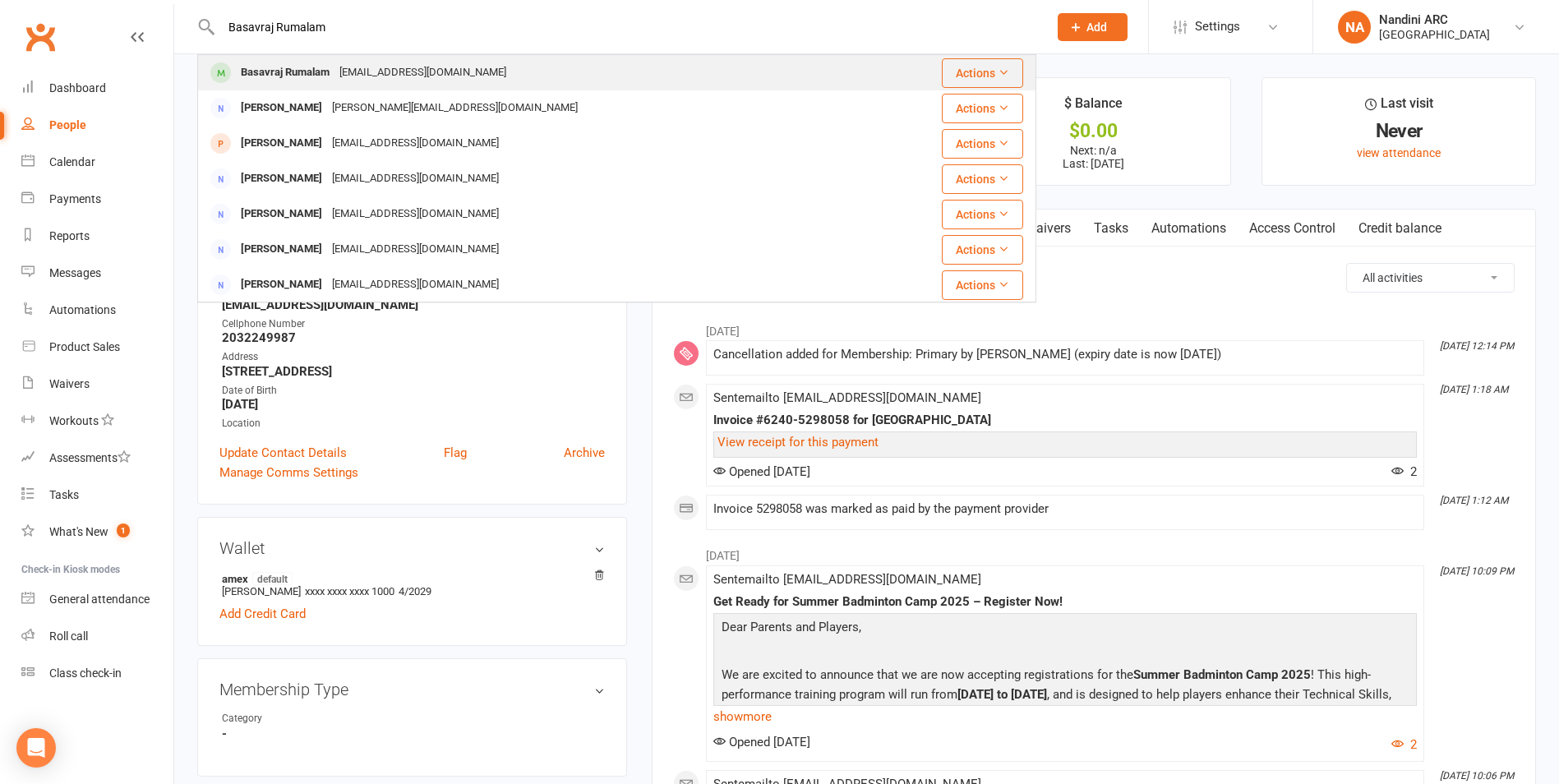
type input "Basavraj Rumalam"
click at [353, 73] on div "[EMAIL_ADDRESS][DOMAIN_NAME]" at bounding box center [423, 72] width 177 height 23
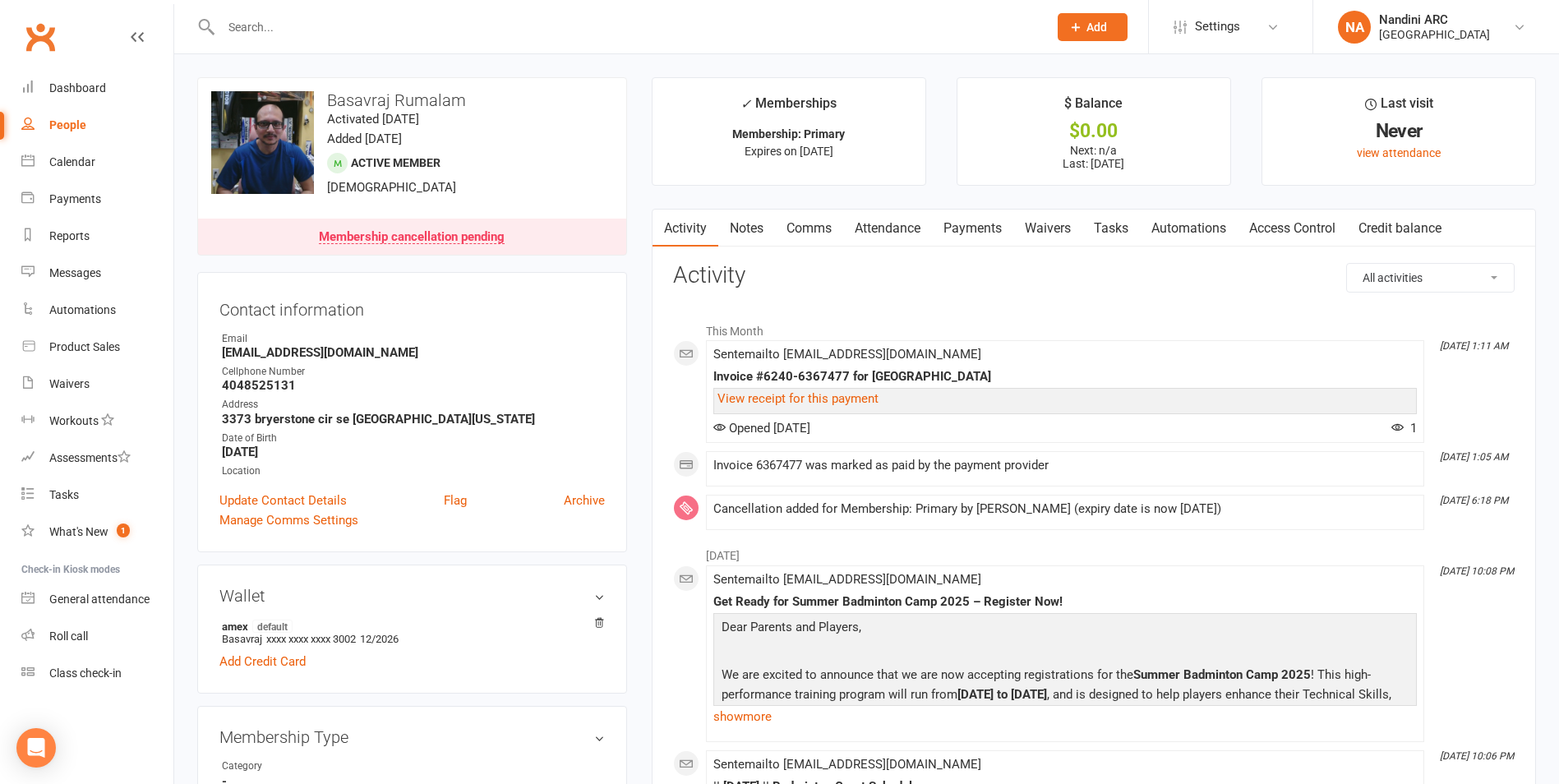
click at [946, 234] on link "Payments" at bounding box center [973, 228] width 81 height 38
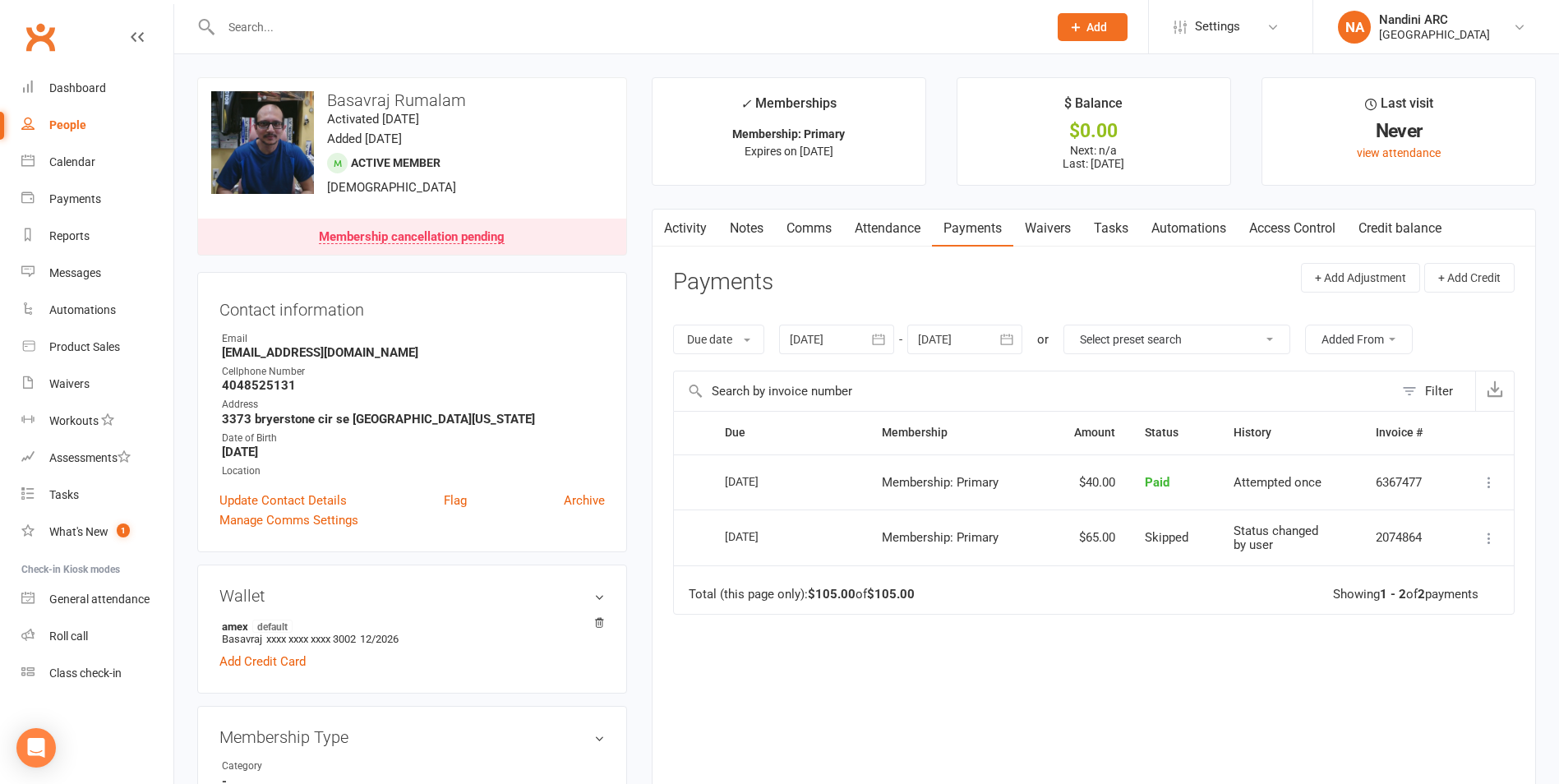
click at [1005, 337] on icon "button" at bounding box center [1007, 340] width 13 height 11
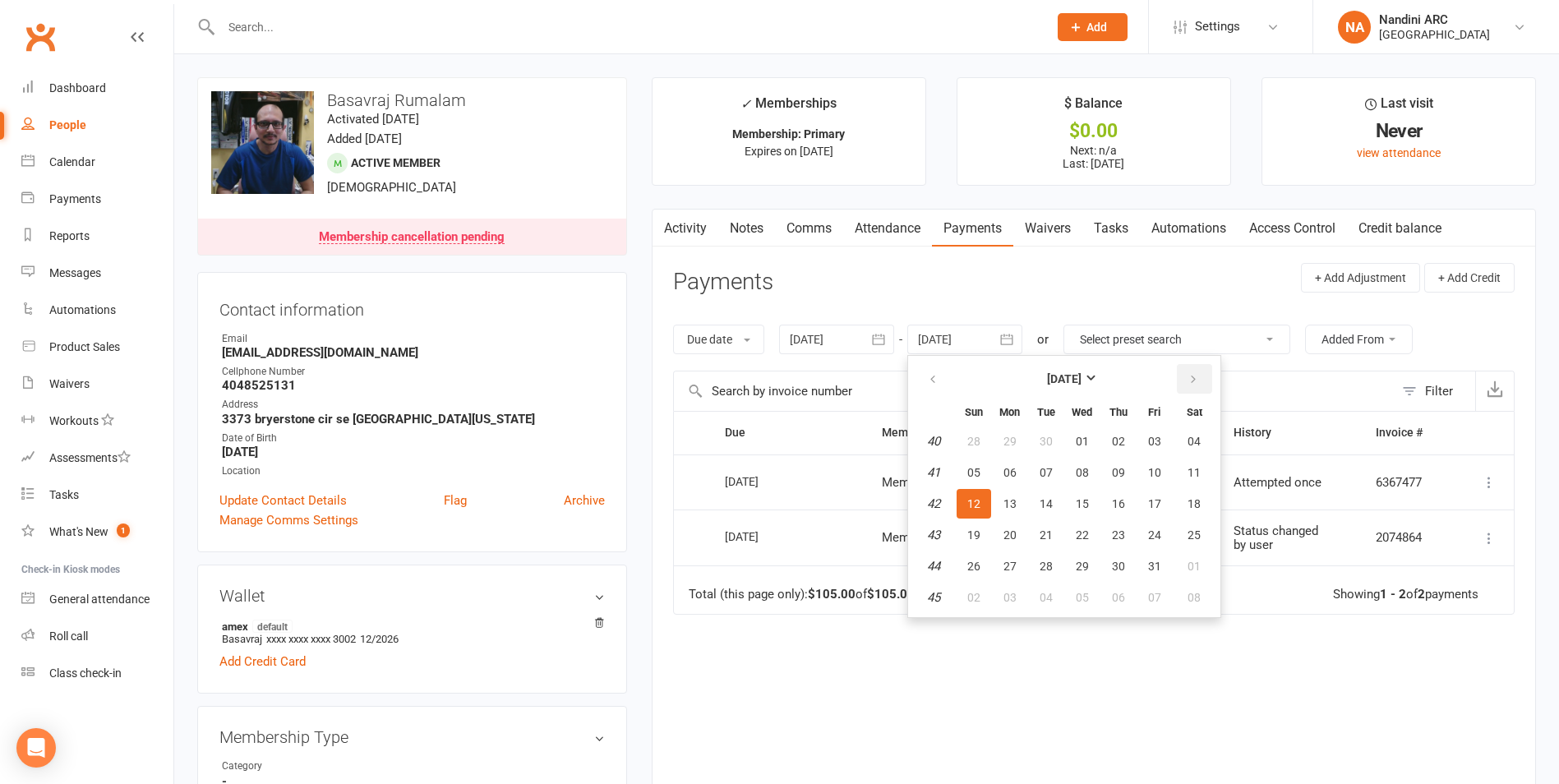
click at [1190, 383] on icon "button" at bounding box center [1193, 380] width 12 height 14
click at [1188, 455] on button "06" at bounding box center [1195, 441] width 42 height 30
type input "[DATE]"
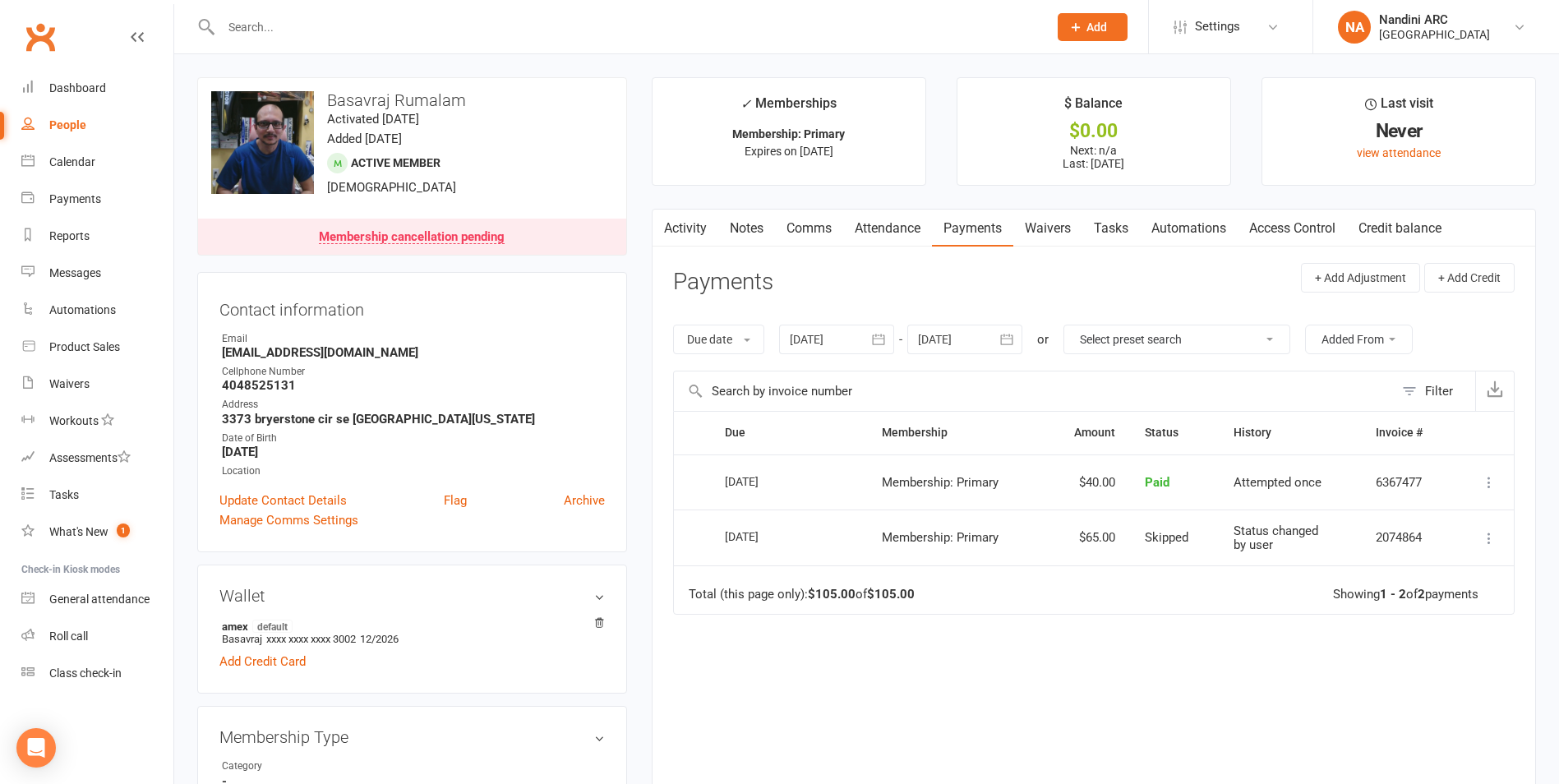
click at [311, 25] on input "text" at bounding box center [626, 27] width 820 height 23
click at [1407, 31] on div "[GEOGRAPHIC_DATA]" at bounding box center [1434, 34] width 111 height 14
click at [1381, 235] on link "Sign out" at bounding box center [1436, 227] width 245 height 38
